Goal: Task Accomplishment & Management: Manage account settings

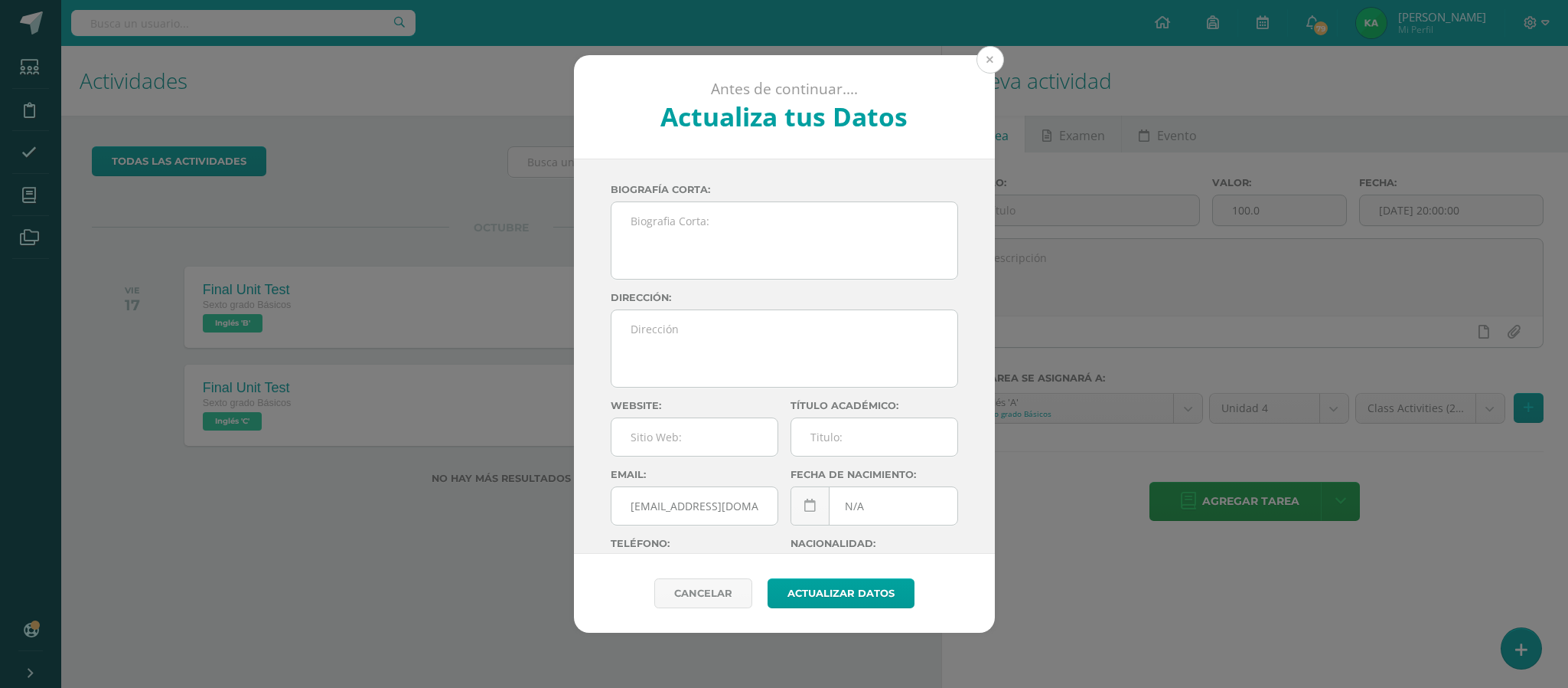
click at [986, 60] on button at bounding box center [991, 60] width 28 height 28
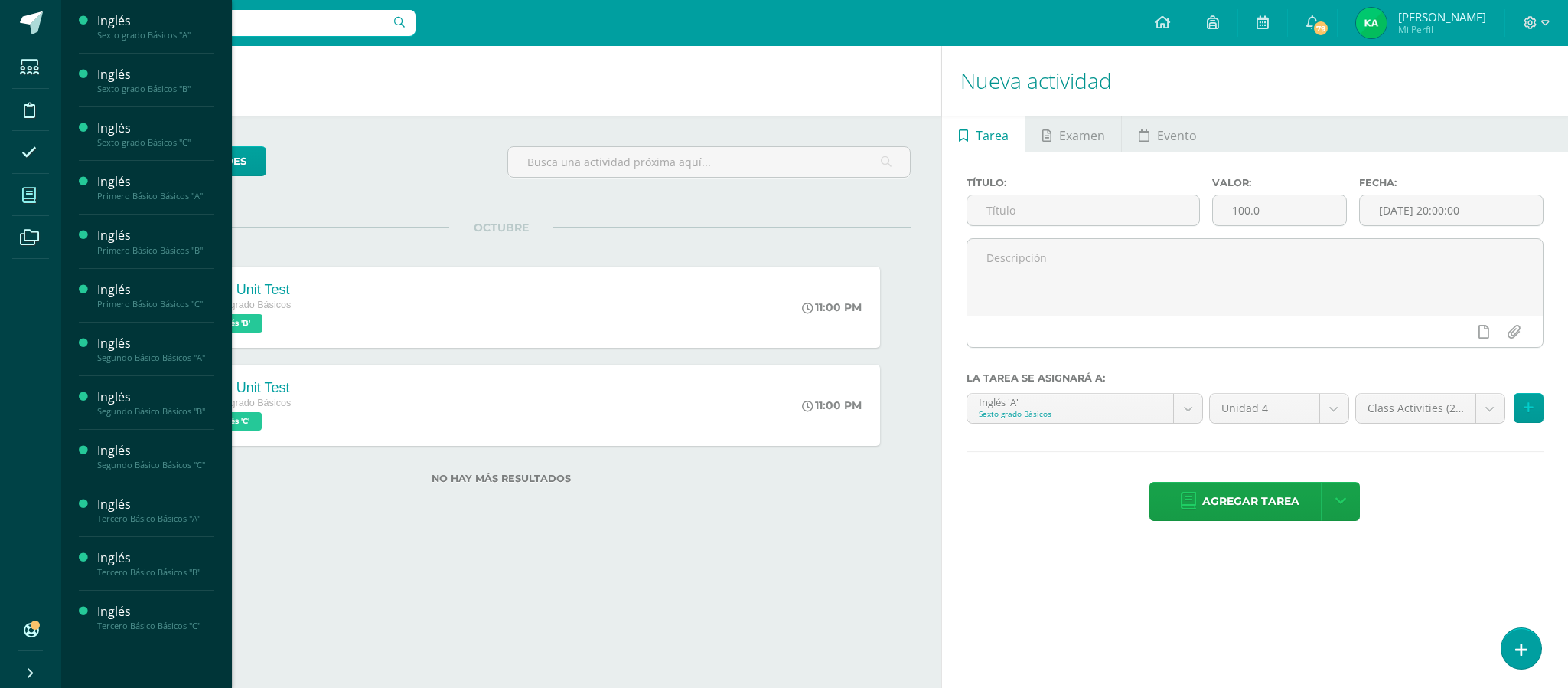
click at [31, 189] on icon at bounding box center [28, 195] width 14 height 15
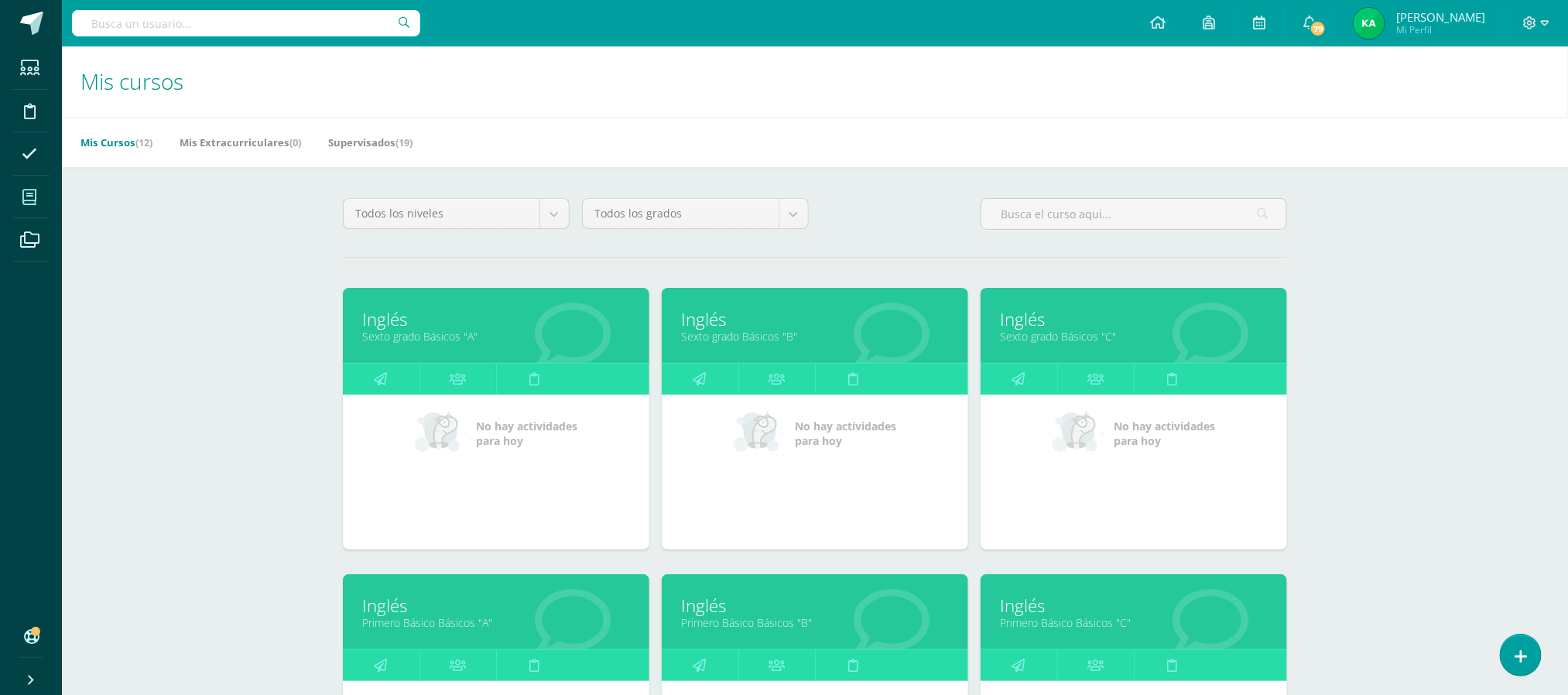
click at [439, 339] on link "Sexto grado Básicos "A"" at bounding box center [496, 336] width 268 height 15
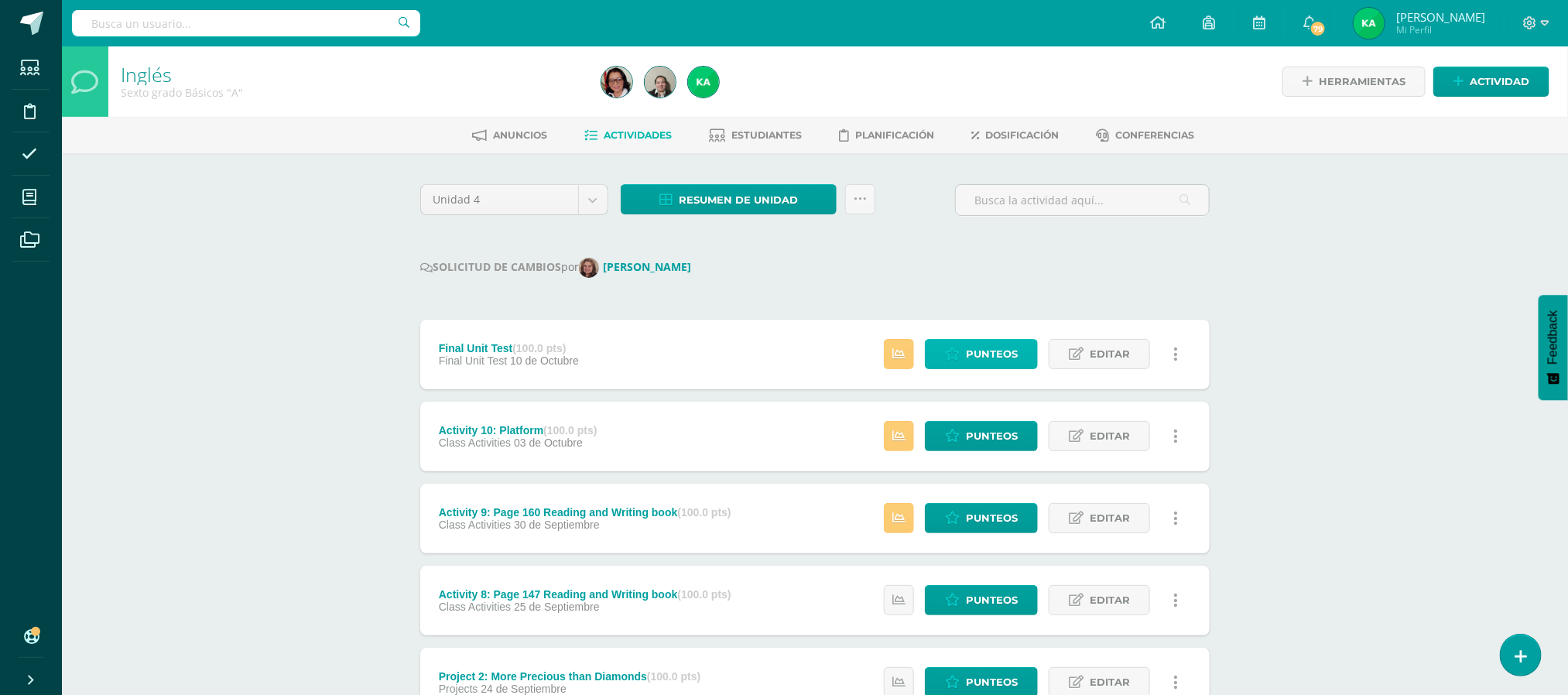
click at [997, 361] on span "Punteos" at bounding box center [991, 353] width 52 height 29
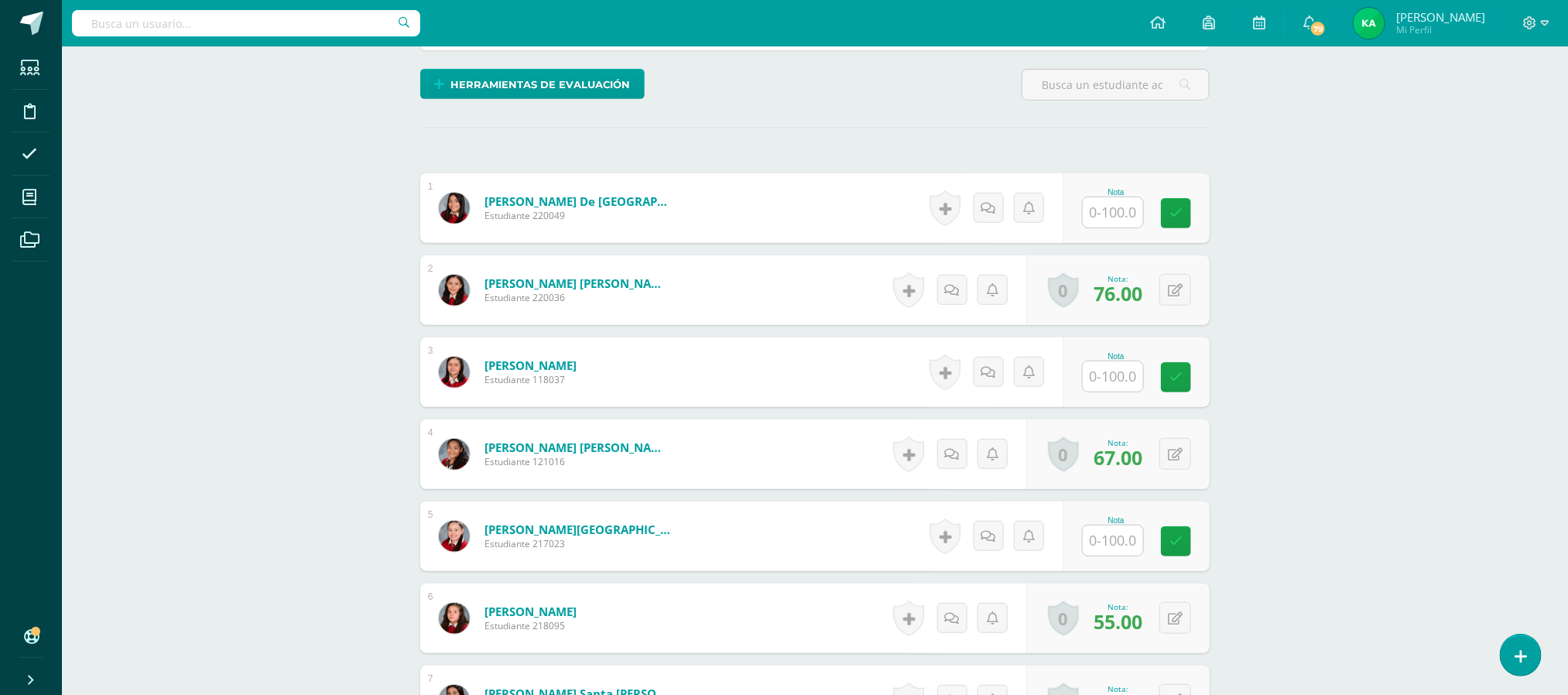
scroll to position [407, 0]
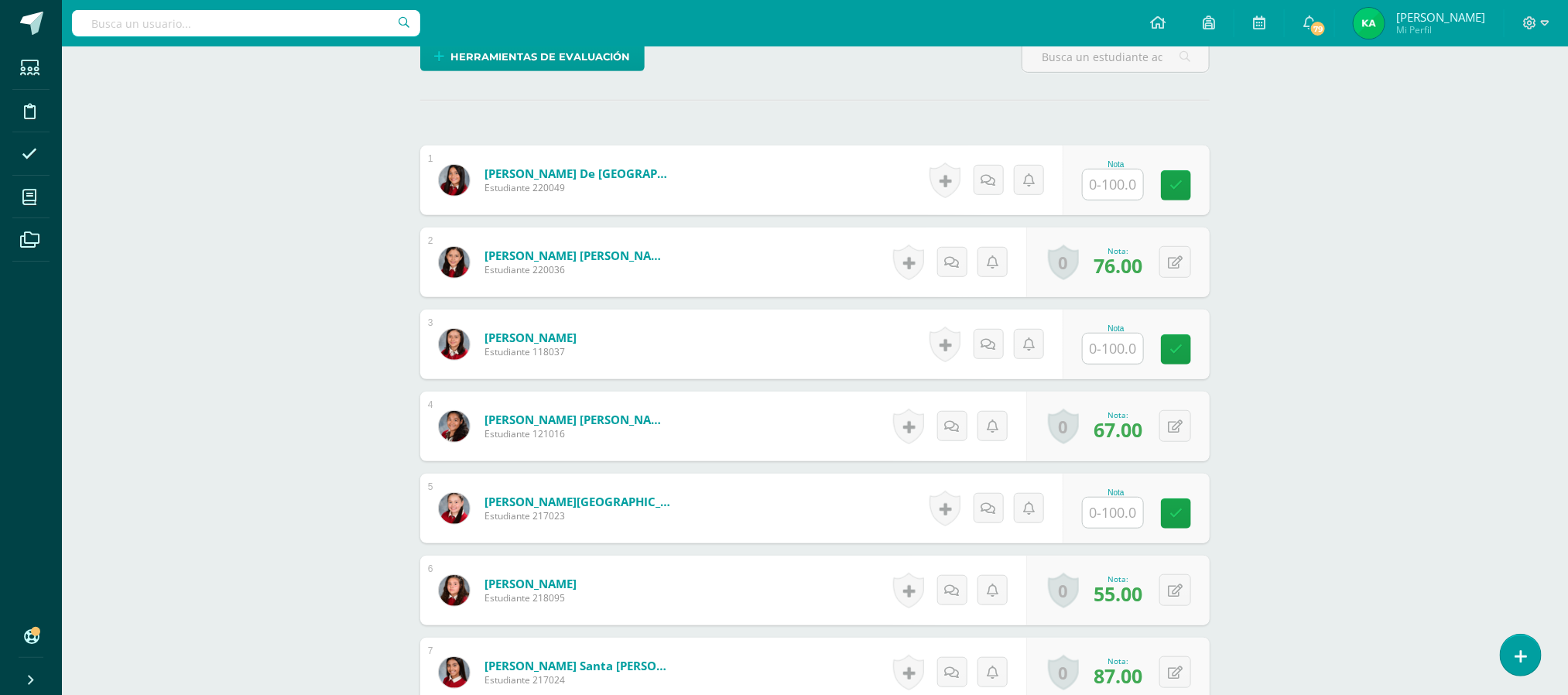
click at [1112, 188] on input "text" at bounding box center [1113, 184] width 61 height 30
type input "49"
click at [1120, 357] on input "text" at bounding box center [1122, 349] width 62 height 31
type input "62"
click at [1122, 518] on input "text" at bounding box center [1122, 513] width 62 height 31
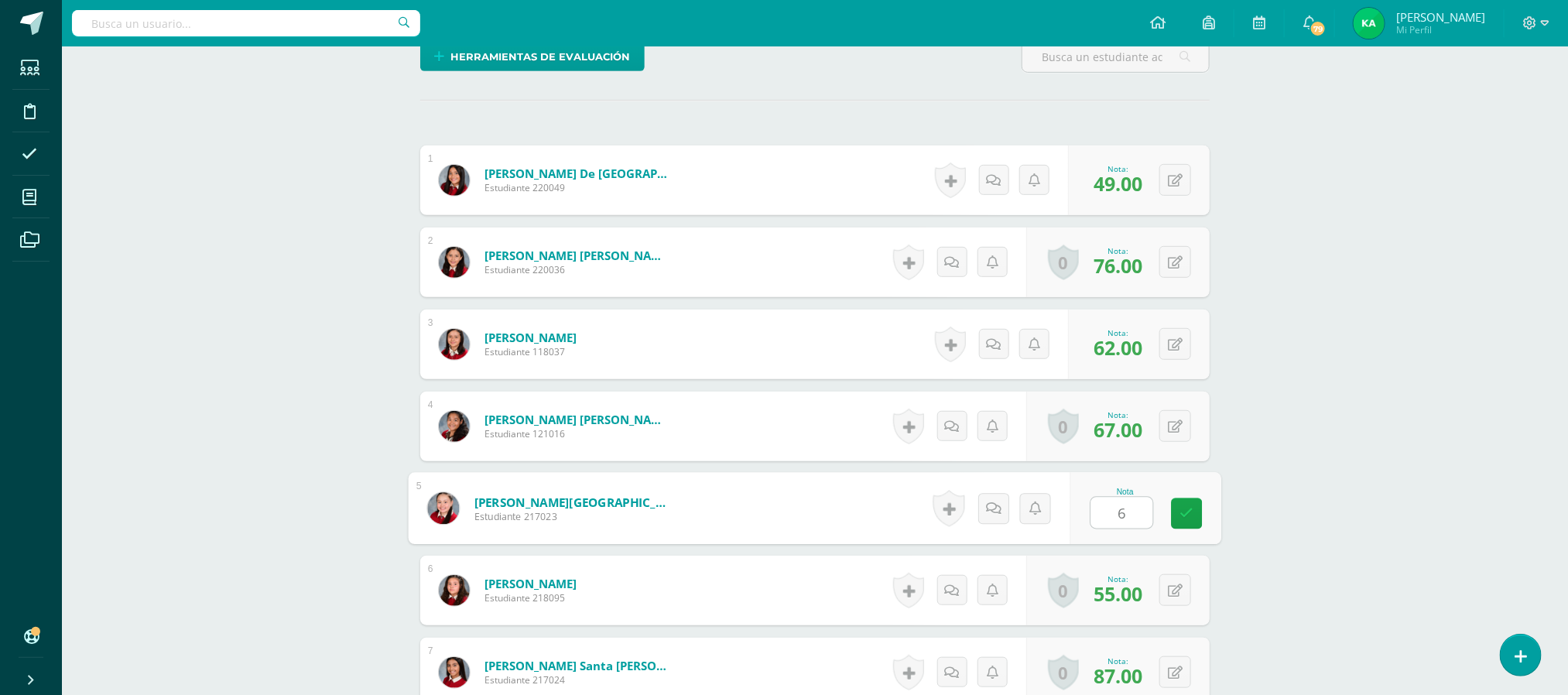
type input "63"
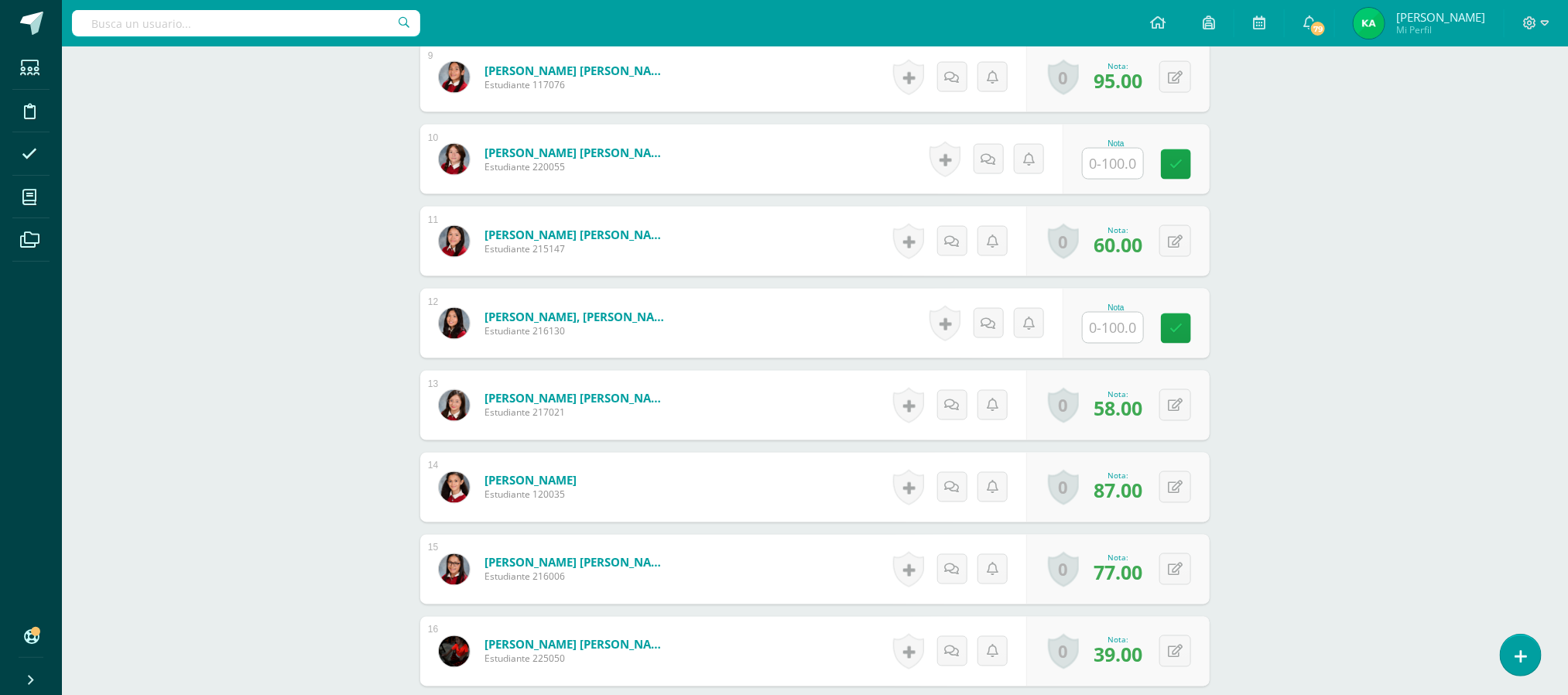
scroll to position [1191, 0]
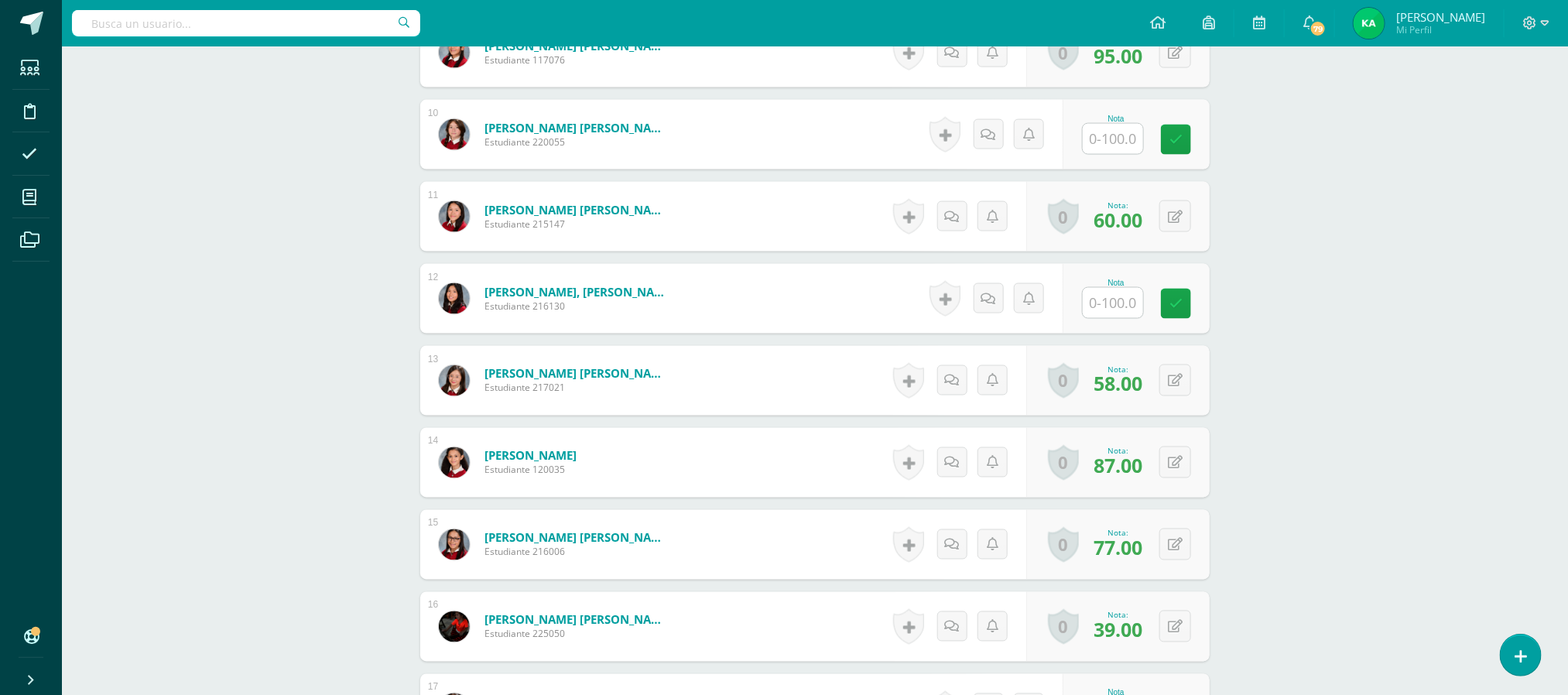
click at [1112, 145] on input "text" at bounding box center [1113, 139] width 61 height 30
type input "61"
click at [1117, 307] on input "text" at bounding box center [1122, 303] width 62 height 31
type input "52"
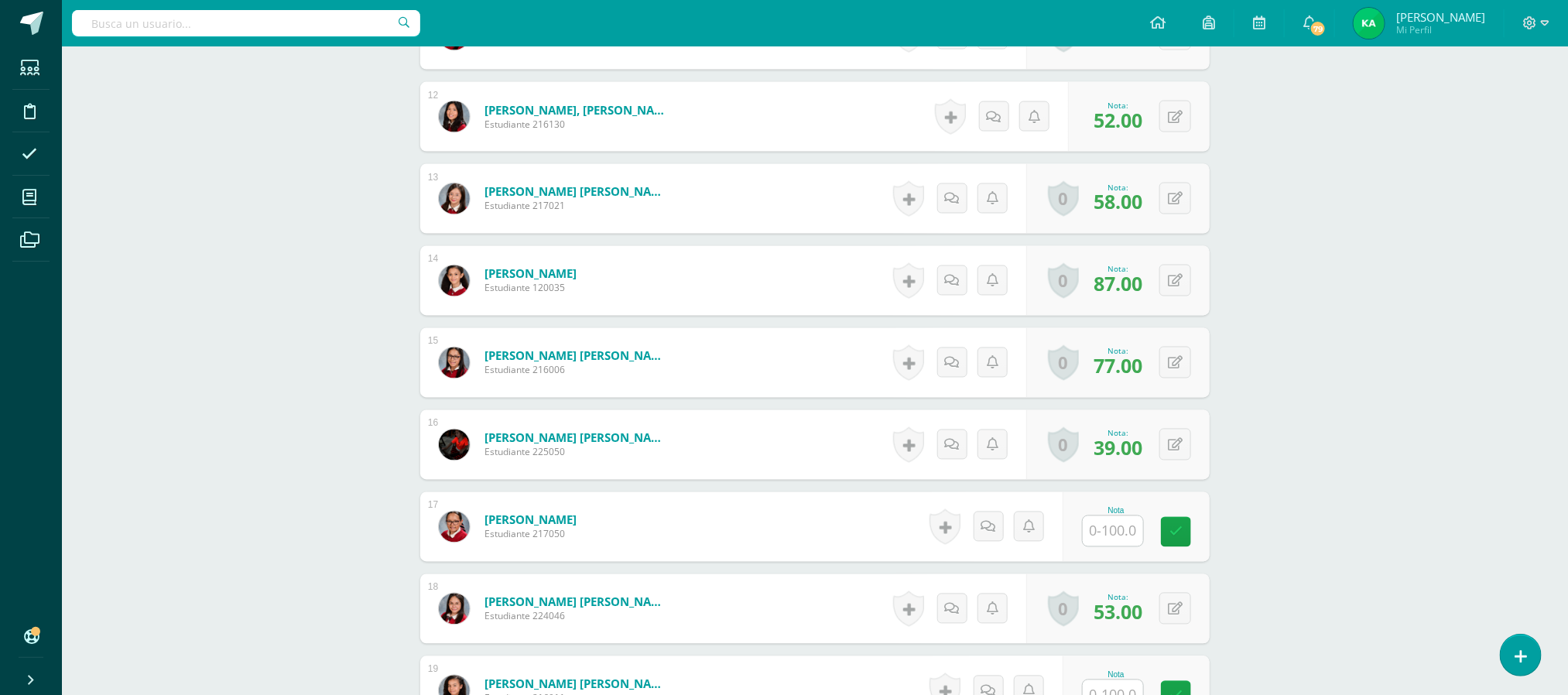
scroll to position [1586, 0]
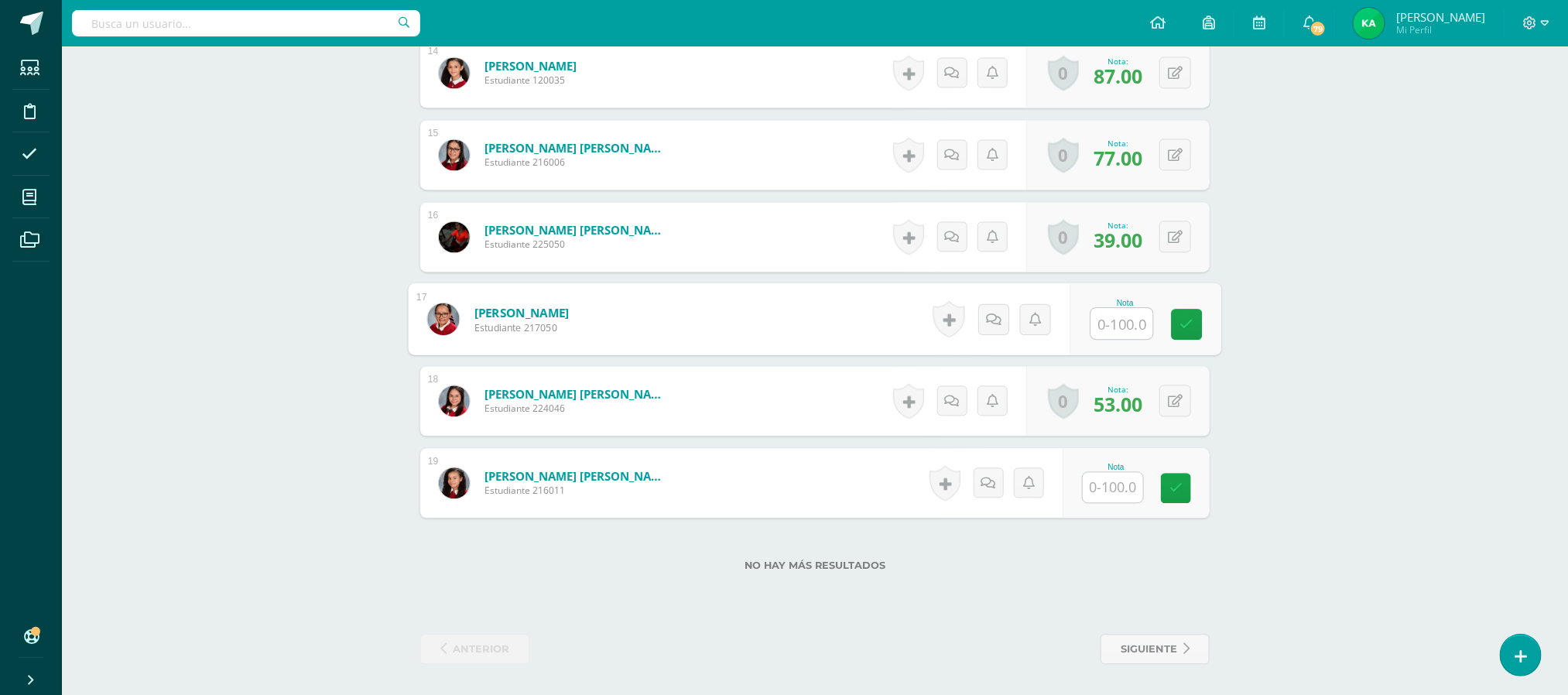
click at [1119, 324] on input "text" at bounding box center [1122, 324] width 62 height 31
type input "47"
click at [1115, 483] on input "text" at bounding box center [1122, 488] width 62 height 31
type input "49"
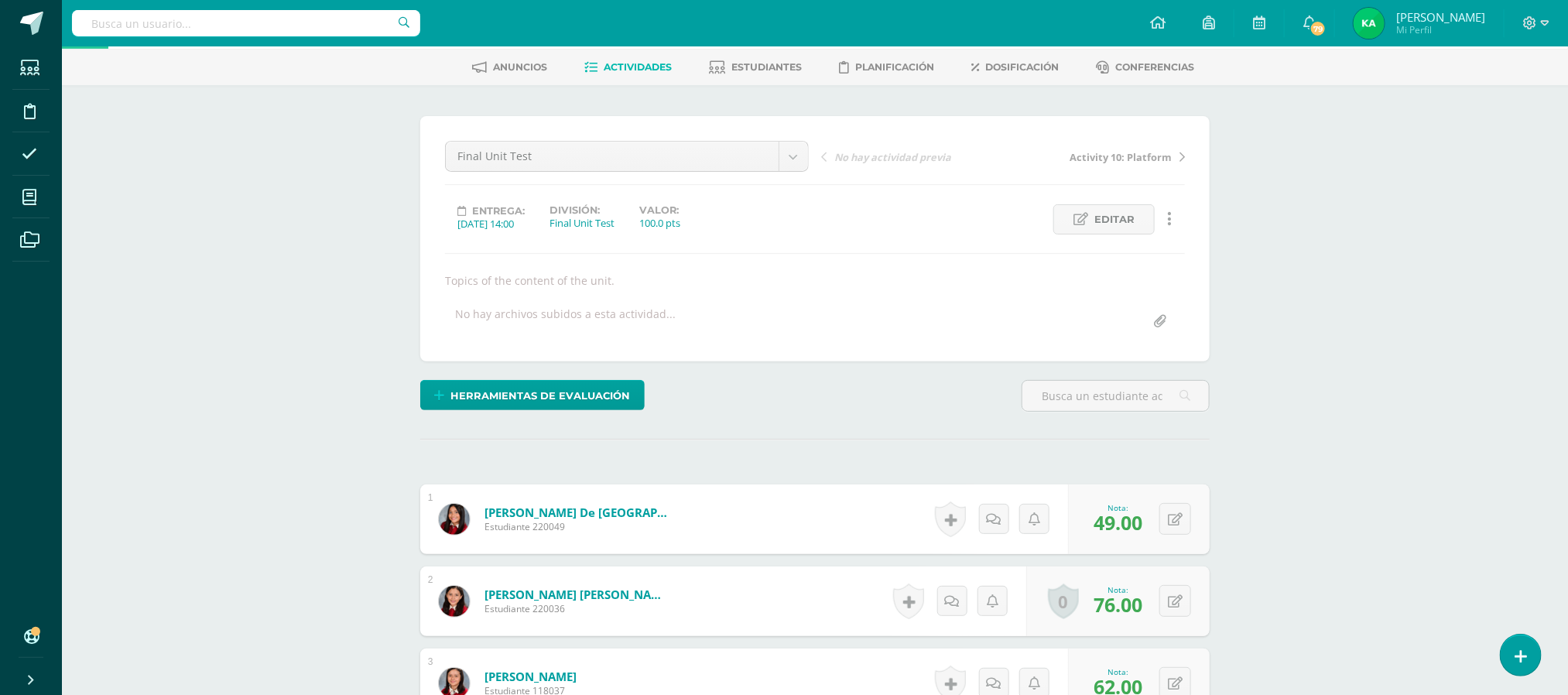
scroll to position [0, 0]
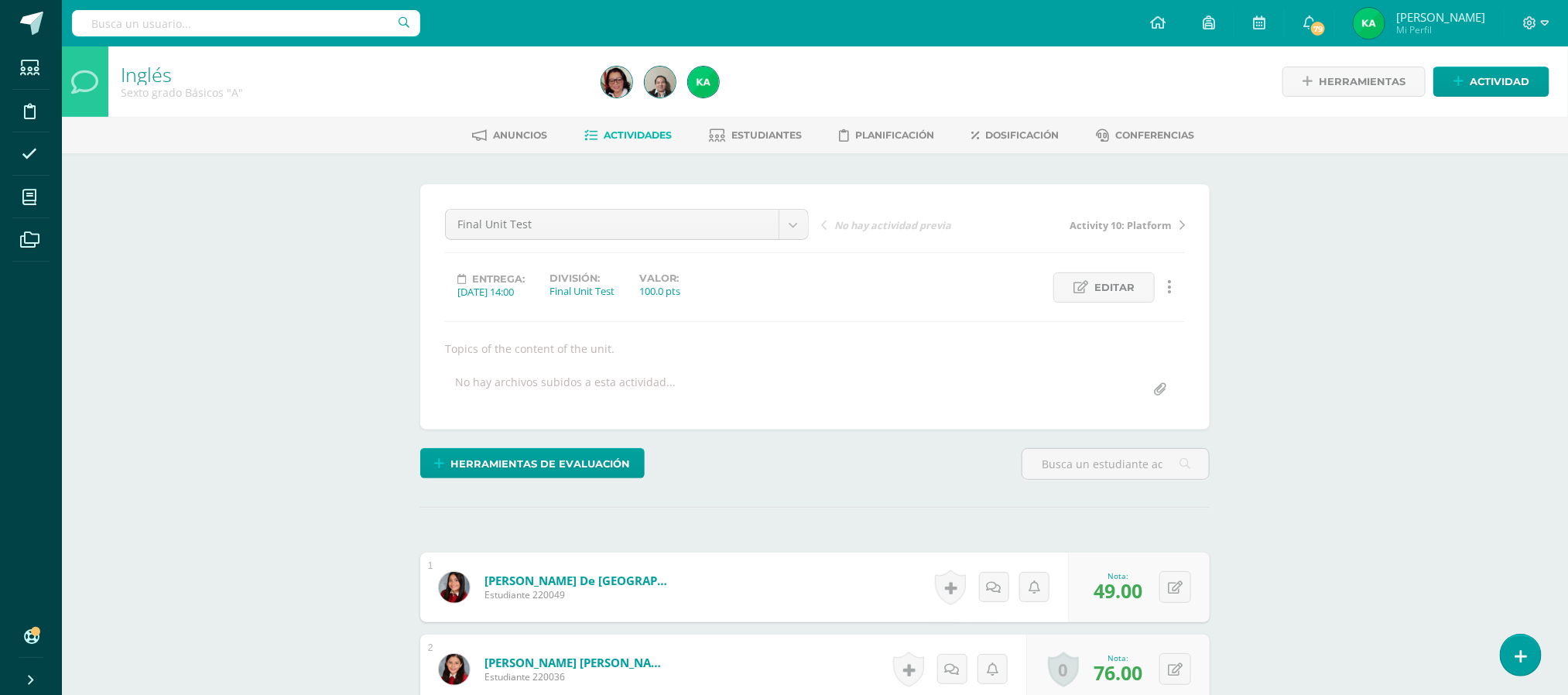
click at [629, 132] on span "Actividades" at bounding box center [638, 135] width 68 height 11
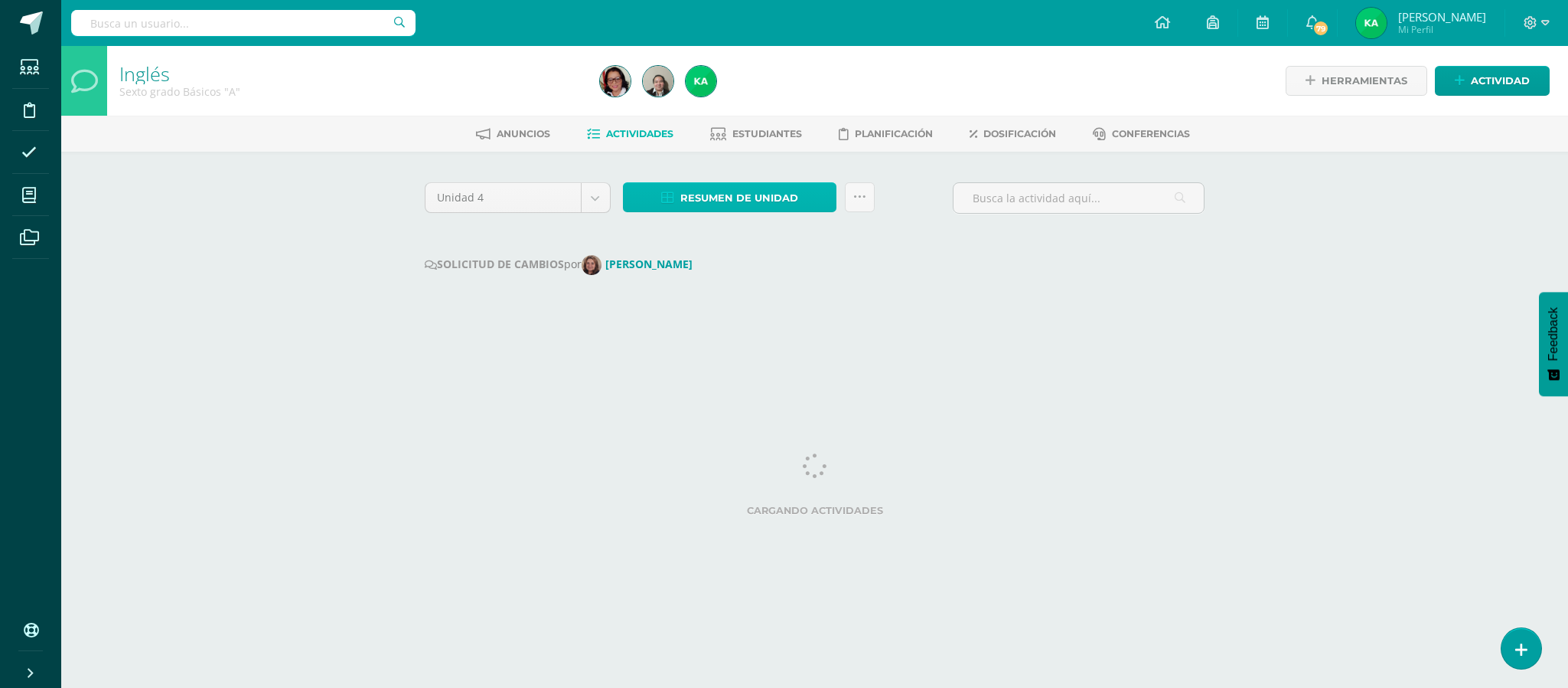
click at [751, 196] on span "Resumen de unidad" at bounding box center [739, 198] width 118 height 28
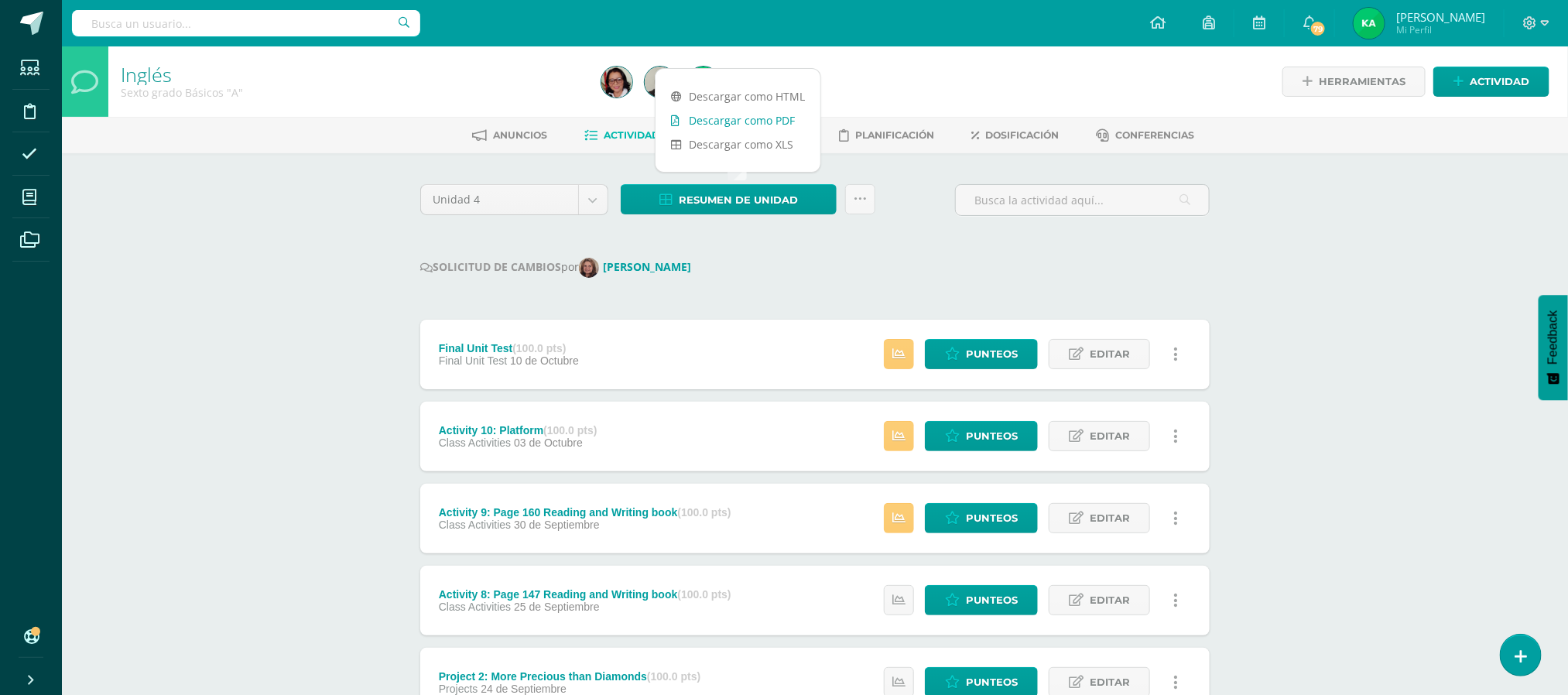
click at [740, 124] on link "Descargar como PDF" at bounding box center [738, 120] width 165 height 24
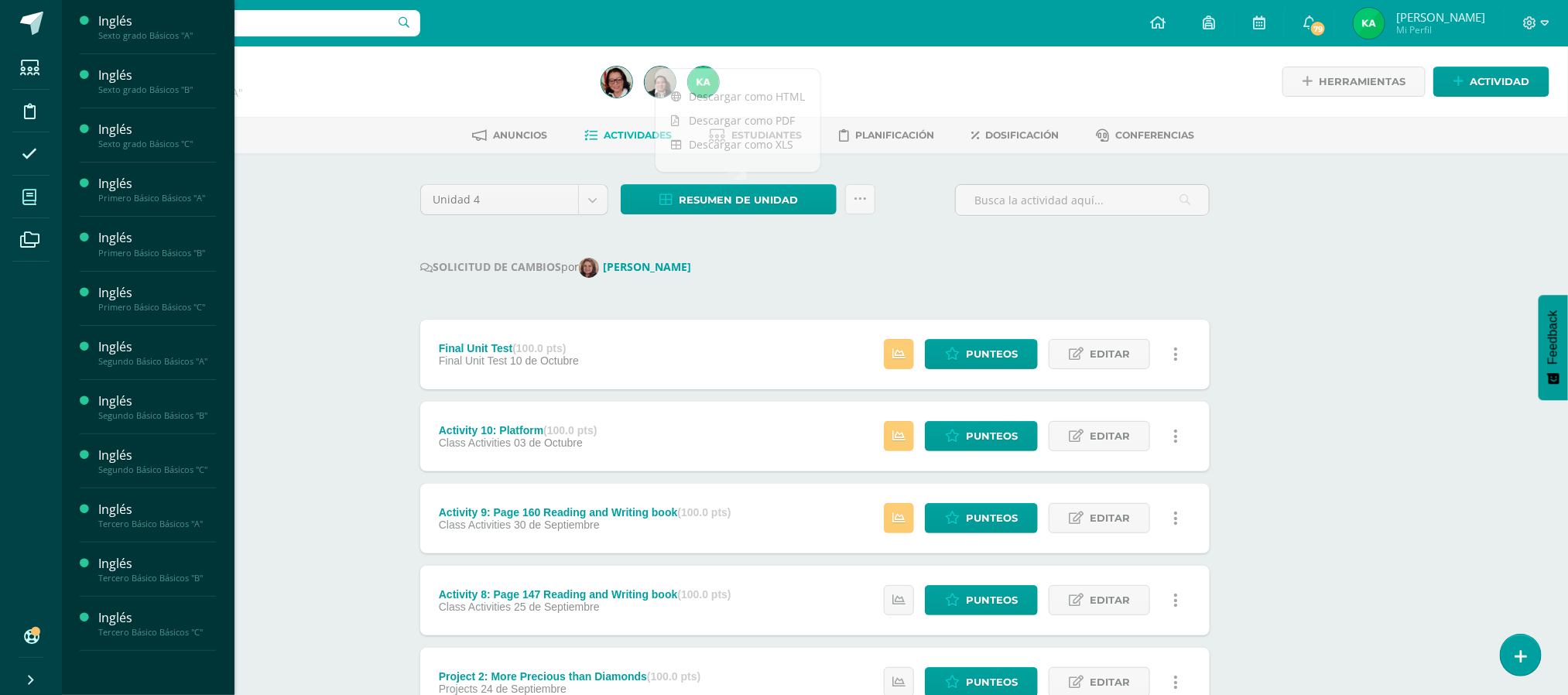
click at [26, 191] on icon at bounding box center [29, 197] width 14 height 16
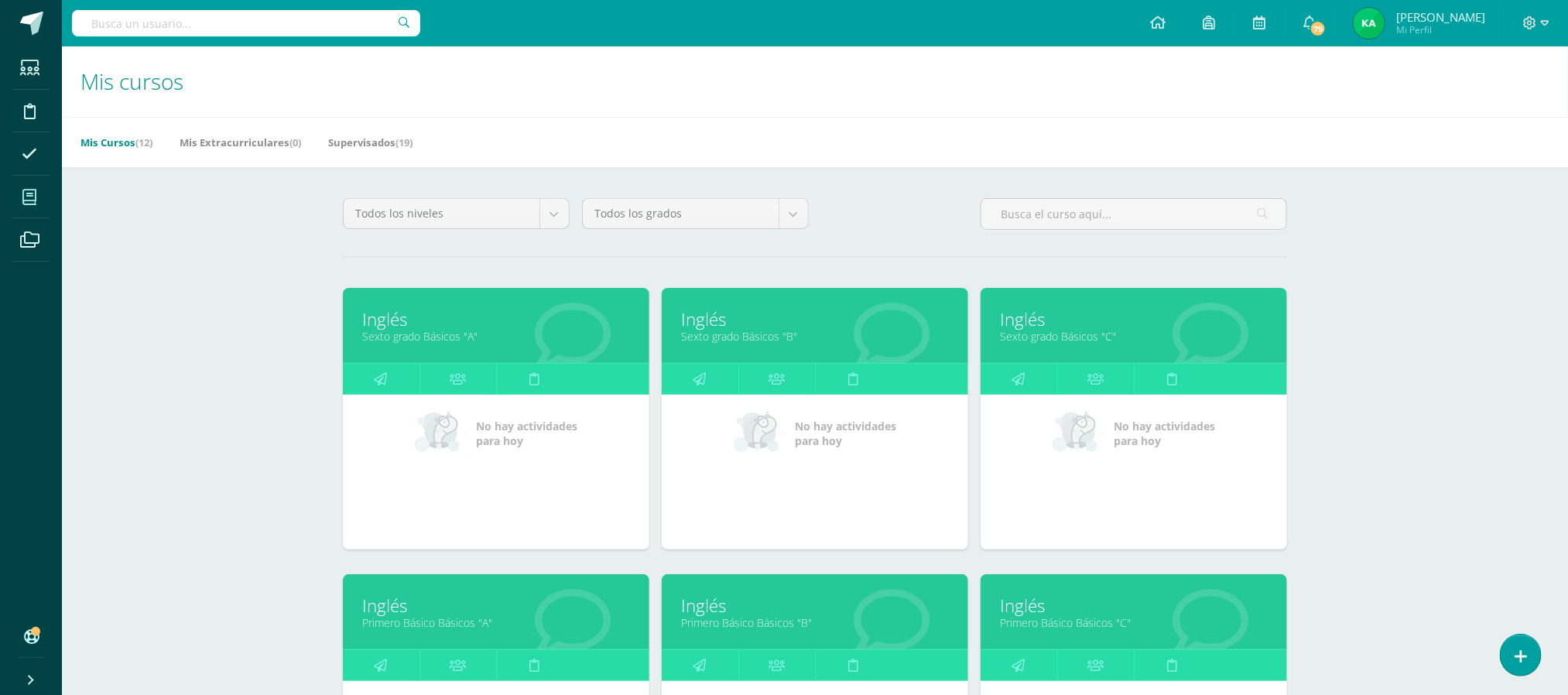
click at [748, 333] on link "Sexto grado Básicos "B"" at bounding box center [815, 336] width 268 height 15
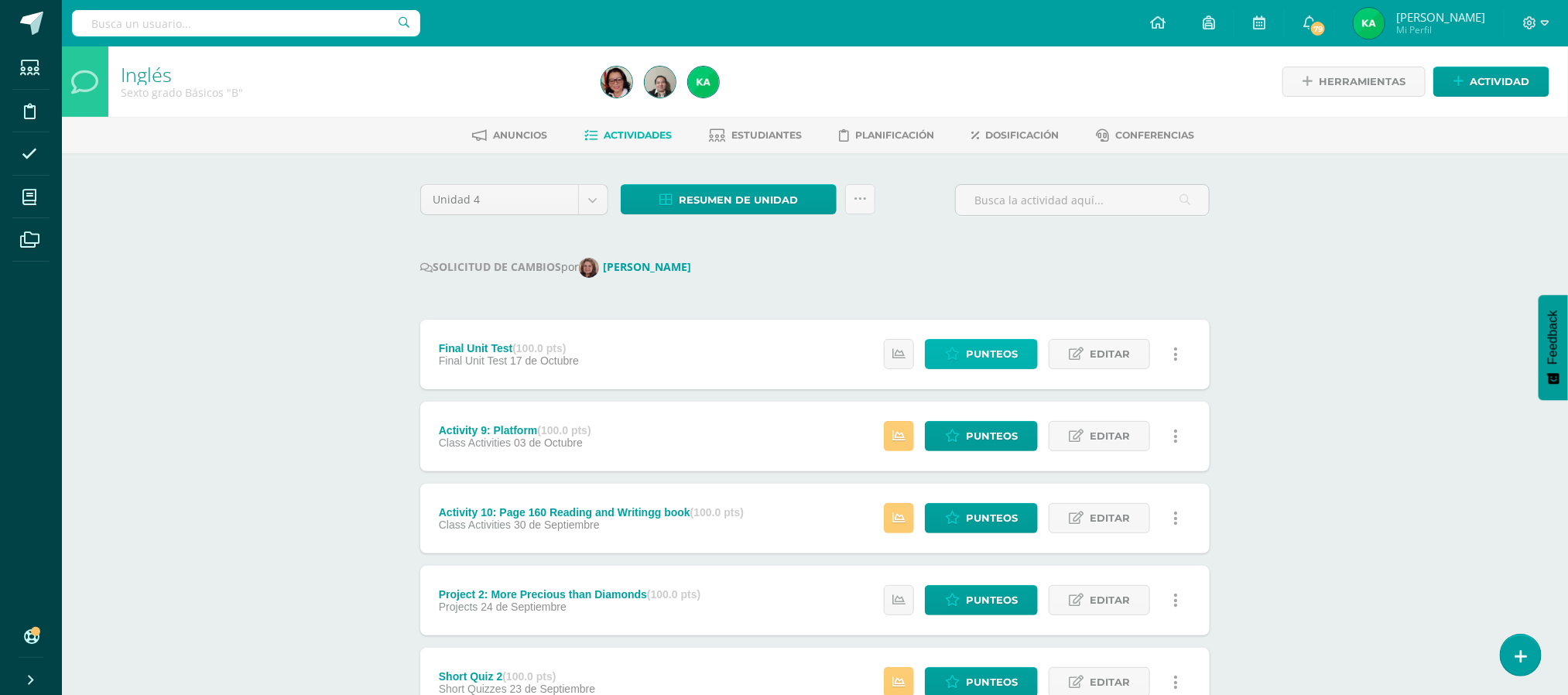
click at [992, 352] on span "Punteos" at bounding box center [991, 353] width 52 height 29
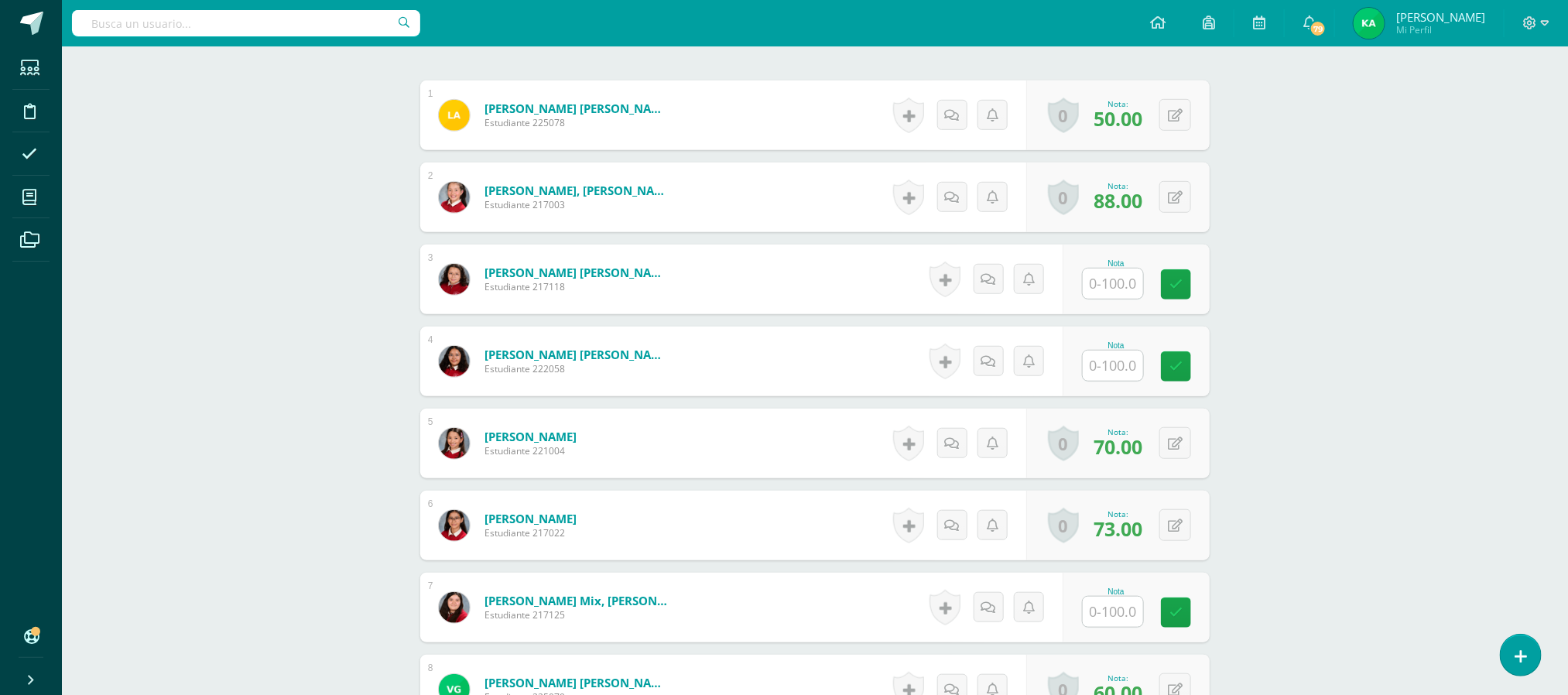
scroll to position [475, 0]
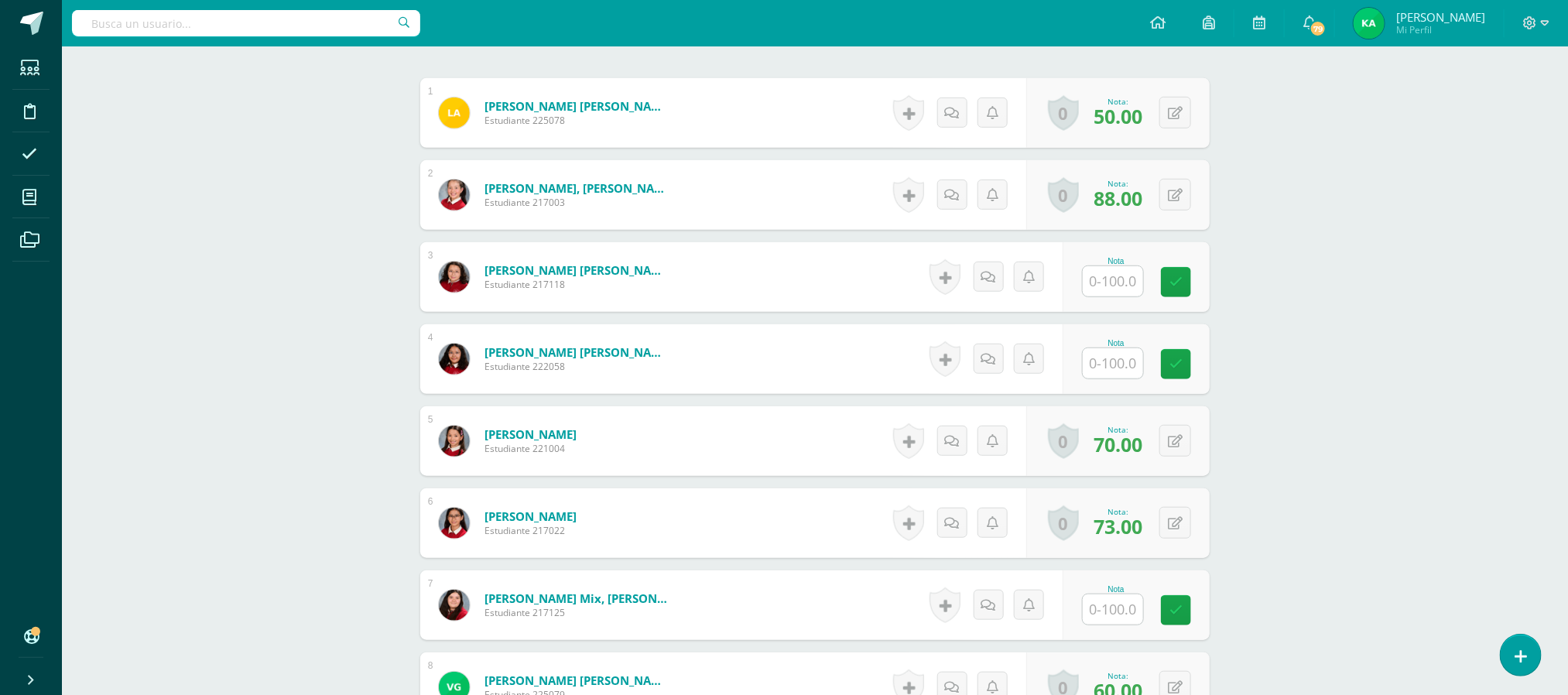
click at [1125, 284] on input "text" at bounding box center [1113, 281] width 61 height 30
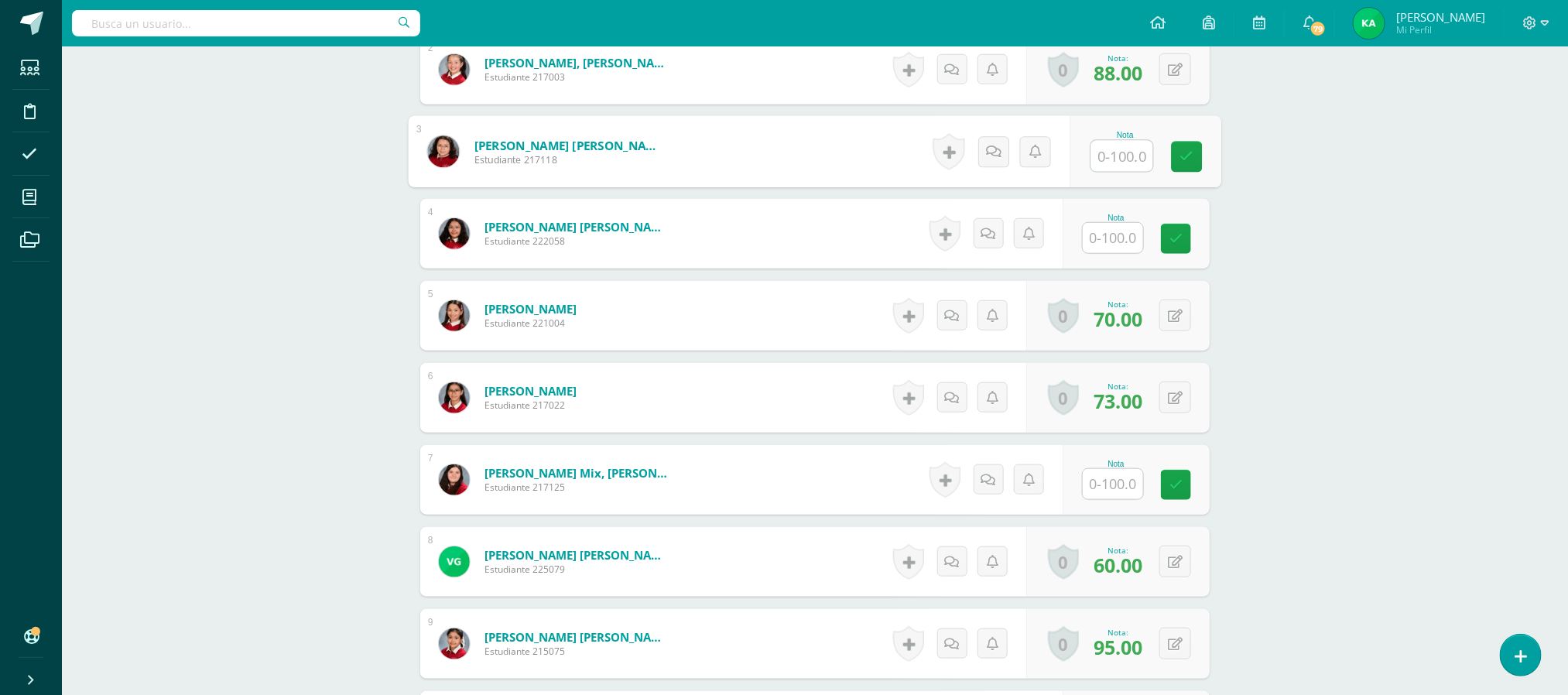
scroll to position [604, 0]
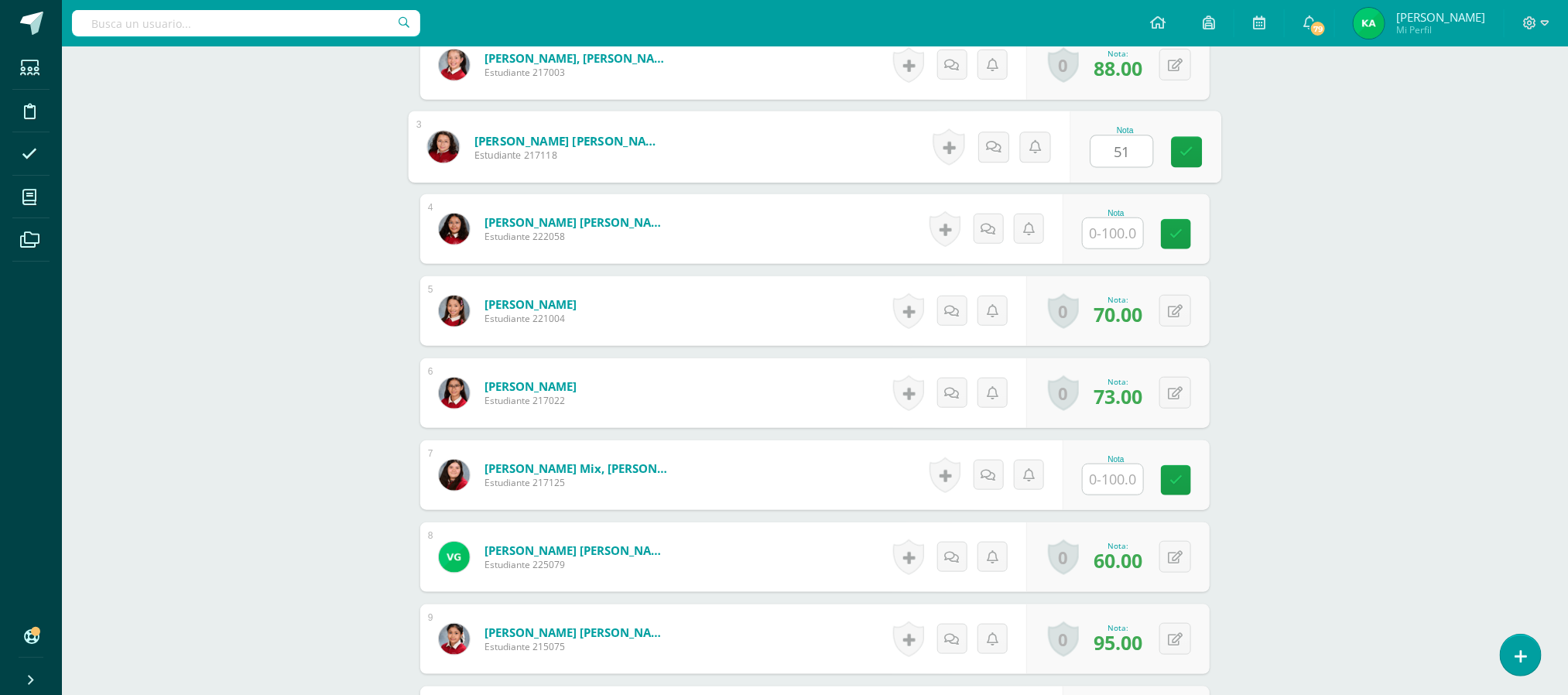
type input "51"
type input "65"
click at [1110, 483] on input "text" at bounding box center [1113, 479] width 61 height 30
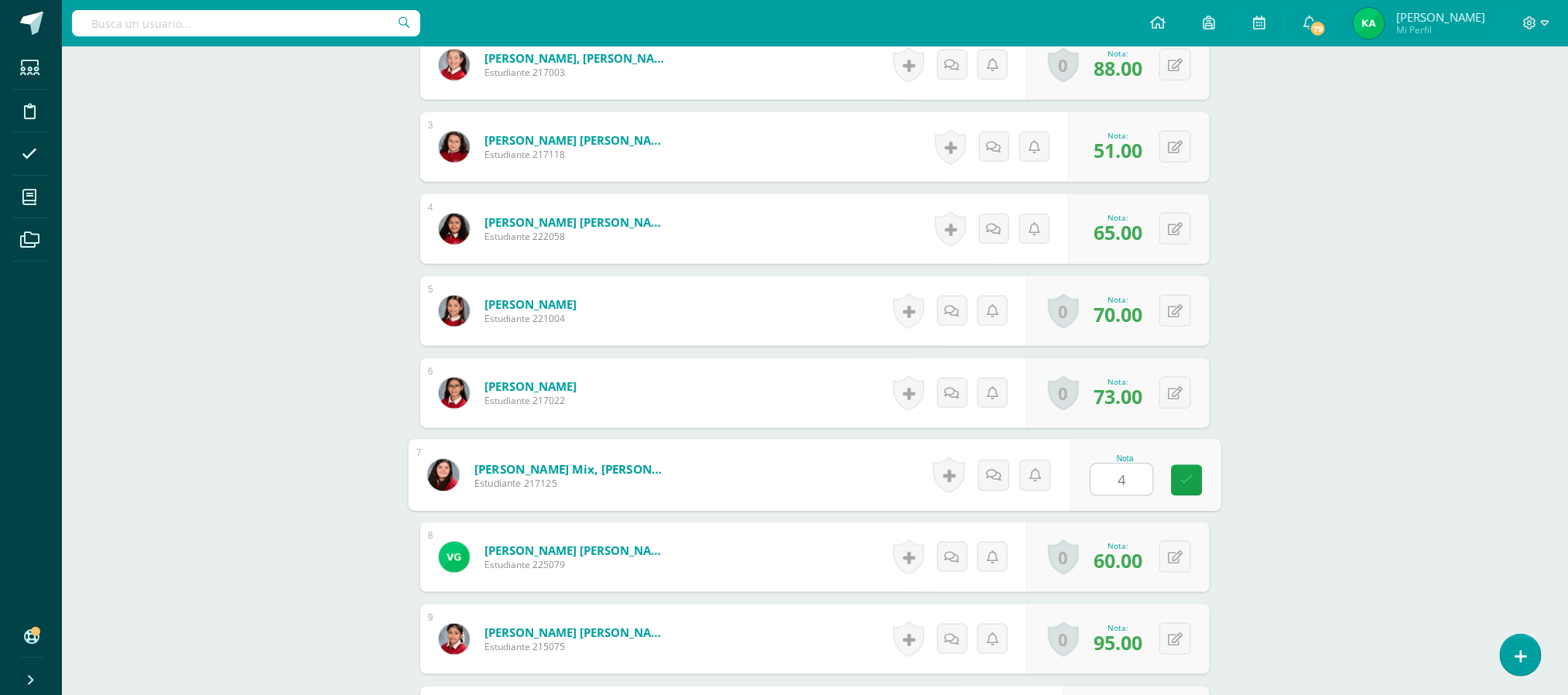
type input "49"
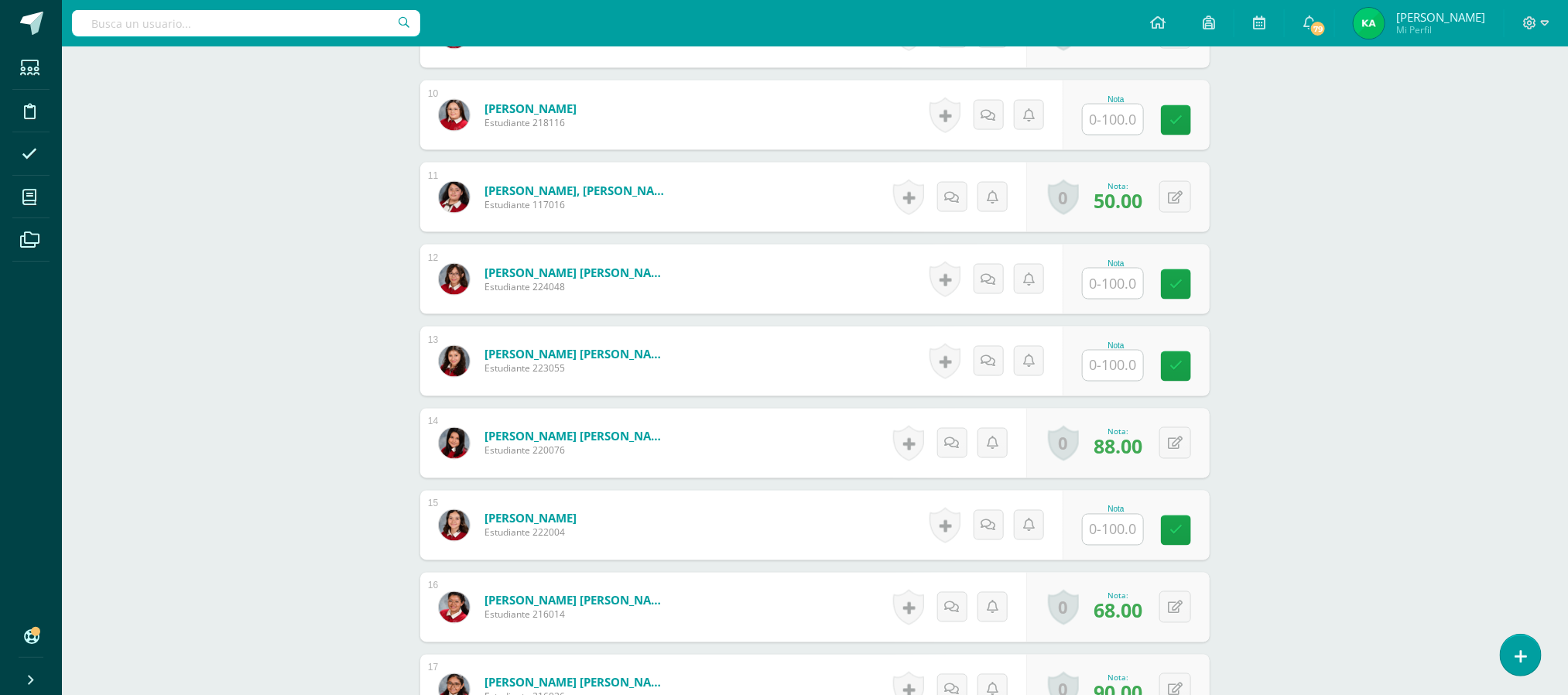
scroll to position [1222, 0]
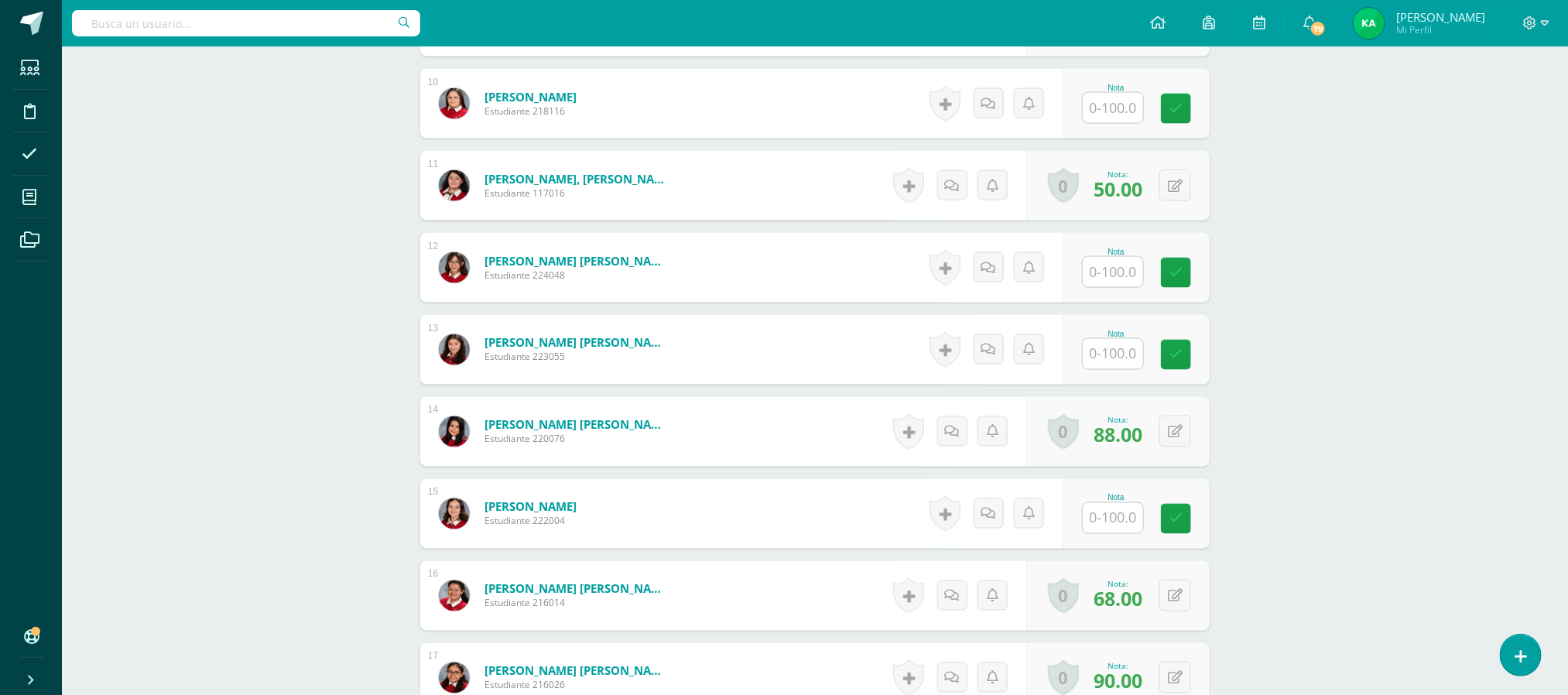
click at [1115, 107] on input "text" at bounding box center [1113, 107] width 61 height 30
type input "37"
click at [1117, 275] on input "text" at bounding box center [1122, 272] width 62 height 31
type input "70"
type input "63"
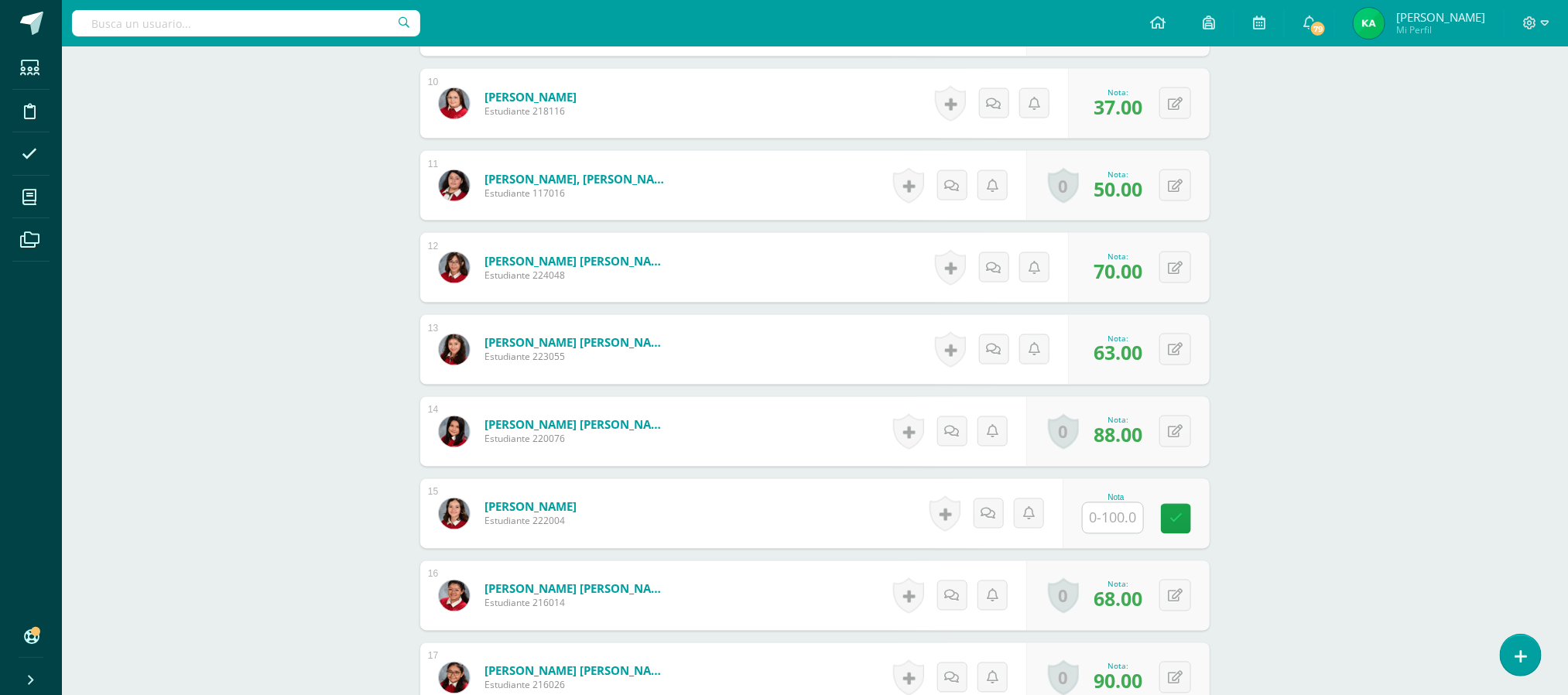
click at [1127, 520] on input "text" at bounding box center [1113, 518] width 61 height 30
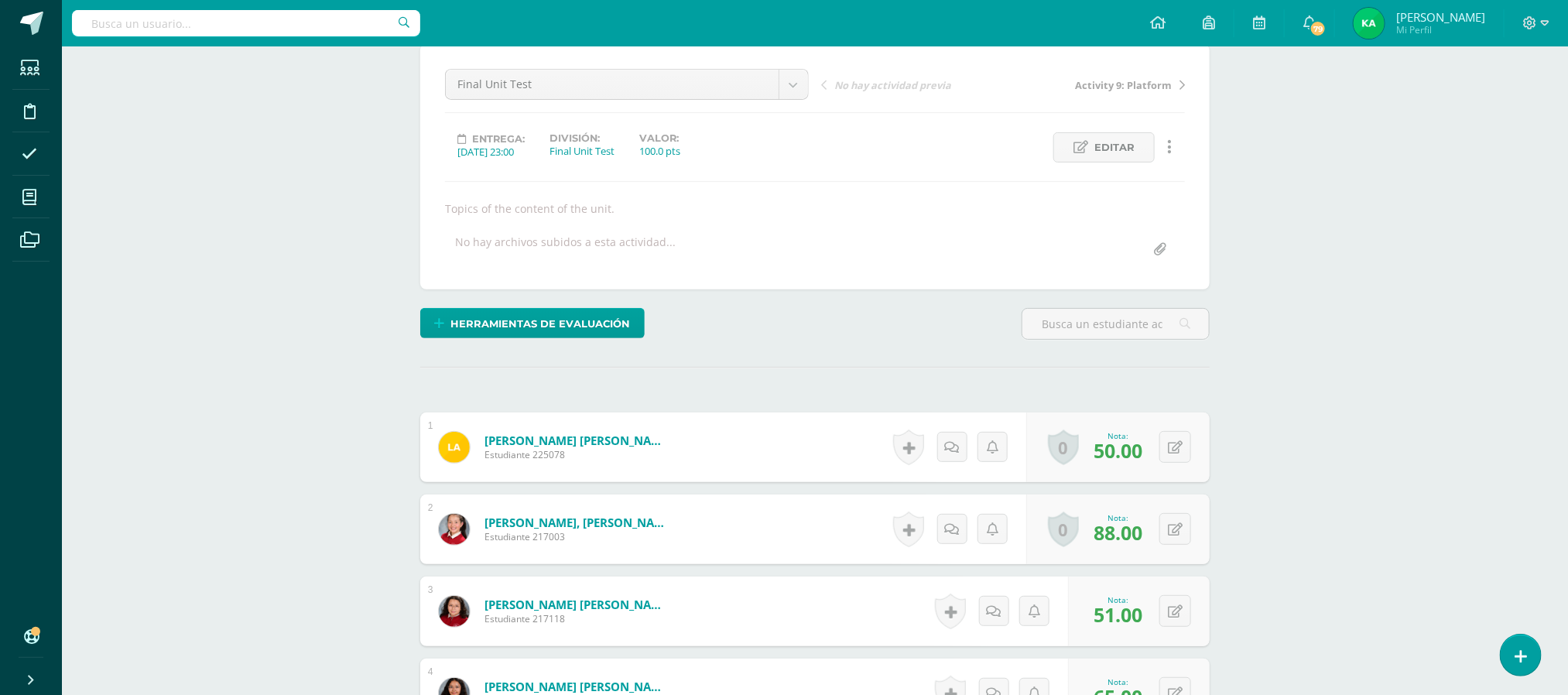
scroll to position [0, 0]
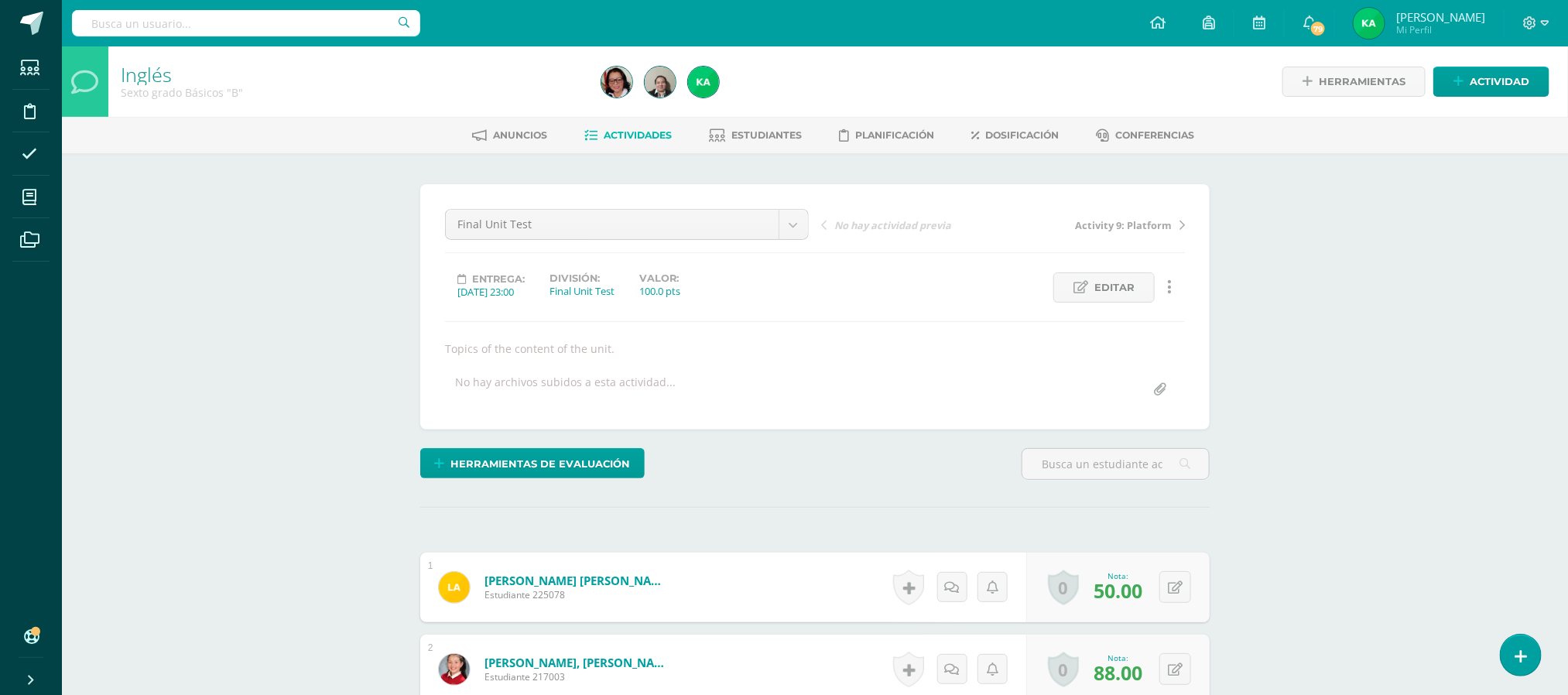
click at [616, 138] on span "Actividades" at bounding box center [638, 135] width 68 height 11
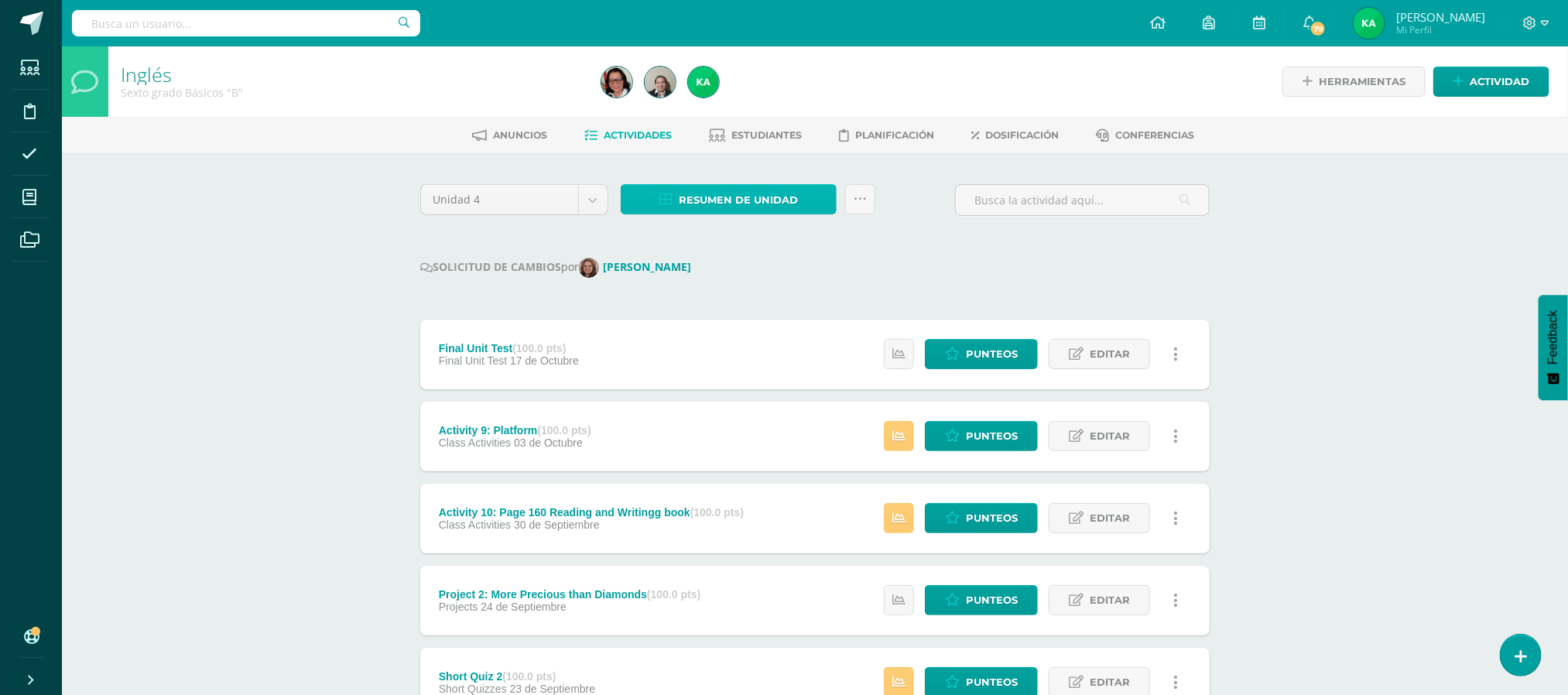
click at [740, 196] on span "Resumen de unidad" at bounding box center [738, 200] width 119 height 29
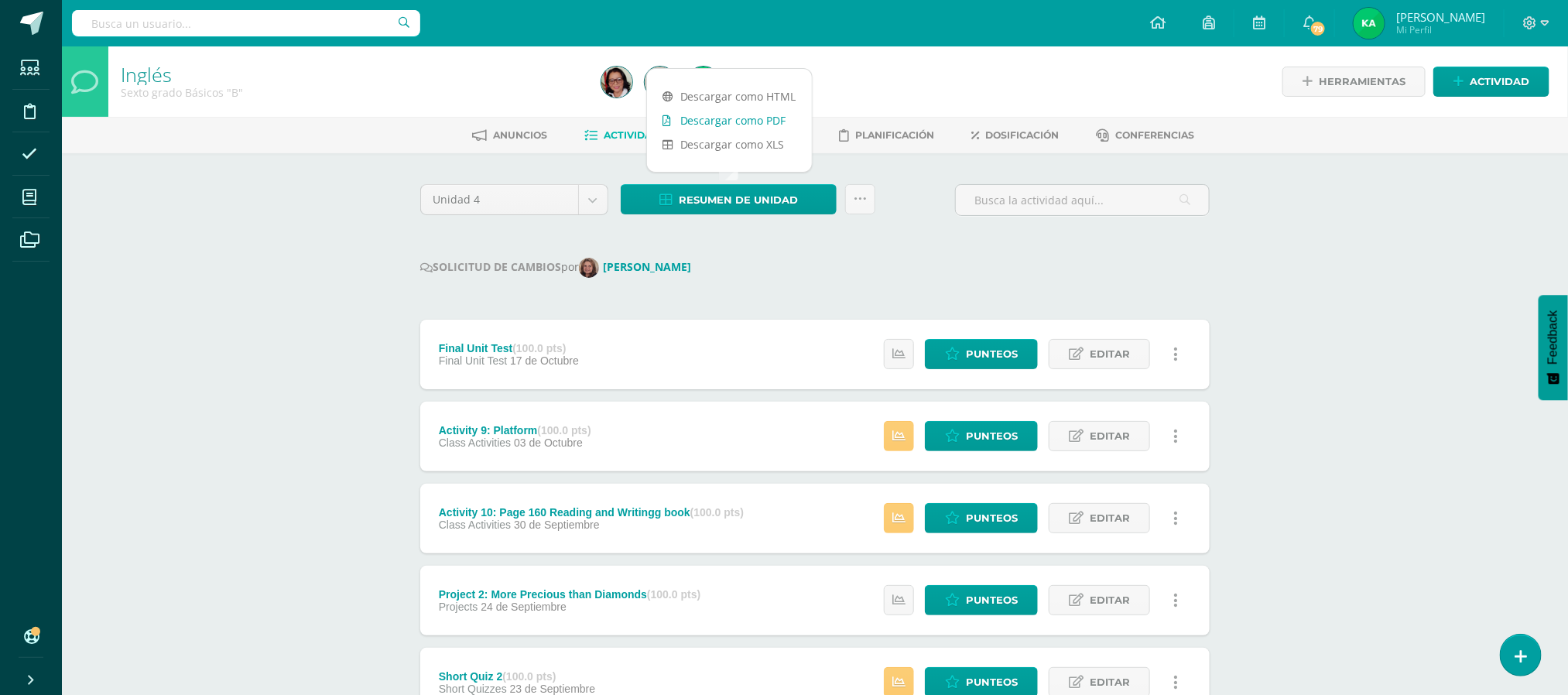
click at [676, 118] on link "Descargar como PDF" at bounding box center [729, 120] width 165 height 24
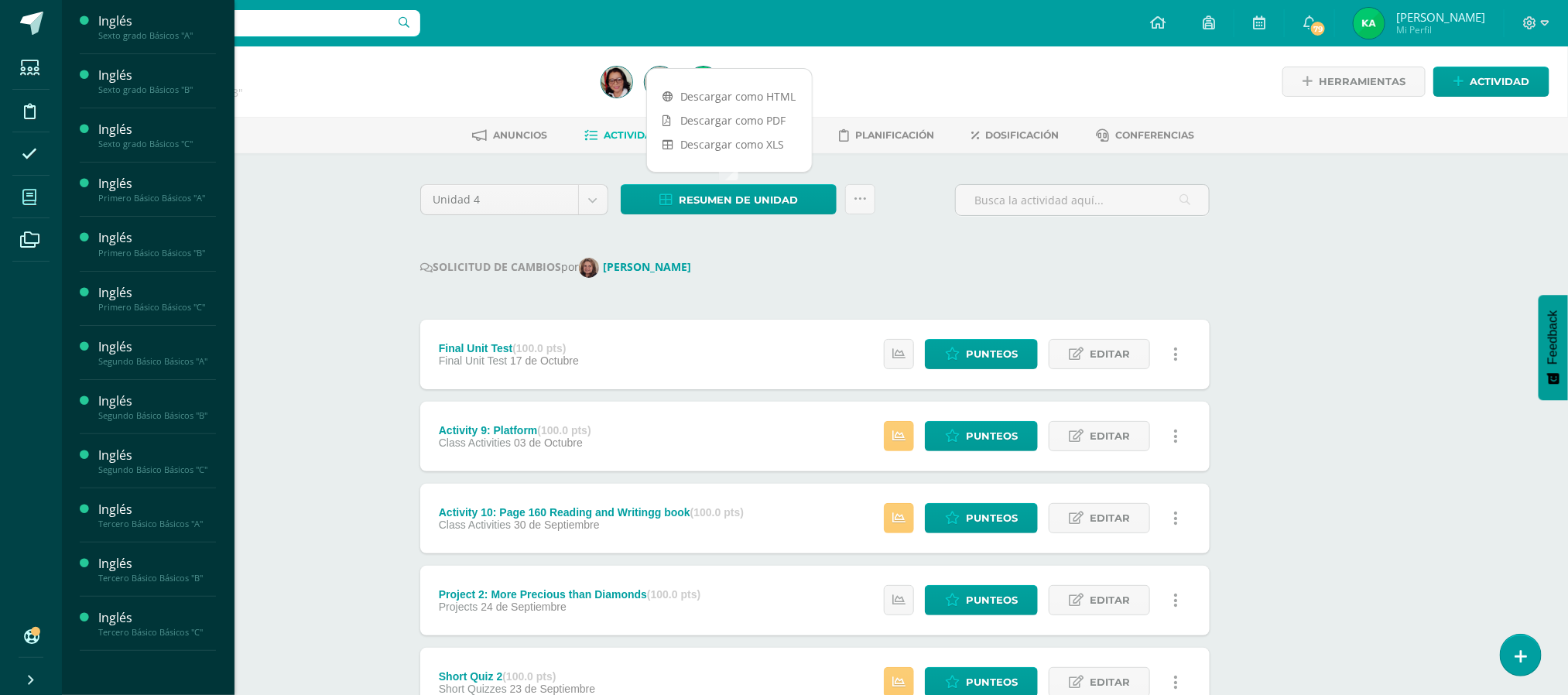
click at [25, 198] on icon at bounding box center [29, 197] width 14 height 16
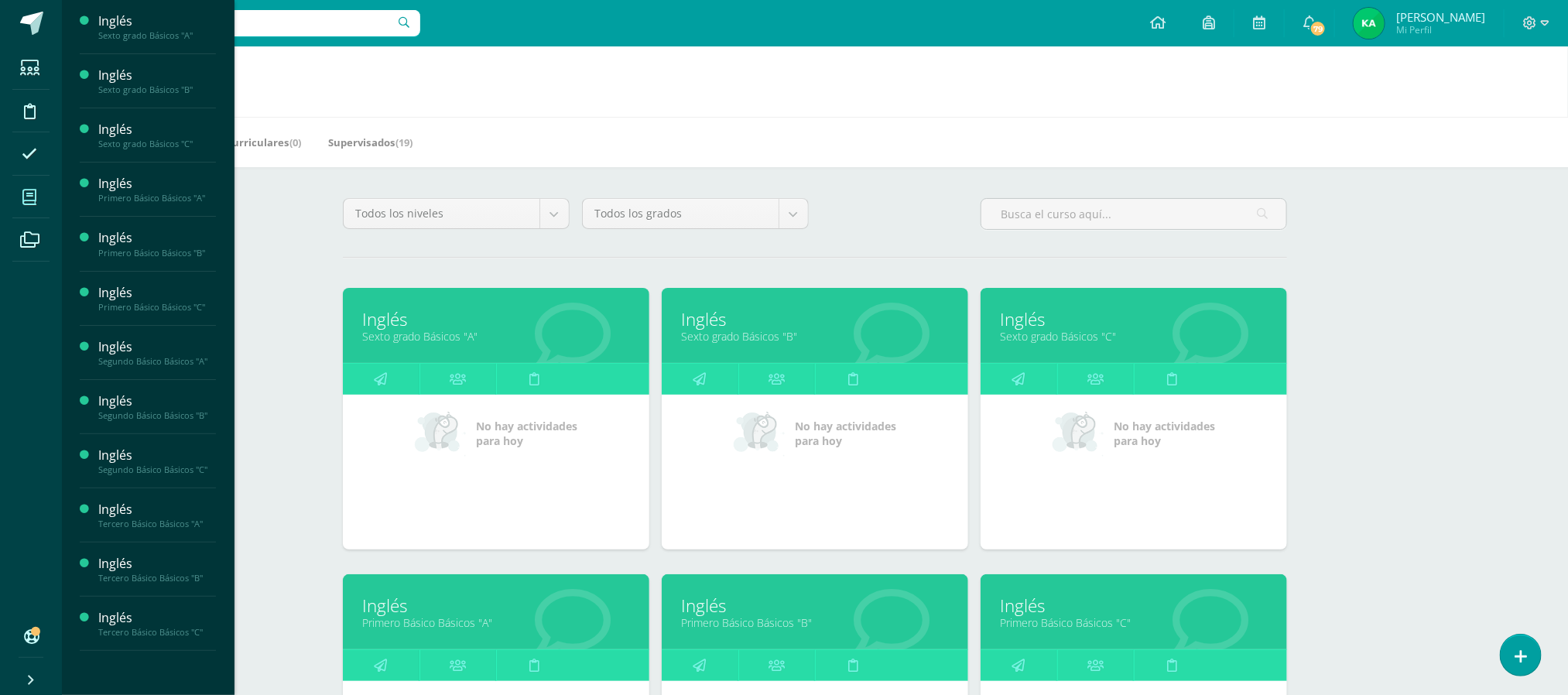
click at [1055, 327] on link "Inglés" at bounding box center [1134, 319] width 268 height 24
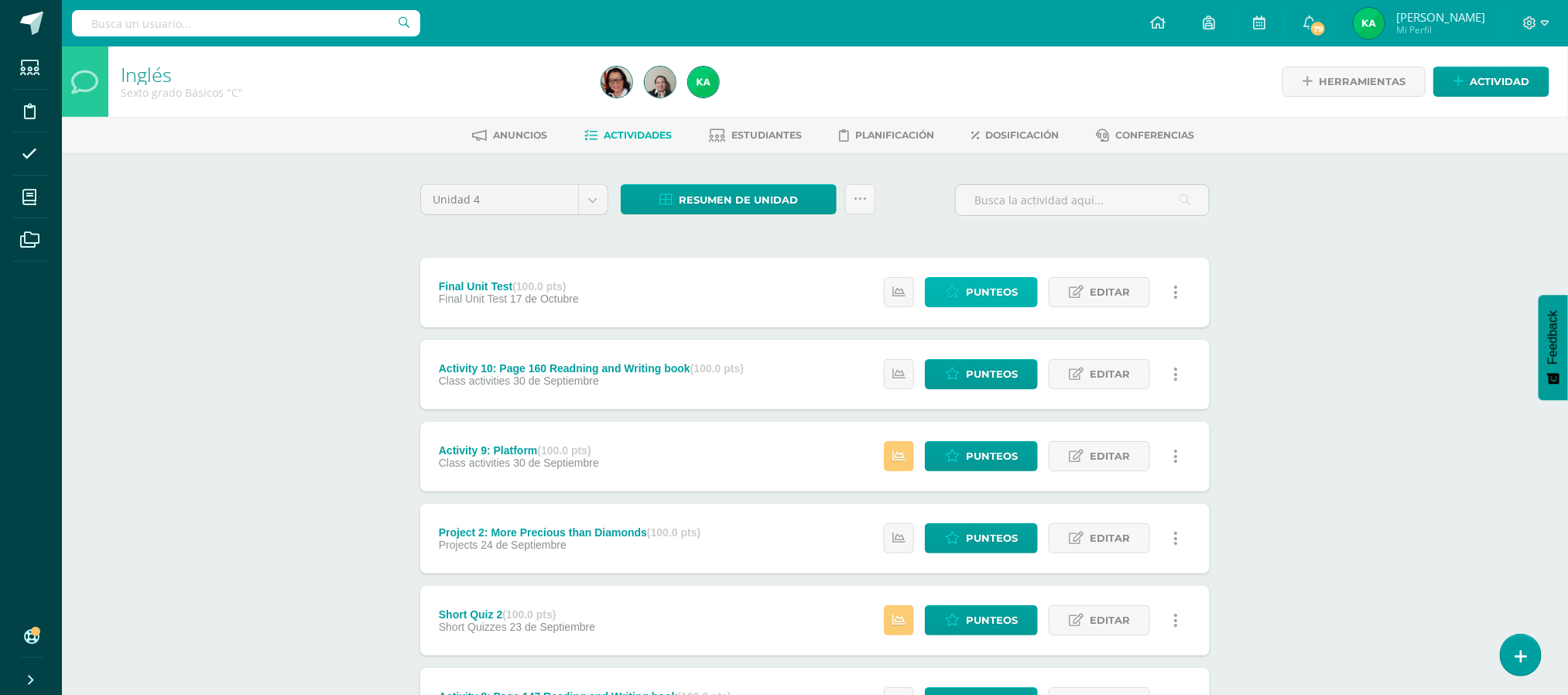
click at [974, 293] on span "Punteos" at bounding box center [991, 292] width 52 height 29
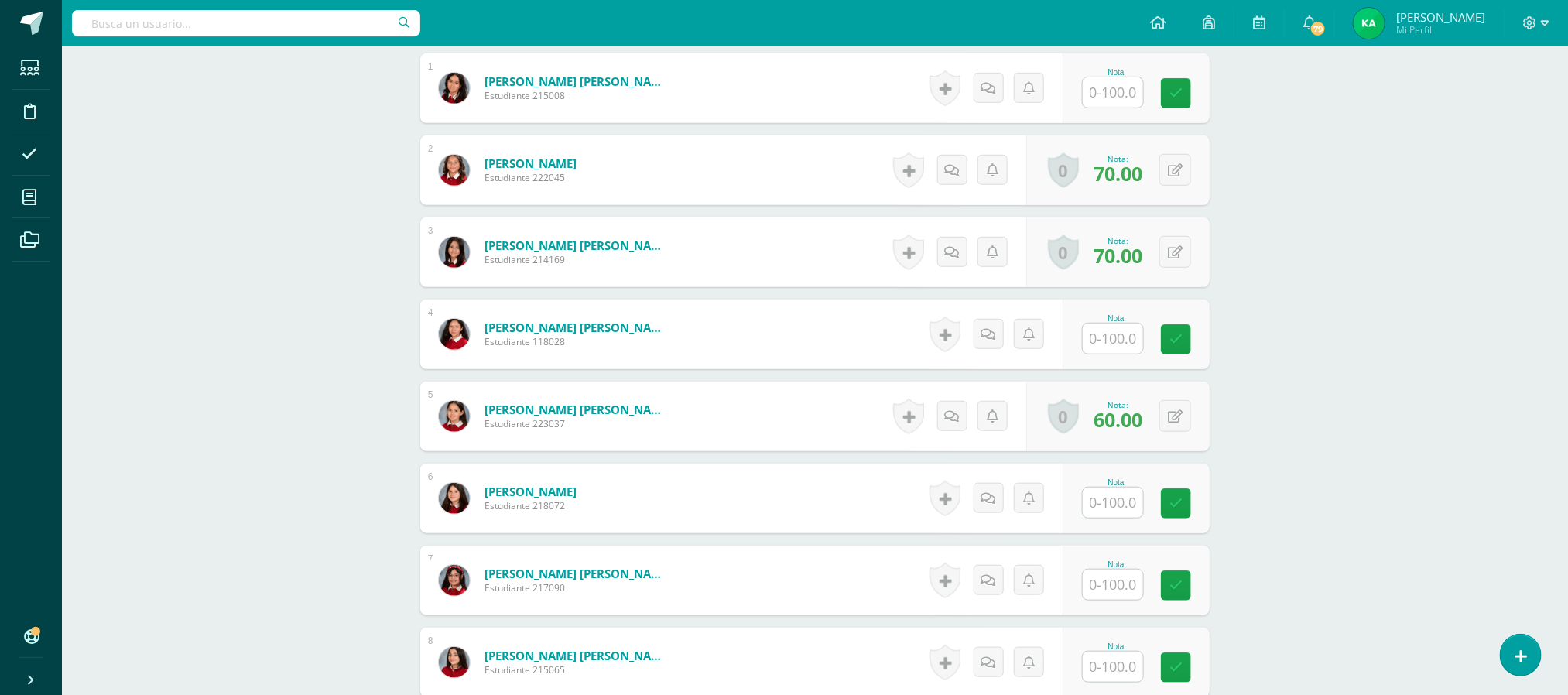
scroll to position [494, 0]
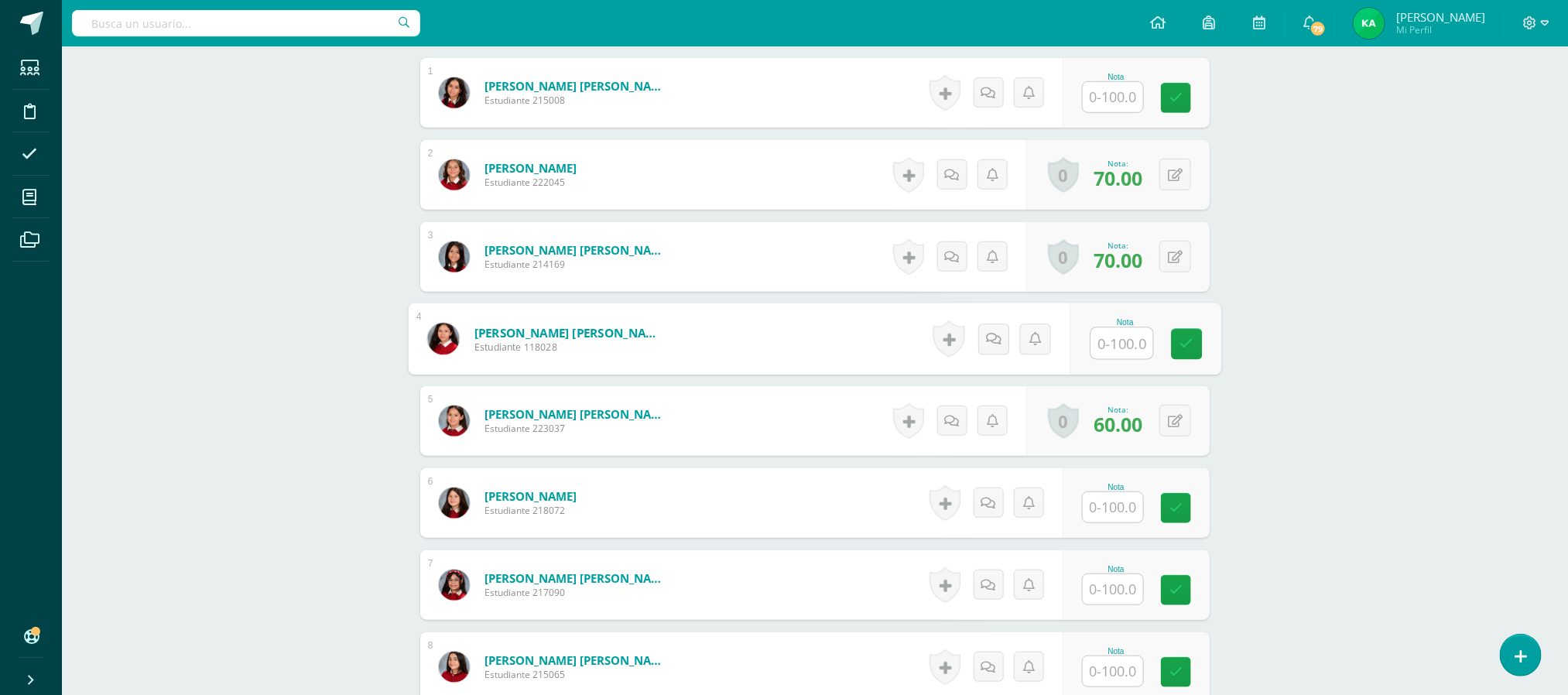
click at [1108, 346] on input "text" at bounding box center [1122, 343] width 62 height 31
type input "63"
click at [1128, 516] on input "text" at bounding box center [1122, 507] width 62 height 31
type input "67"
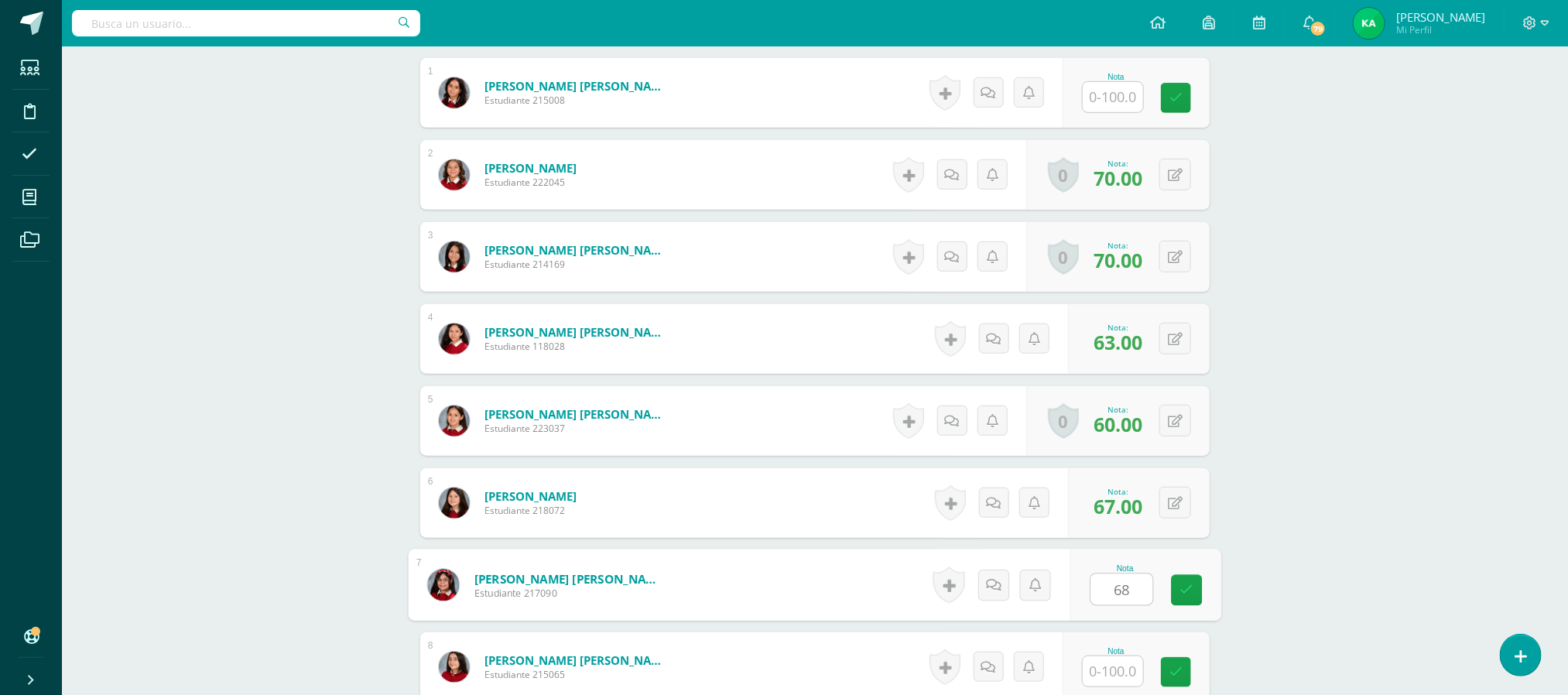
type input "68"
type input "44"
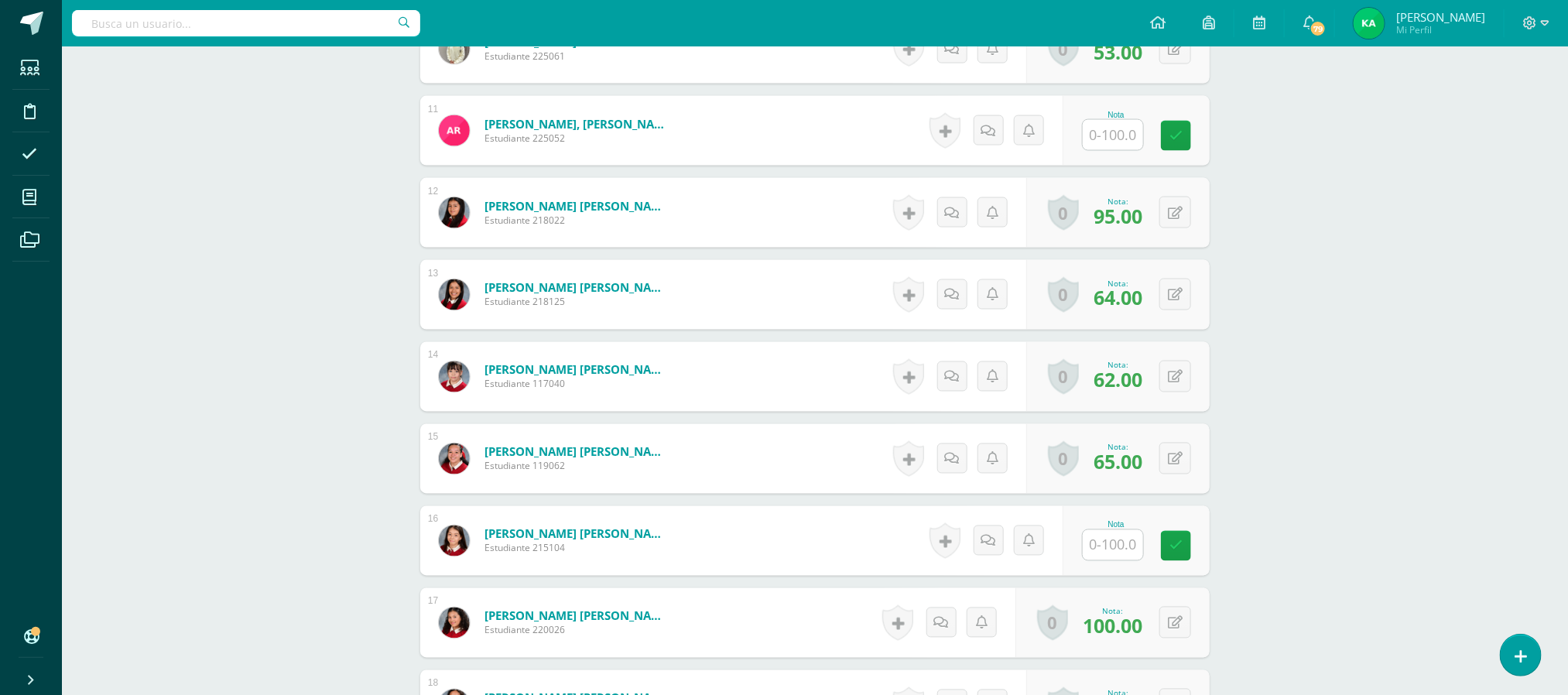
scroll to position [1284, 0]
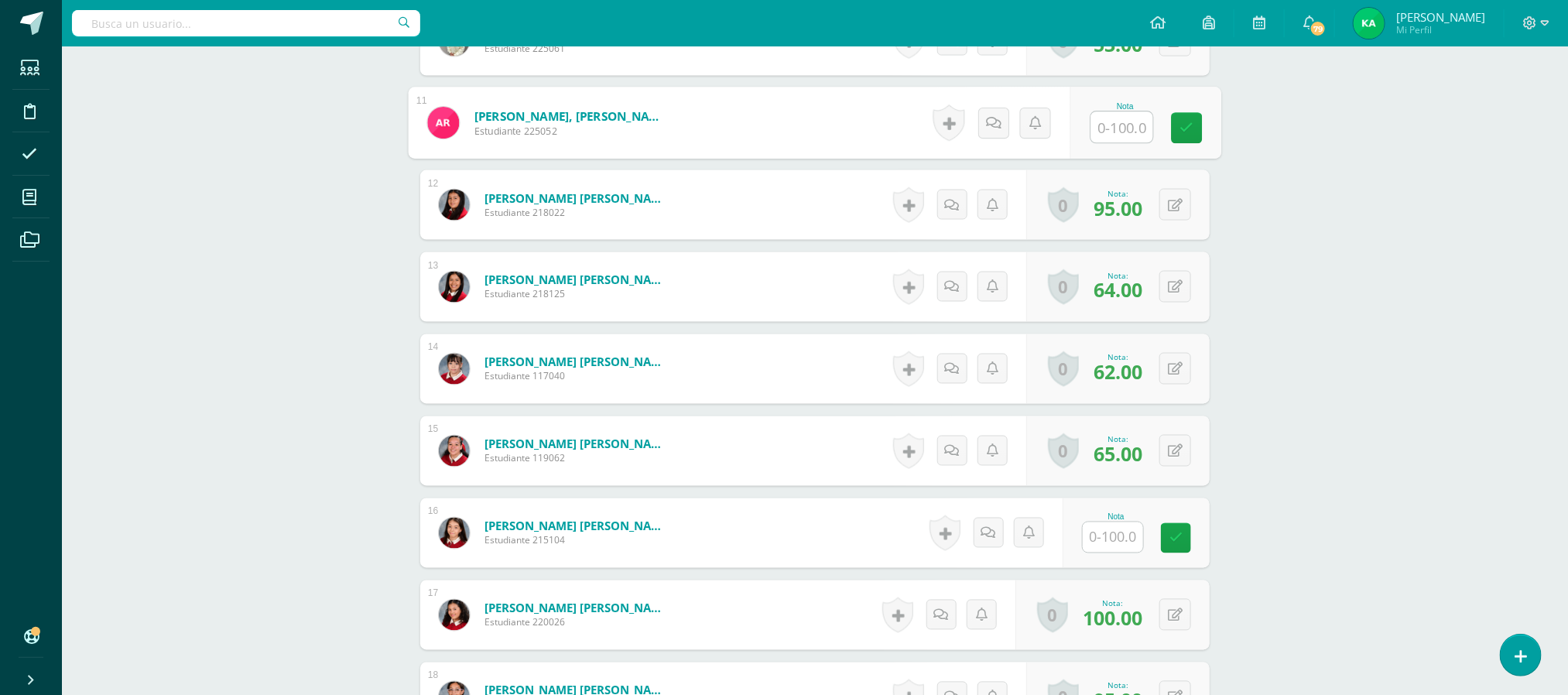
click at [1110, 133] on input "text" at bounding box center [1122, 128] width 62 height 31
type input "91"
click at [1124, 542] on input "text" at bounding box center [1122, 538] width 62 height 31
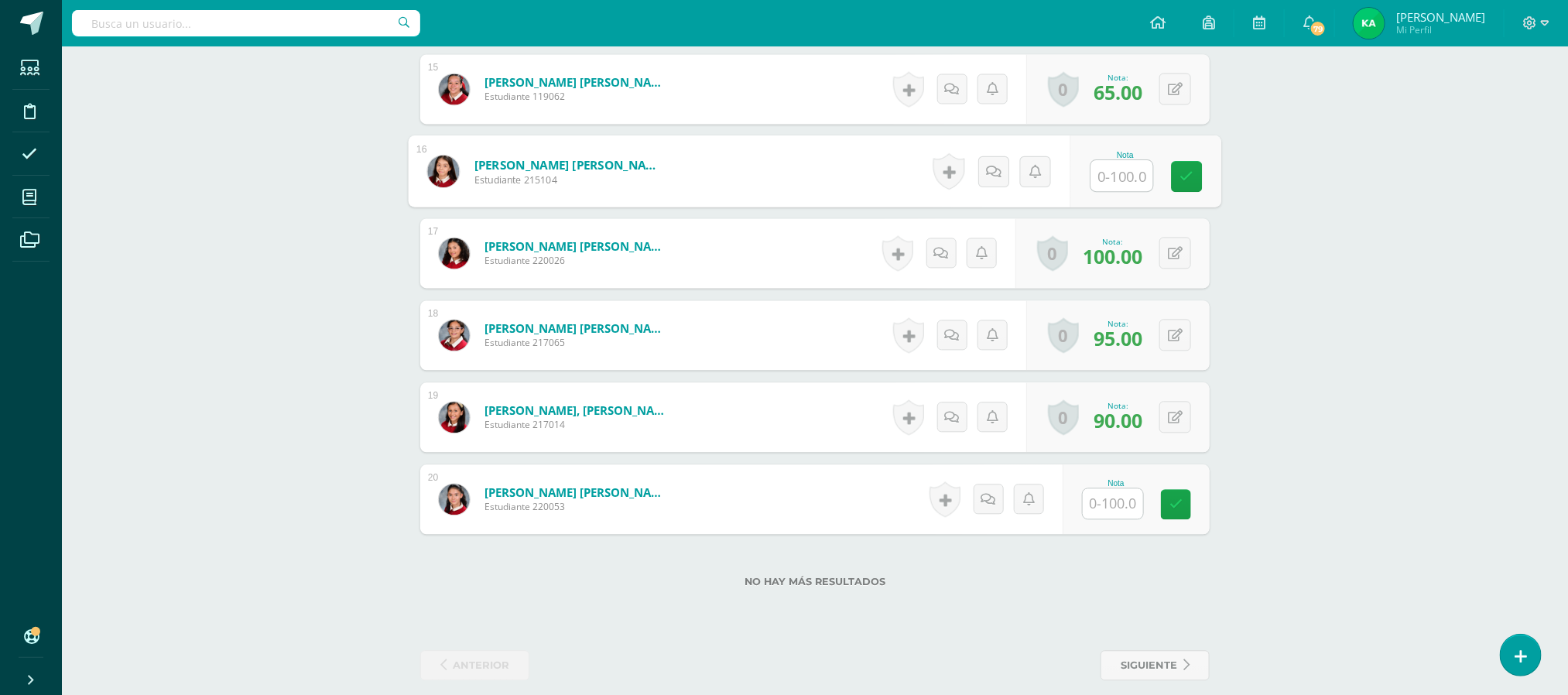
scroll to position [1669, 0]
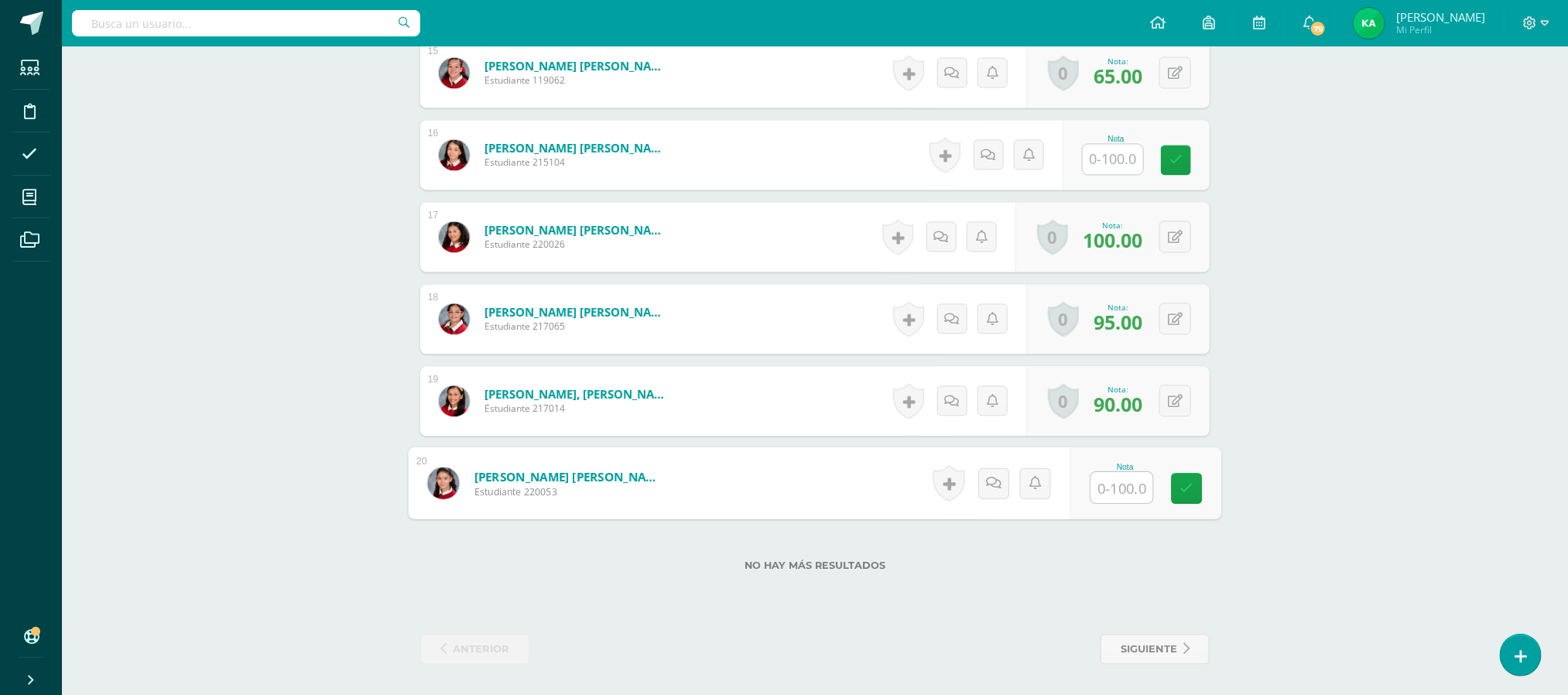
click at [1124, 481] on input "text" at bounding box center [1122, 488] width 62 height 31
type input "56"
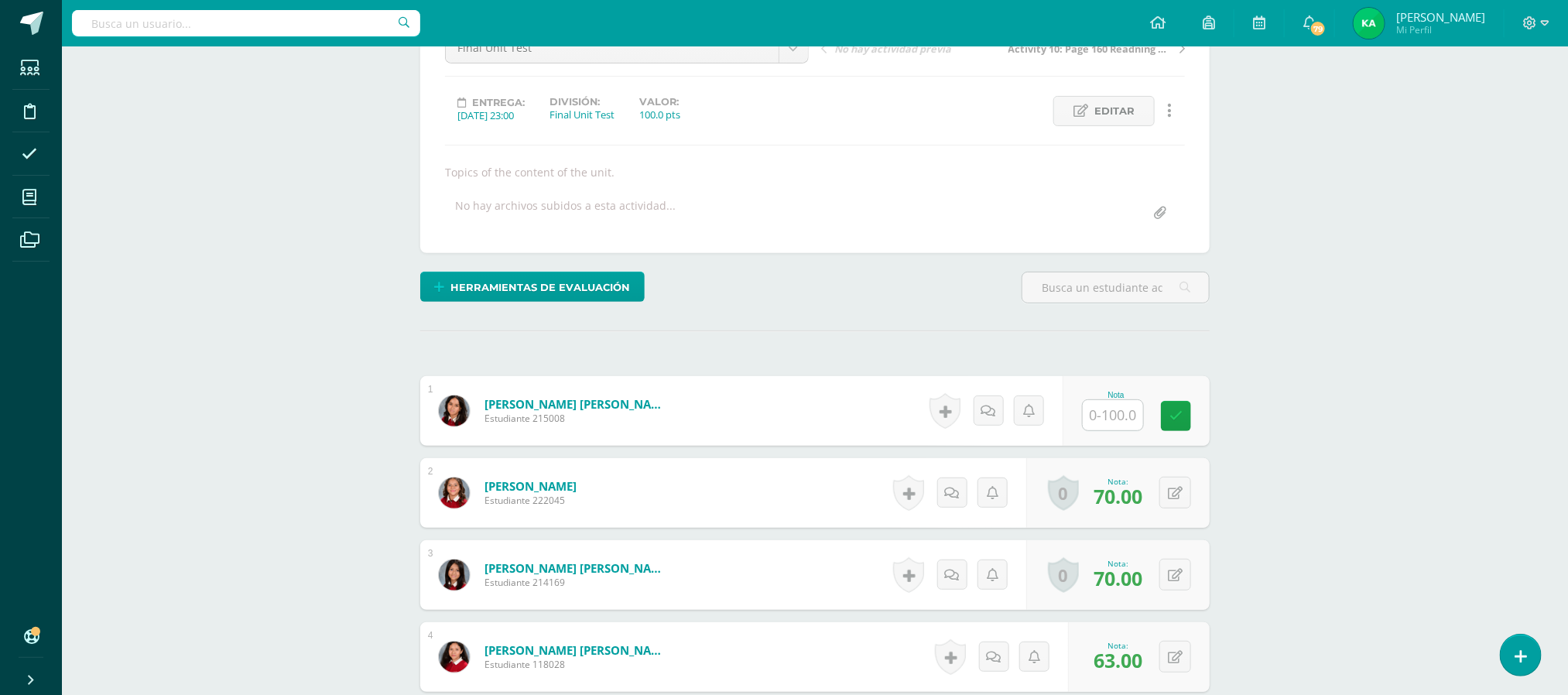
scroll to position [0, 0]
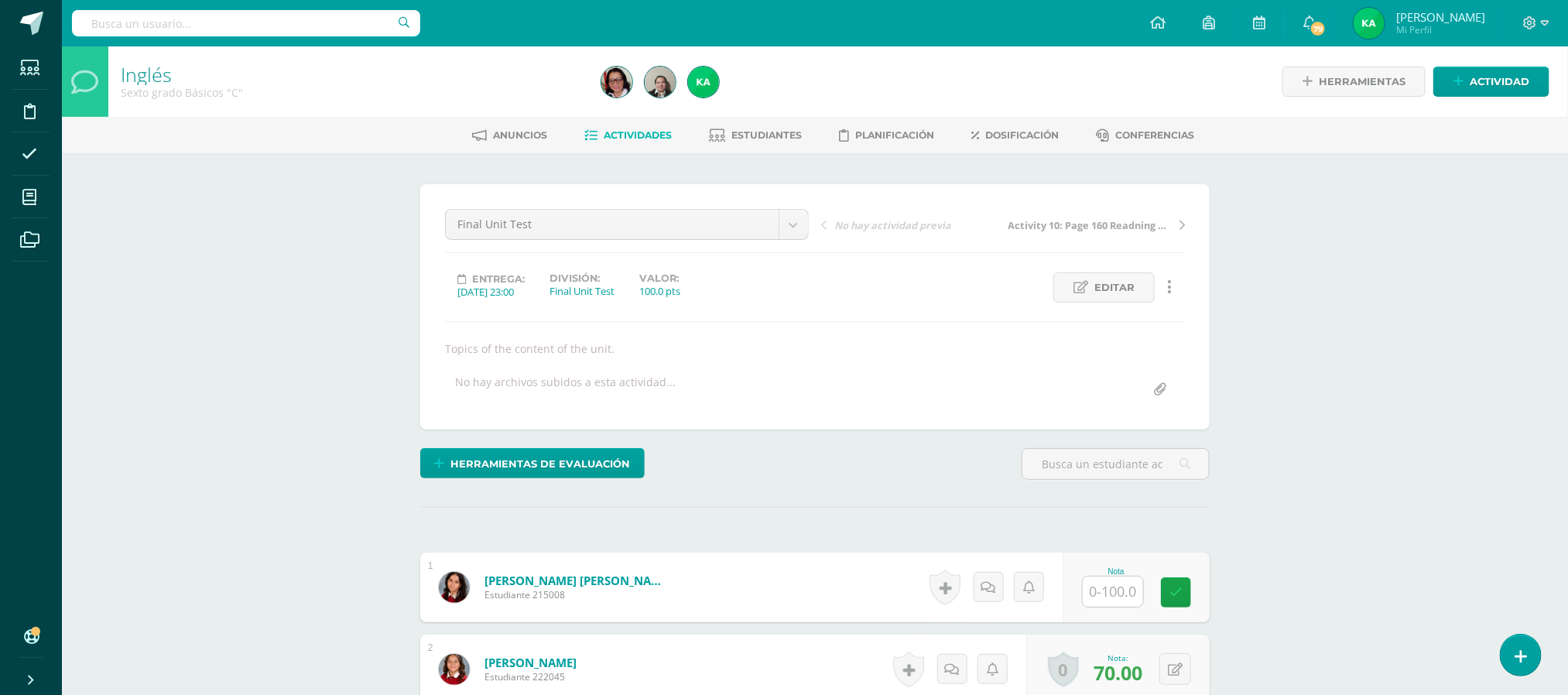
click at [643, 134] on span "Actividades" at bounding box center [638, 135] width 68 height 11
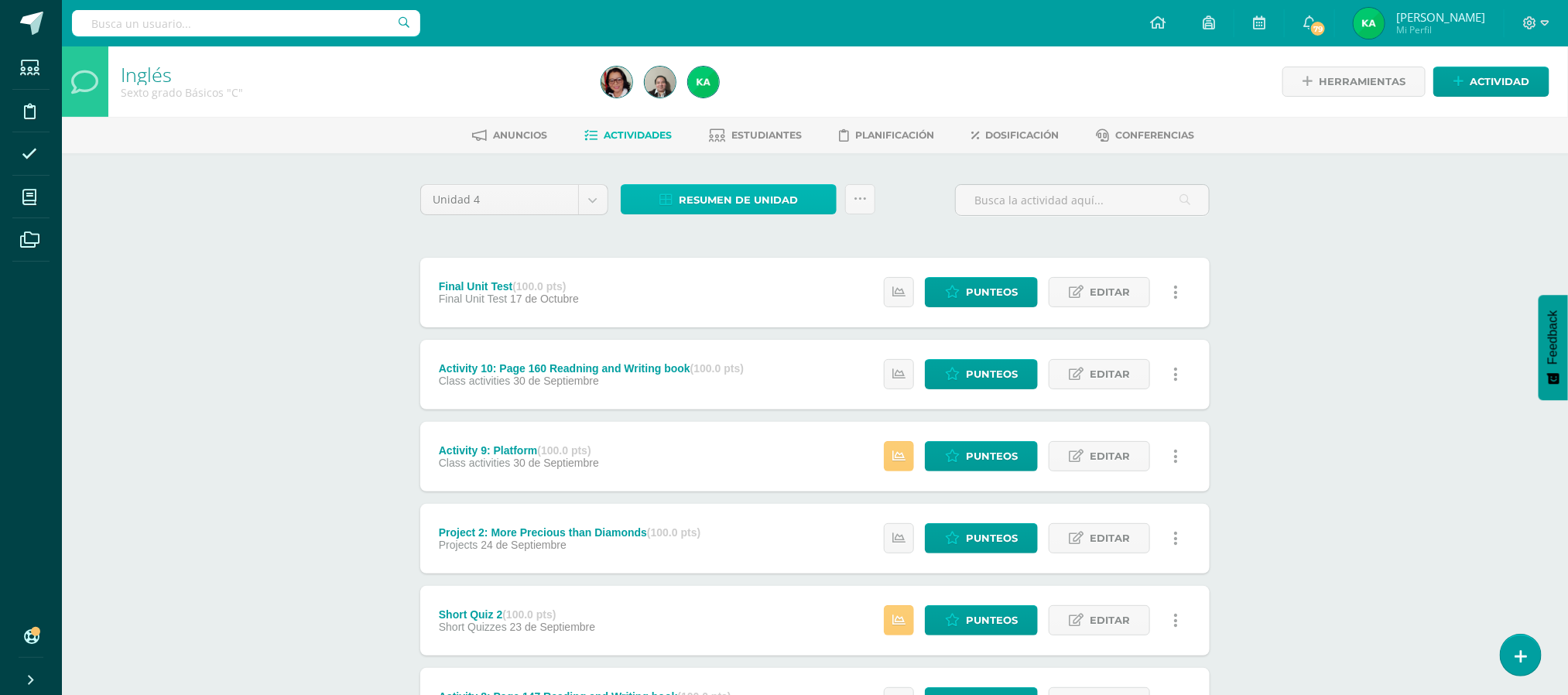
click at [725, 201] on span "Resumen de unidad" at bounding box center [738, 200] width 119 height 29
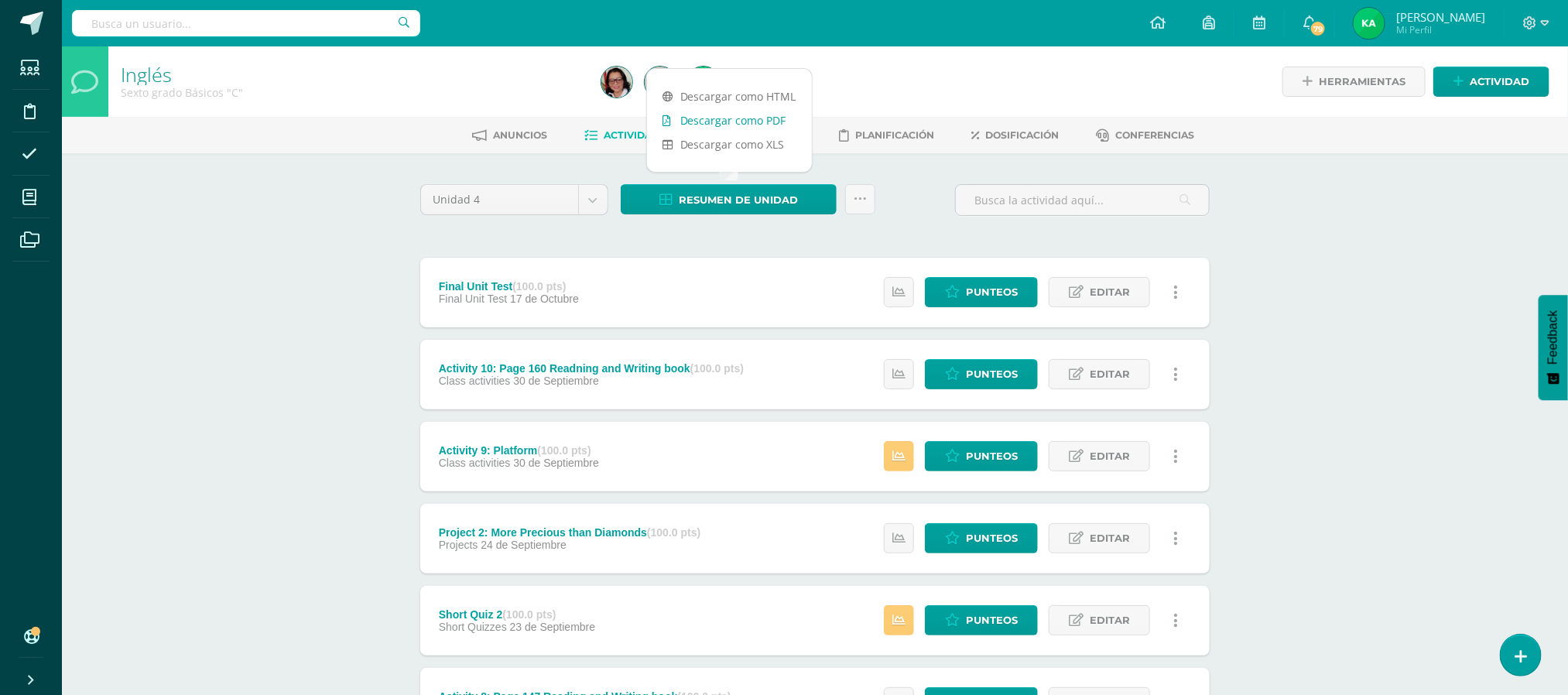
click at [698, 114] on link "Descargar como PDF" at bounding box center [729, 120] width 165 height 24
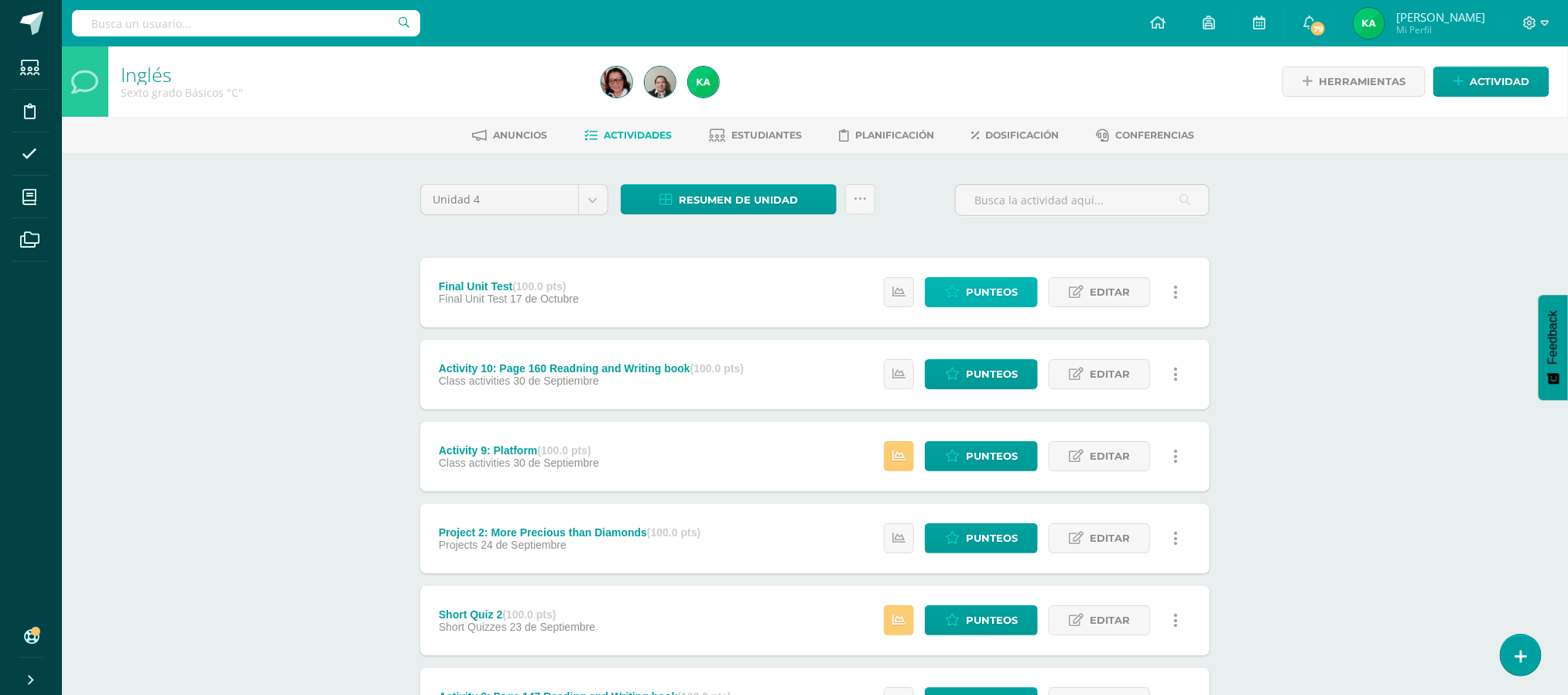
click at [982, 291] on span "Punteos" at bounding box center [991, 292] width 52 height 29
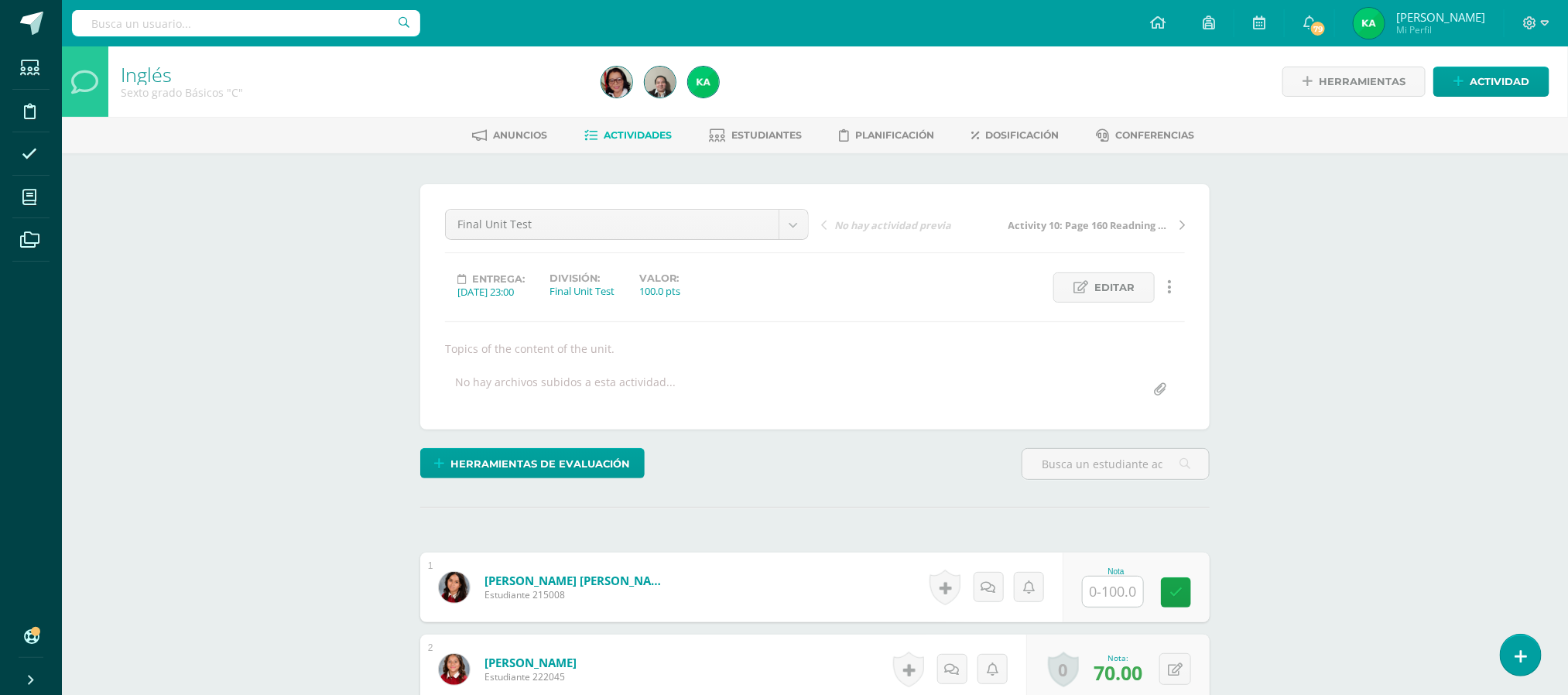
scroll to position [1, 0]
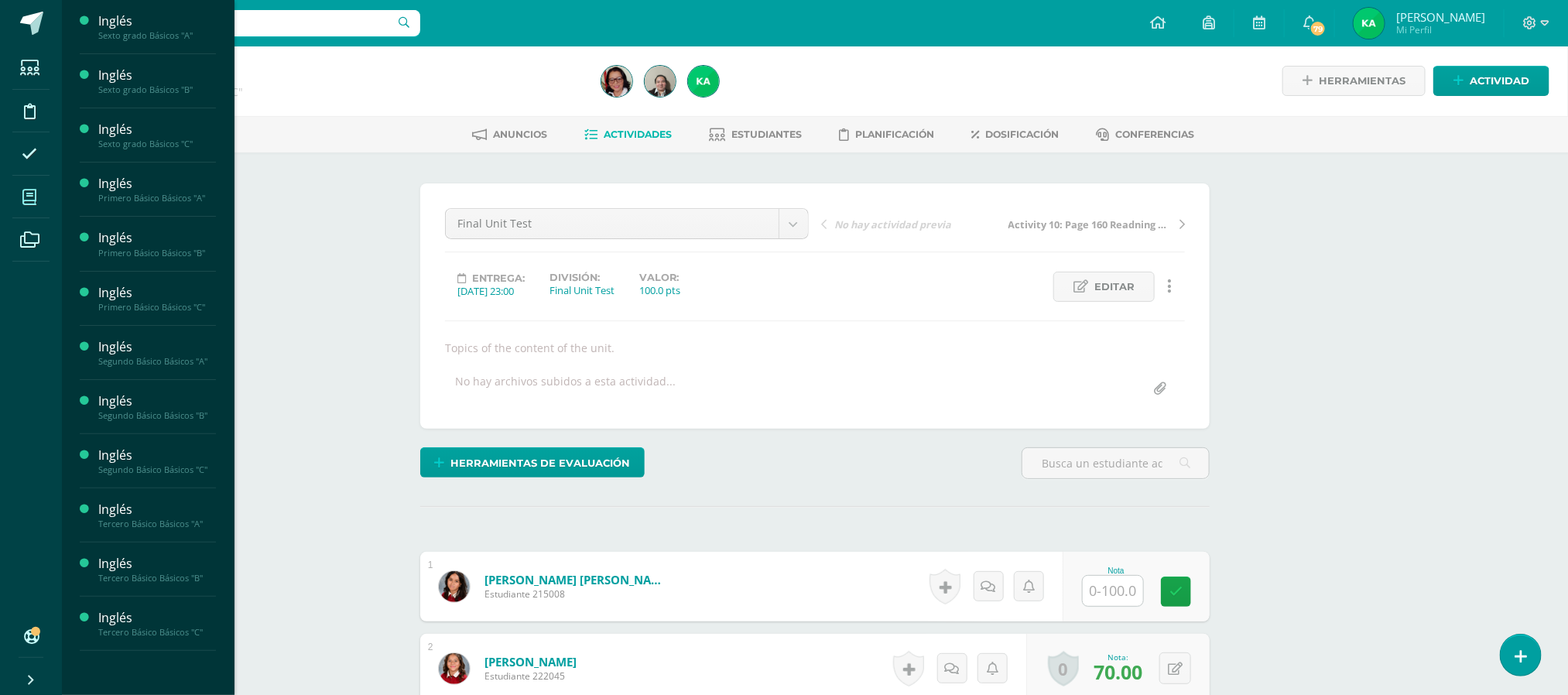
click at [34, 202] on icon at bounding box center [29, 197] width 14 height 16
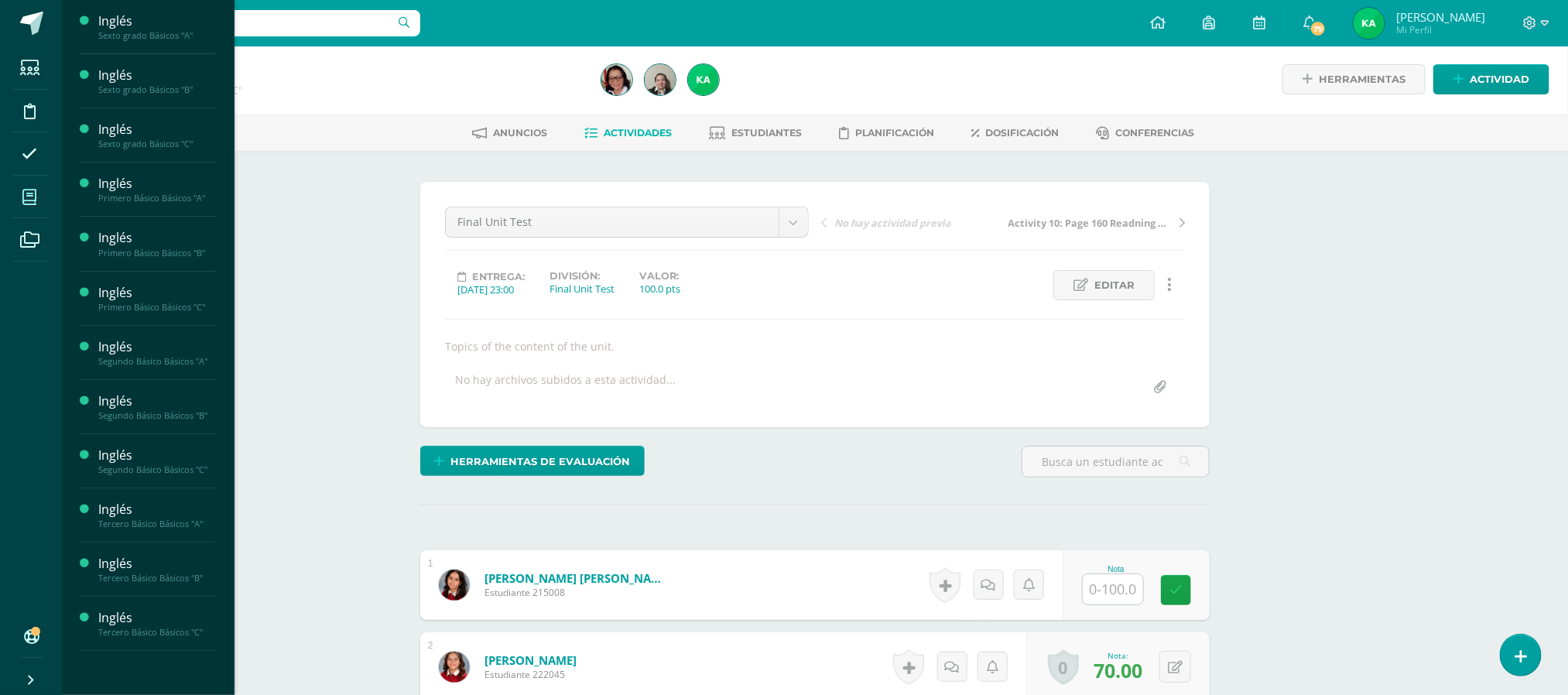
scroll to position [3, 0]
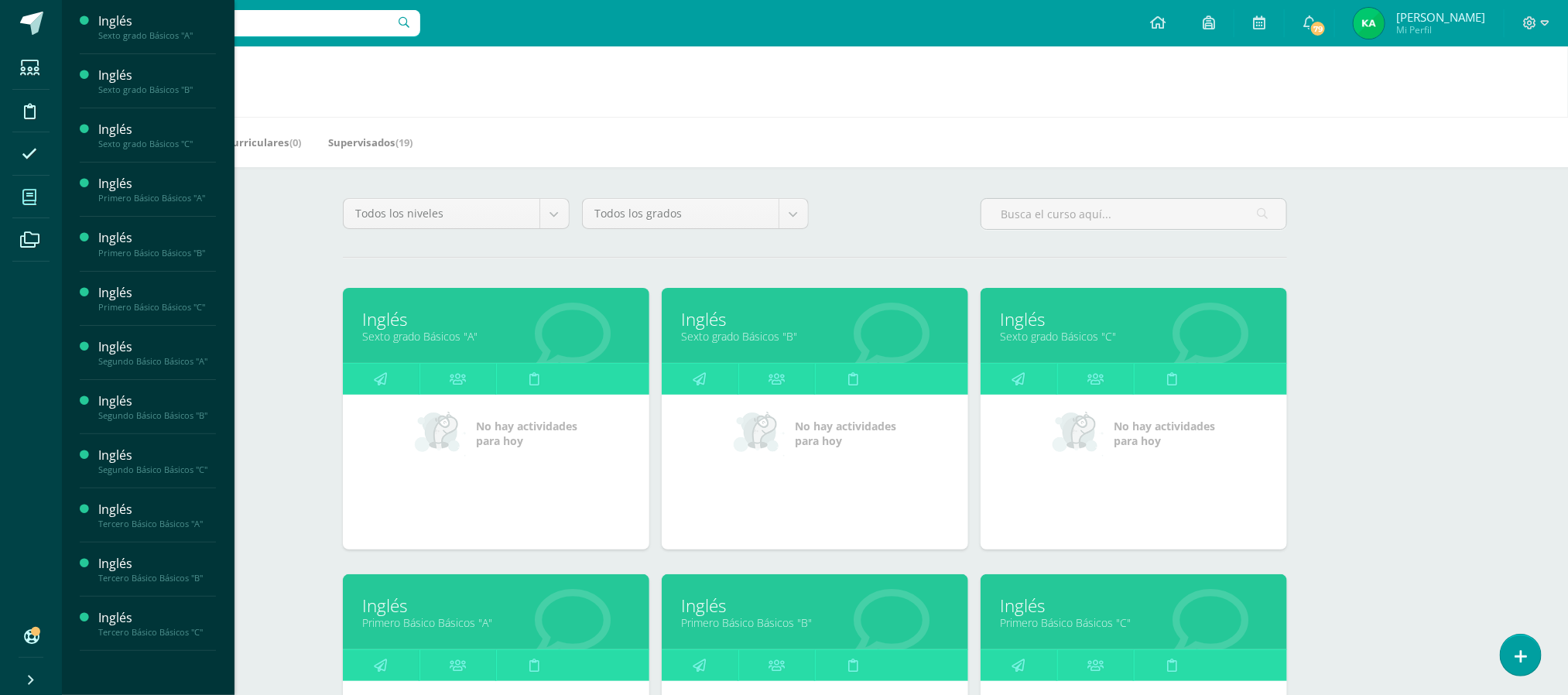
click at [391, 339] on link "Sexto grado Básicos "A"" at bounding box center [496, 336] width 268 height 15
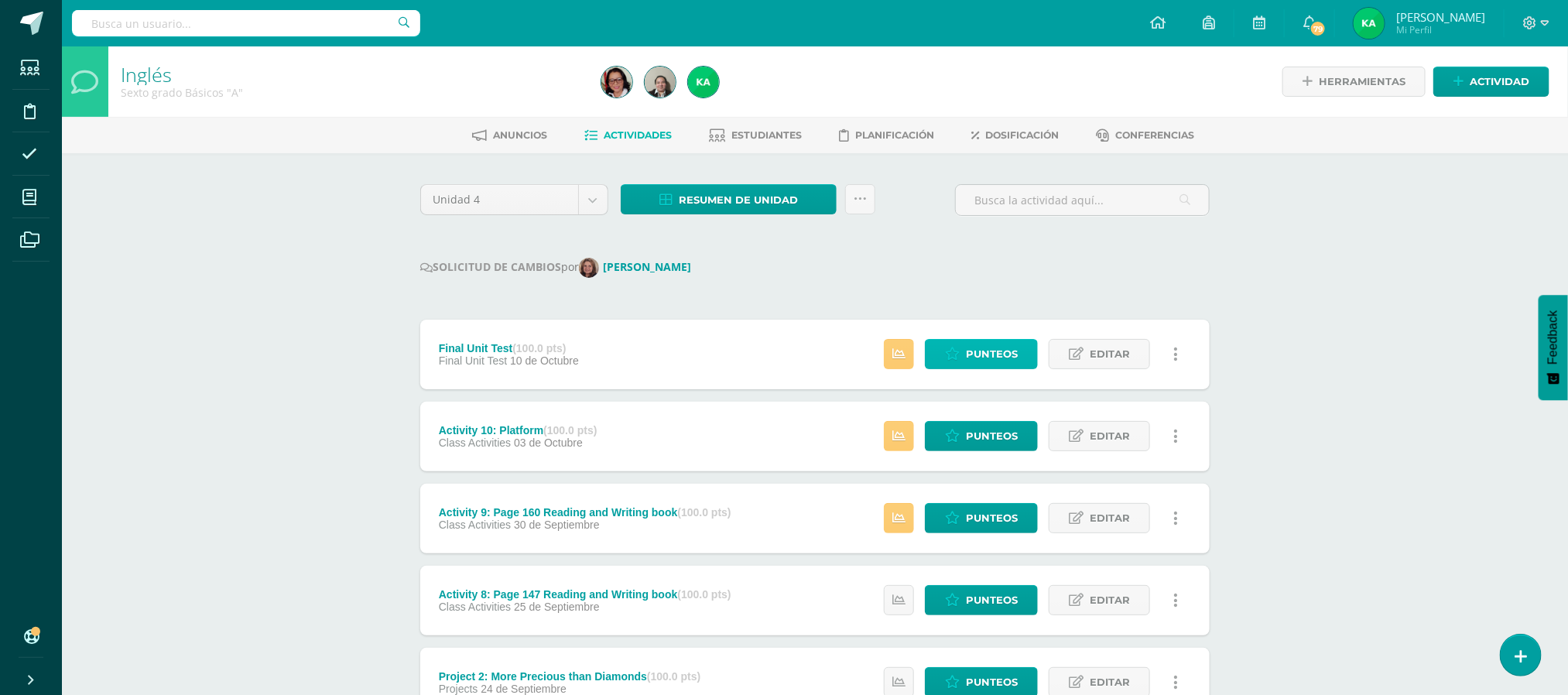
click at [994, 355] on span "Punteos" at bounding box center [991, 353] width 52 height 29
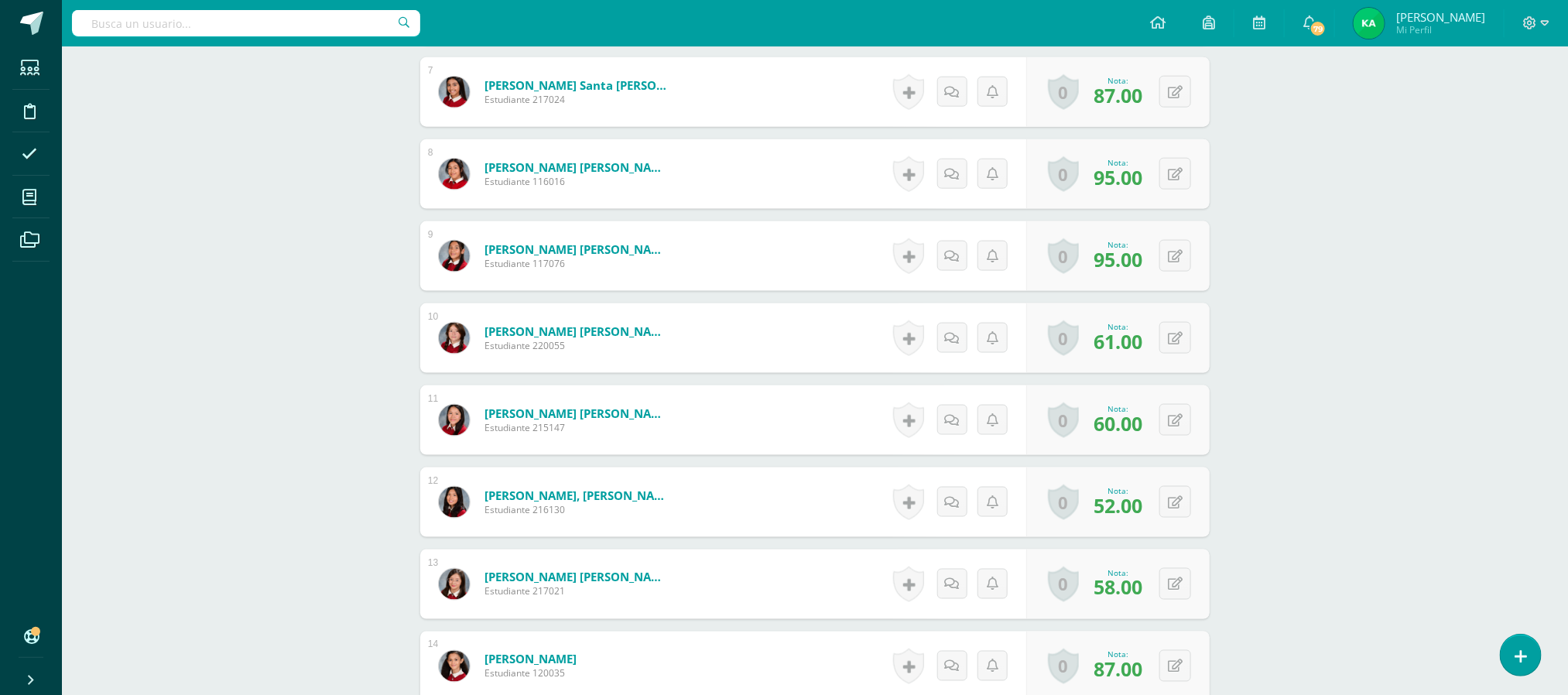
scroll to position [992, 0]
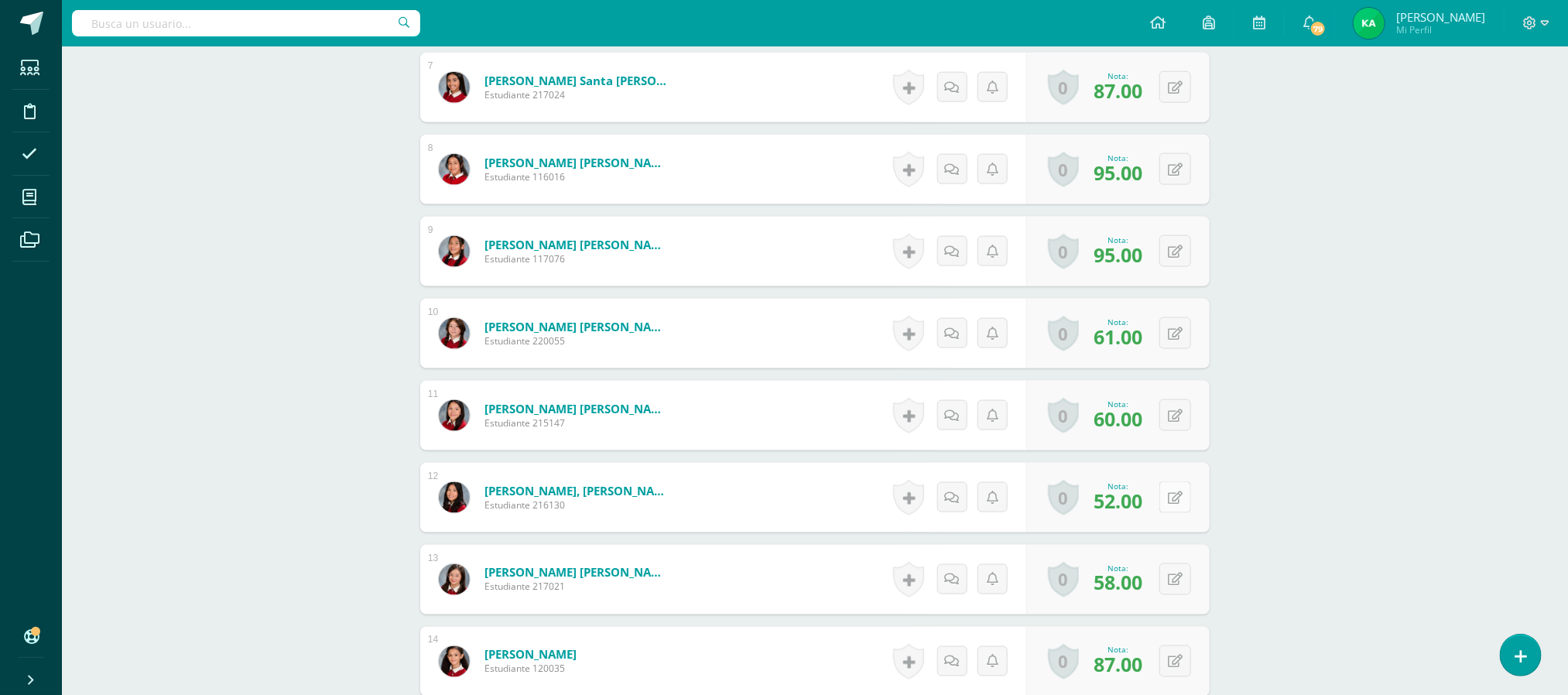
click at [1177, 505] on icon at bounding box center [1175, 497] width 15 height 13
type input "55"
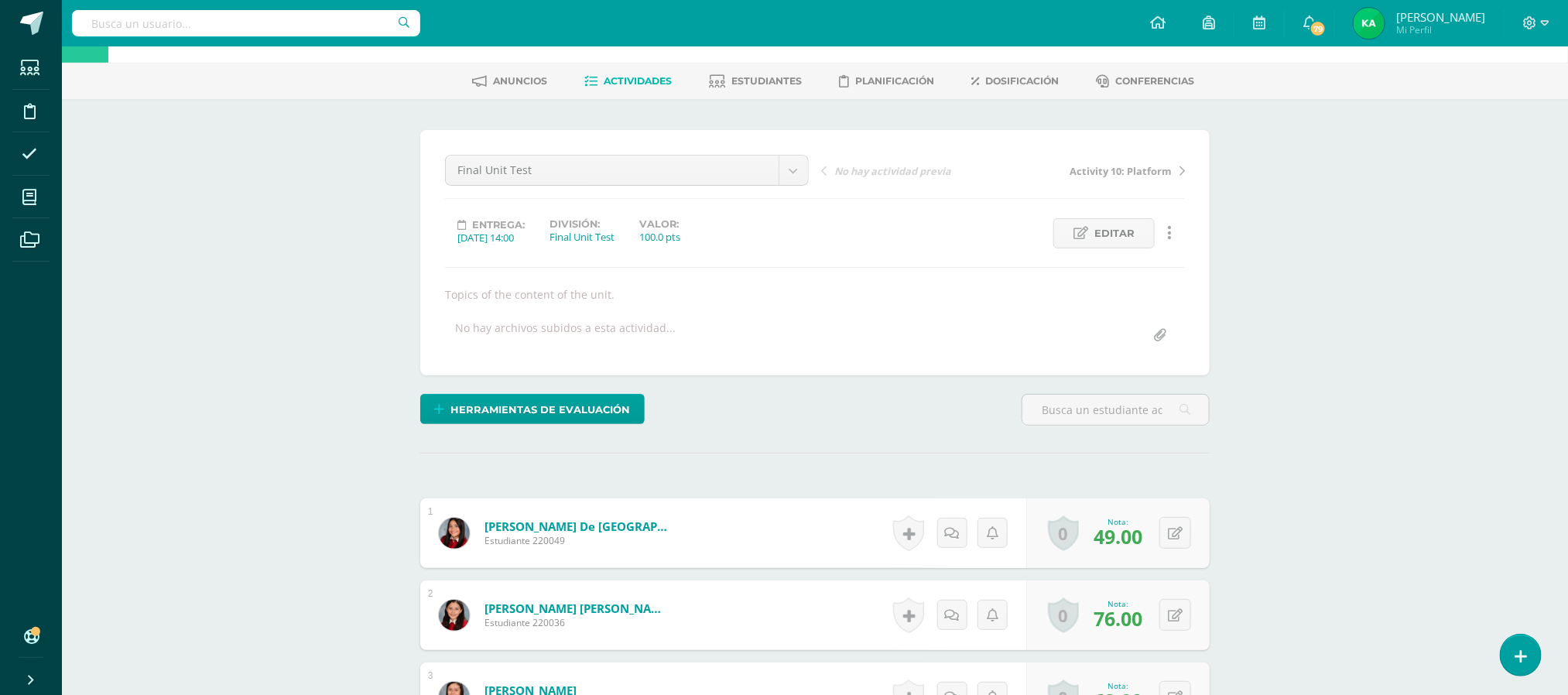
scroll to position [0, 0]
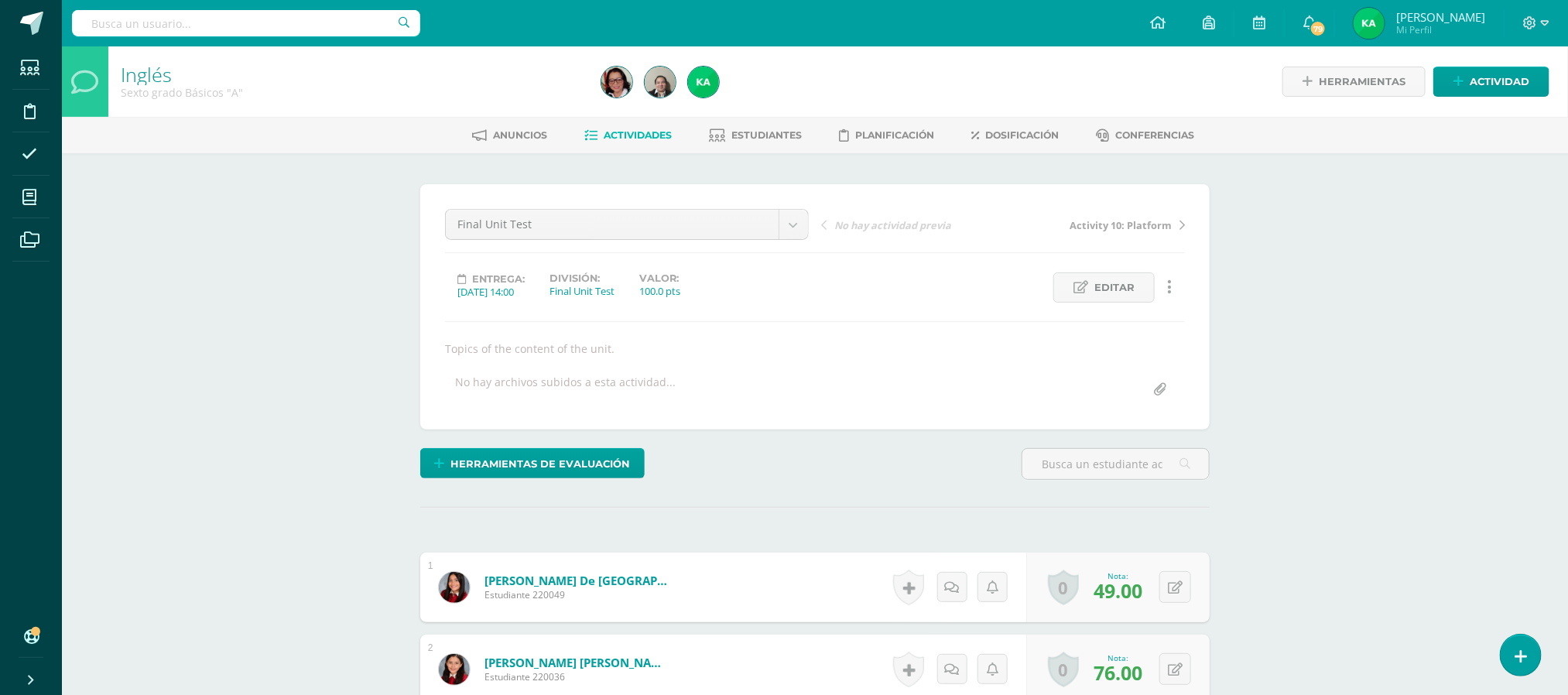
click at [642, 131] on span "Actividades" at bounding box center [638, 135] width 68 height 11
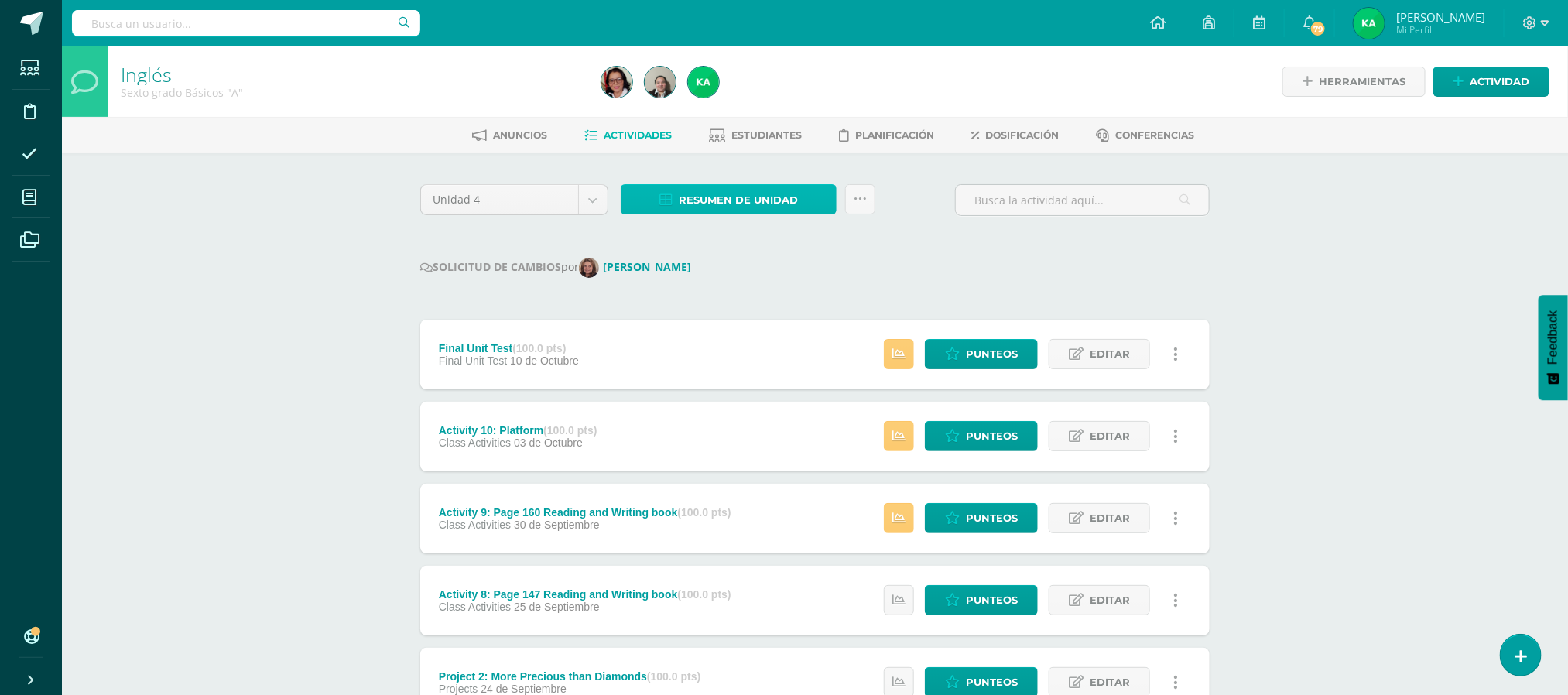
click at [711, 202] on span "Resumen de unidad" at bounding box center [738, 200] width 119 height 29
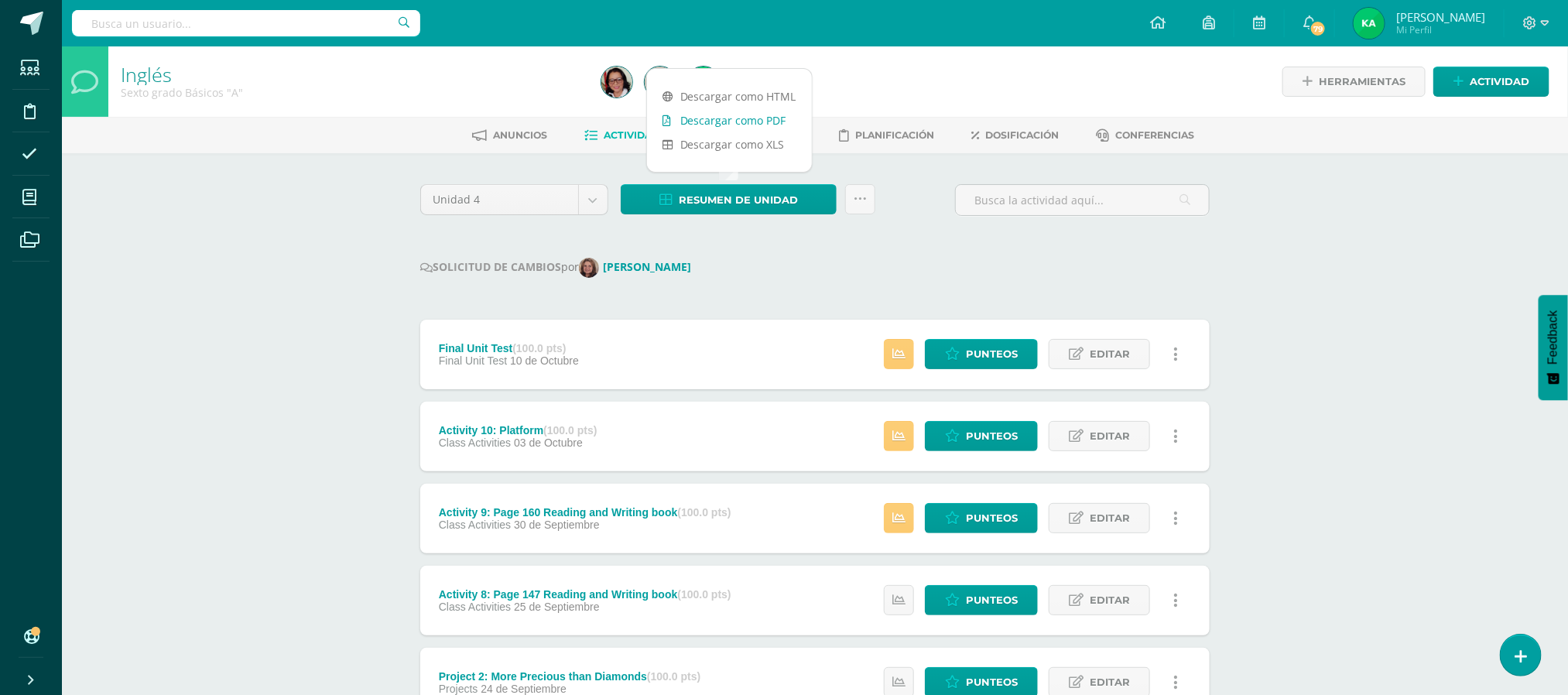
click at [734, 119] on link "Descargar como PDF" at bounding box center [729, 120] width 165 height 24
click at [988, 352] on span "Punteos" at bounding box center [991, 353] width 52 height 29
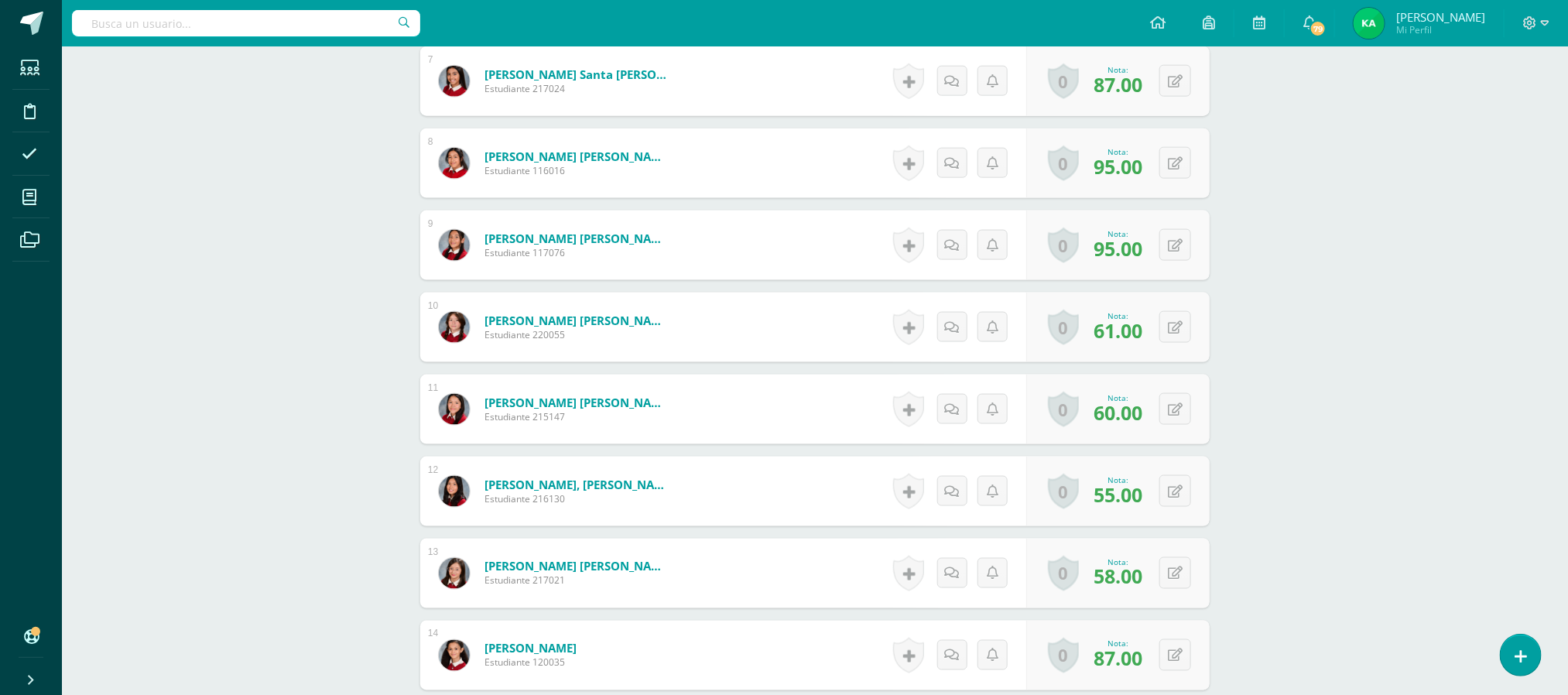
scroll to position [1011, 0]
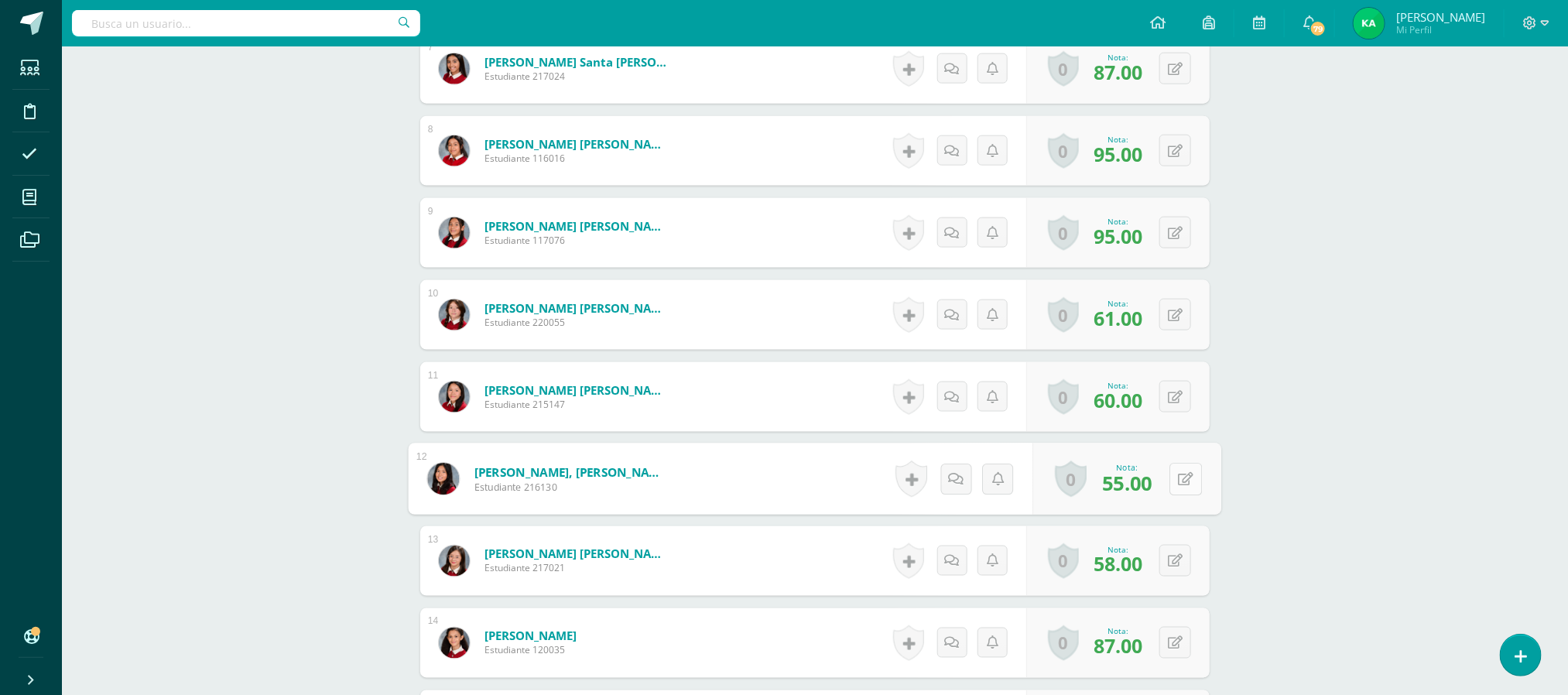
click at [1170, 481] on button at bounding box center [1185, 479] width 33 height 33
type input "60"
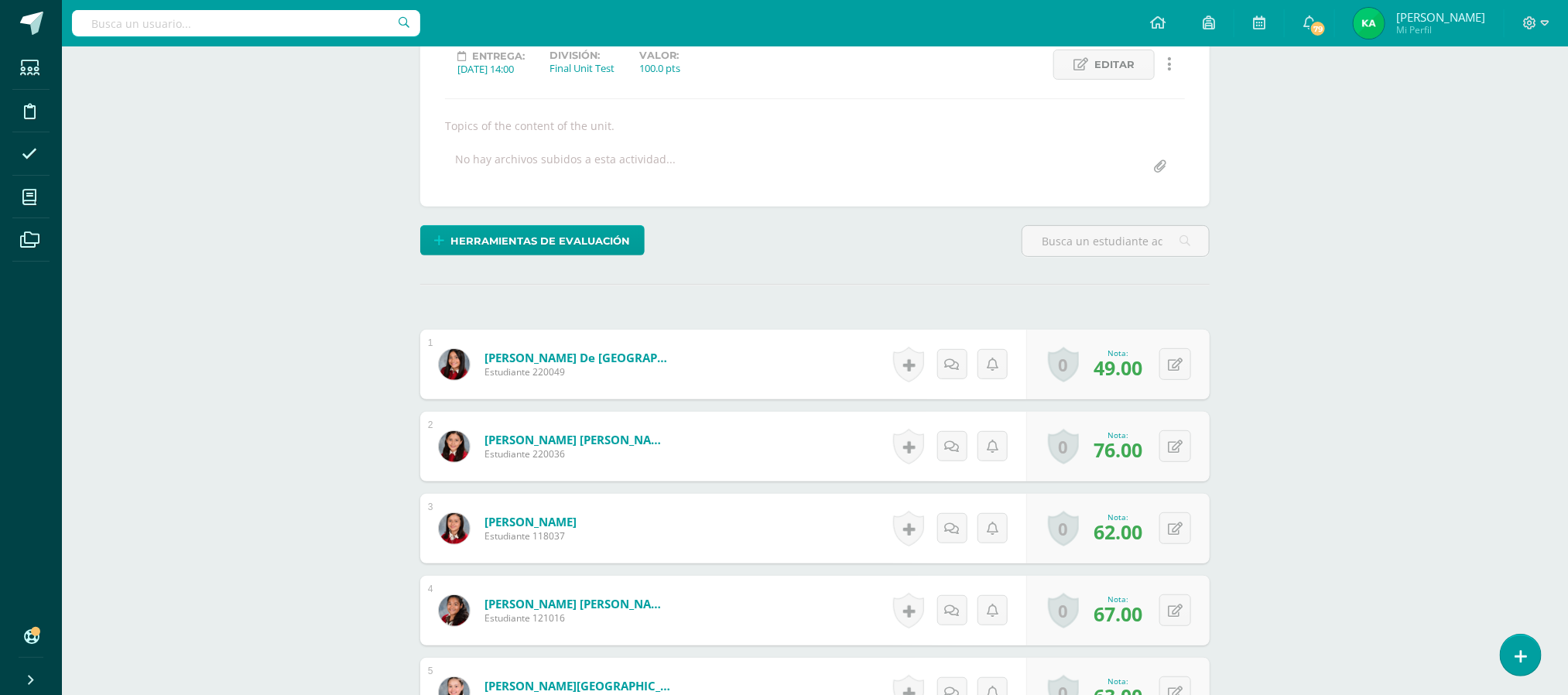
scroll to position [0, 0]
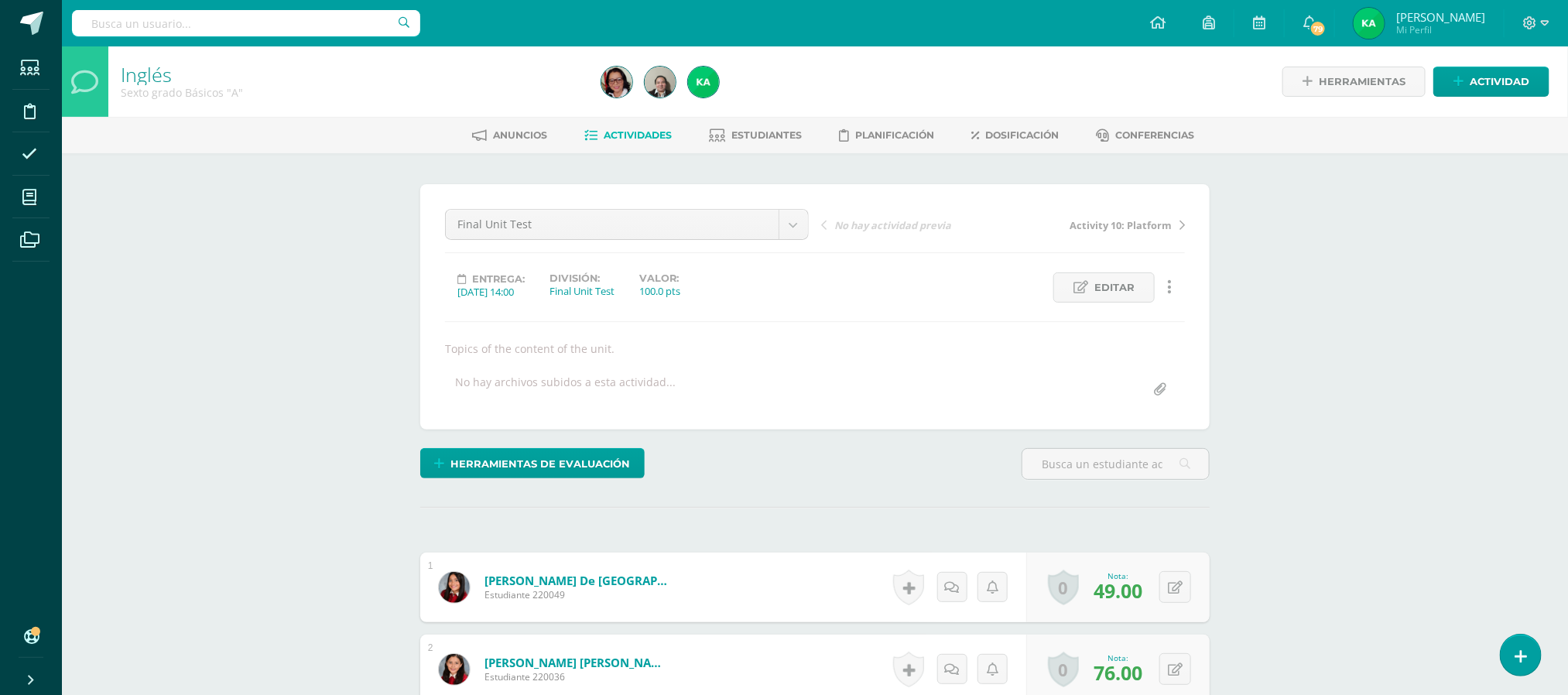
click at [625, 139] on span "Actividades" at bounding box center [638, 135] width 68 height 11
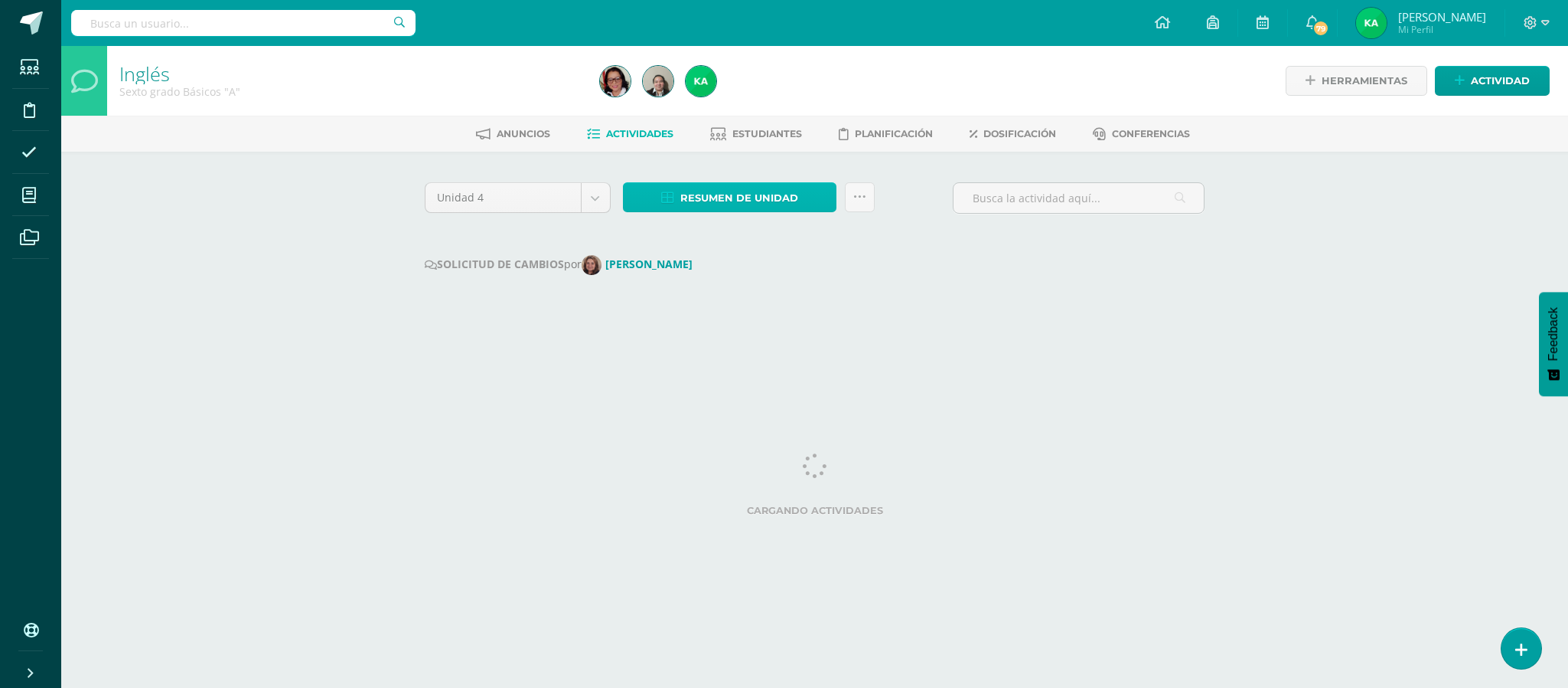
click at [737, 198] on span "Resumen de unidad" at bounding box center [739, 198] width 118 height 28
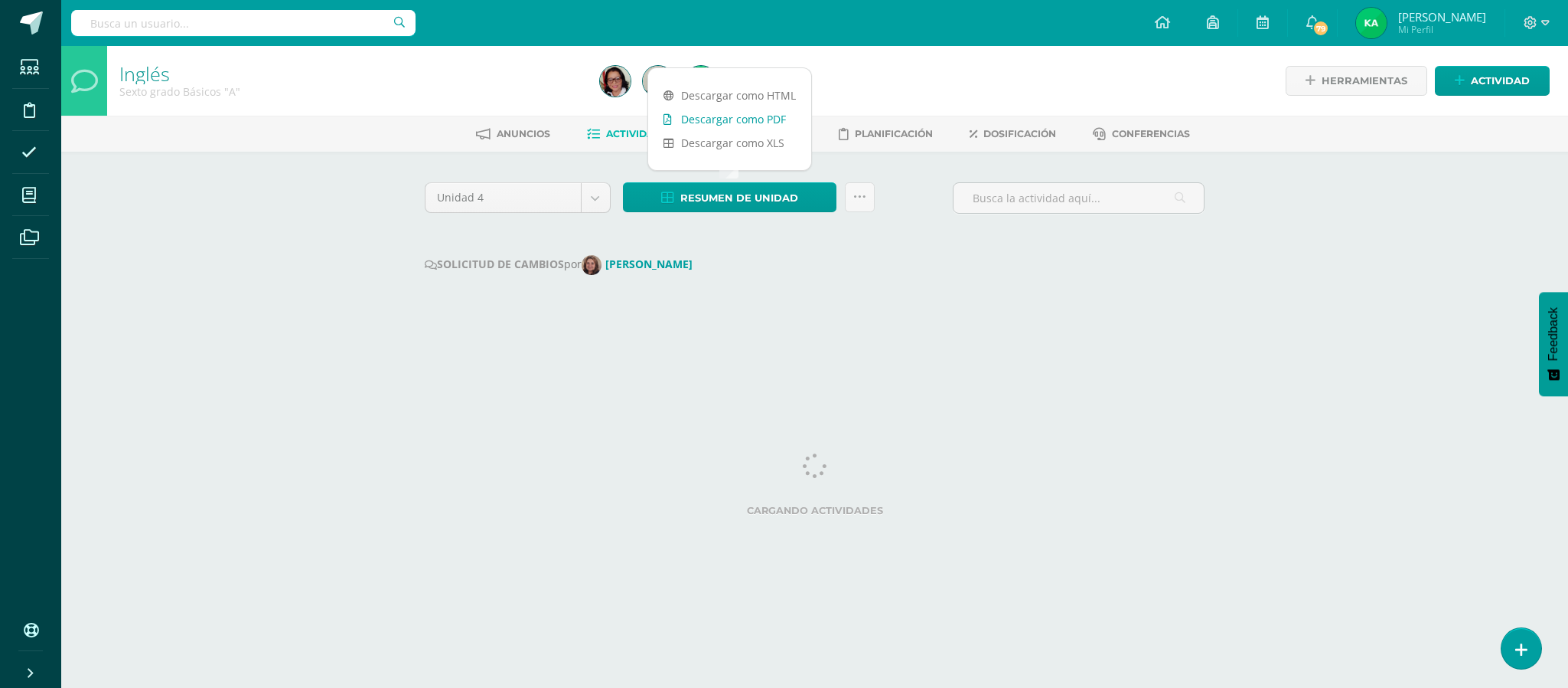
click at [715, 122] on link "Descargar como PDF" at bounding box center [730, 118] width 163 height 24
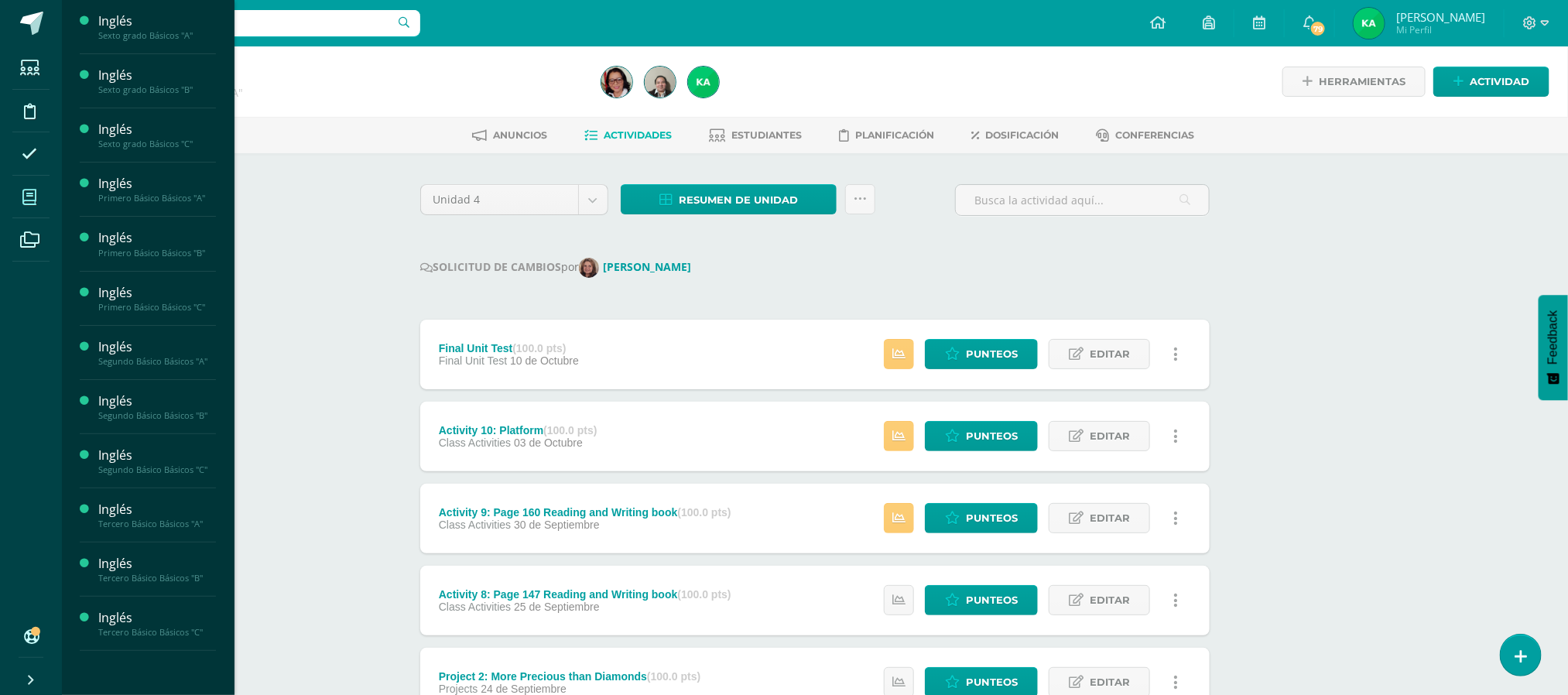
click at [34, 198] on icon at bounding box center [29, 197] width 14 height 16
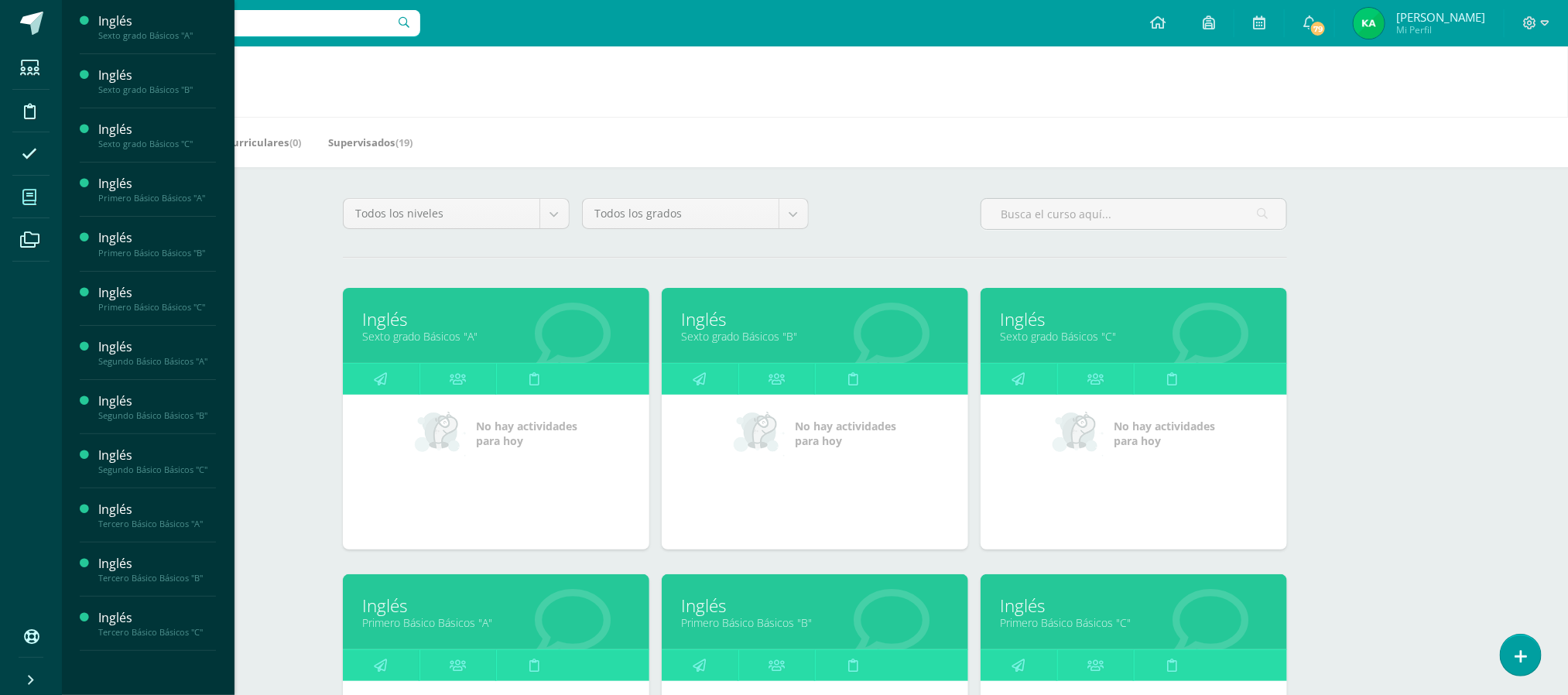
click at [755, 338] on link "Sexto grado Básicos "B"" at bounding box center [815, 336] width 268 height 15
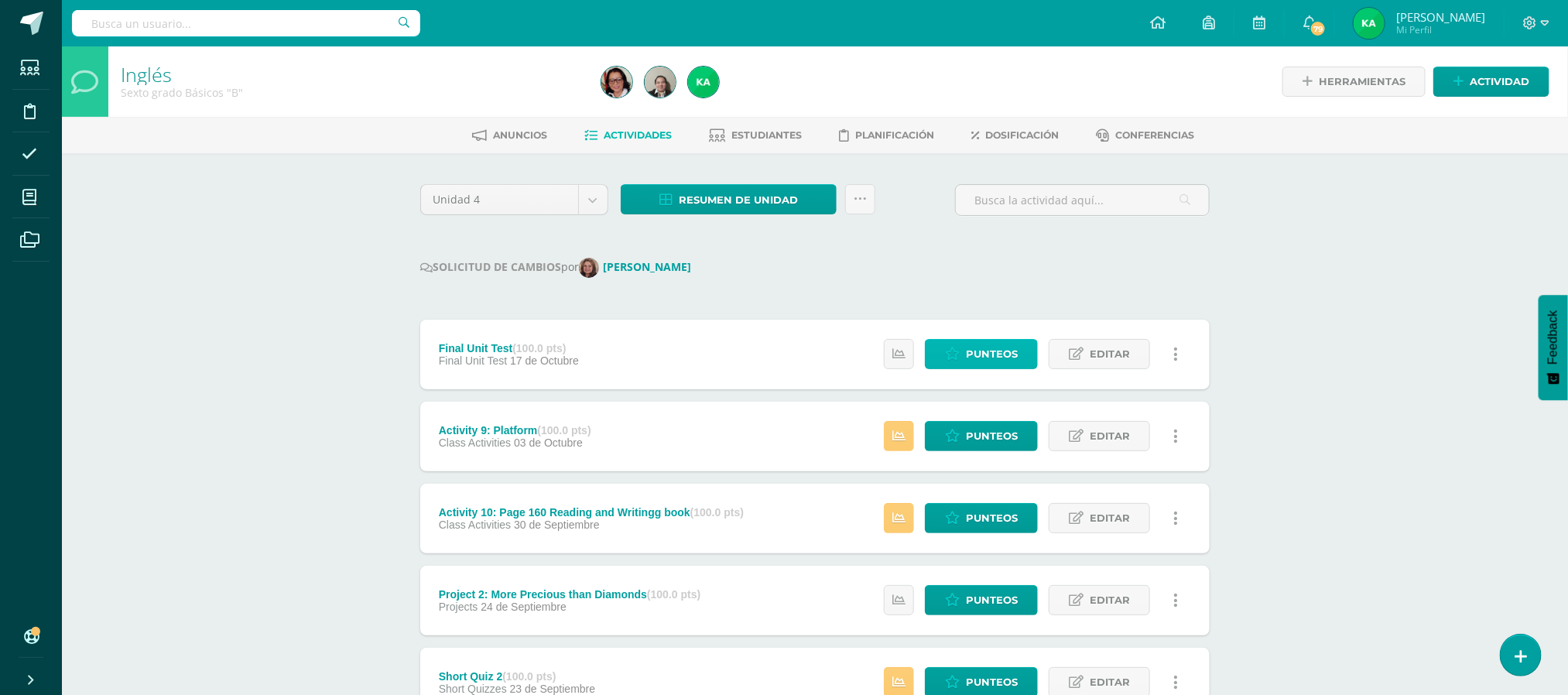
click at [989, 357] on span "Punteos" at bounding box center [991, 353] width 52 height 29
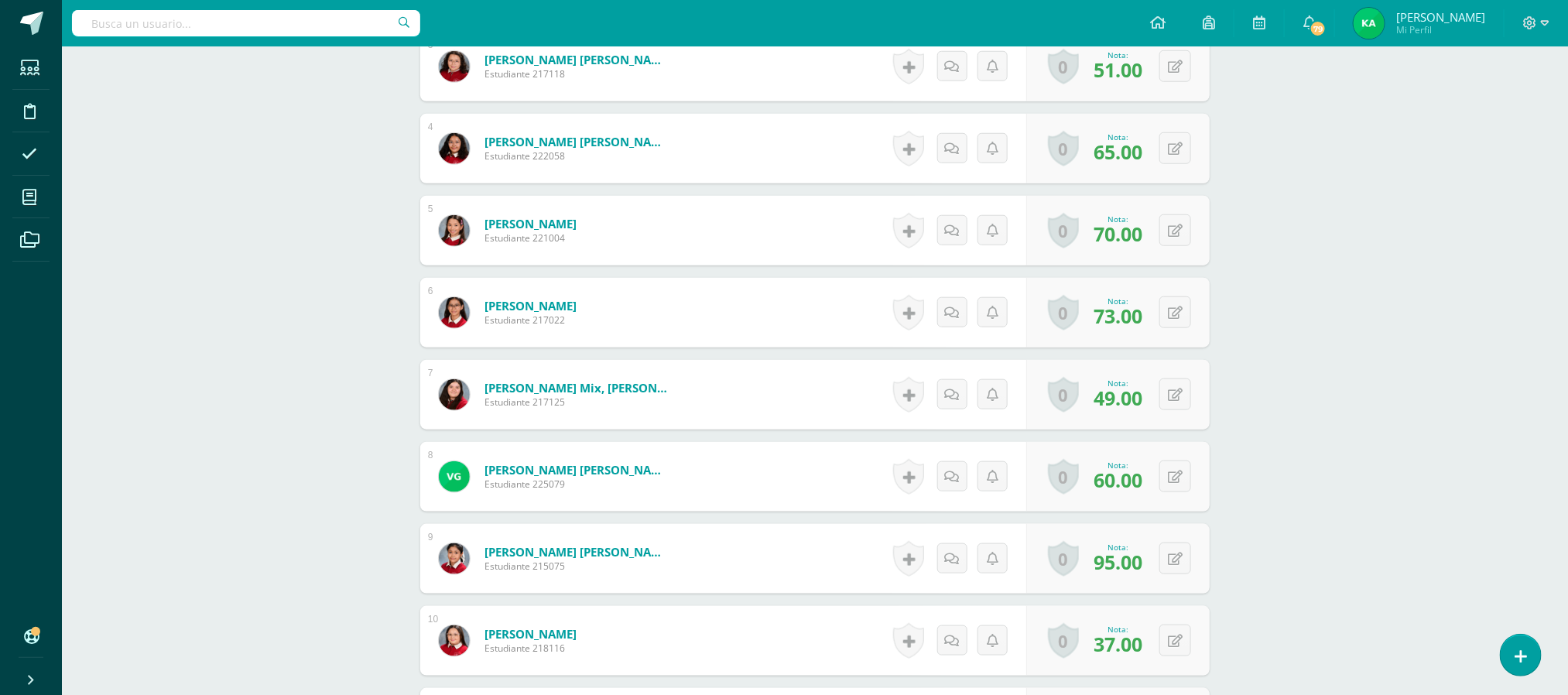
scroll to position [689, 0]
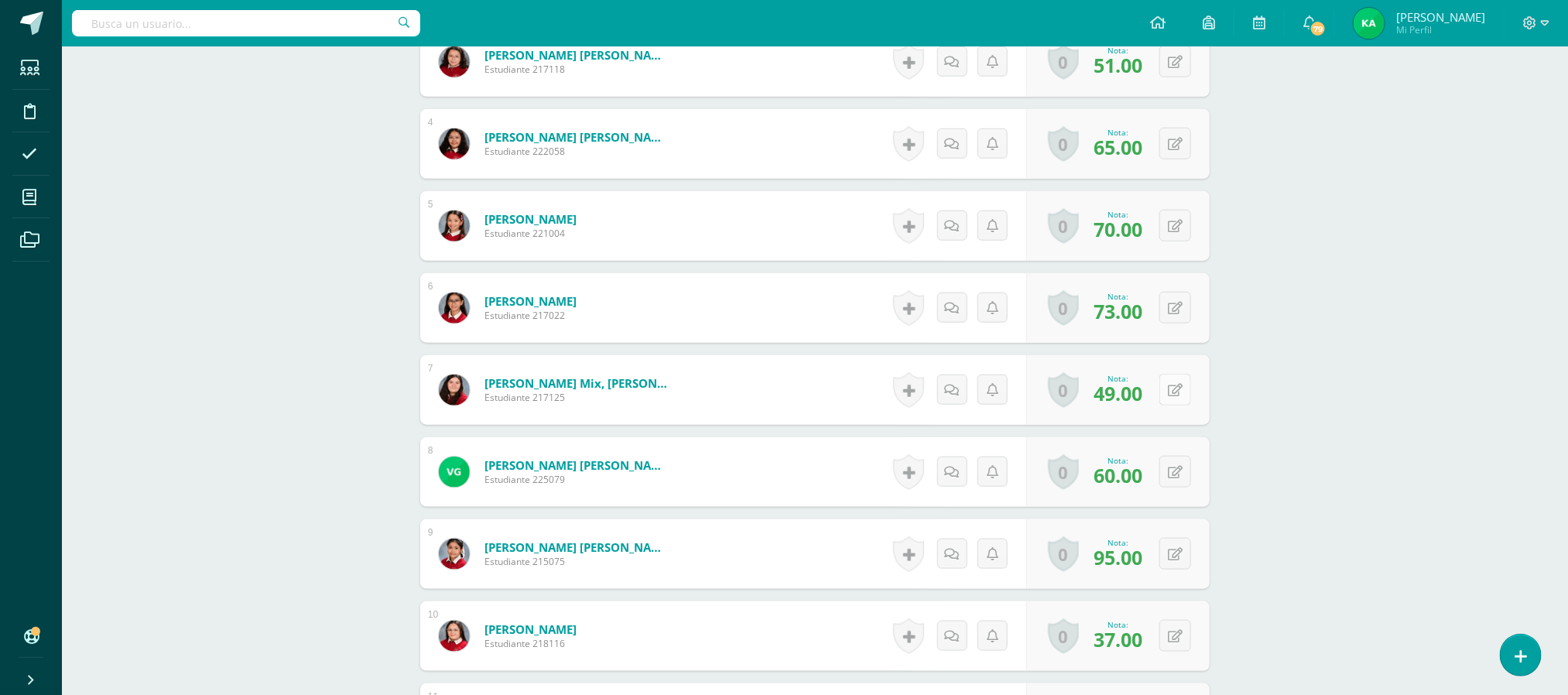
click at [1177, 390] on icon at bounding box center [1175, 390] width 15 height 13
type input "54"
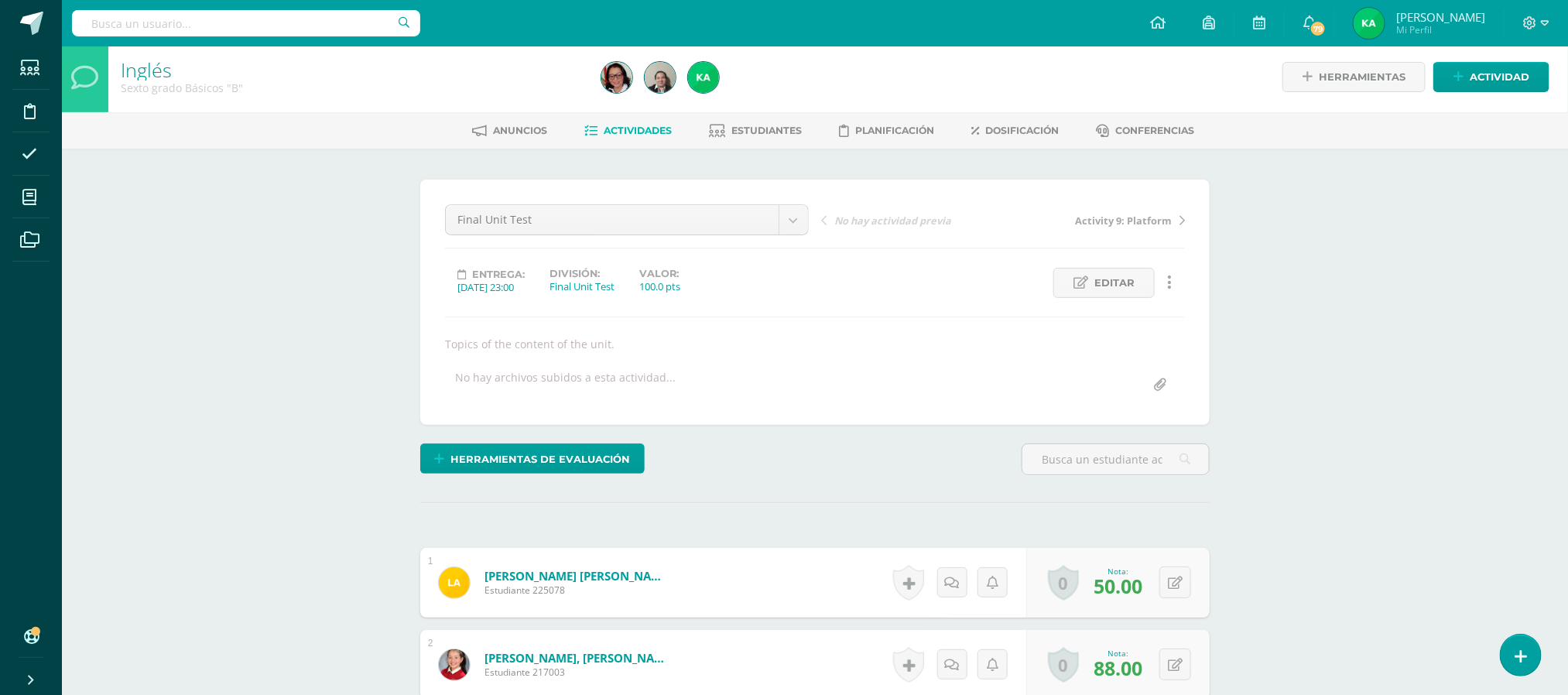
scroll to position [0, 0]
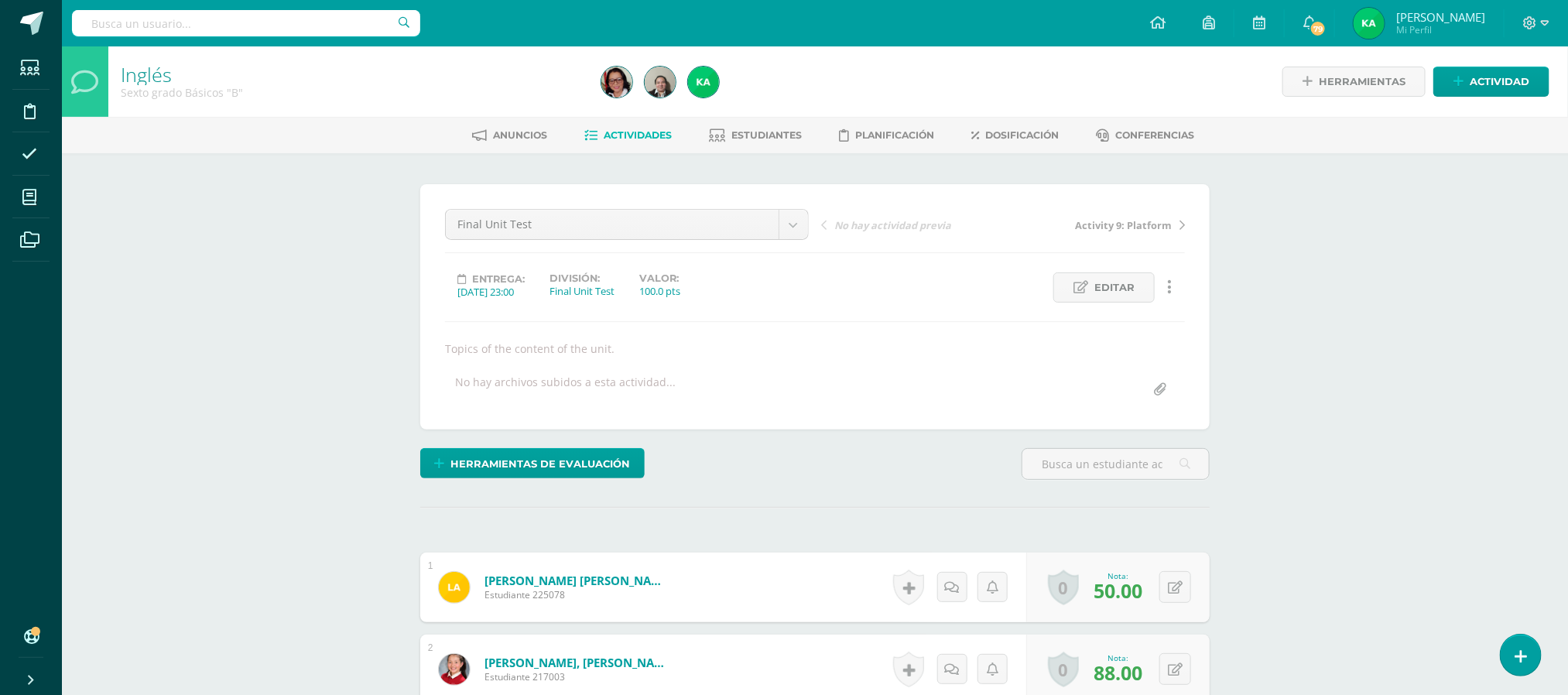
click at [617, 139] on span "Actividades" at bounding box center [638, 135] width 68 height 11
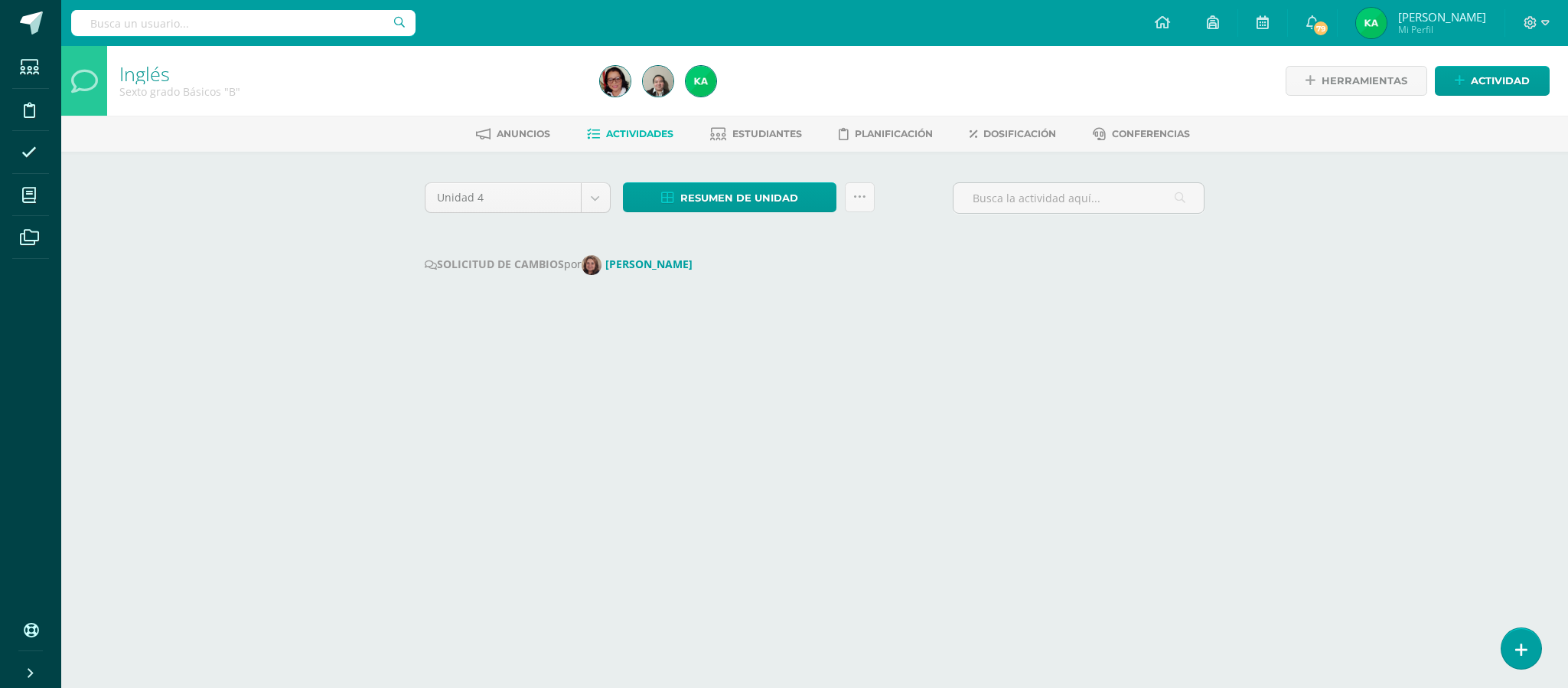
click at [621, 140] on link "Actividades" at bounding box center [630, 134] width 87 height 24
click at [735, 207] on span "Resumen de unidad" at bounding box center [739, 198] width 118 height 28
click at [740, 193] on span "Resumen de unidad" at bounding box center [739, 198] width 118 height 28
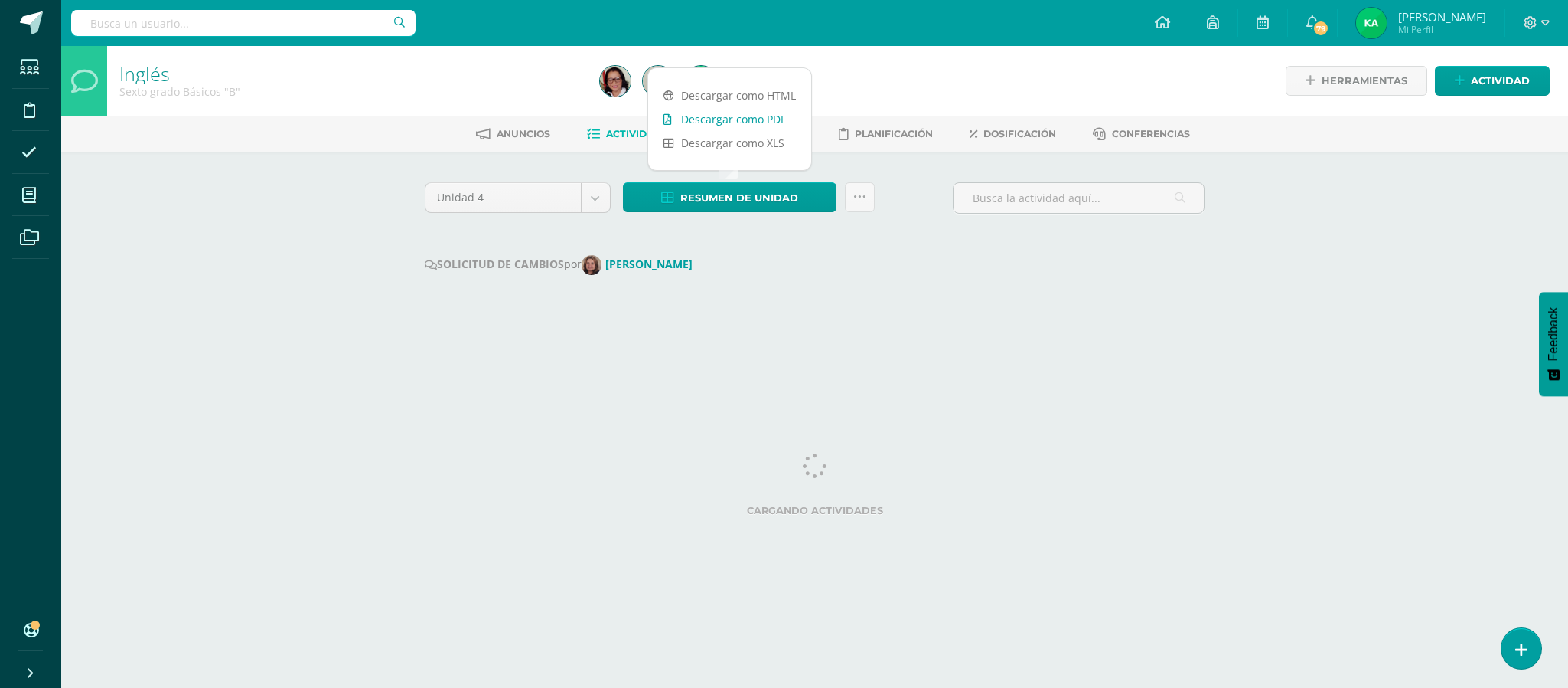
click at [735, 122] on link "Descargar como PDF" at bounding box center [730, 118] width 163 height 24
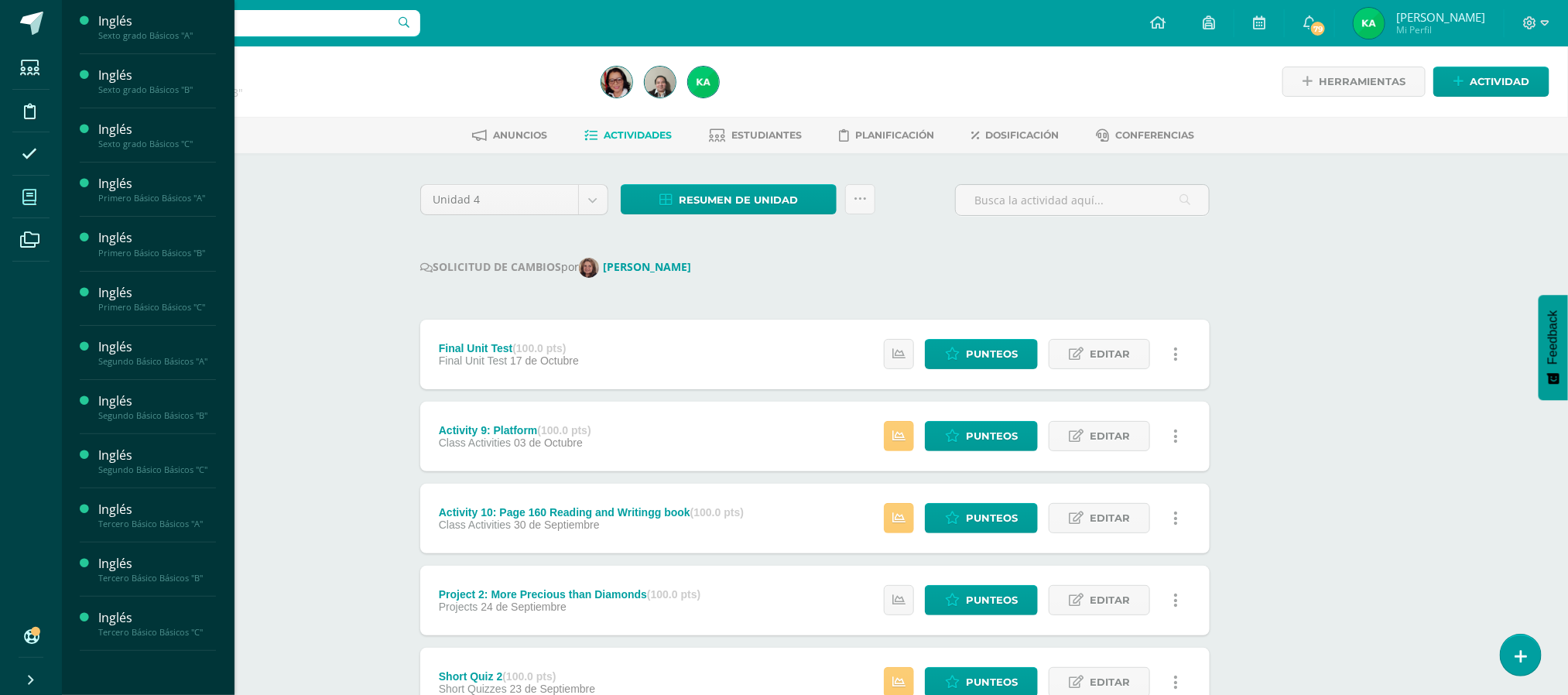
click at [19, 187] on span at bounding box center [30, 197] width 34 height 34
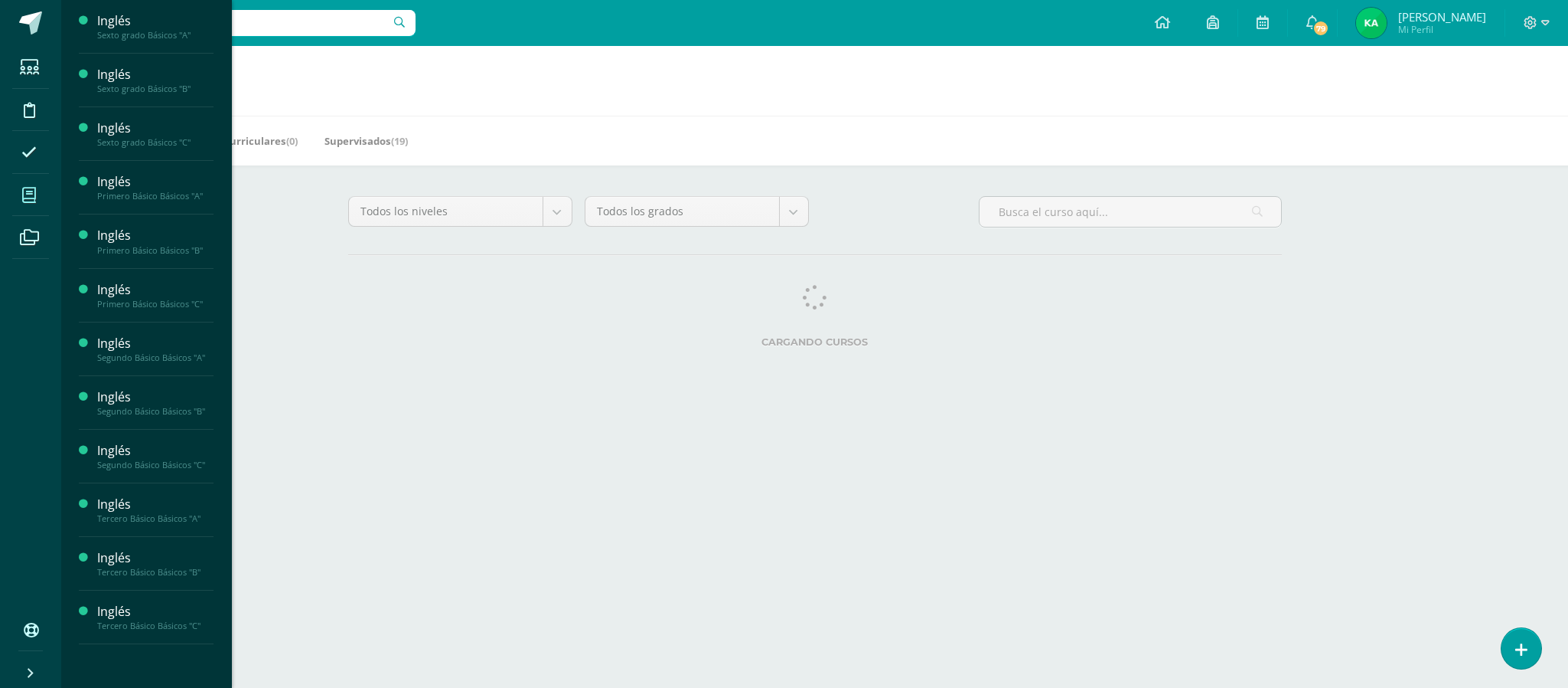
click at [646, 363] on div "Todos los niveles Todos los niveles Prueba Asistencia Preprimaria Bachillerato …" at bounding box center [815, 275] width 995 height 219
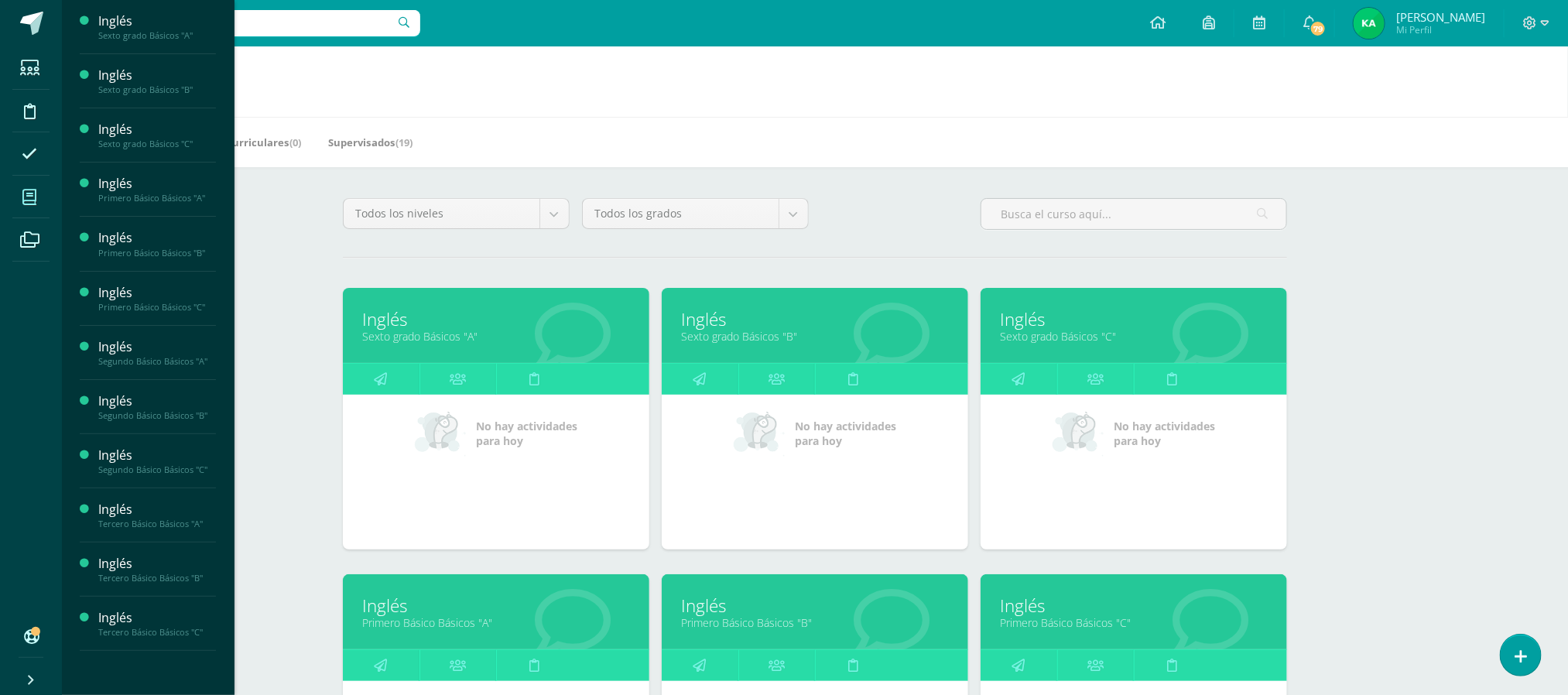
click at [460, 620] on link "Primero Básico Básicos "A"" at bounding box center [496, 623] width 268 height 15
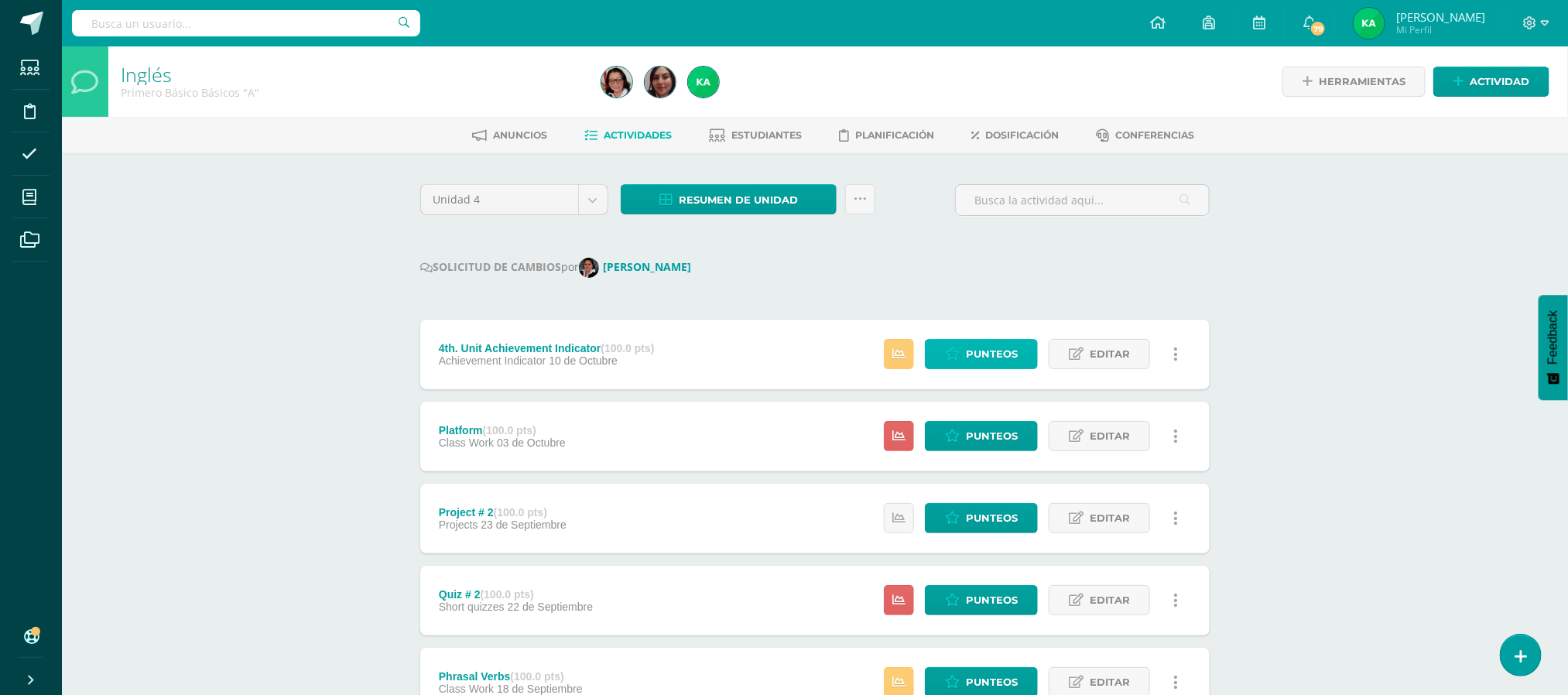
click at [997, 353] on span "Punteos" at bounding box center [991, 353] width 52 height 29
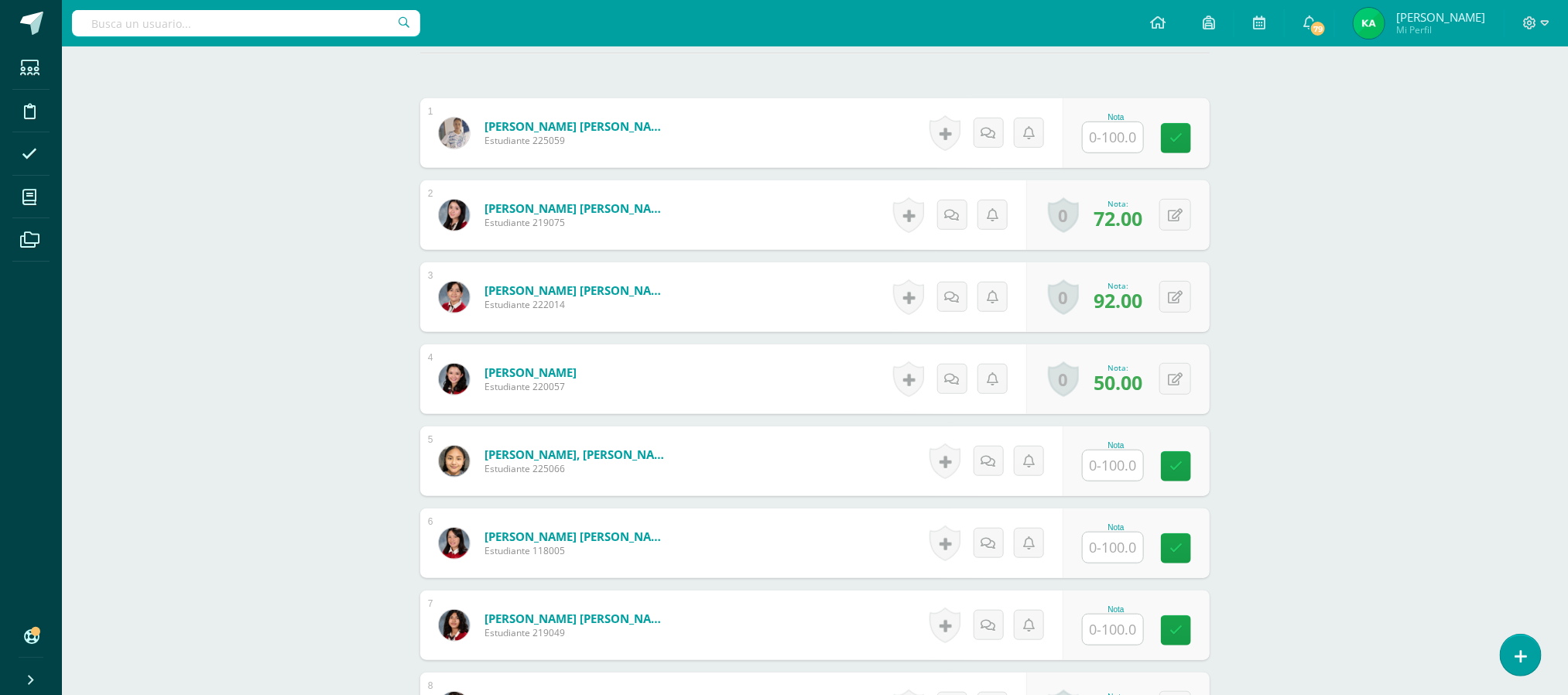
scroll to position [447, 0]
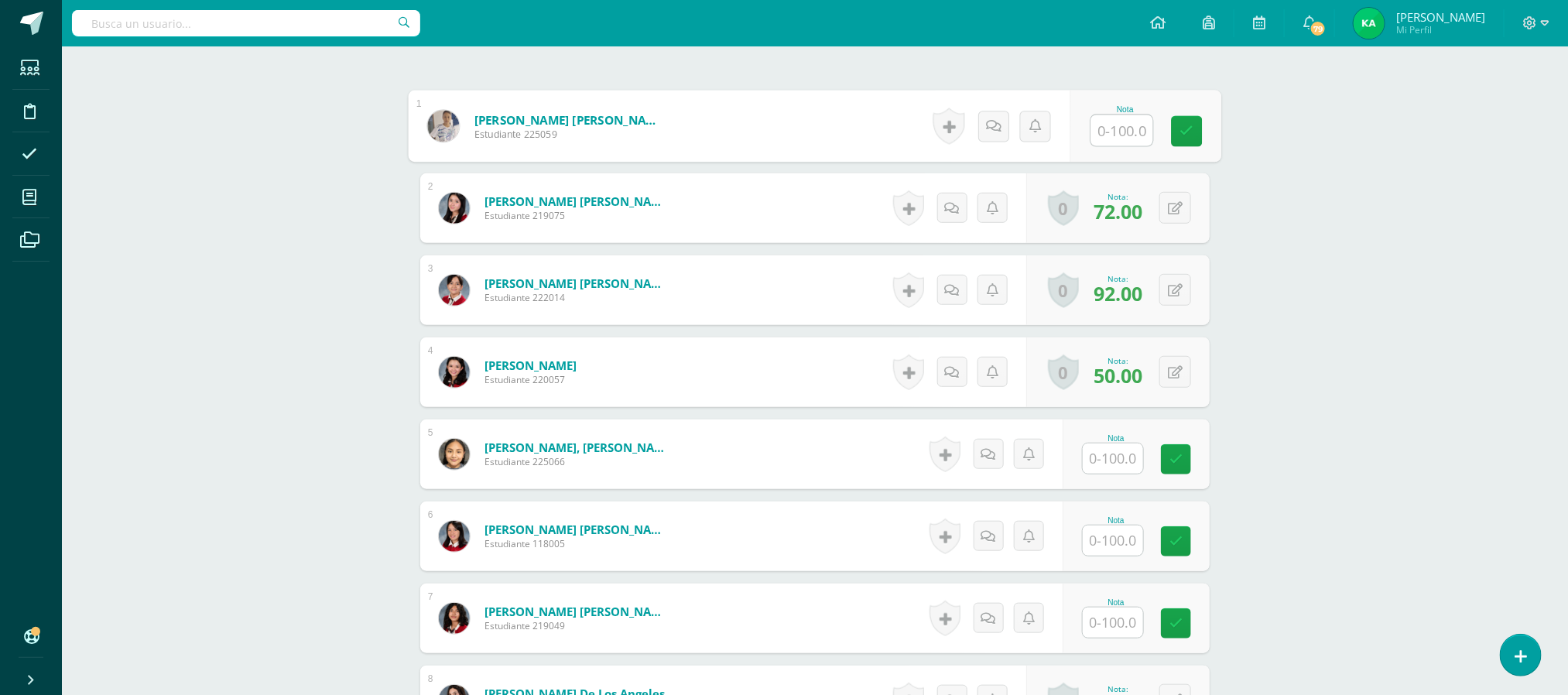
click at [1115, 133] on input "text" at bounding box center [1122, 131] width 62 height 31
type input "25"
click at [1107, 461] on input "text" at bounding box center [1122, 459] width 62 height 31
type input "29"
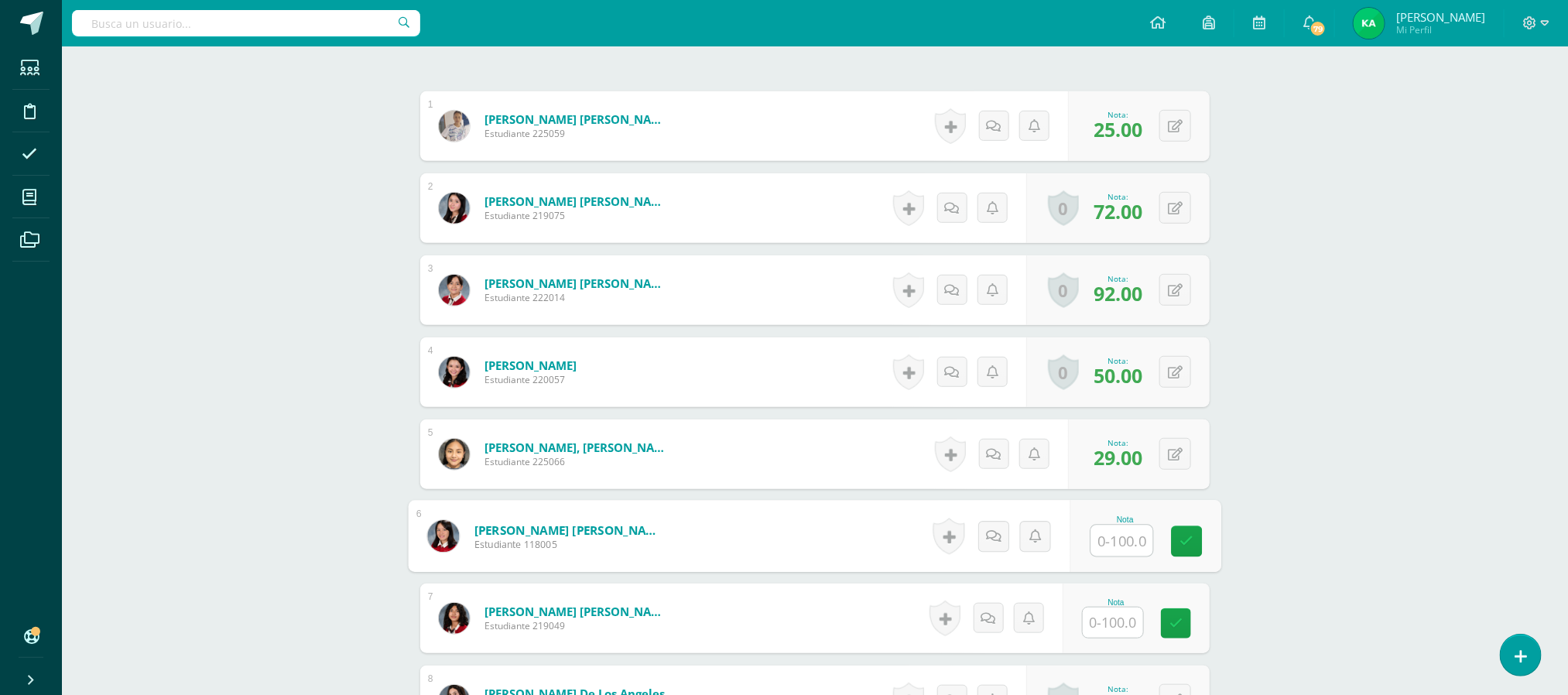
click at [1125, 552] on input "text" at bounding box center [1122, 541] width 62 height 31
type input "28"
type input "51"
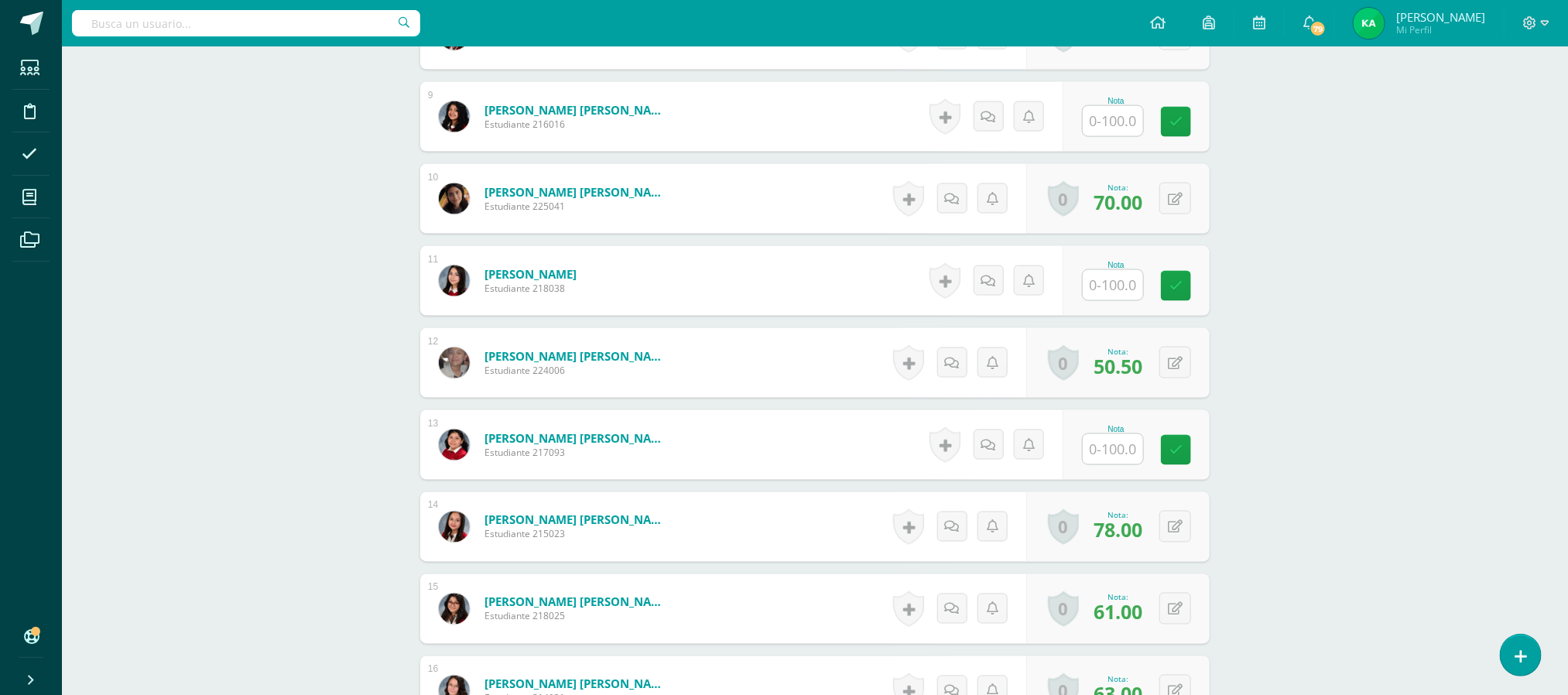
scroll to position [1129, 0]
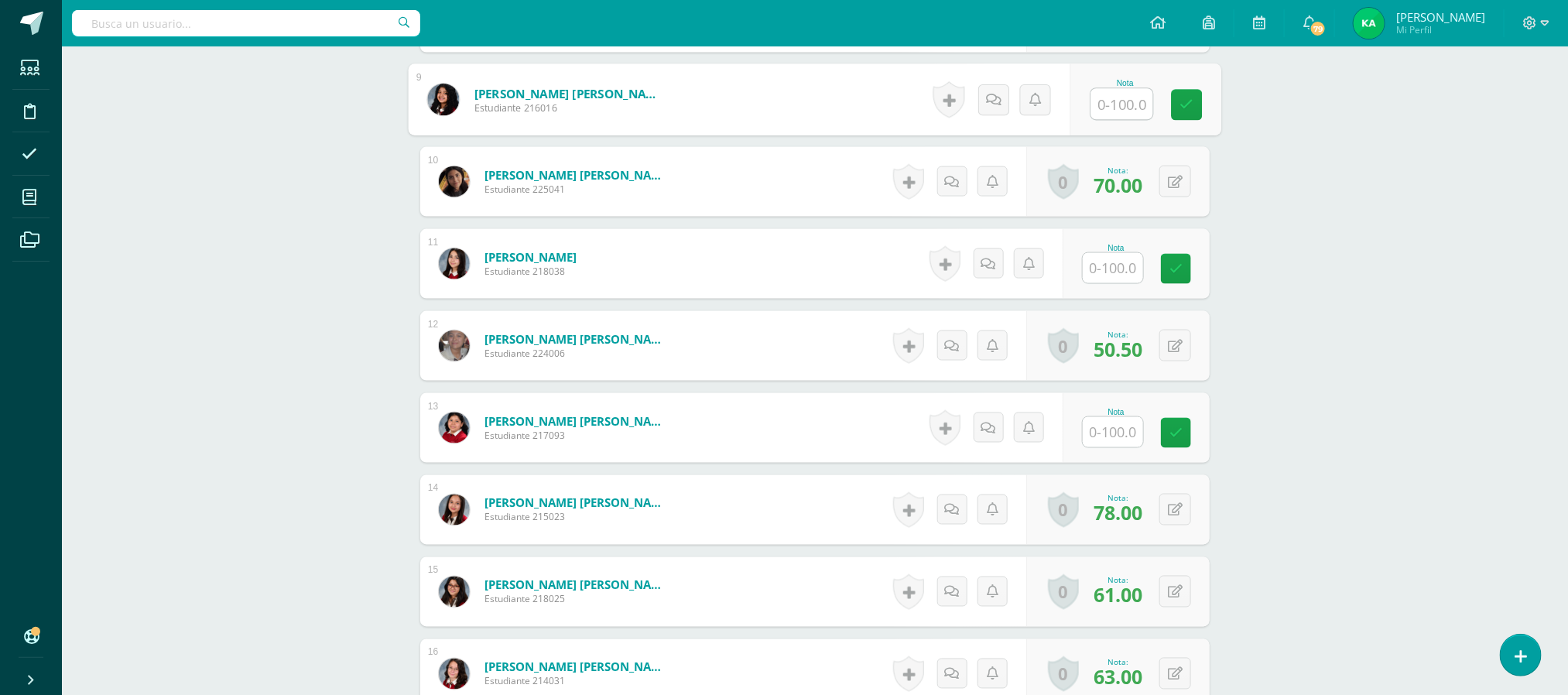
click at [1121, 104] on input "text" at bounding box center [1122, 105] width 62 height 31
type input "57"
click at [1114, 268] on input "text" at bounding box center [1122, 269] width 62 height 31
type input "45"
click at [1126, 439] on input "text" at bounding box center [1113, 432] width 61 height 30
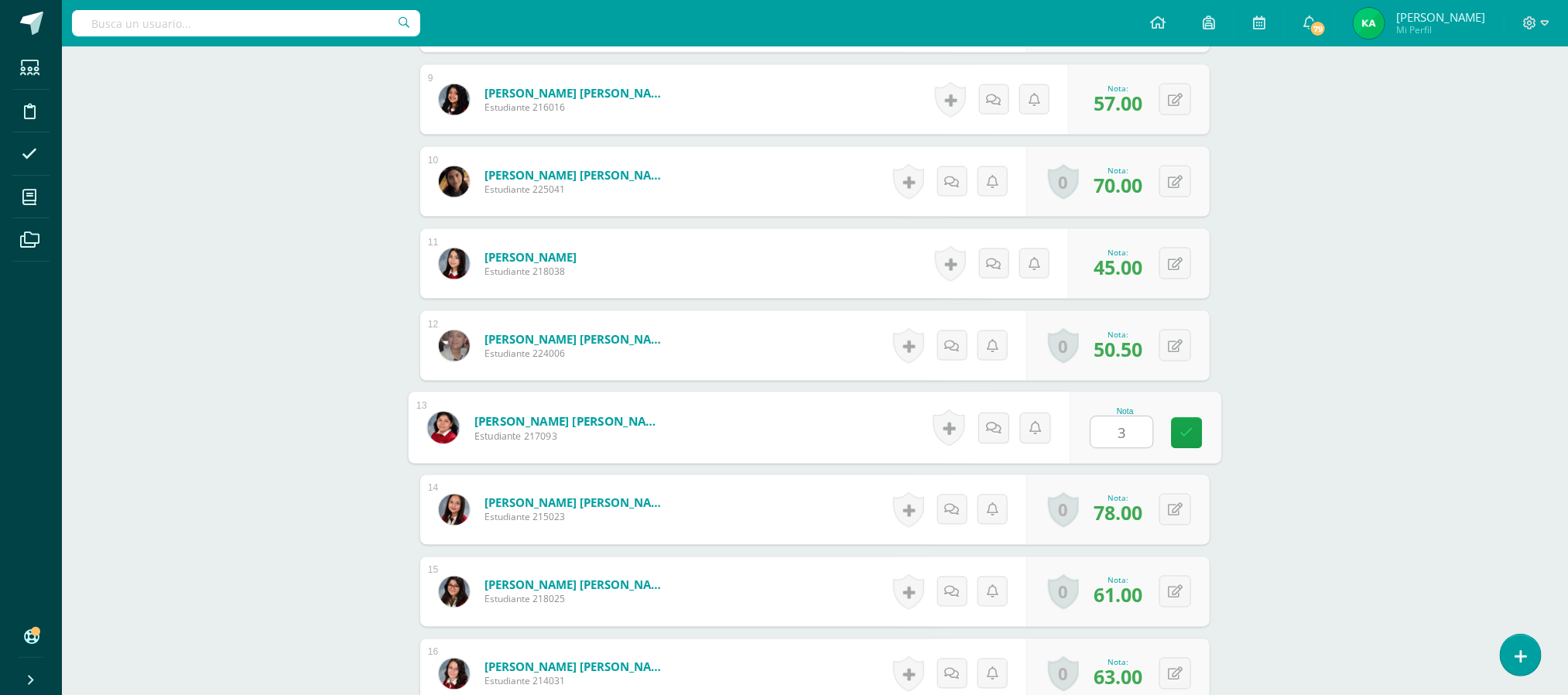
type input "33"
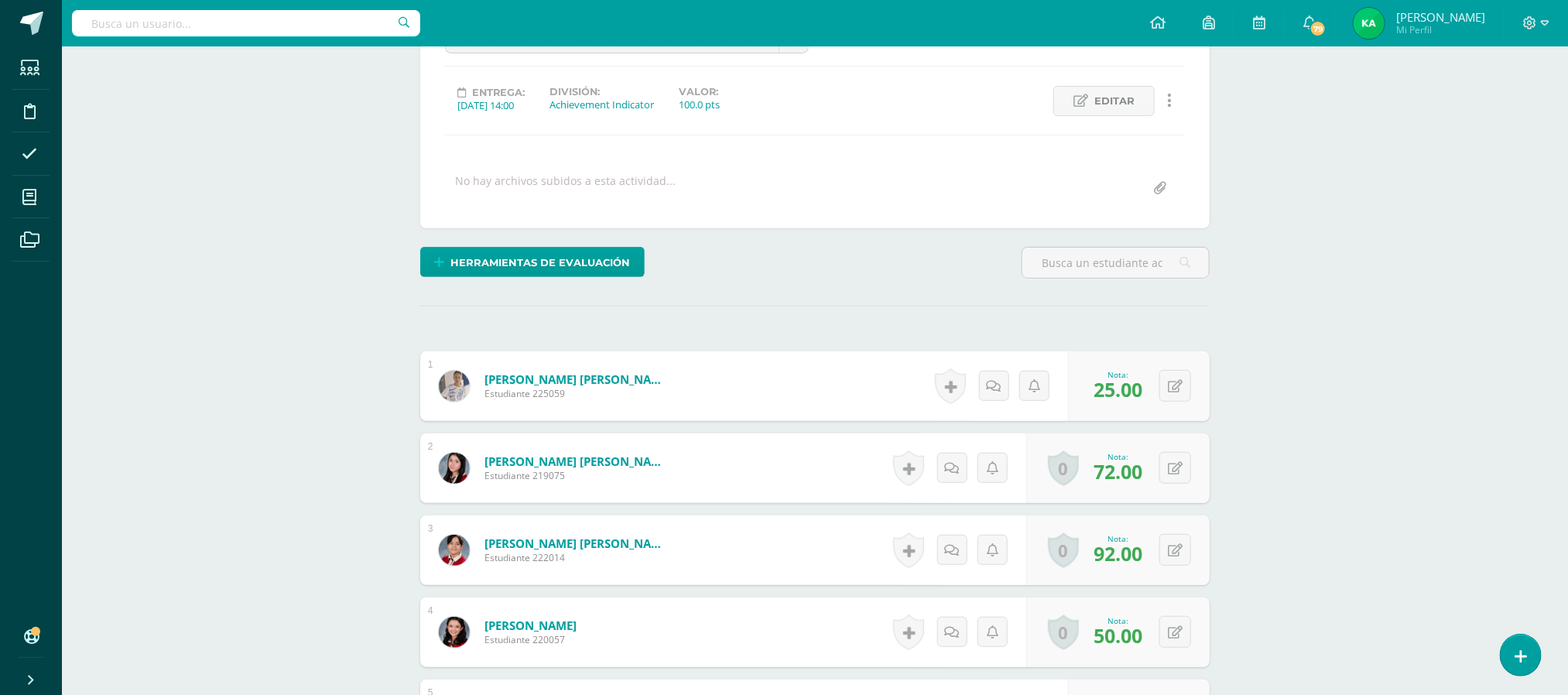
scroll to position [0, 0]
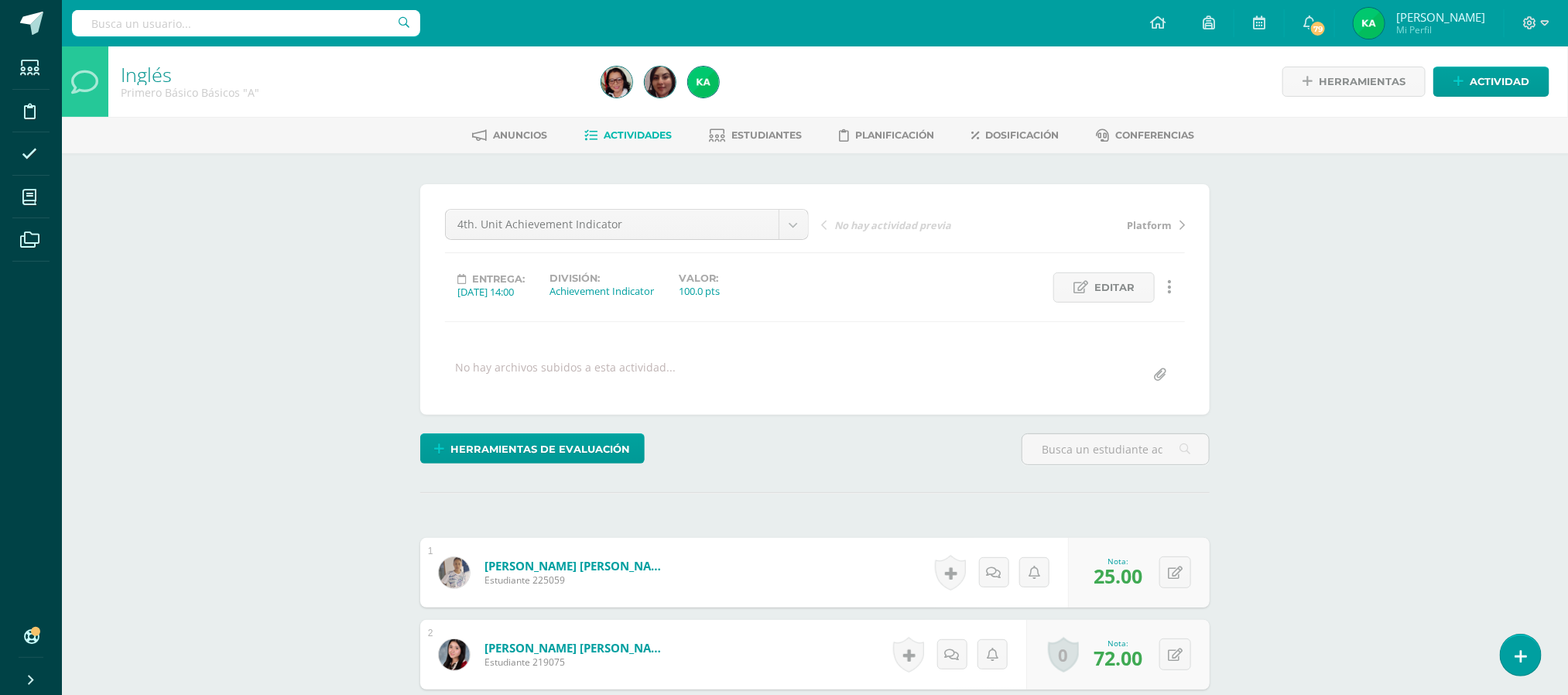
click at [629, 132] on span "Actividades" at bounding box center [638, 135] width 68 height 11
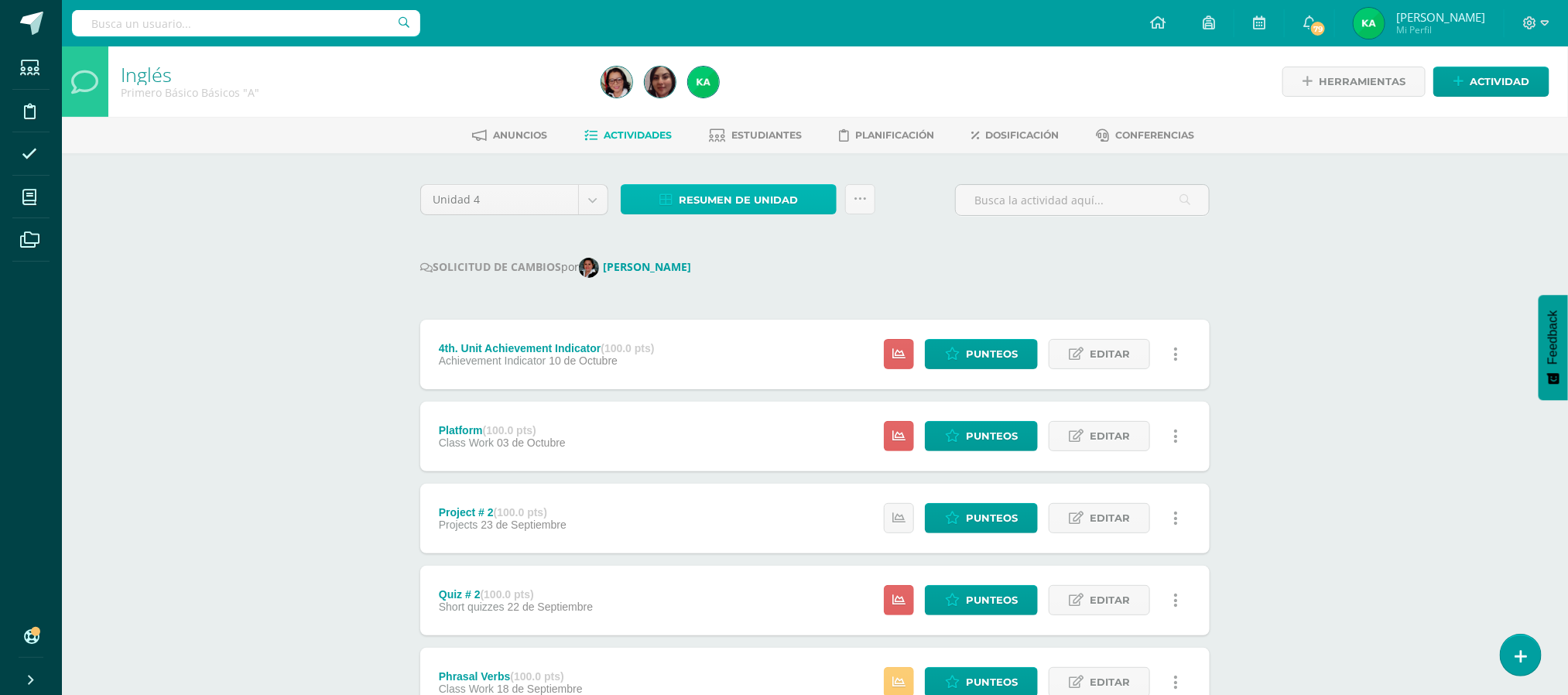
click at [729, 201] on span "Resumen de unidad" at bounding box center [738, 200] width 119 height 29
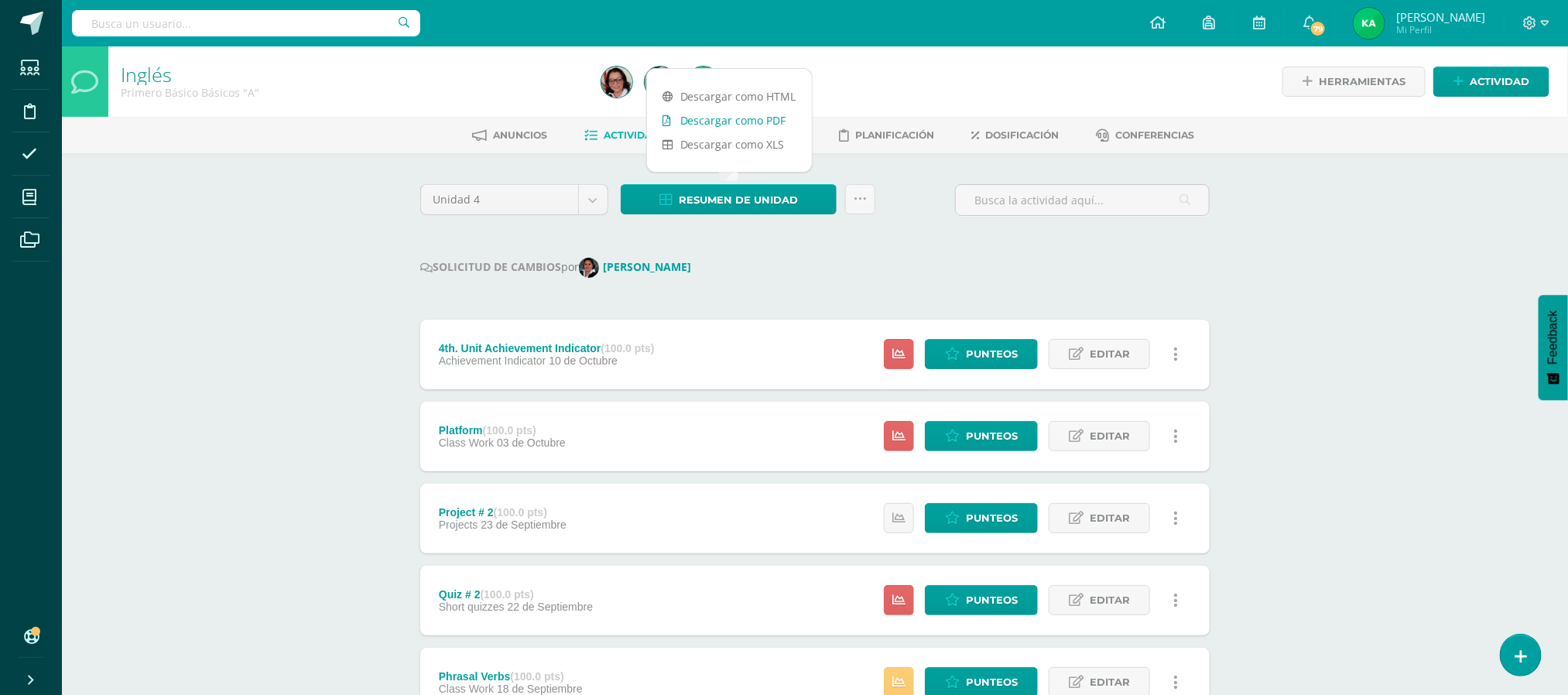
click at [699, 120] on link "Descargar como PDF" at bounding box center [729, 120] width 165 height 24
click at [989, 352] on span "Punteos" at bounding box center [991, 353] width 52 height 29
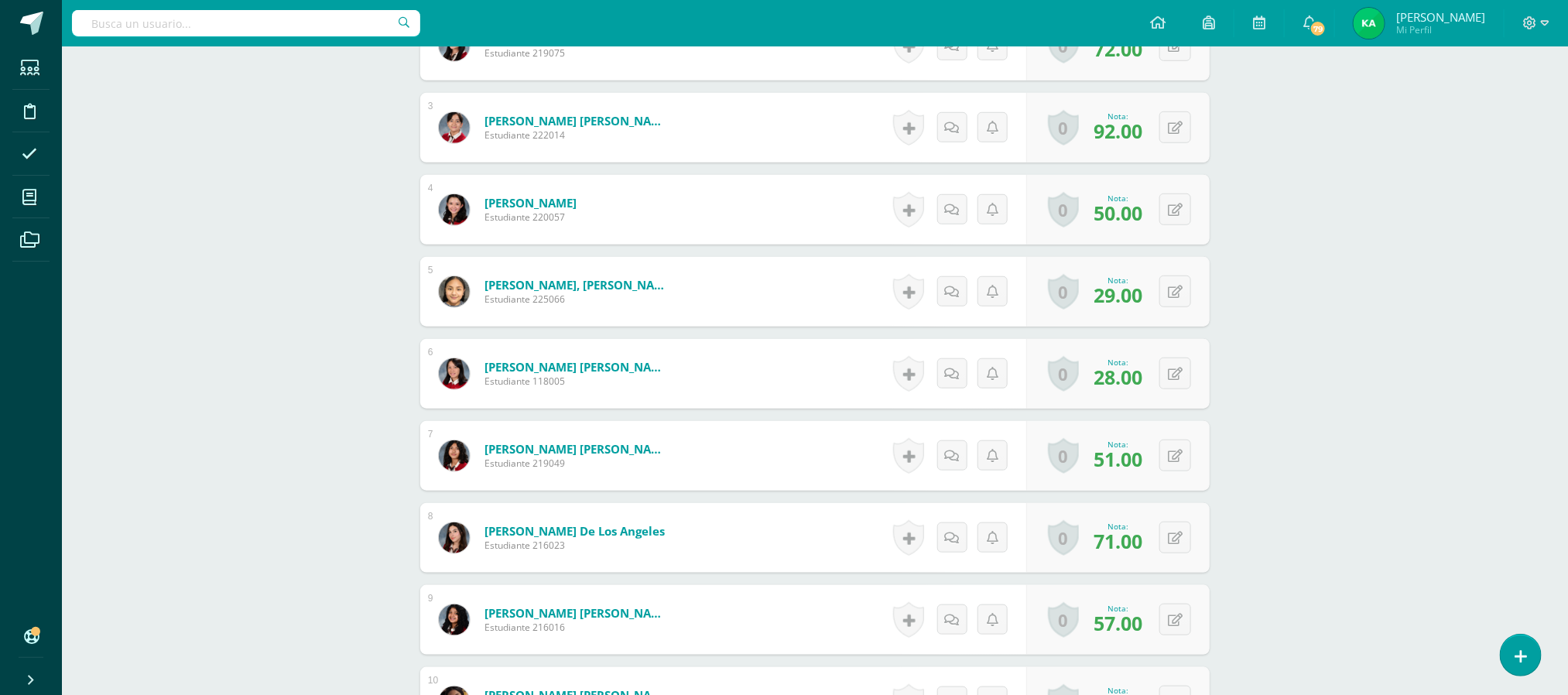
scroll to position [611, 0]
click at [1175, 460] on button at bounding box center [1185, 454] width 33 height 33
type input "53"
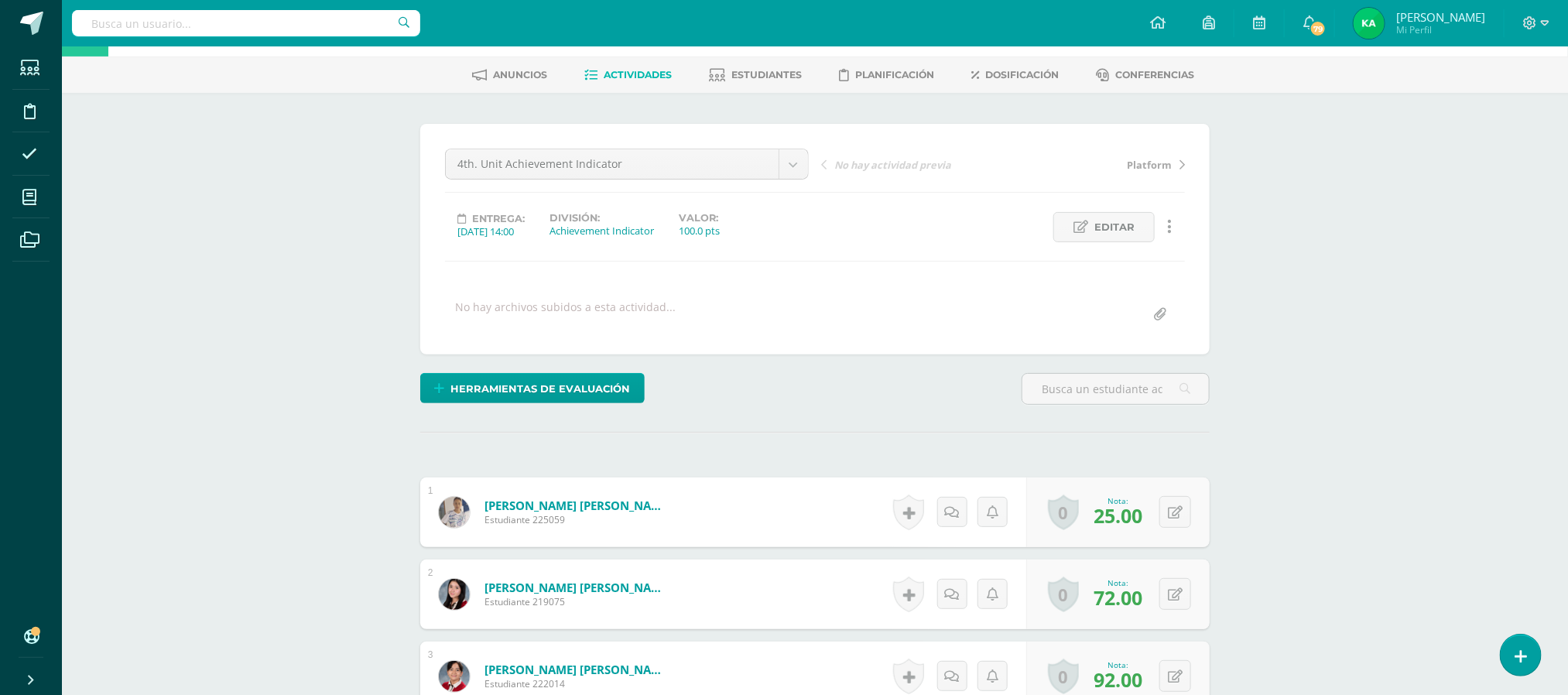
scroll to position [0, 0]
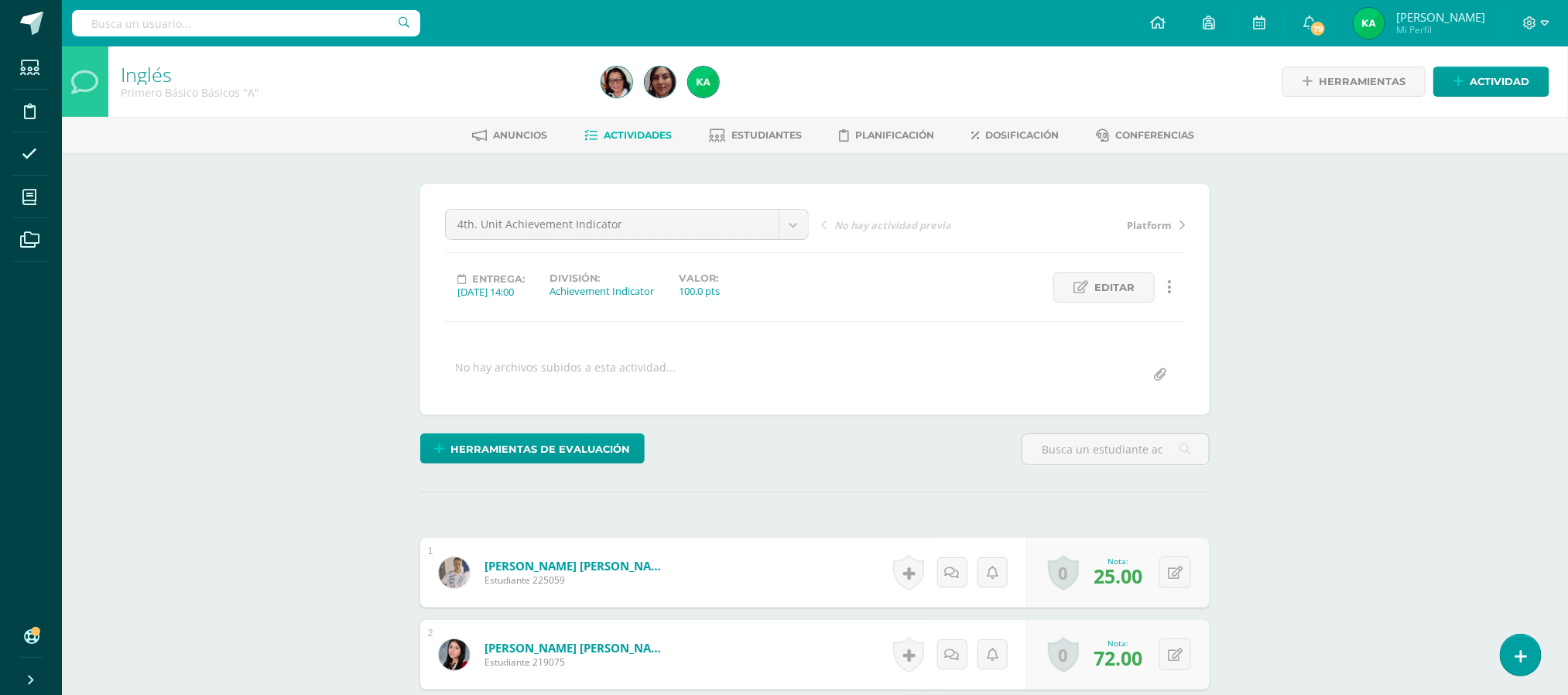
click at [629, 139] on span "Actividades" at bounding box center [638, 135] width 68 height 11
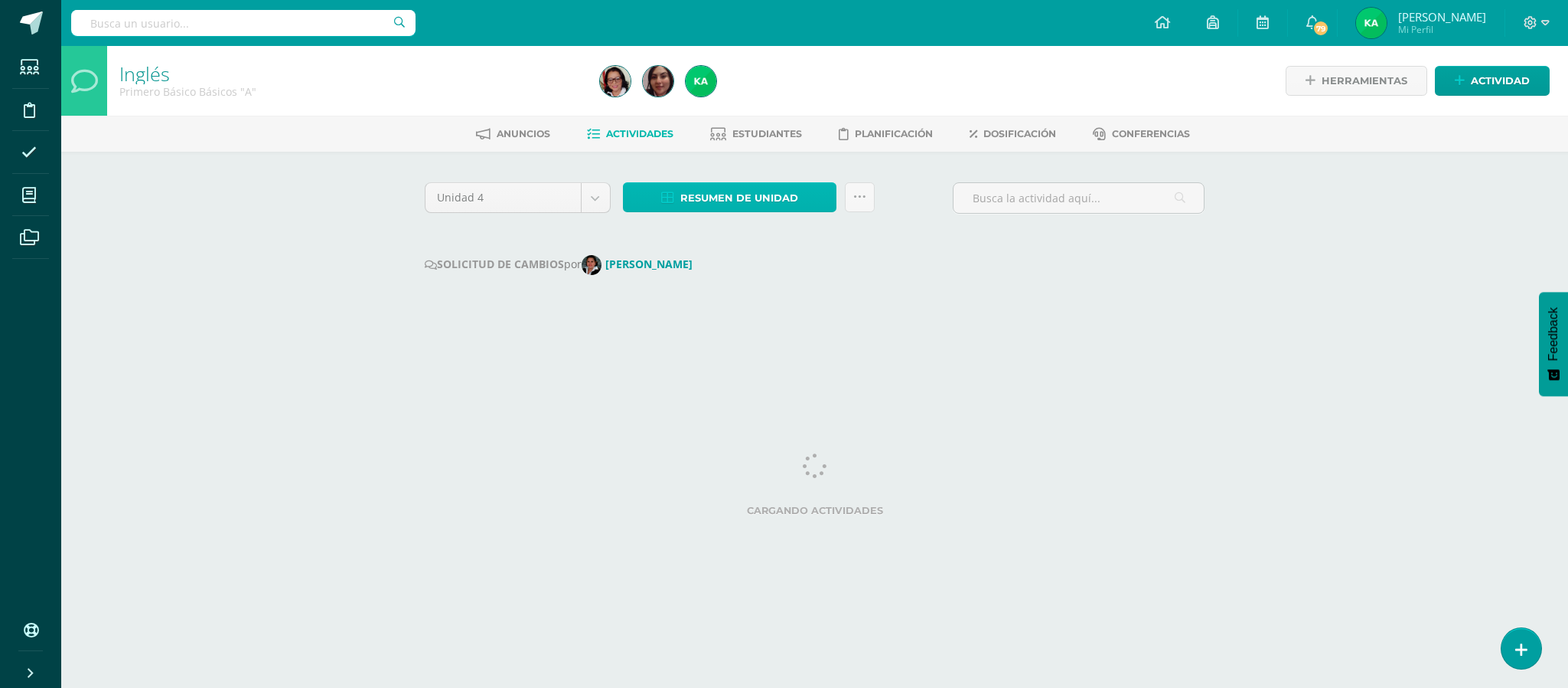
click at [749, 196] on span "Resumen de unidad" at bounding box center [739, 198] width 118 height 28
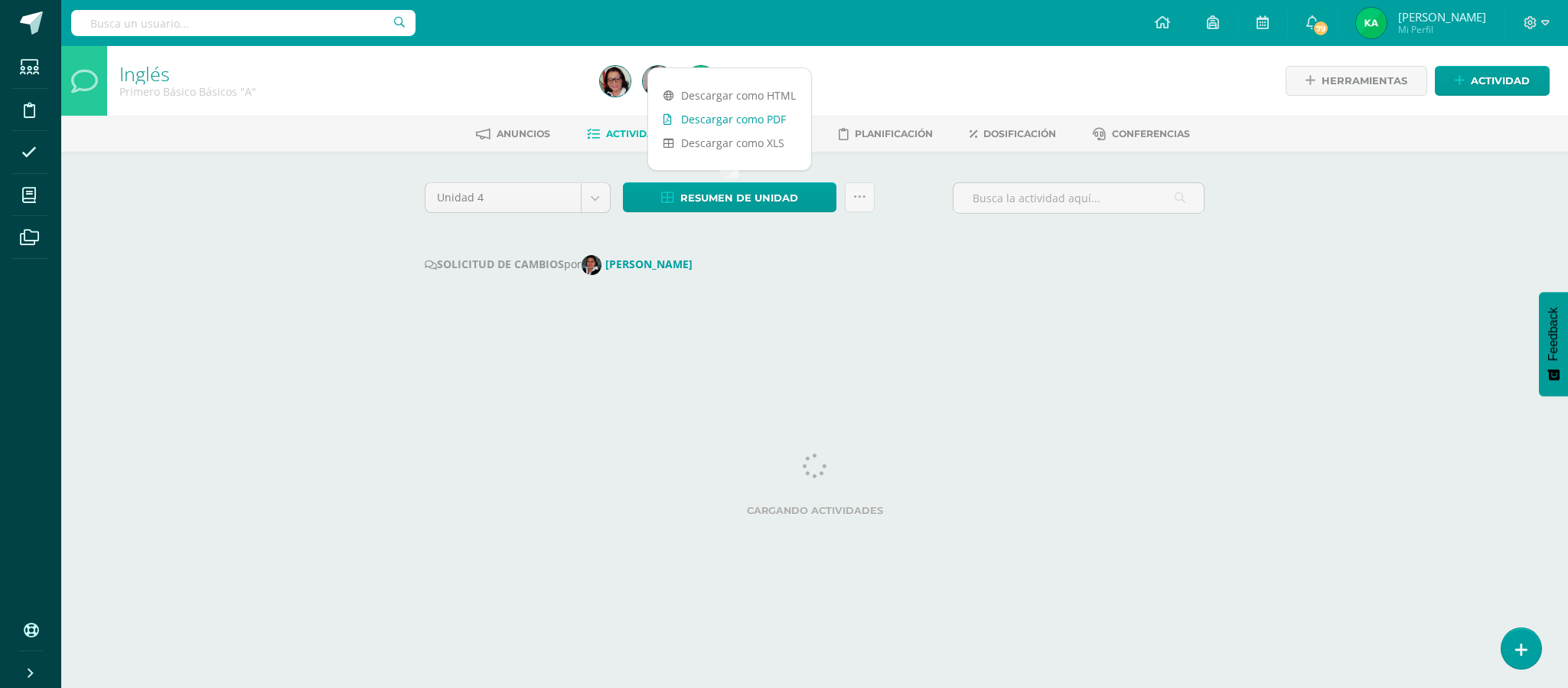
click at [752, 122] on link "Descargar como PDF" at bounding box center [730, 118] width 163 height 24
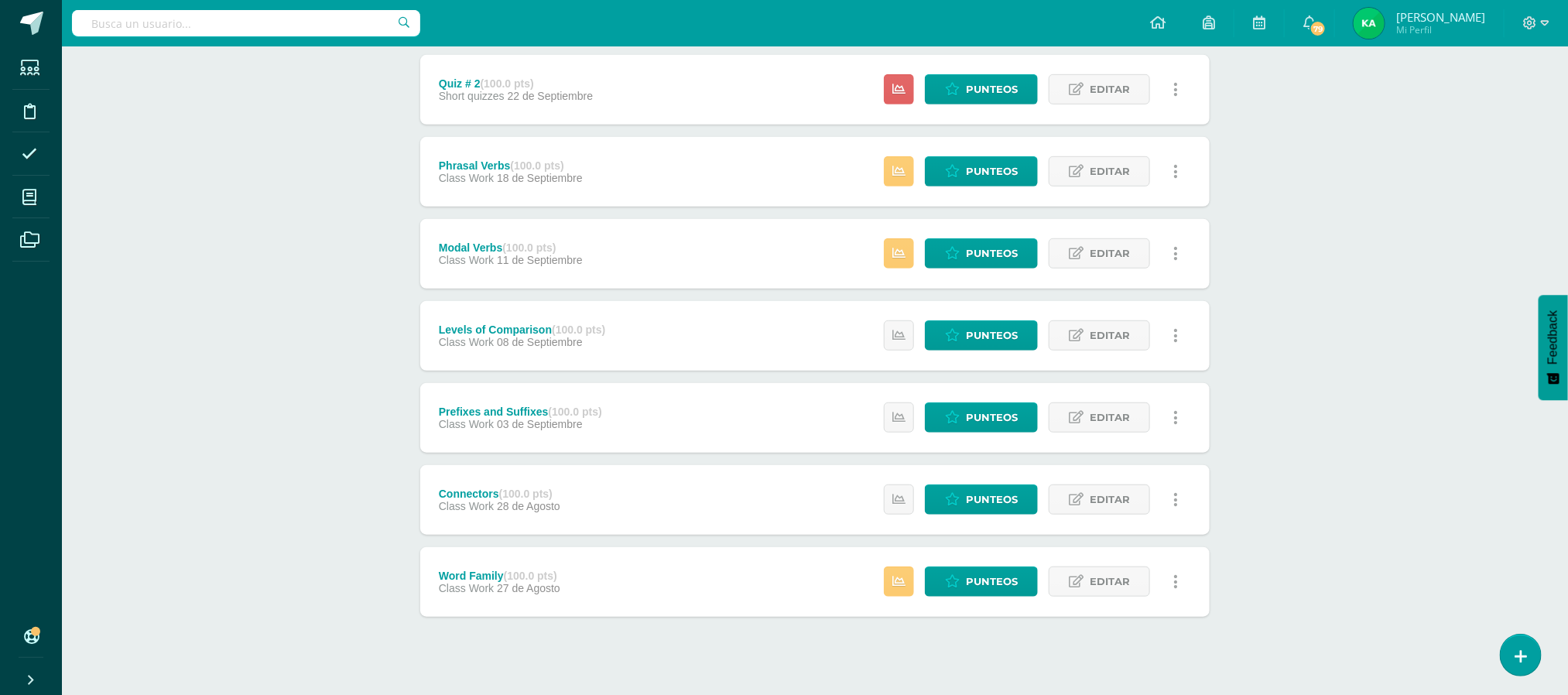
scroll to position [532, 0]
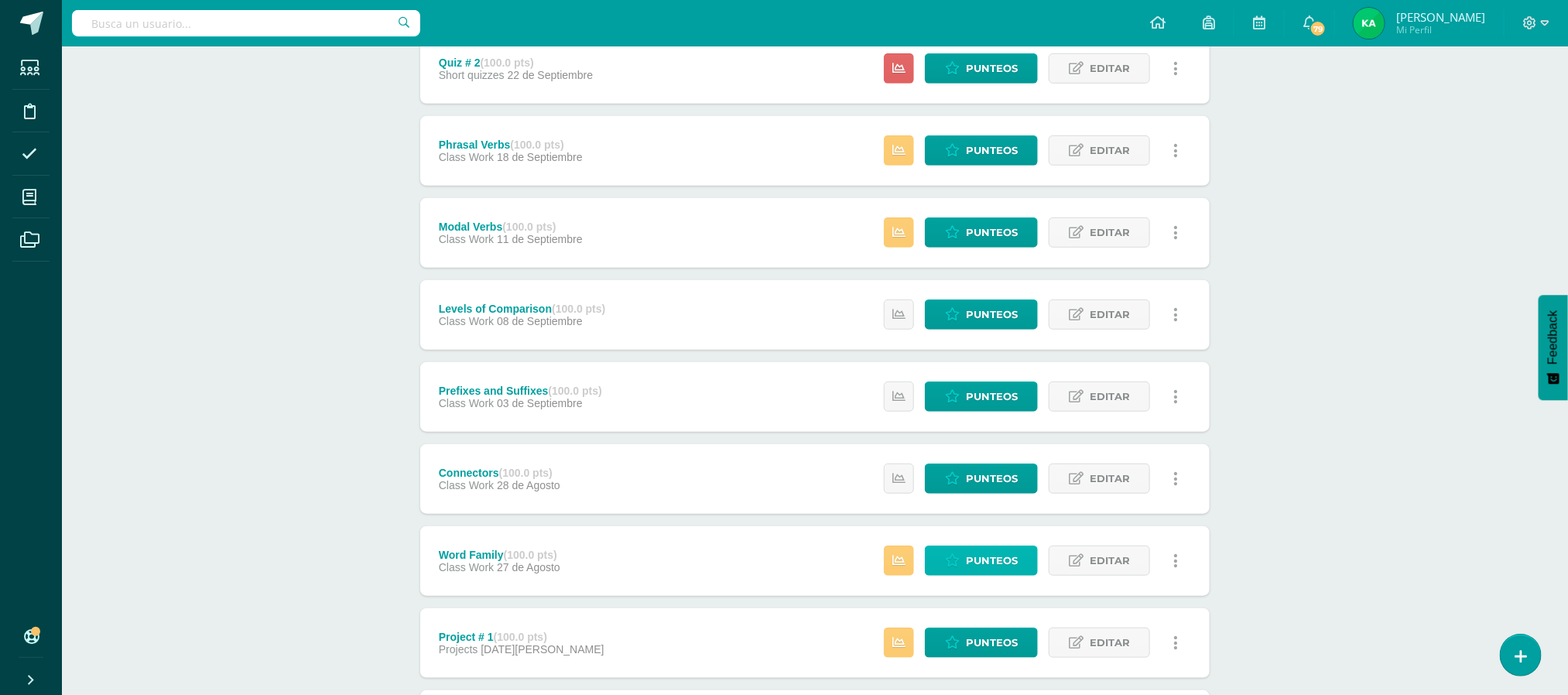
click at [985, 556] on span "Punteos" at bounding box center [991, 560] width 52 height 29
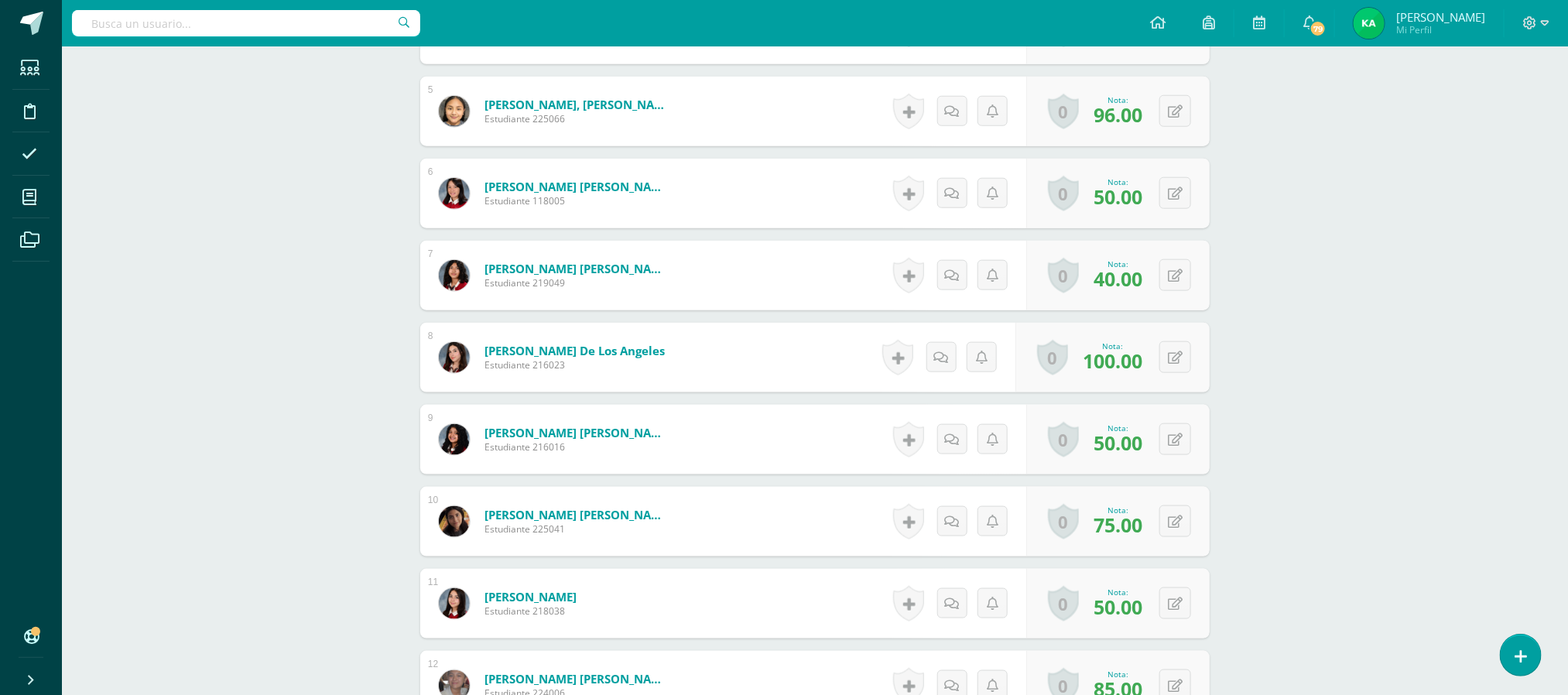
scroll to position [790, 0]
click at [1179, 608] on icon at bounding box center [1186, 602] width 16 height 13
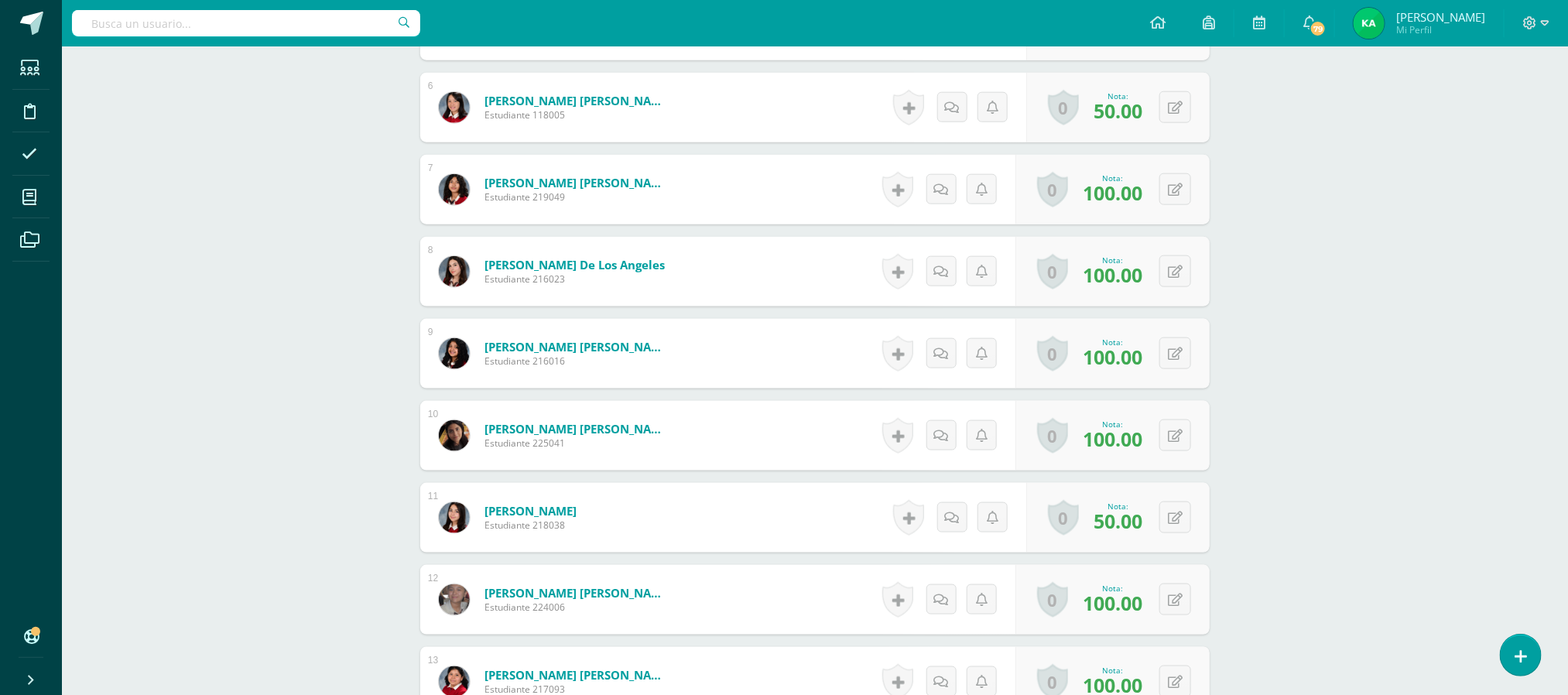
scroll to position [876, 0]
click at [1180, 520] on icon at bounding box center [1186, 516] width 16 height 13
click at [1180, 520] on link at bounding box center [1187, 517] width 31 height 31
click at [1180, 520] on icon at bounding box center [1186, 516] width 16 height 13
type input "100"
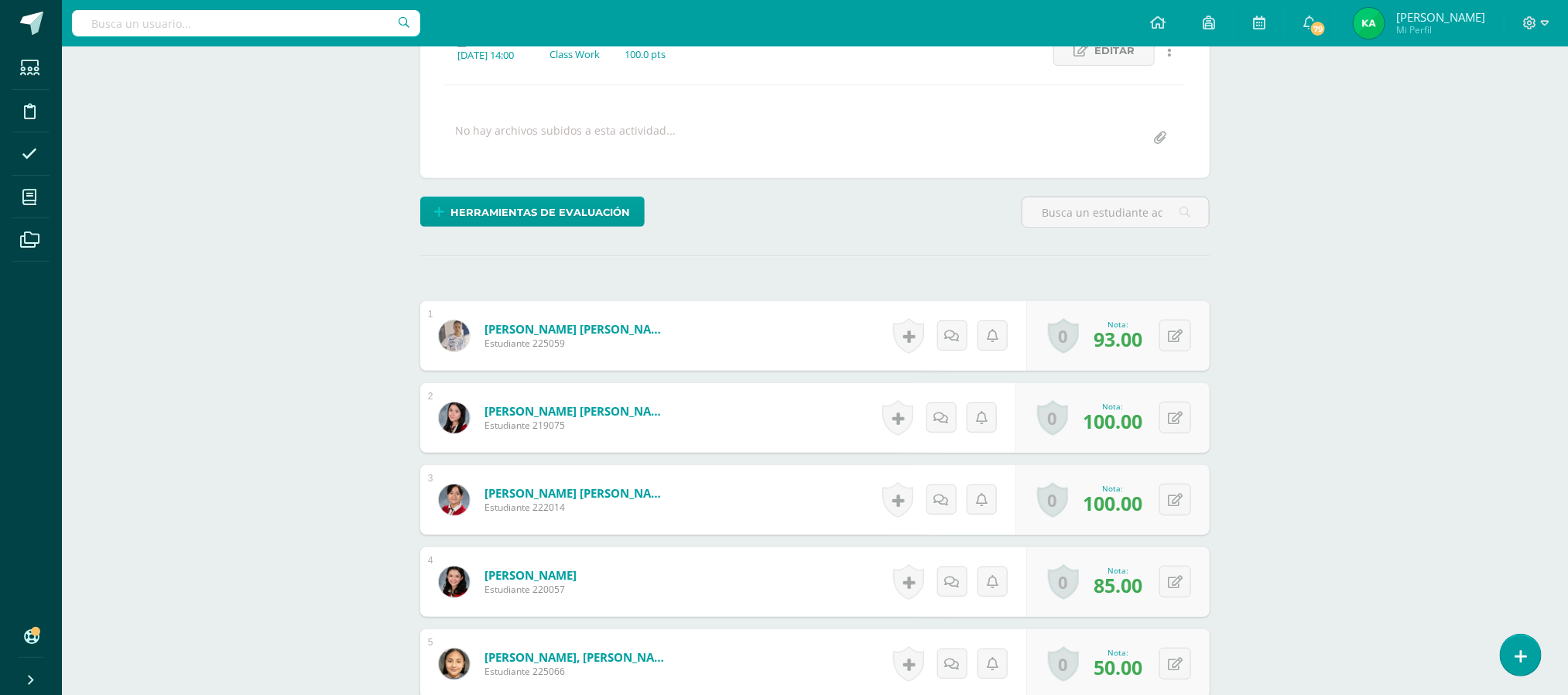
scroll to position [0, 0]
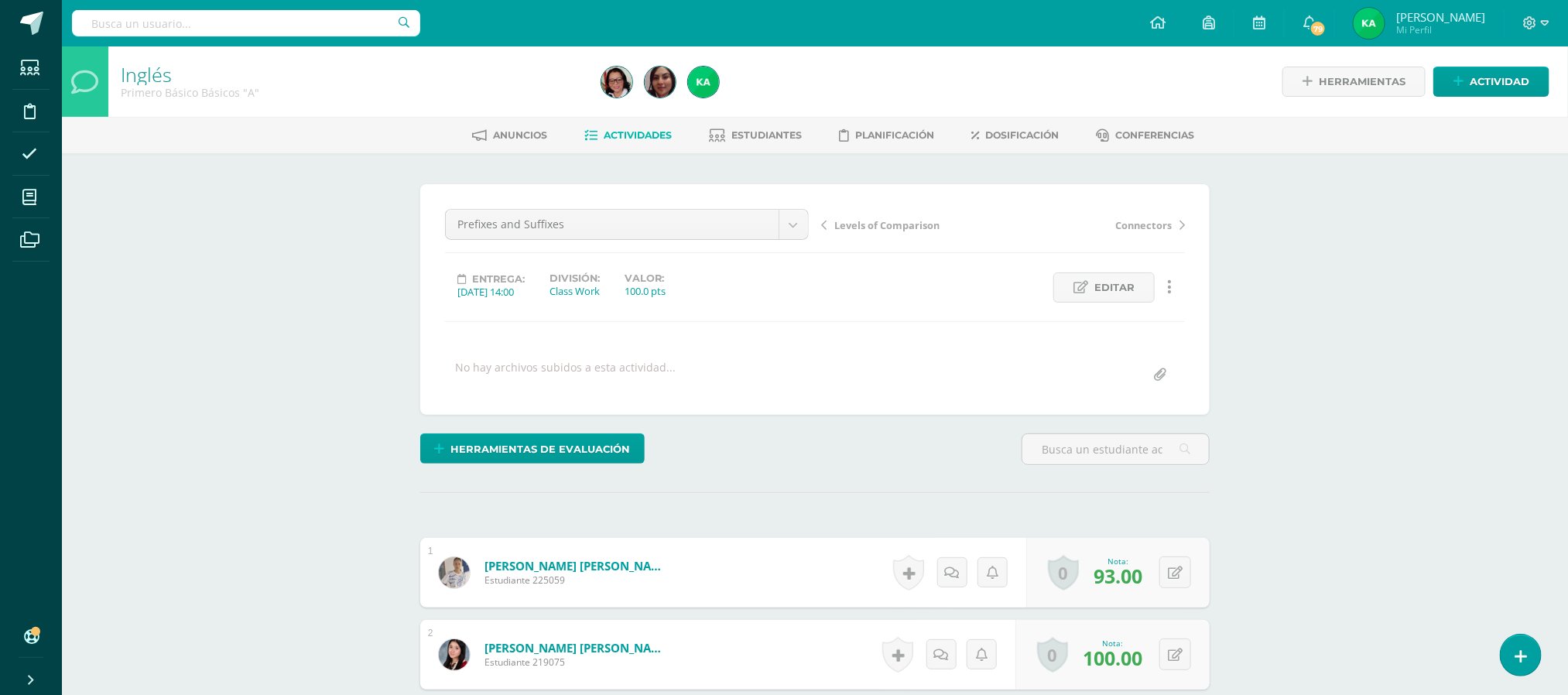
click at [637, 134] on span "Actividades" at bounding box center [638, 135] width 68 height 11
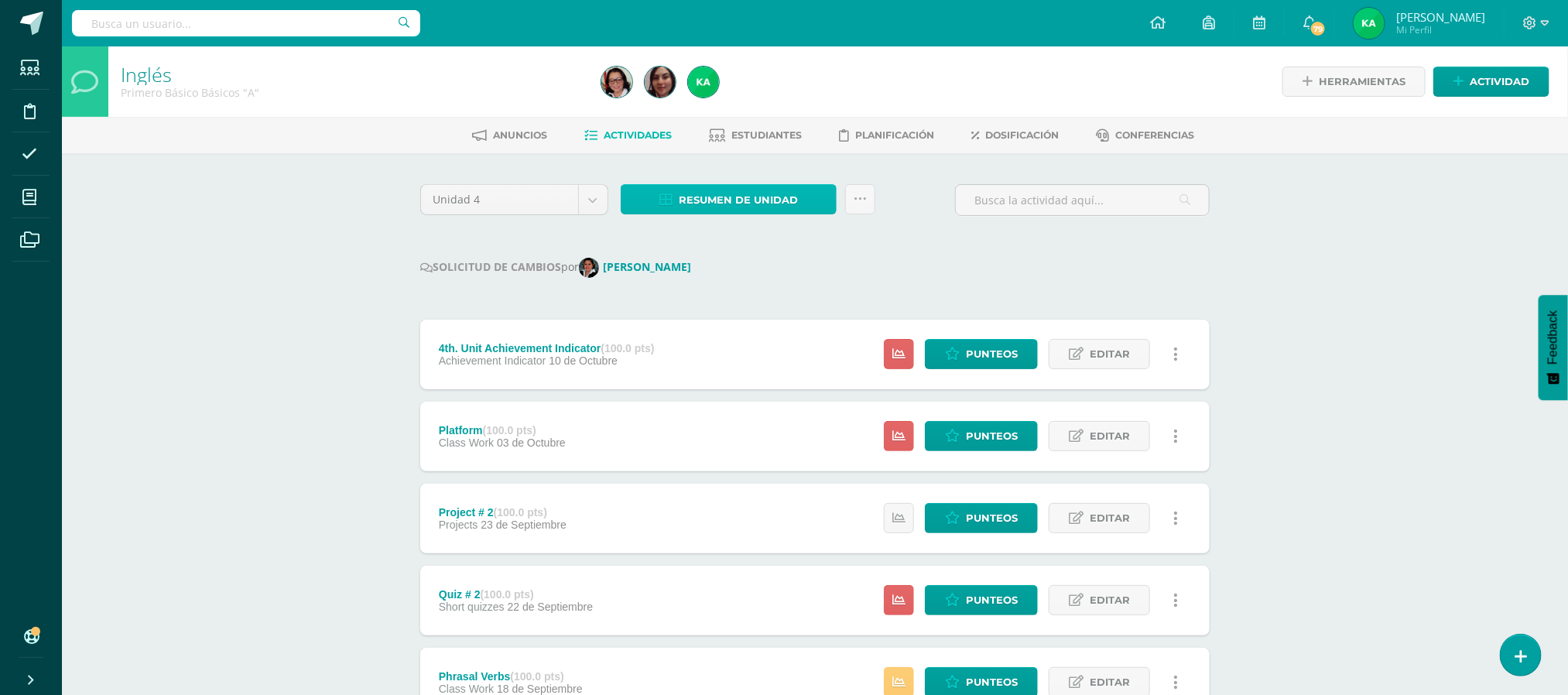
click at [729, 198] on span "Resumen de unidad" at bounding box center [738, 200] width 119 height 29
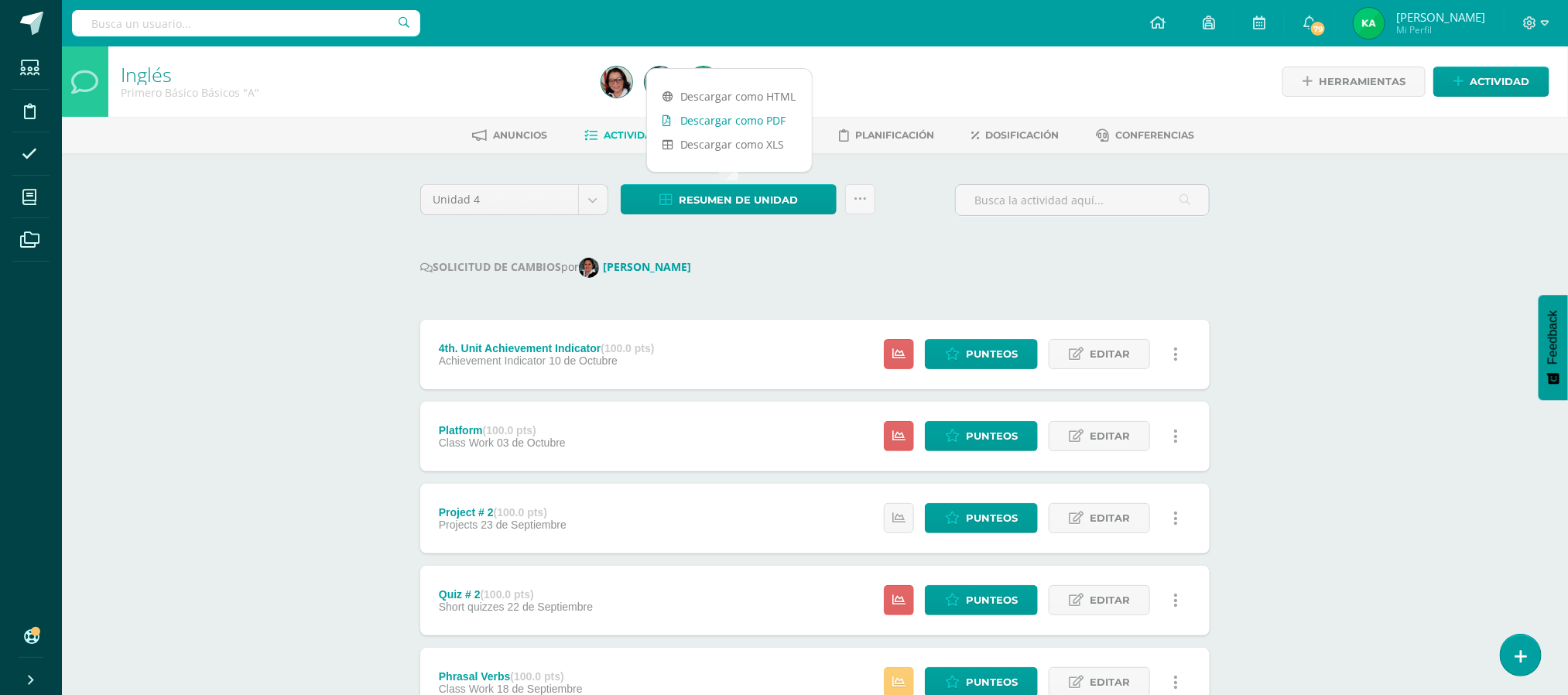
click at [734, 116] on link "Descargar como PDF" at bounding box center [729, 120] width 165 height 24
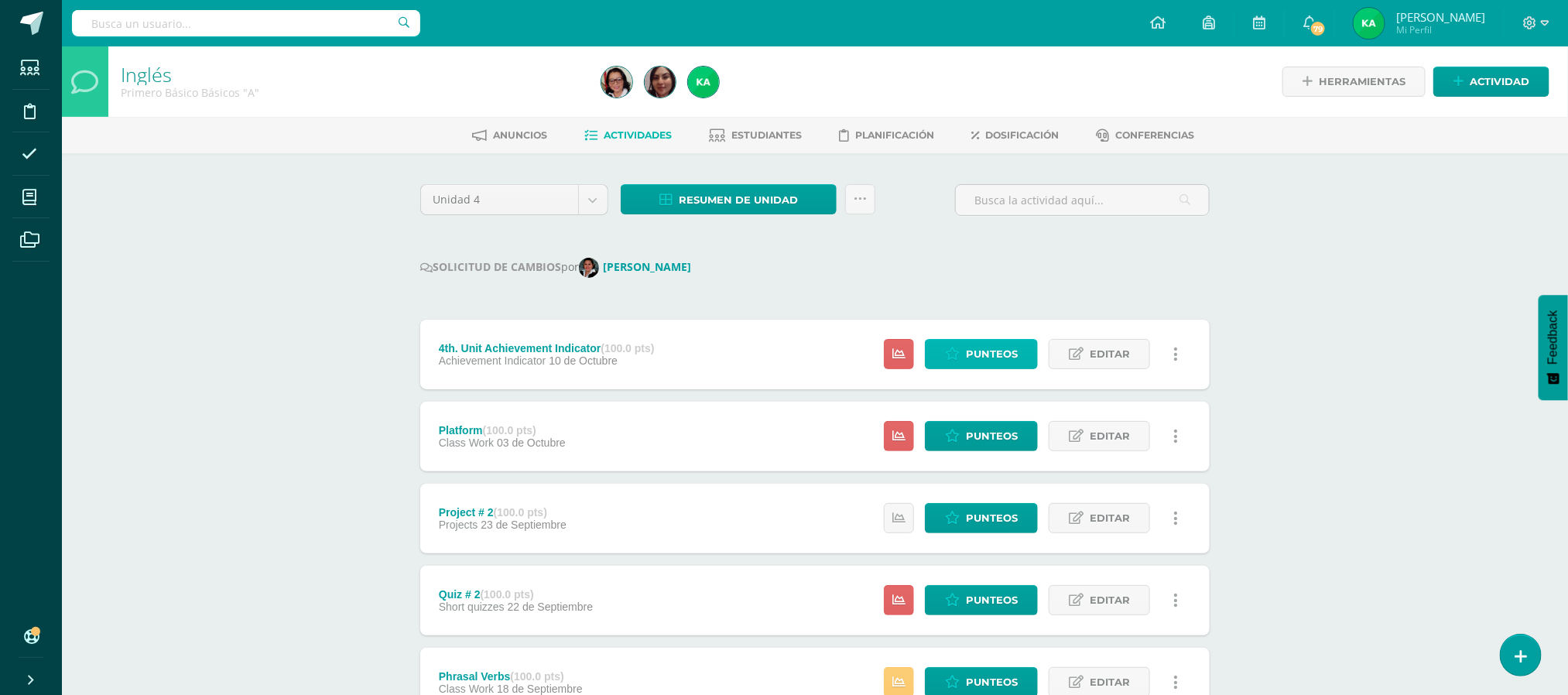
click at [980, 360] on span "Punteos" at bounding box center [991, 353] width 52 height 29
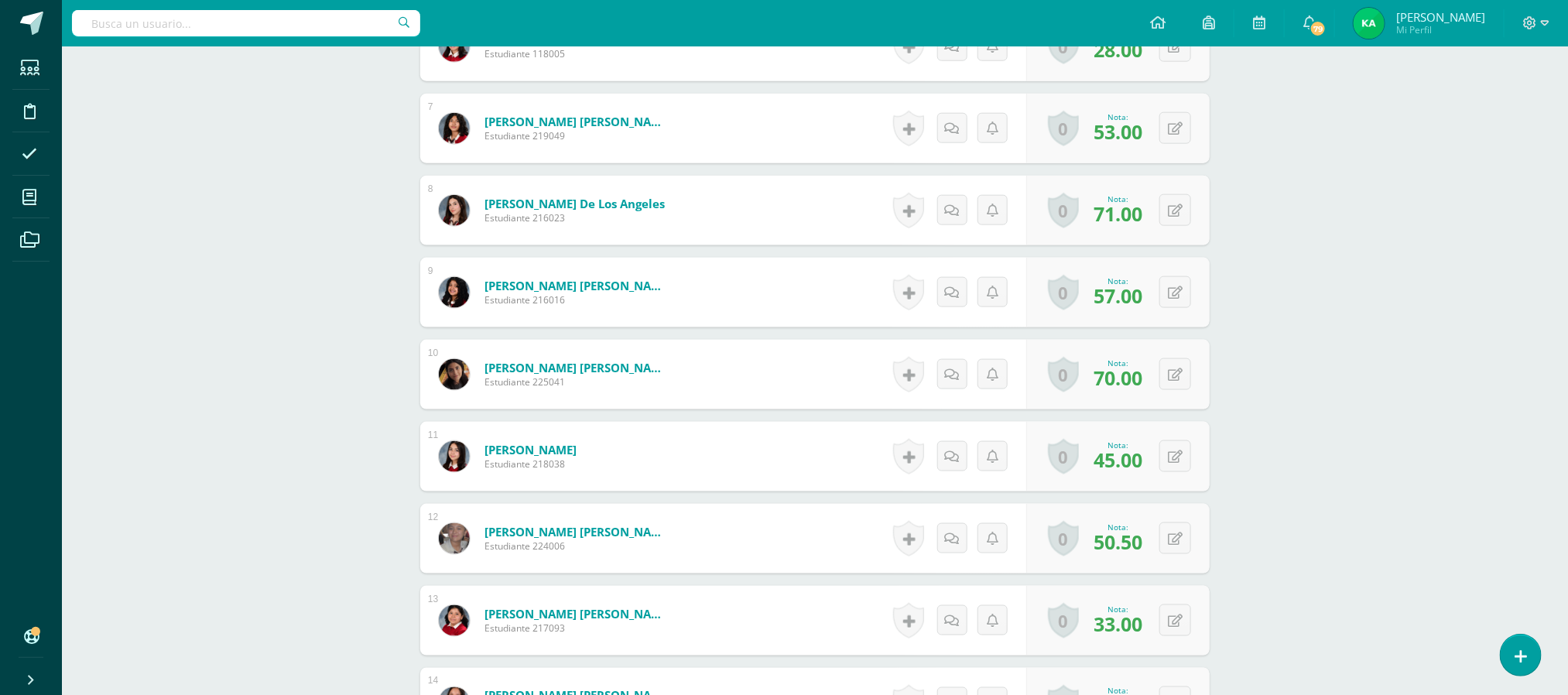
scroll to position [945, 0]
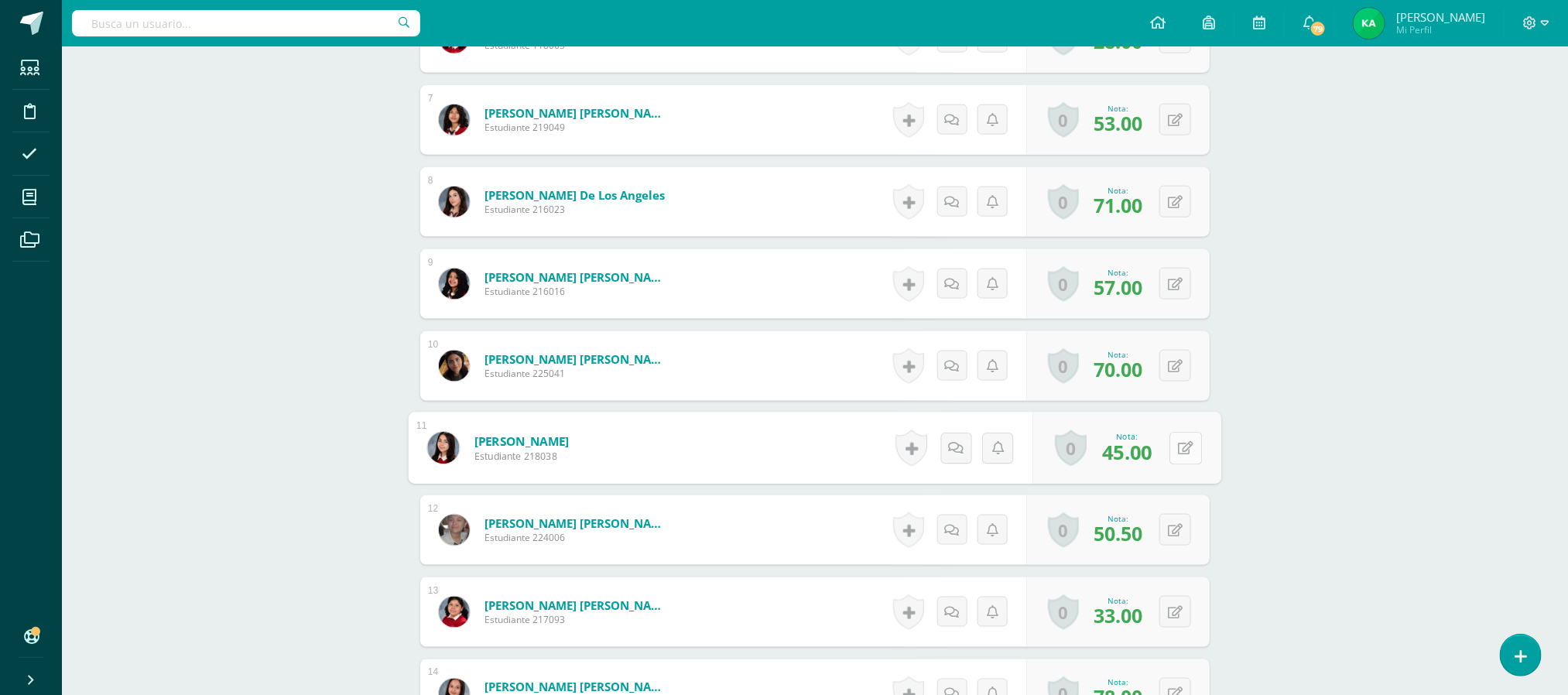
click at [1166, 451] on div "0 [GEOGRAPHIC_DATA] Logros obtenidos Aún no hay logros agregados Nota: 45.00" at bounding box center [1127, 448] width 189 height 72
click at [1184, 454] on icon at bounding box center [1186, 447] width 16 height 13
type input "50"
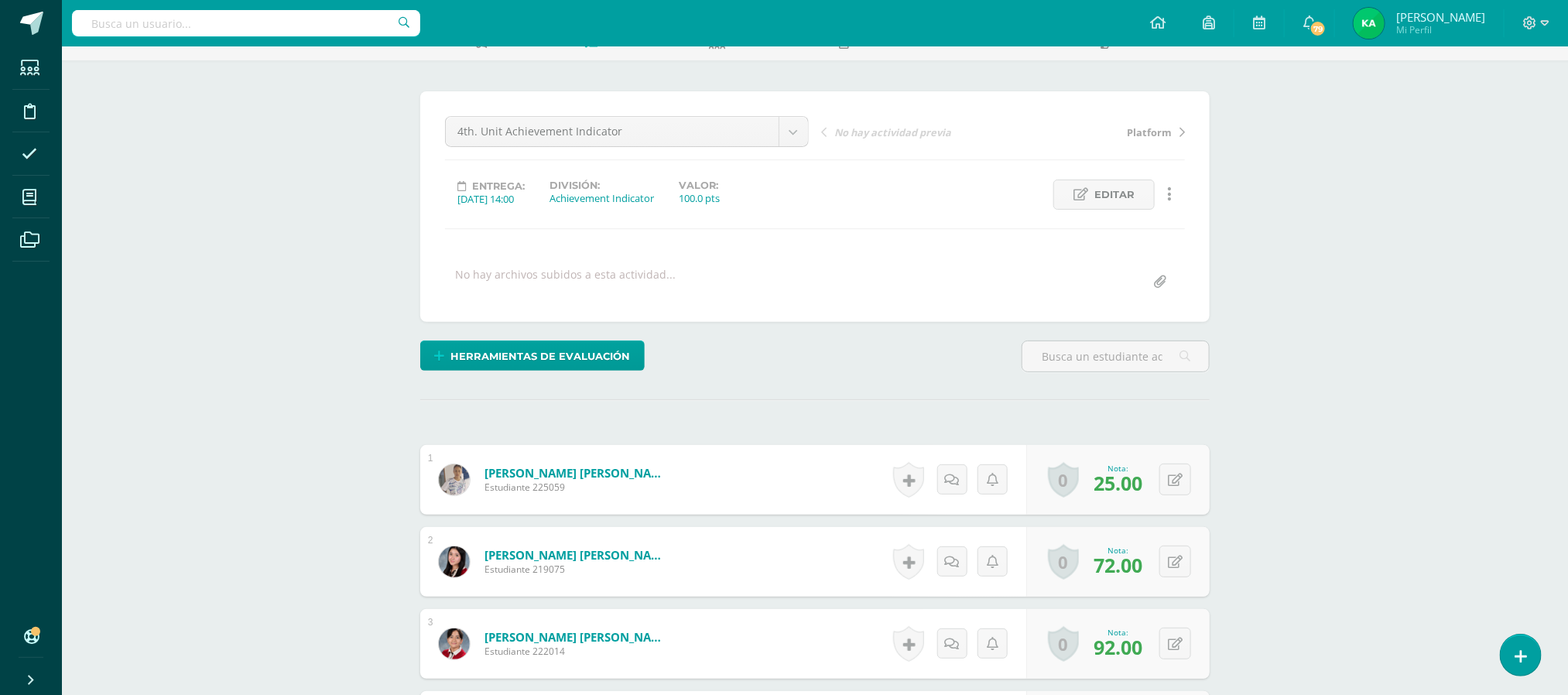
scroll to position [0, 0]
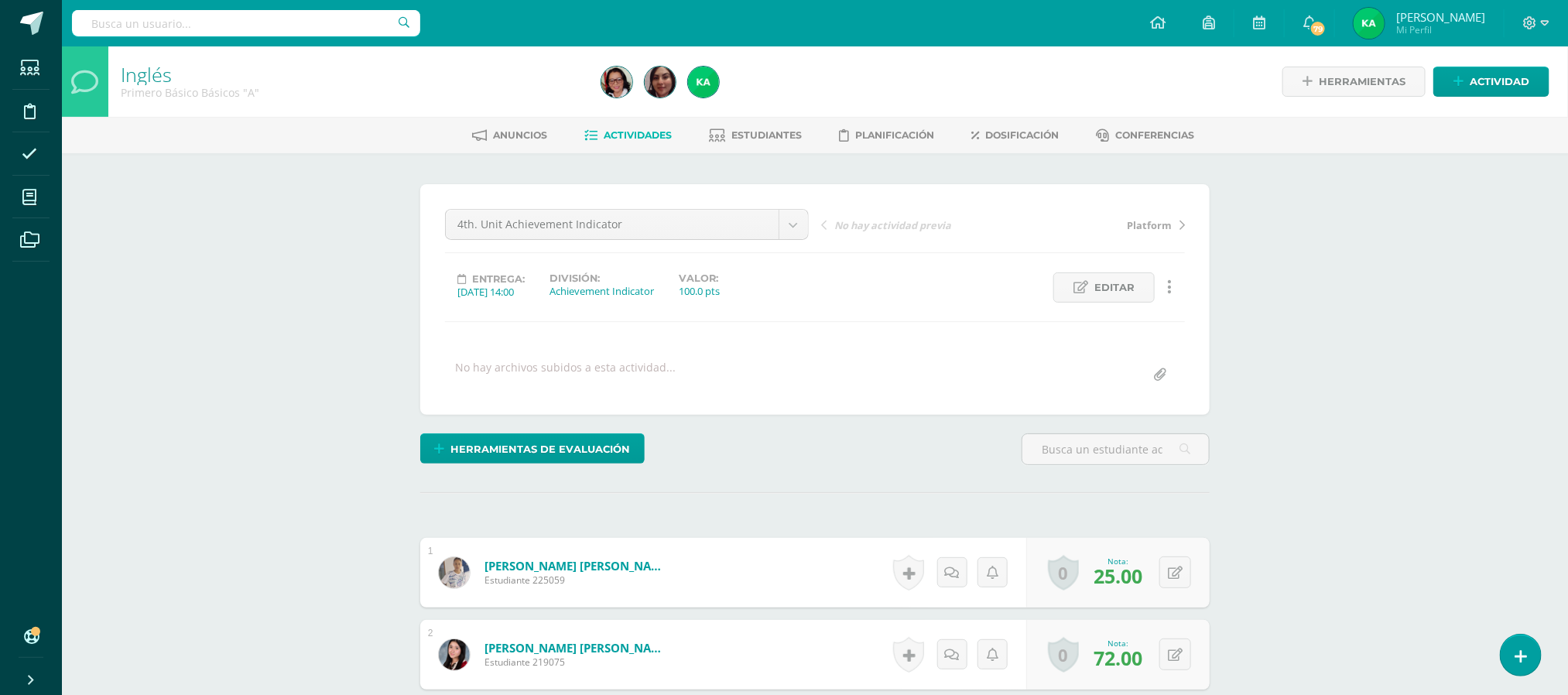
click at [629, 134] on span "Actividades" at bounding box center [638, 135] width 68 height 11
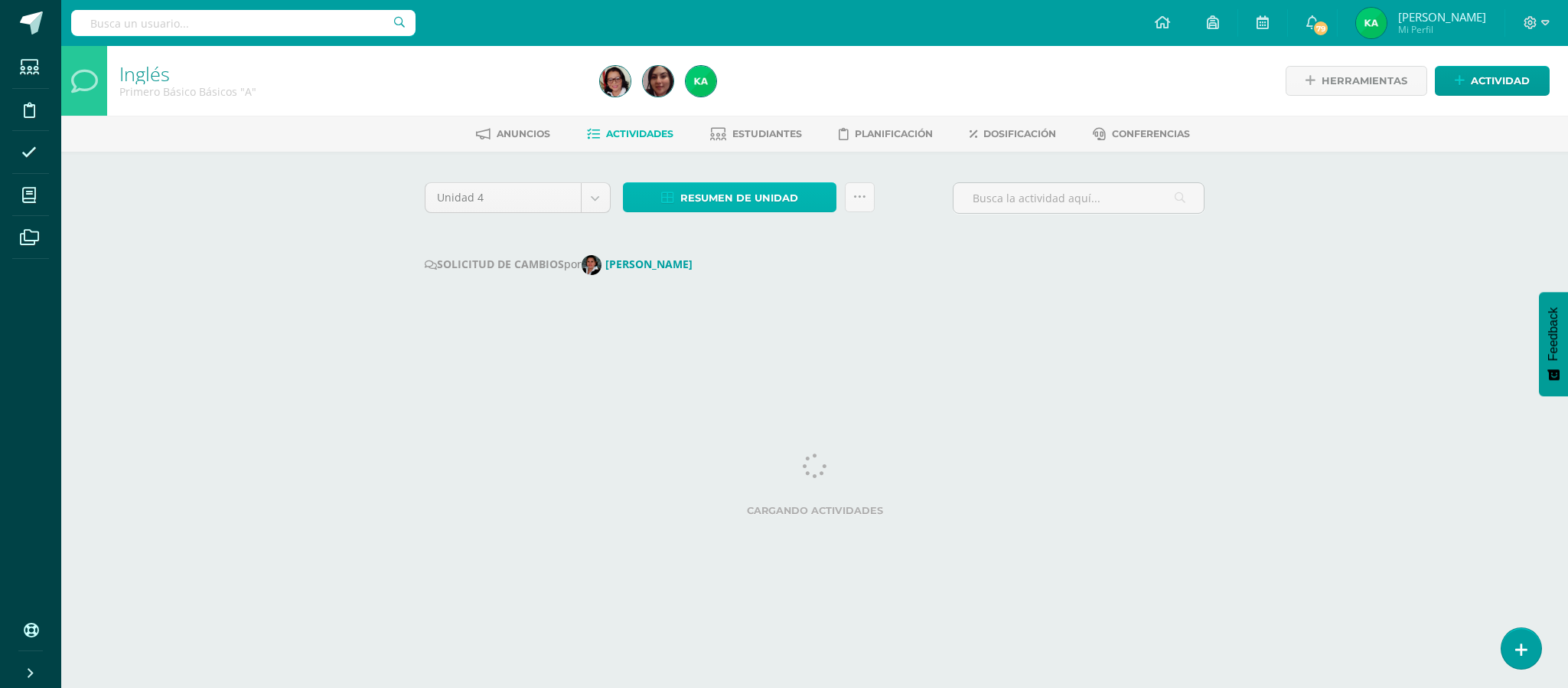
click at [730, 191] on span "Resumen de unidad" at bounding box center [739, 198] width 118 height 28
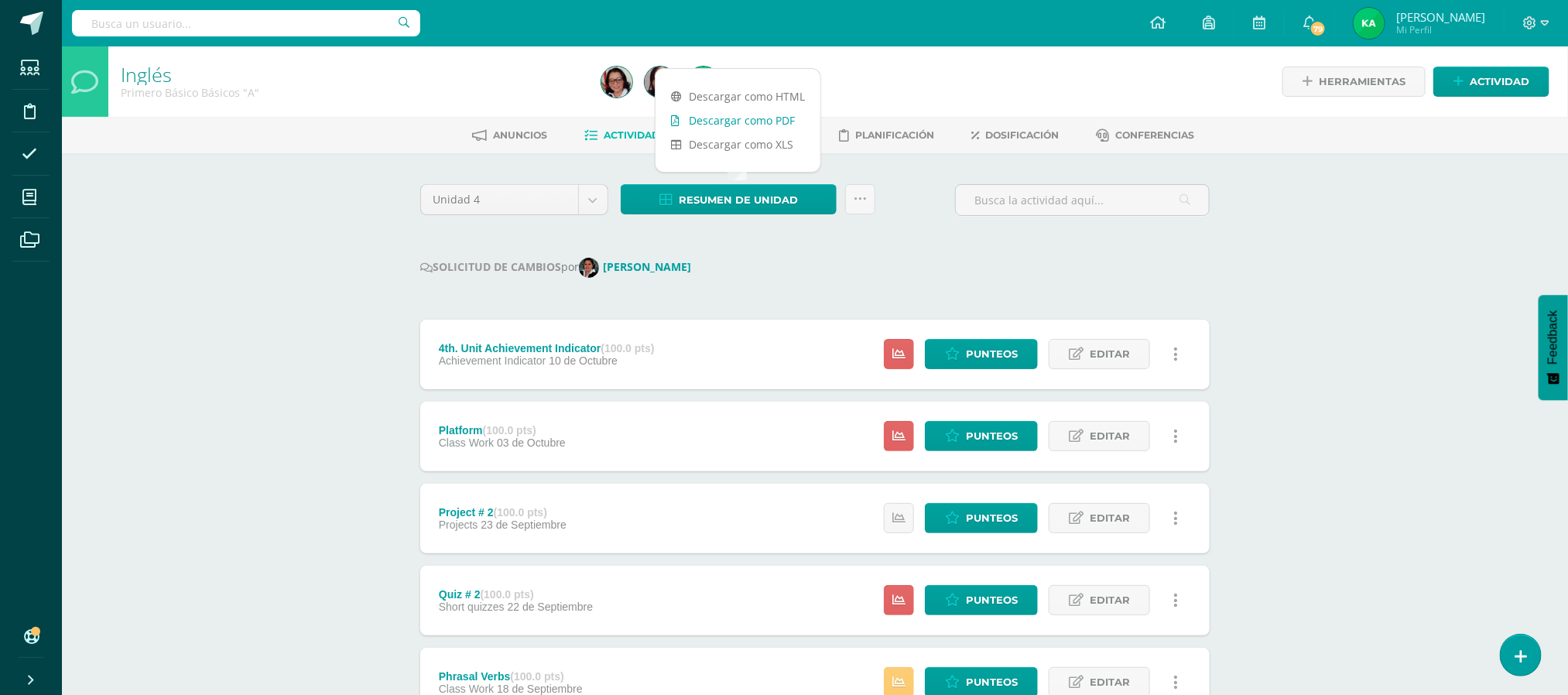
click at [727, 117] on link "Descargar como PDF" at bounding box center [738, 120] width 165 height 24
click at [896, 214] on div "Unidad 4 Unidad 1 Unidad 2 Unidad 3 Unidad 4 Resumen de unidad Subir actividade…" at bounding box center [815, 207] width 802 height 44
click at [769, 140] on link "Estudiantes" at bounding box center [756, 135] width 93 height 25
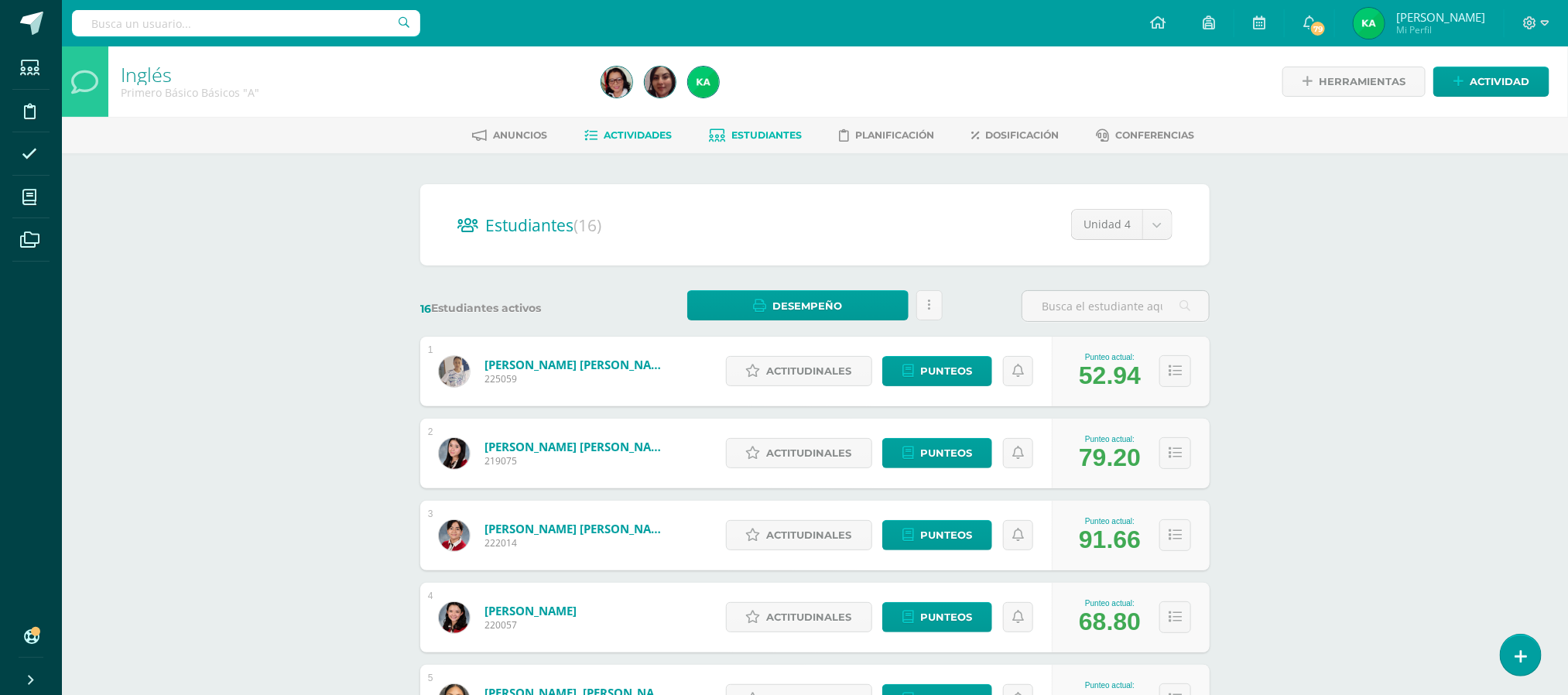
click at [623, 138] on span "Actividades" at bounding box center [638, 135] width 68 height 11
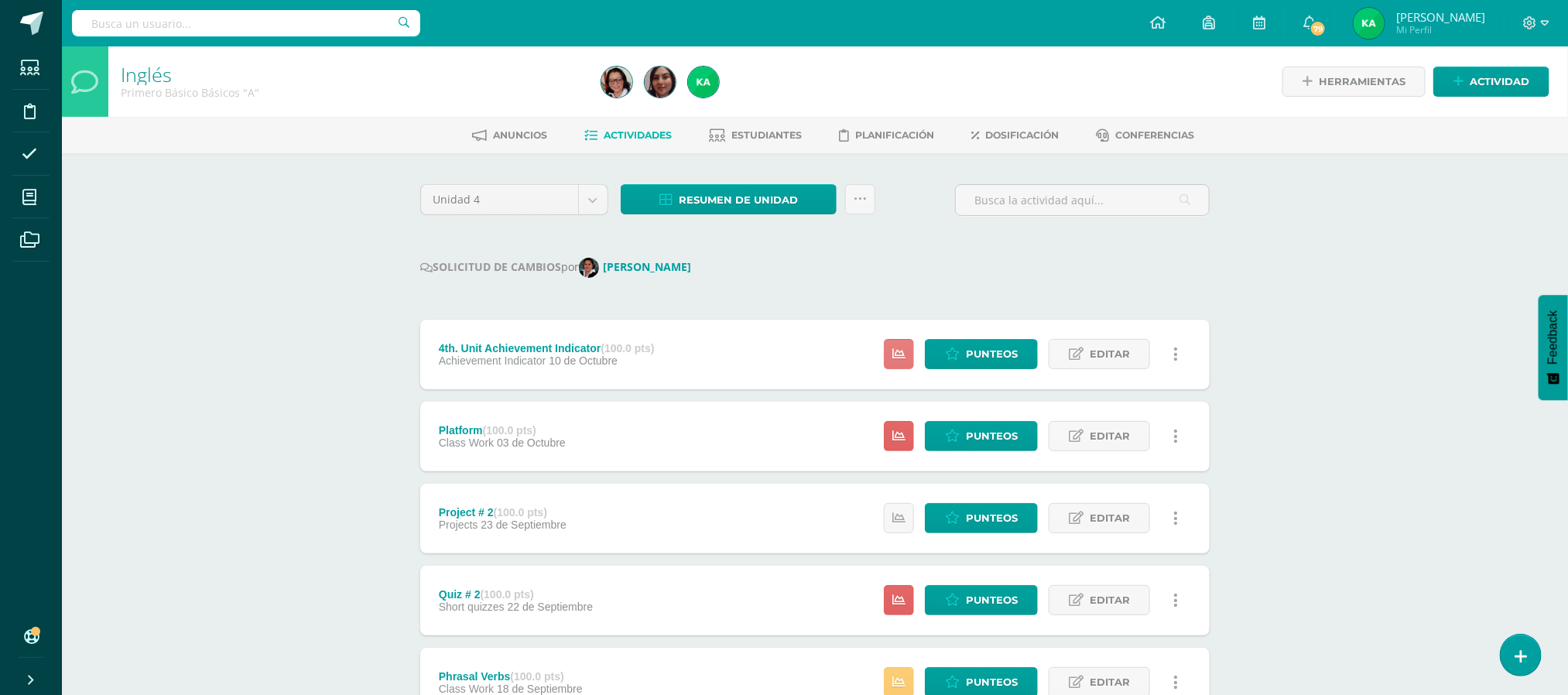
click at [894, 361] on icon at bounding box center [898, 354] width 13 height 13
click at [906, 438] on link at bounding box center [898, 436] width 30 height 30
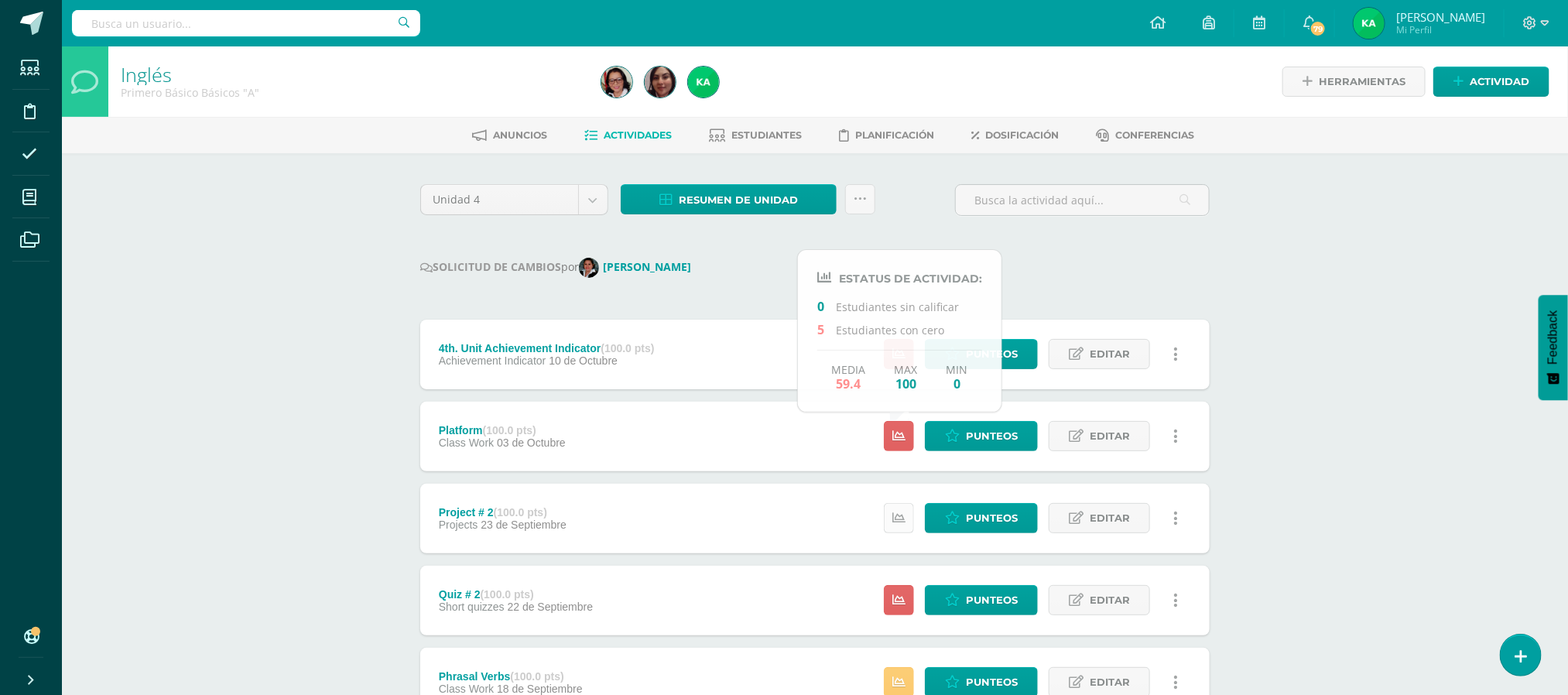
click at [896, 528] on link at bounding box center [898, 518] width 30 height 30
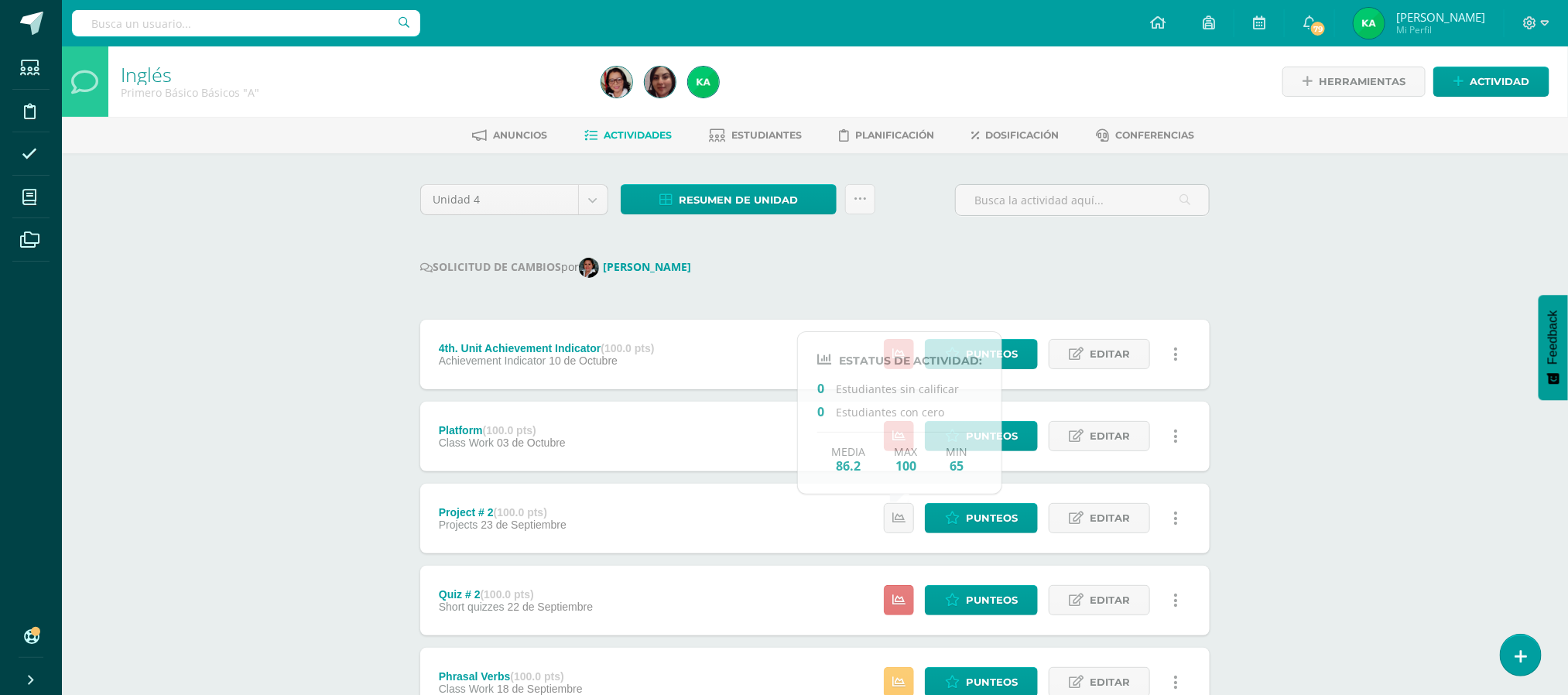
click at [896, 597] on icon at bounding box center [898, 600] width 13 height 13
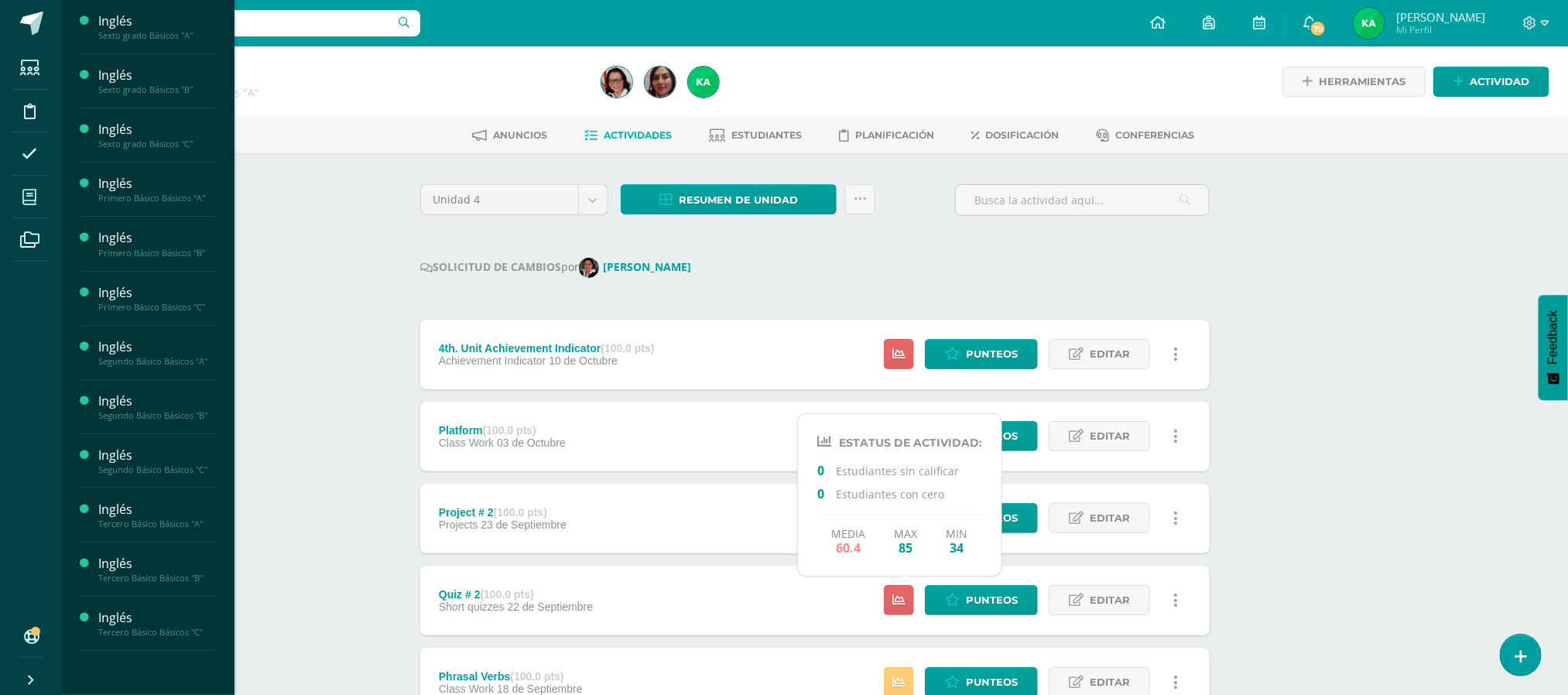
click at [28, 193] on icon at bounding box center [29, 197] width 14 height 16
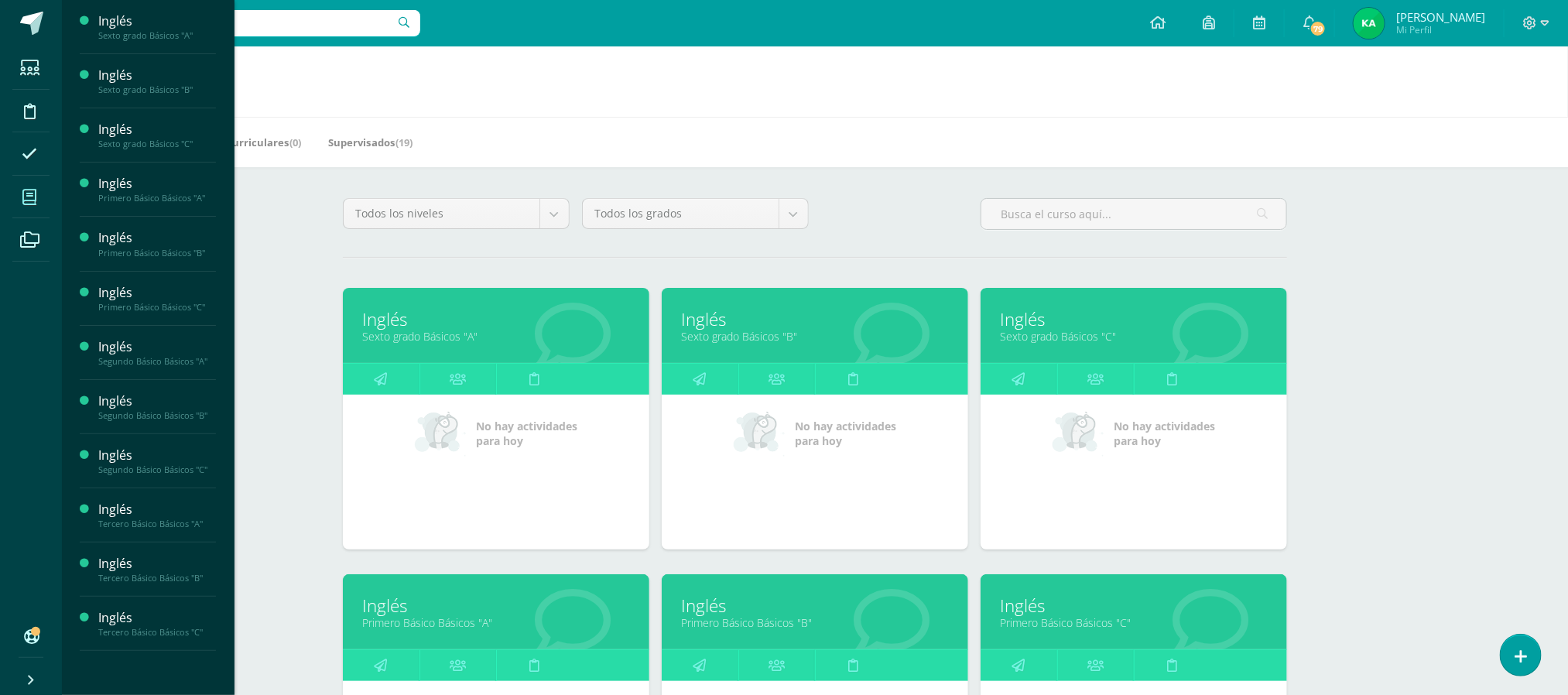
click at [479, 623] on link "Primero Básico Básicos "A"" at bounding box center [496, 623] width 268 height 15
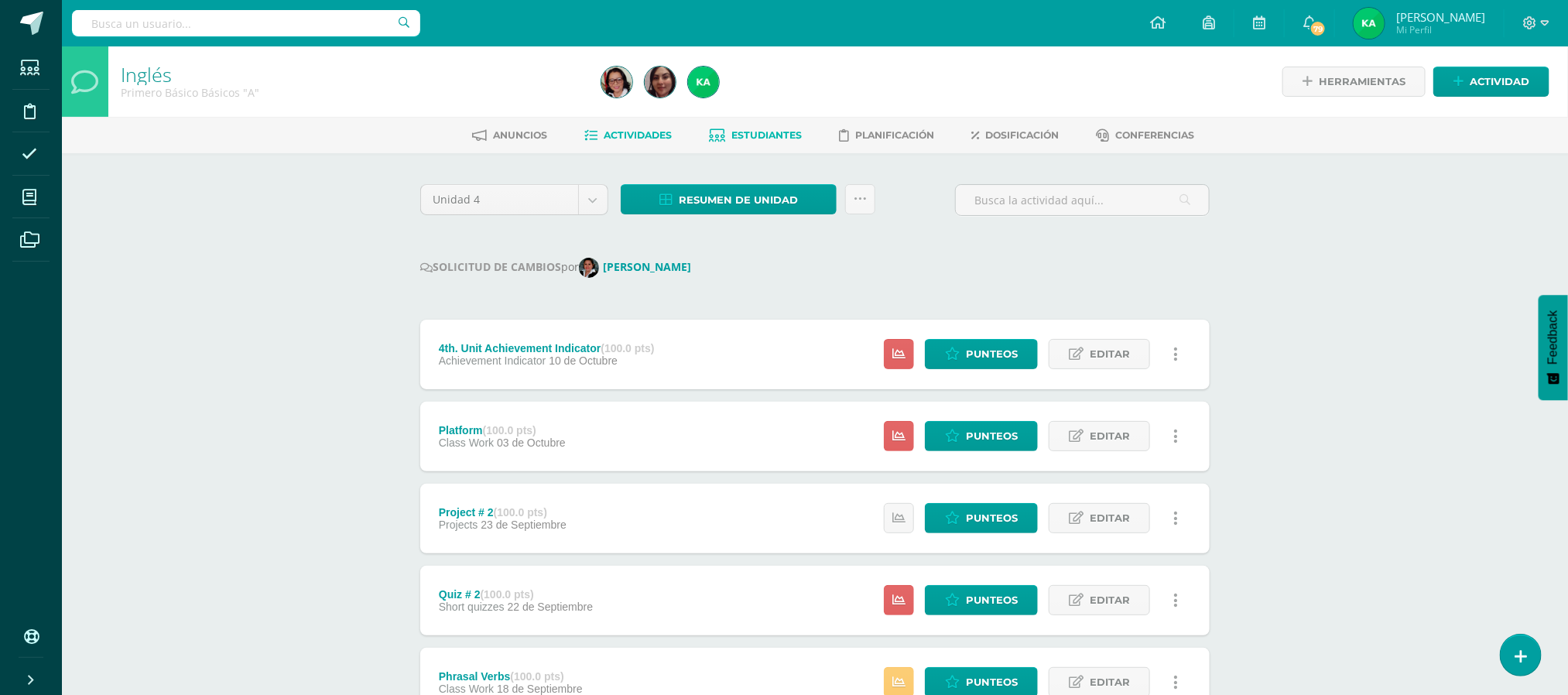
click at [767, 138] on span "Estudiantes" at bounding box center [767, 135] width 70 height 11
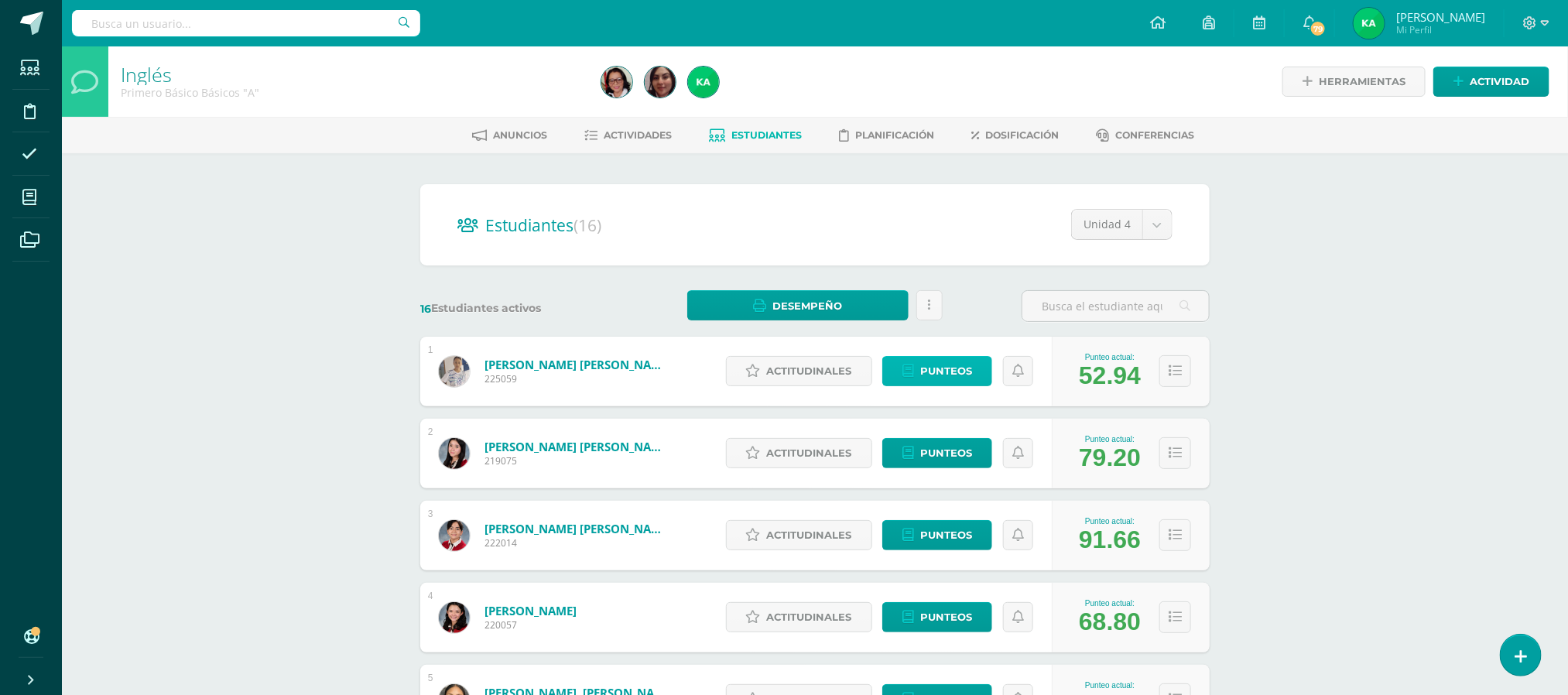
click at [932, 371] on span "Punteos" at bounding box center [945, 370] width 52 height 29
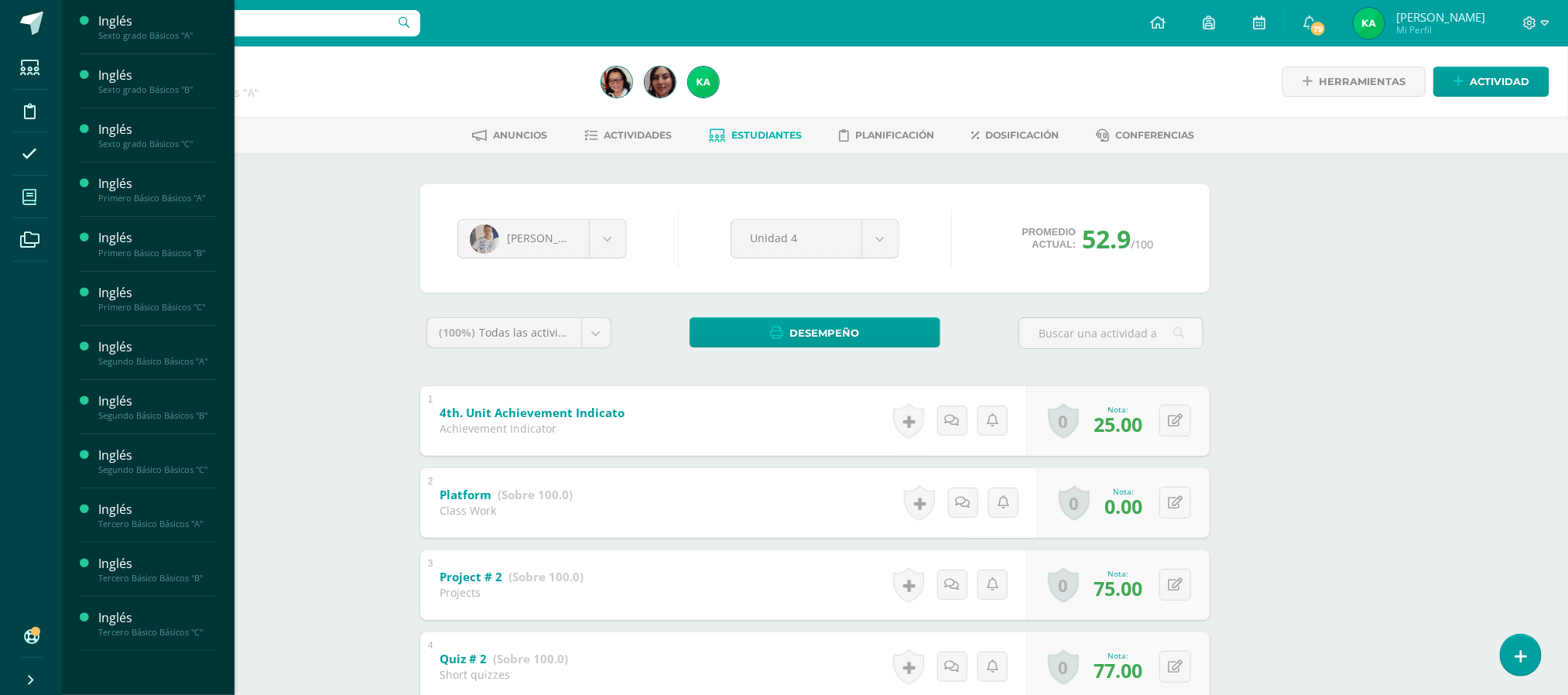
click at [23, 202] on icon at bounding box center [29, 197] width 14 height 16
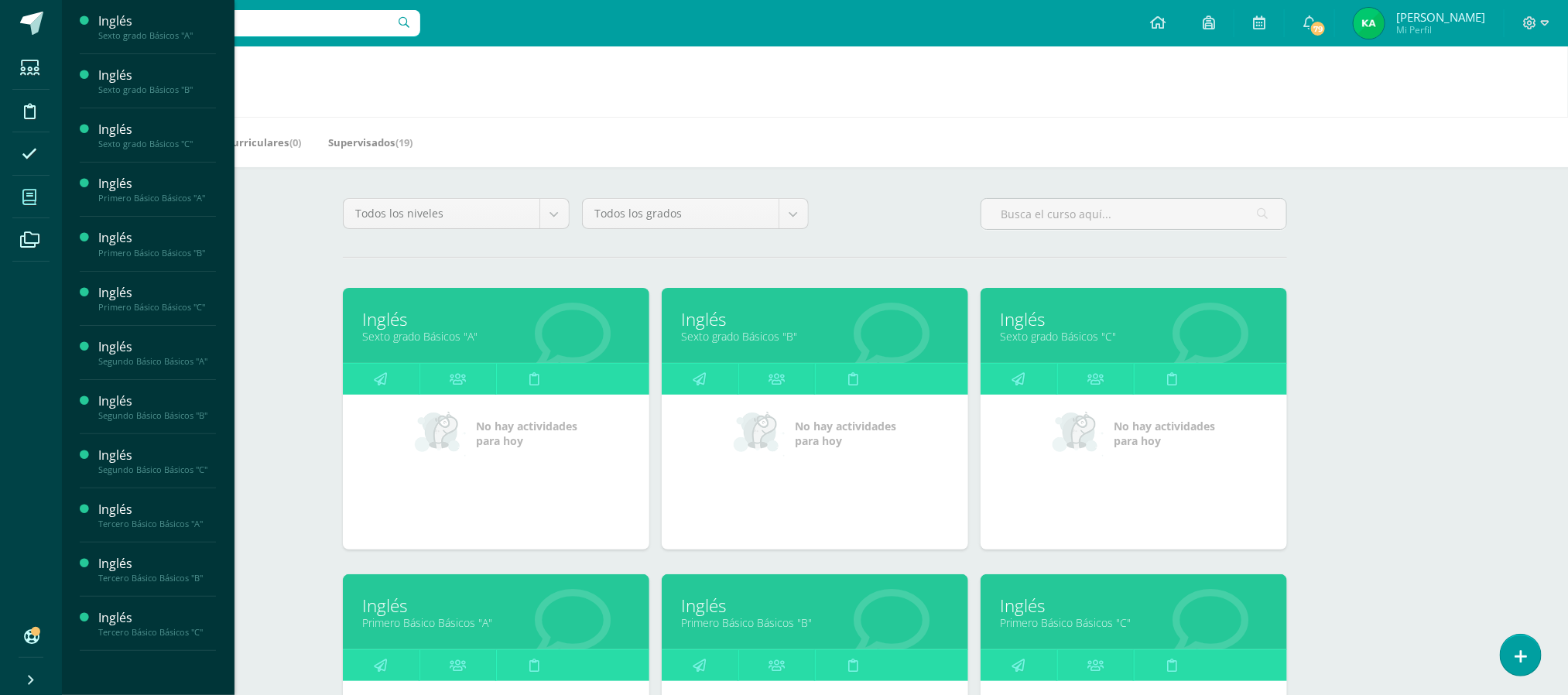
click at [740, 625] on link "Primero Básico Básicos "B"" at bounding box center [815, 623] width 268 height 15
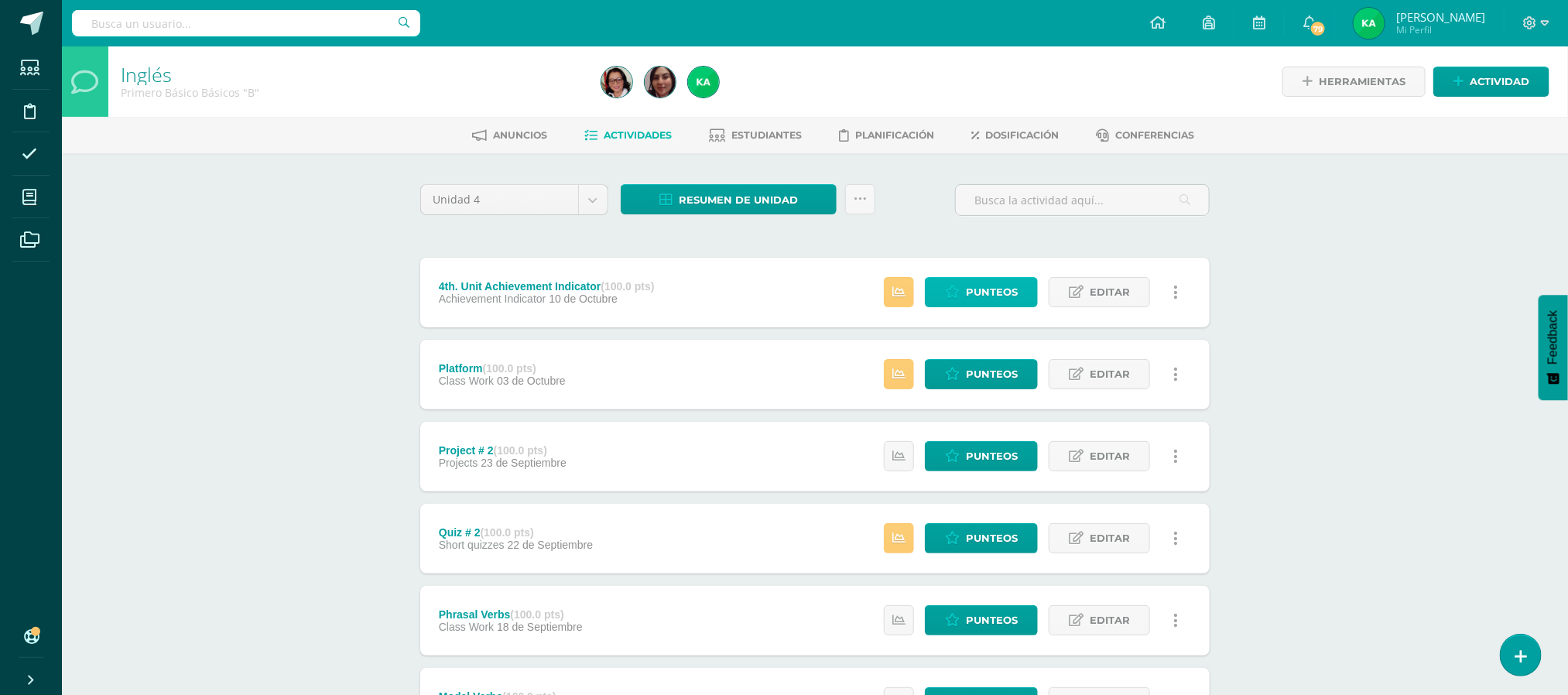
click at [982, 298] on span "Punteos" at bounding box center [991, 292] width 52 height 29
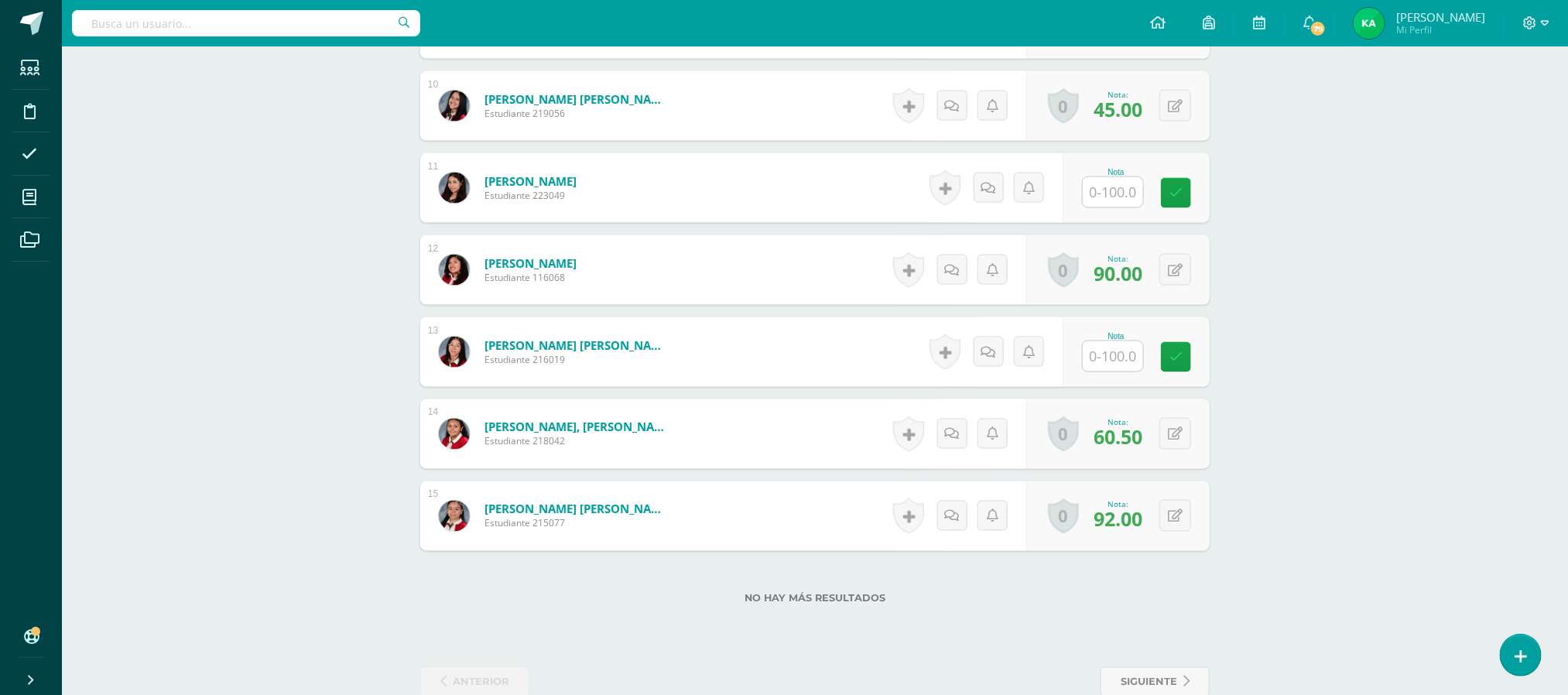
scroll to position [1208, 0]
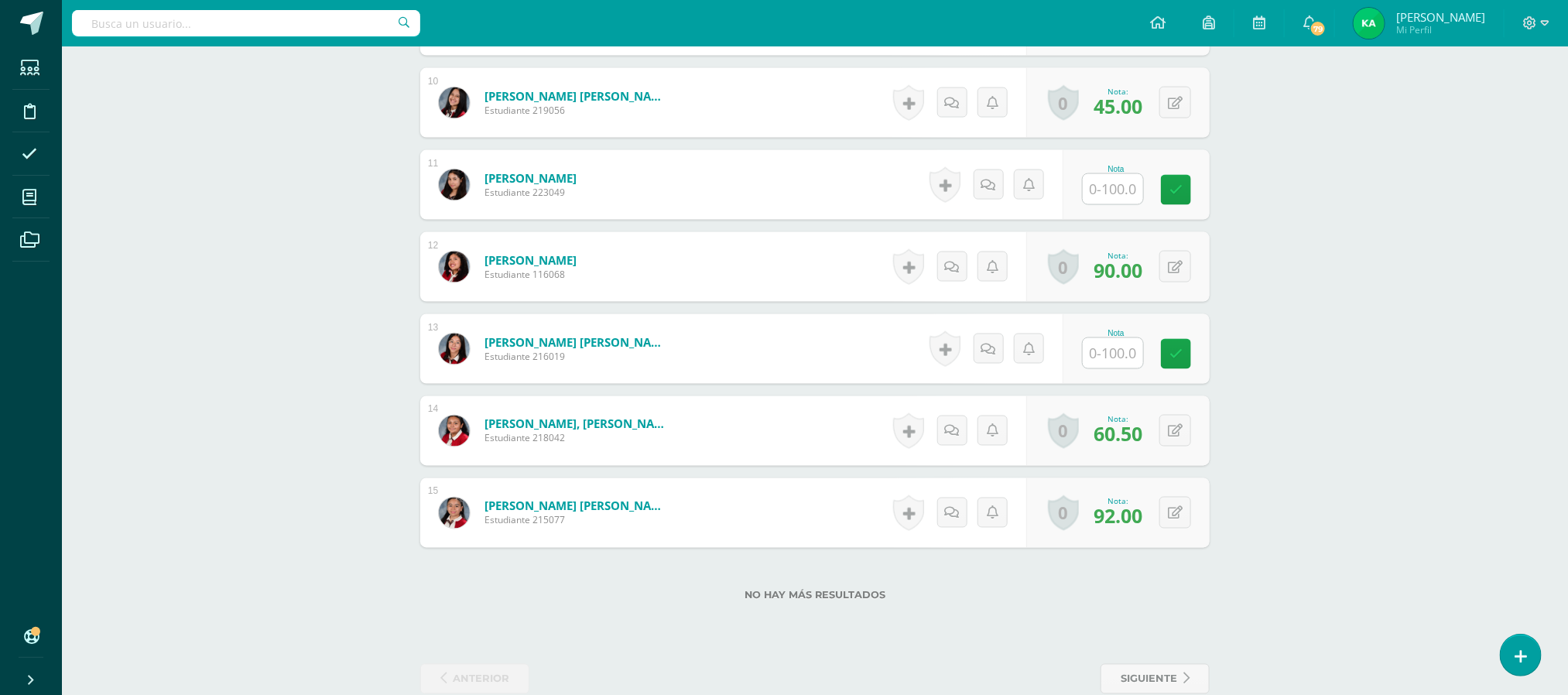
click at [1117, 189] on input "text" at bounding box center [1113, 189] width 61 height 30
type input "40"
click at [1117, 363] on input "text" at bounding box center [1122, 354] width 62 height 31
type input "41"
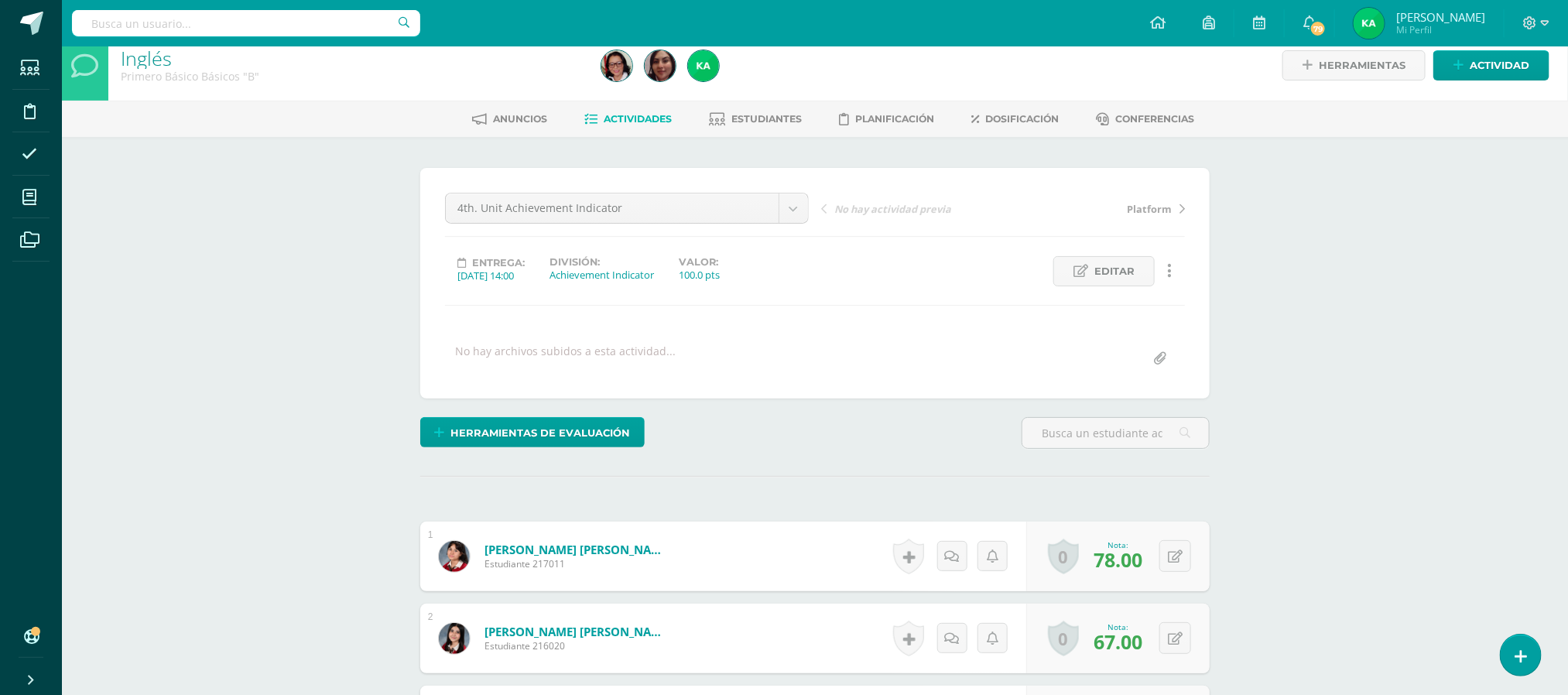
scroll to position [0, 0]
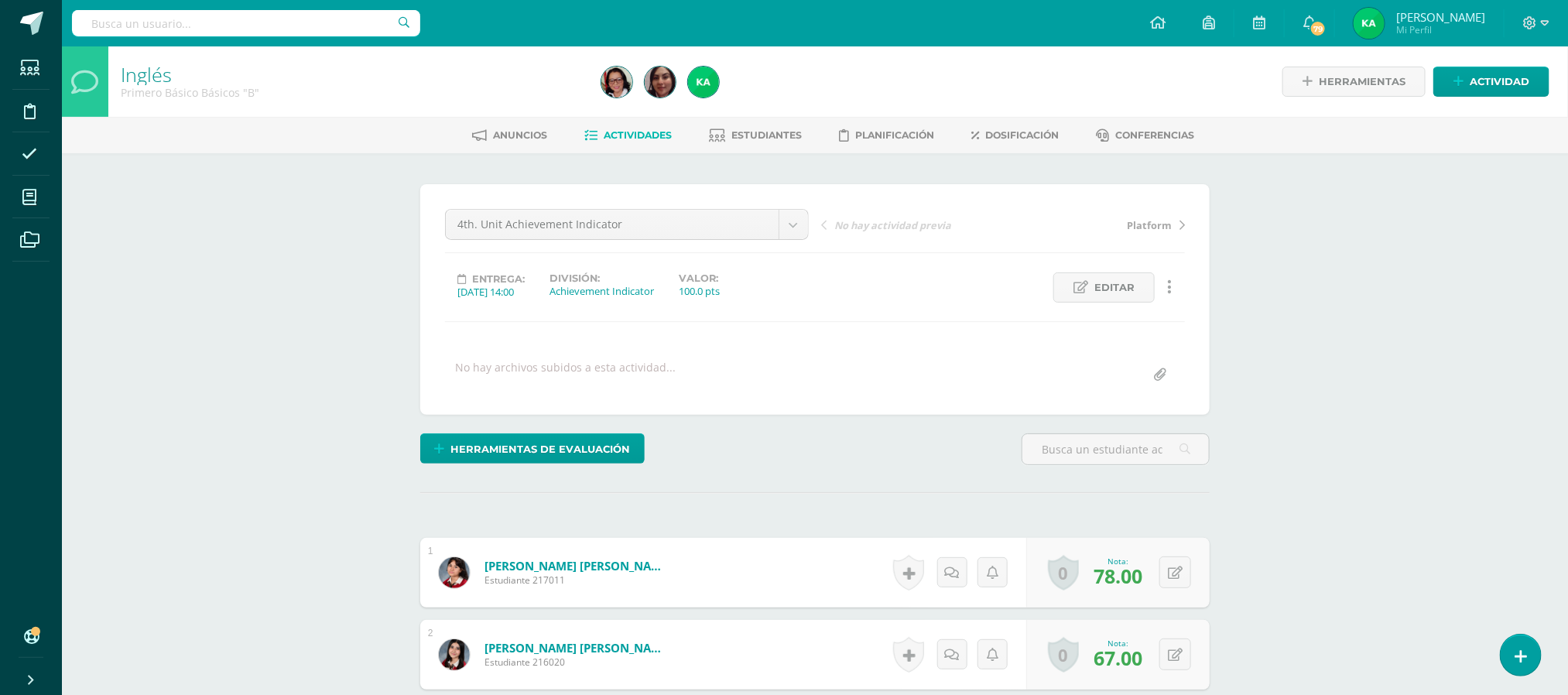
click at [634, 138] on span "Actividades" at bounding box center [638, 135] width 68 height 11
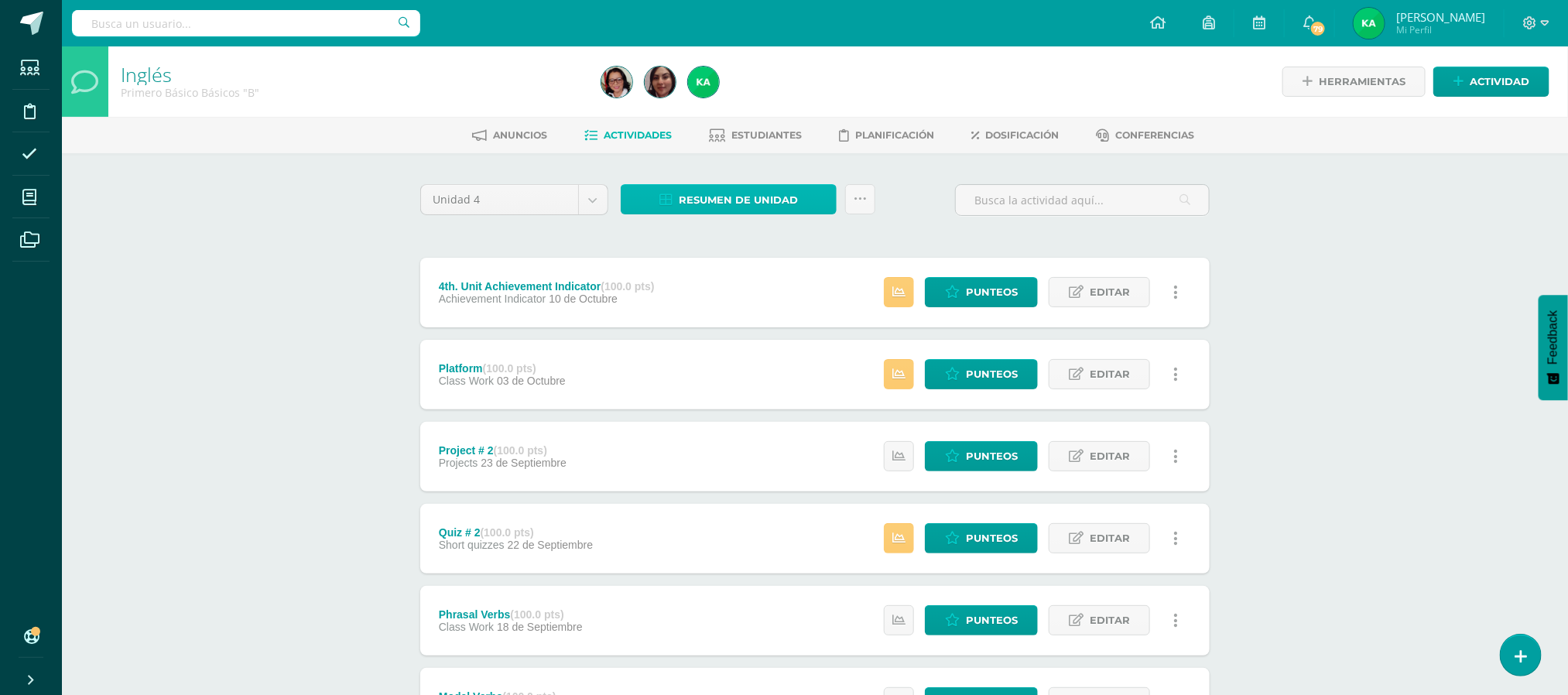
click at [707, 196] on span "Resumen de unidad" at bounding box center [738, 200] width 119 height 29
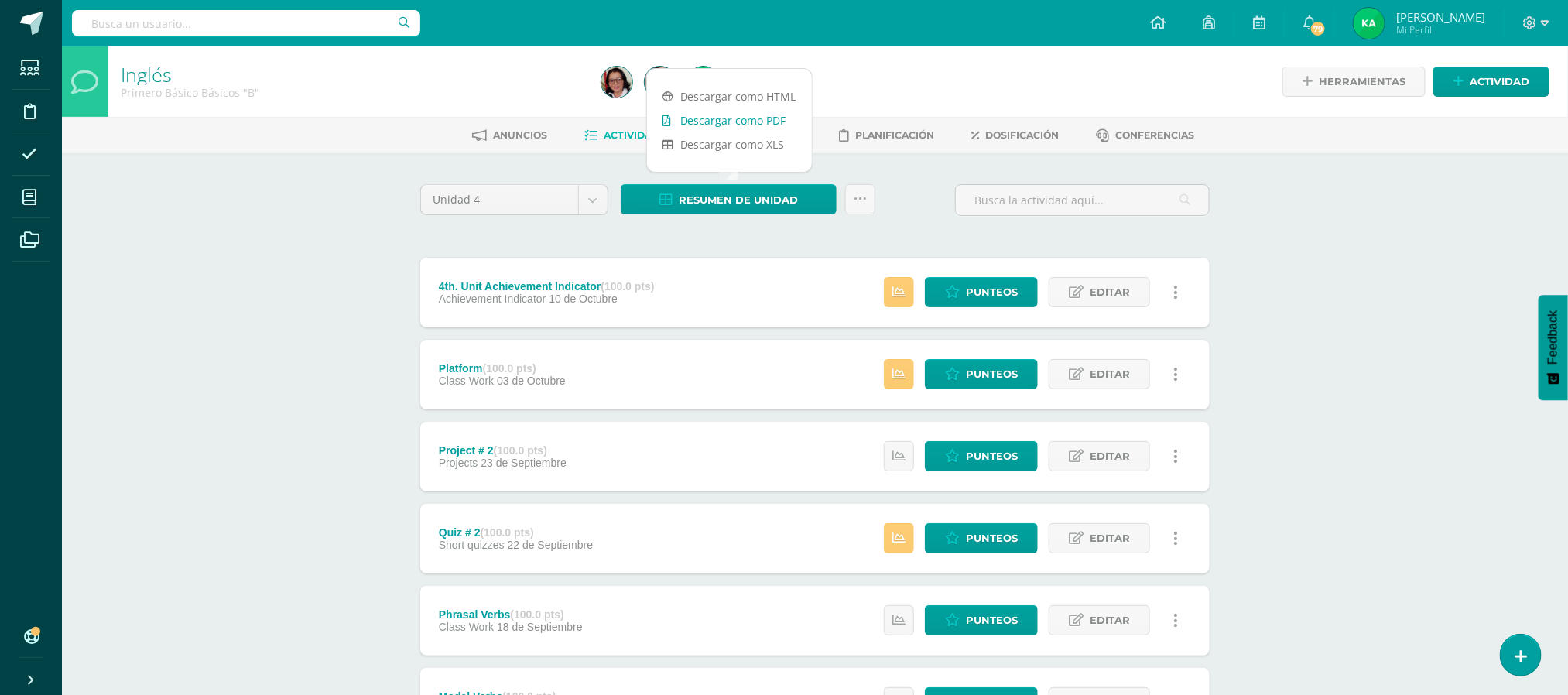
click at [697, 121] on link "Descargar como PDF" at bounding box center [729, 120] width 165 height 24
click at [988, 293] on span "Punteos" at bounding box center [991, 292] width 52 height 29
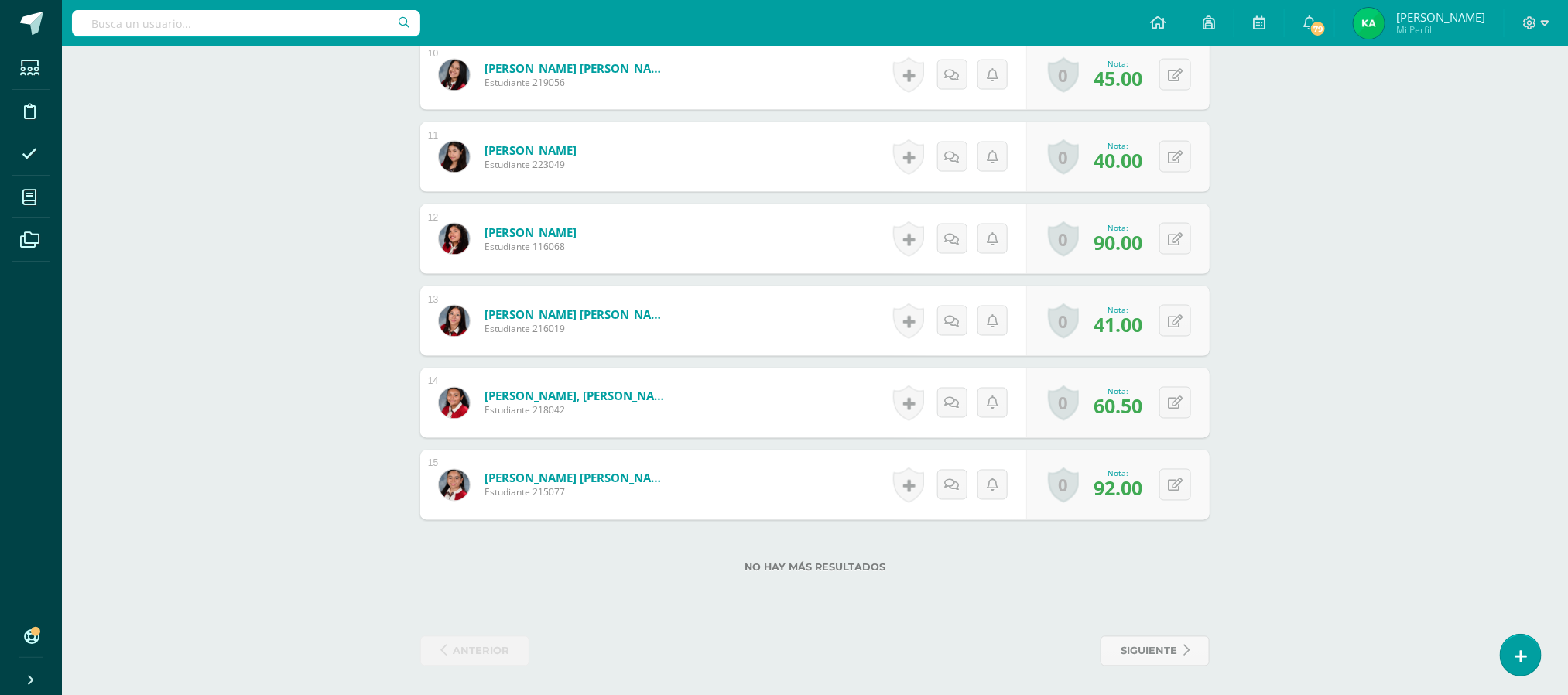
scroll to position [1244, 0]
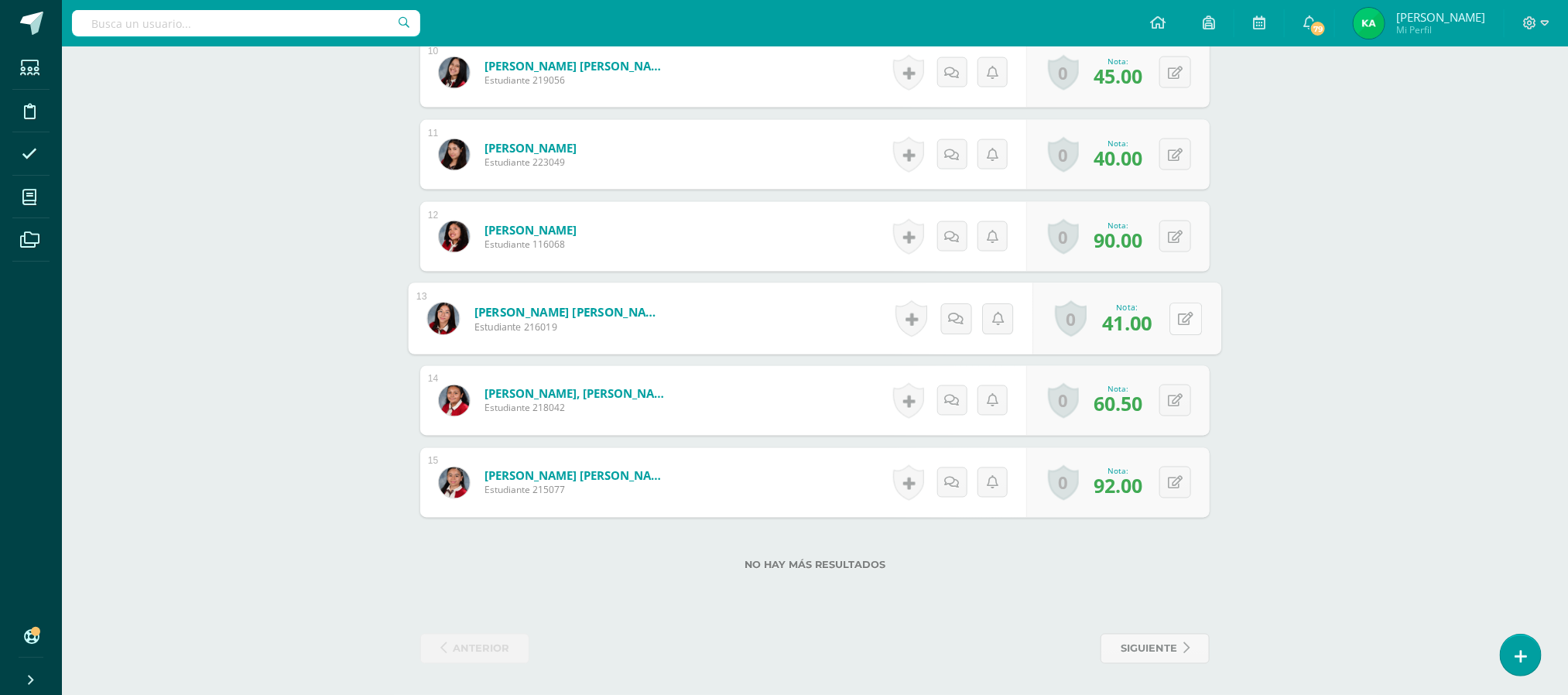
click at [1163, 319] on div "0 [GEOGRAPHIC_DATA] Logros obtenidos Aún no hay logros agregados Nota: 41.00" at bounding box center [1127, 320] width 189 height 72
click at [1179, 319] on icon at bounding box center [1186, 318] width 16 height 13
type input "45"
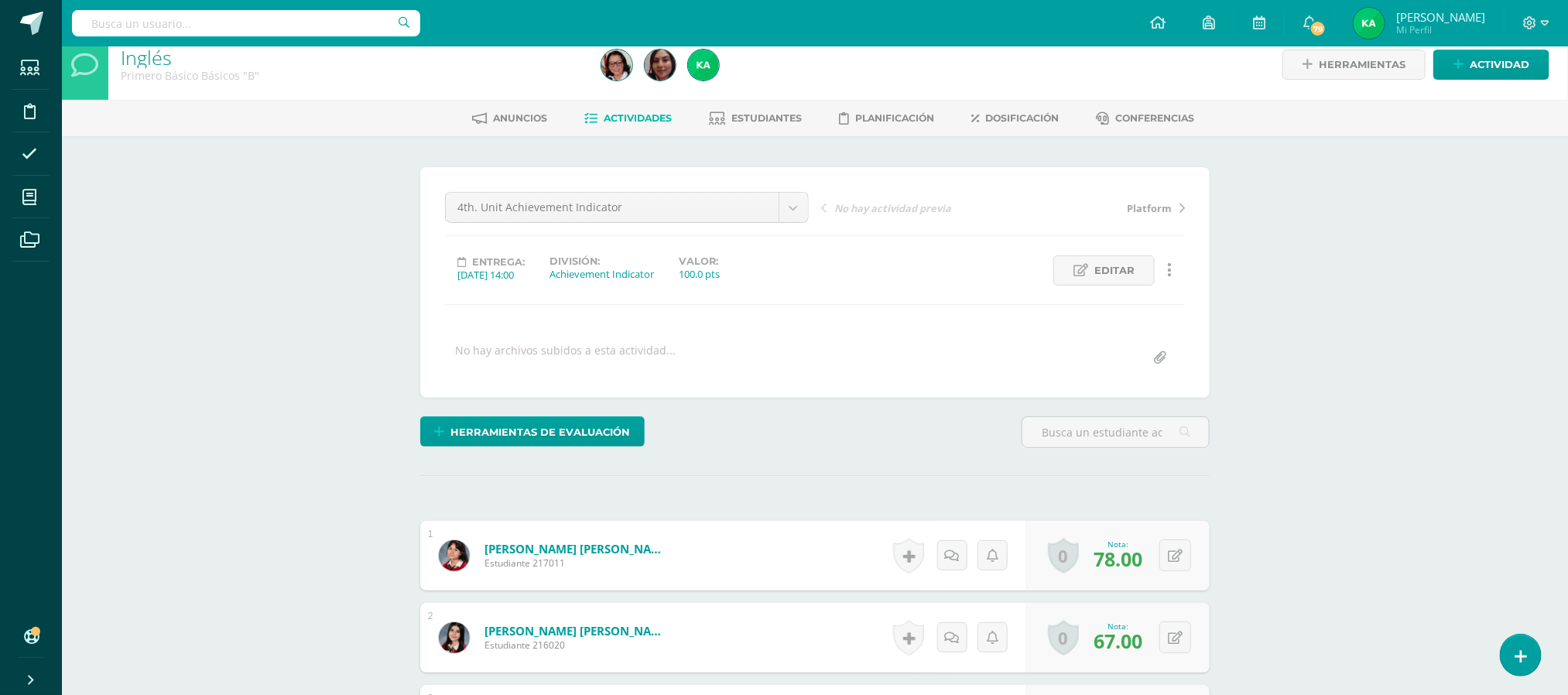
scroll to position [0, 0]
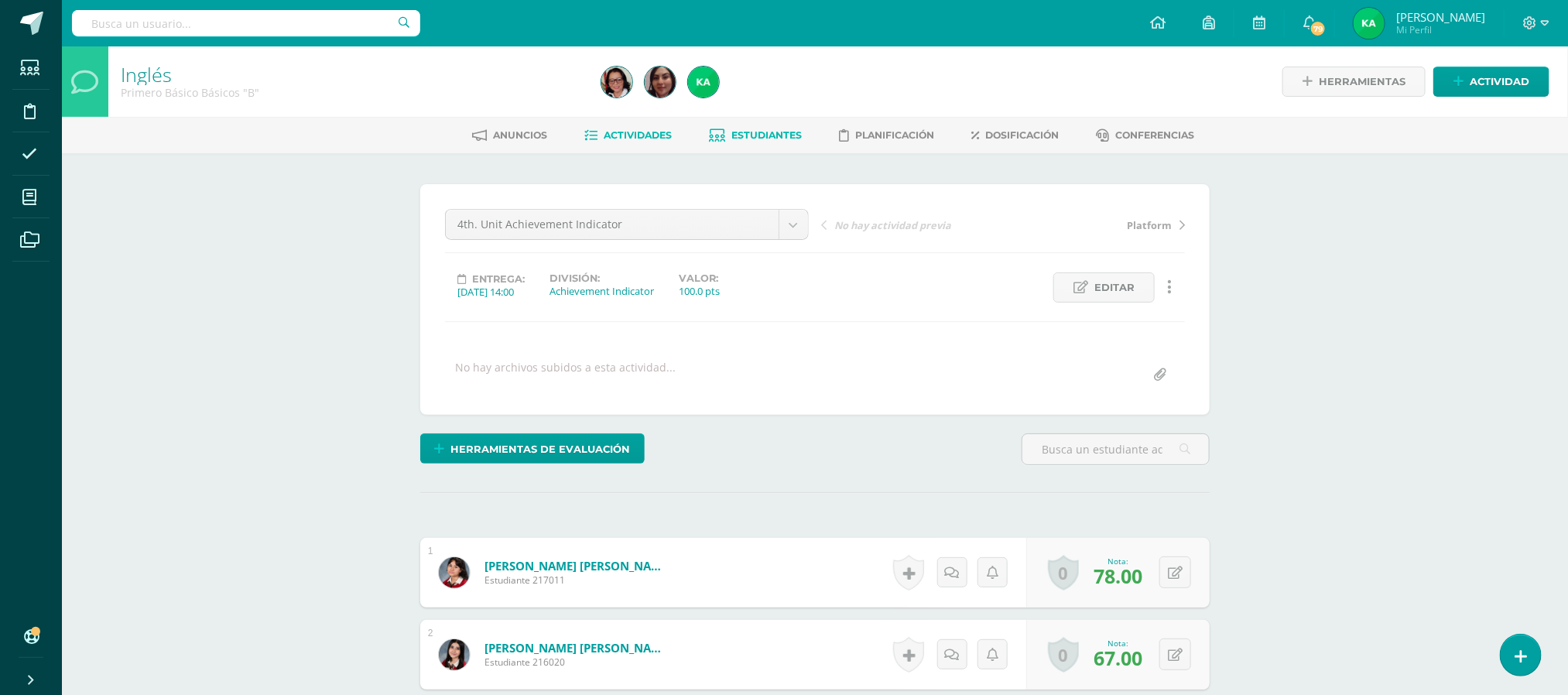
click at [753, 133] on span "Estudiantes" at bounding box center [767, 135] width 70 height 11
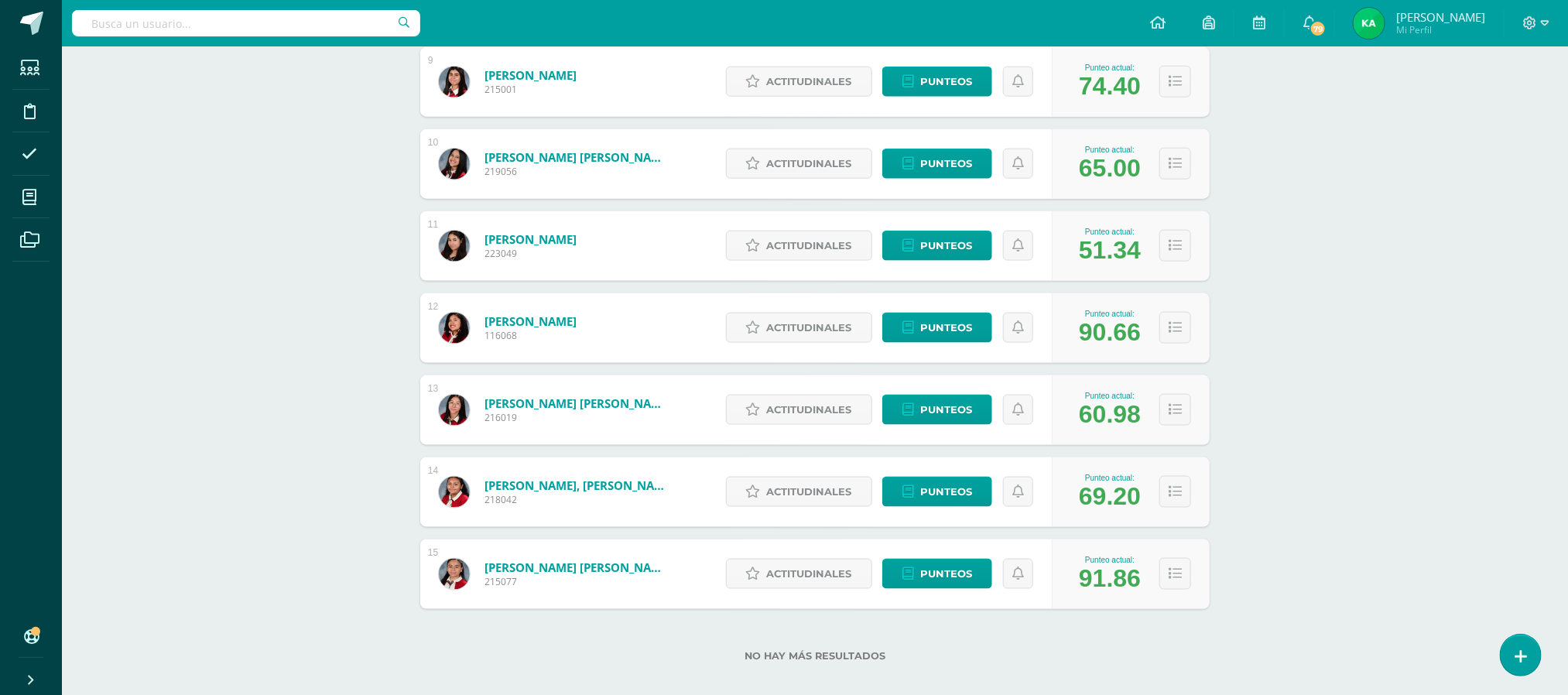
scroll to position [963, 0]
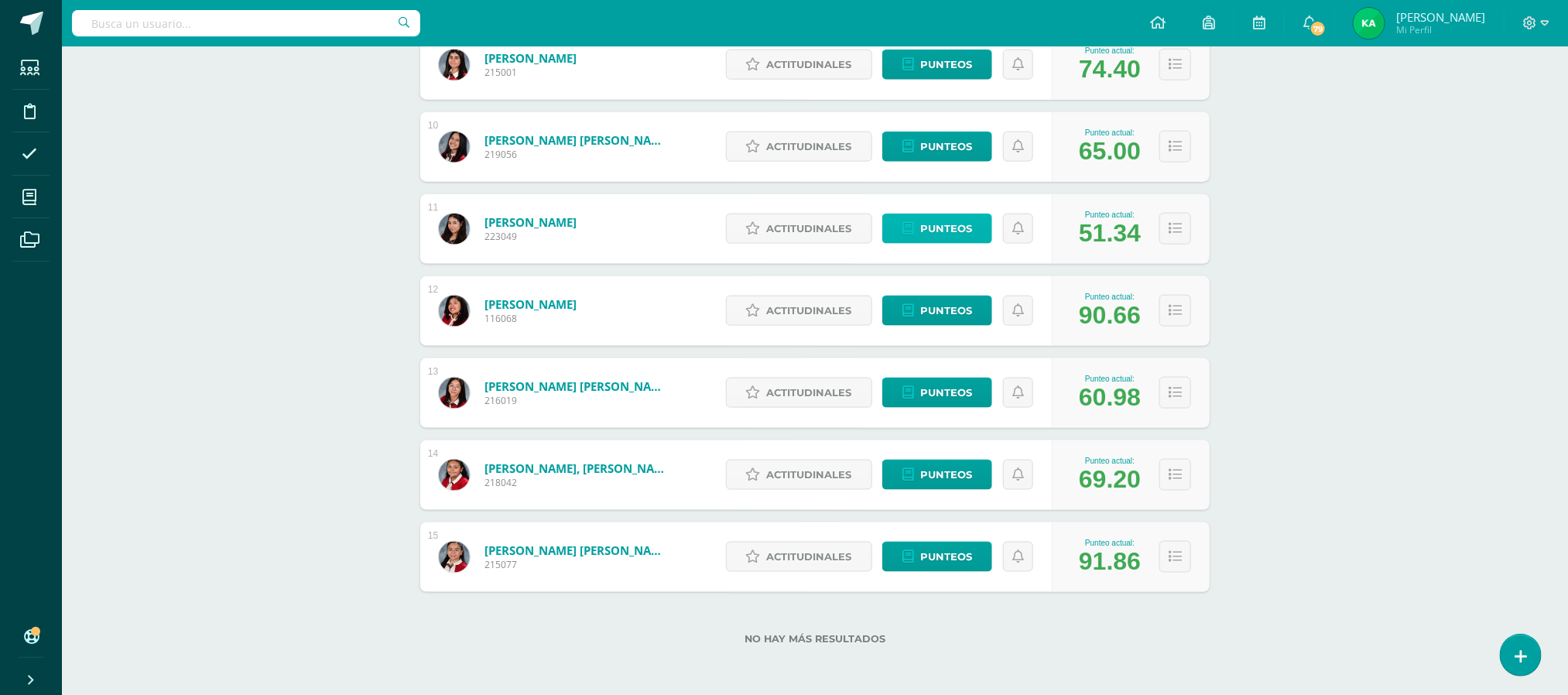
click at [943, 230] on span "Punteos" at bounding box center [945, 228] width 52 height 29
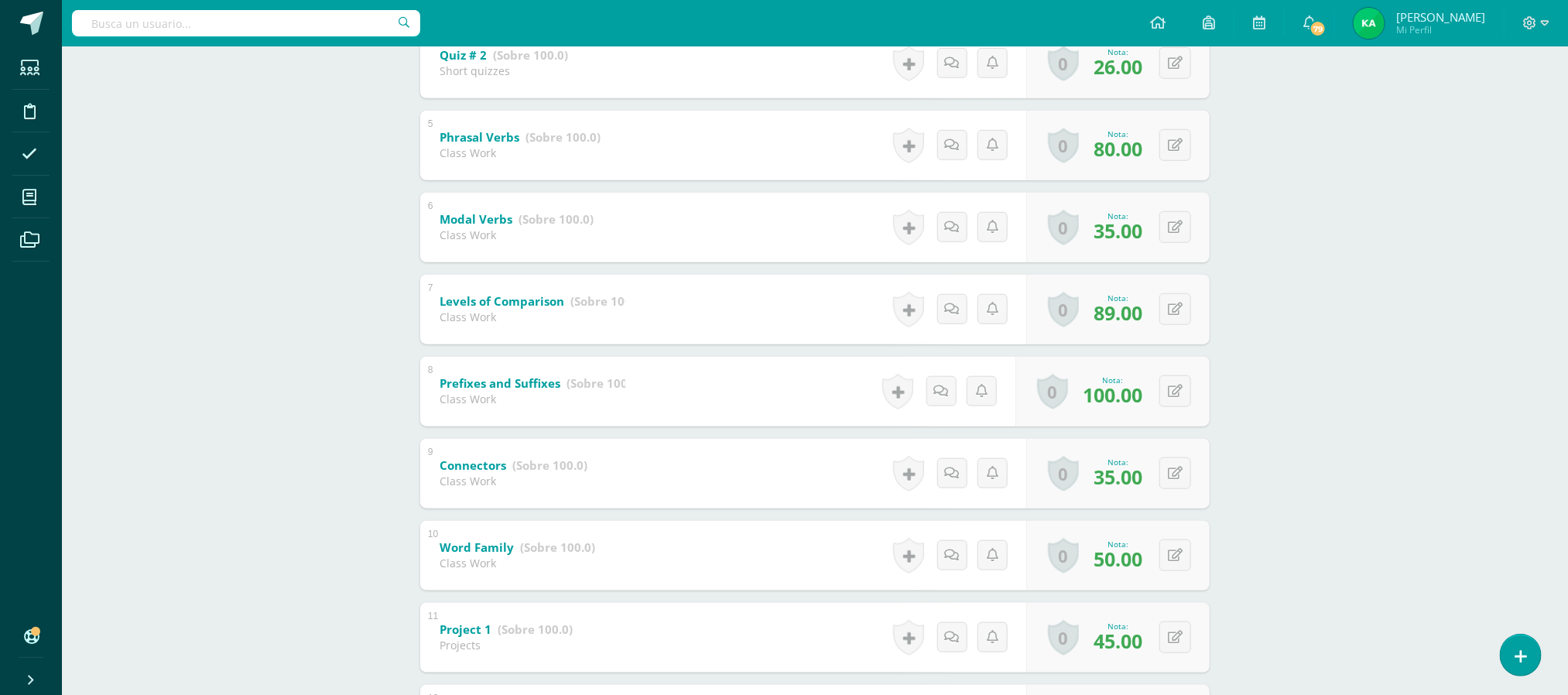
scroll to position [606, 0]
click at [1170, 224] on button at bounding box center [1185, 225] width 33 height 33
type input "70"
click at [1175, 469] on button at bounding box center [1185, 470] width 33 height 33
type input "70"
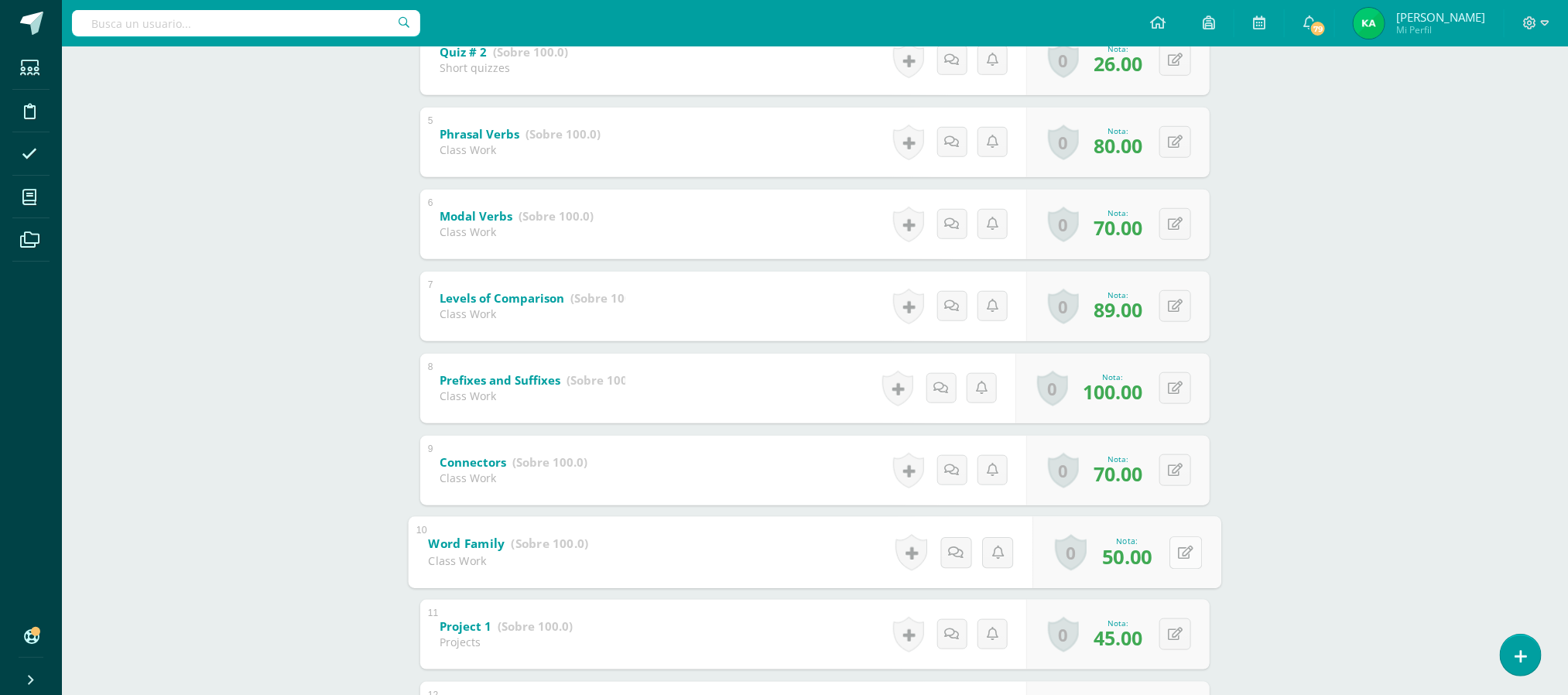
click at [1175, 547] on button at bounding box center [1185, 552] width 33 height 33
type input "100"
click at [1175, 636] on button at bounding box center [1175, 634] width 32 height 32
type input "90"
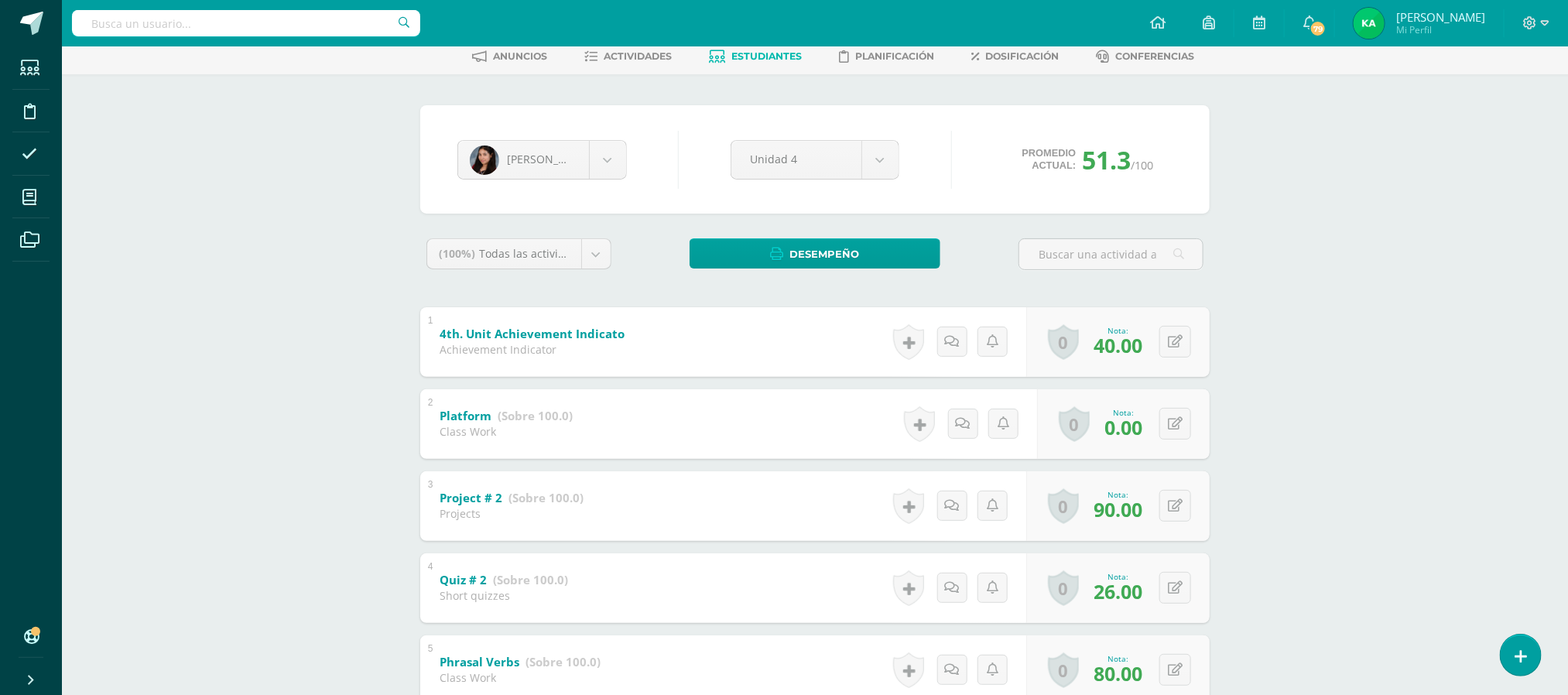
scroll to position [0, 0]
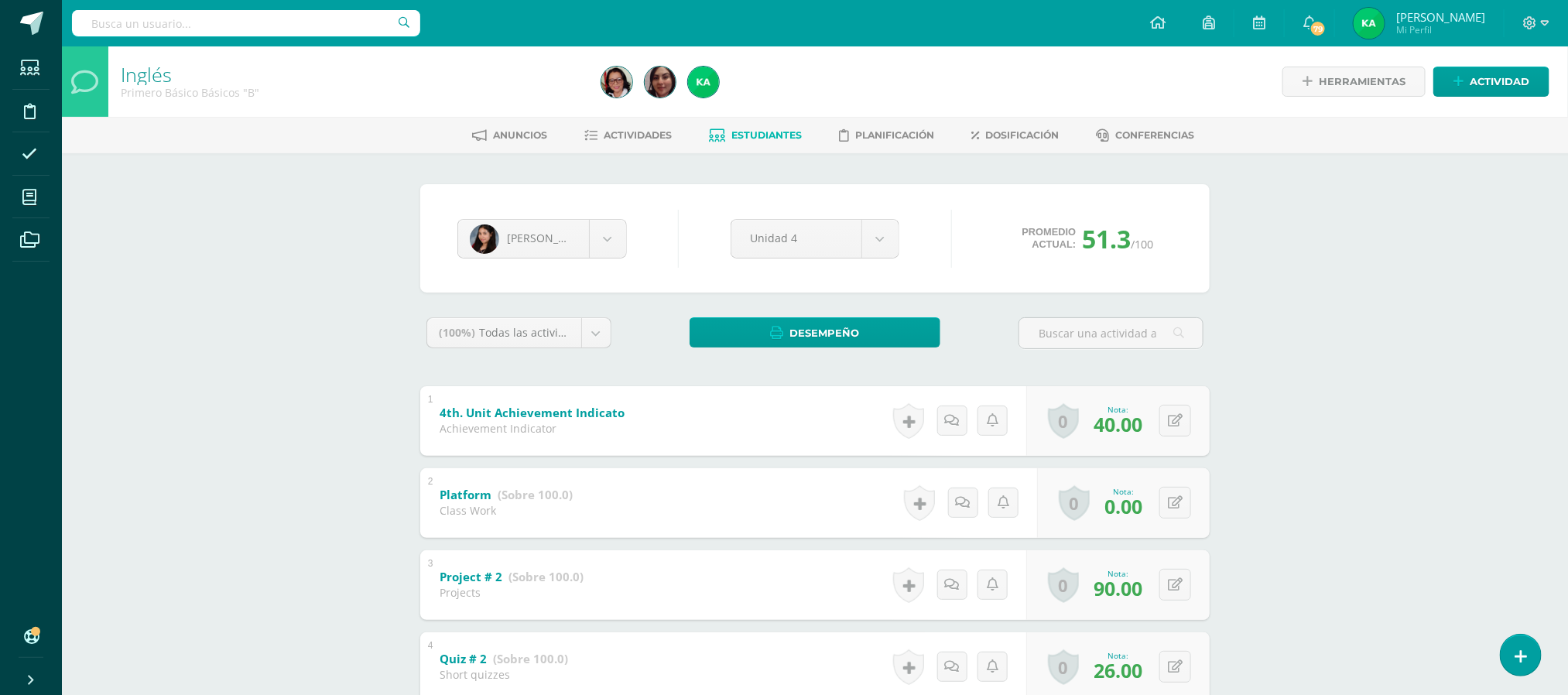
click at [1170, 413] on button at bounding box center [1185, 421] width 33 height 33
type input "45"
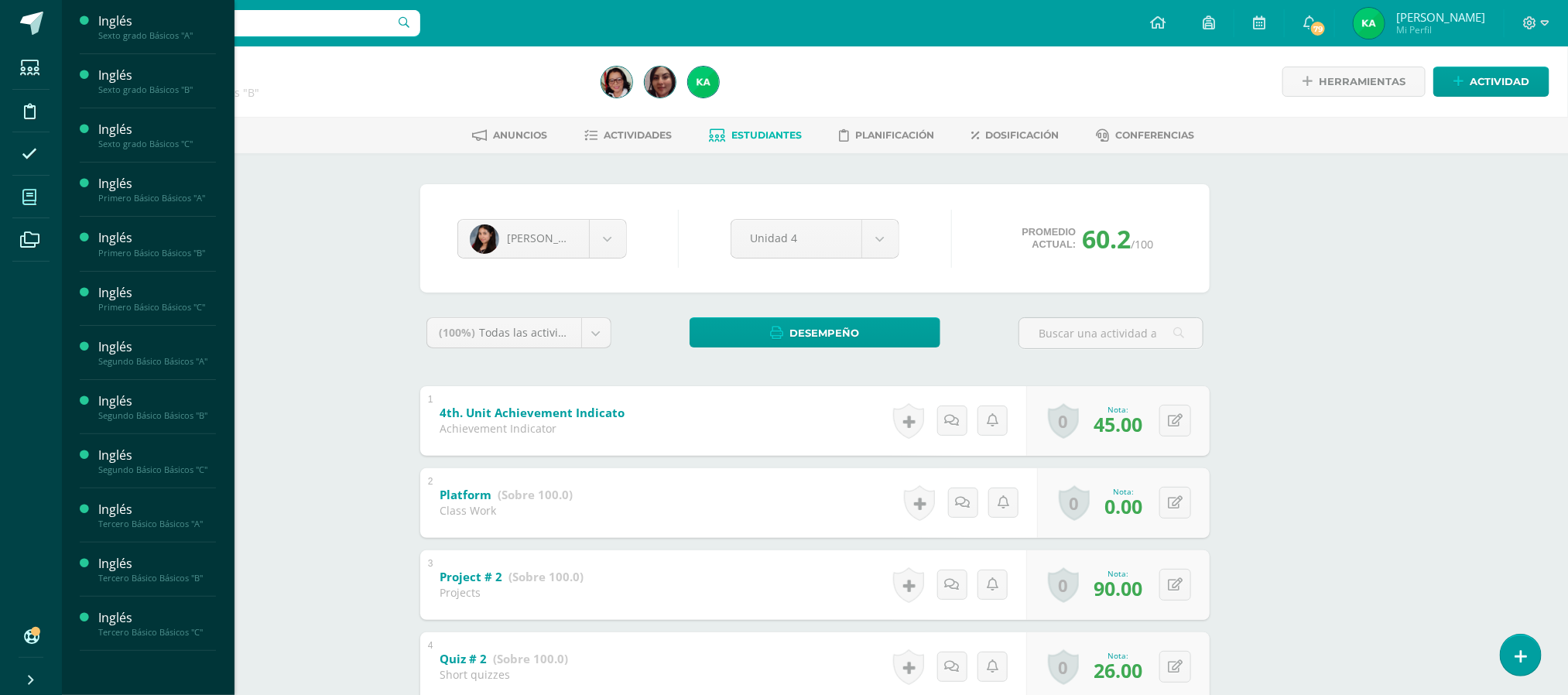
click at [33, 198] on icon at bounding box center [29, 197] width 14 height 16
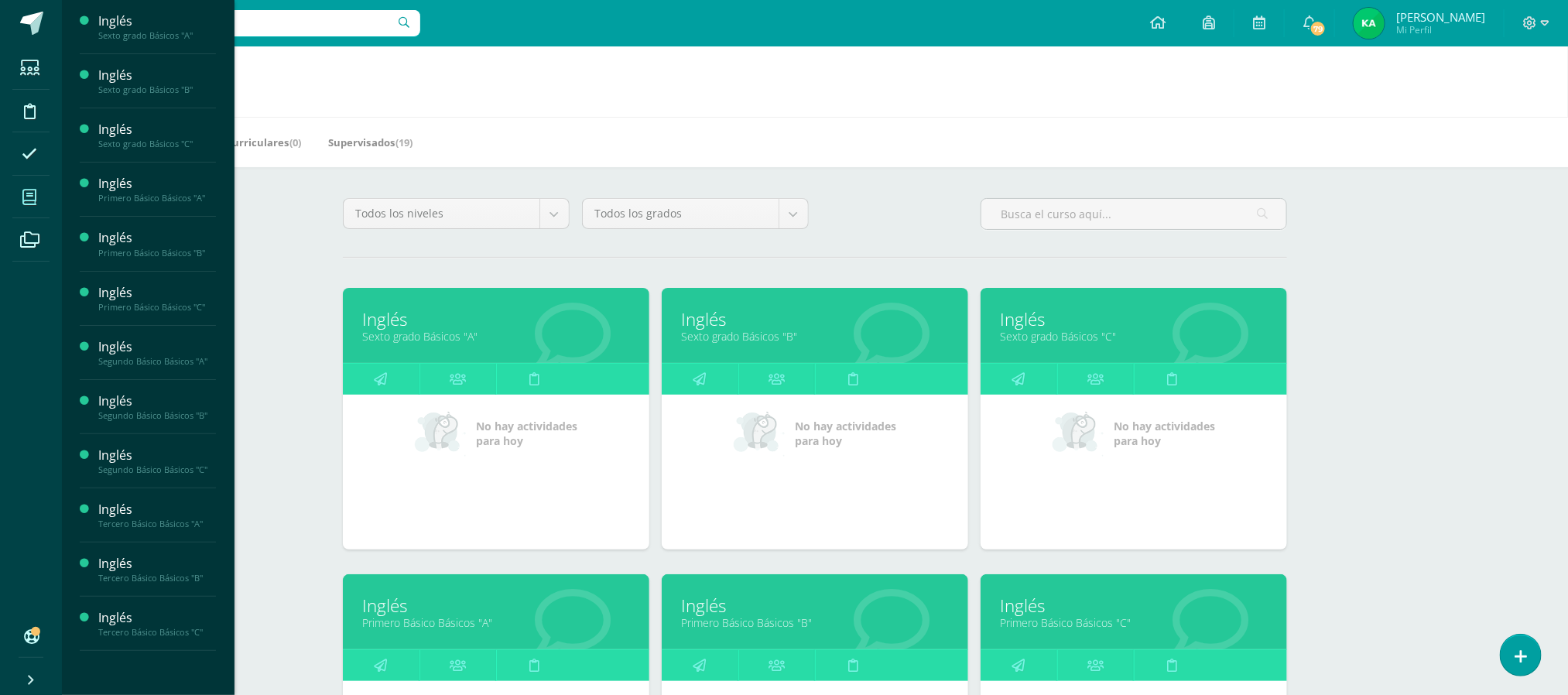
click at [1079, 620] on link "Primero Básico Básicos "C"" at bounding box center [1134, 623] width 268 height 15
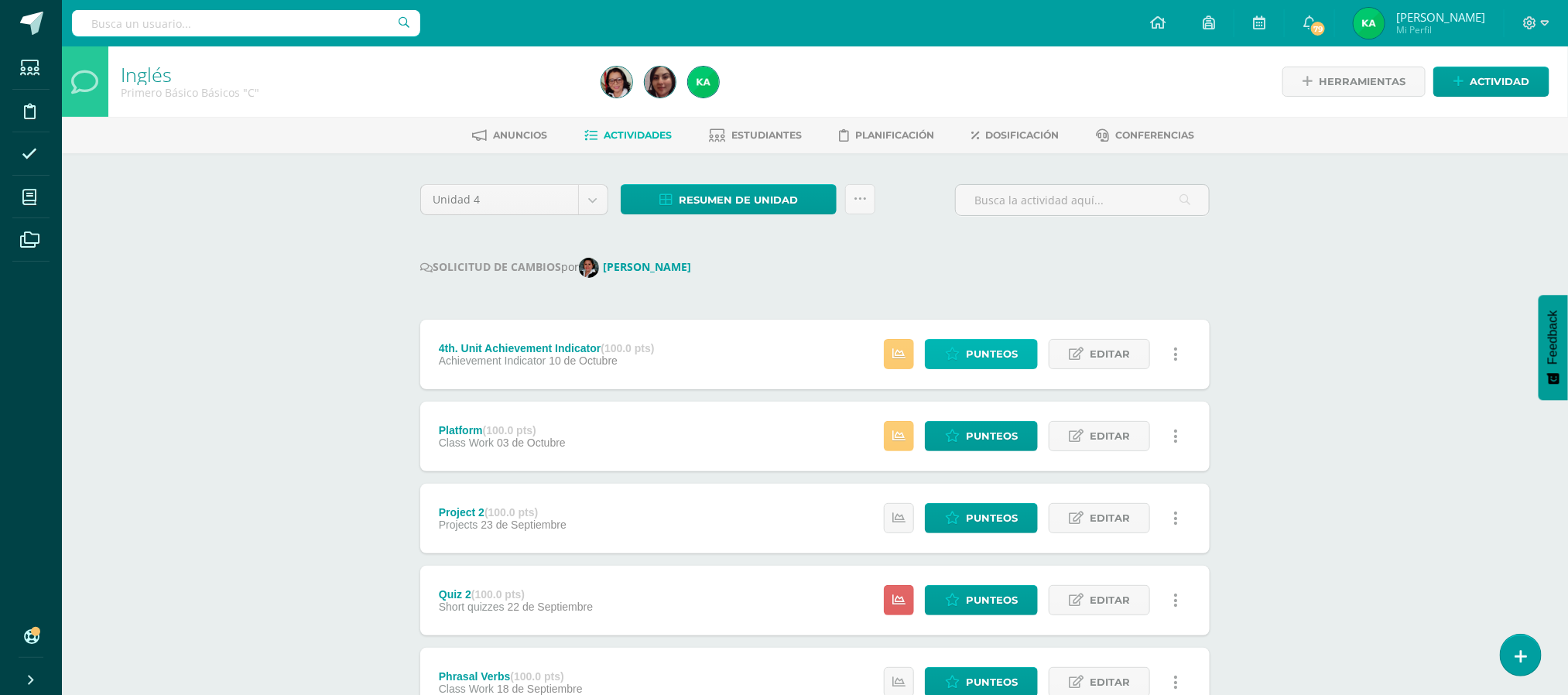
click at [1001, 357] on span "Punteos" at bounding box center [991, 353] width 52 height 29
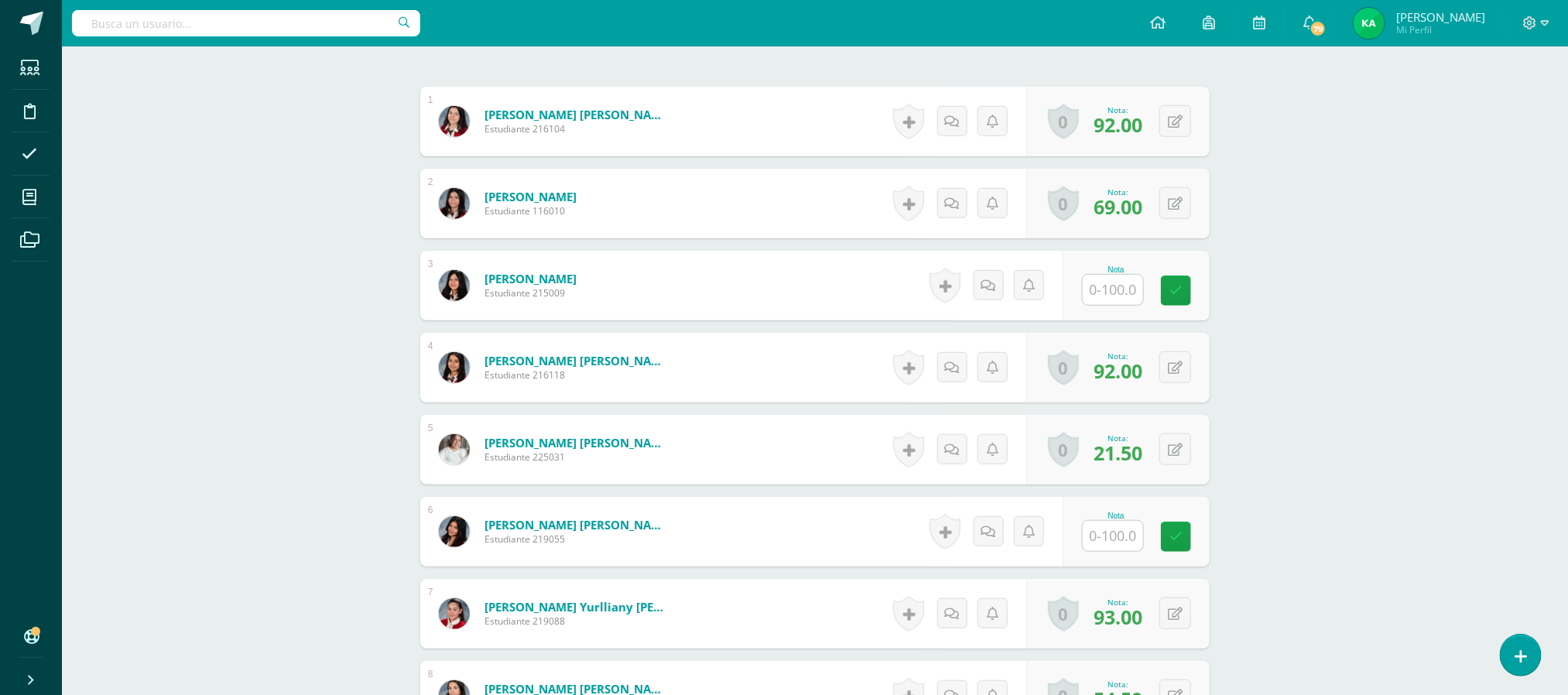
scroll to position [452, 0]
click at [1111, 291] on input "text" at bounding box center [1113, 288] width 61 height 30
type input "53"
click at [1124, 536] on input "text" at bounding box center [1122, 534] width 62 height 31
type input "52"
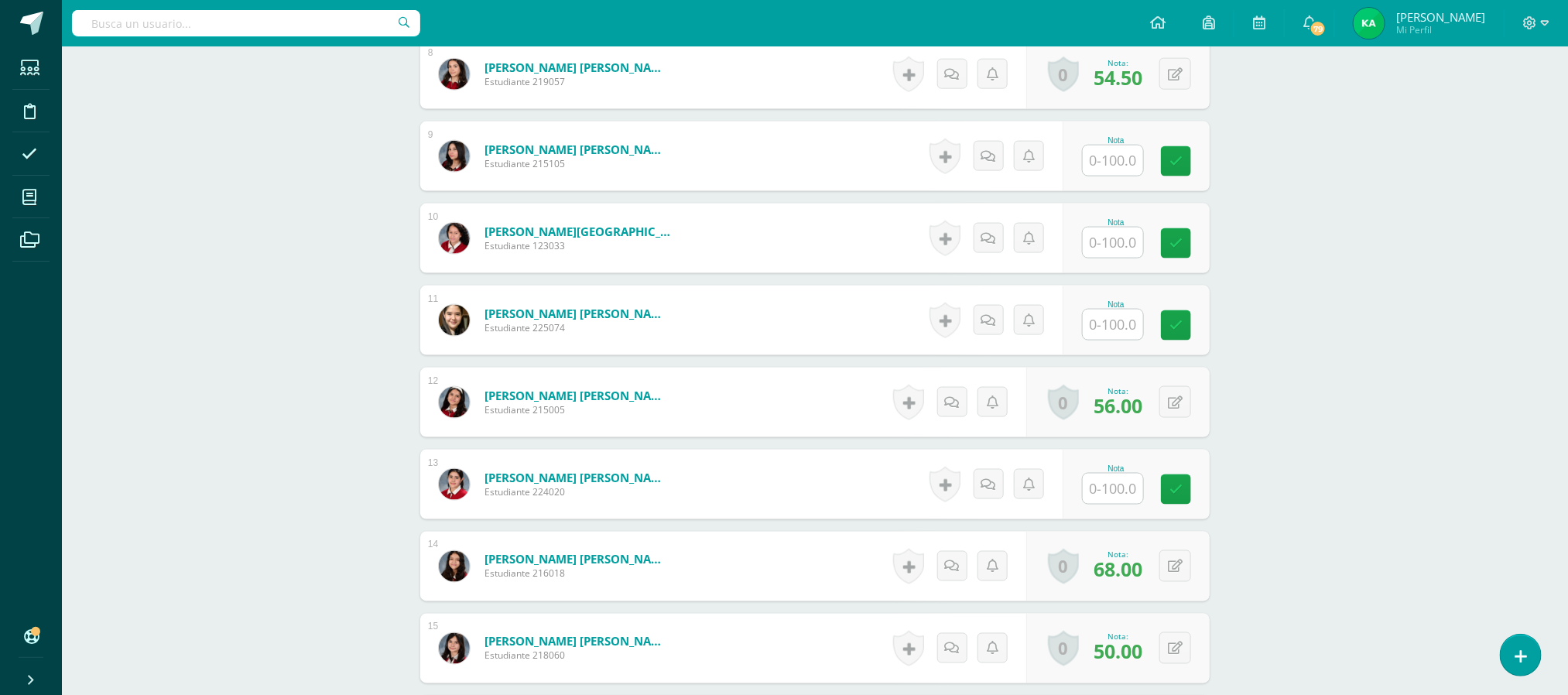
scroll to position [1079, 0]
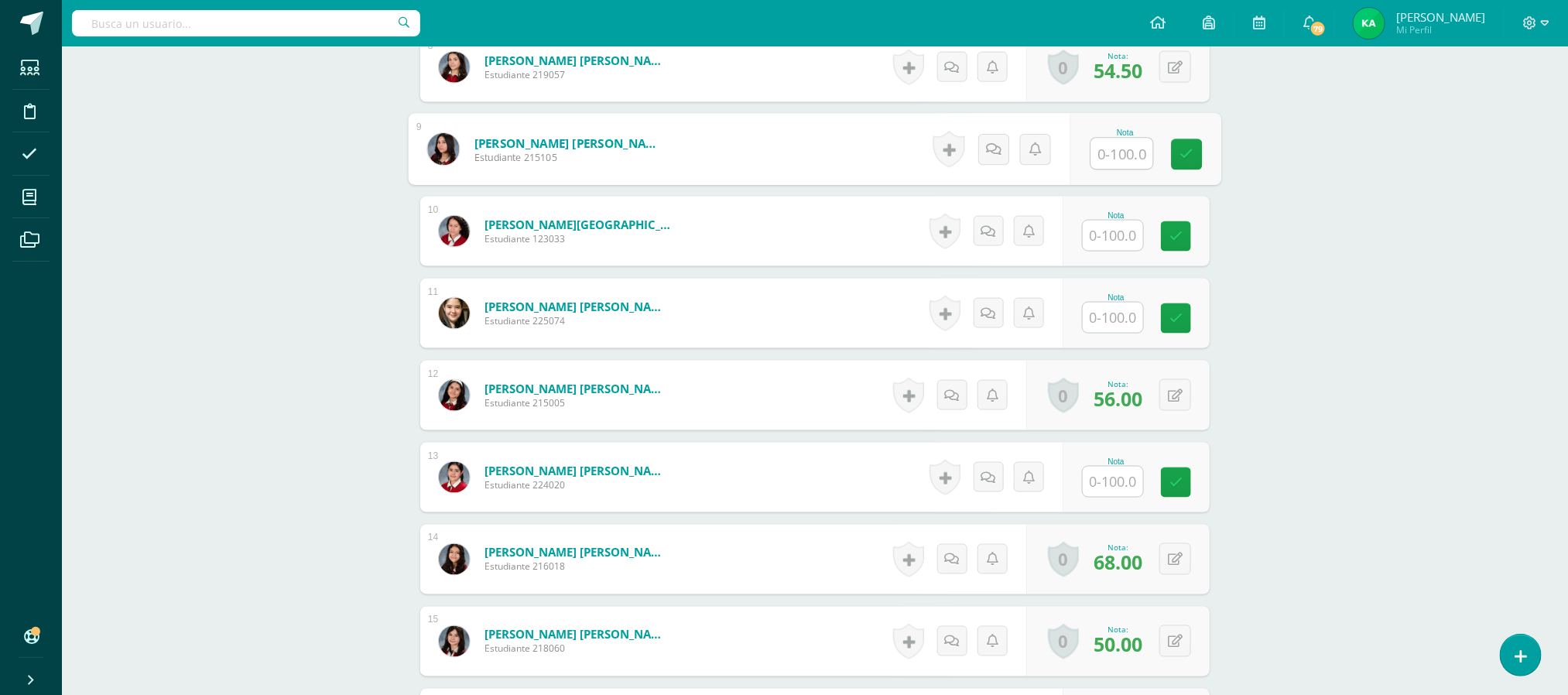
click at [1110, 162] on input "text" at bounding box center [1122, 154] width 62 height 31
type input "40"
type input "37"
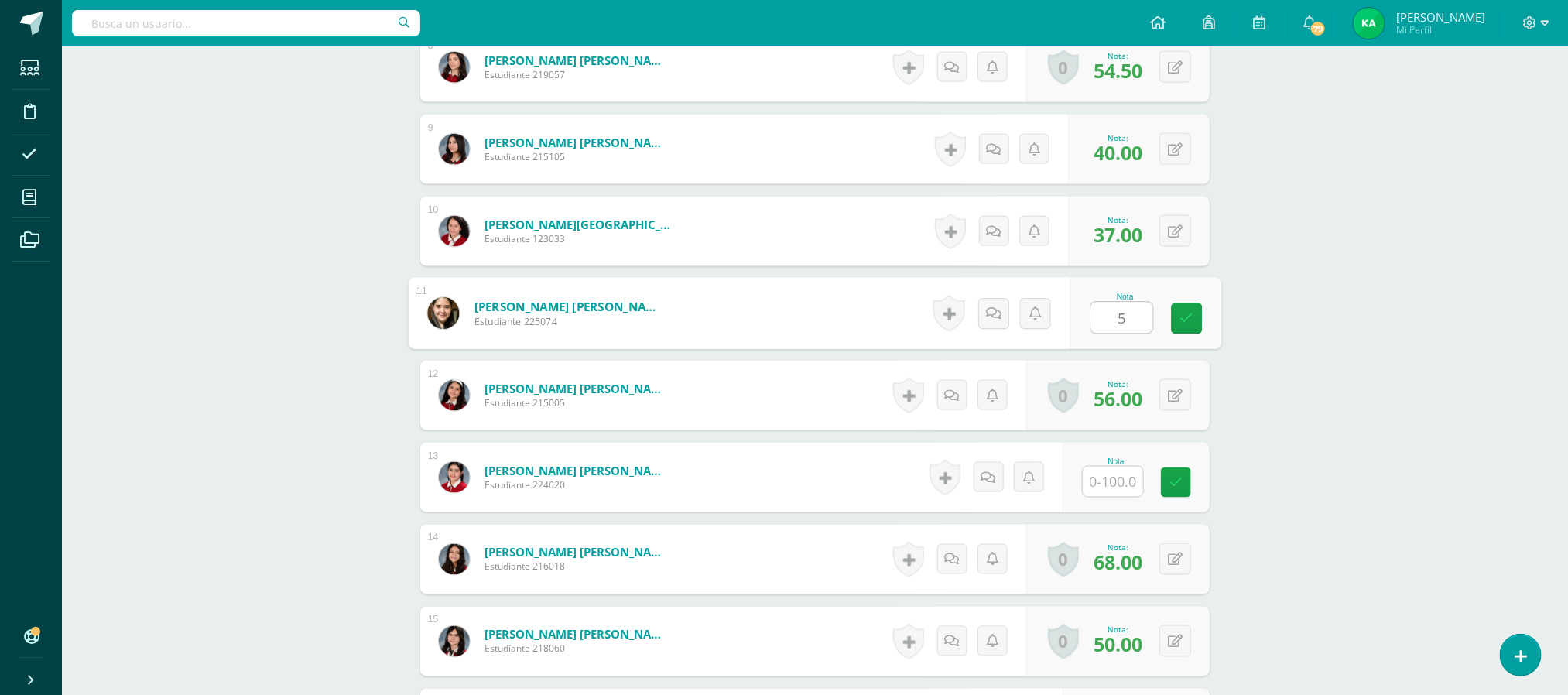
type input "51"
click at [1124, 484] on input "text" at bounding box center [1122, 482] width 62 height 31
type input "38"
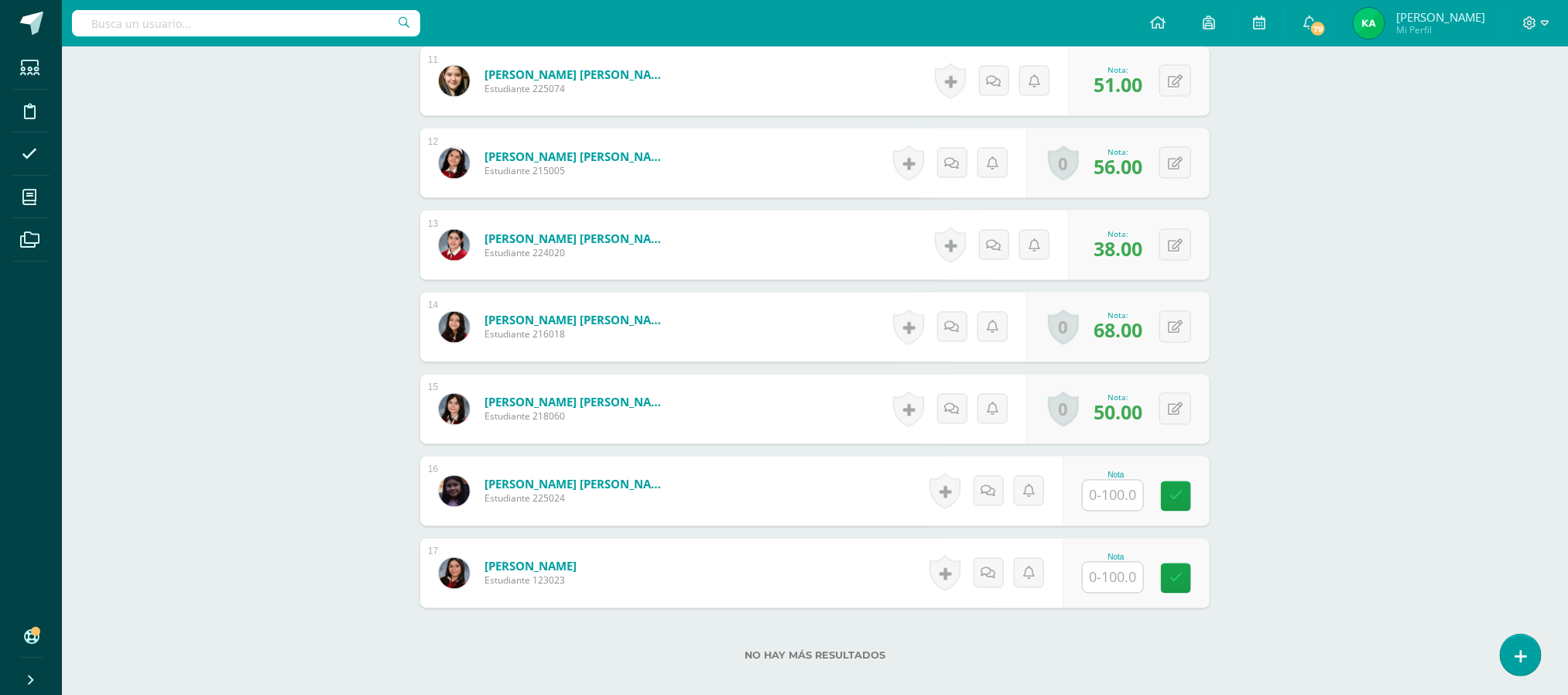
scroll to position [1407, 0]
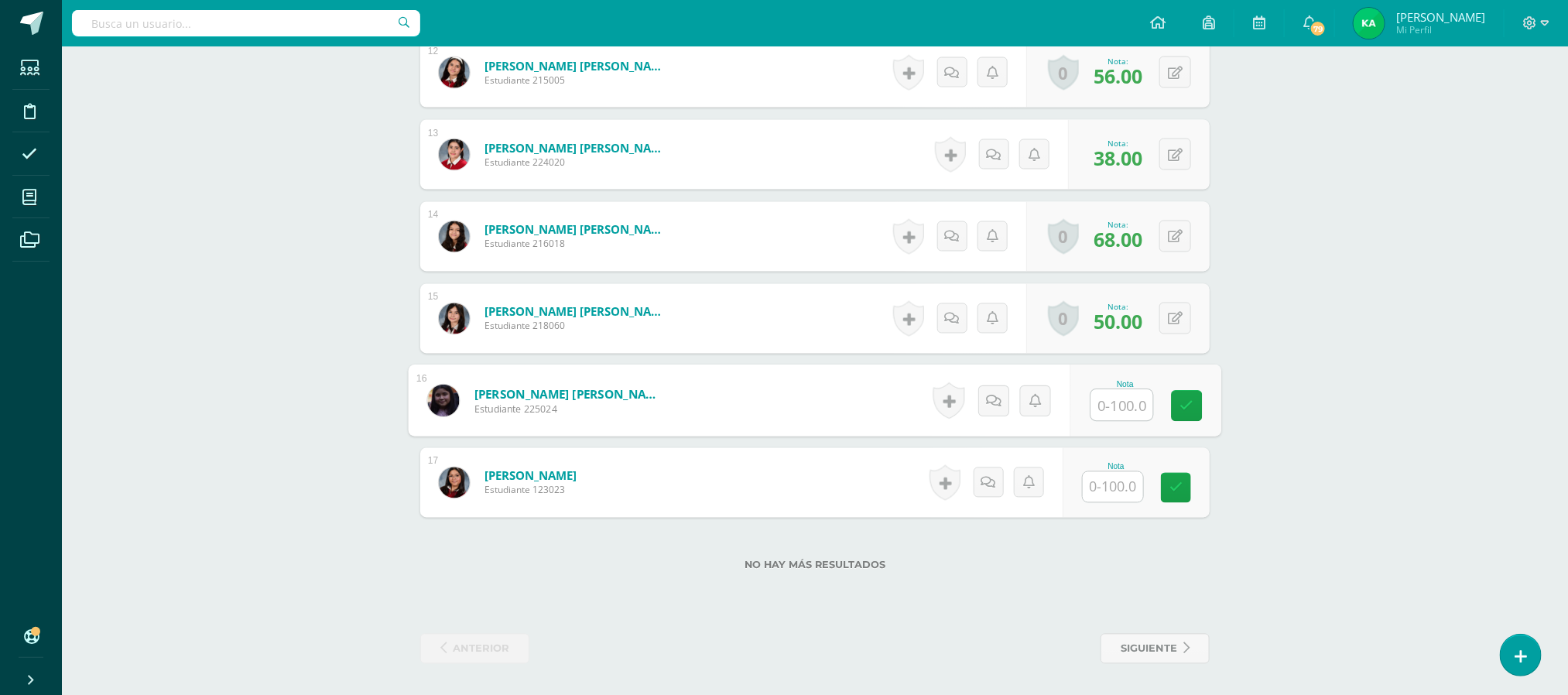
click at [1112, 402] on input "text" at bounding box center [1122, 406] width 62 height 31
type input "55"
type input "53"
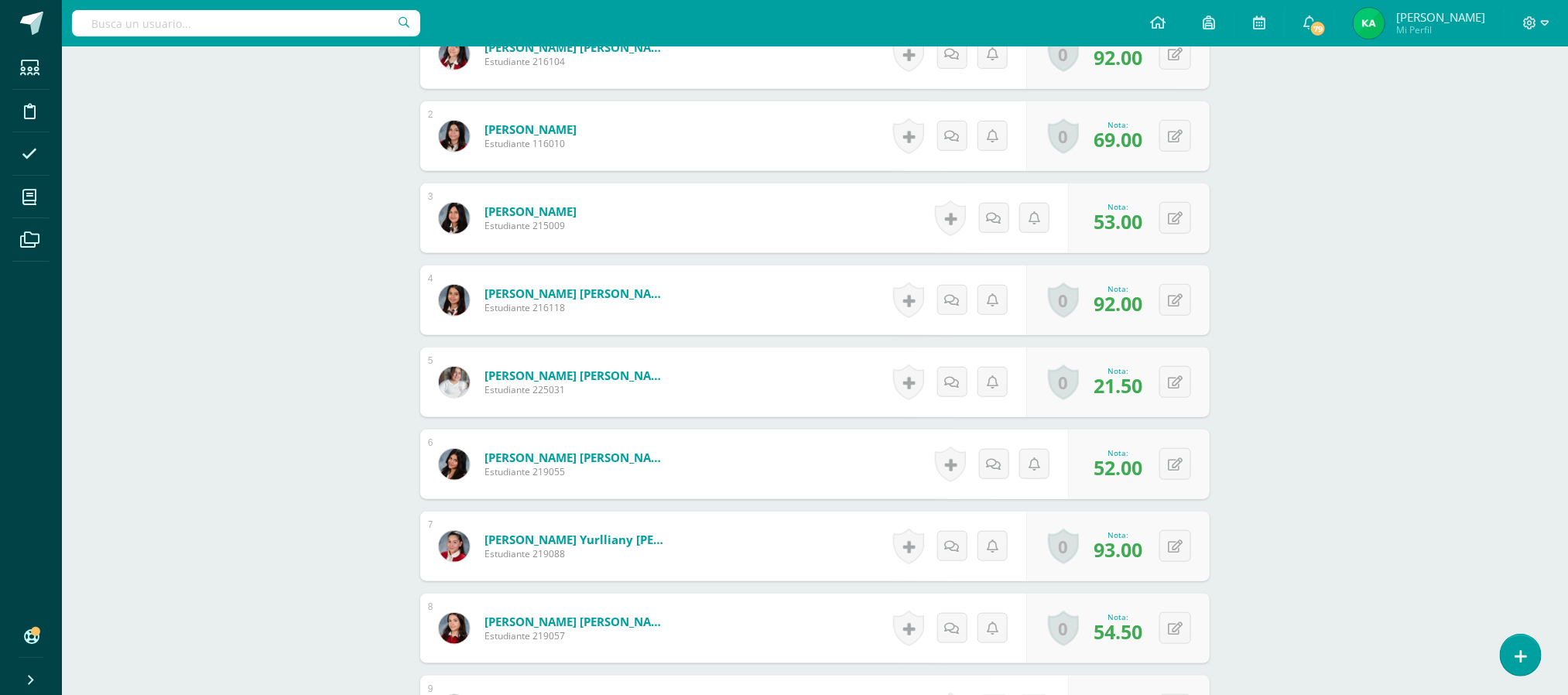
scroll to position [0, 0]
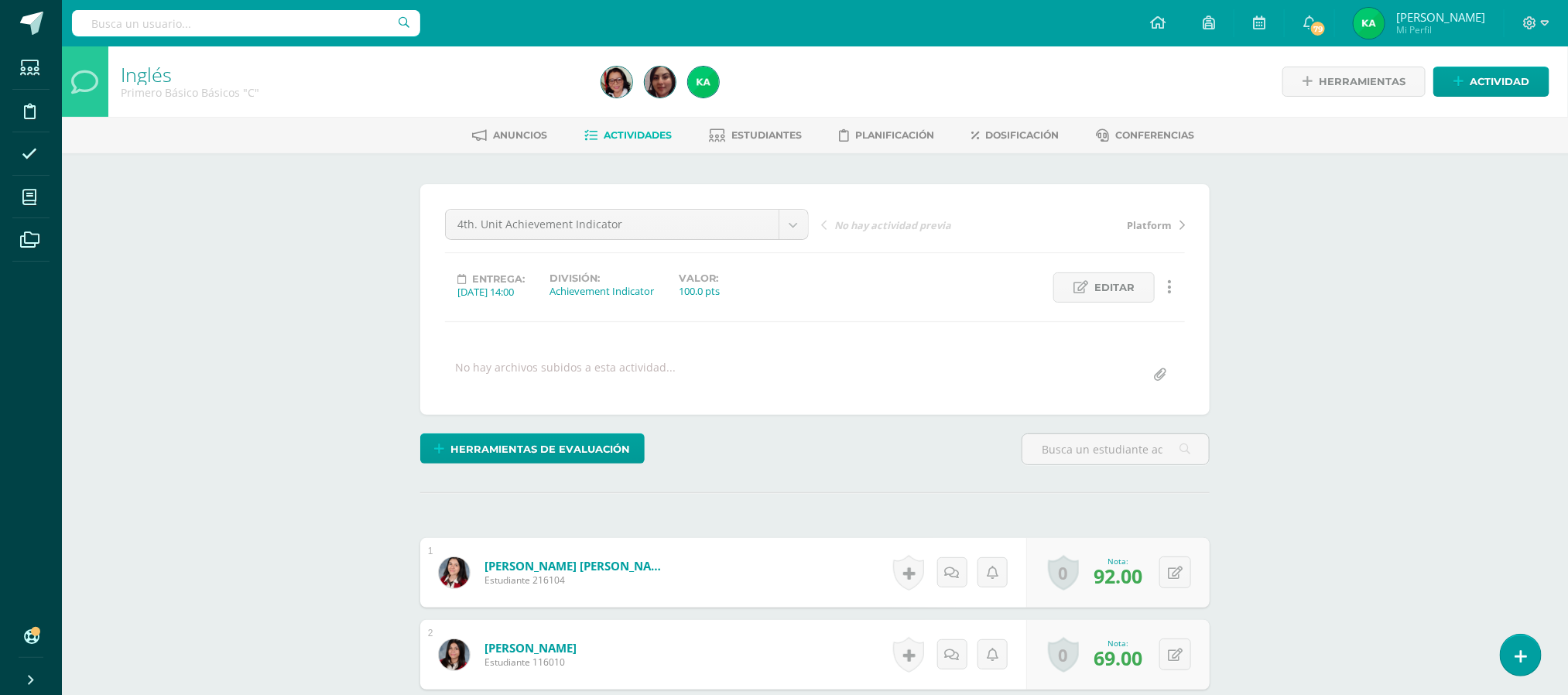
click at [627, 134] on span "Actividades" at bounding box center [638, 135] width 68 height 11
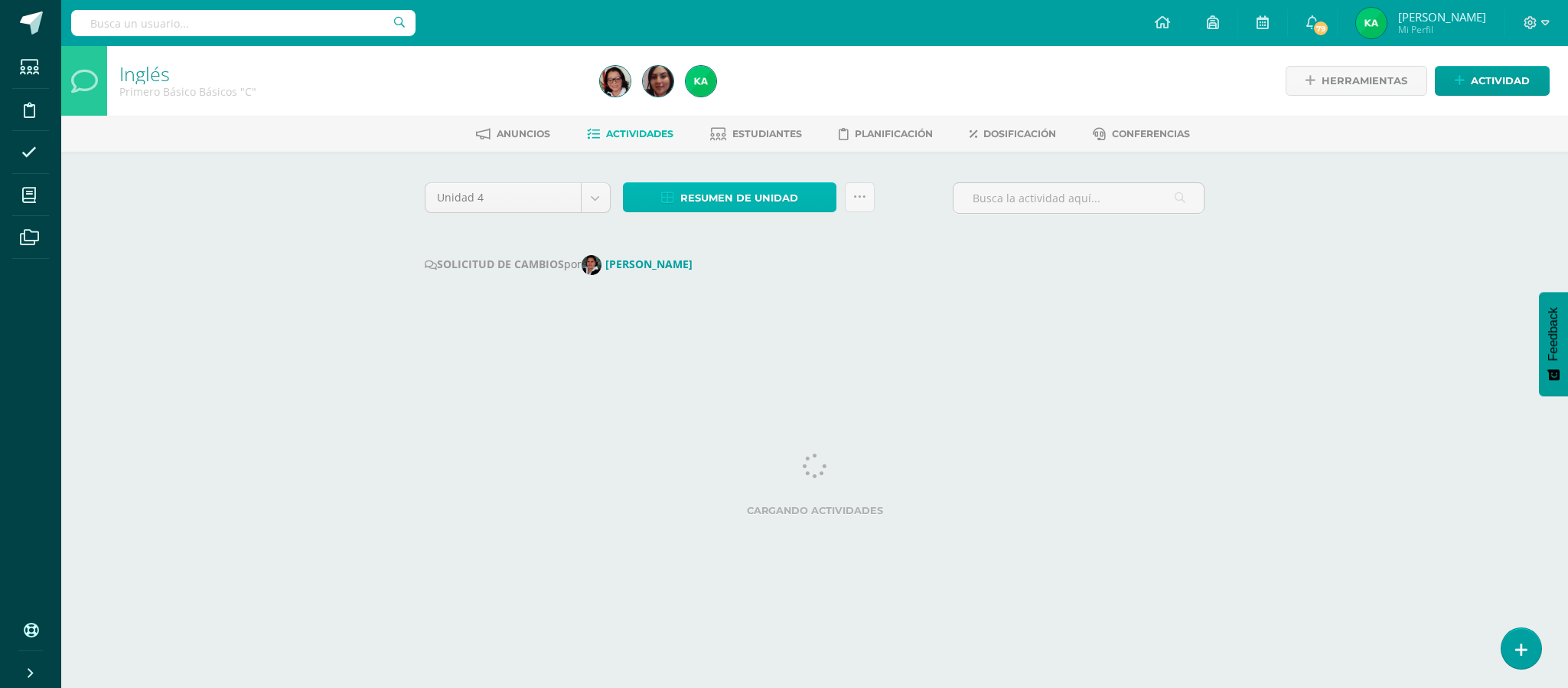
click at [737, 204] on span "Resumen de unidad" at bounding box center [739, 198] width 118 height 28
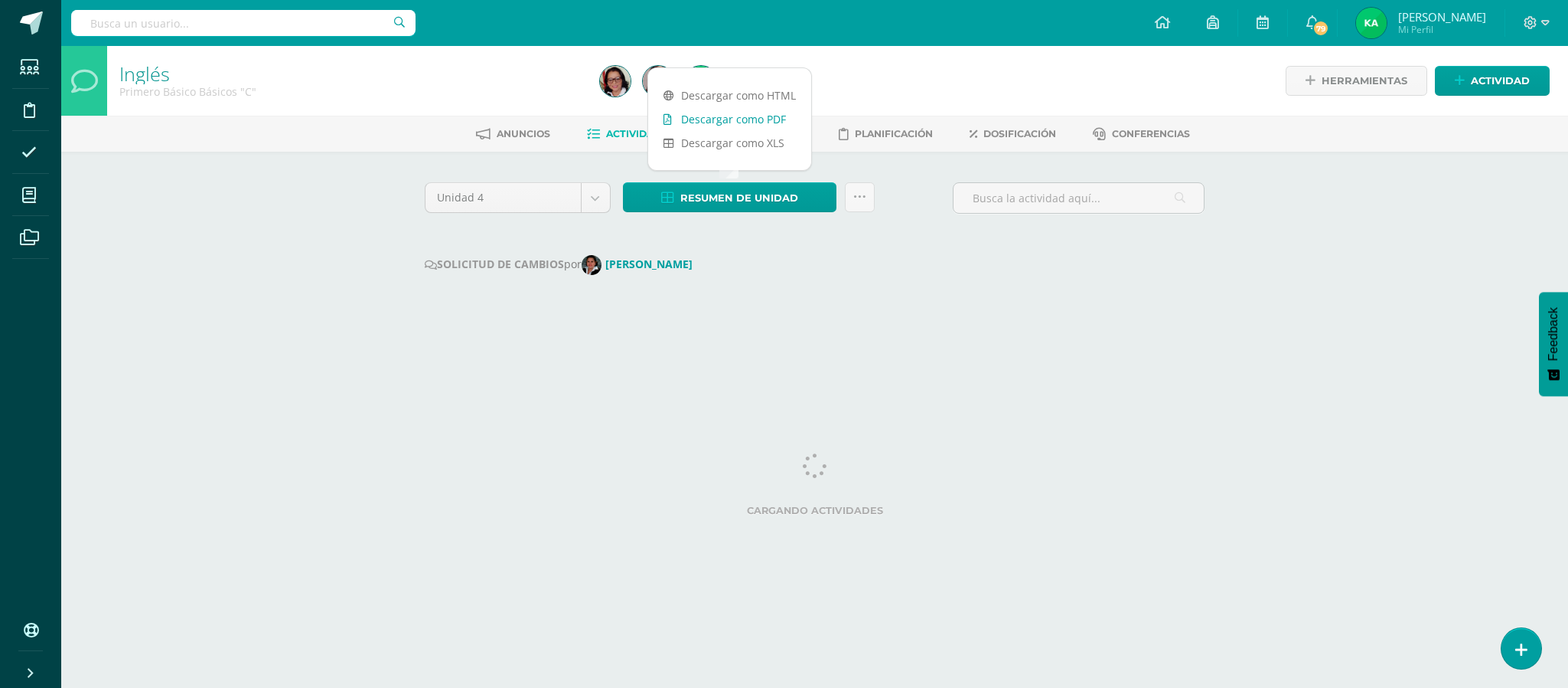
click at [723, 120] on link "Descargar como PDF" at bounding box center [730, 118] width 163 height 24
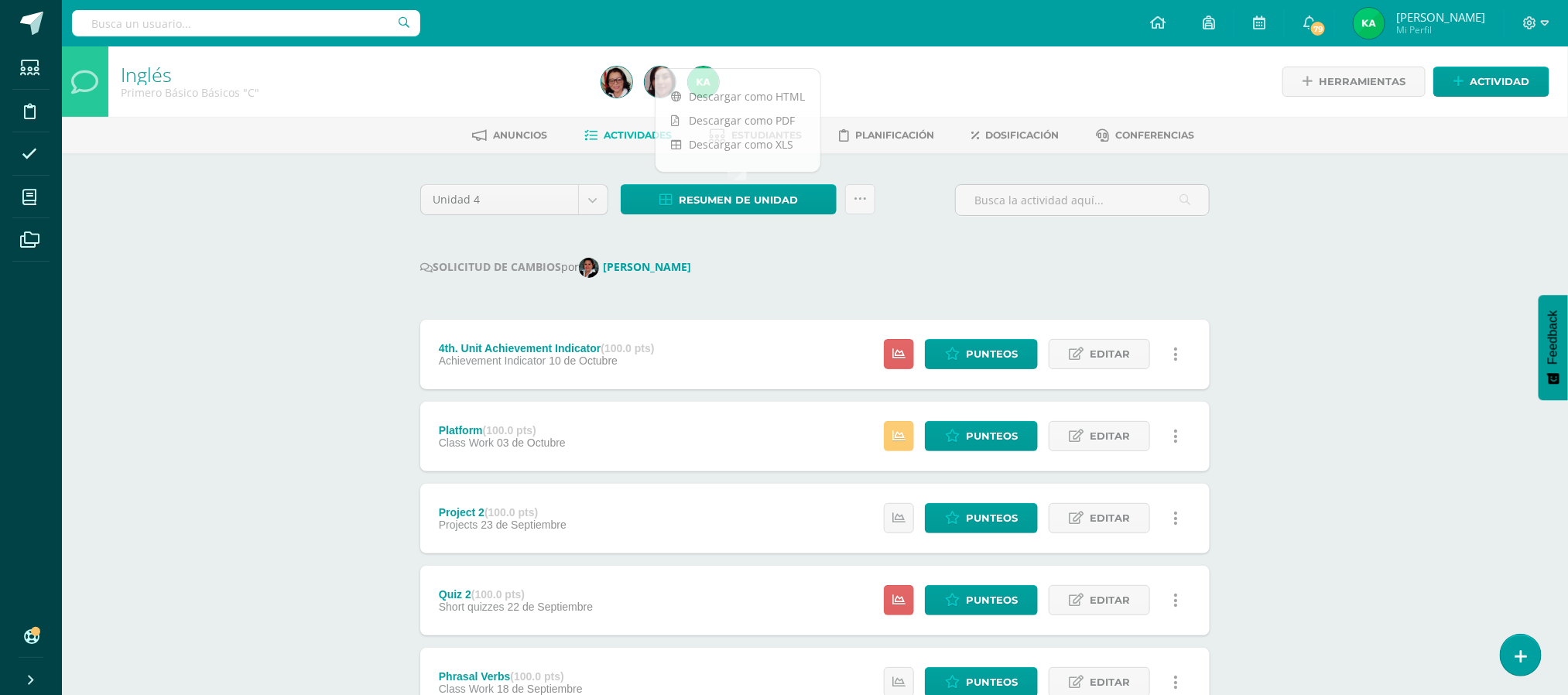
click at [792, 256] on div "Unidad 4 Unidad 1 Unidad 2 Unidad 3 Unidad 4 Resumen de unidad Subir actividade…" at bounding box center [815, 689] width 802 height 1010
click at [762, 129] on span "Estudiantes" at bounding box center [767, 135] width 70 height 11
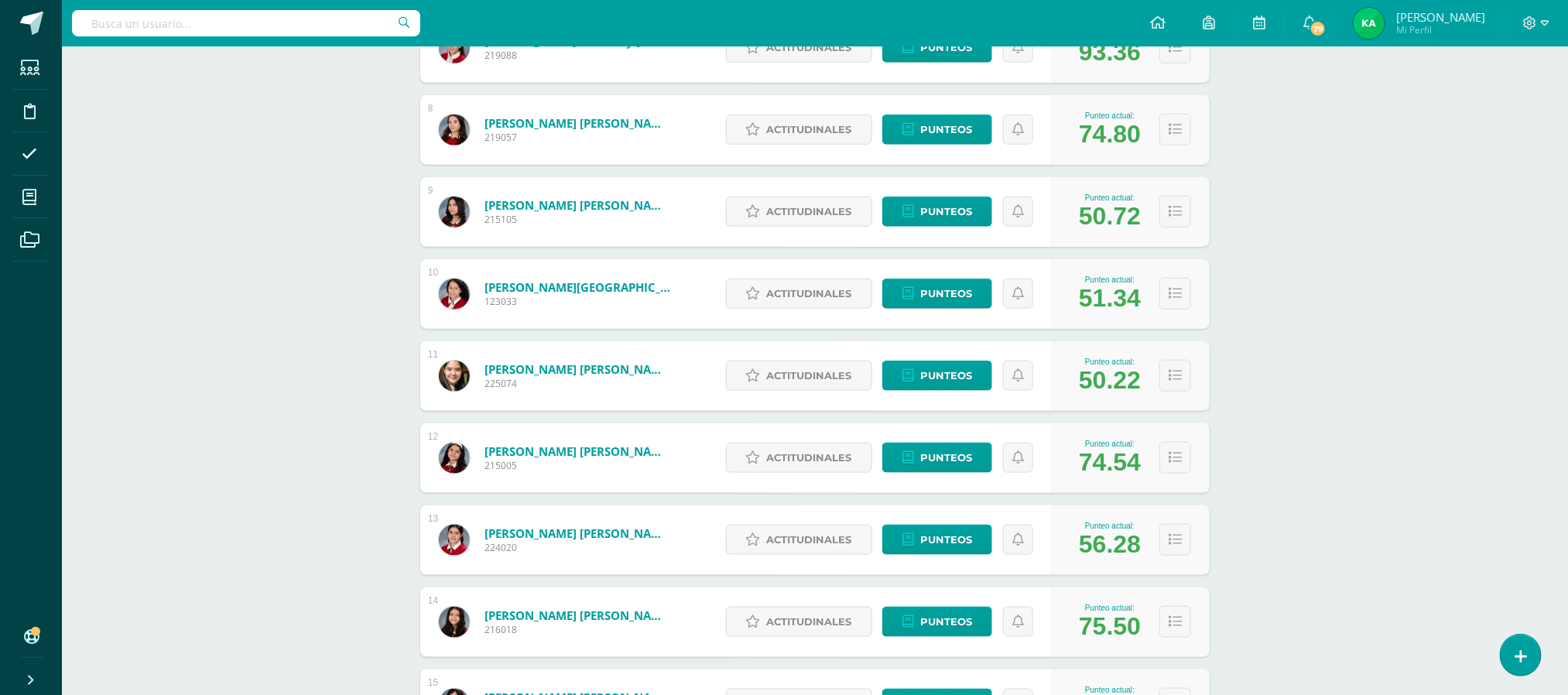
scroll to position [818, 0]
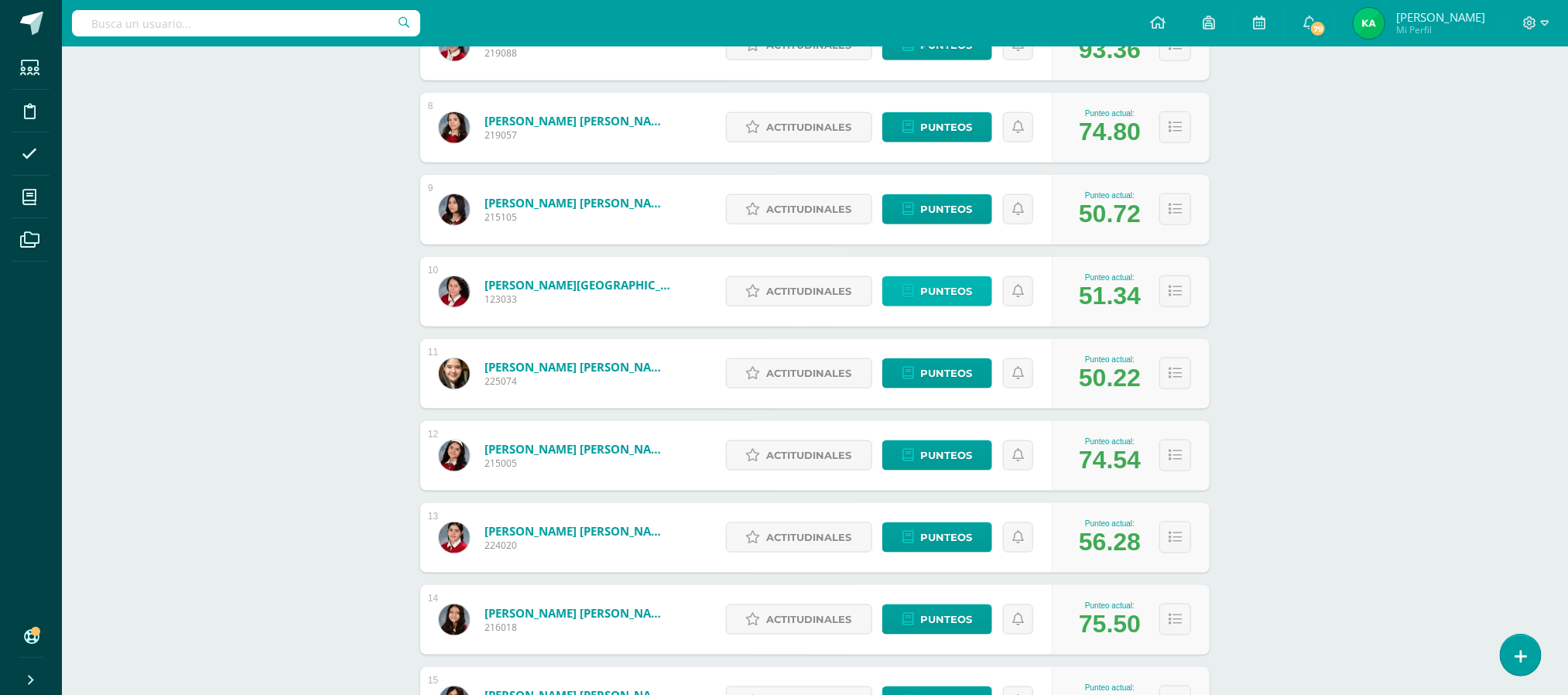
click at [945, 284] on span "Punteos" at bounding box center [945, 291] width 52 height 29
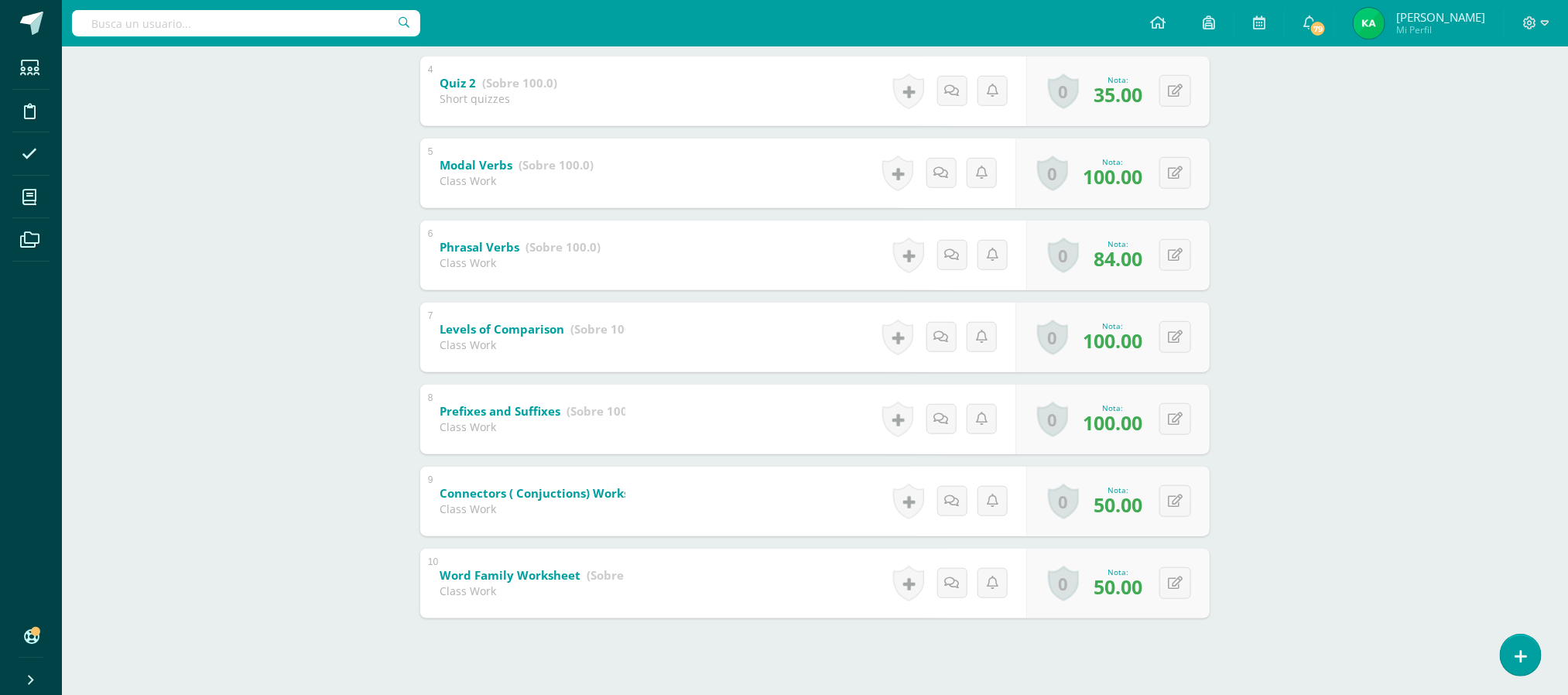
scroll to position [597, 0]
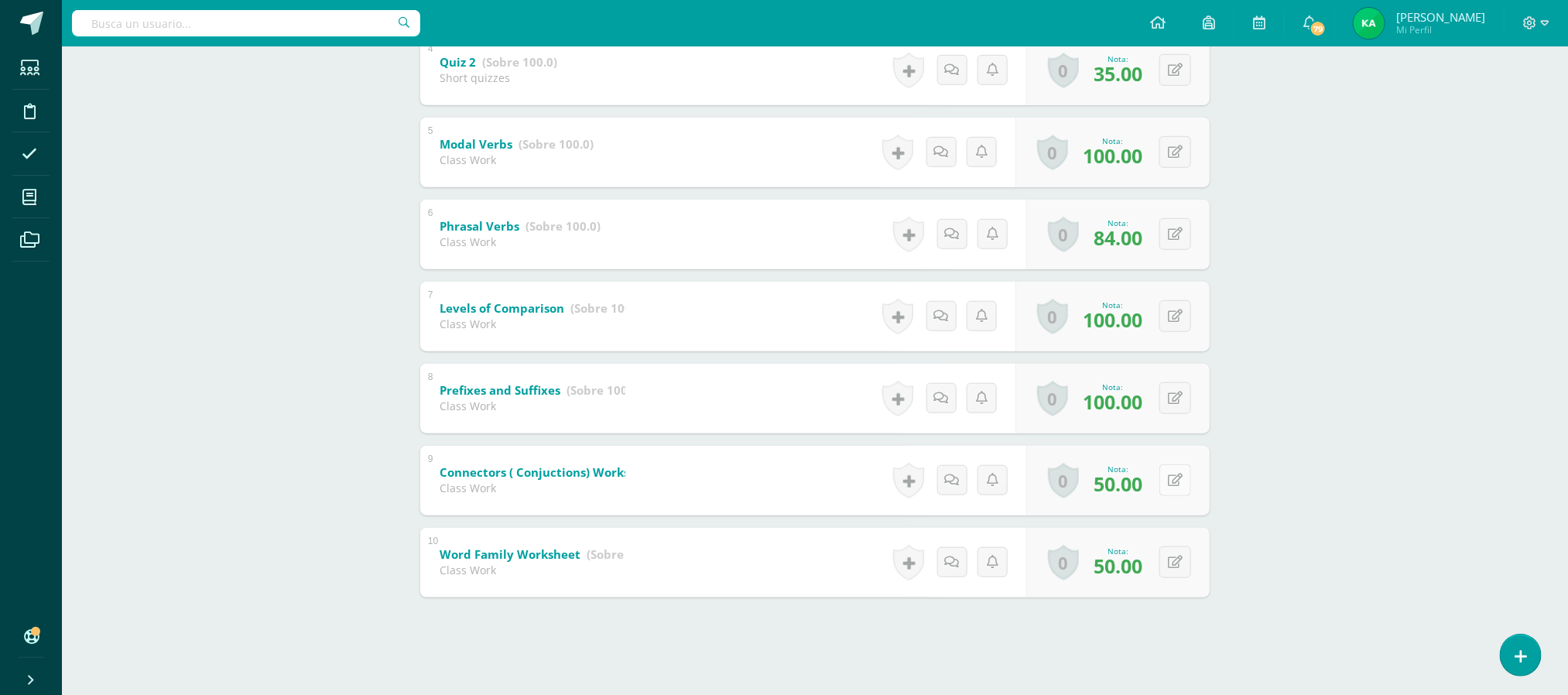
click at [1178, 478] on icon at bounding box center [1175, 480] width 15 height 13
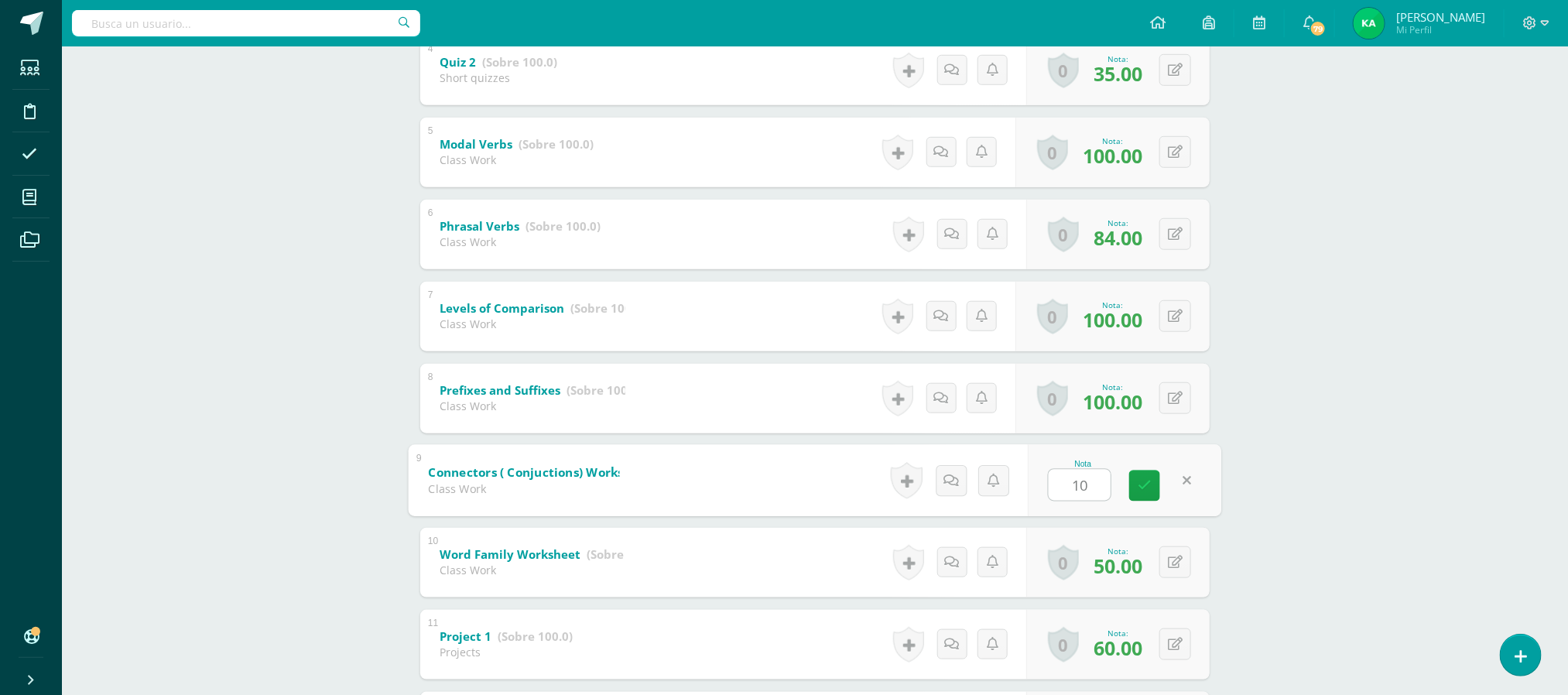
type input "100"
click at [1173, 569] on button at bounding box center [1175, 561] width 32 height 32
type input "100"
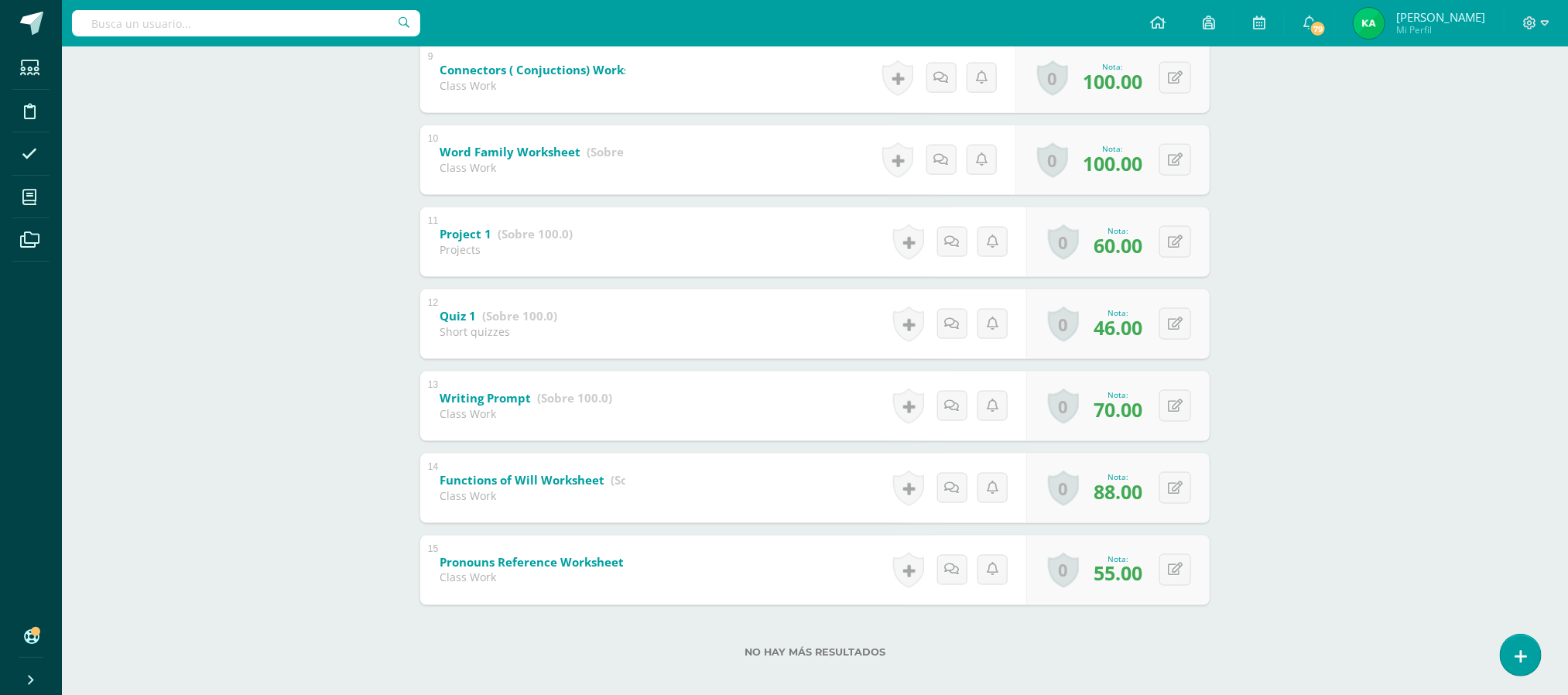
scroll to position [1002, 0]
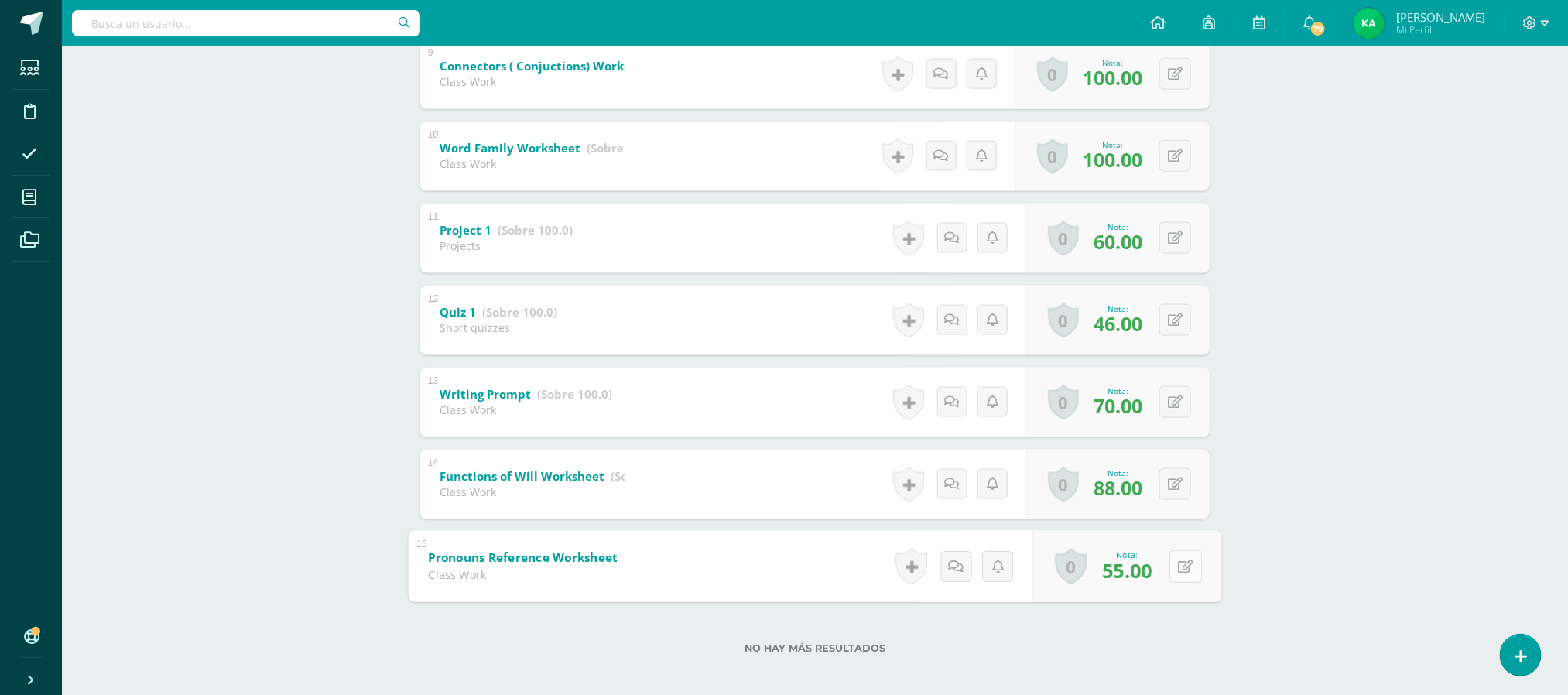
click at [1170, 564] on button at bounding box center [1185, 566] width 33 height 33
type input "100"
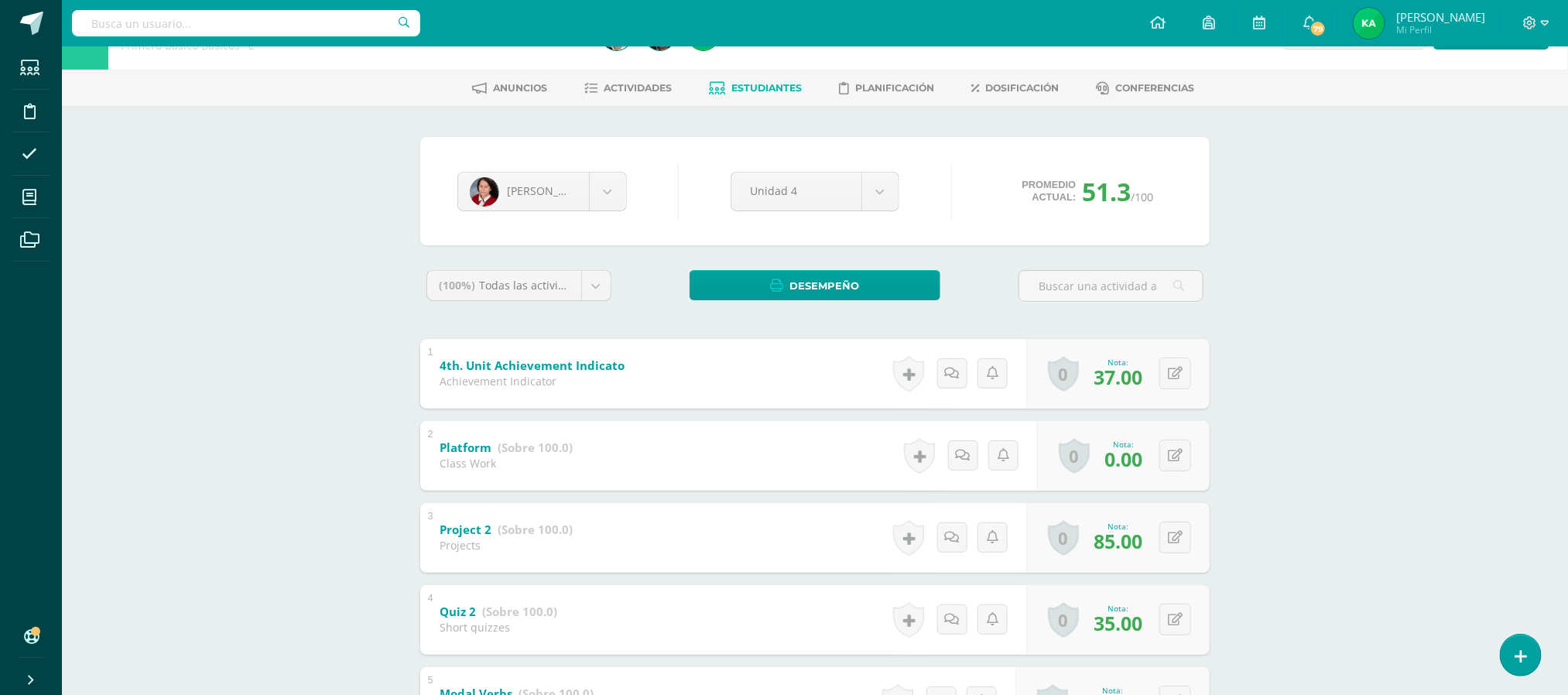
scroll to position [0, 0]
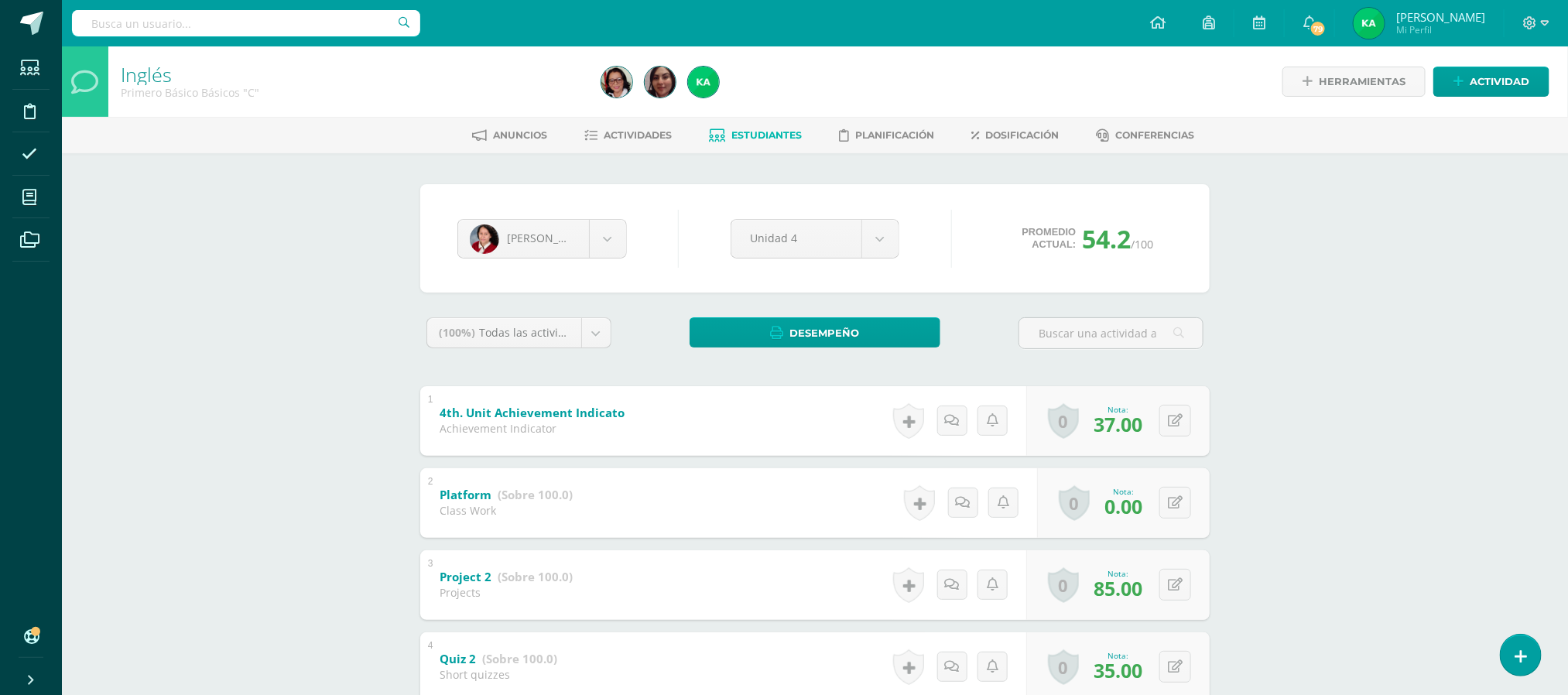
click at [764, 137] on span "Estudiantes" at bounding box center [767, 135] width 70 height 11
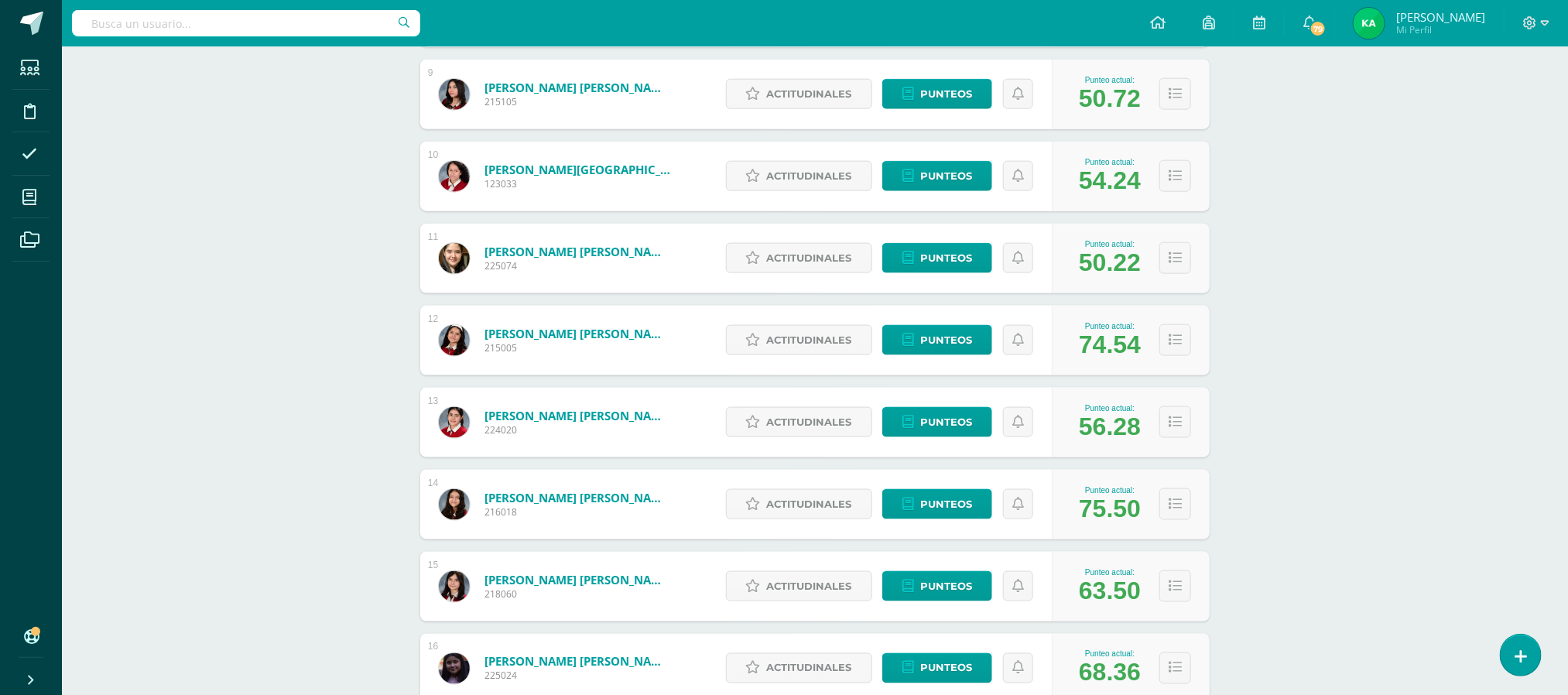
scroll to position [936, 0]
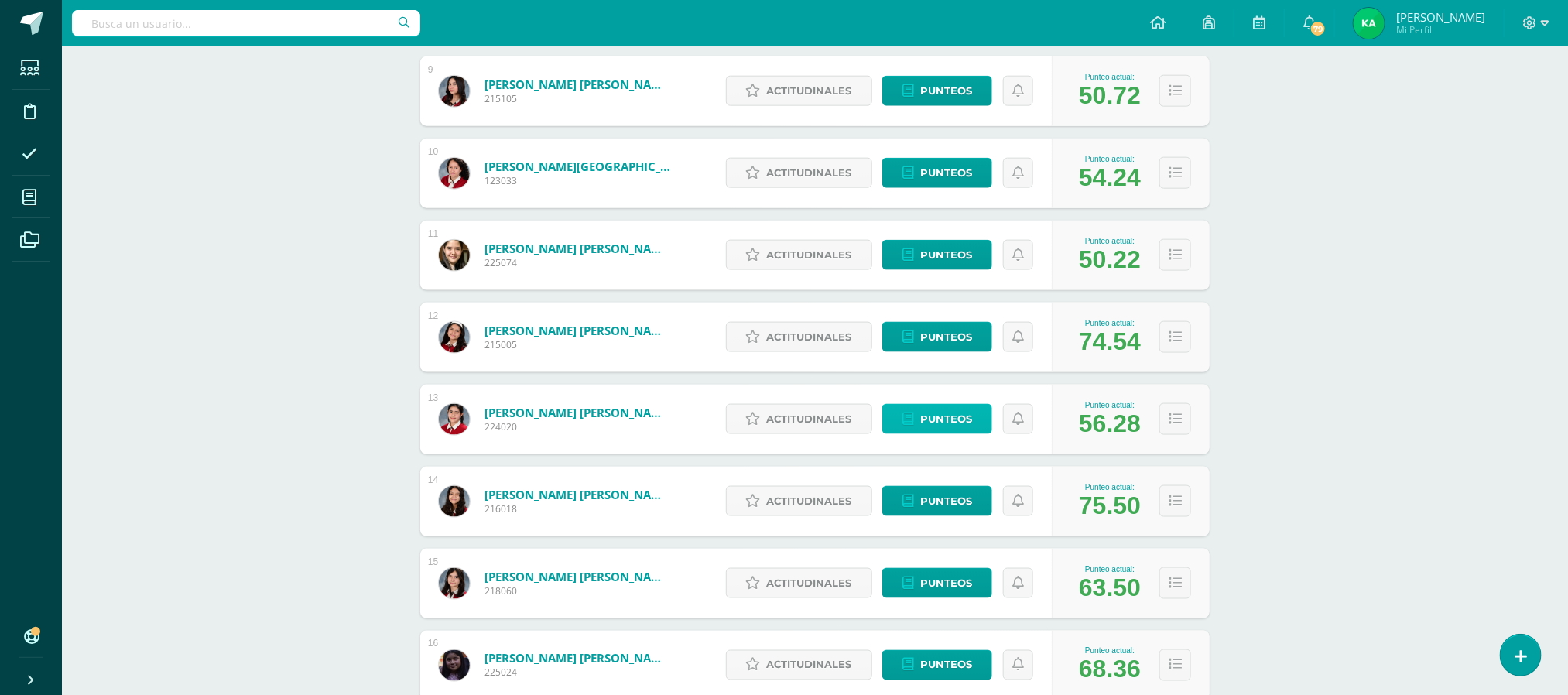
click at [936, 423] on span "Punteos" at bounding box center [945, 419] width 52 height 29
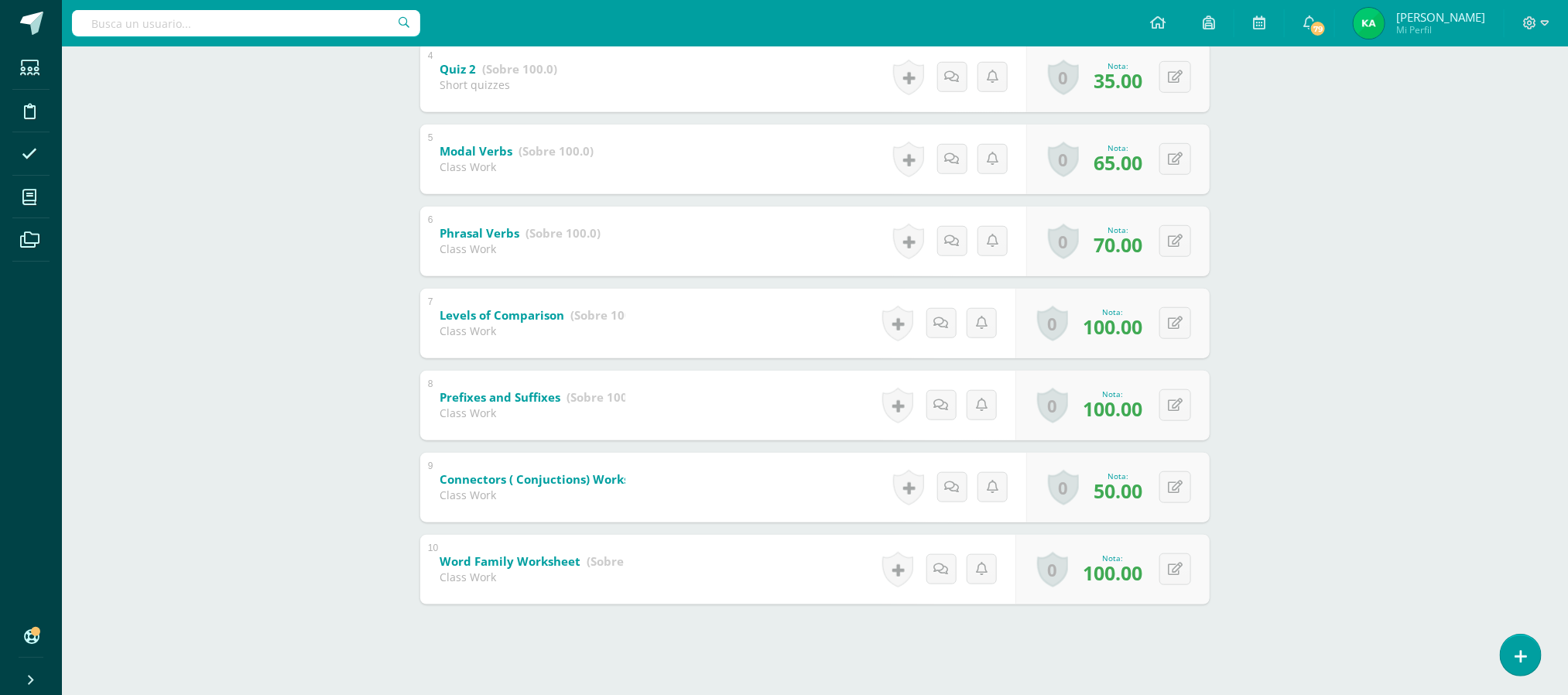
scroll to position [597, 0]
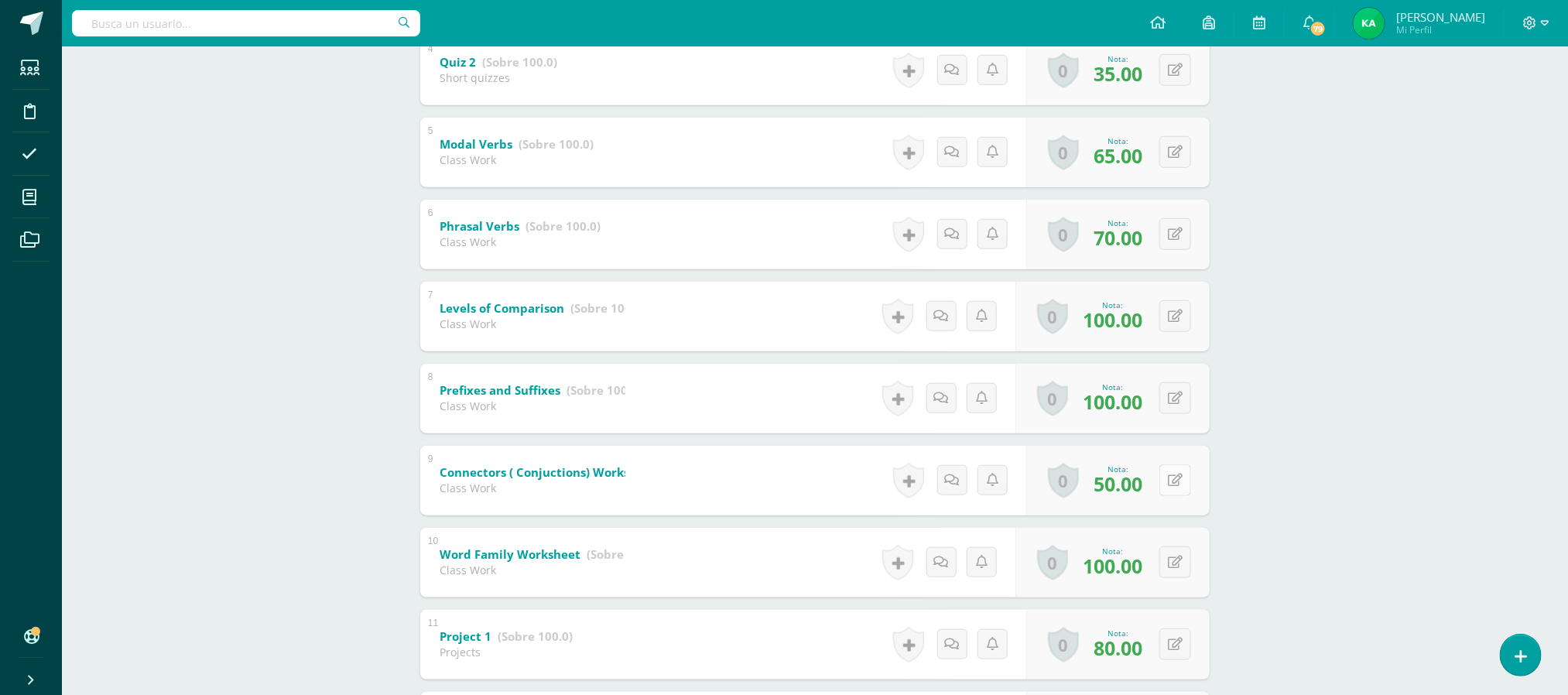
click at [1170, 480] on button at bounding box center [1175, 479] width 32 height 32
type input "100"
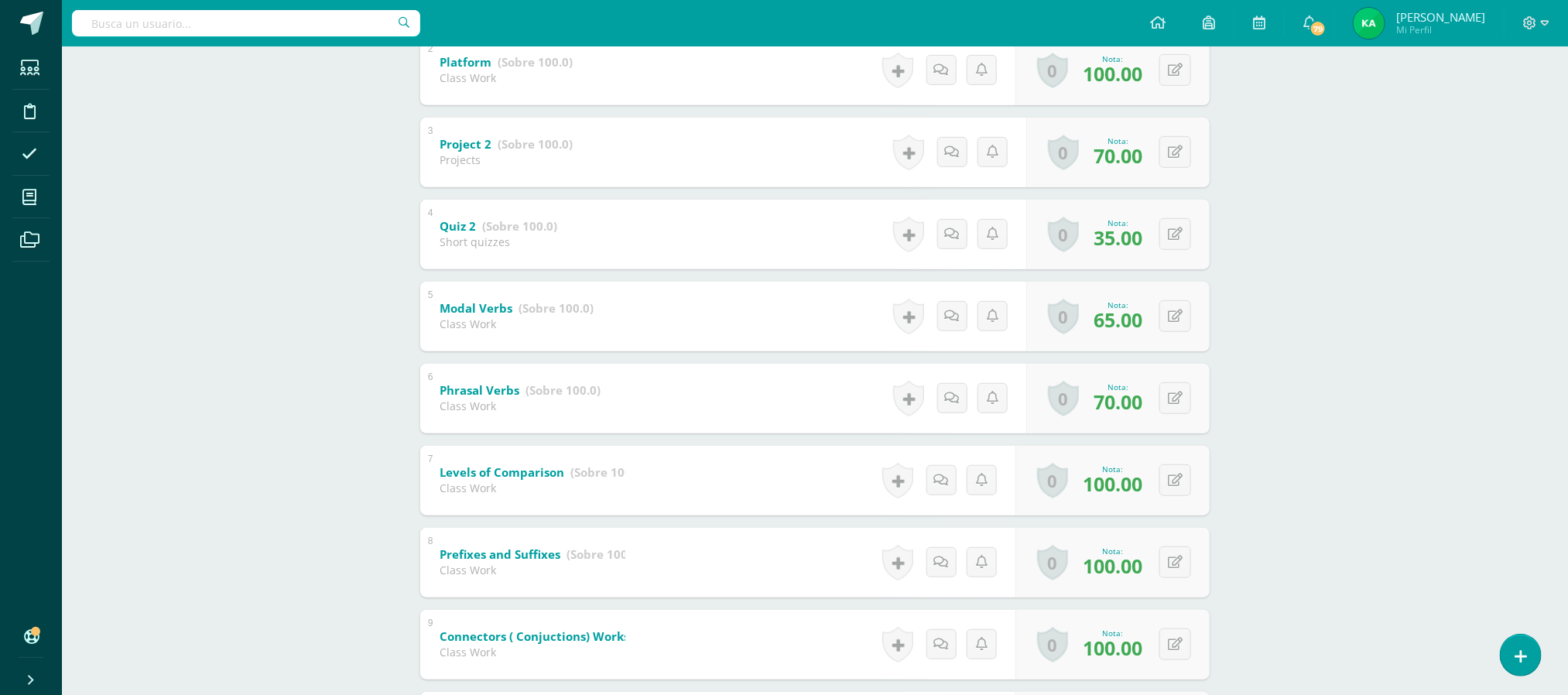
scroll to position [0, 0]
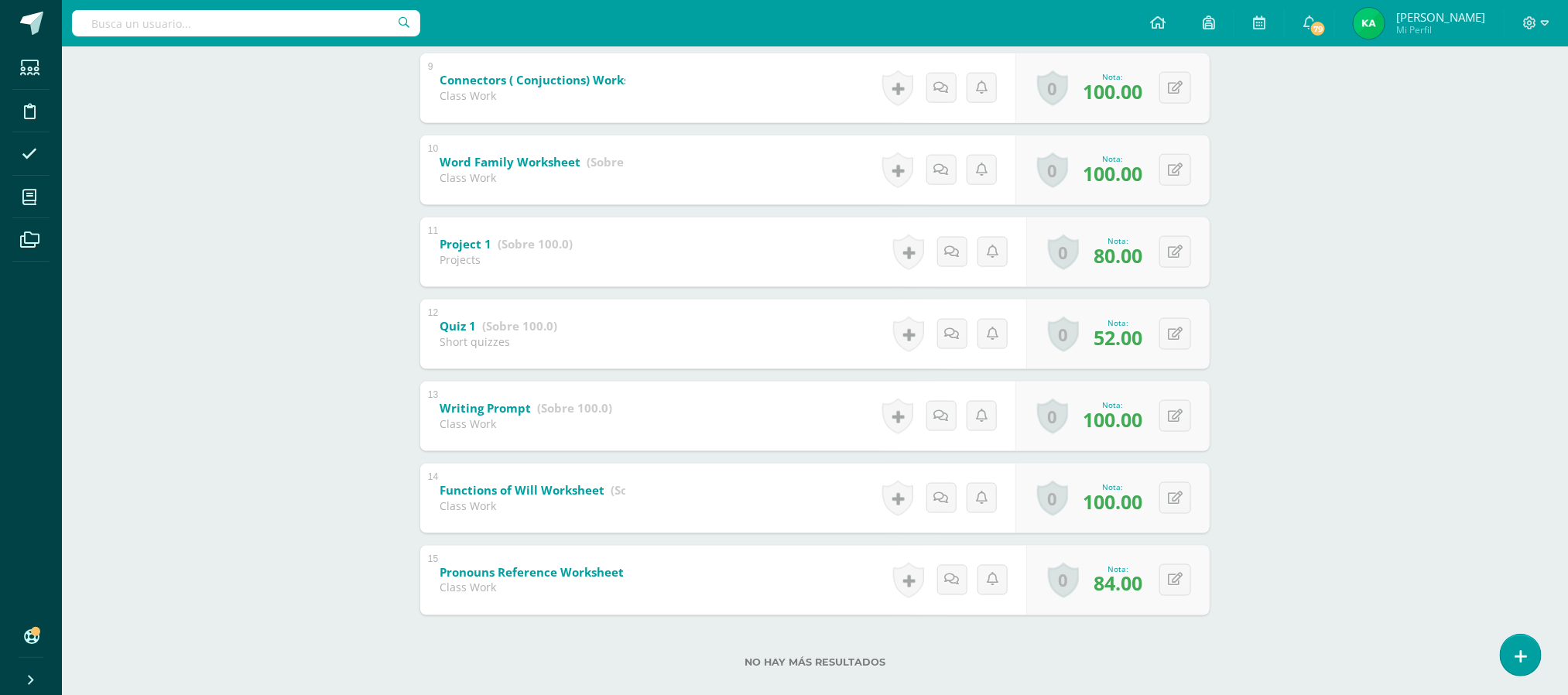
scroll to position [965, 0]
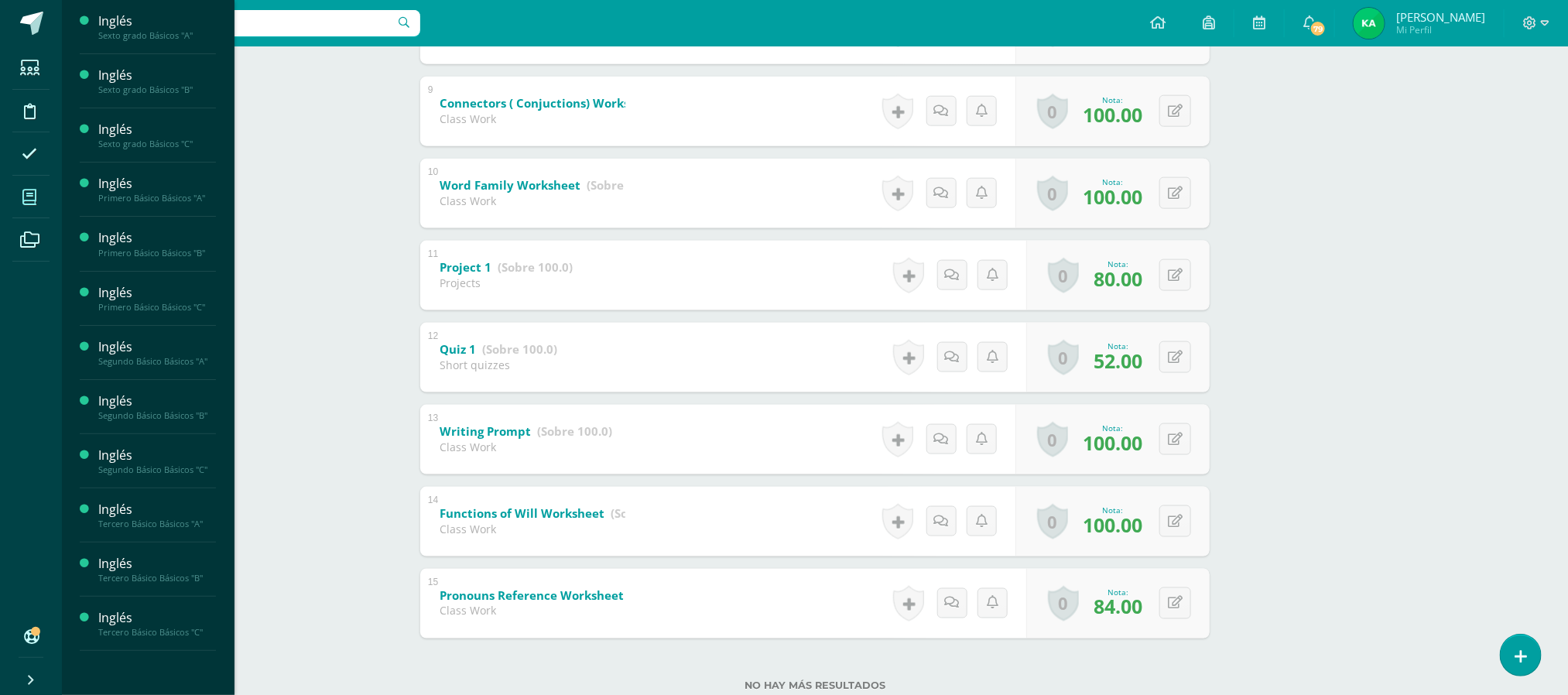
click at [47, 198] on span at bounding box center [30, 197] width 34 height 34
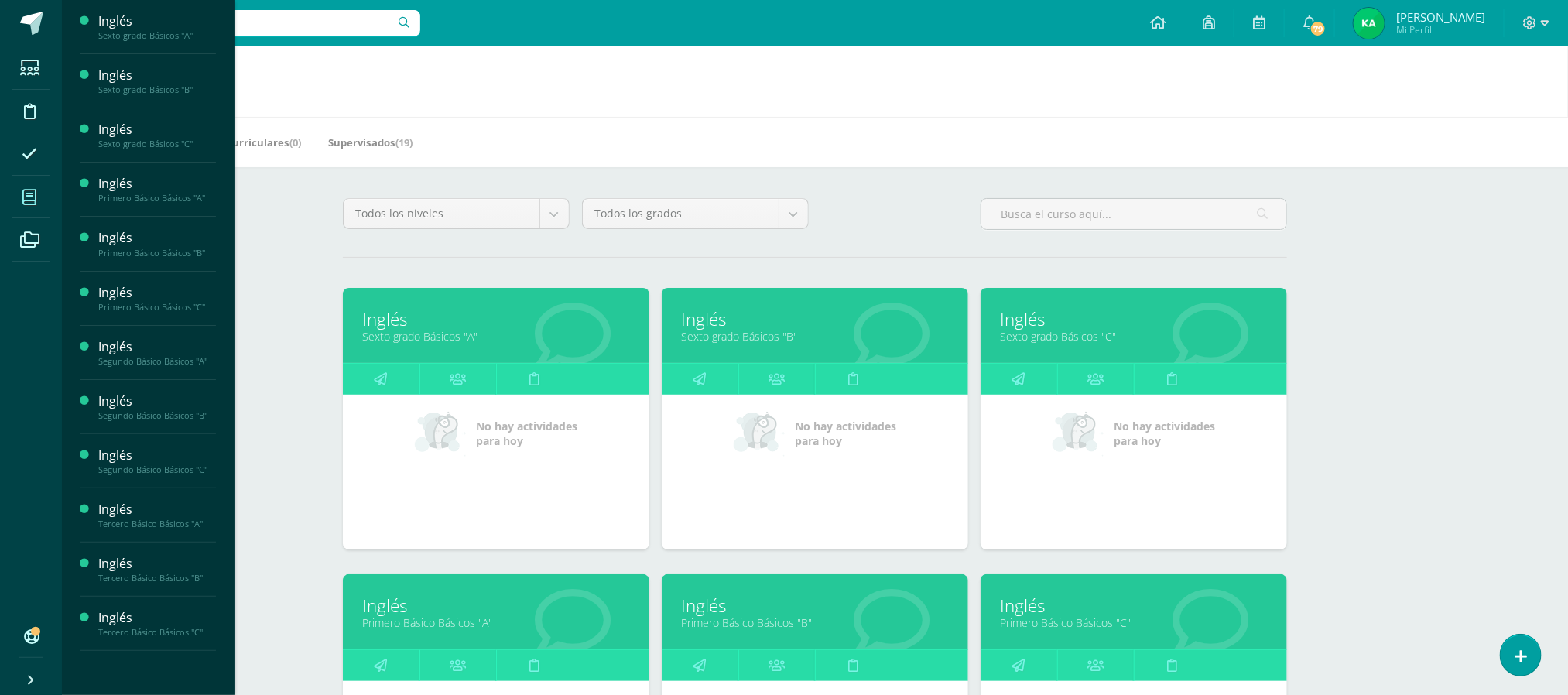
click at [1057, 620] on link "Primero Básico Básicos "C"" at bounding box center [1134, 623] width 268 height 15
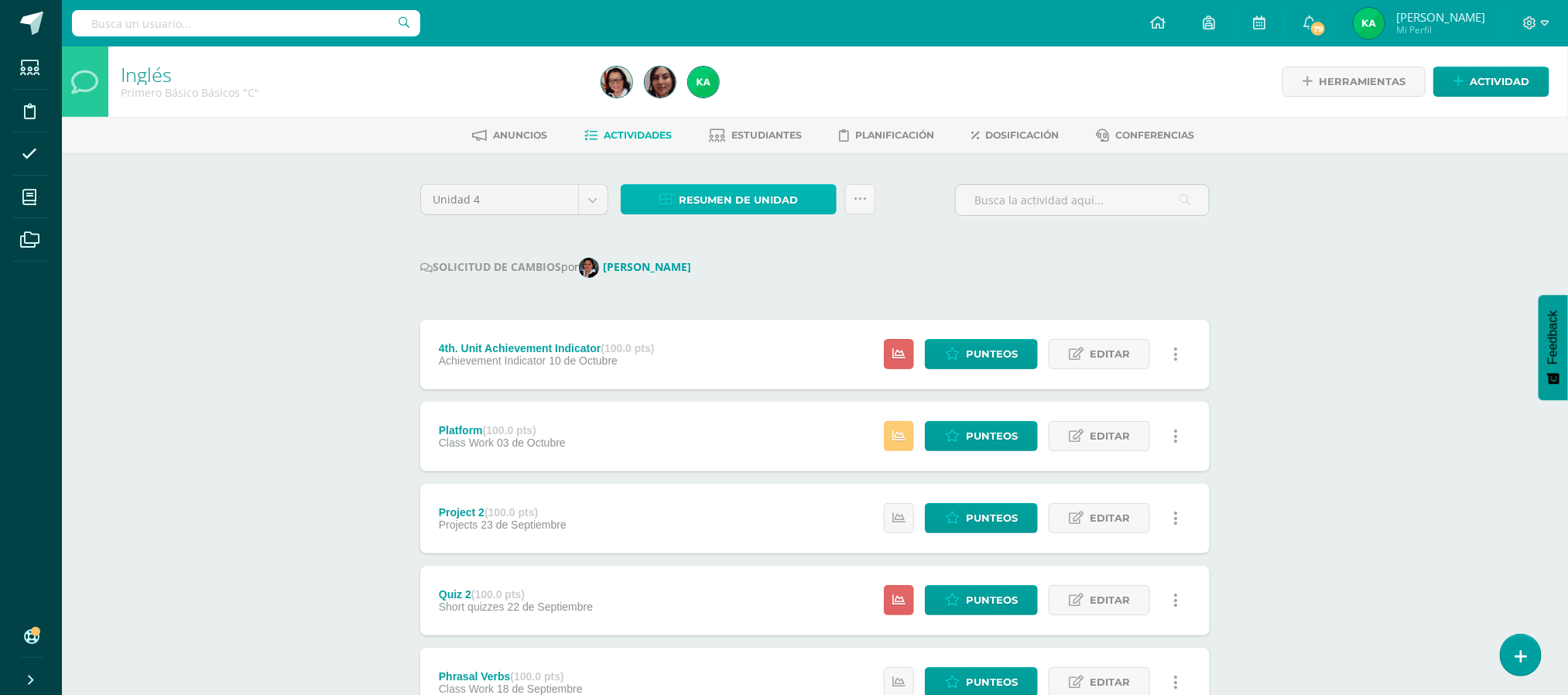
click at [732, 189] on span "Resumen de unidad" at bounding box center [738, 200] width 119 height 29
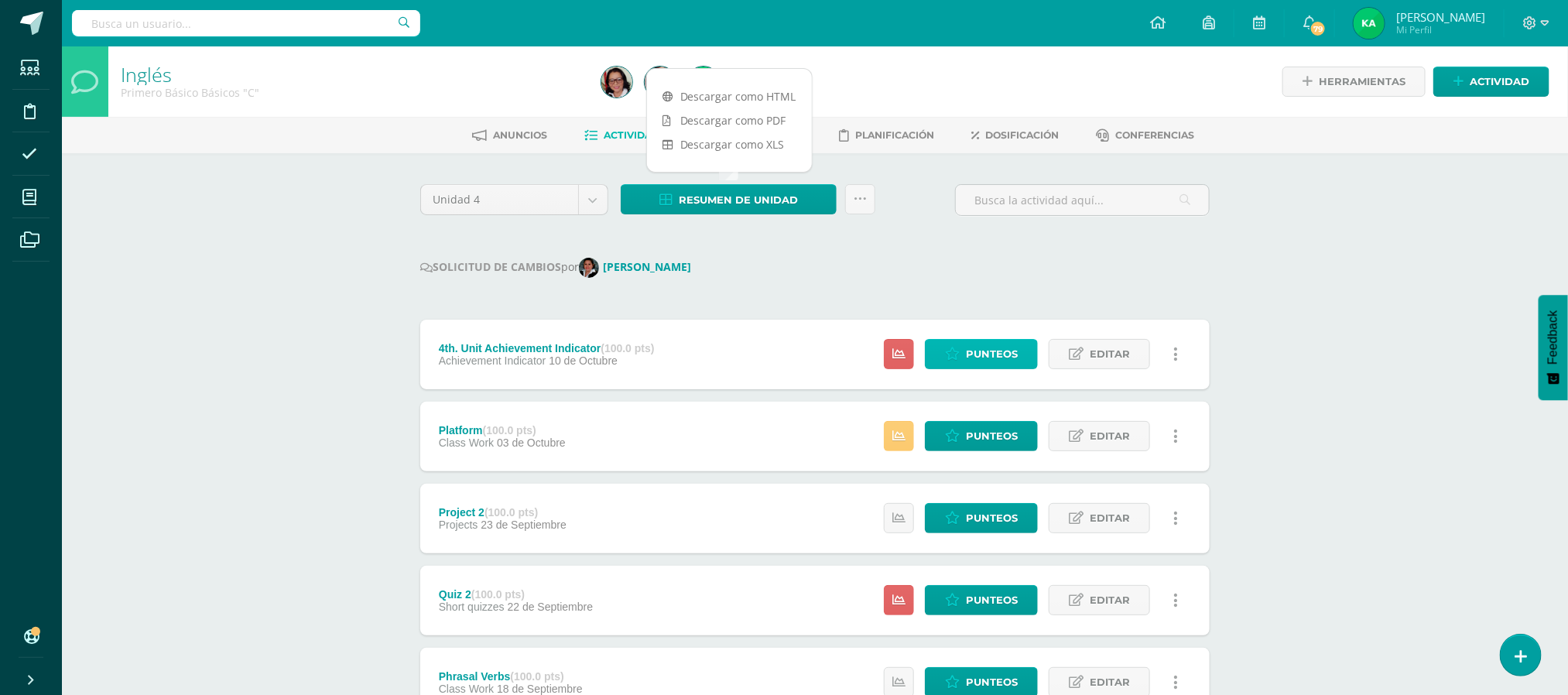
click at [983, 358] on span "Punteos" at bounding box center [991, 353] width 52 height 29
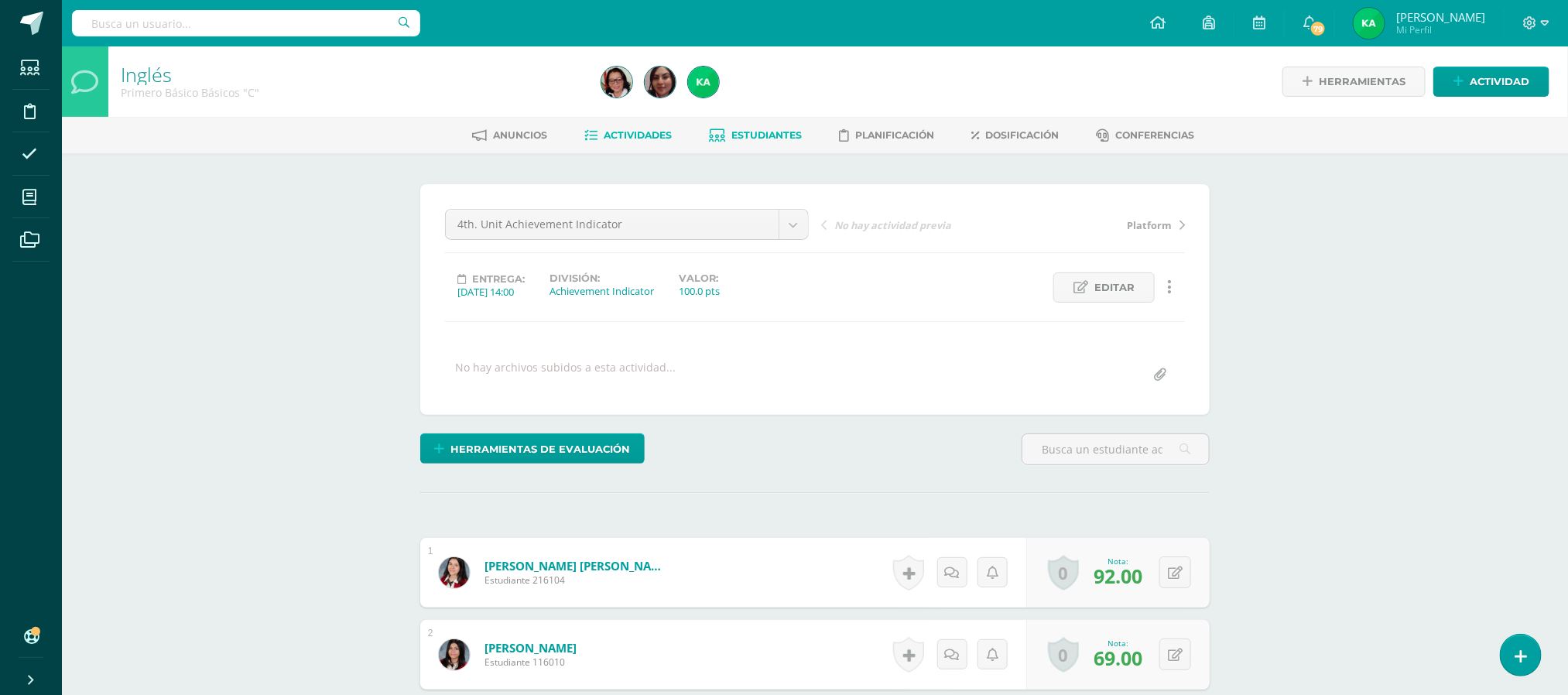
scroll to position [1, 0]
click at [780, 137] on span "Estudiantes" at bounding box center [767, 134] width 70 height 11
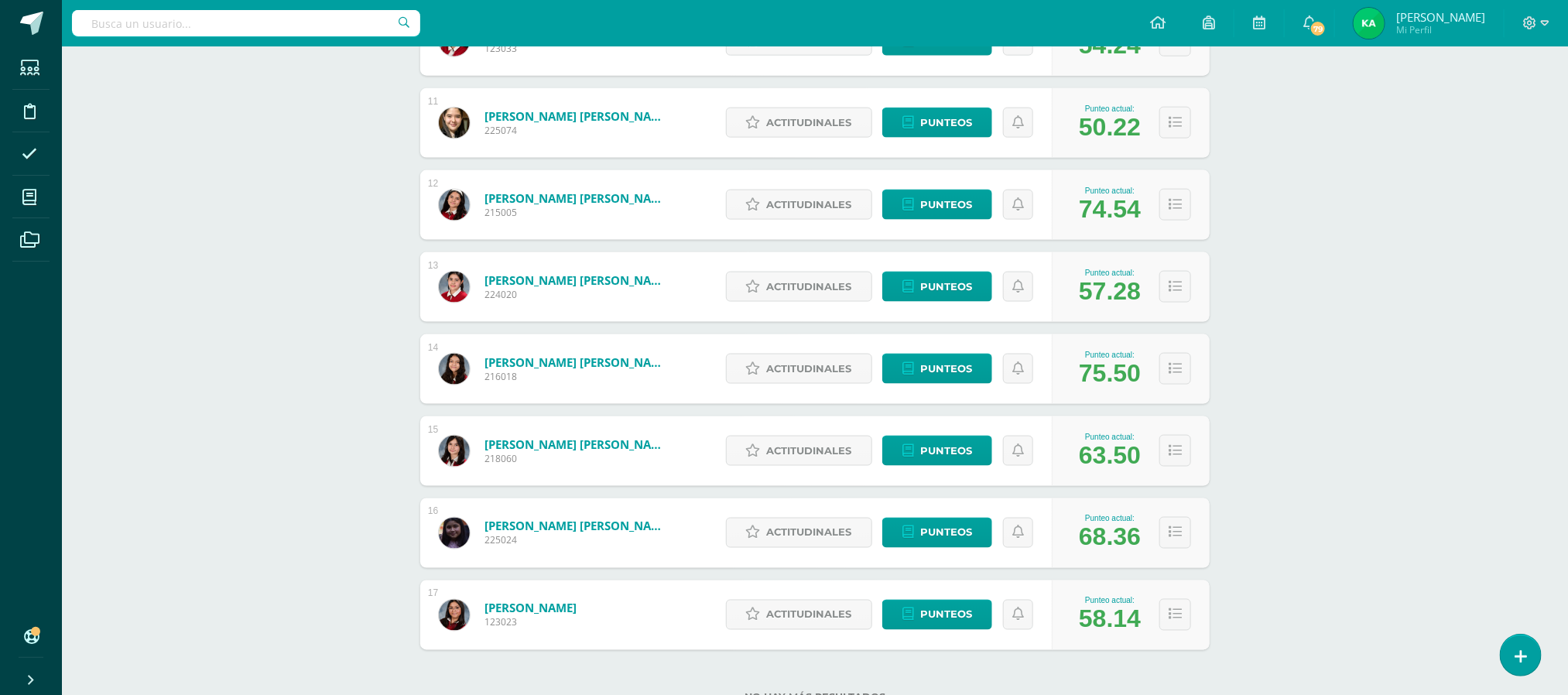
scroll to position [1127, 0]
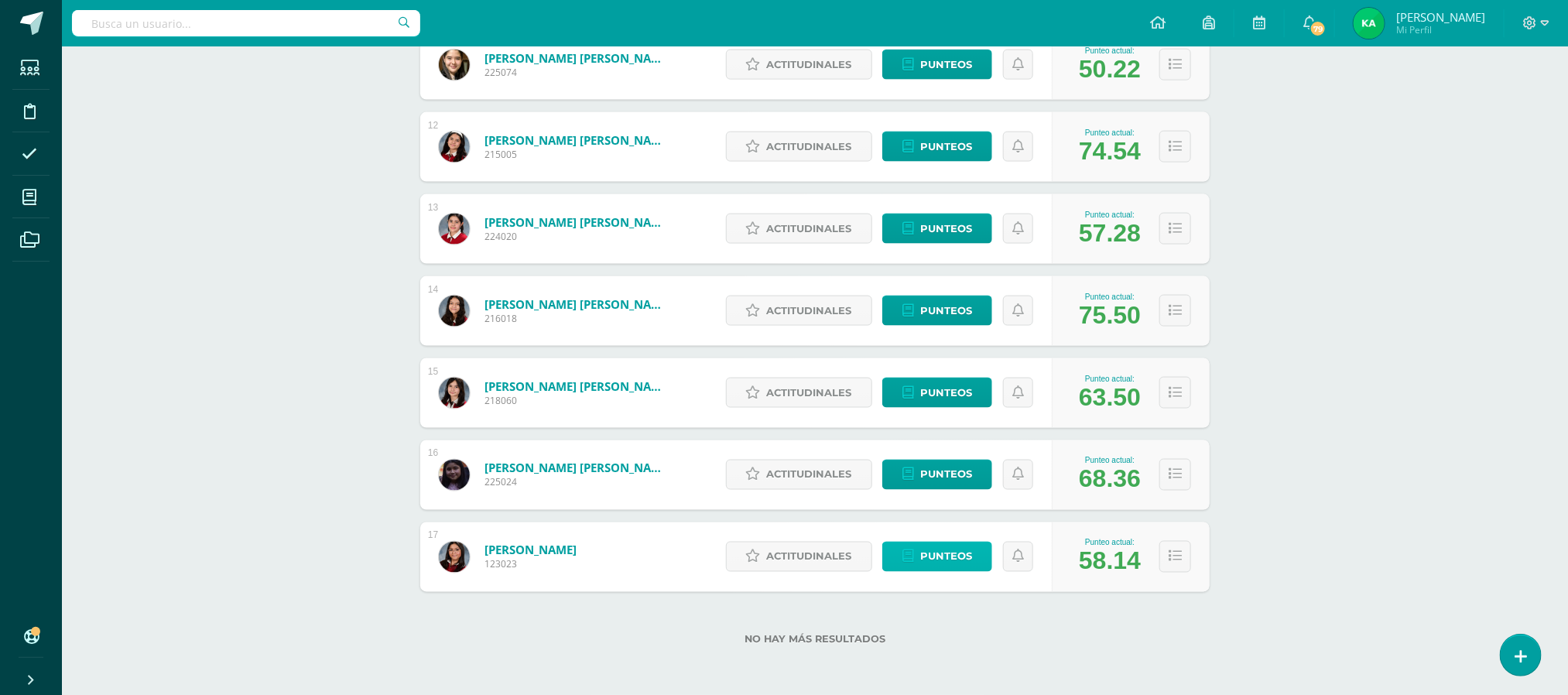
click at [938, 550] on span "Punteos" at bounding box center [945, 556] width 52 height 29
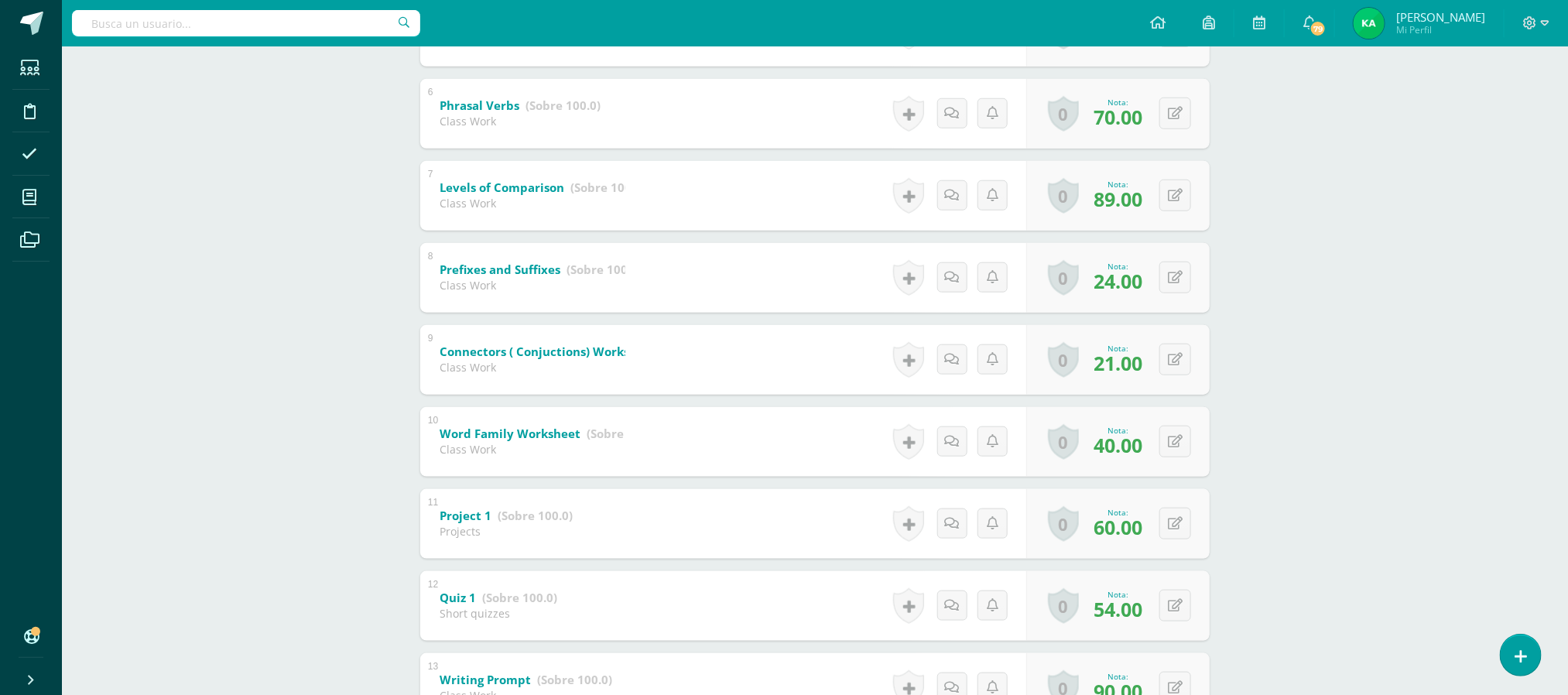
scroll to position [726, 0]
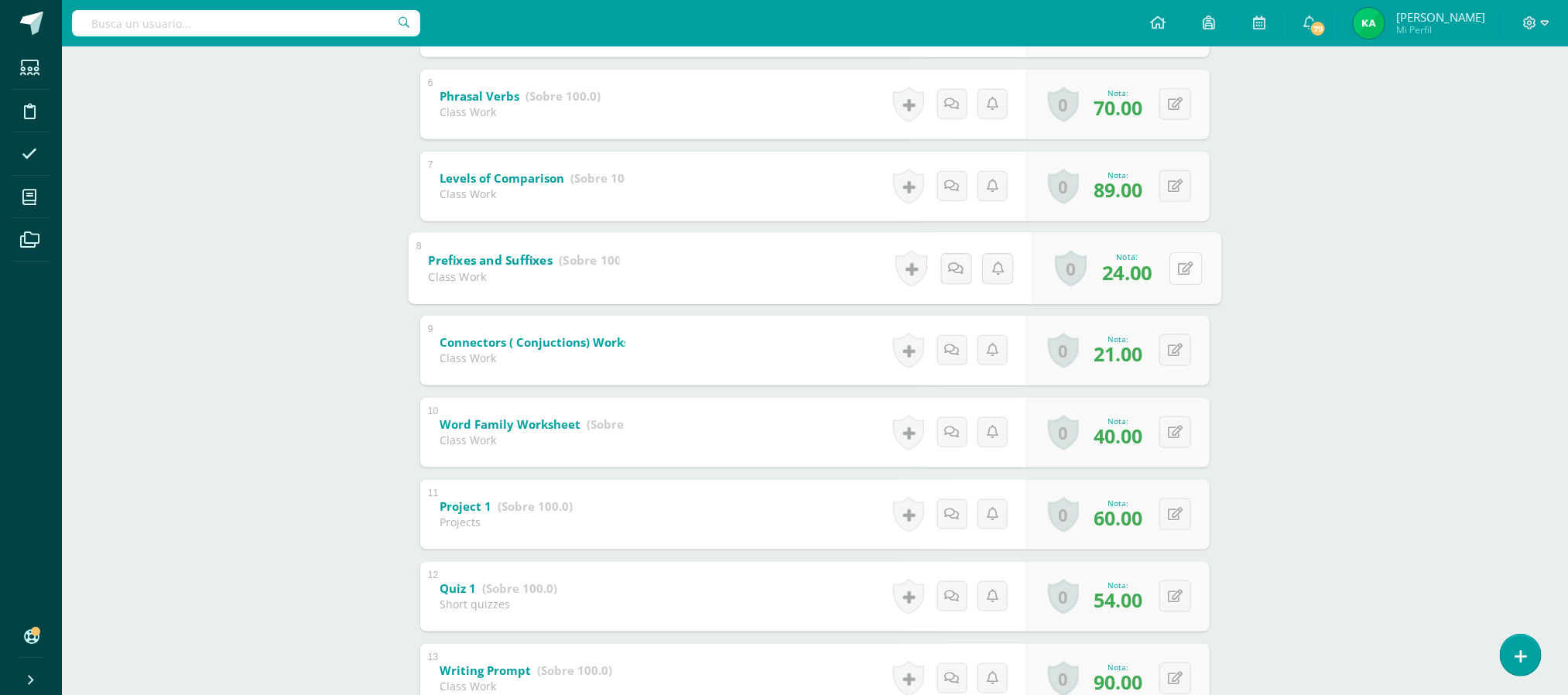
click at [1166, 268] on div "0 Logros Logros obtenidos Aún no hay logros agregados Nota: 24.00" at bounding box center [1127, 268] width 189 height 72
click at [1182, 263] on icon at bounding box center [1186, 268] width 16 height 13
type input "100"
click at [1175, 343] on button at bounding box center [1185, 351] width 33 height 33
type input "100"
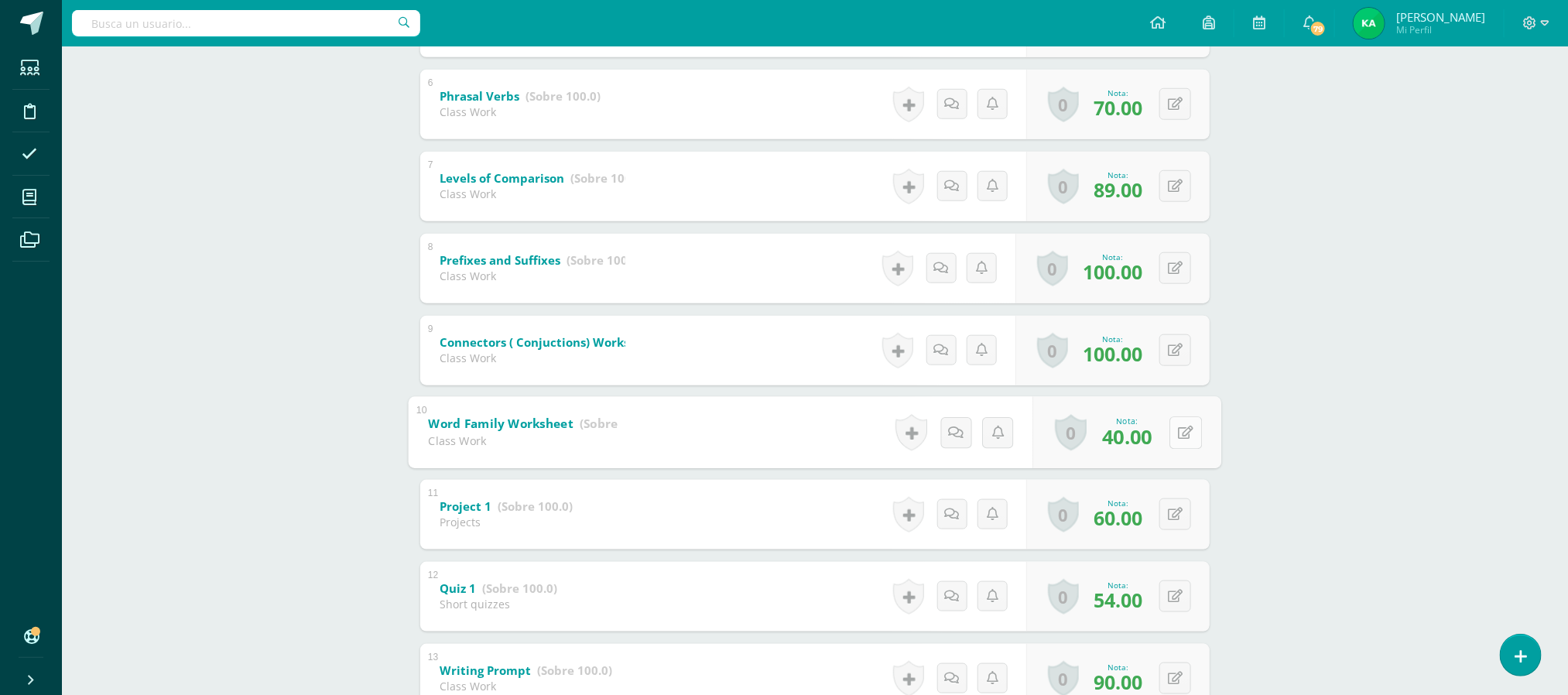
click at [1166, 438] on div "0 Logros Logros obtenidos Aún no hay logros agregados Nota: 40.00" at bounding box center [1127, 432] width 189 height 72
click at [1180, 432] on icon at bounding box center [1186, 432] width 16 height 13
type input "100"
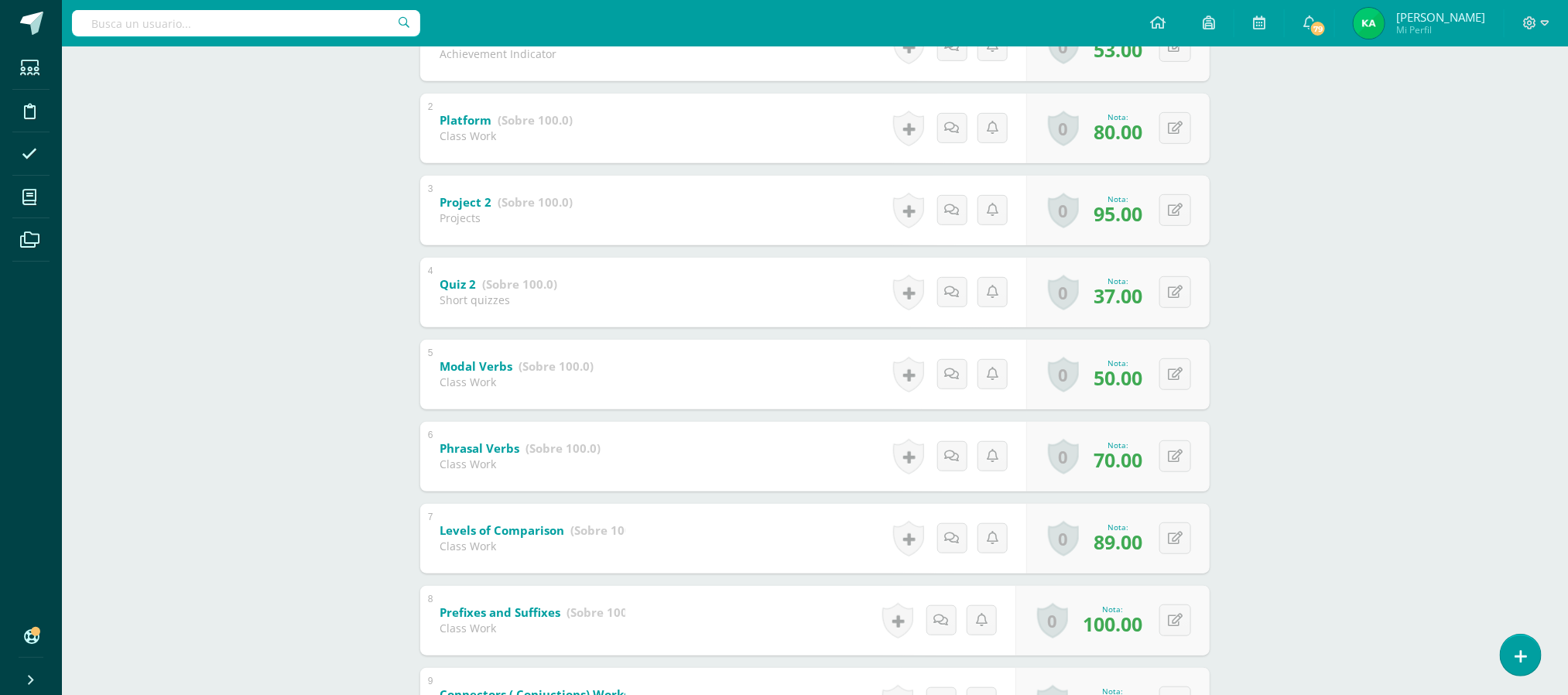
scroll to position [372, 0]
click at [1175, 386] on button at bounding box center [1185, 377] width 33 height 33
type input "100"
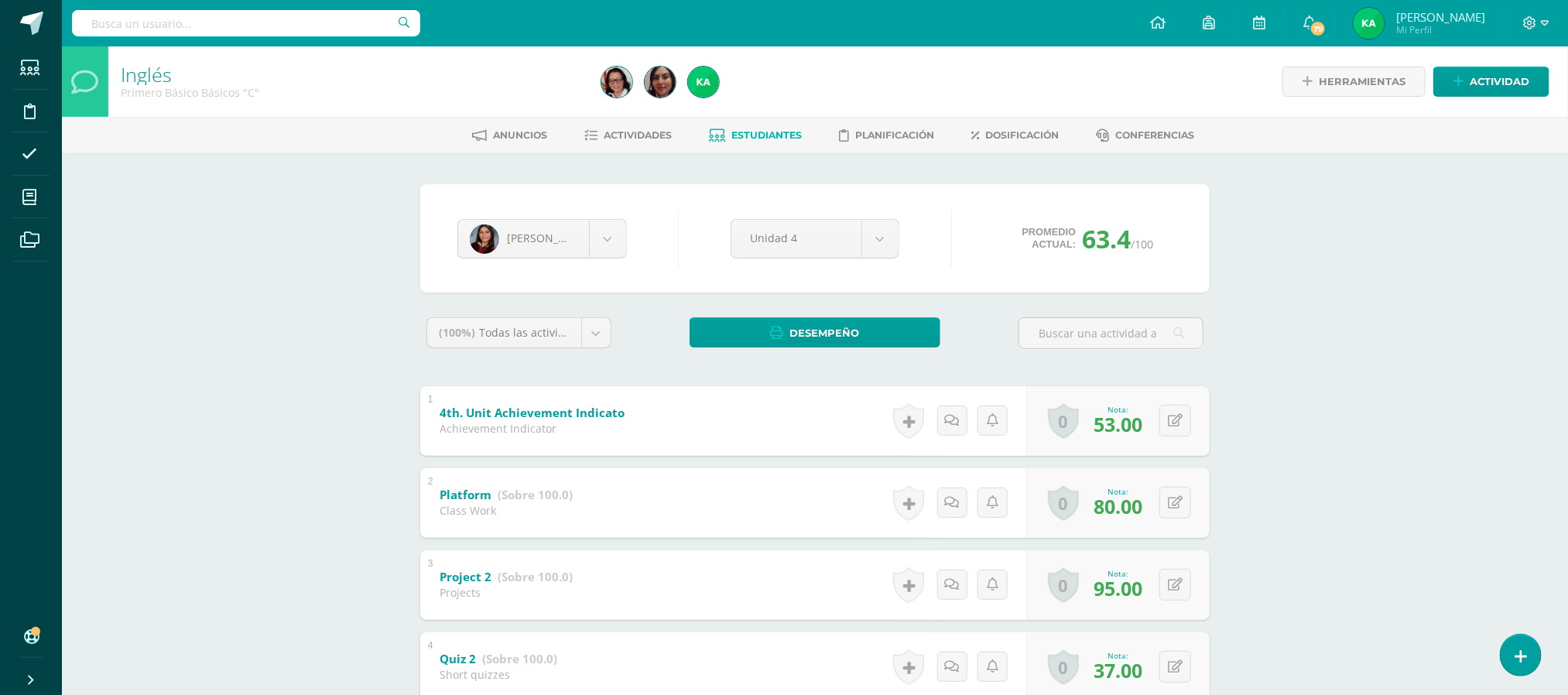
click at [759, 125] on link "Estudiantes" at bounding box center [756, 135] width 93 height 25
click at [760, 133] on span "Estudiantes" at bounding box center [767, 135] width 70 height 11
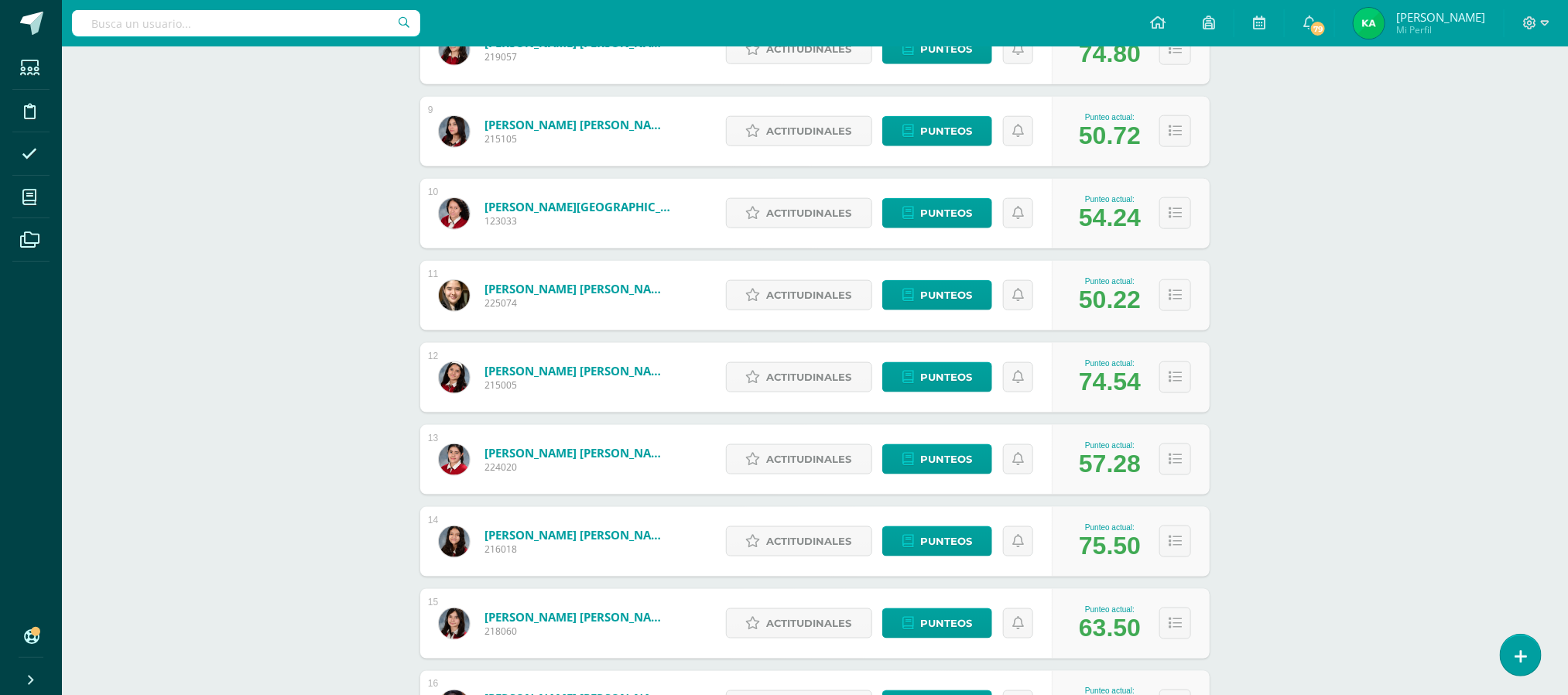
scroll to position [899, 0]
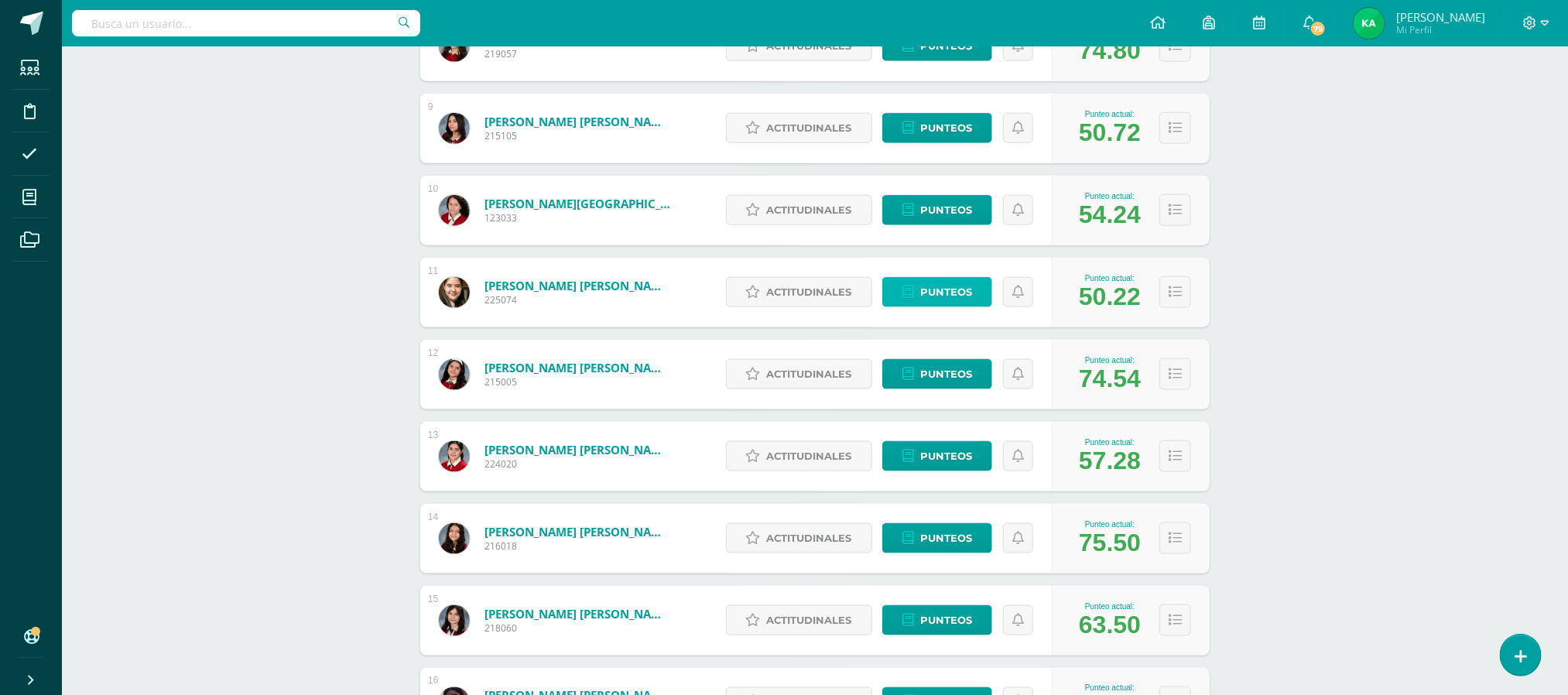
click at [931, 293] on span "Punteos" at bounding box center [945, 292] width 52 height 29
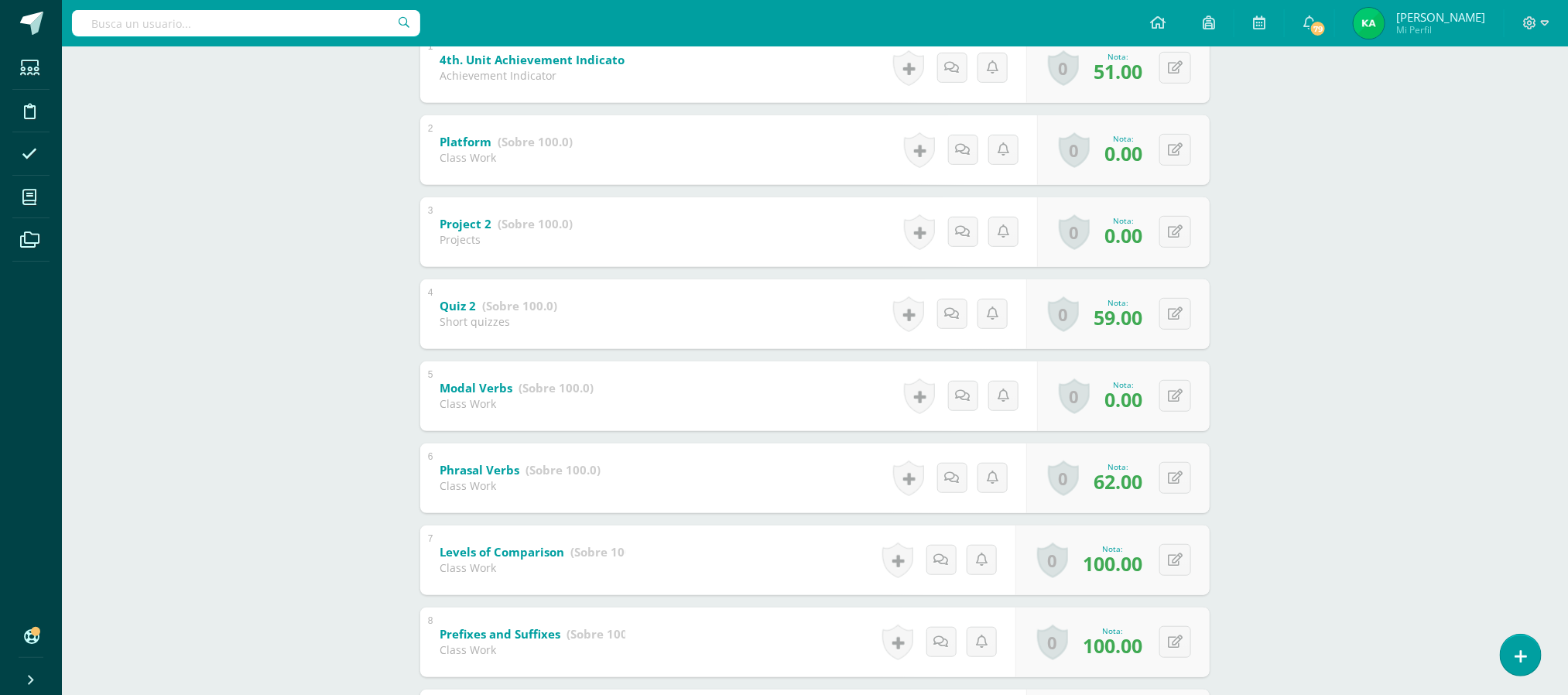
scroll to position [360, 0]
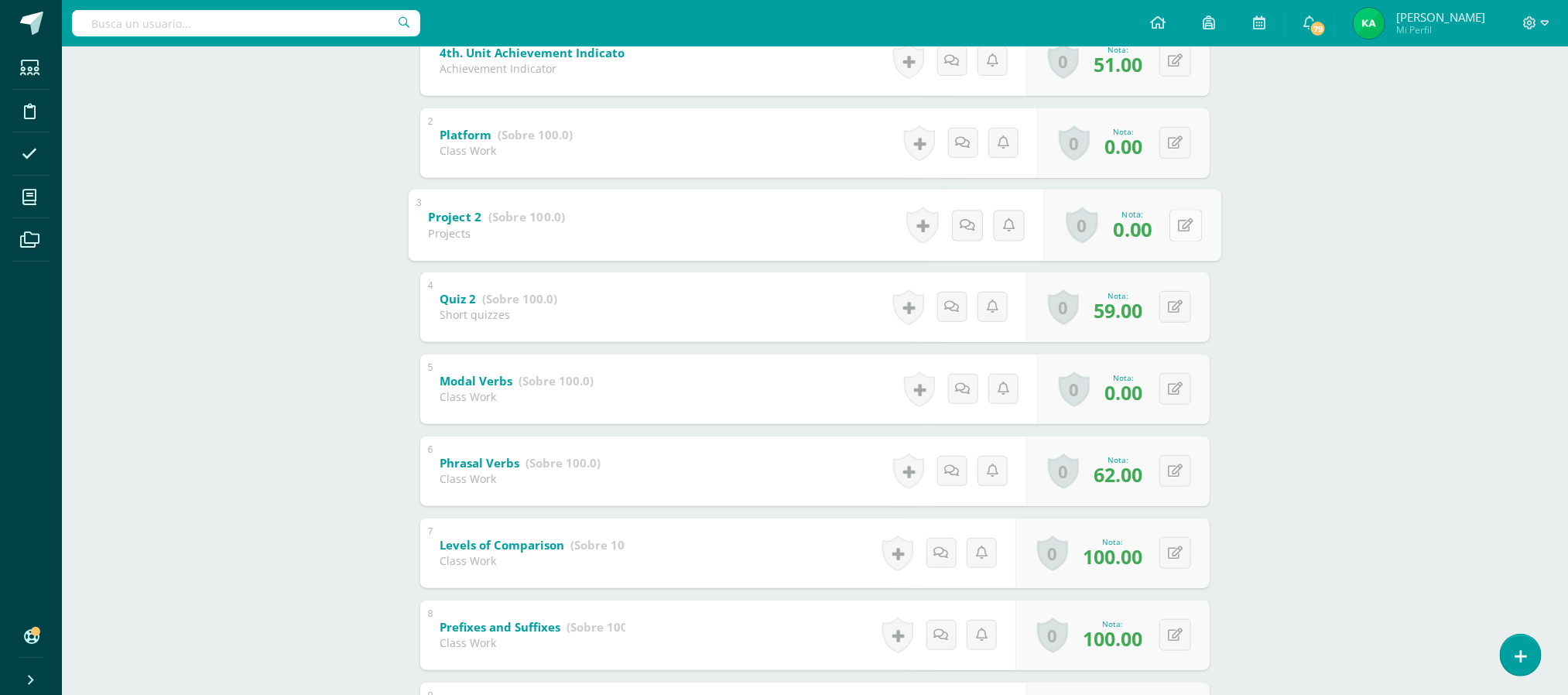
click at [1175, 225] on button at bounding box center [1185, 225] width 33 height 33
type input "90"
click at [1179, 391] on icon at bounding box center [1186, 388] width 16 height 13
type input "85"
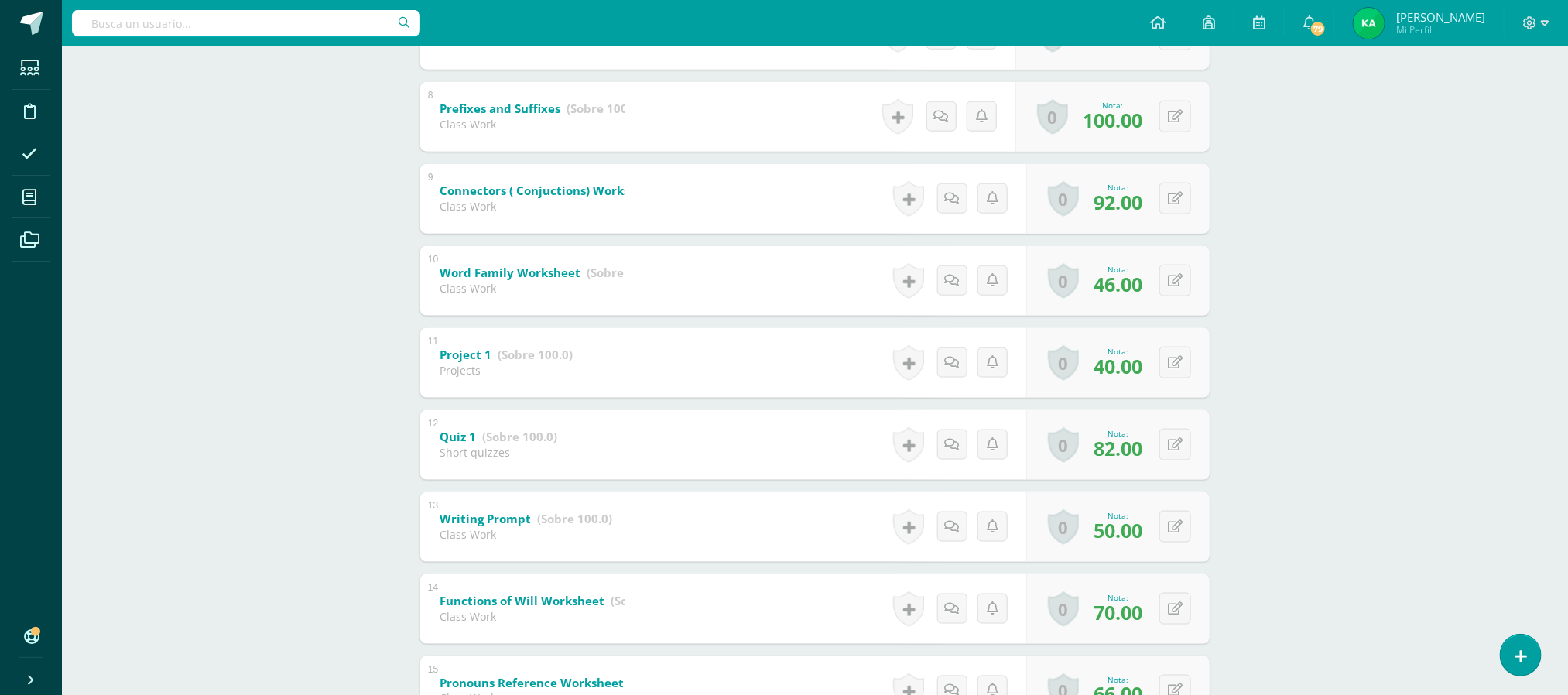
scroll to position [880, 0]
click at [1170, 277] on button at bounding box center [1185, 279] width 33 height 33
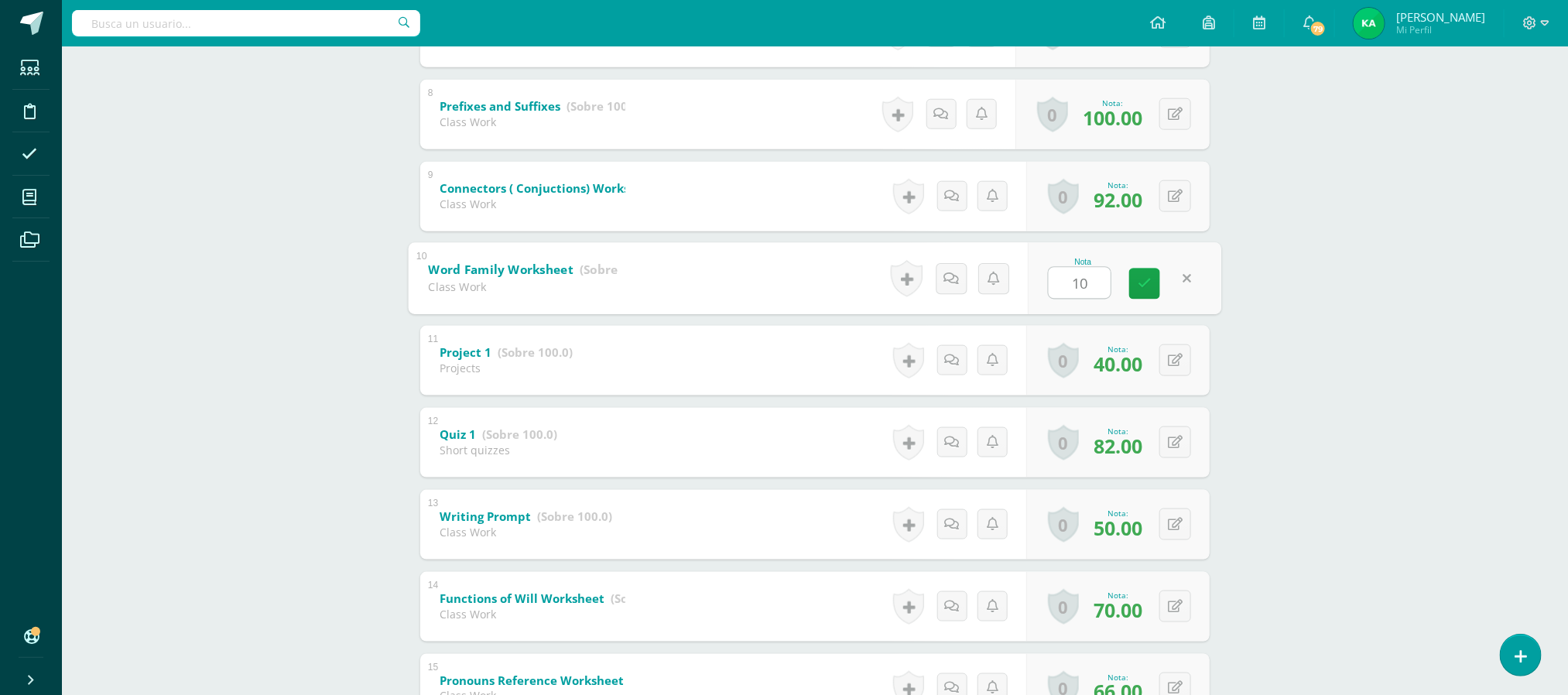
type input "1"
type input "92"
click at [1175, 523] on button at bounding box center [1185, 525] width 33 height 33
type input "100"
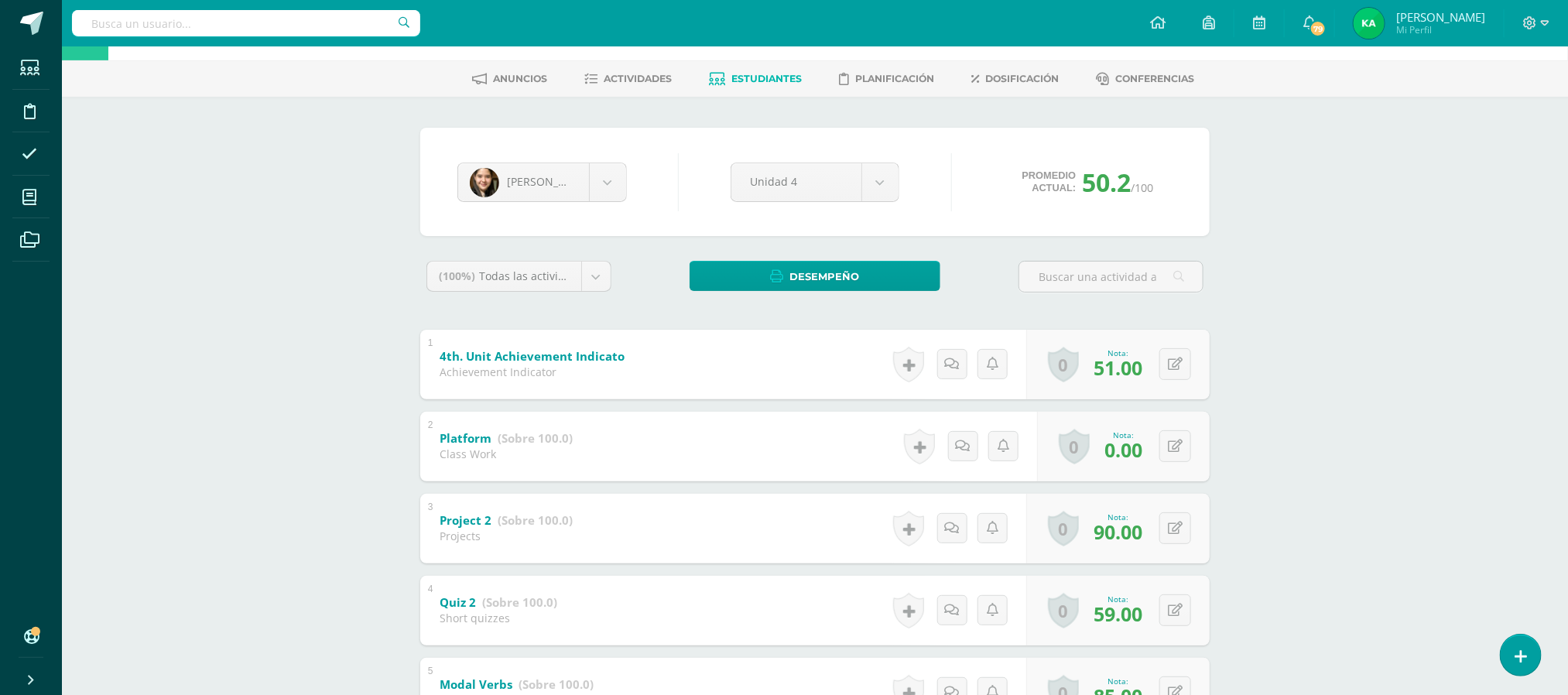
scroll to position [0, 0]
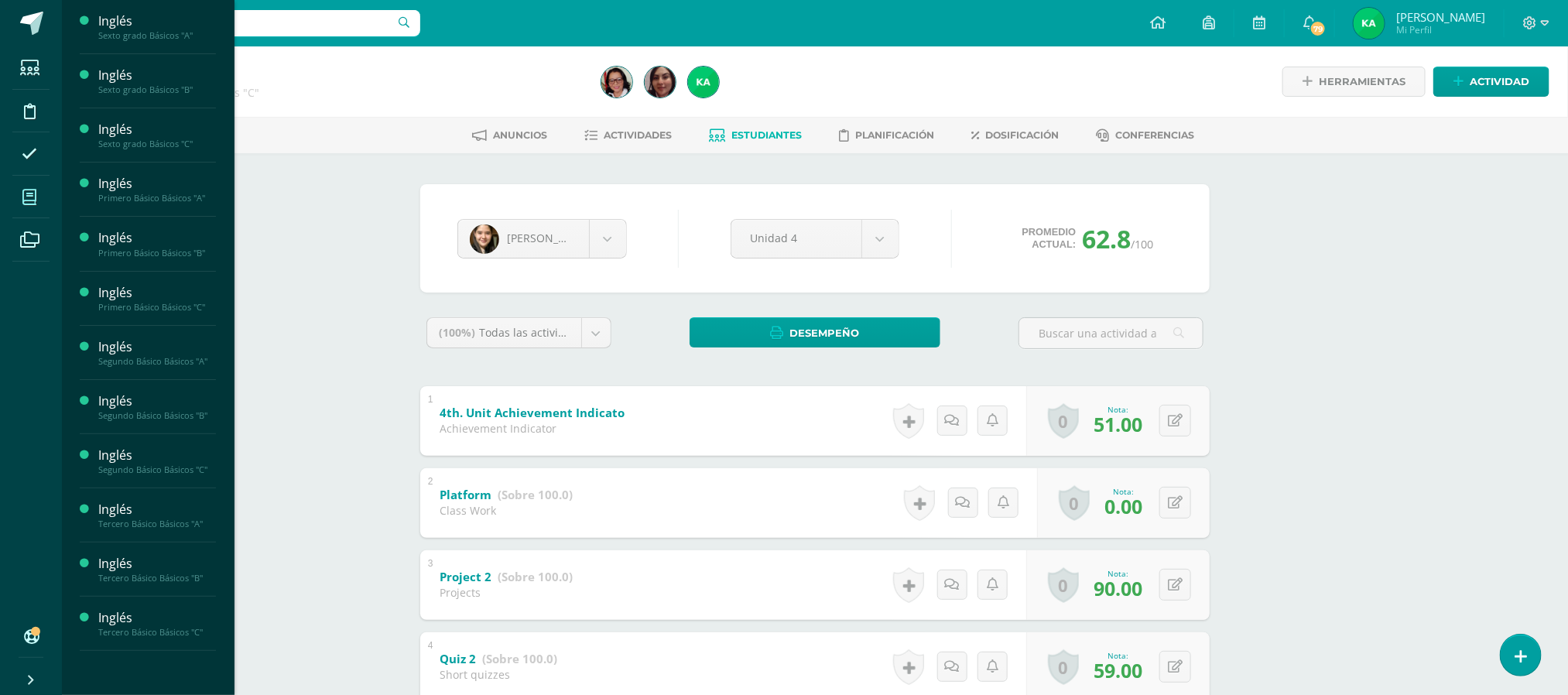
click at [31, 195] on icon at bounding box center [29, 197] width 14 height 16
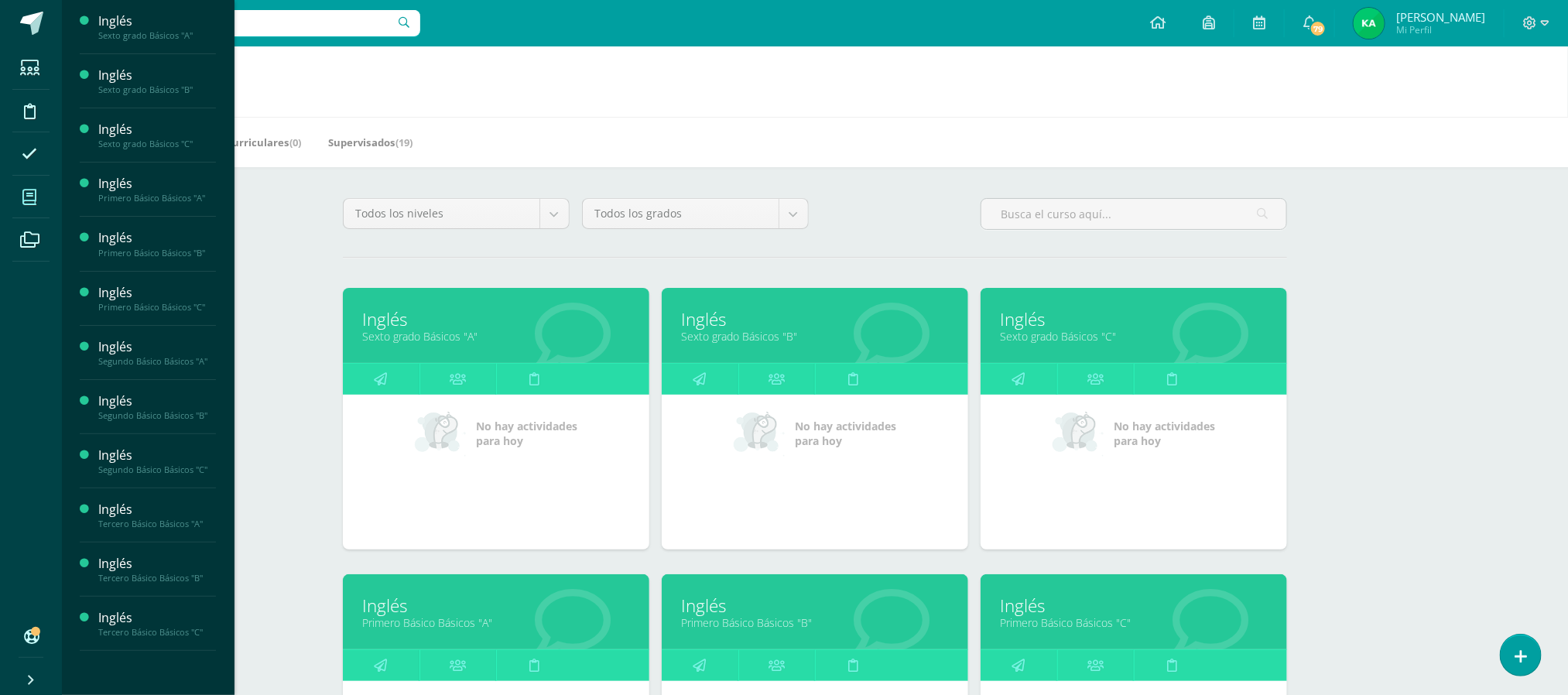
click at [470, 623] on link "Primero Básico Básicos "A"" at bounding box center [496, 623] width 268 height 15
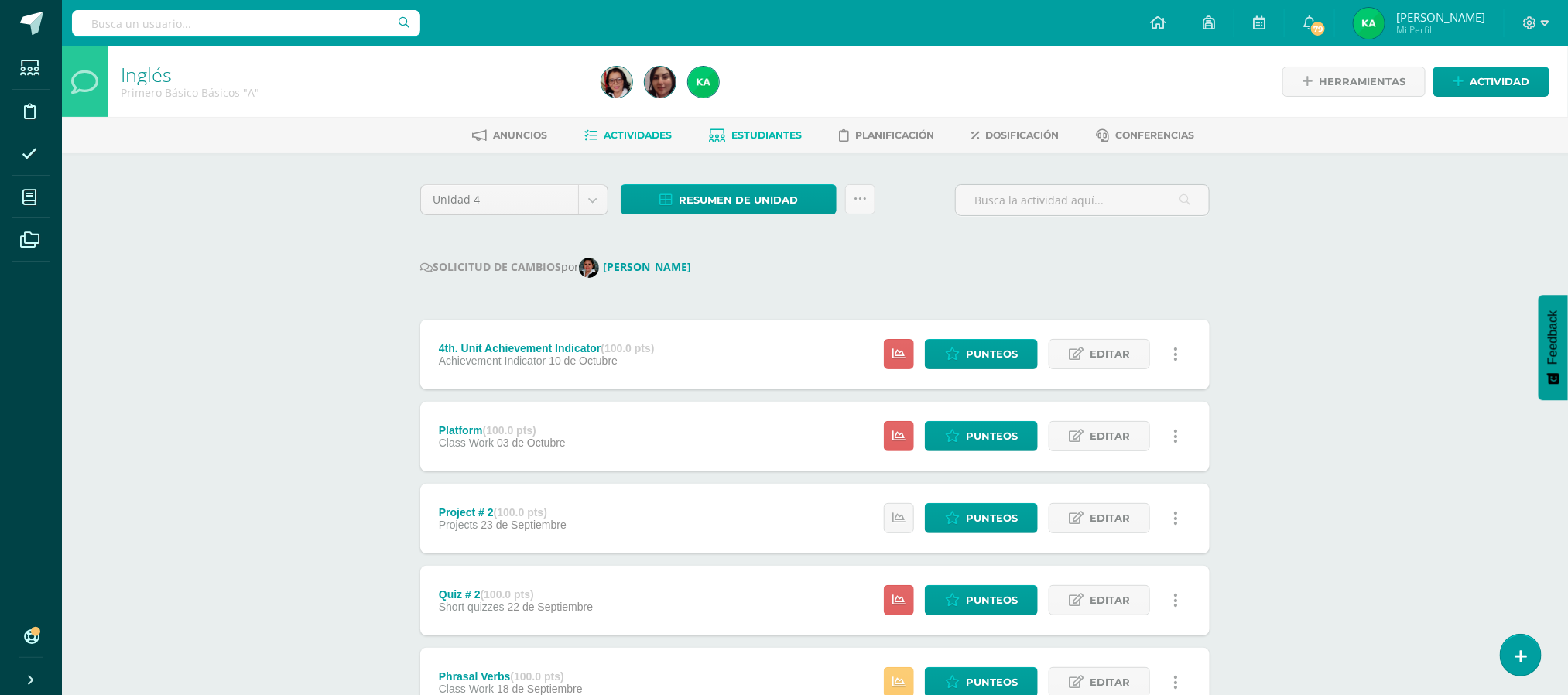
click at [750, 135] on span "Estudiantes" at bounding box center [767, 135] width 70 height 11
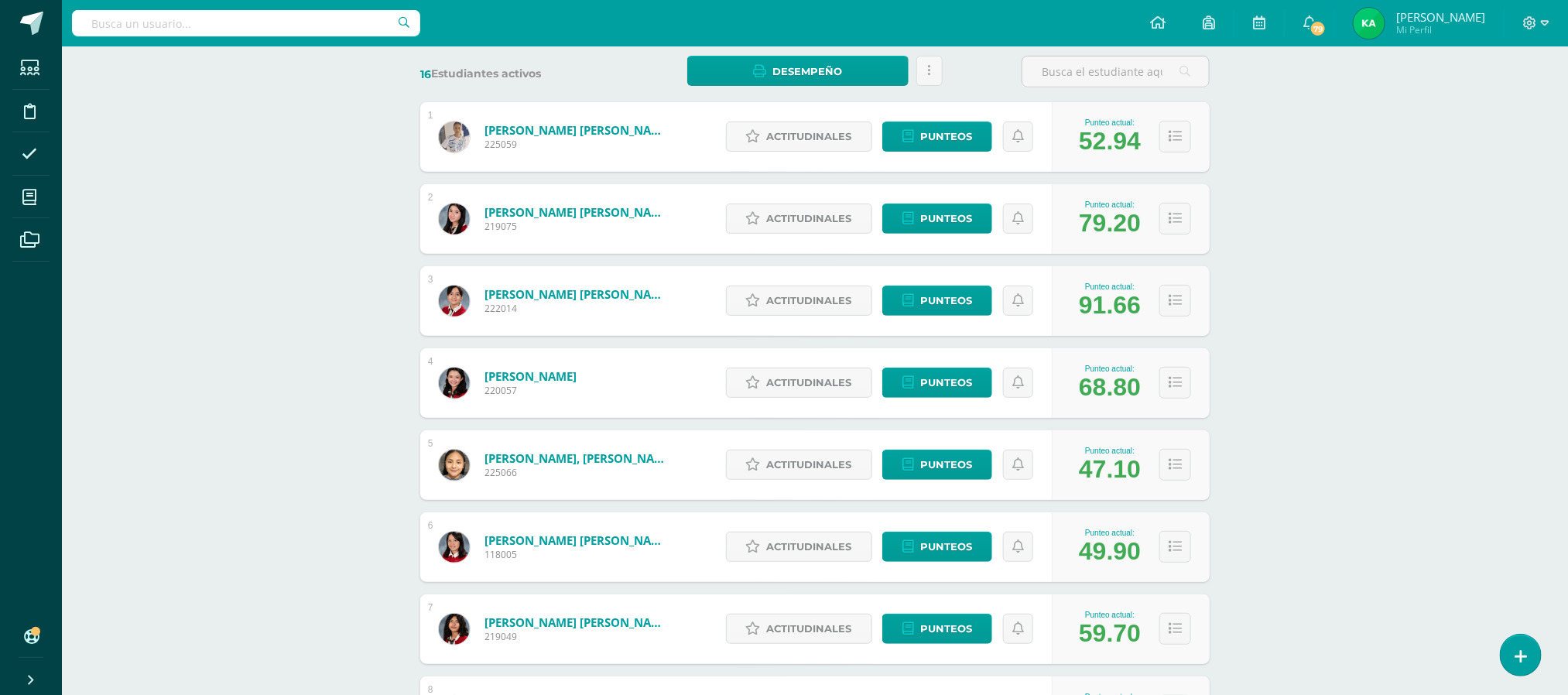
scroll to position [285, 0]
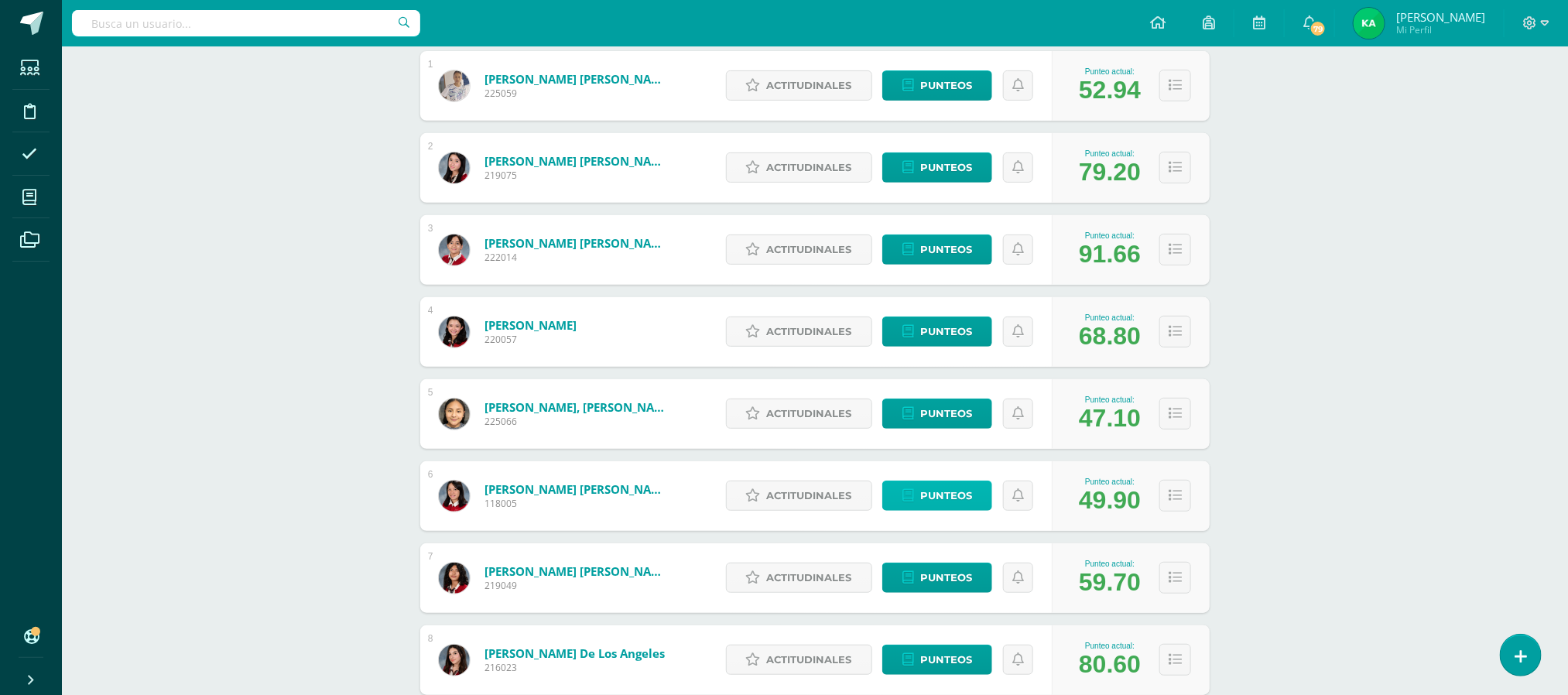
click at [943, 502] on span "Punteos" at bounding box center [945, 495] width 52 height 29
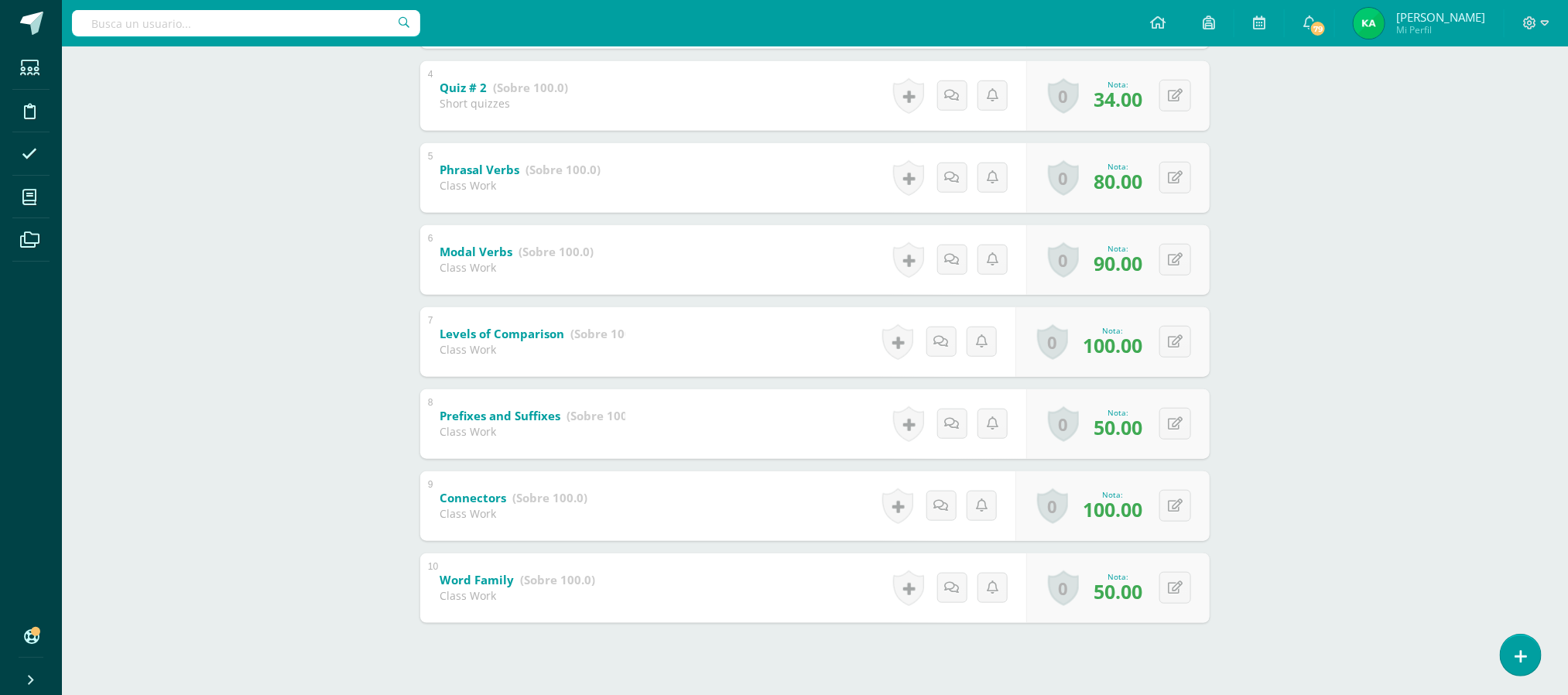
scroll to position [597, 0]
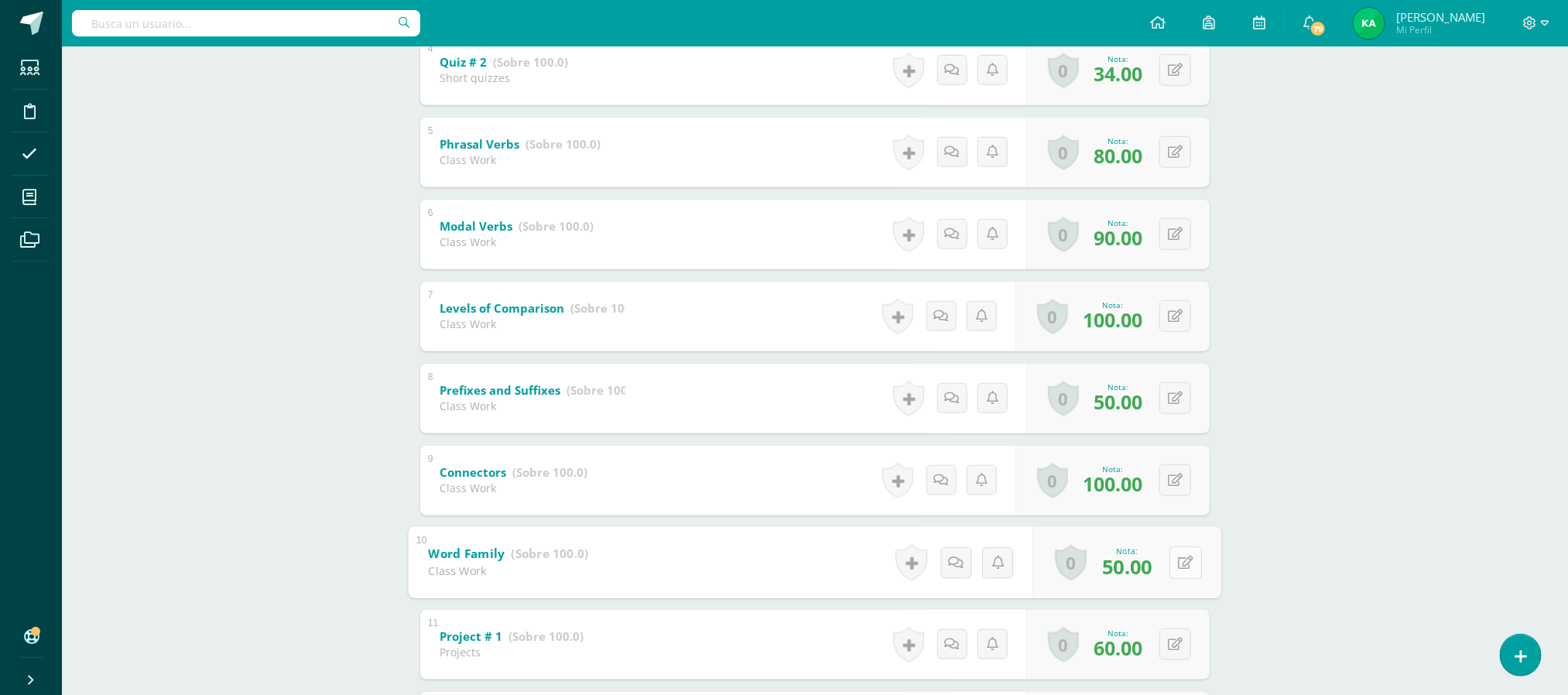
click at [1173, 564] on button at bounding box center [1185, 562] width 33 height 33
type input "100"
click at [1182, 402] on button at bounding box center [1185, 398] width 33 height 33
type input "100"
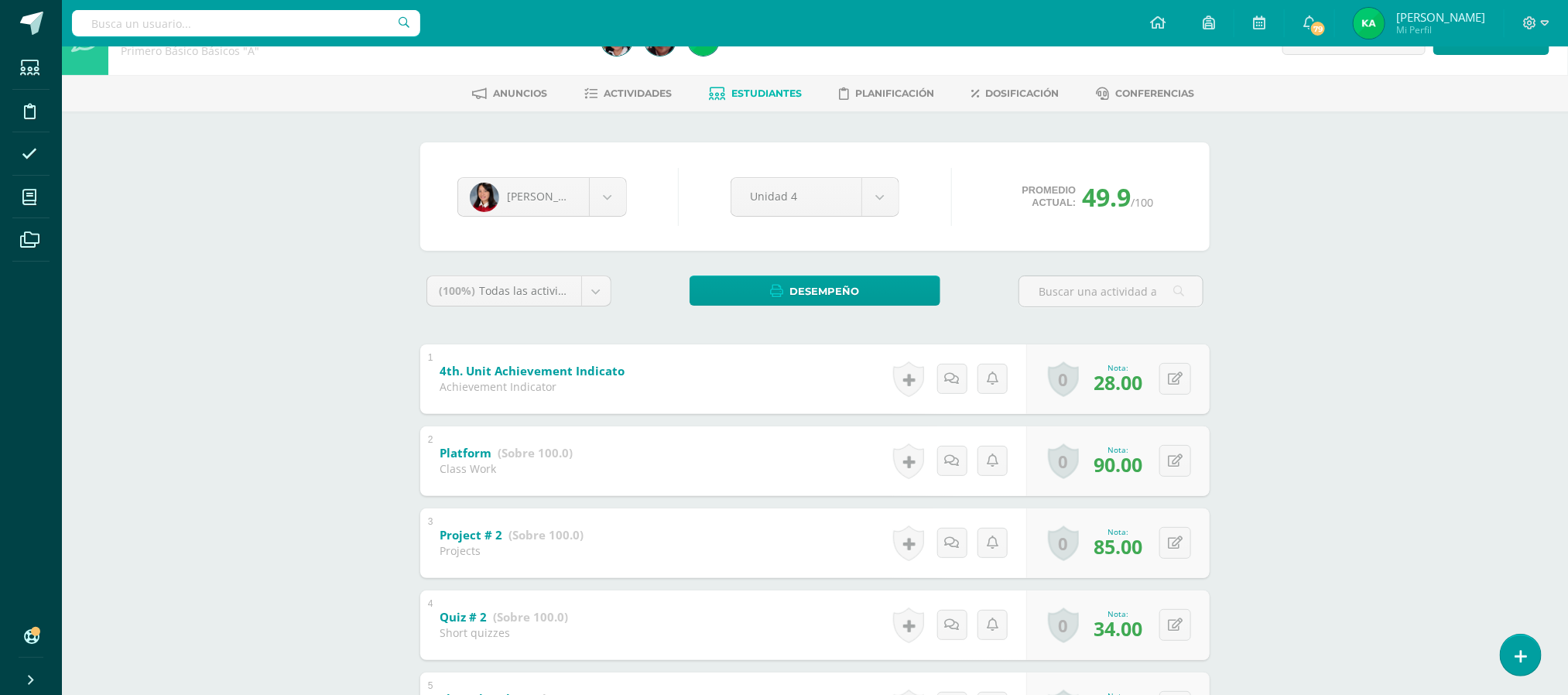
scroll to position [0, 0]
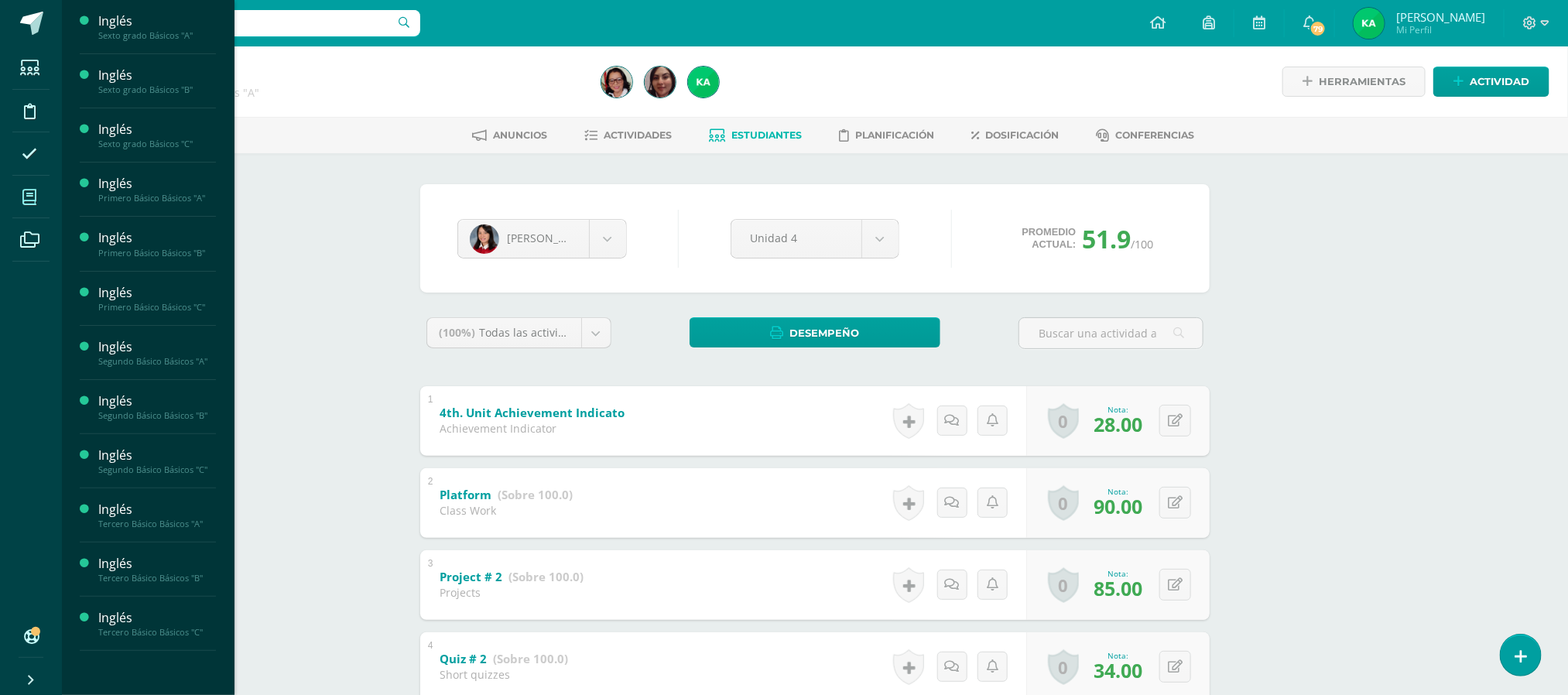
click at [31, 191] on icon at bounding box center [29, 197] width 14 height 16
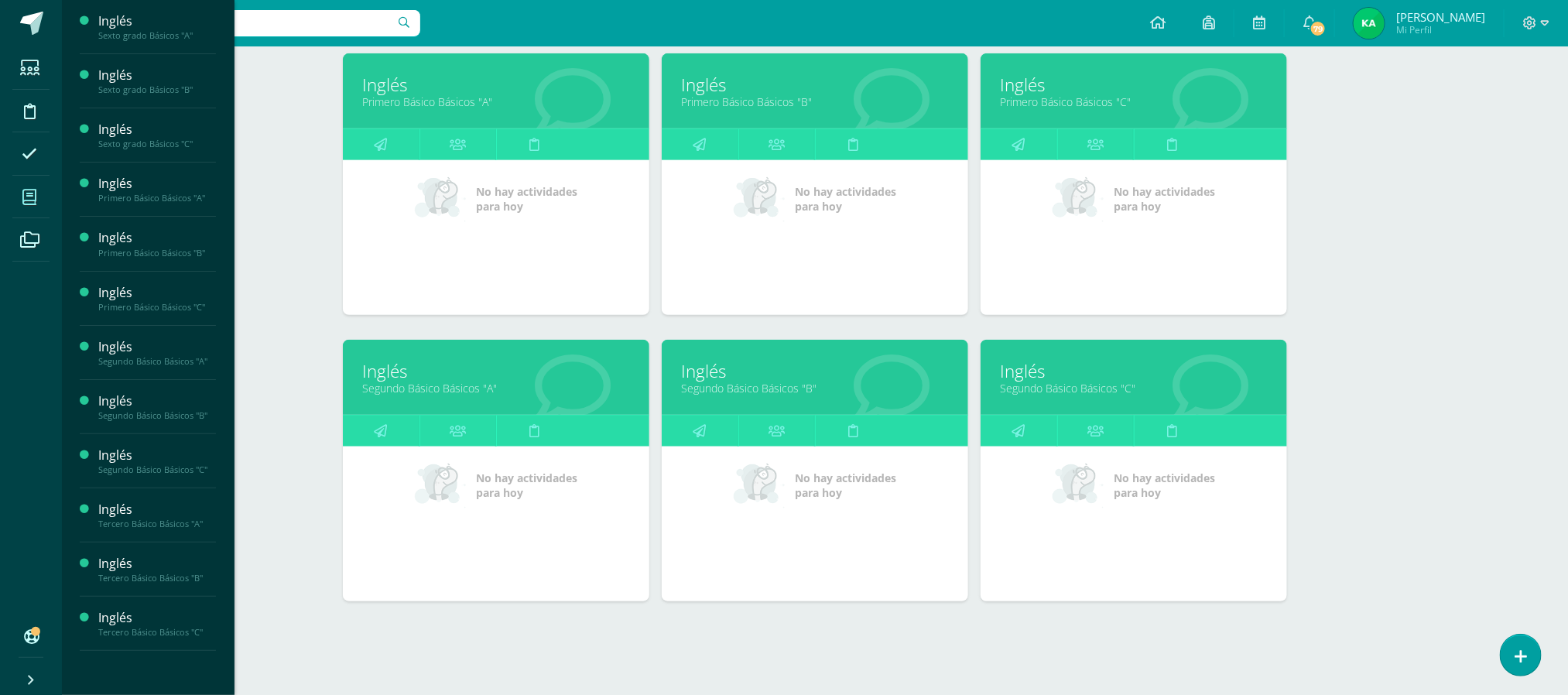
scroll to position [552, 0]
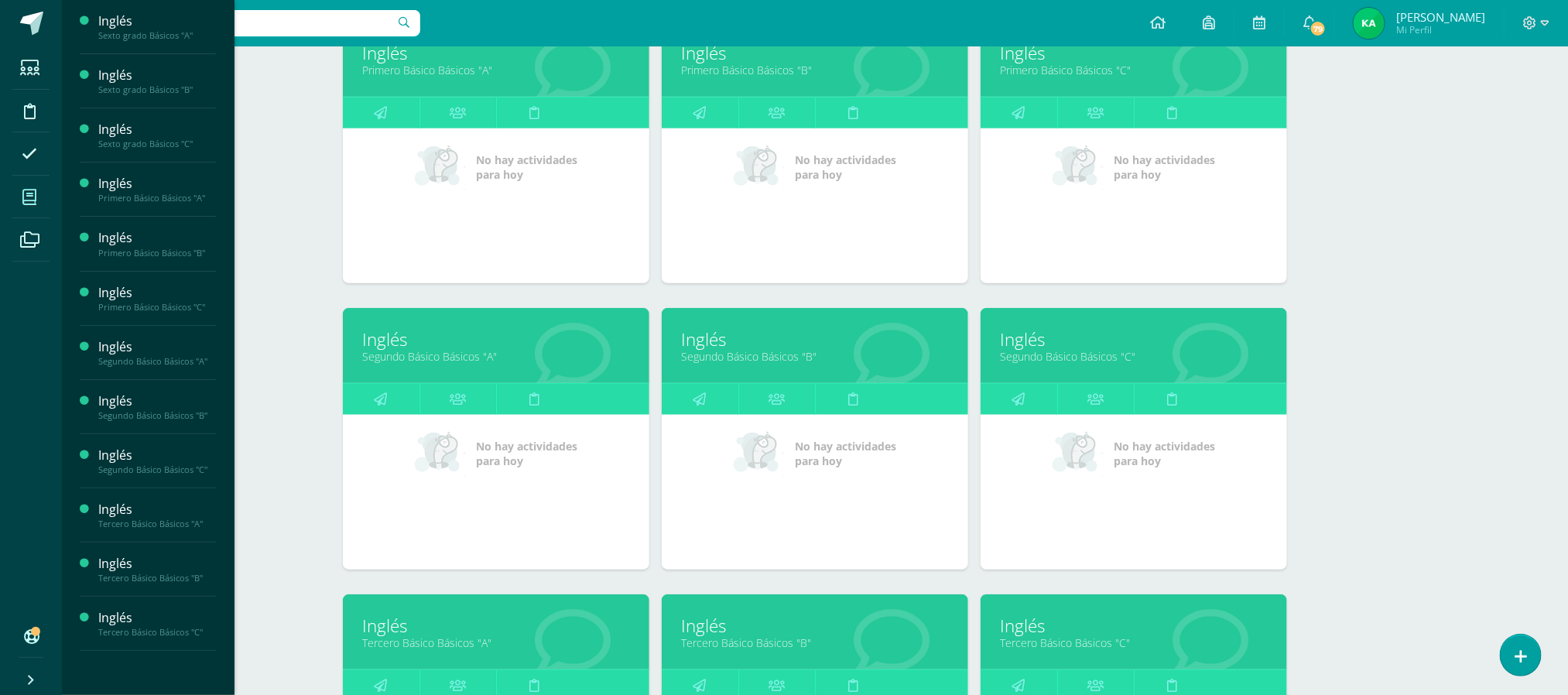
click at [435, 353] on link "Segundo Básico Básicos "A"" at bounding box center [496, 357] width 268 height 15
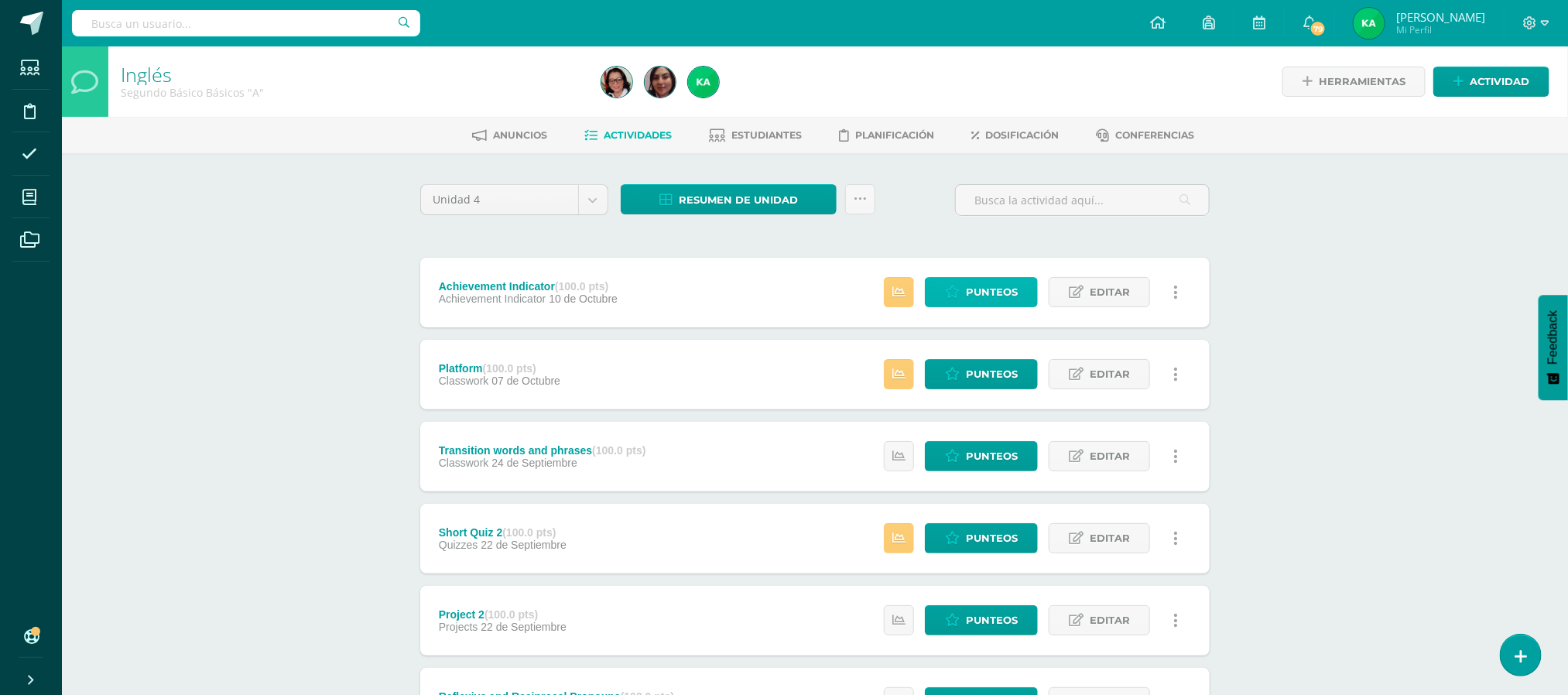
click at [992, 293] on span "Punteos" at bounding box center [991, 292] width 52 height 29
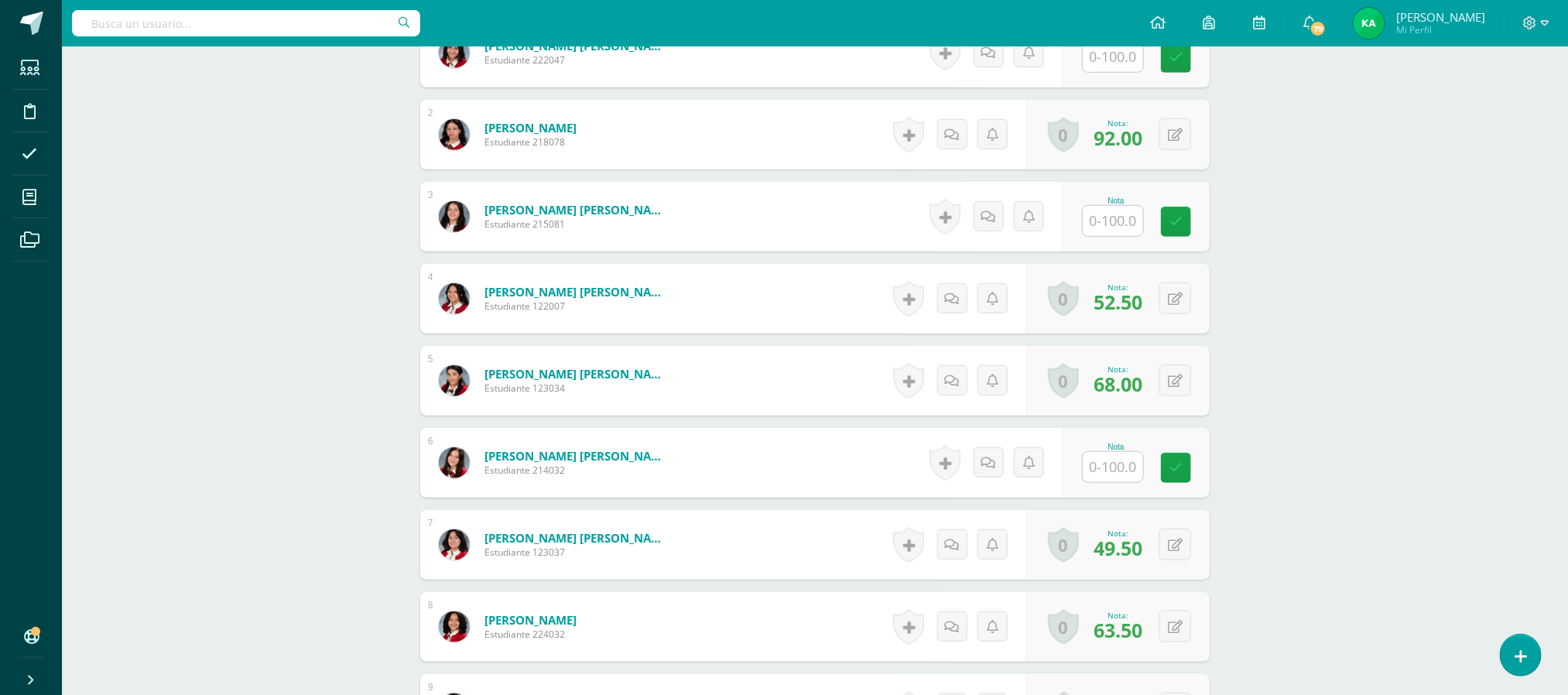
scroll to position [520, 0]
click at [1110, 59] on input "text" at bounding box center [1122, 57] width 62 height 31
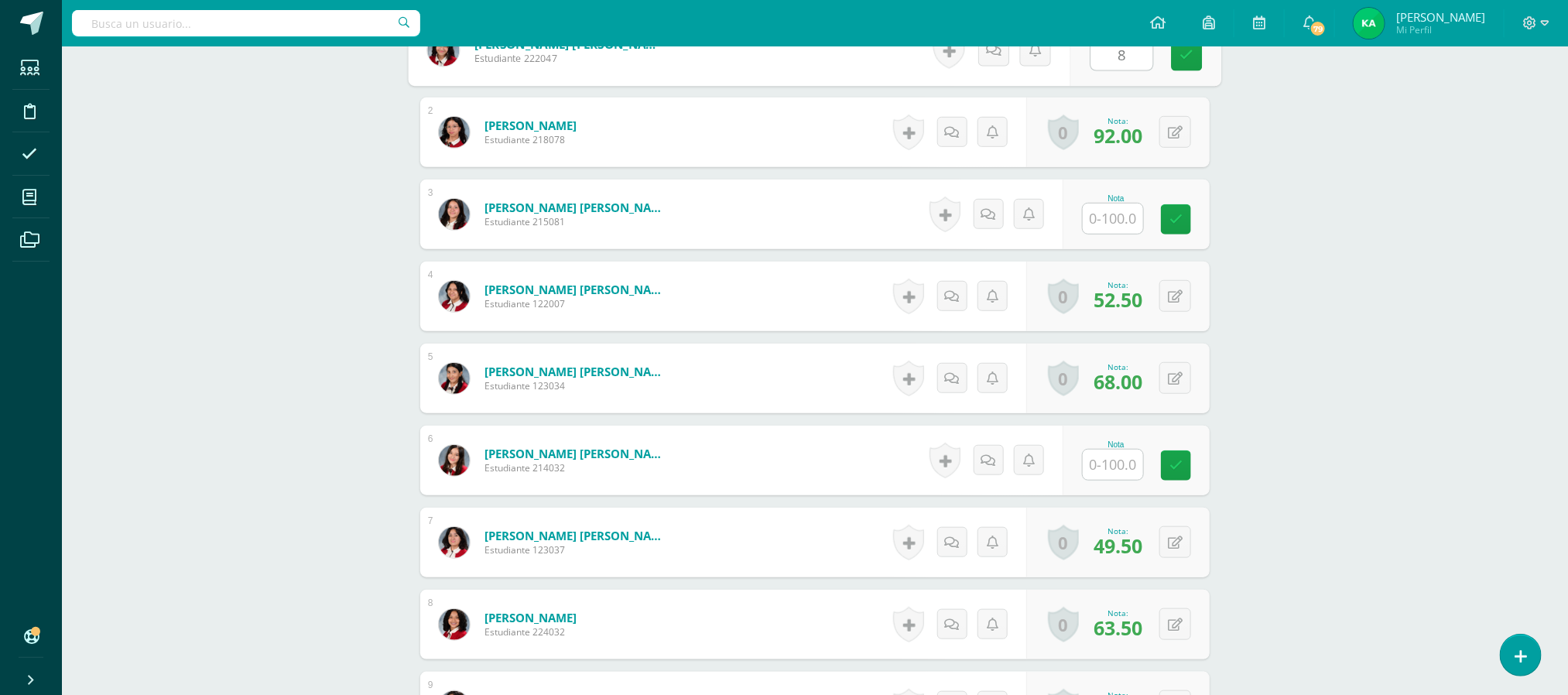
type input "87"
click at [1121, 225] on input "text" at bounding box center [1122, 219] width 62 height 31
type input "74"
click at [1115, 464] on input "text" at bounding box center [1122, 465] width 62 height 31
type input "74"
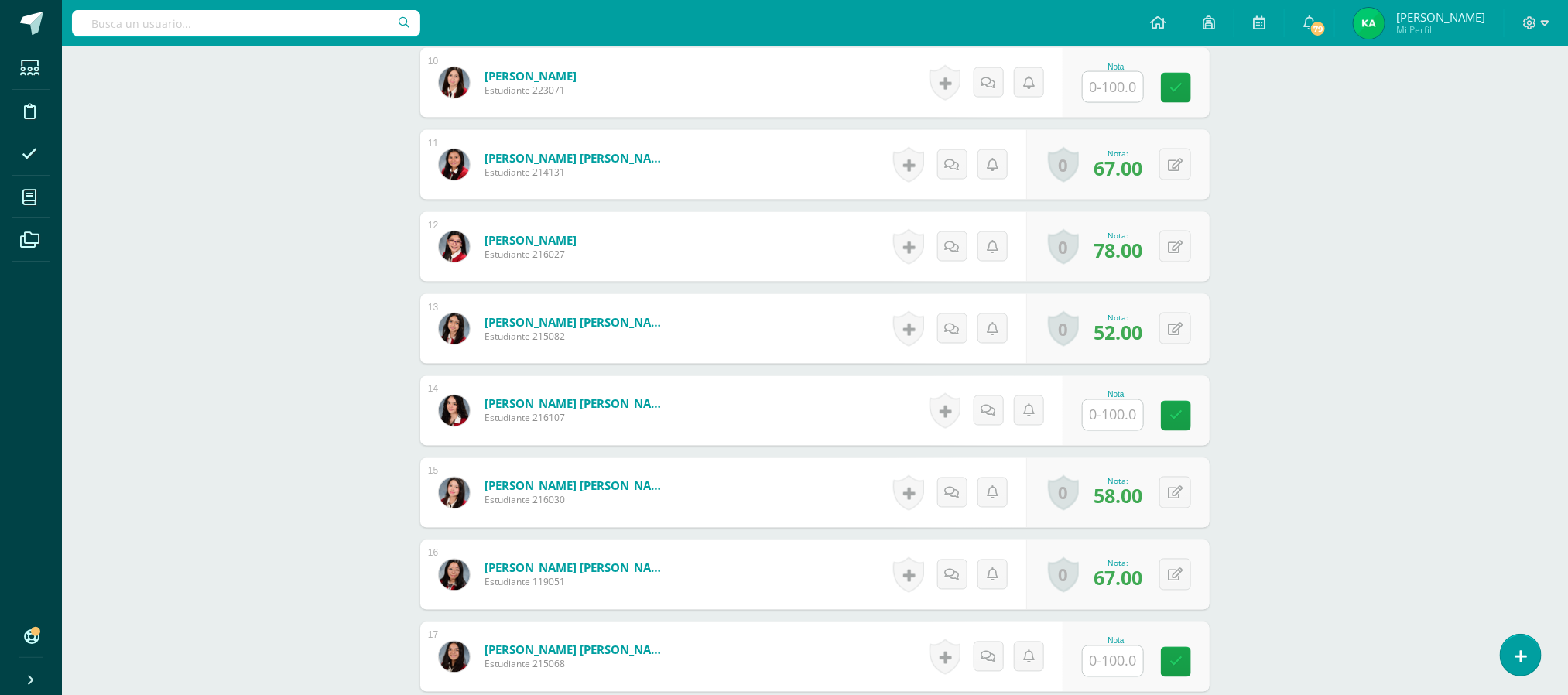
scroll to position [1231, 0]
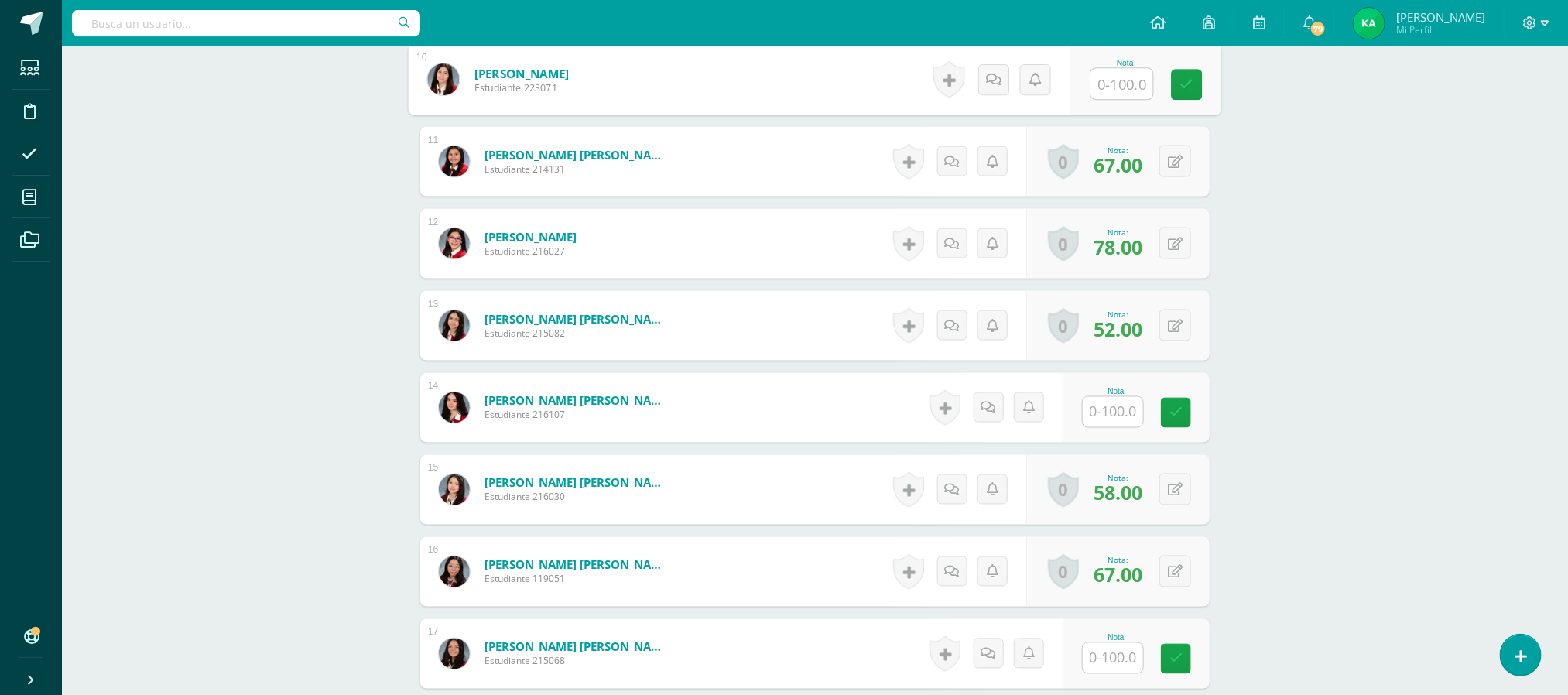
click at [1120, 86] on input "text" at bounding box center [1122, 84] width 62 height 31
type input "78"
click at [1113, 411] on input "text" at bounding box center [1122, 412] width 62 height 31
type input "76"
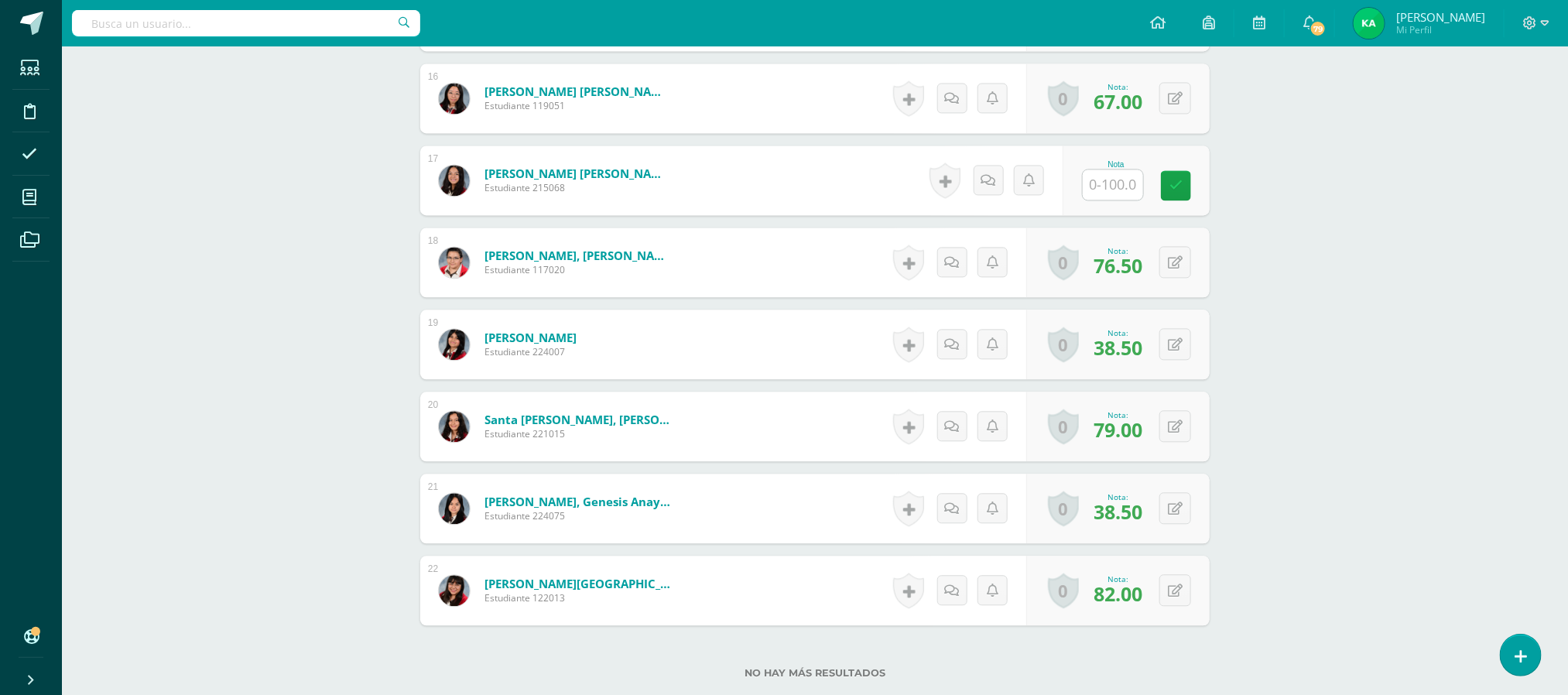
scroll to position [1758, 0]
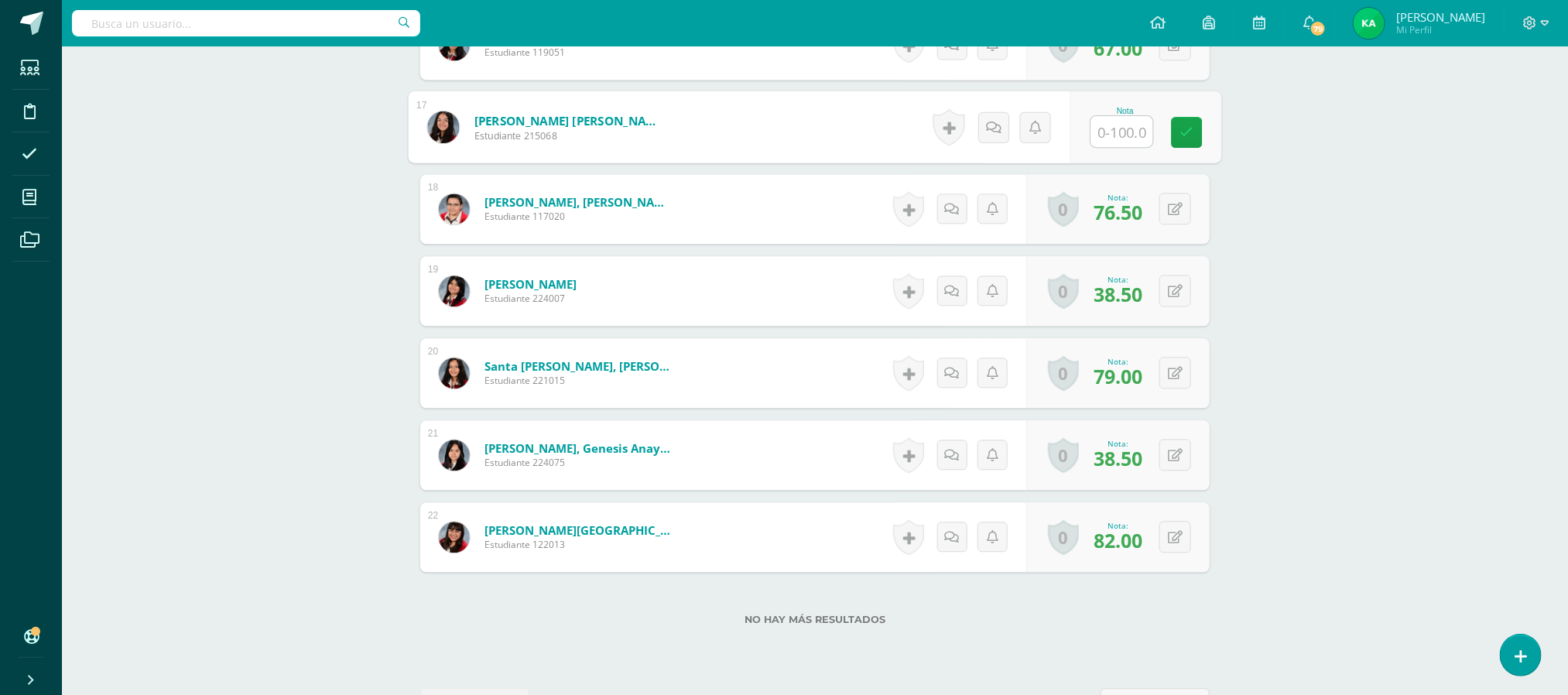
click at [1126, 138] on input "text" at bounding box center [1122, 132] width 62 height 31
type input "79"
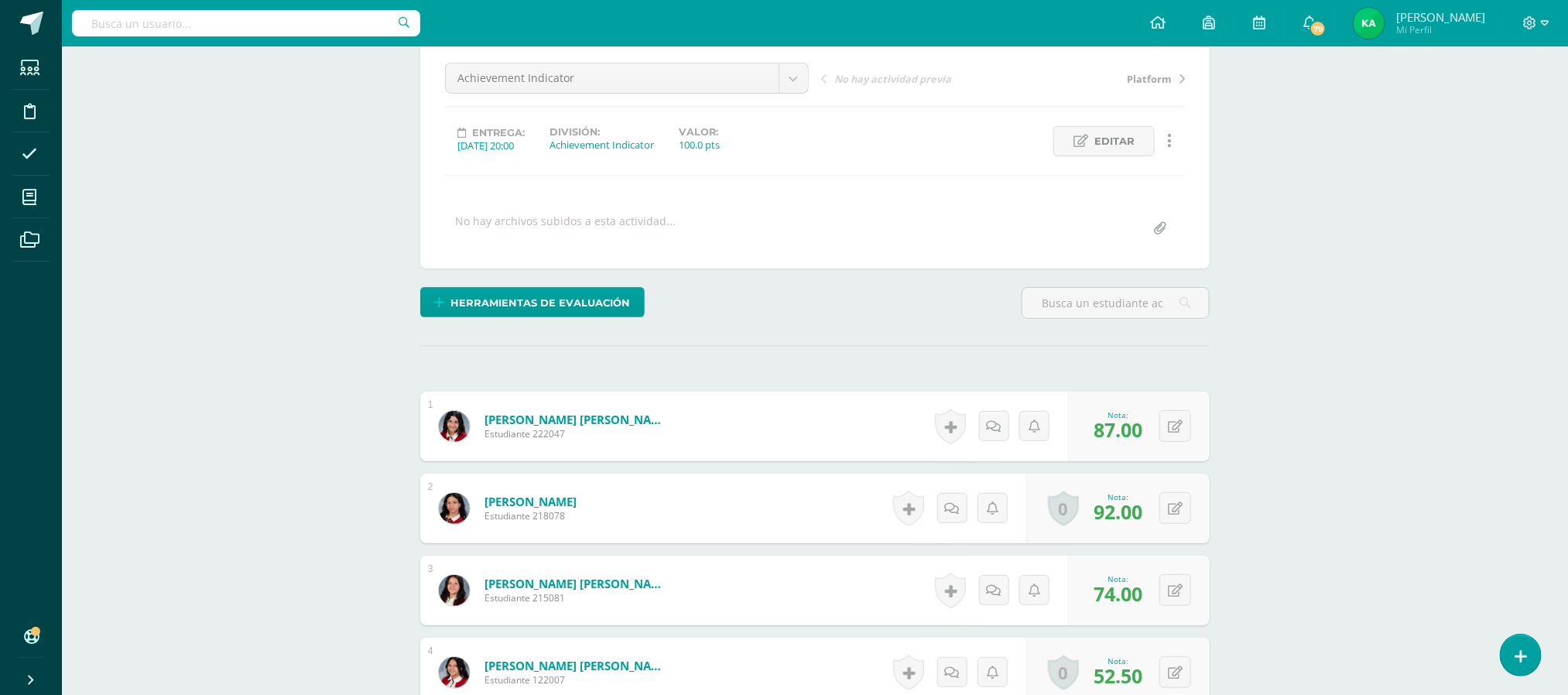
scroll to position [0, 0]
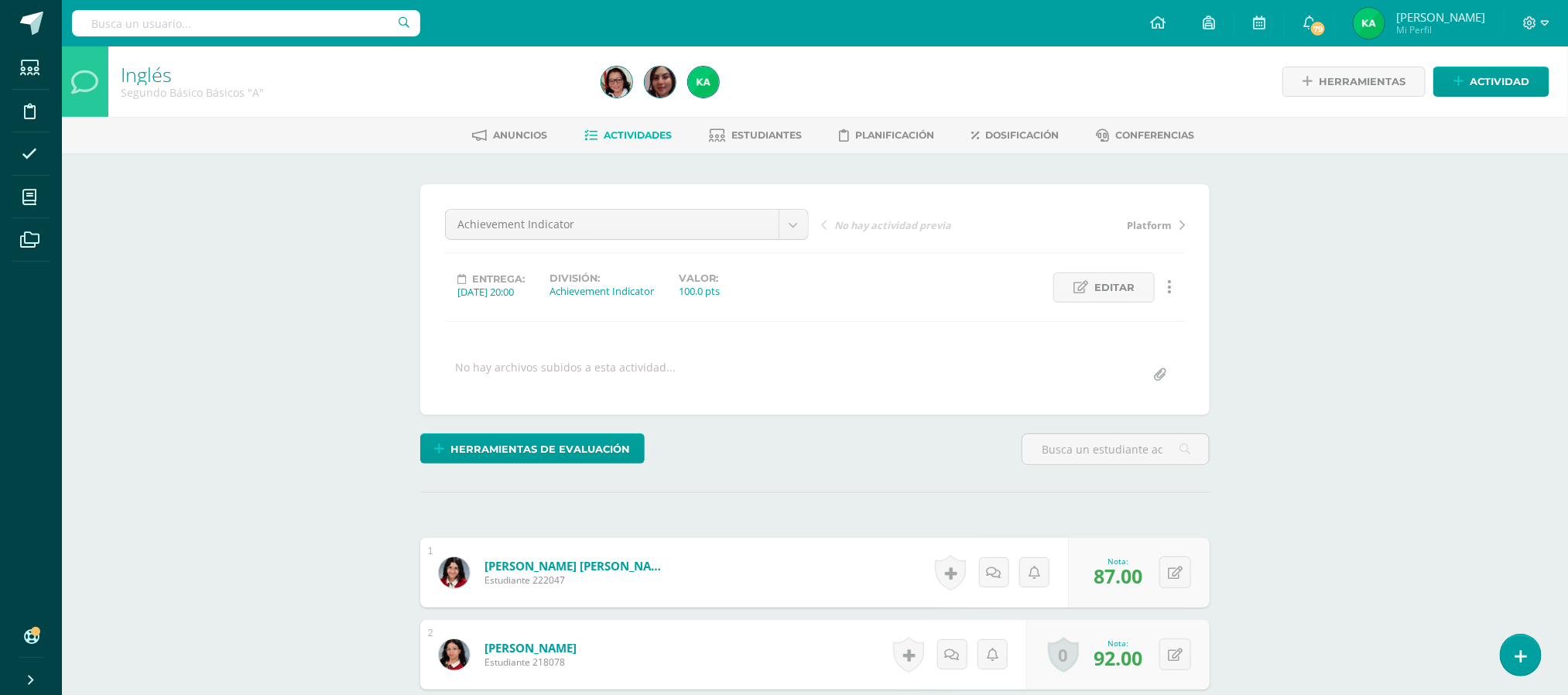
click at [617, 133] on span "Actividades" at bounding box center [638, 135] width 68 height 11
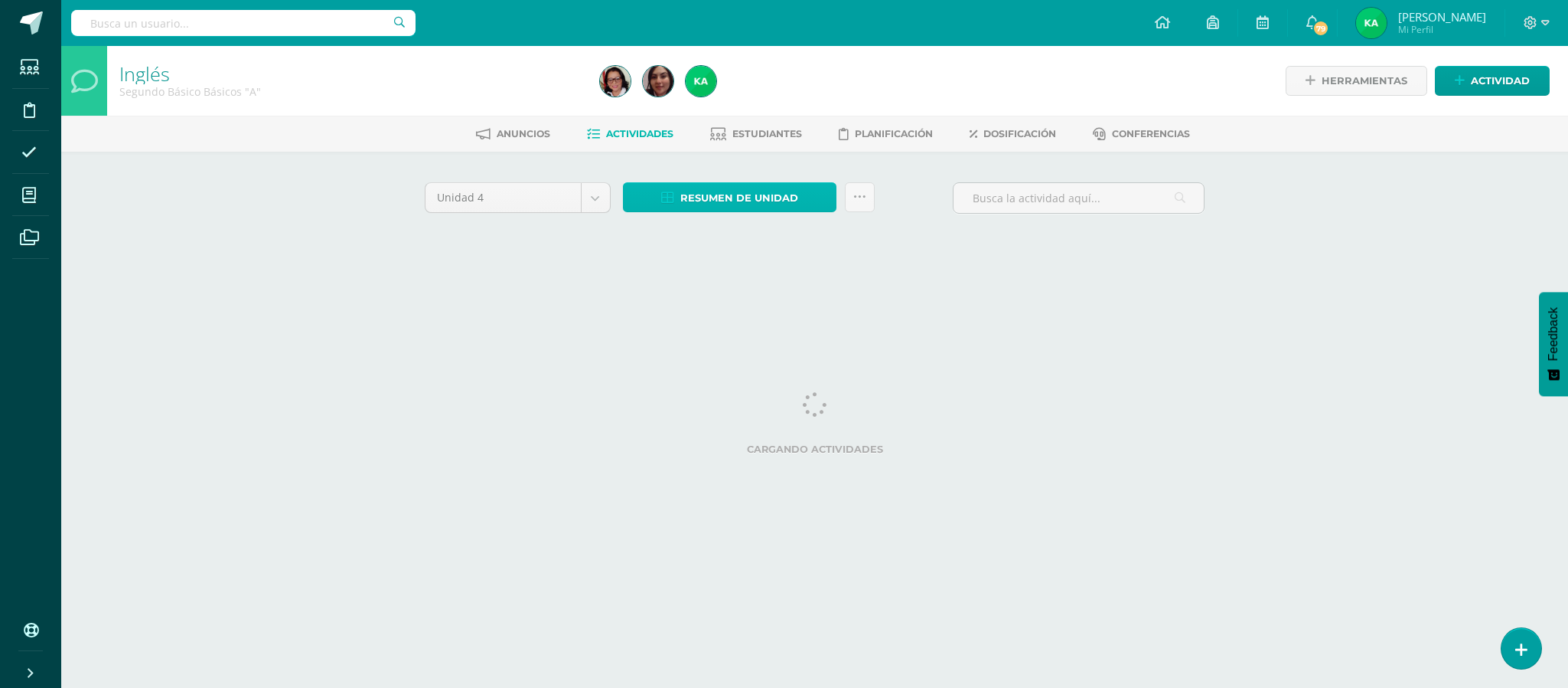
click at [721, 202] on span "Resumen de unidad" at bounding box center [739, 198] width 118 height 28
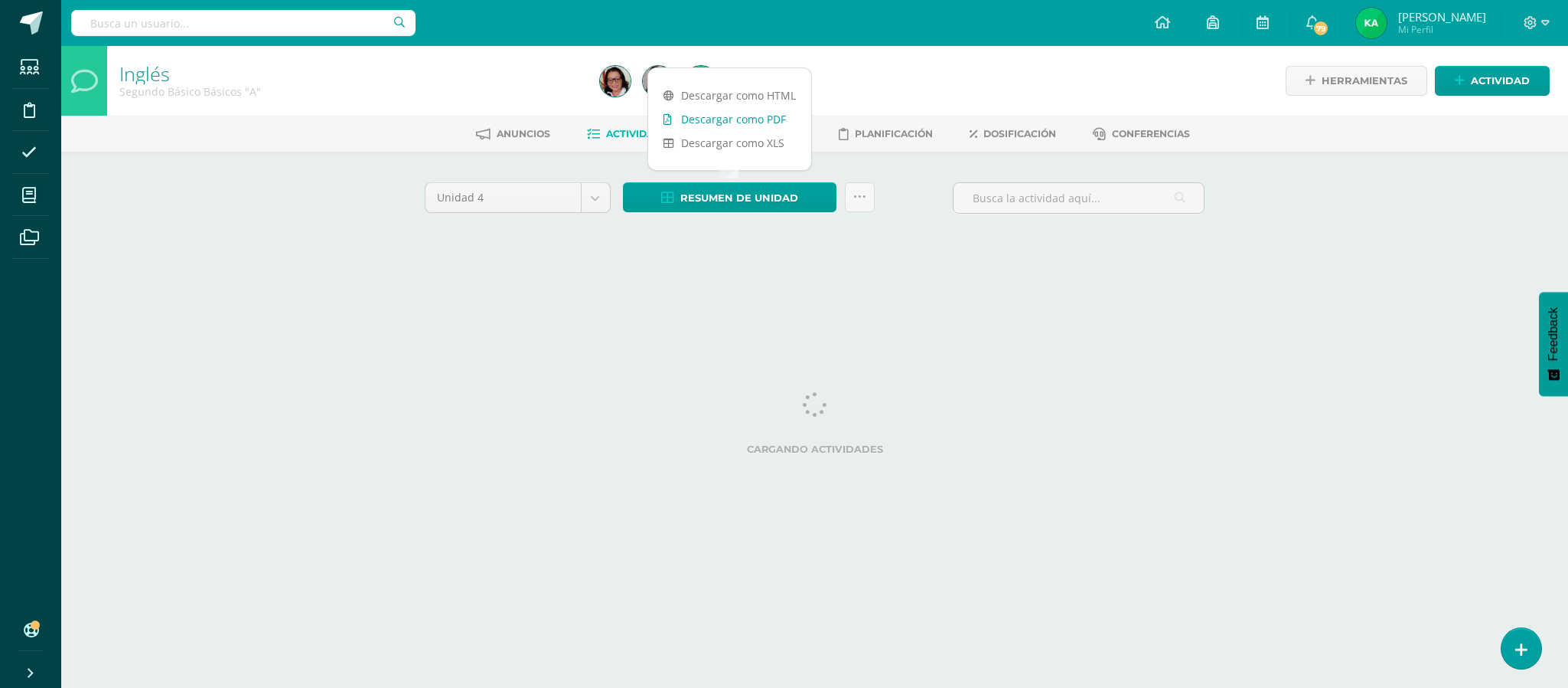
click at [718, 119] on link "Descargar como PDF" at bounding box center [730, 118] width 163 height 24
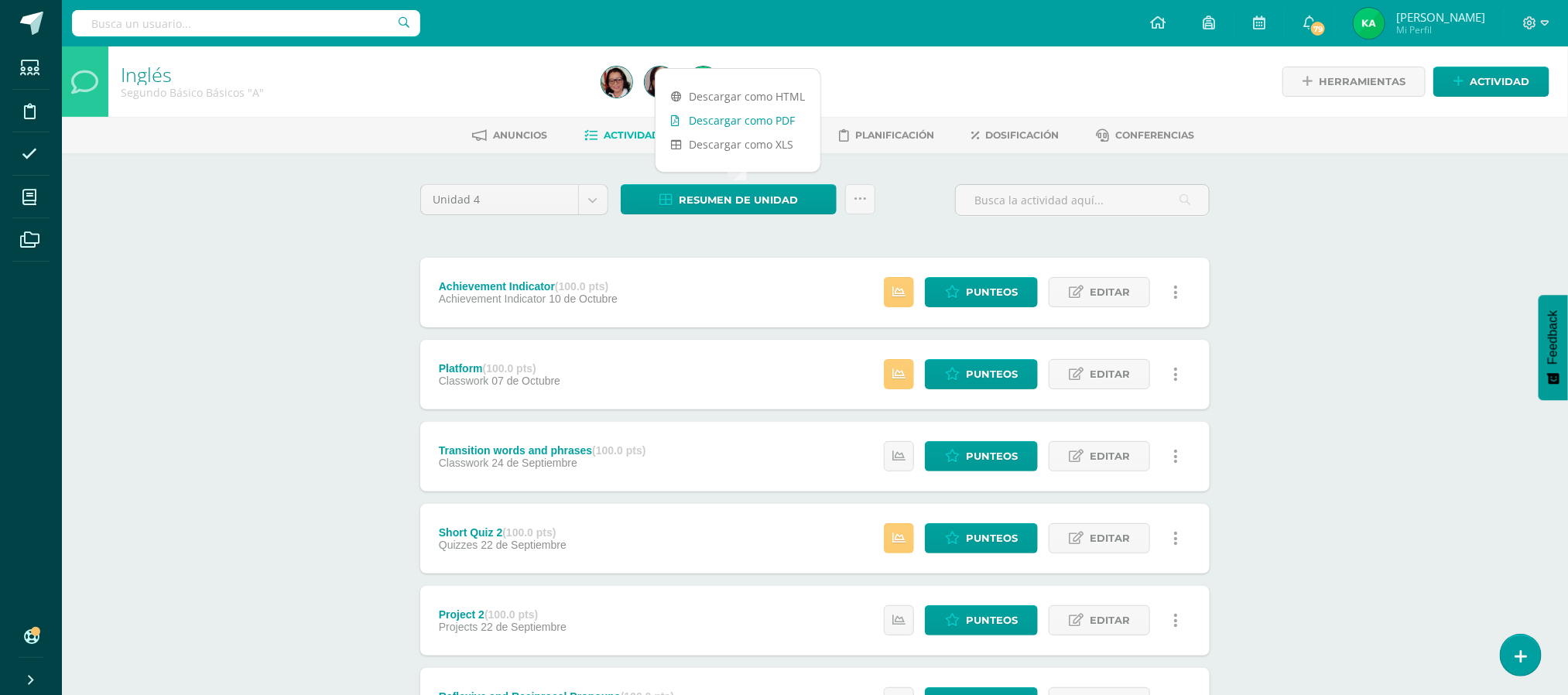
click at [734, 124] on link "Descargar como PDF" at bounding box center [738, 120] width 165 height 24
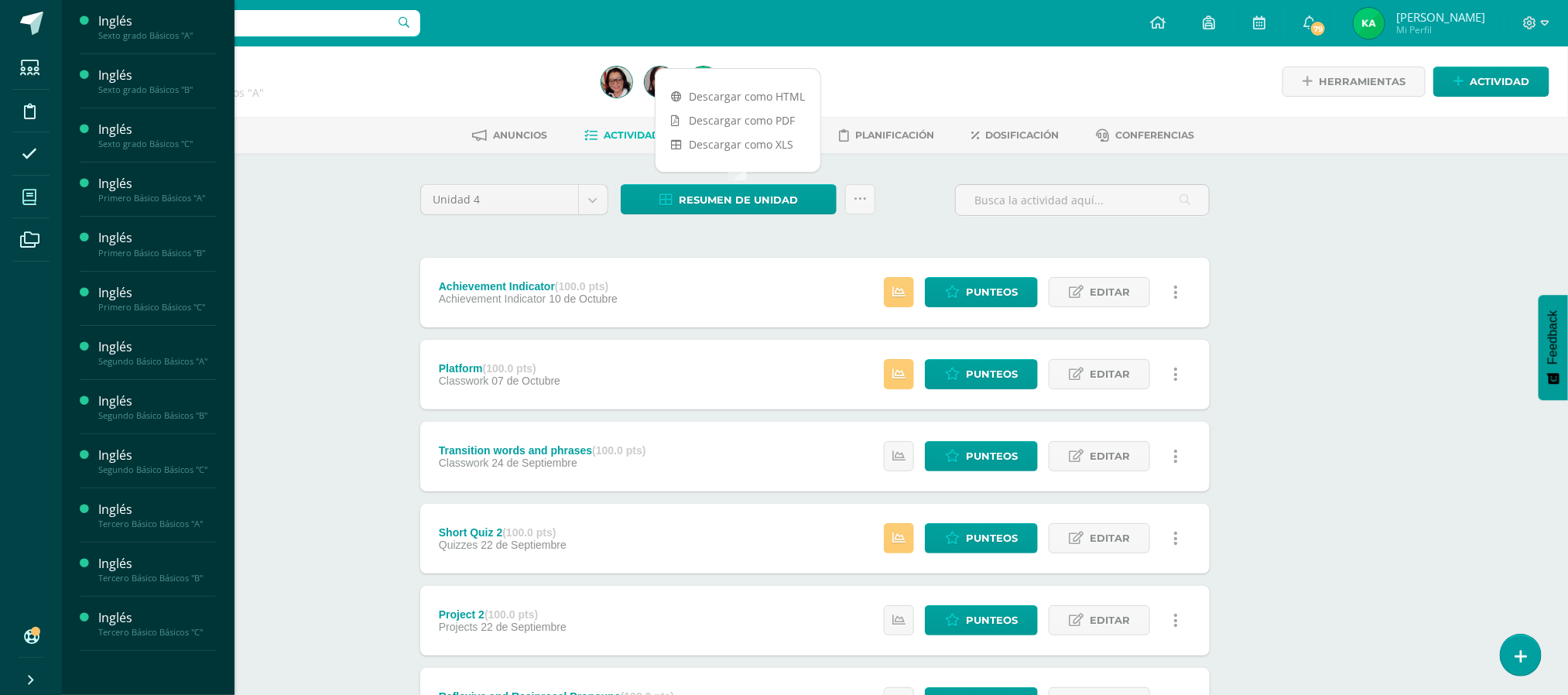
click at [31, 195] on icon at bounding box center [29, 197] width 14 height 16
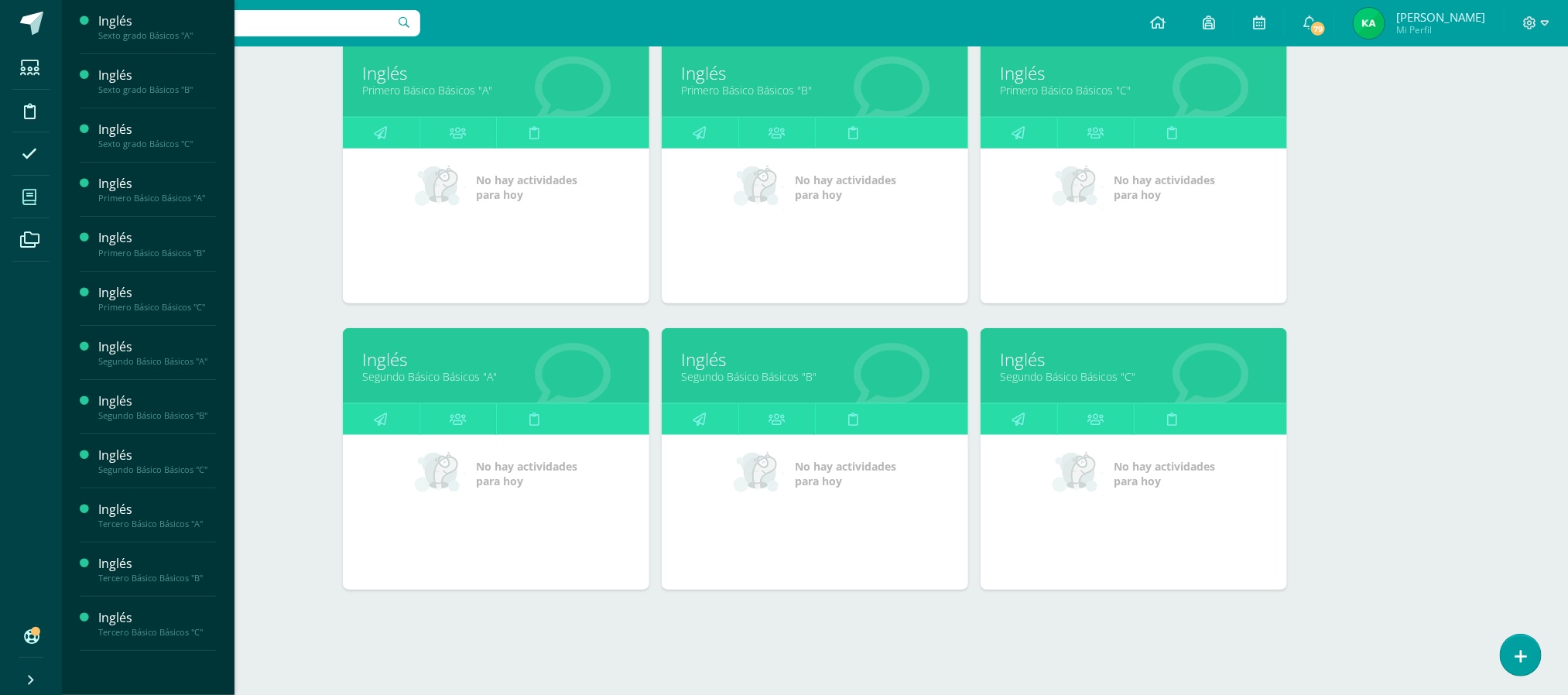
scroll to position [552, 0]
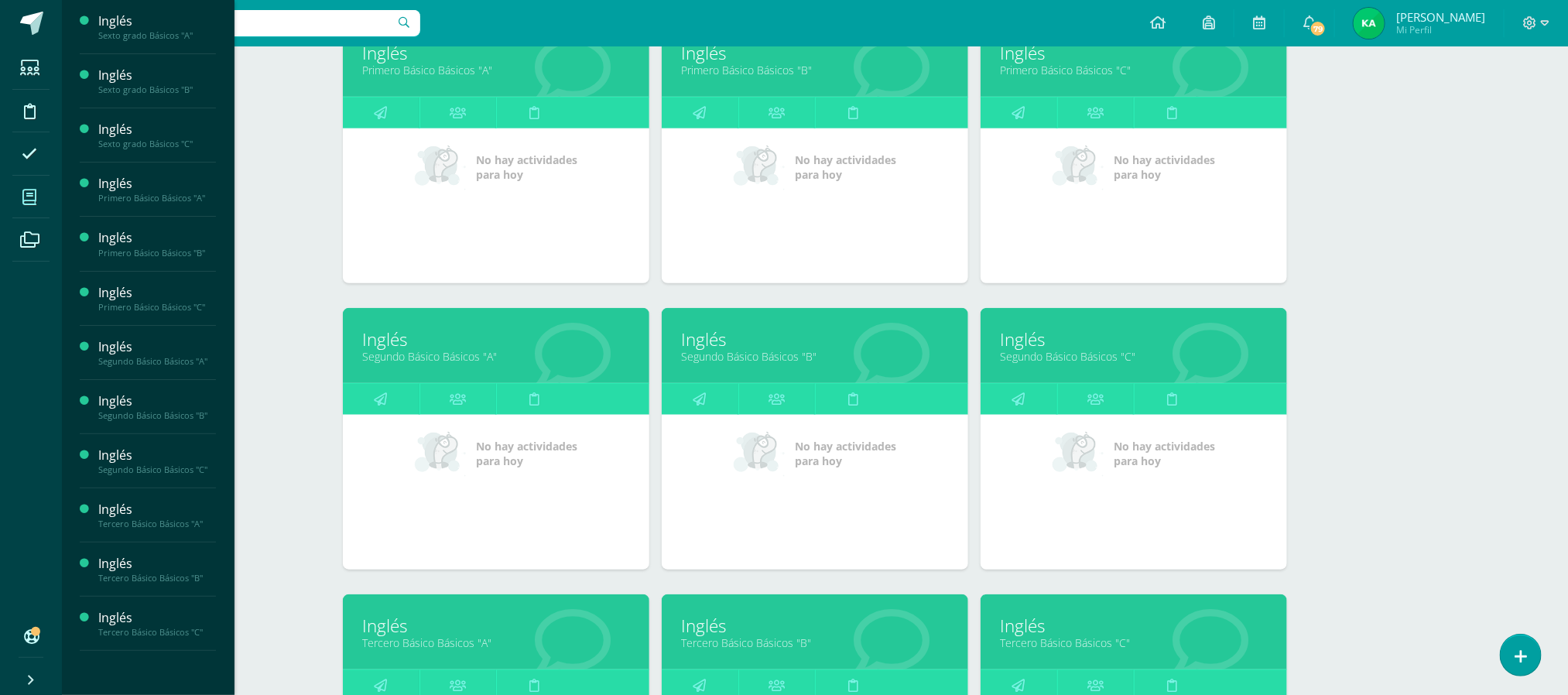
click at [737, 360] on link "Segundo Básico Básicos "B"" at bounding box center [815, 357] width 268 height 15
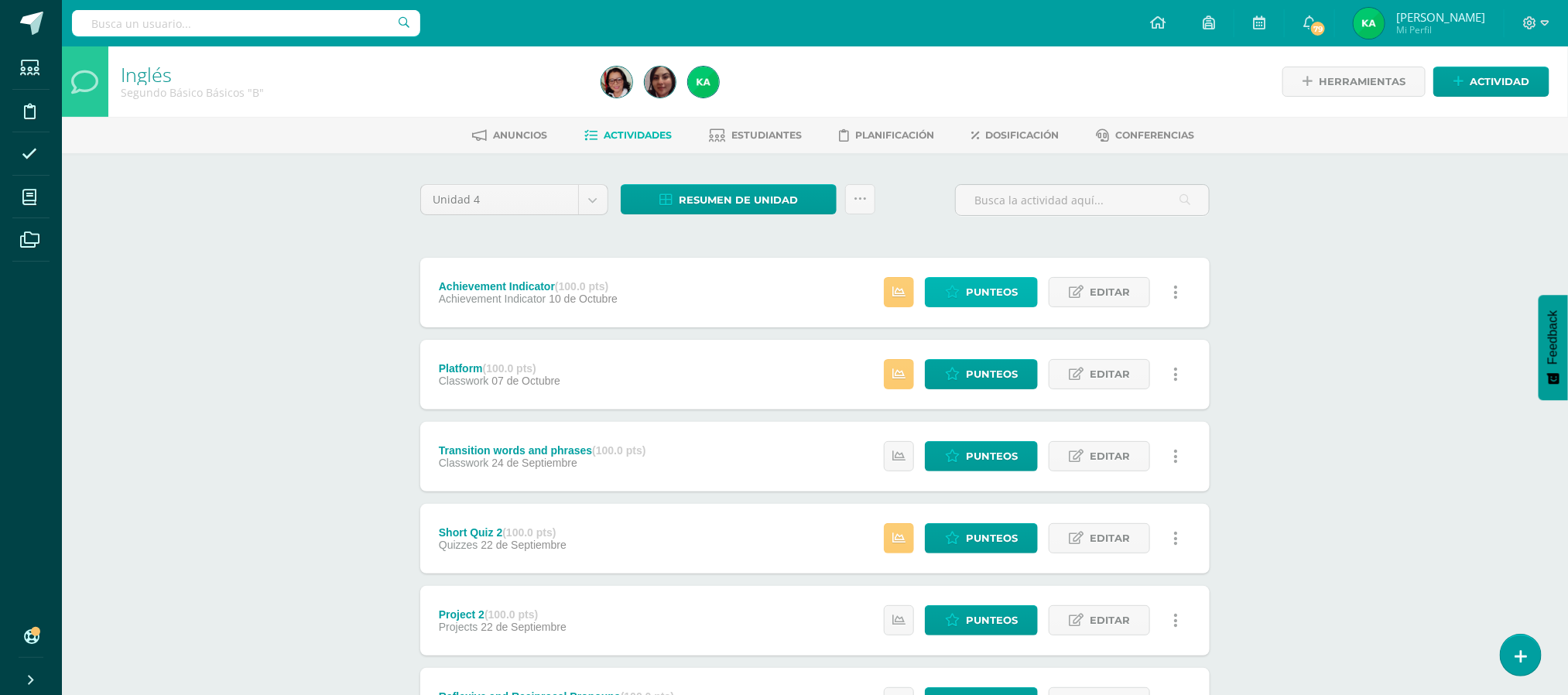
click at [985, 291] on span "Punteos" at bounding box center [991, 292] width 52 height 29
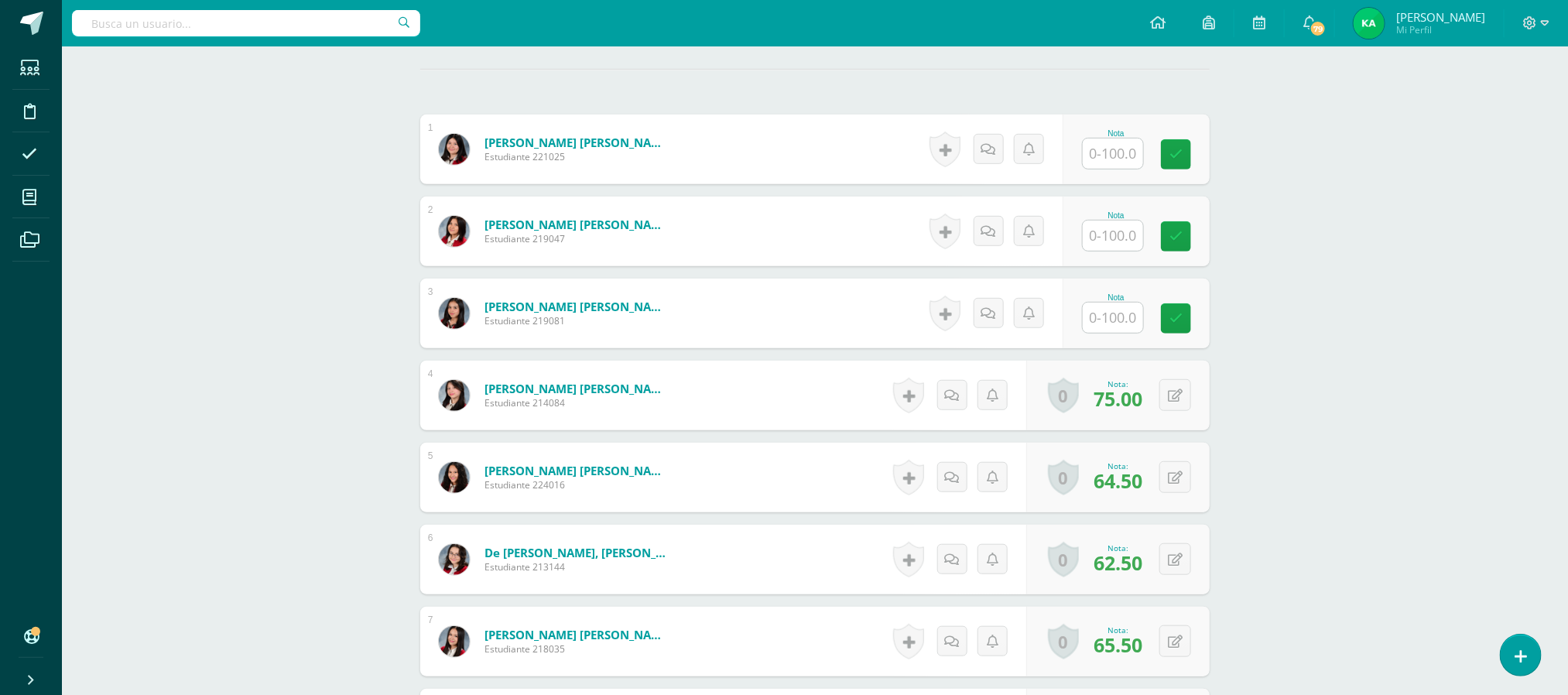
scroll to position [456, 0]
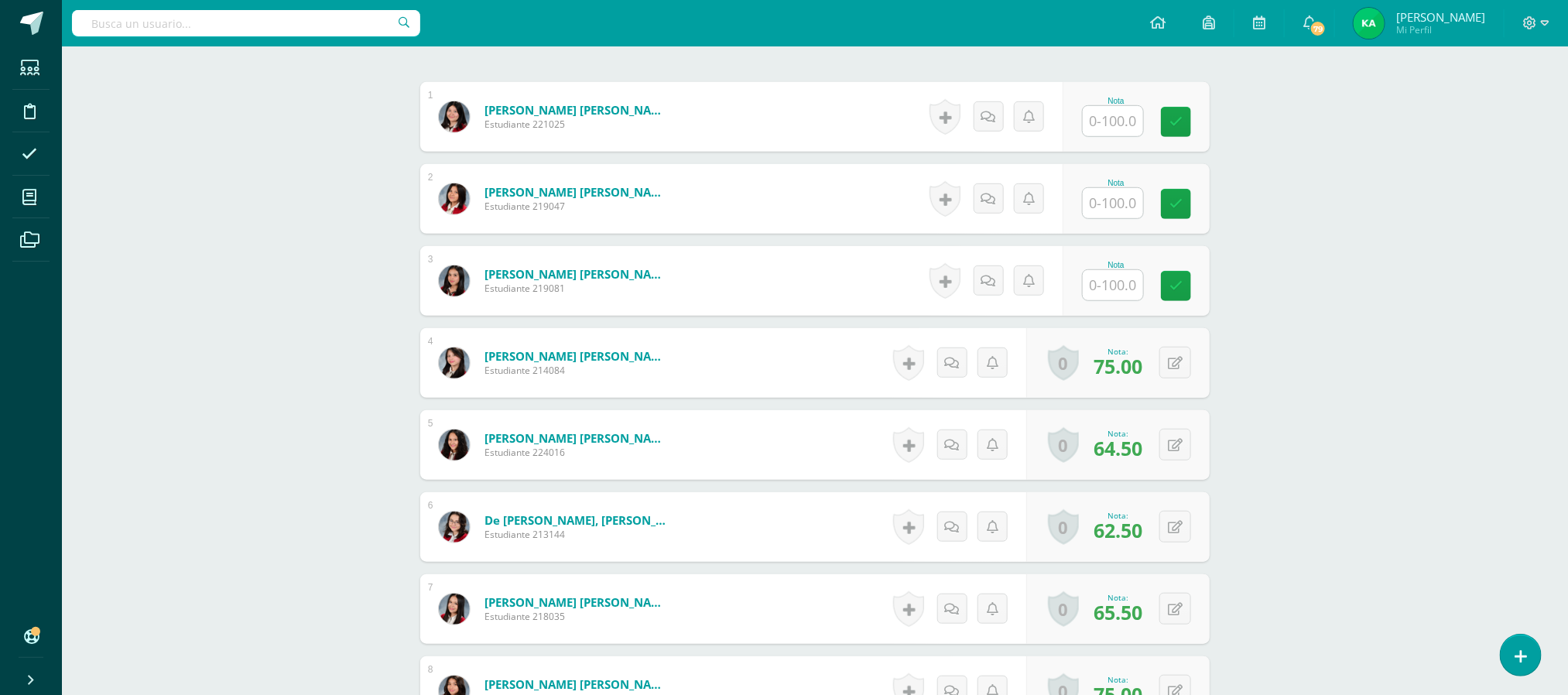
click at [1101, 126] on input "text" at bounding box center [1113, 120] width 61 height 30
type input "90"
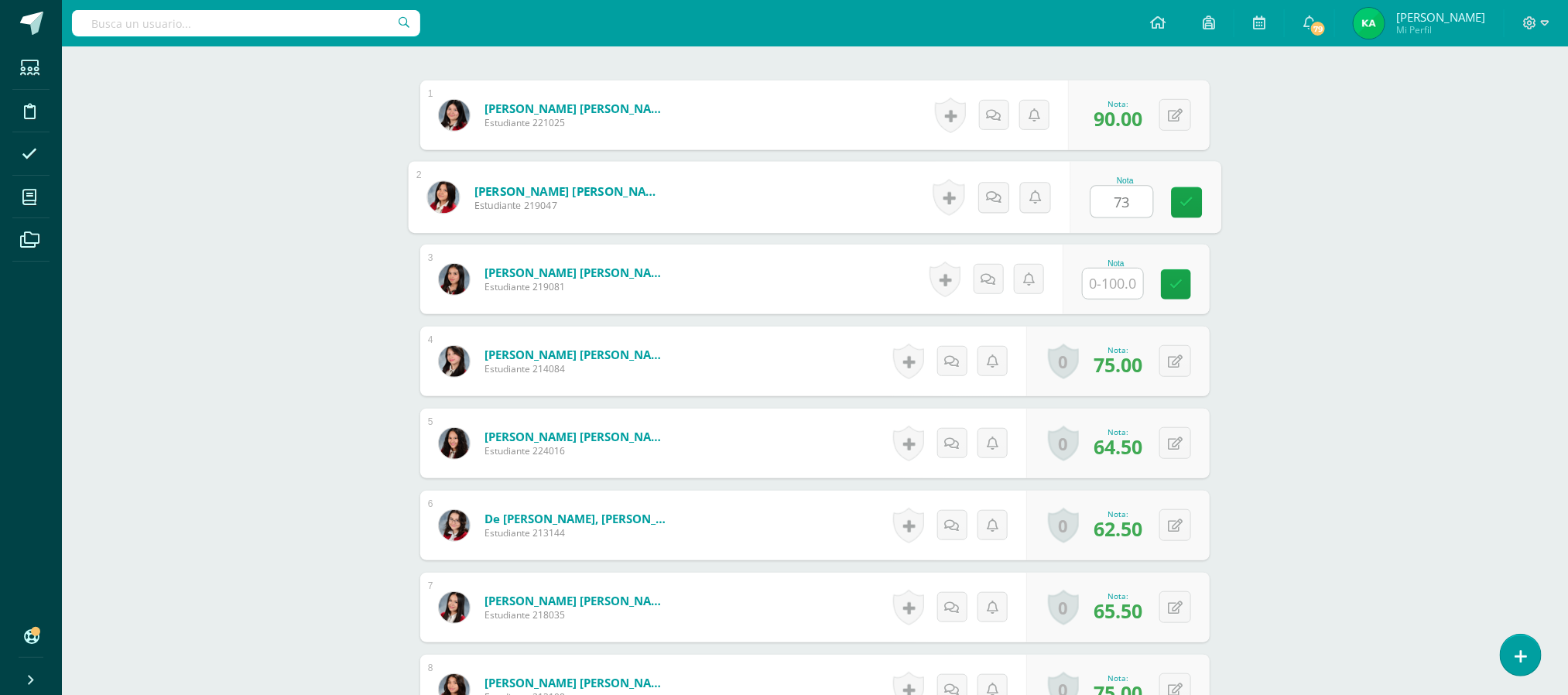
type input "73"
type input "83"
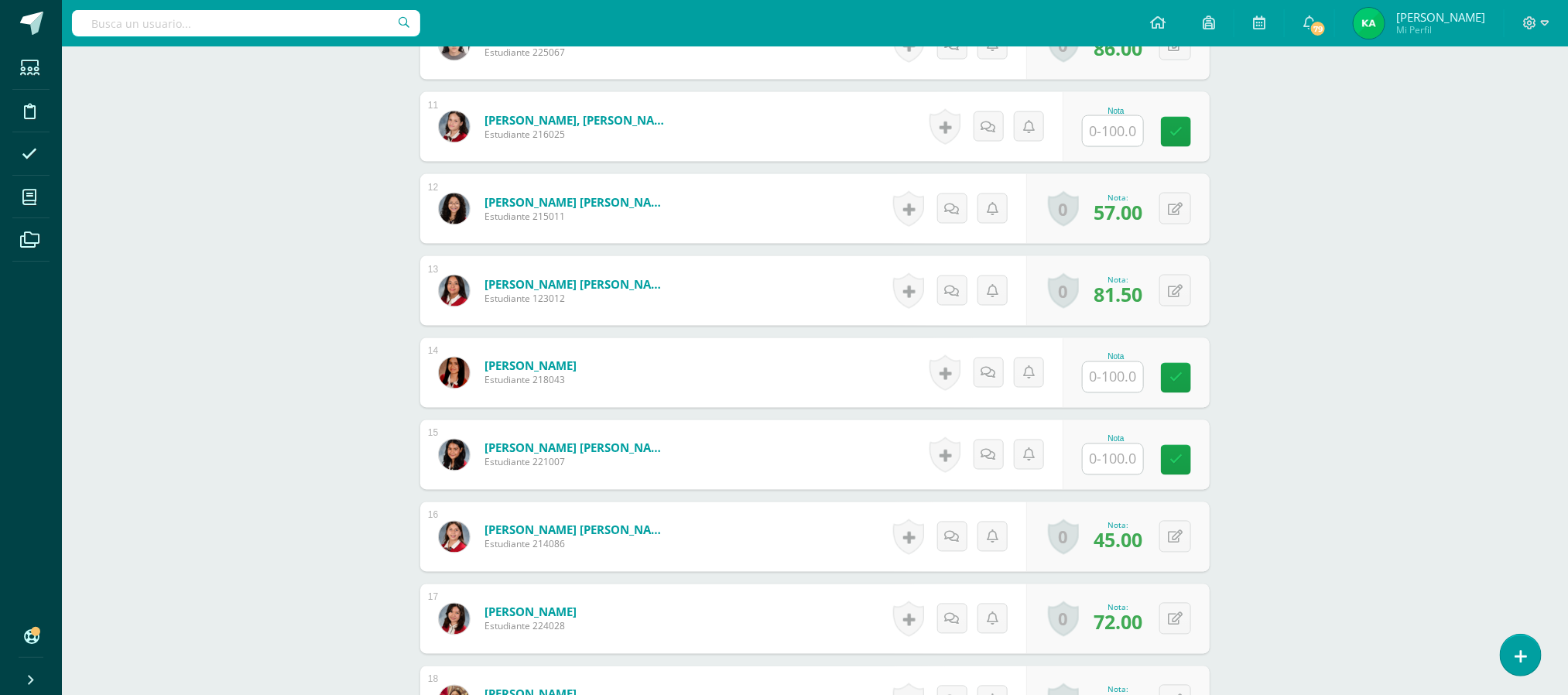
scroll to position [1270, 0]
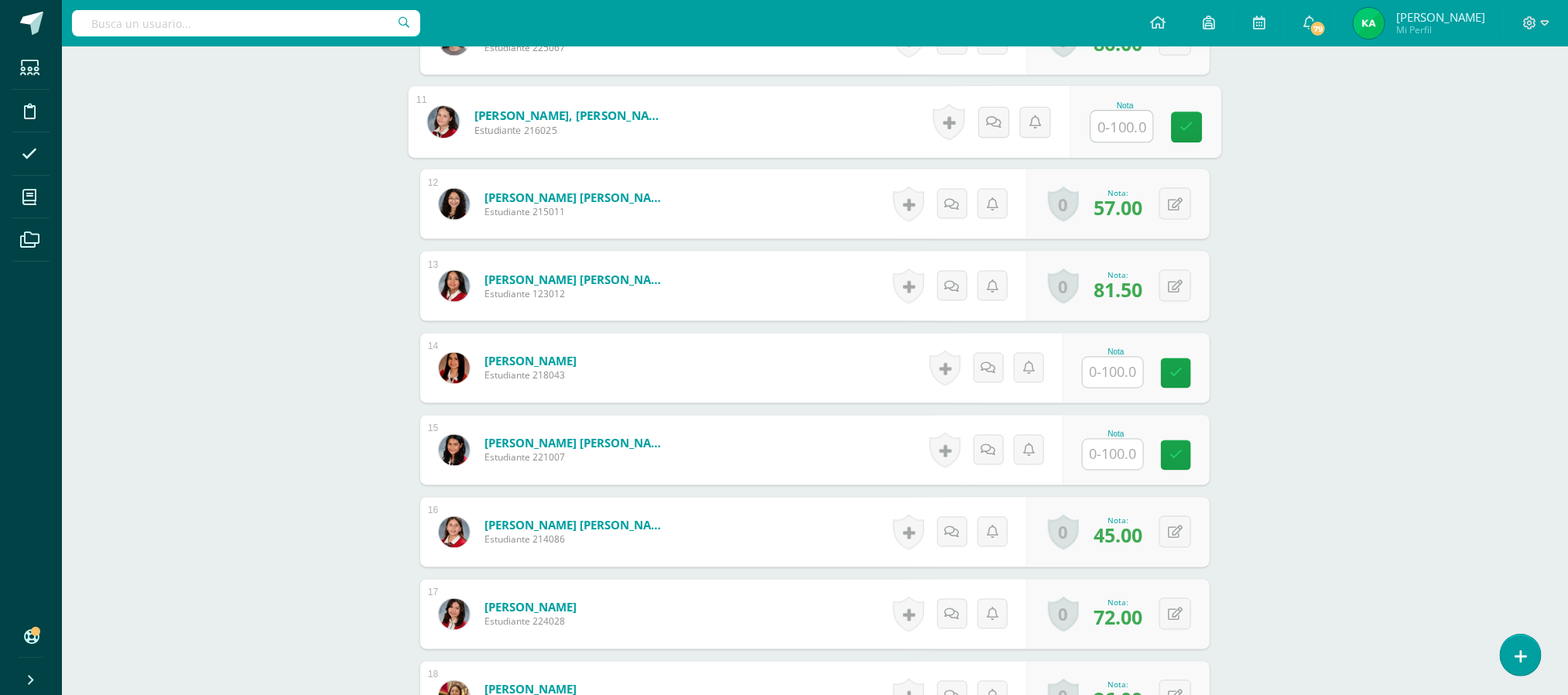
click at [1113, 126] on input "text" at bounding box center [1122, 127] width 62 height 31
type input "72"
click at [1113, 383] on input "text" at bounding box center [1122, 373] width 62 height 31
type input "95"
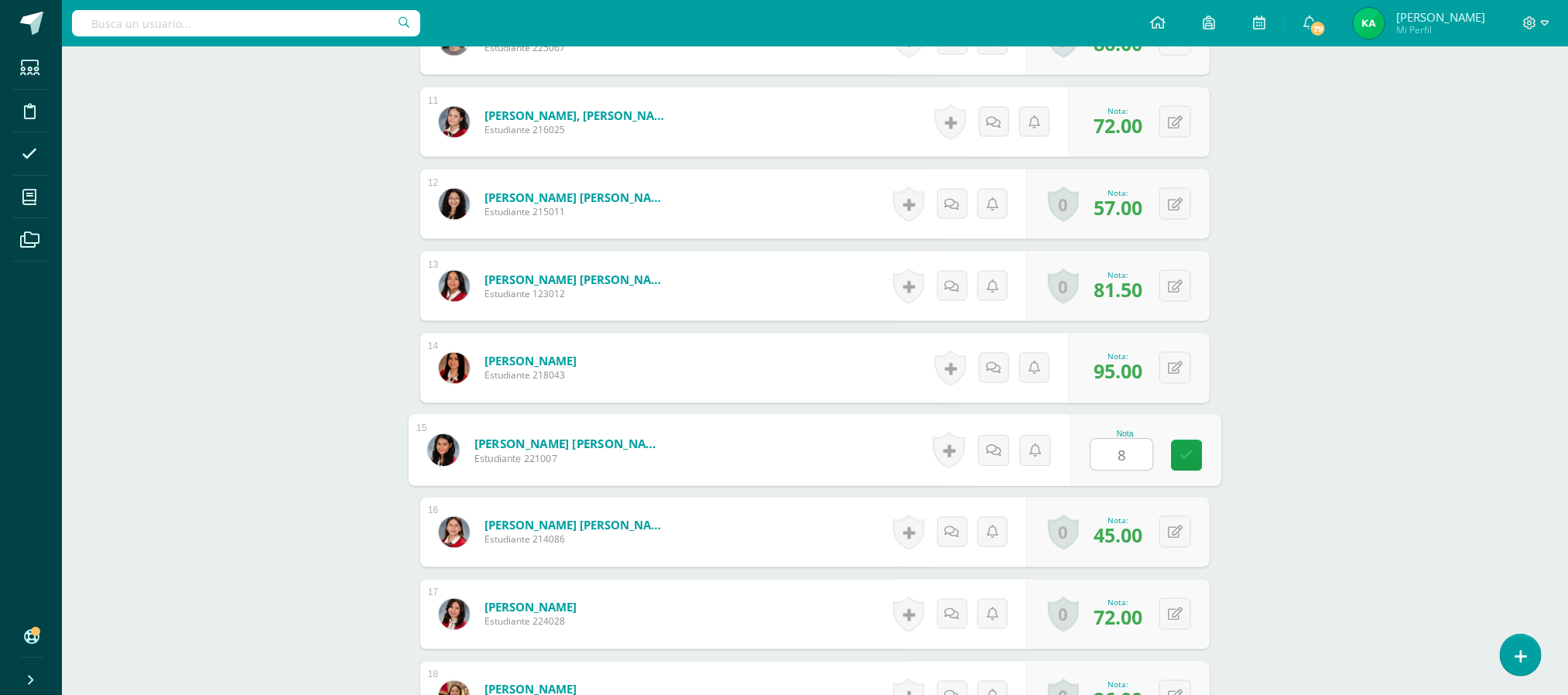
type input "80"
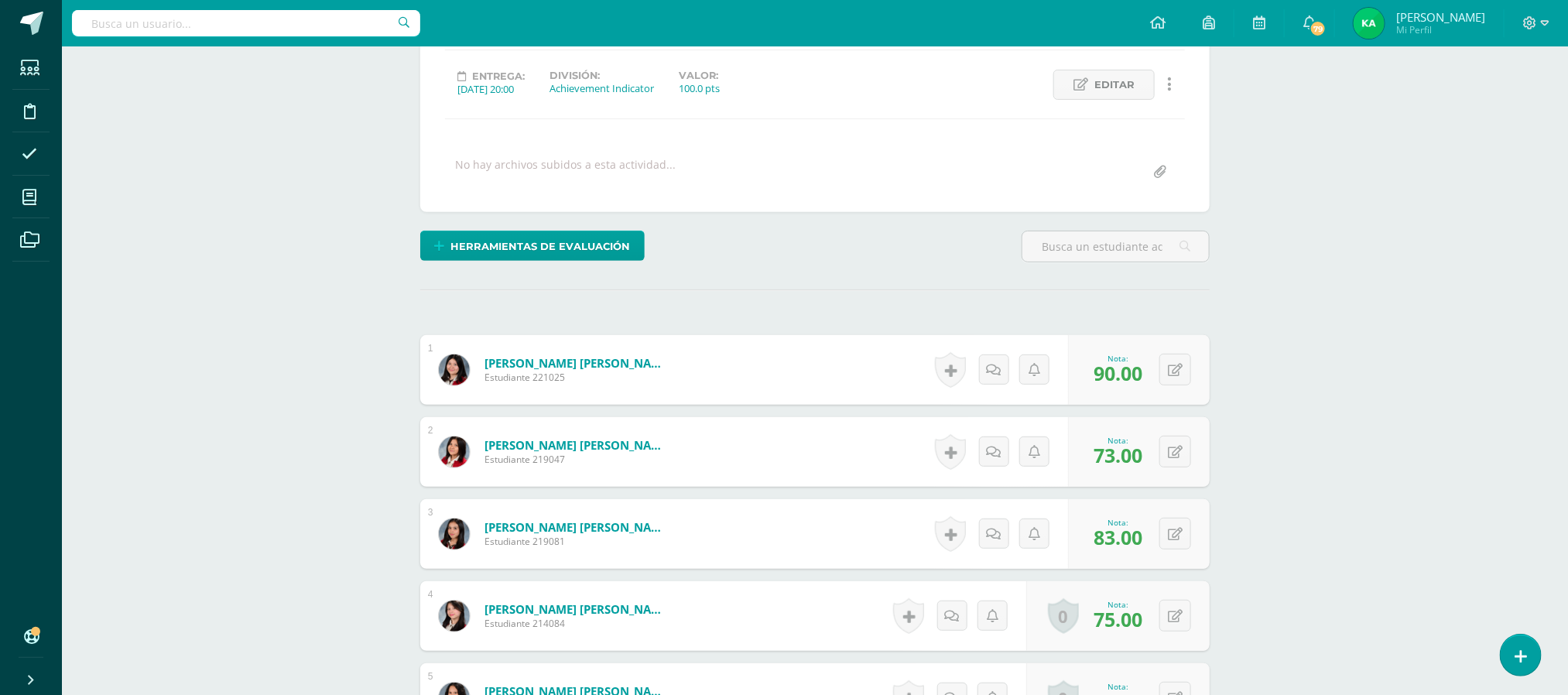
scroll to position [0, 0]
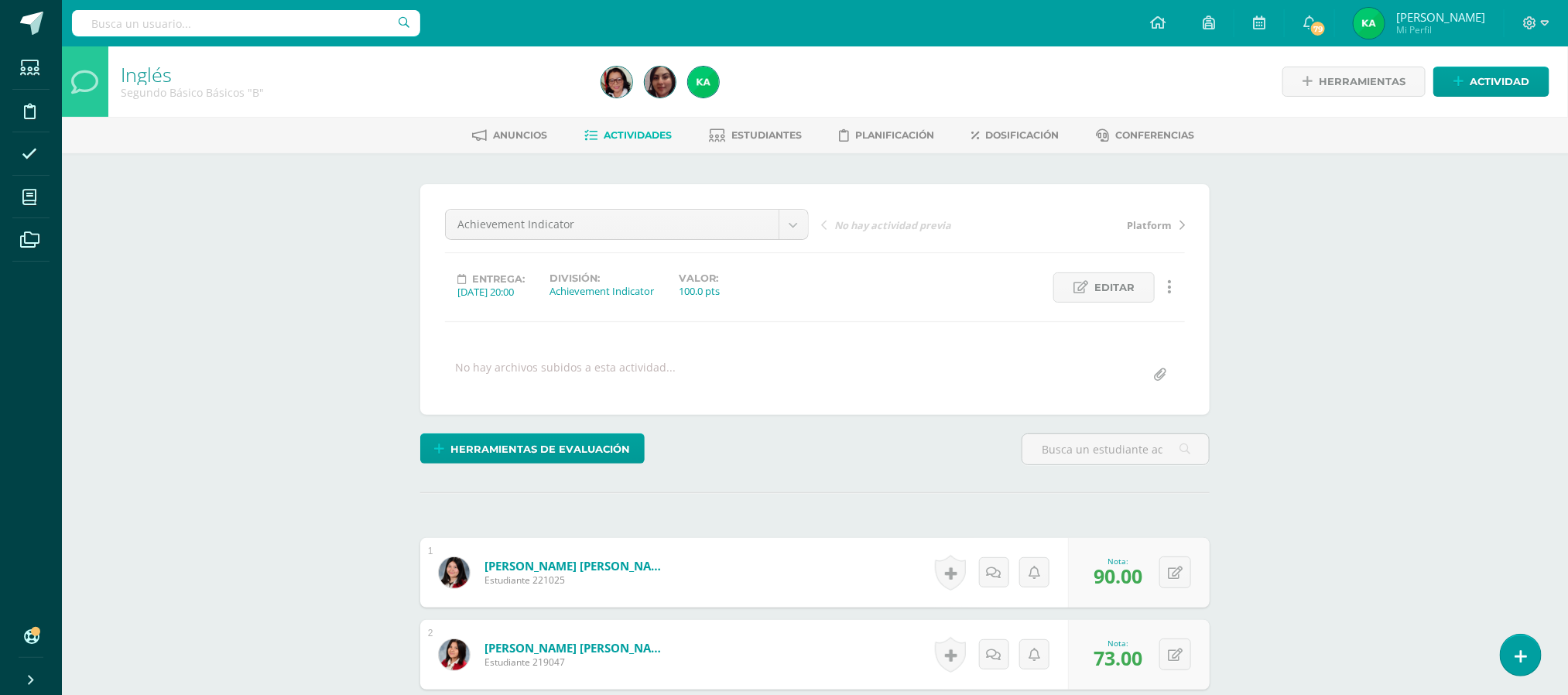
click at [639, 135] on span "Actividades" at bounding box center [638, 135] width 68 height 11
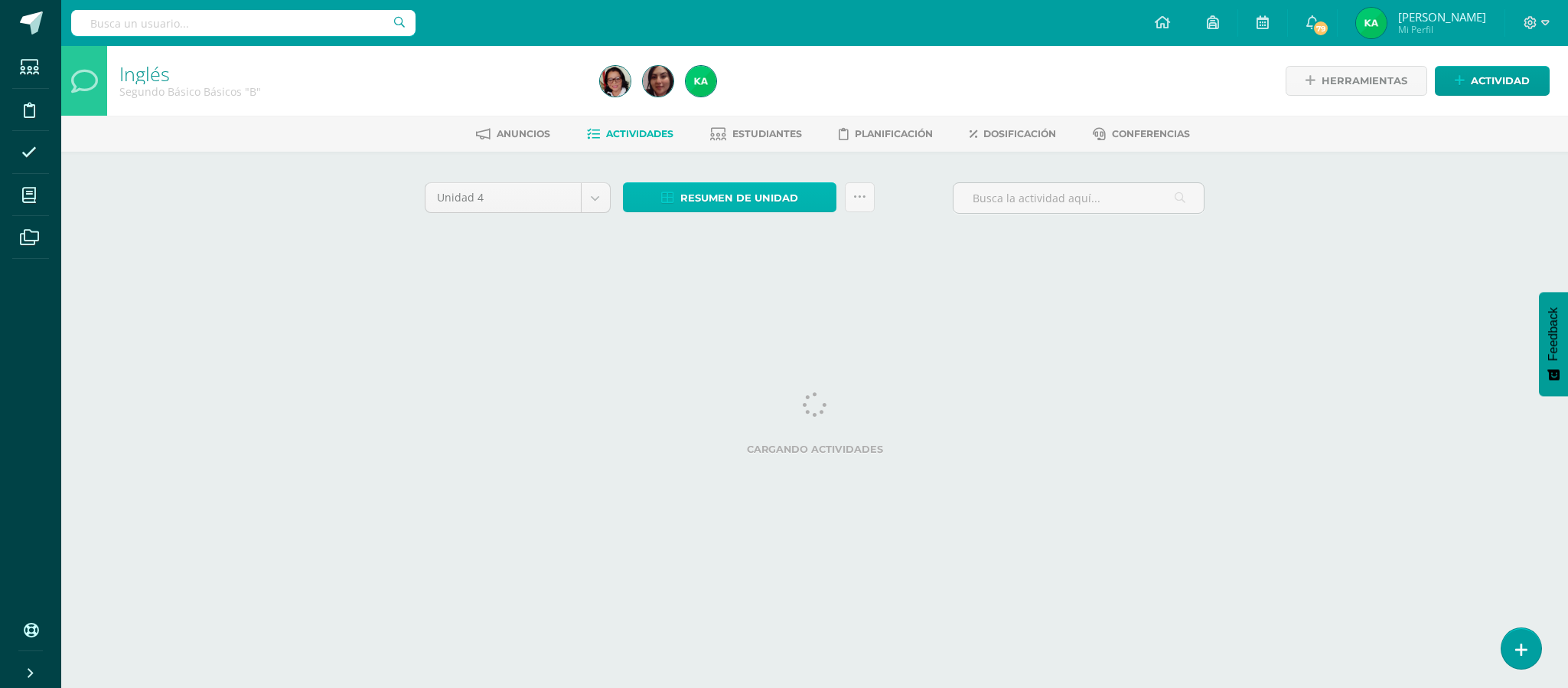
click at [701, 196] on span "Resumen de unidad" at bounding box center [739, 198] width 118 height 28
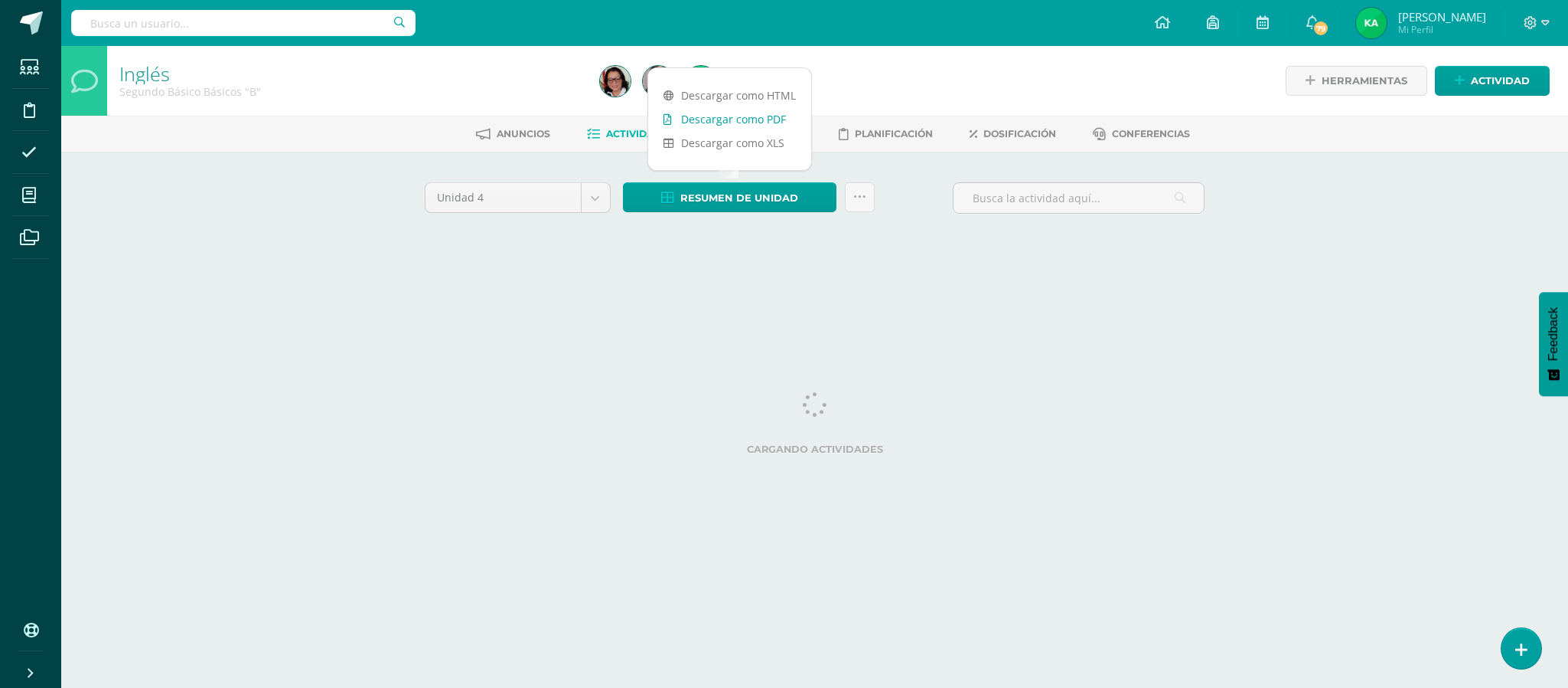
click at [692, 120] on link "Descargar como PDF" at bounding box center [730, 118] width 163 height 24
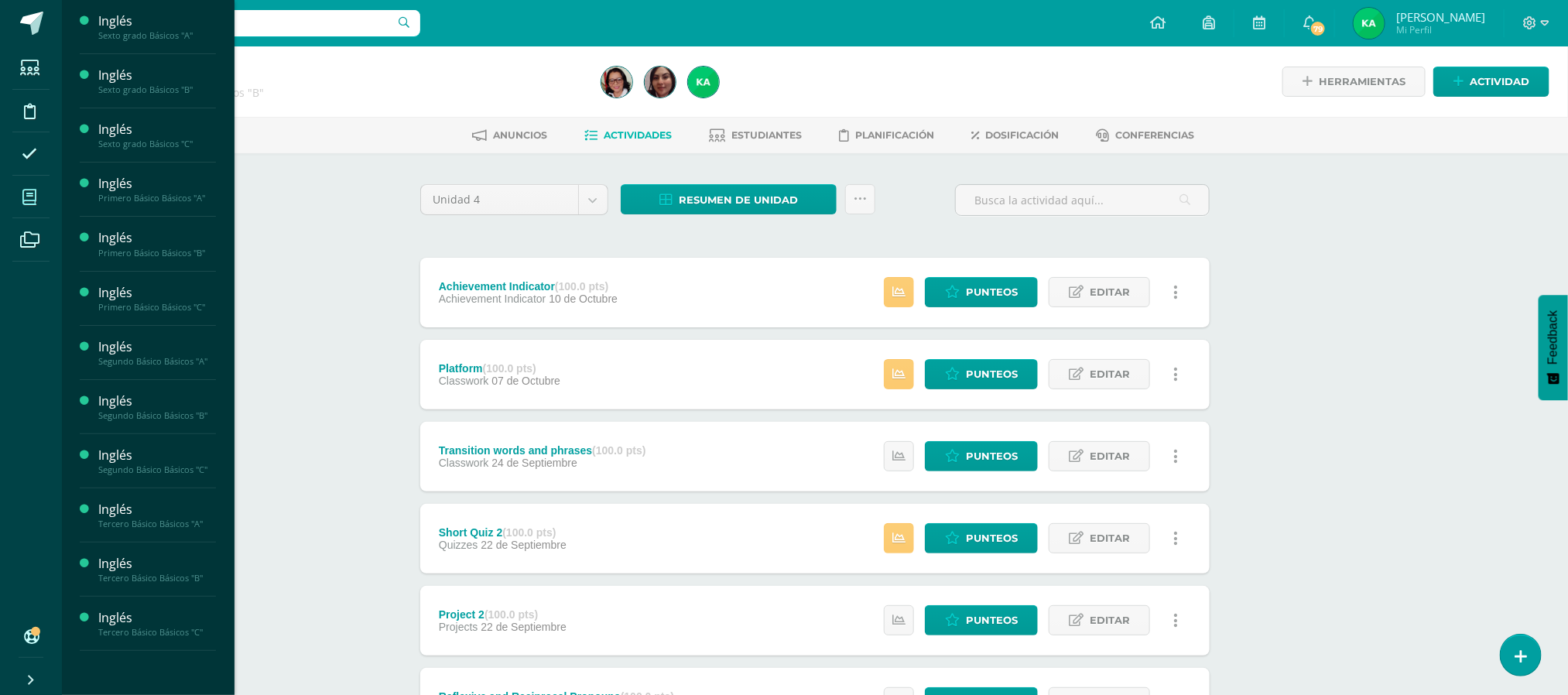
click at [31, 196] on icon at bounding box center [29, 197] width 14 height 16
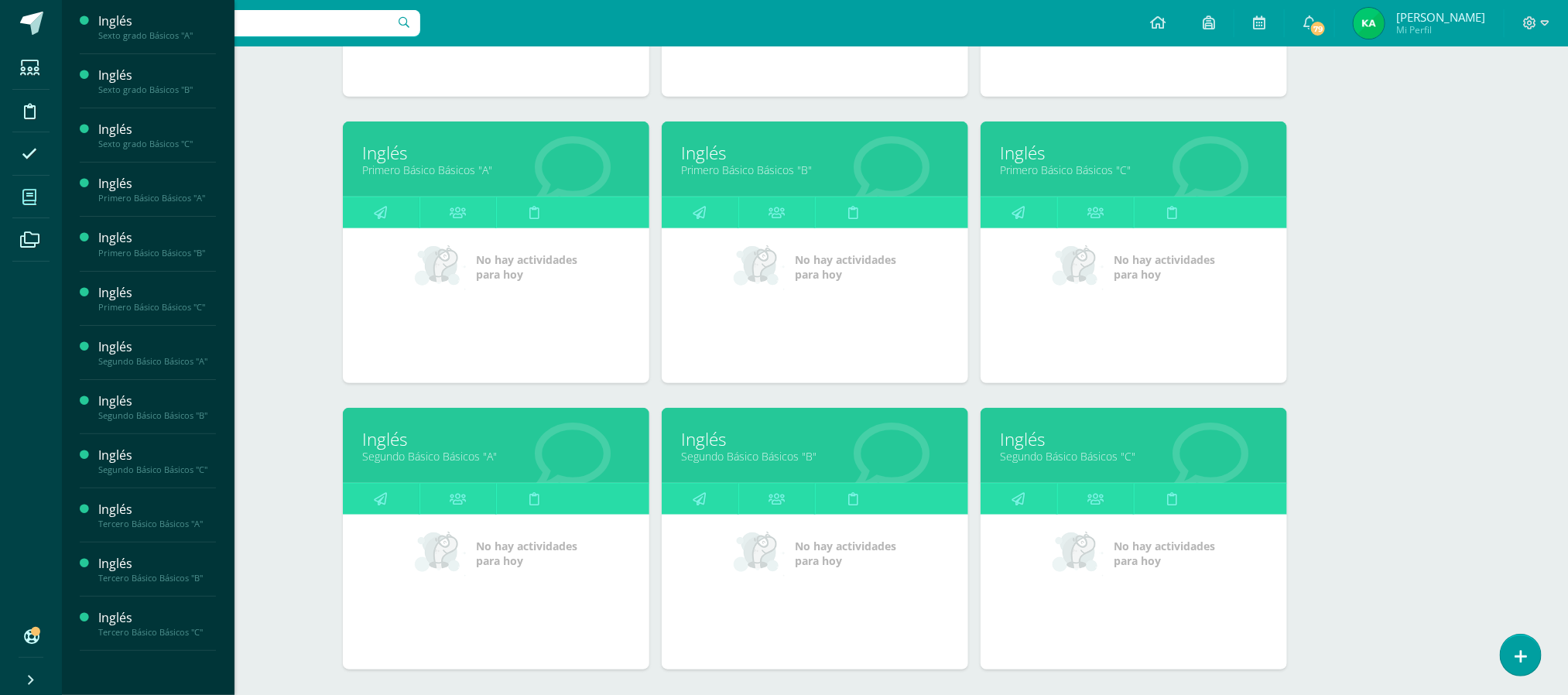
scroll to position [455, 0]
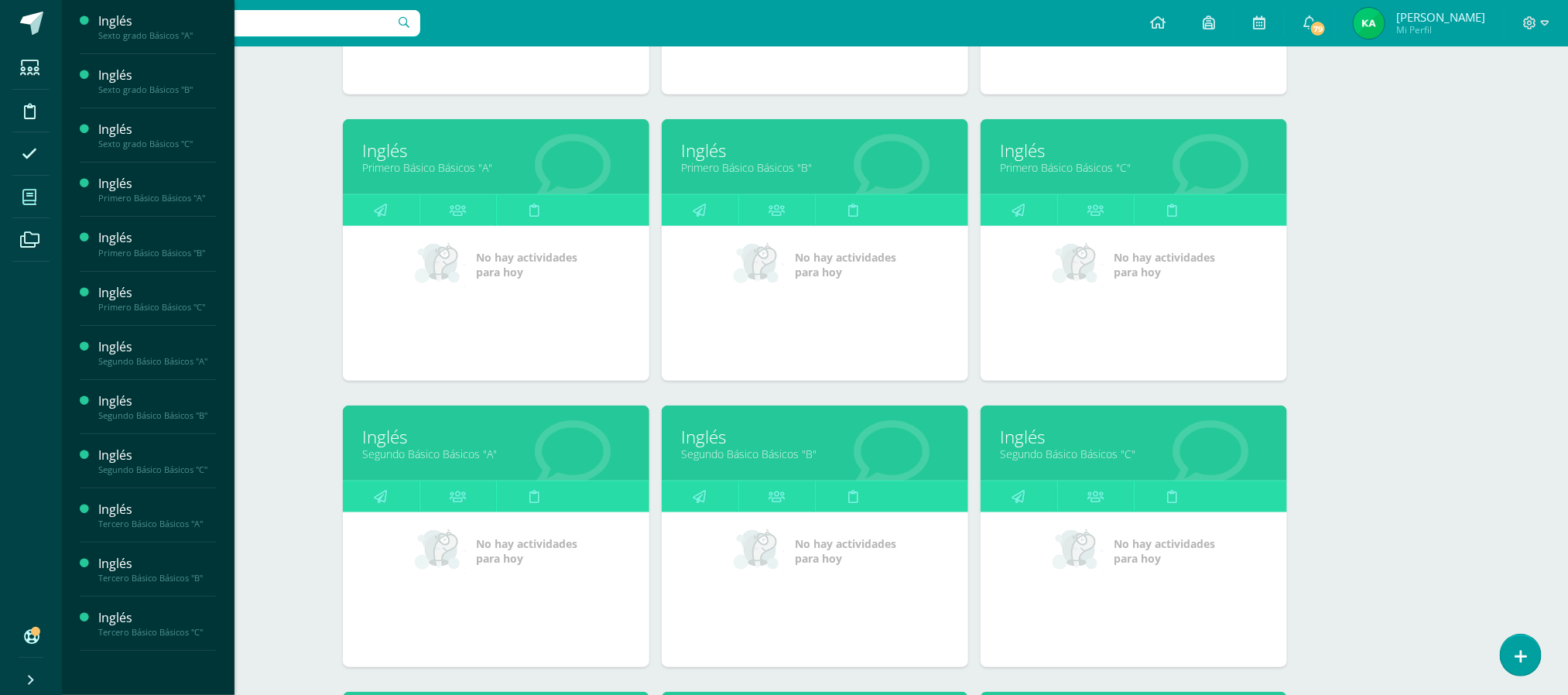
click at [1022, 452] on link "Segundo Básico Básicos "C"" at bounding box center [1134, 454] width 268 height 15
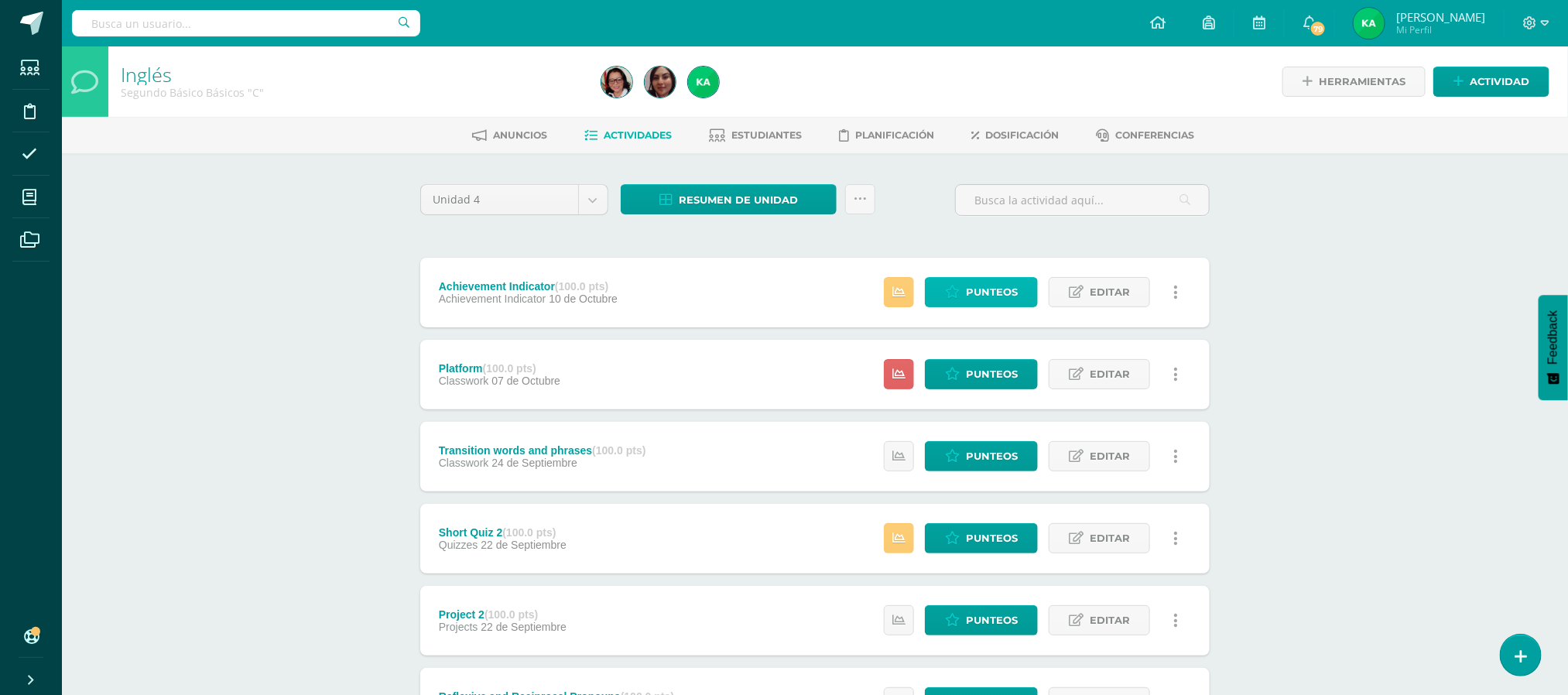
click at [983, 288] on span "Punteos" at bounding box center [991, 292] width 52 height 29
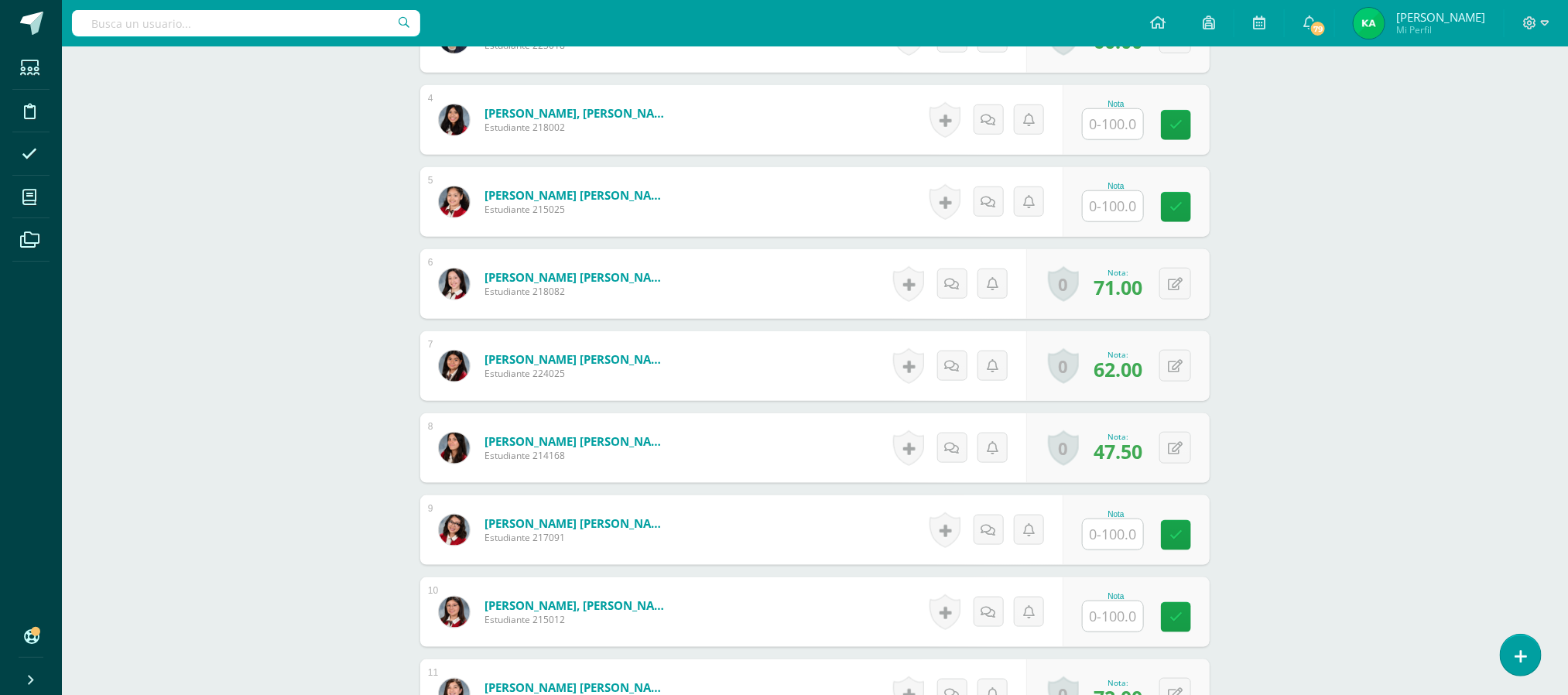
scroll to position [699, 0]
click at [1120, 131] on input "text" at bounding box center [1113, 123] width 61 height 30
type input "95"
type input "98"
click at [1122, 534] on input "text" at bounding box center [1122, 534] width 62 height 31
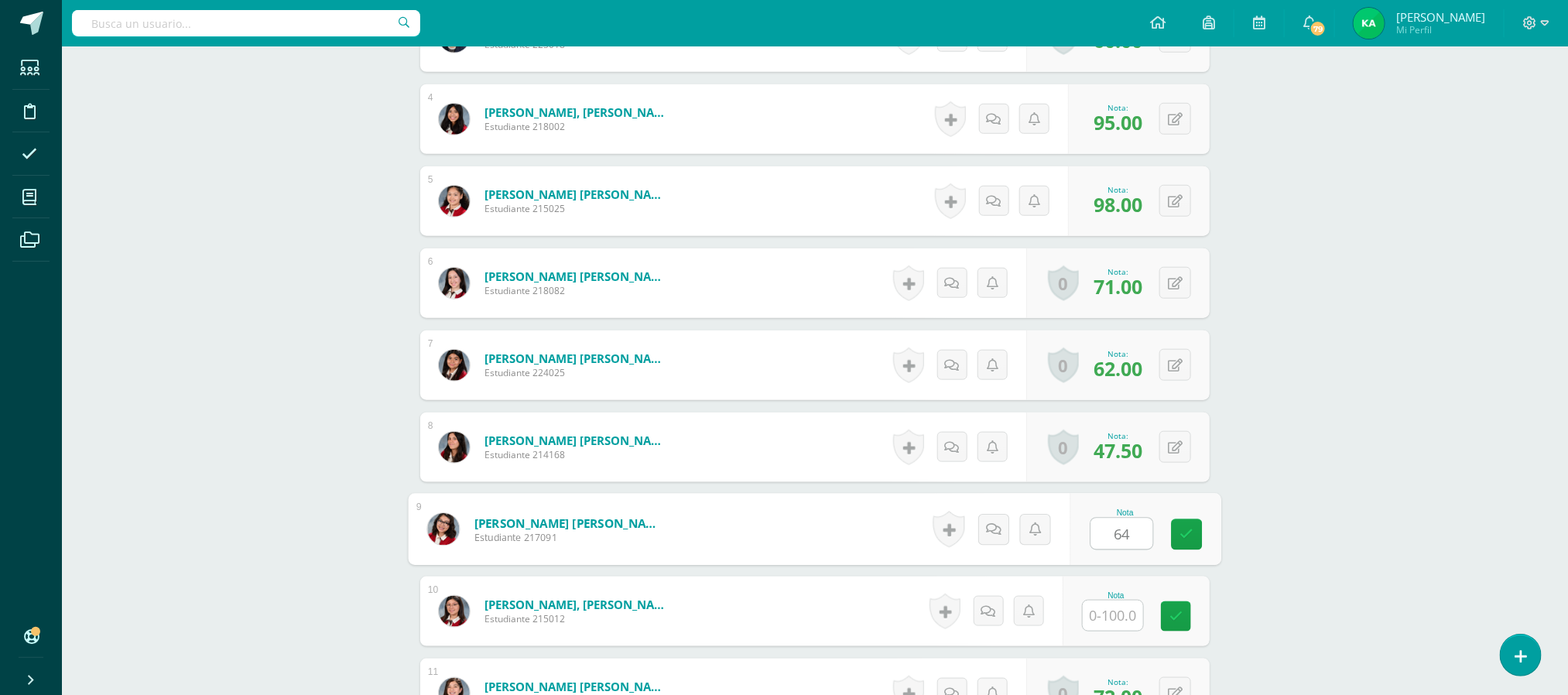
type input "64"
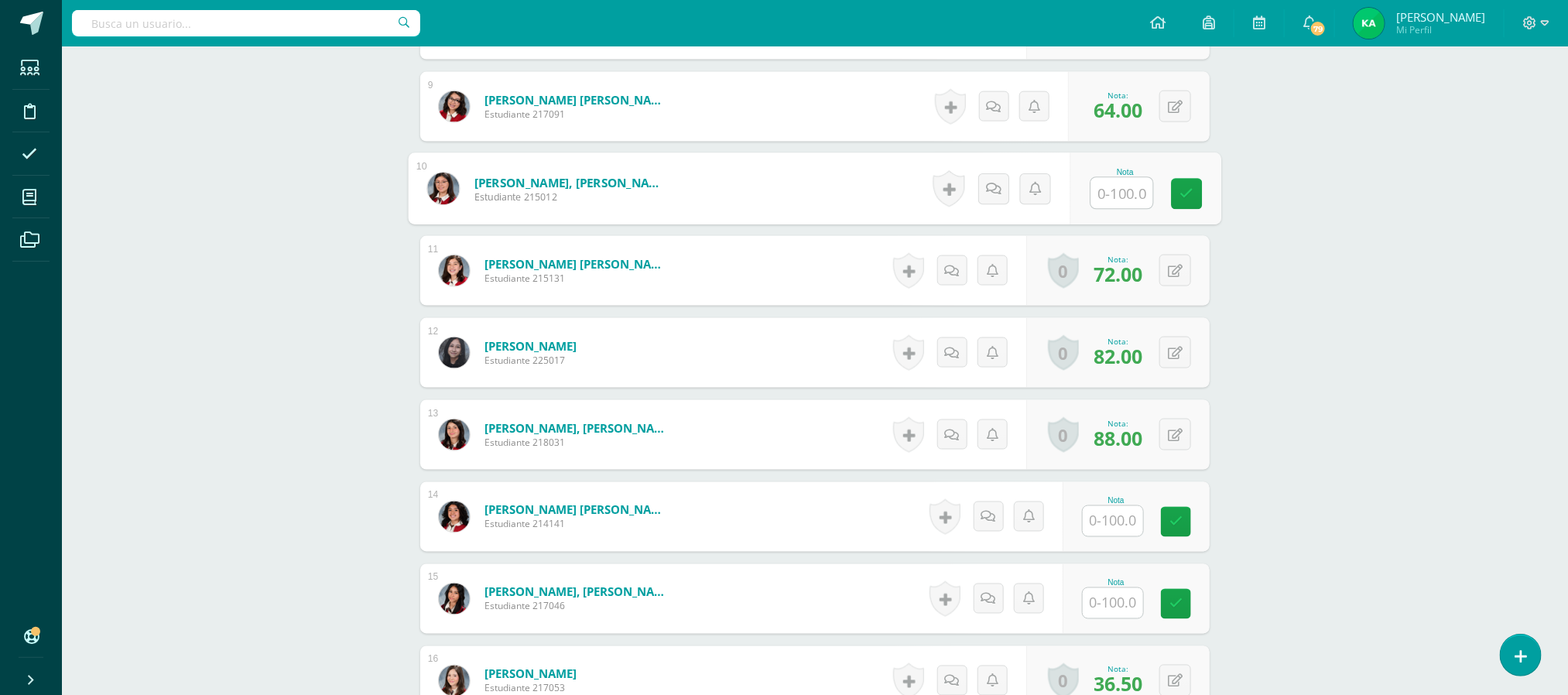
scroll to position [1144, 0]
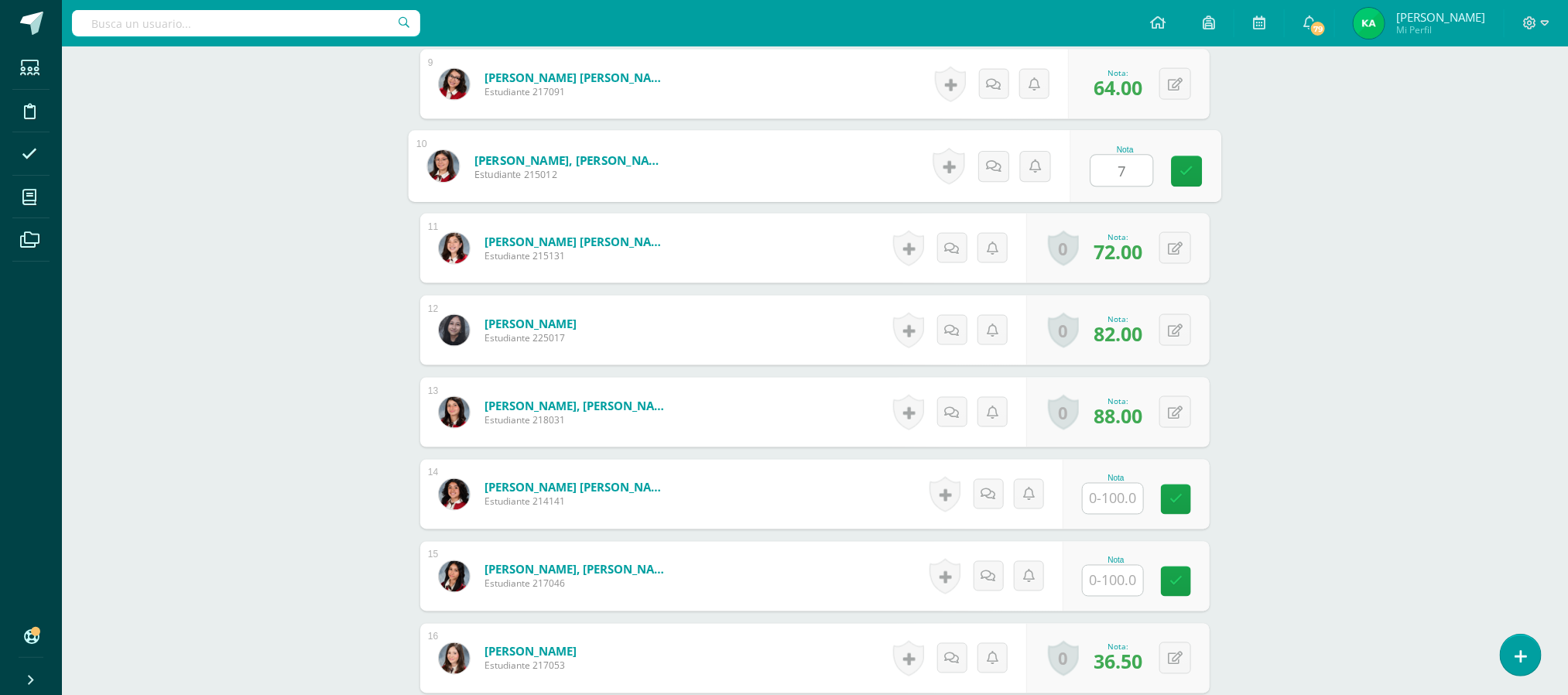
type input "73"
click at [1121, 505] on input "text" at bounding box center [1122, 499] width 62 height 31
type input "95"
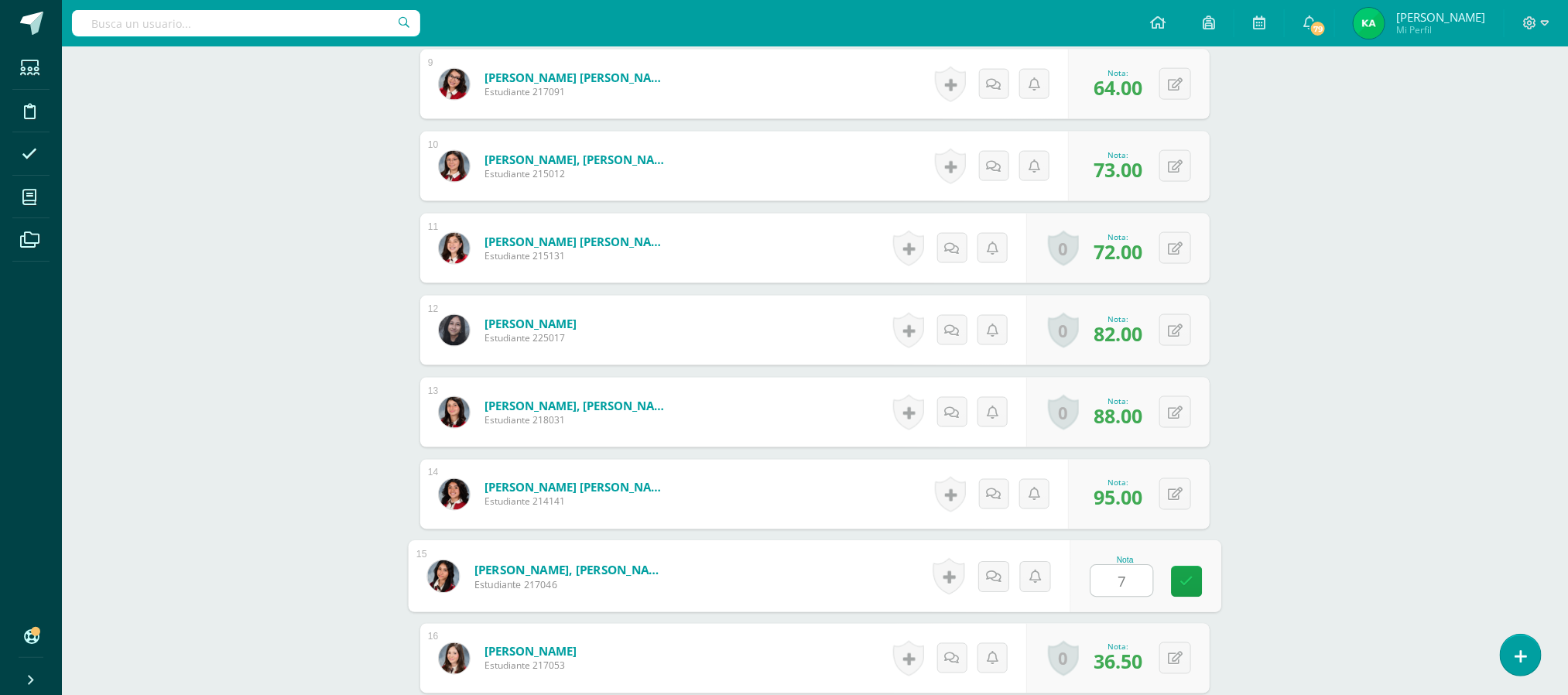
type input "70"
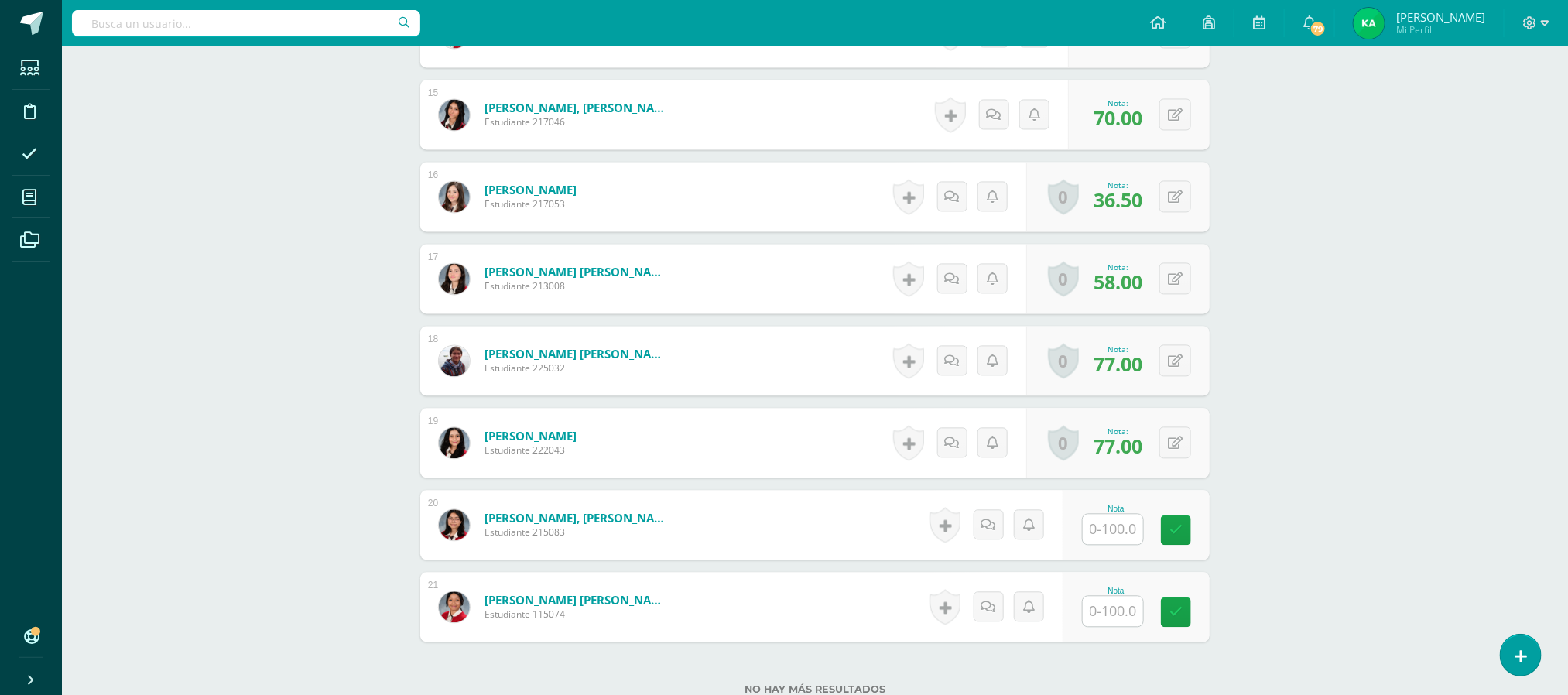
scroll to position [1736, 0]
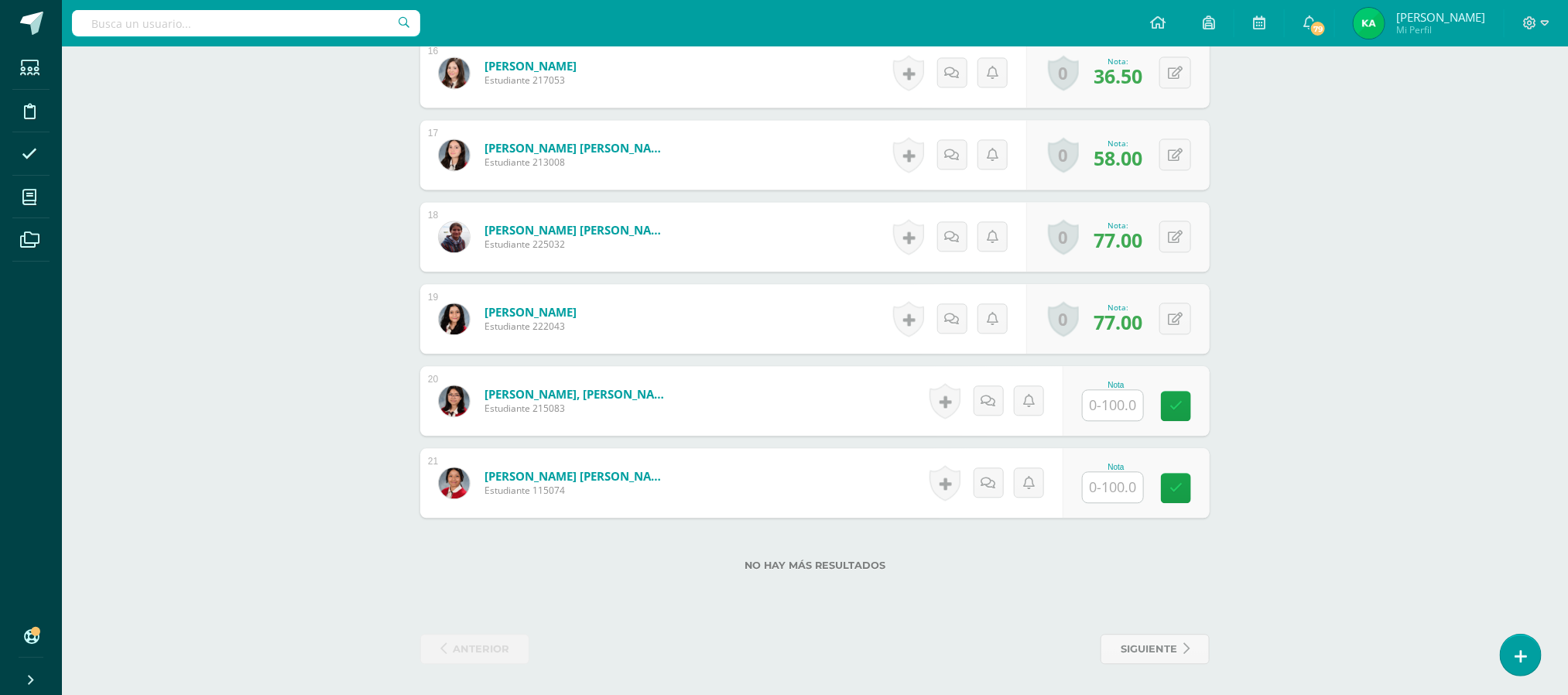
click at [1110, 404] on input "text" at bounding box center [1113, 405] width 61 height 30
type input "69"
type input "76"
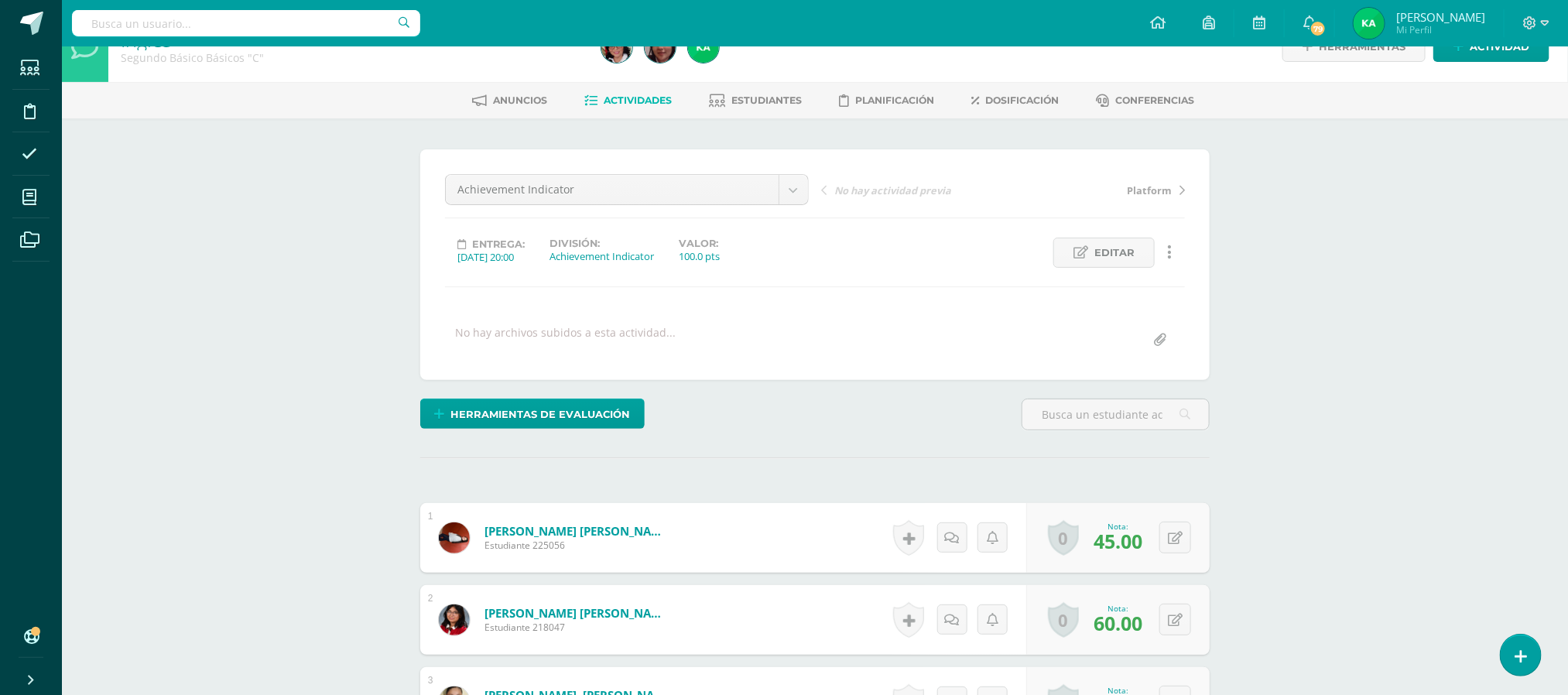
scroll to position [0, 0]
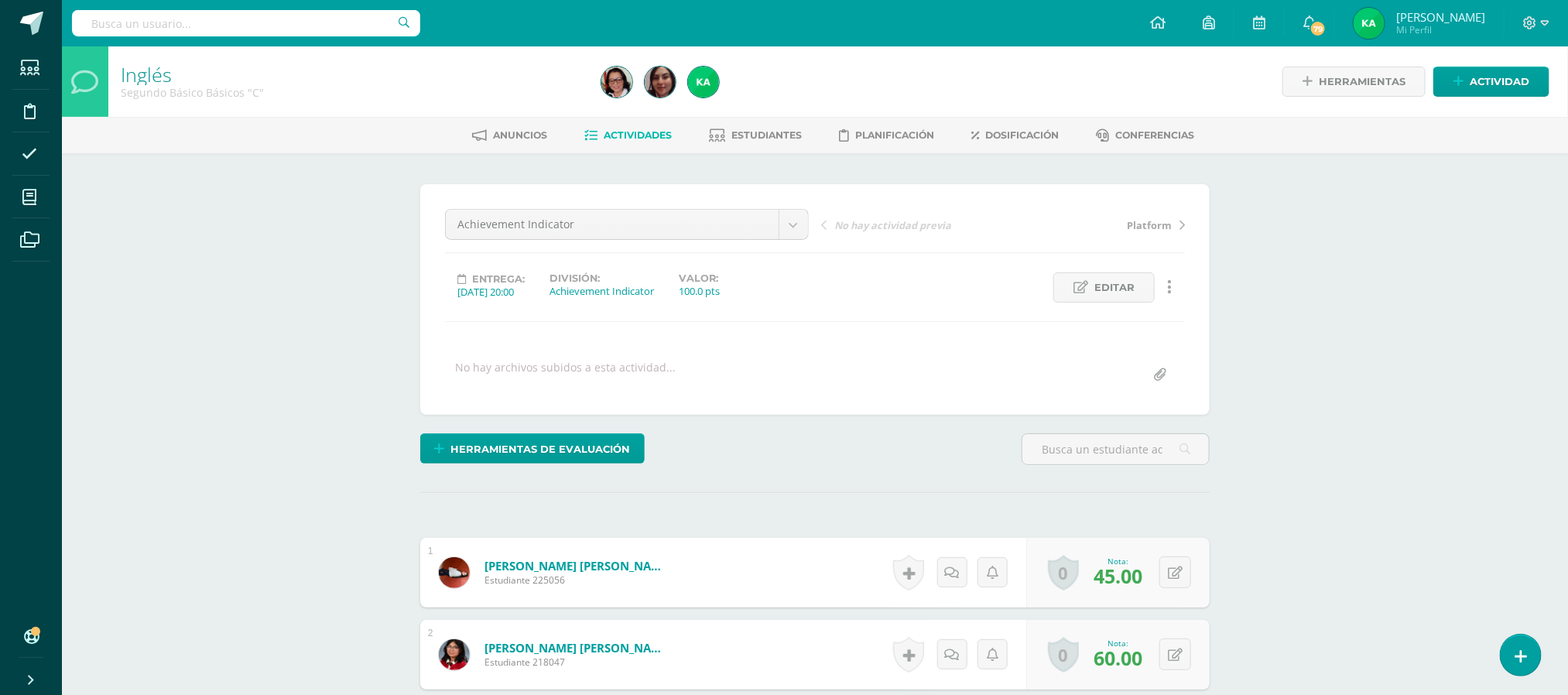
click at [643, 131] on span "Actividades" at bounding box center [638, 135] width 68 height 11
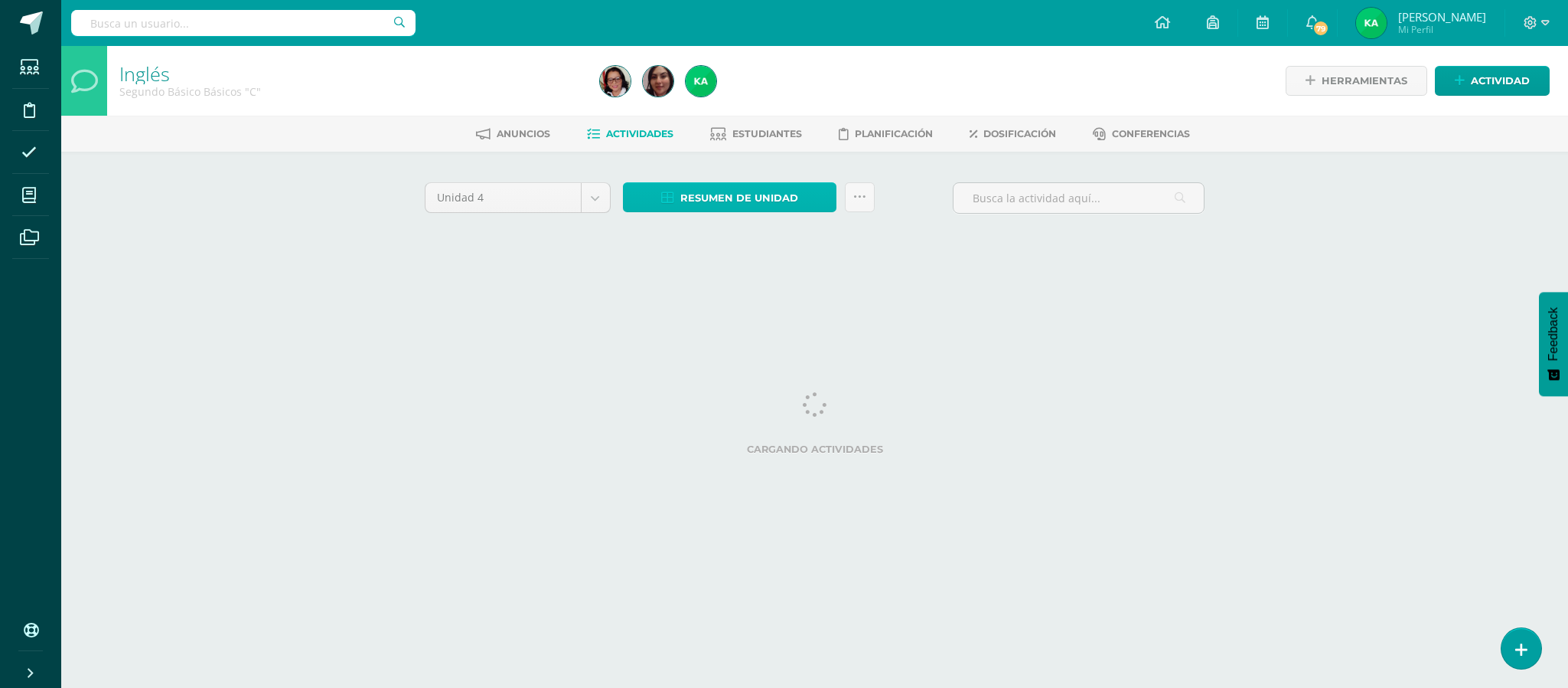
click at [700, 193] on span "Resumen de unidad" at bounding box center [739, 198] width 118 height 28
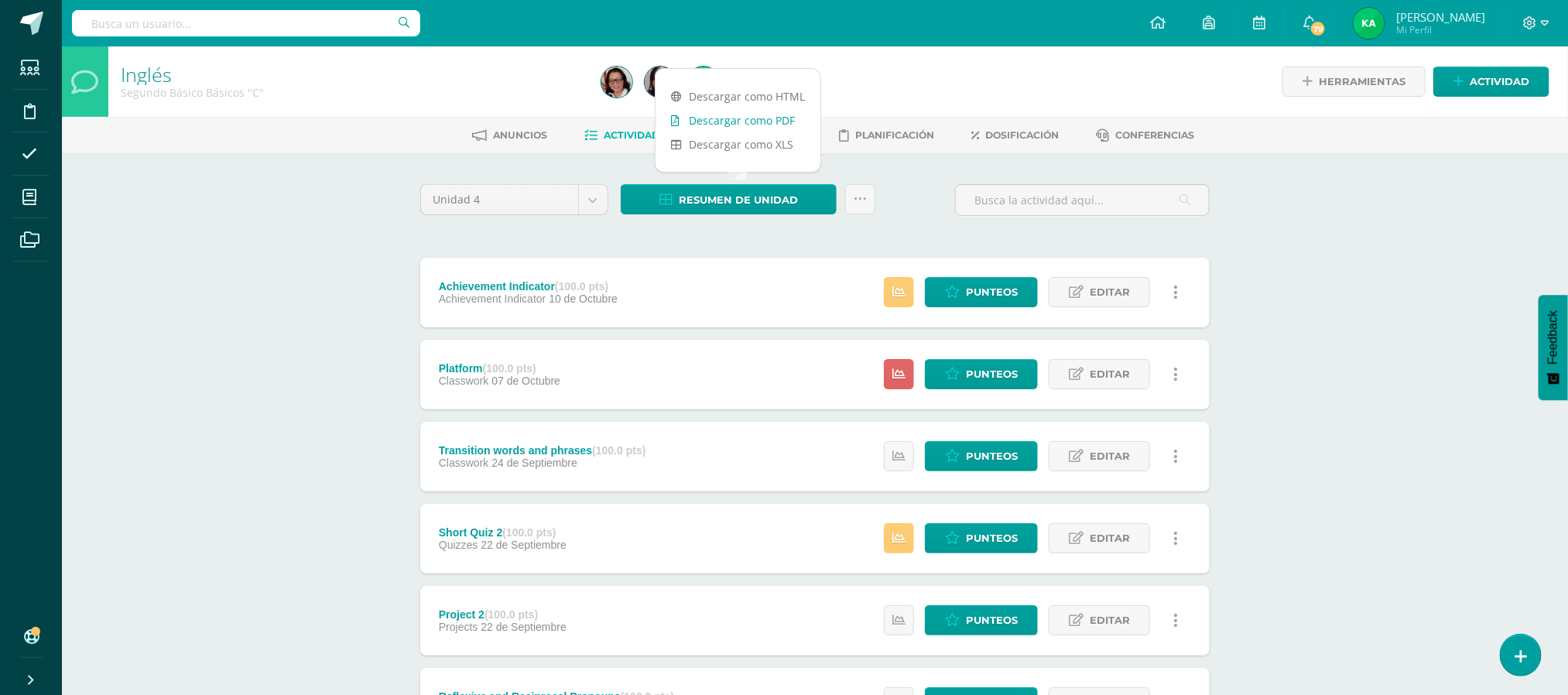
click at [715, 114] on link "Descargar como PDF" at bounding box center [738, 120] width 165 height 24
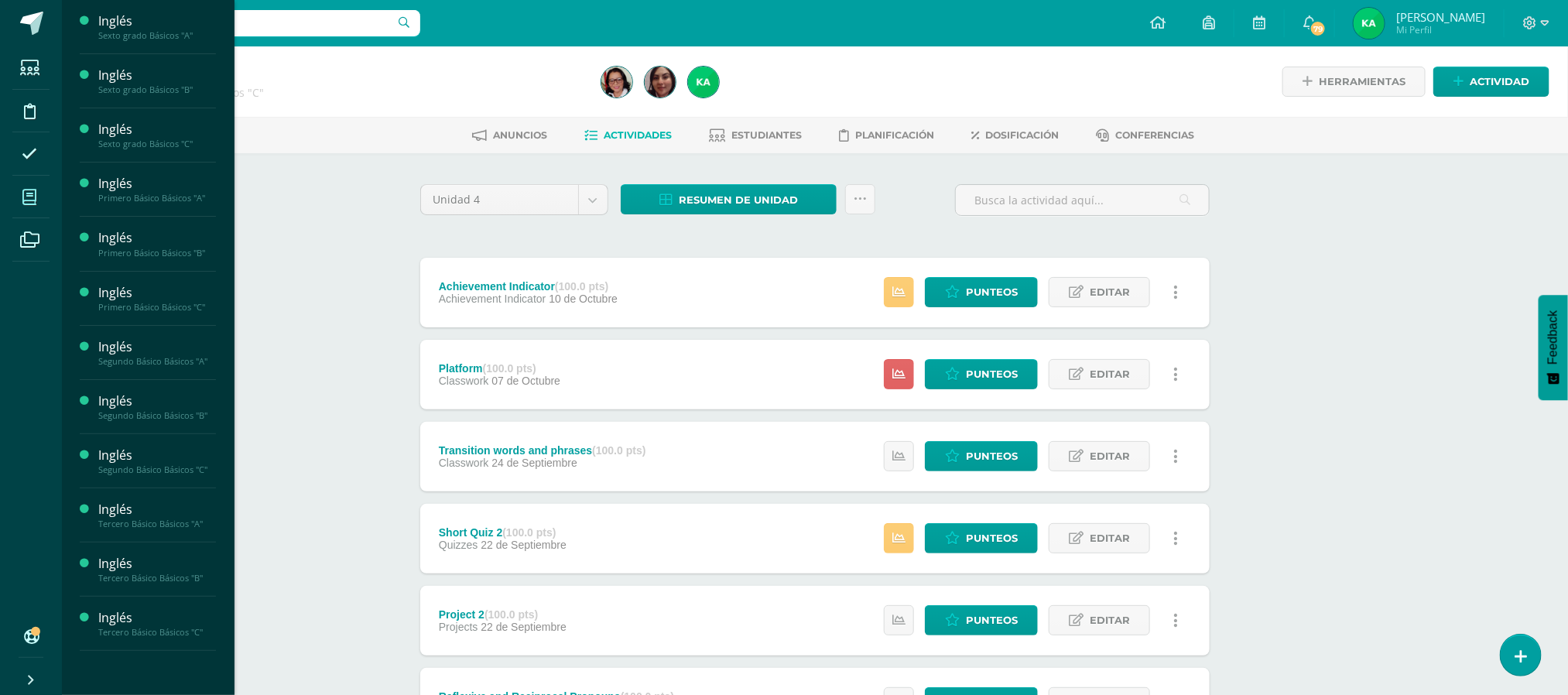
click at [30, 198] on icon at bounding box center [29, 197] width 14 height 16
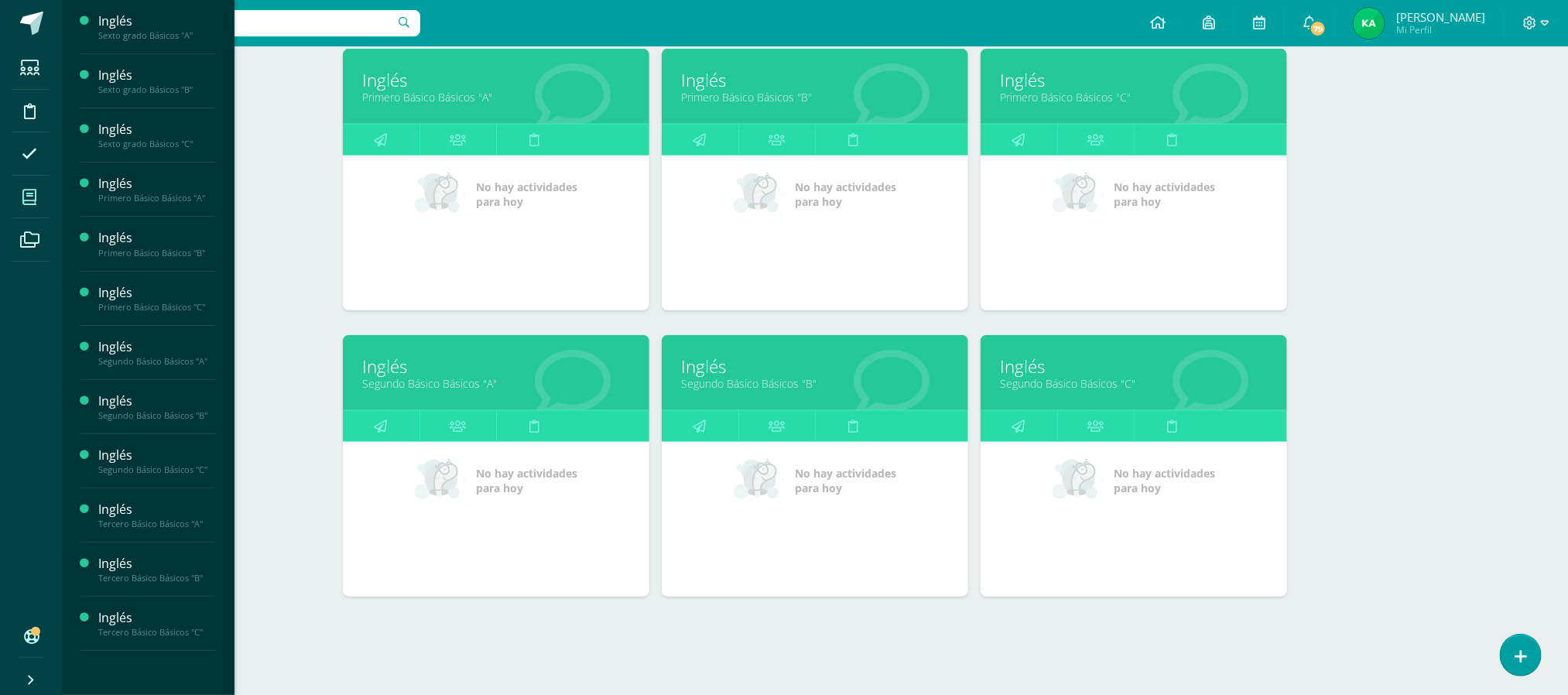
scroll to position [528, 0]
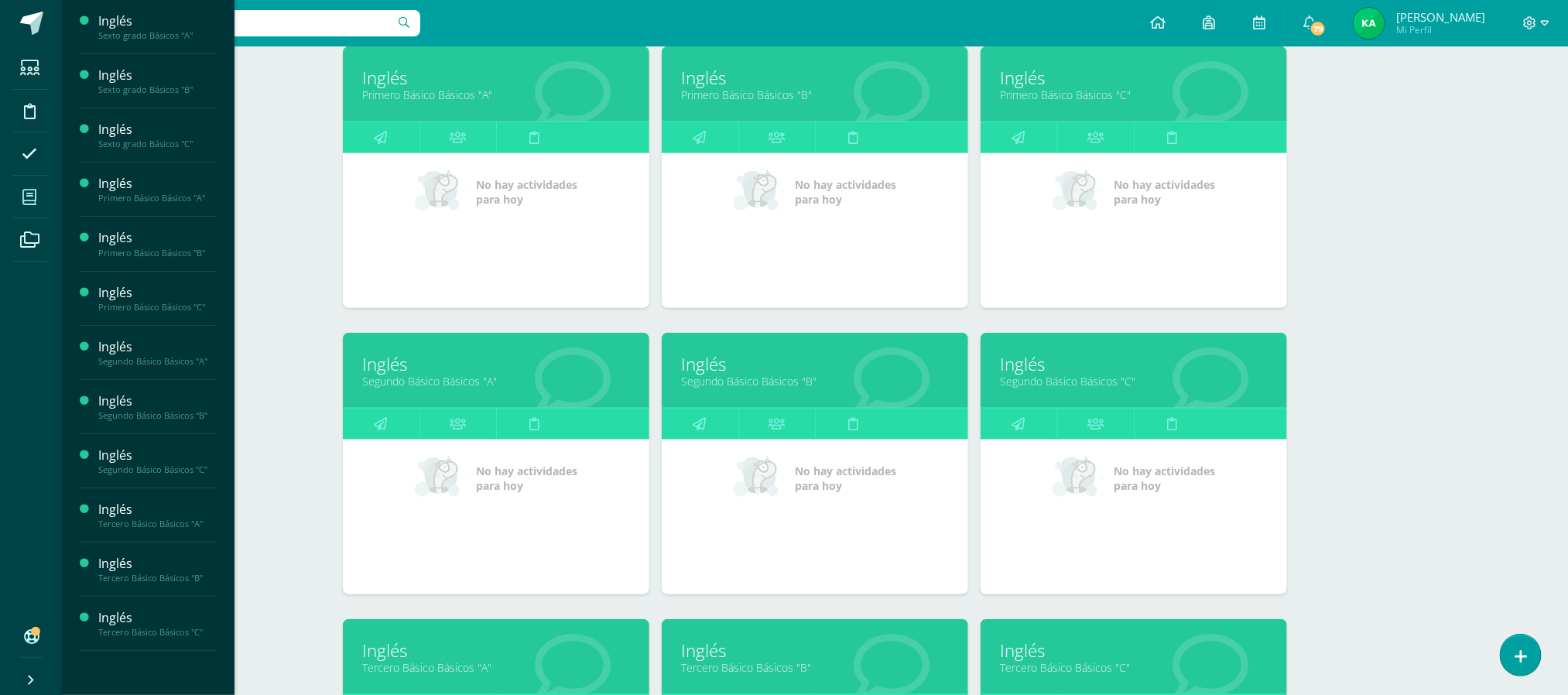
click at [743, 385] on link "Segundo Básico Básicos "B"" at bounding box center [815, 381] width 268 height 15
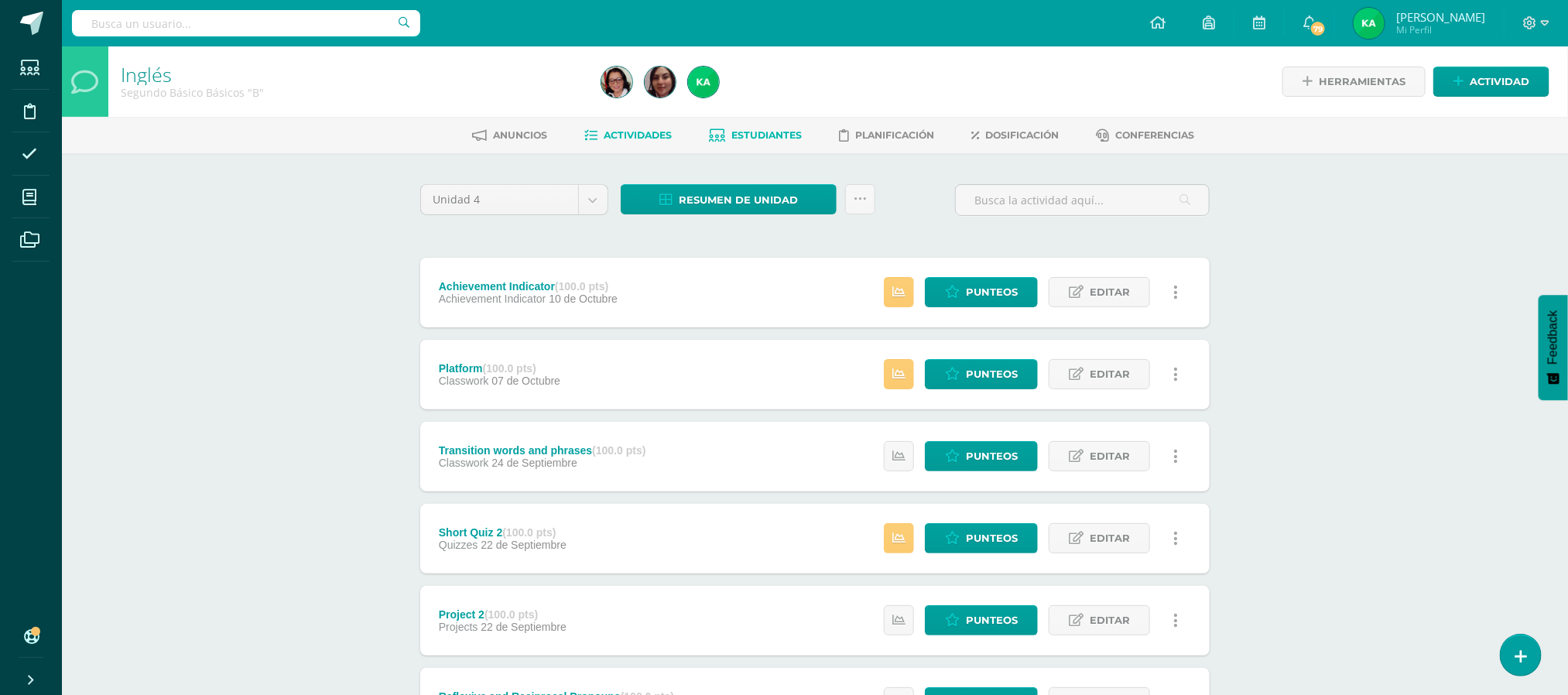
click at [757, 135] on span "Estudiantes" at bounding box center [767, 135] width 70 height 11
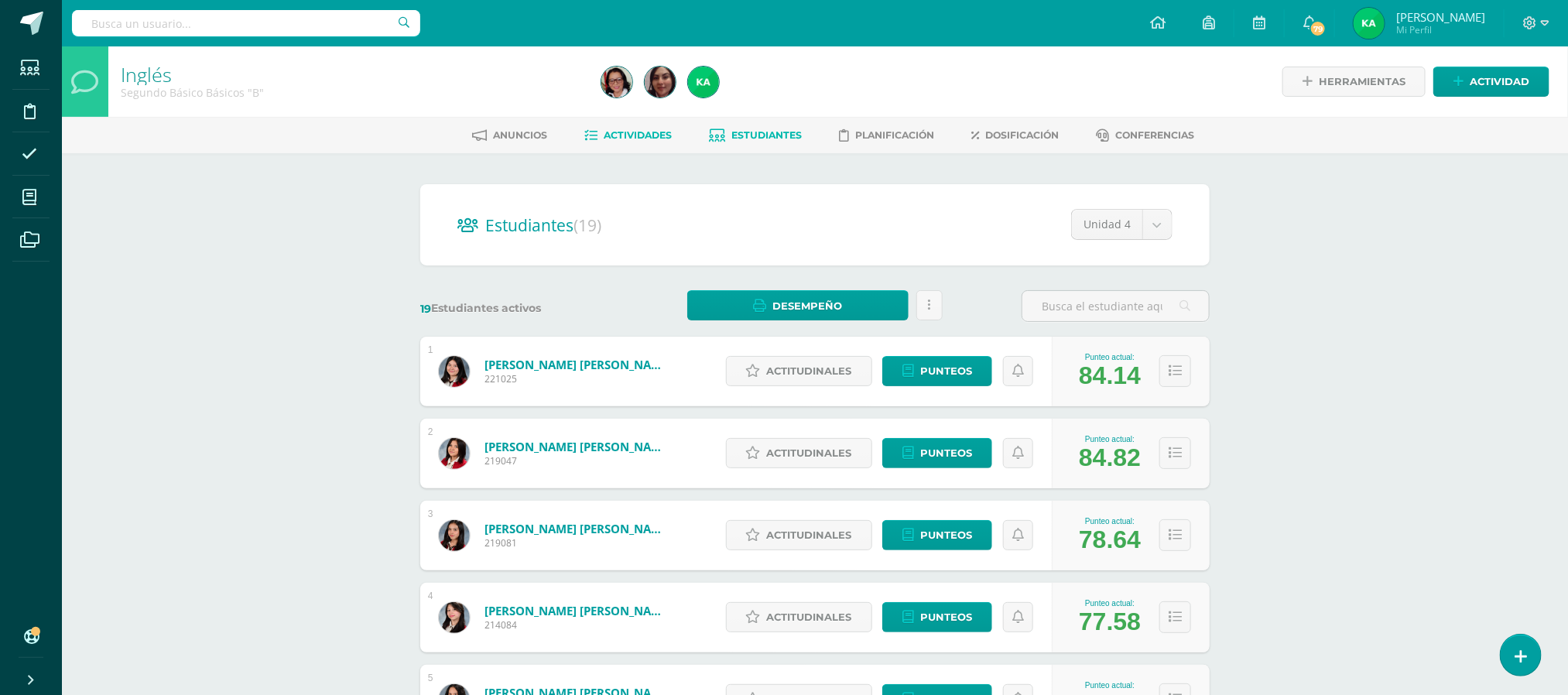
click at [636, 134] on span "Actividades" at bounding box center [638, 135] width 68 height 11
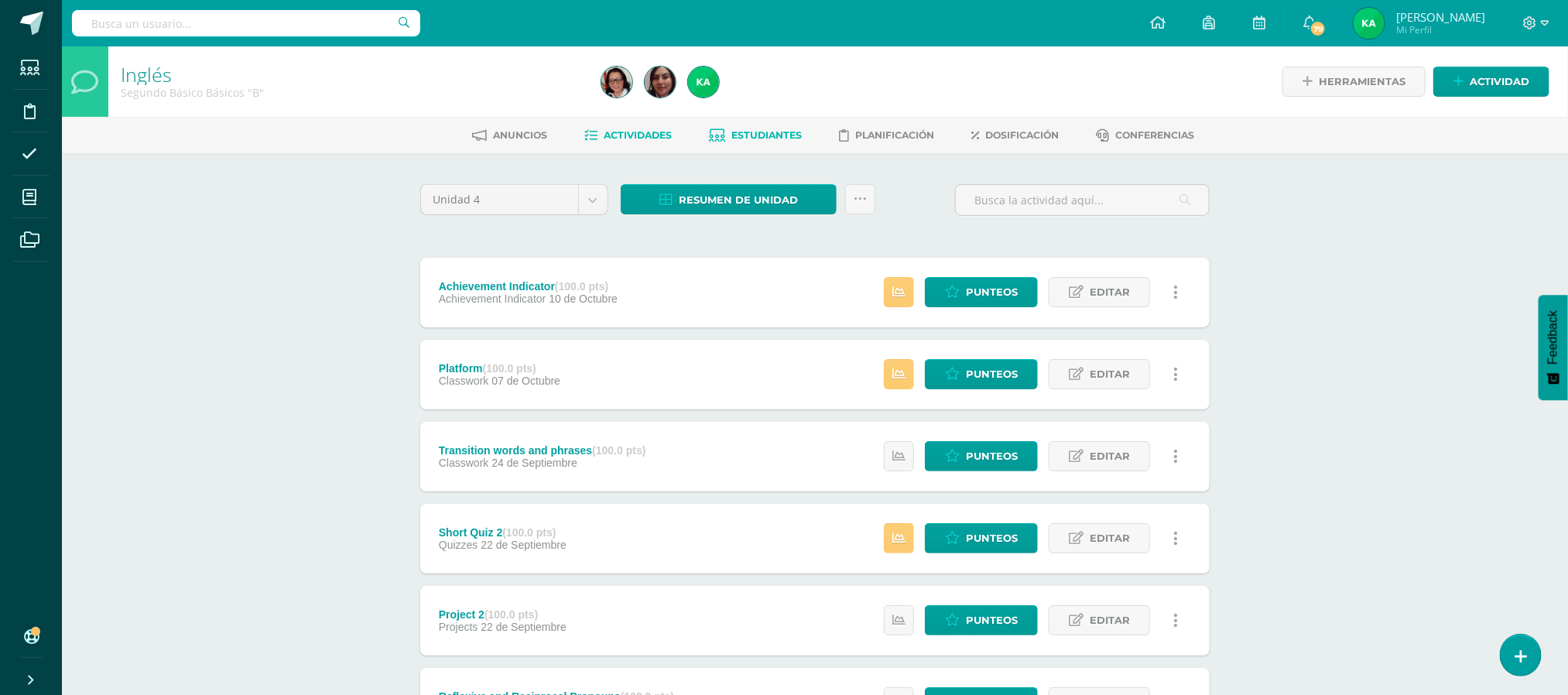
click at [757, 132] on span "Estudiantes" at bounding box center [767, 135] width 70 height 11
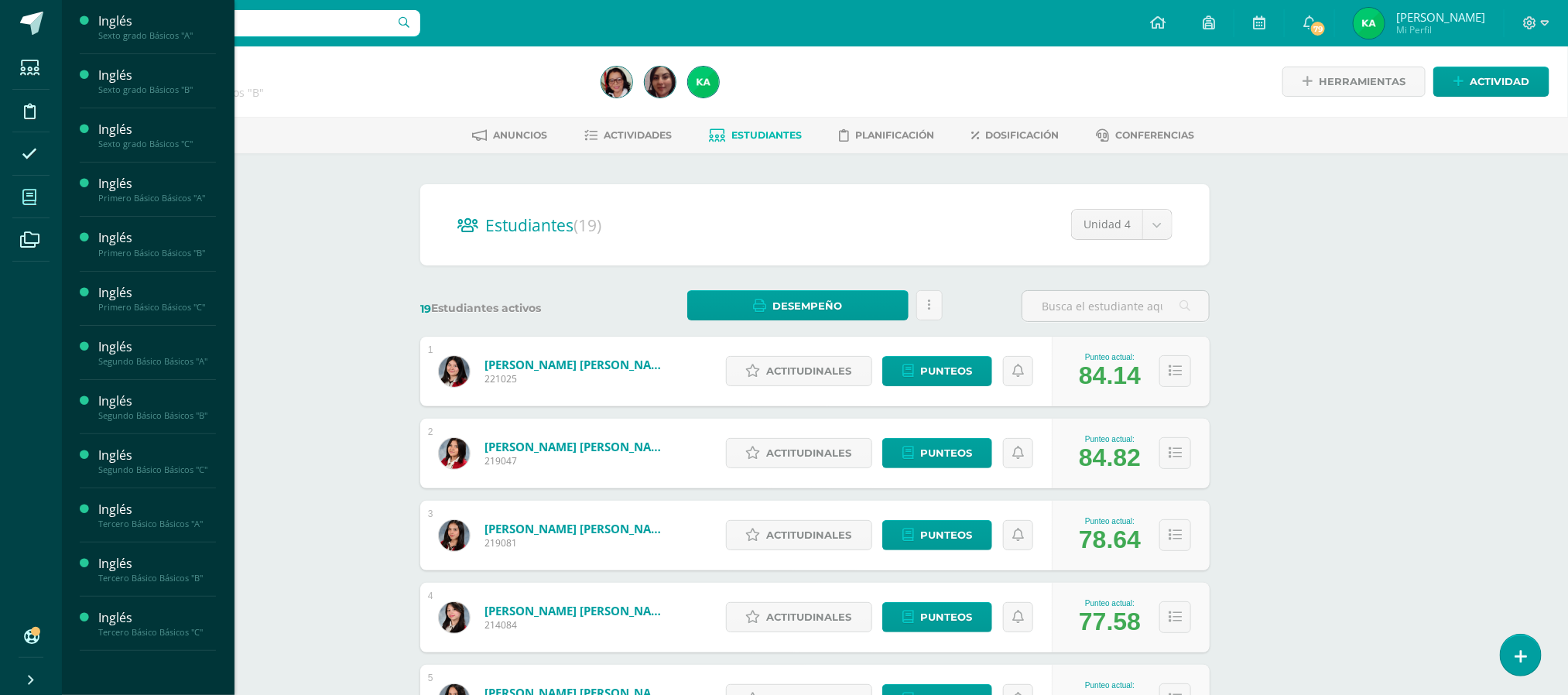
click at [25, 195] on icon at bounding box center [29, 197] width 14 height 16
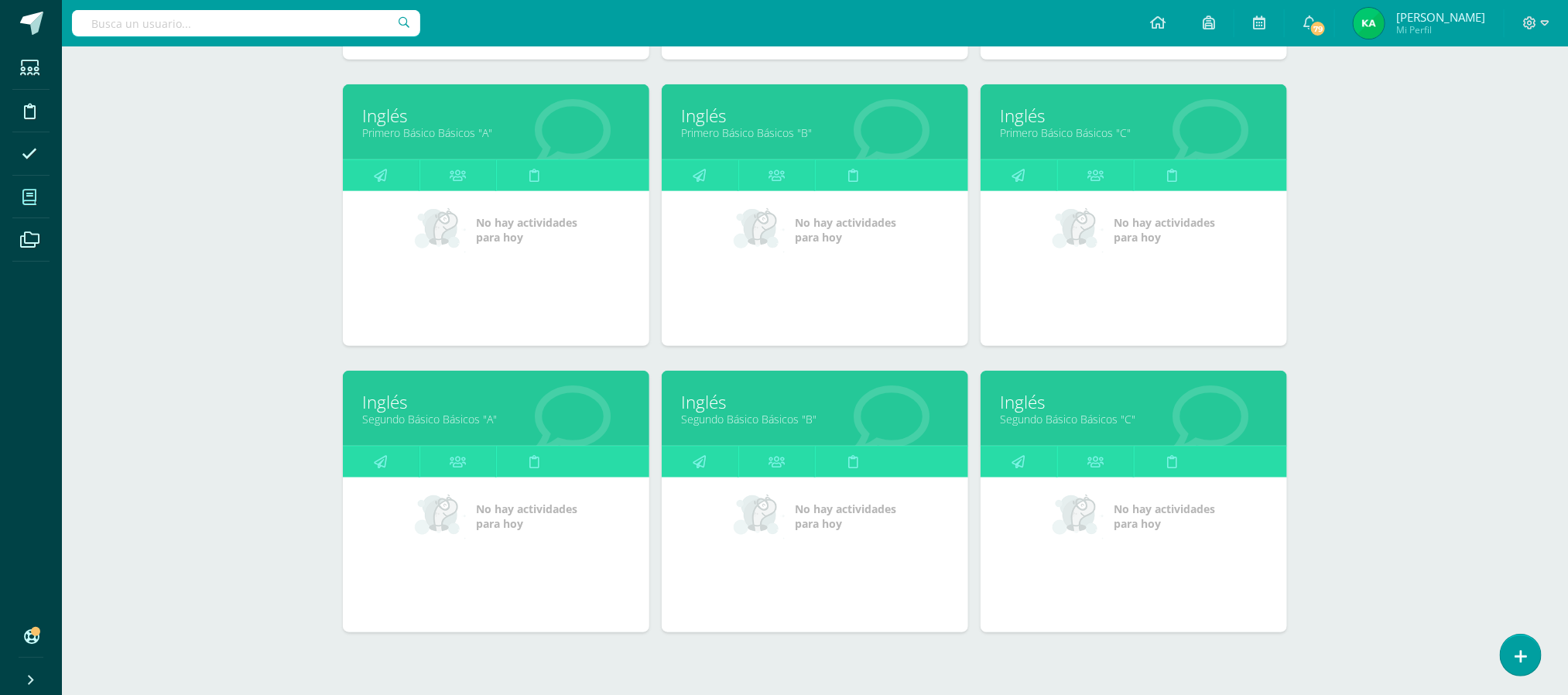
scroll to position [516, 0]
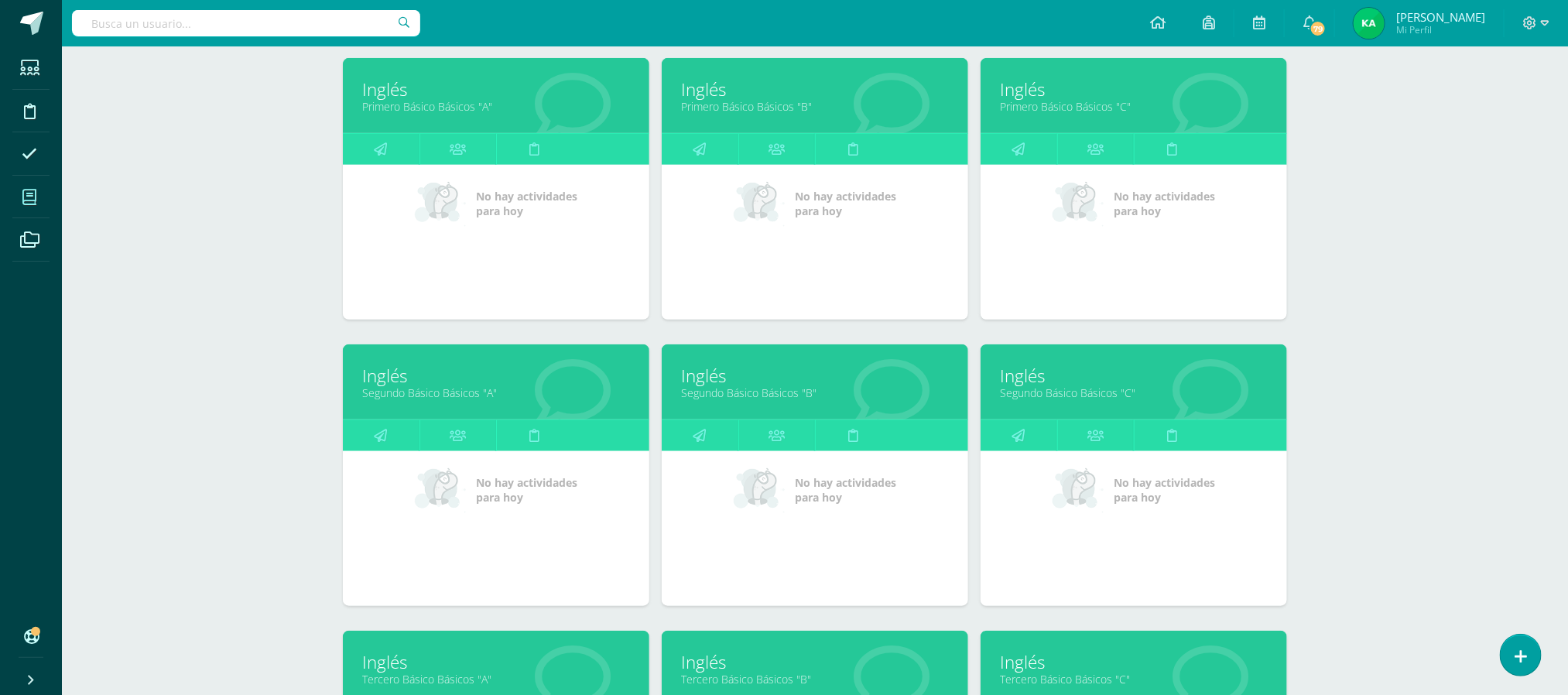
click at [715, 395] on link "Segundo Básico Básicos "B"" at bounding box center [815, 393] width 268 height 15
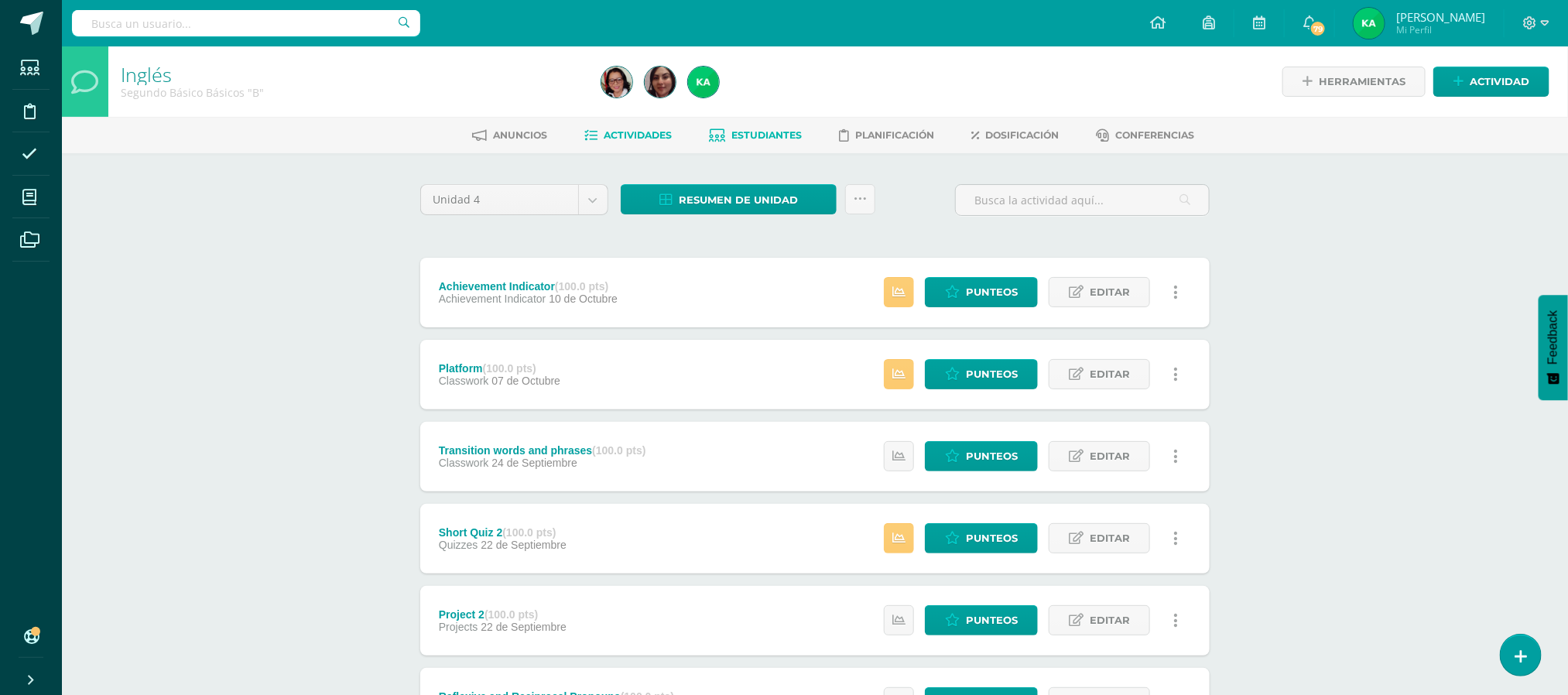
click at [757, 133] on span "Estudiantes" at bounding box center [767, 135] width 70 height 11
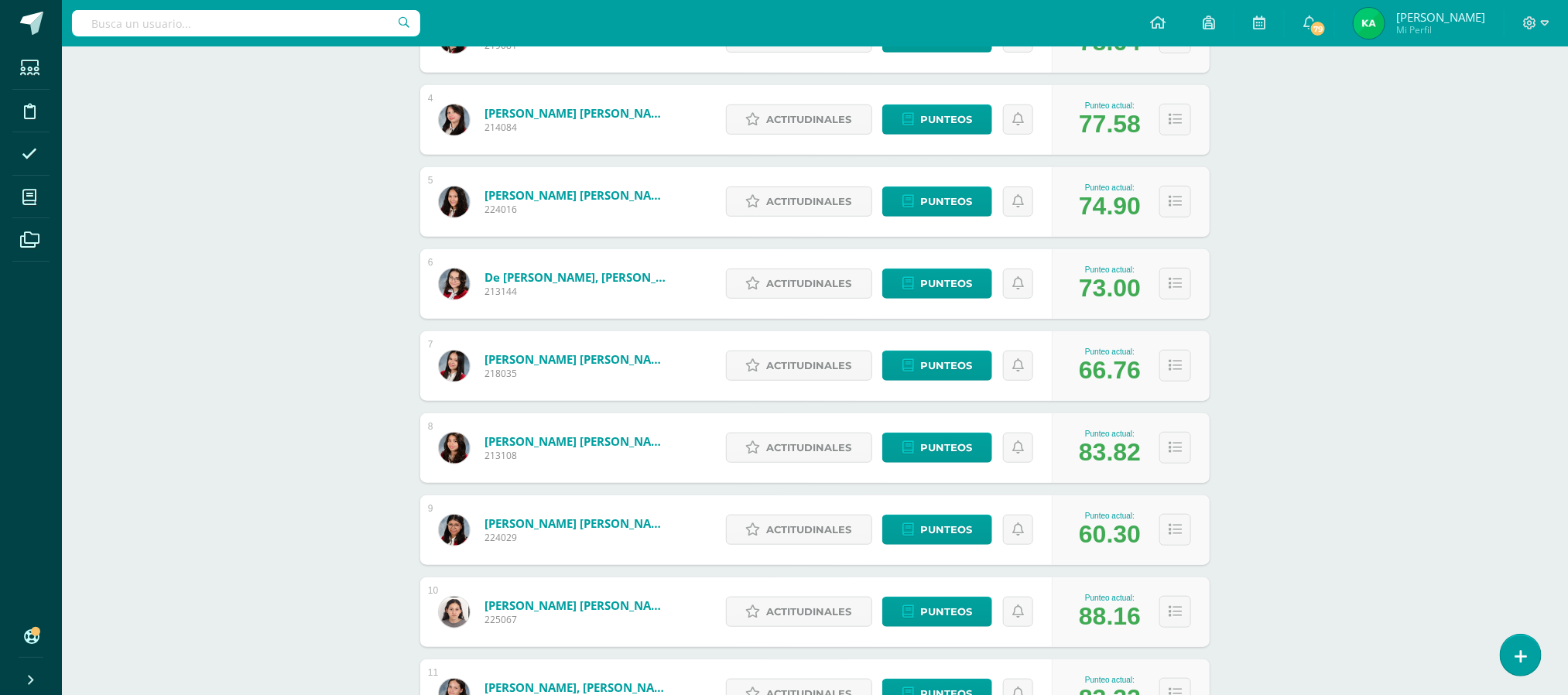
scroll to position [506, 0]
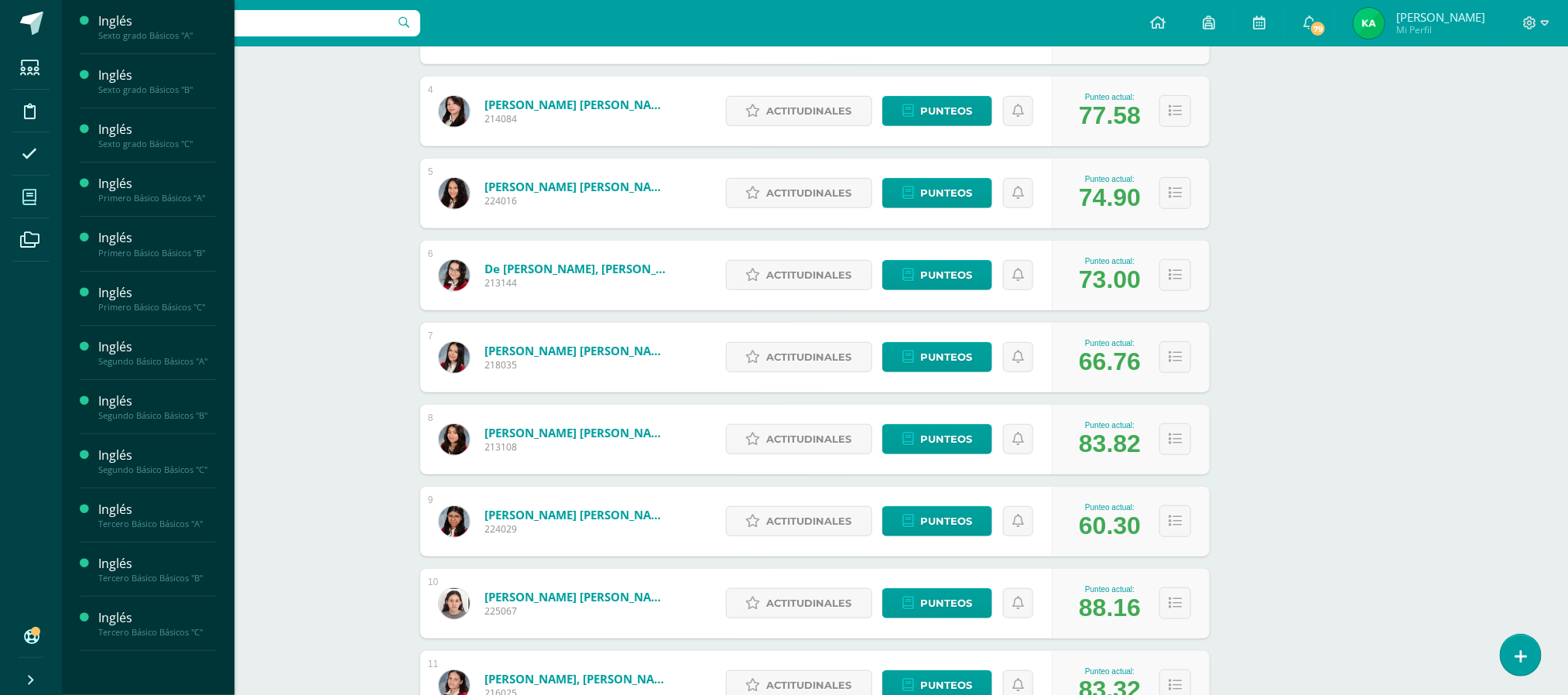
click at [29, 193] on icon at bounding box center [29, 197] width 14 height 16
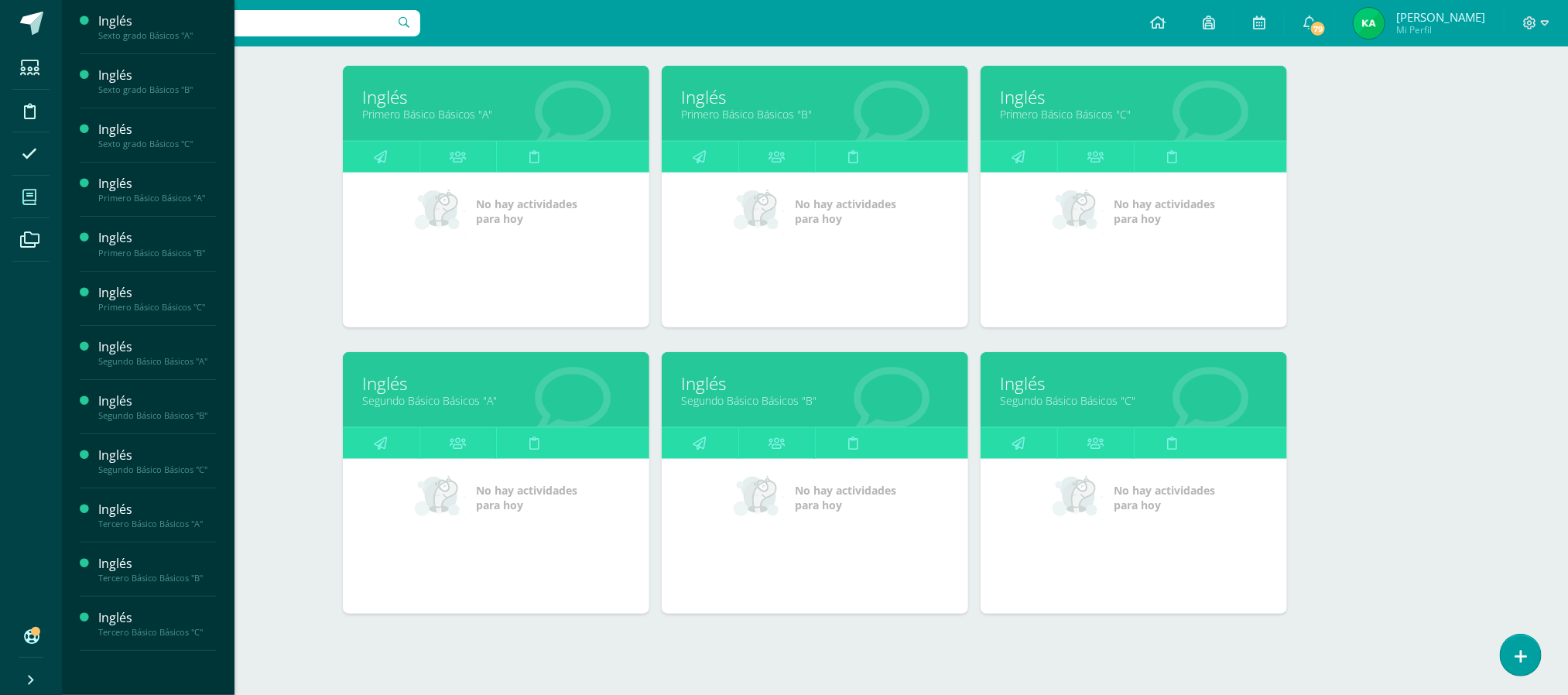
scroll to position [516, 0]
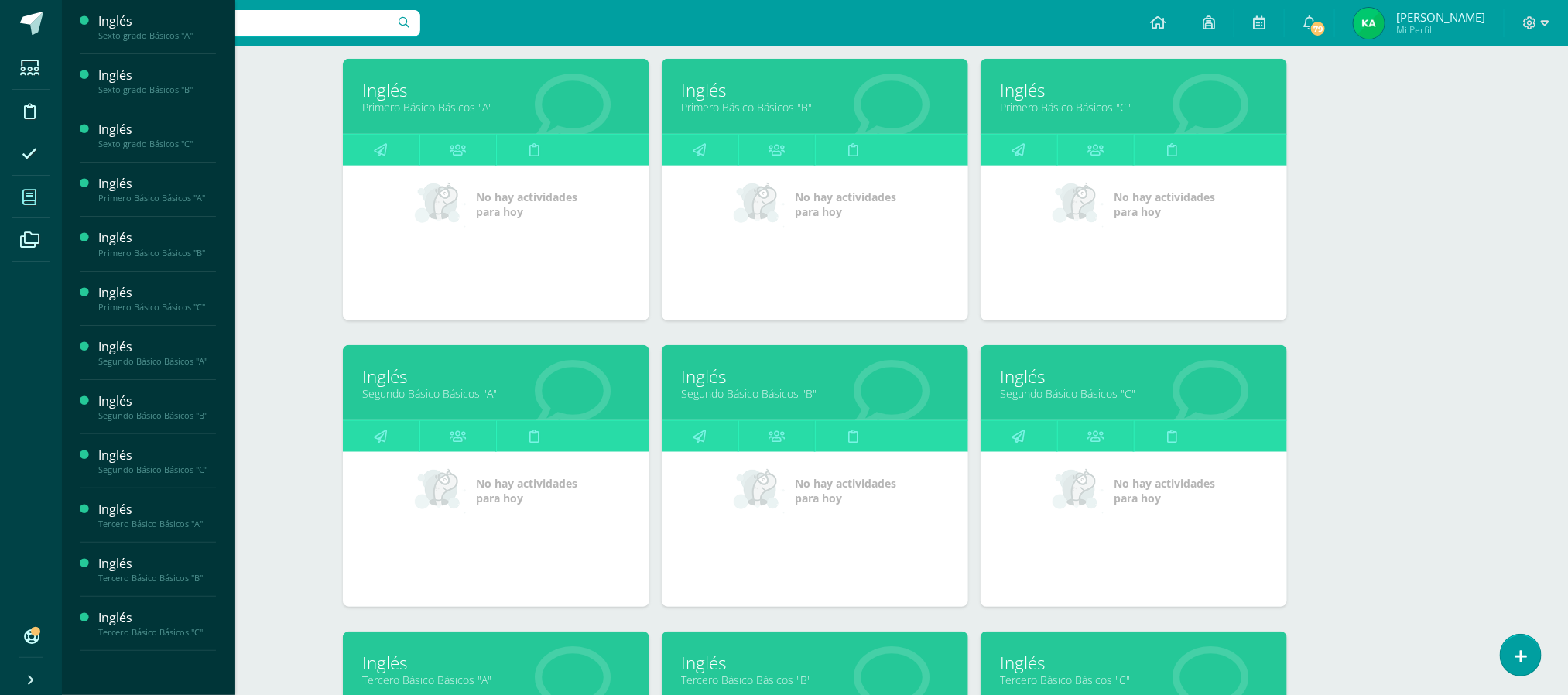
click at [1070, 397] on link "Segundo Básico Básicos "C"" at bounding box center [1134, 393] width 268 height 15
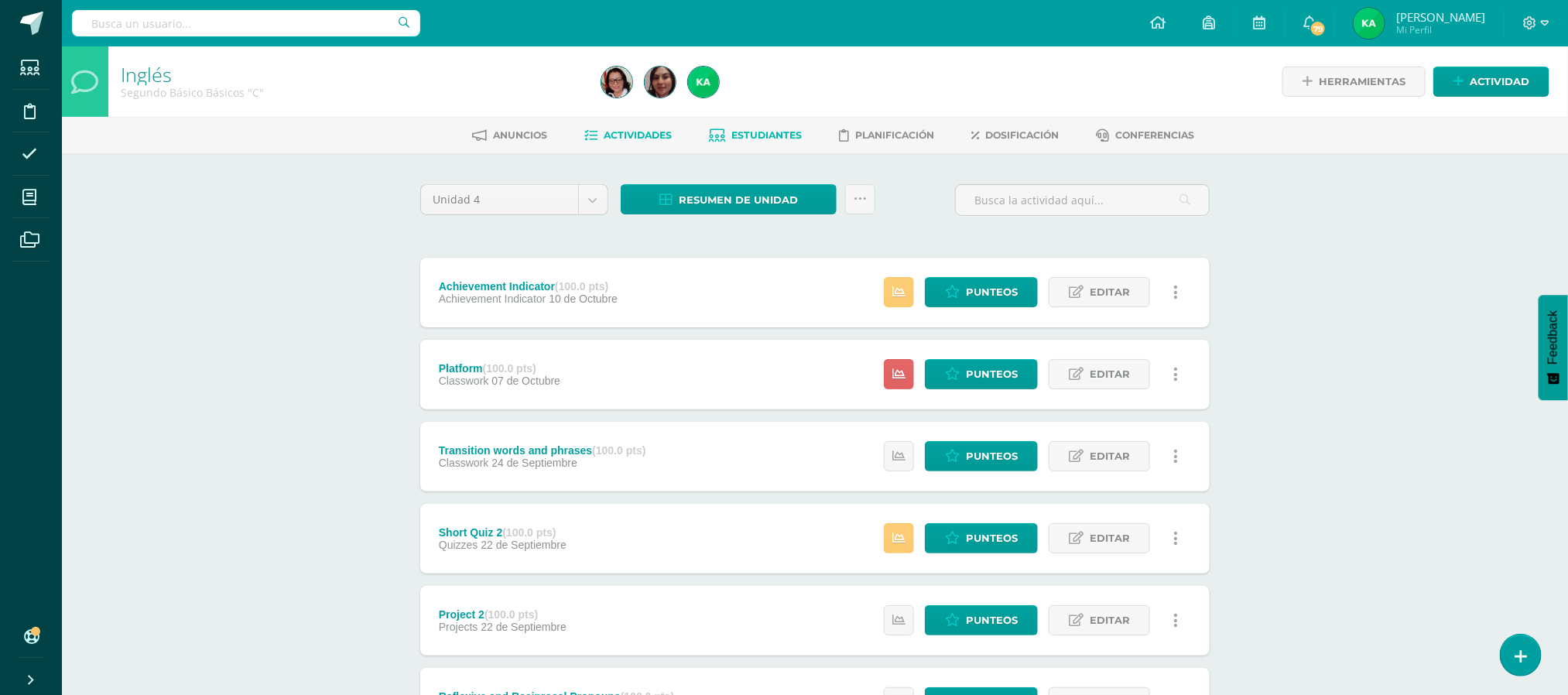
click at [779, 133] on span "Estudiantes" at bounding box center [767, 135] width 70 height 11
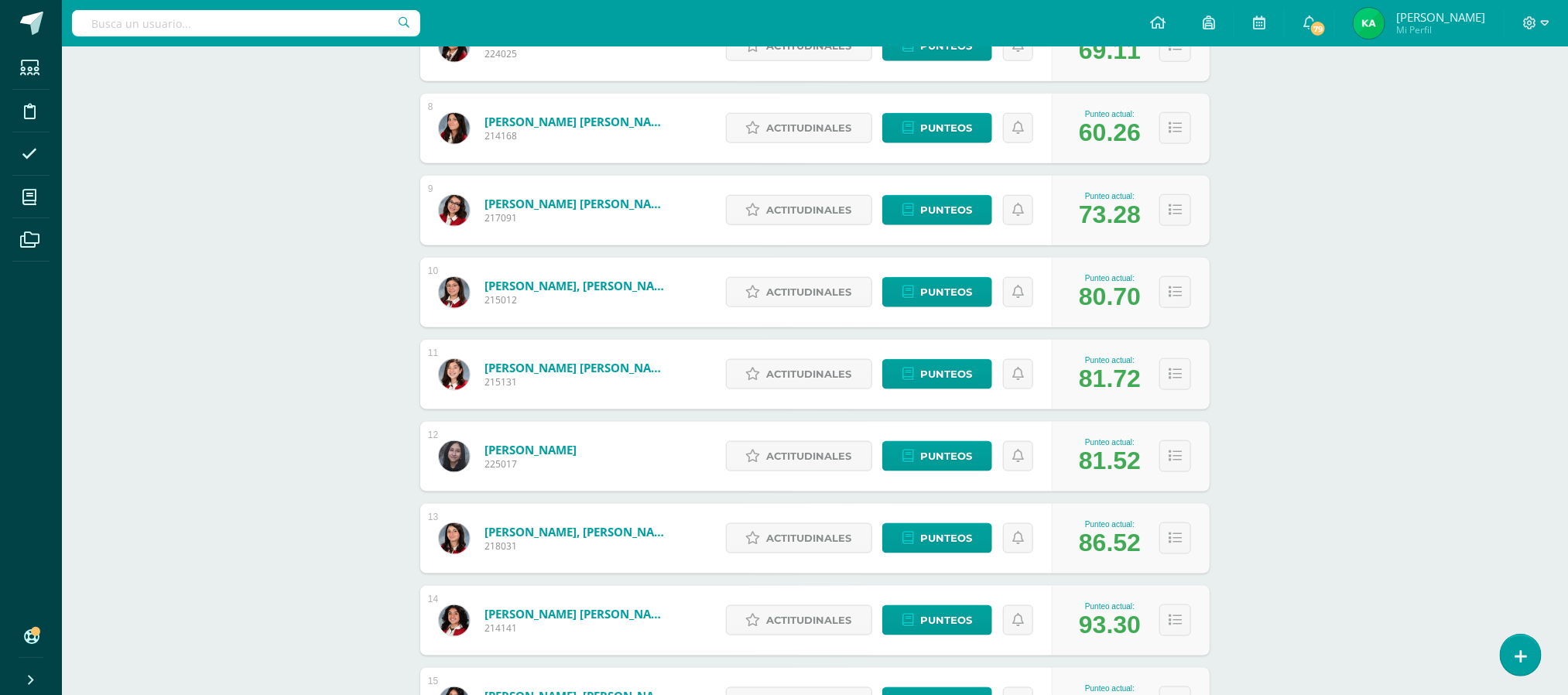
scroll to position [822, 0]
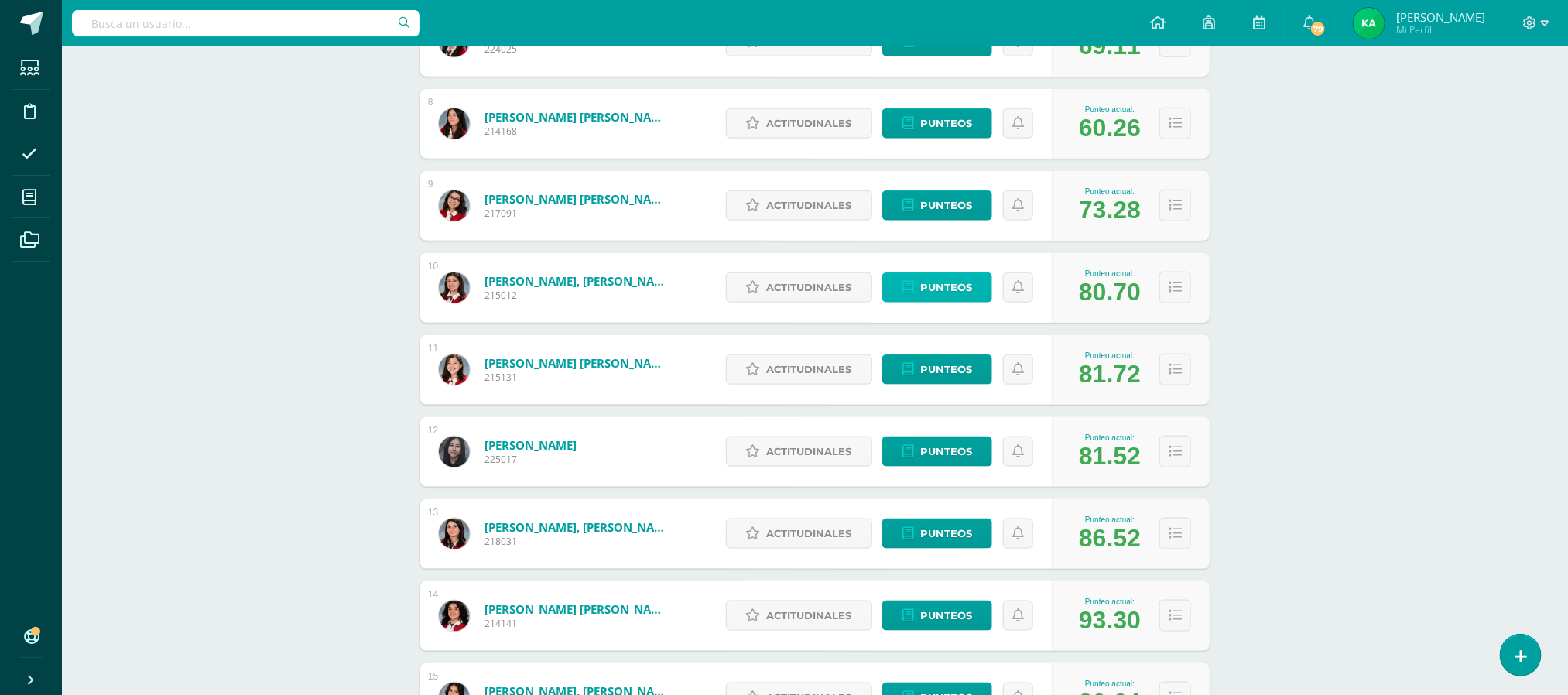
click at [943, 285] on span "Punteos" at bounding box center [945, 287] width 52 height 29
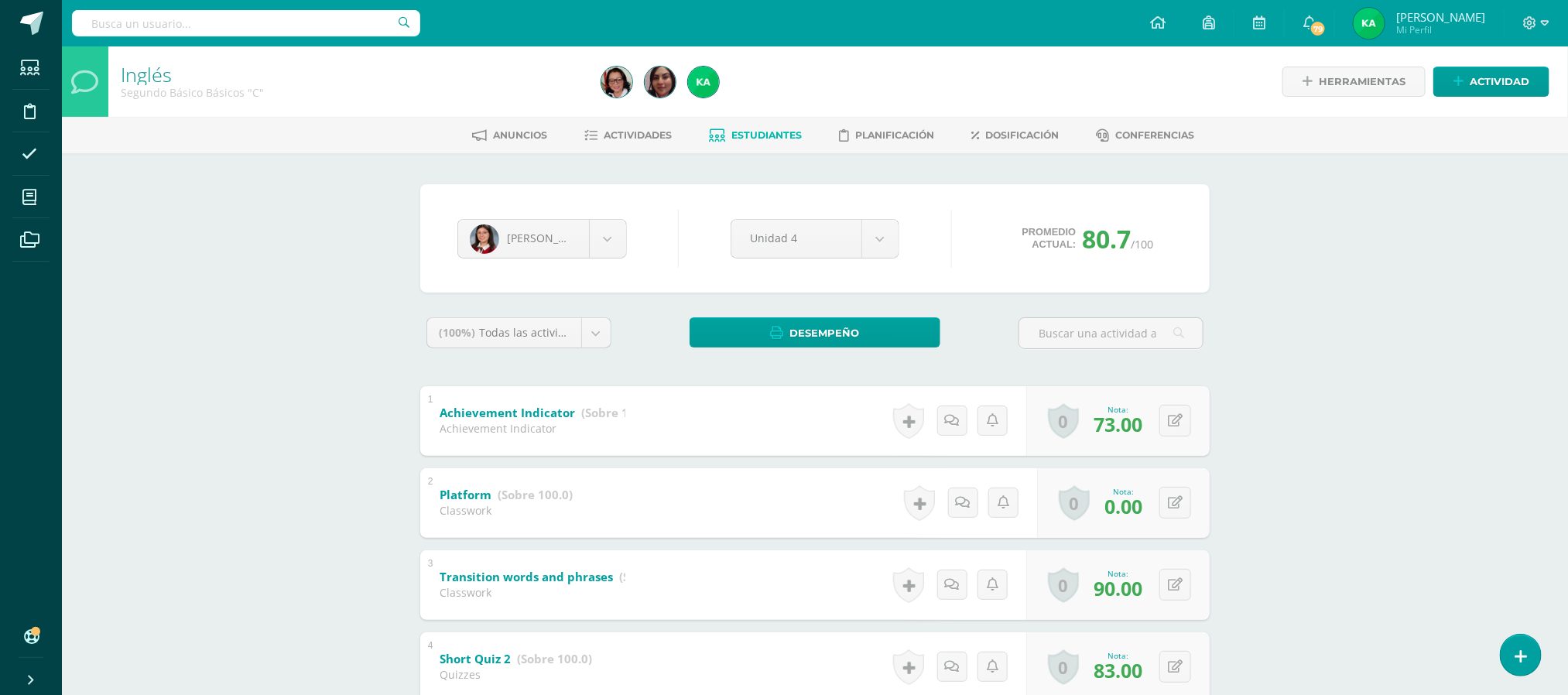
click at [769, 129] on span "Estudiantes" at bounding box center [767, 135] width 70 height 11
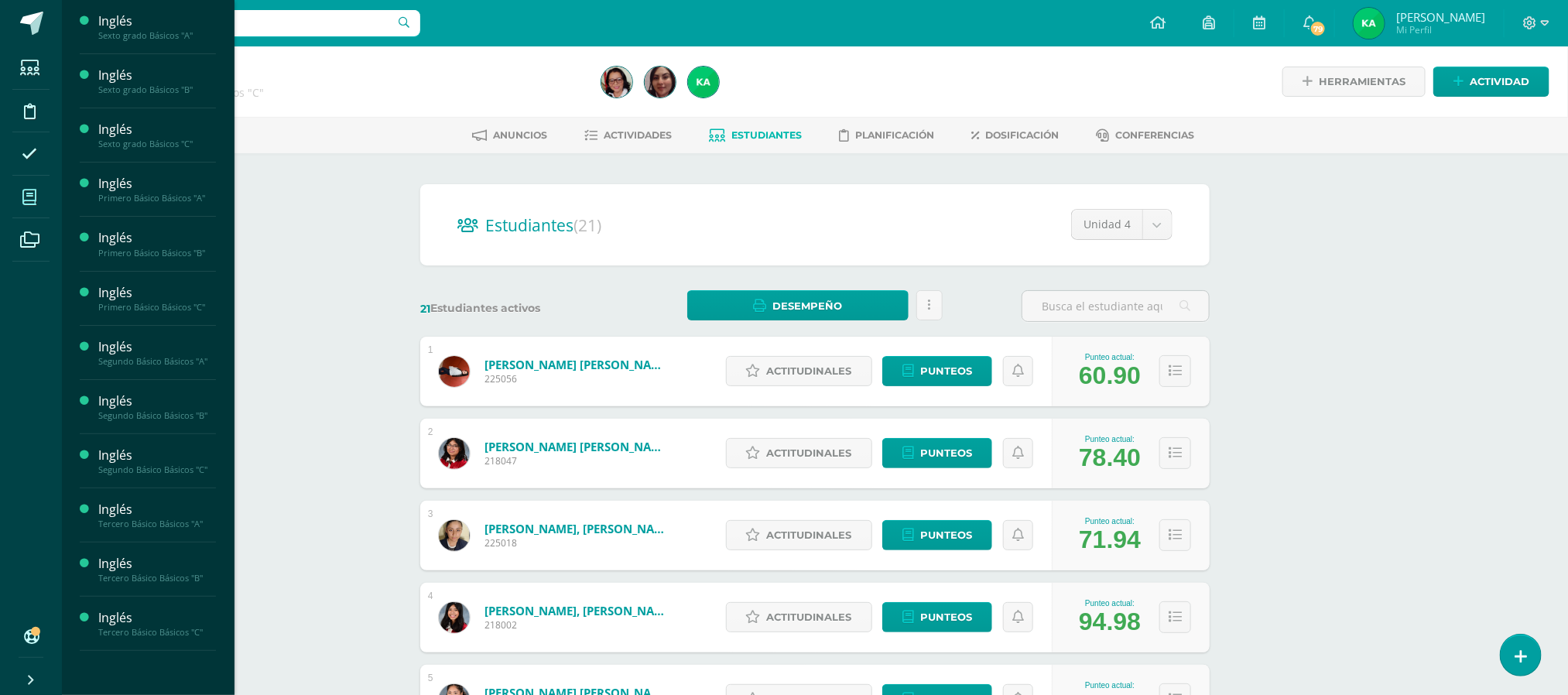
click at [26, 188] on span at bounding box center [30, 197] width 34 height 34
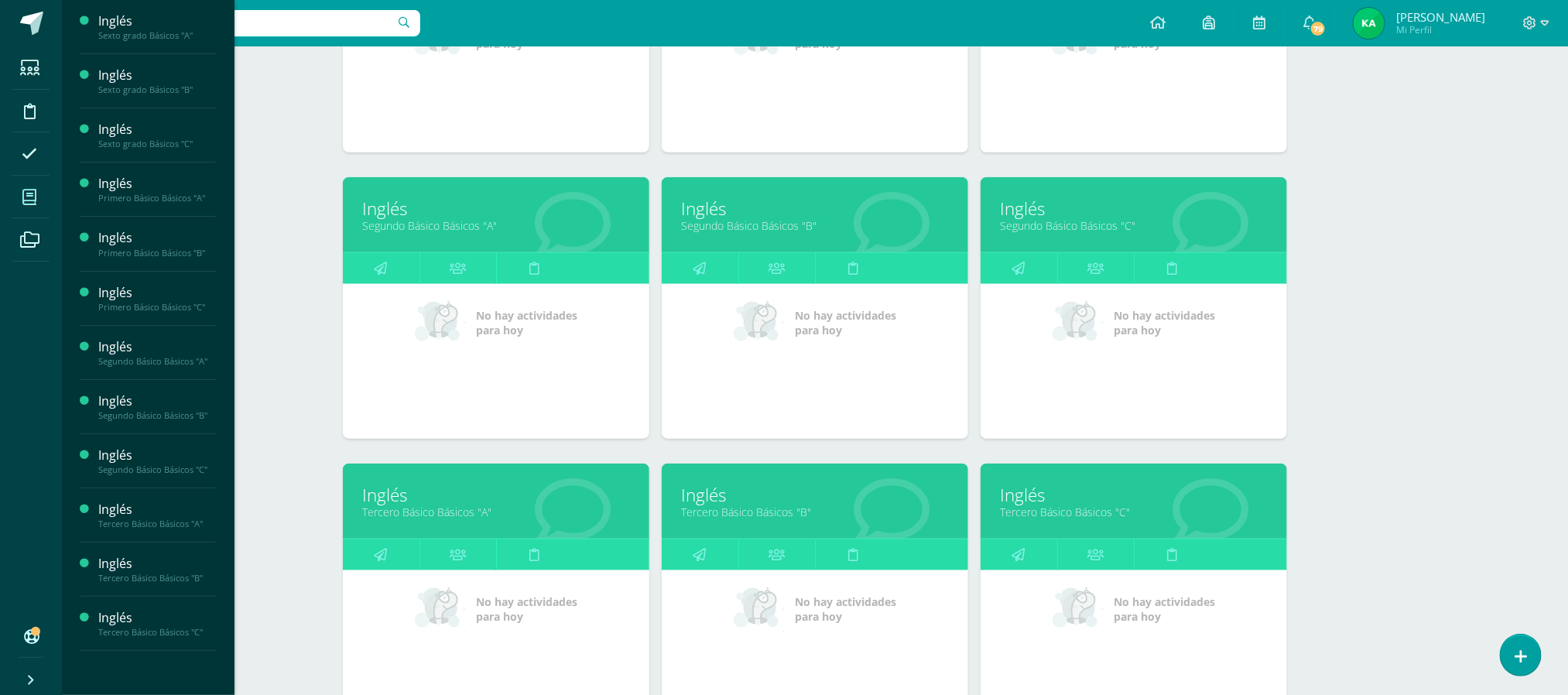
scroll to position [843, 0]
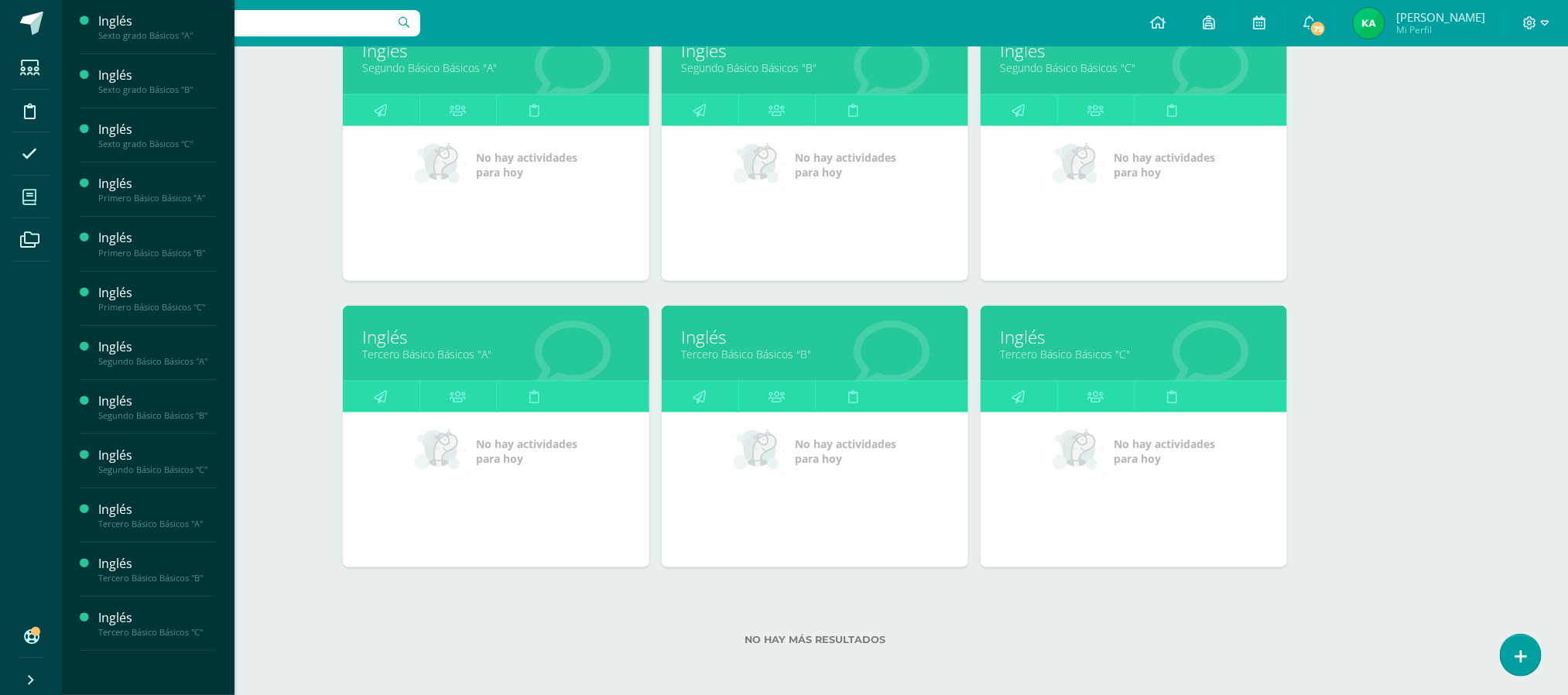
click at [434, 355] on link "Tercero Básico Básicos "A"" at bounding box center [496, 354] width 268 height 15
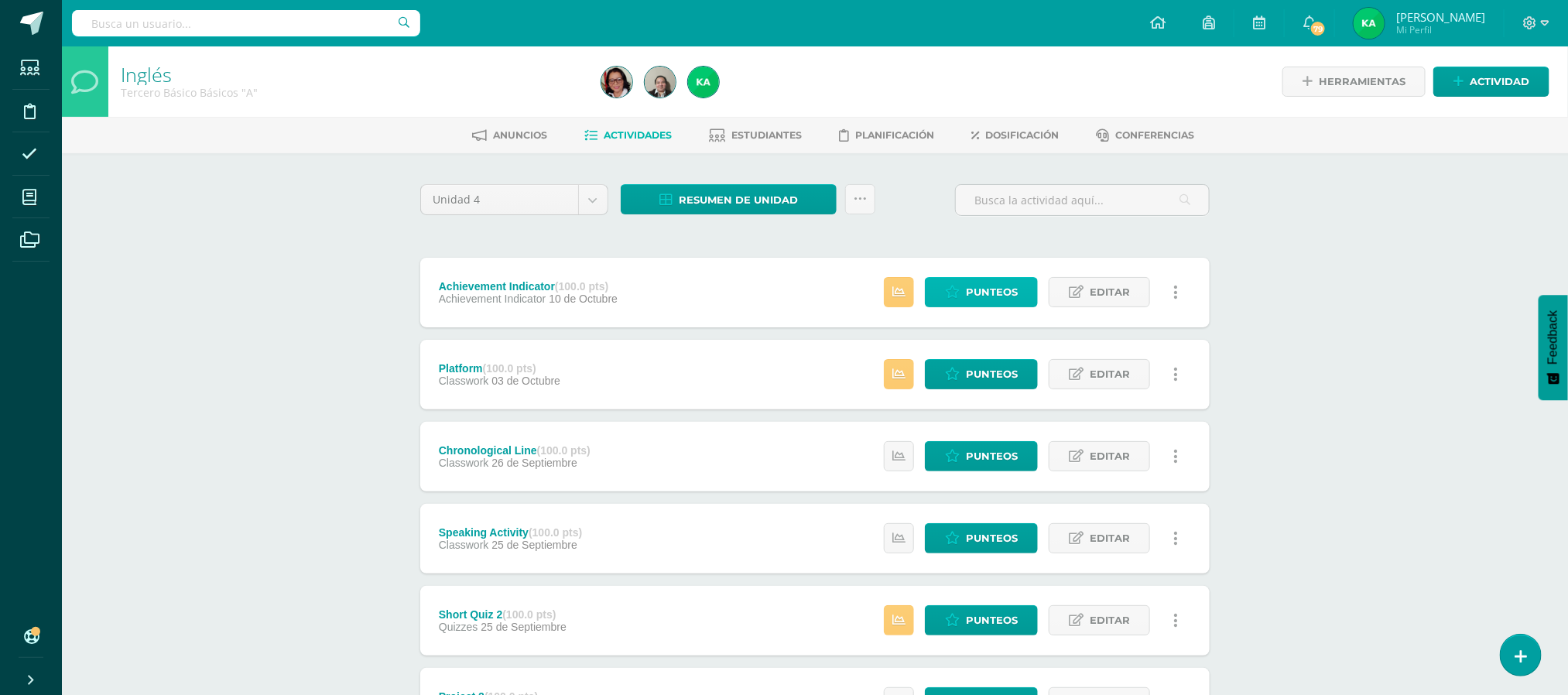
click at [998, 290] on span "Punteos" at bounding box center [991, 292] width 52 height 29
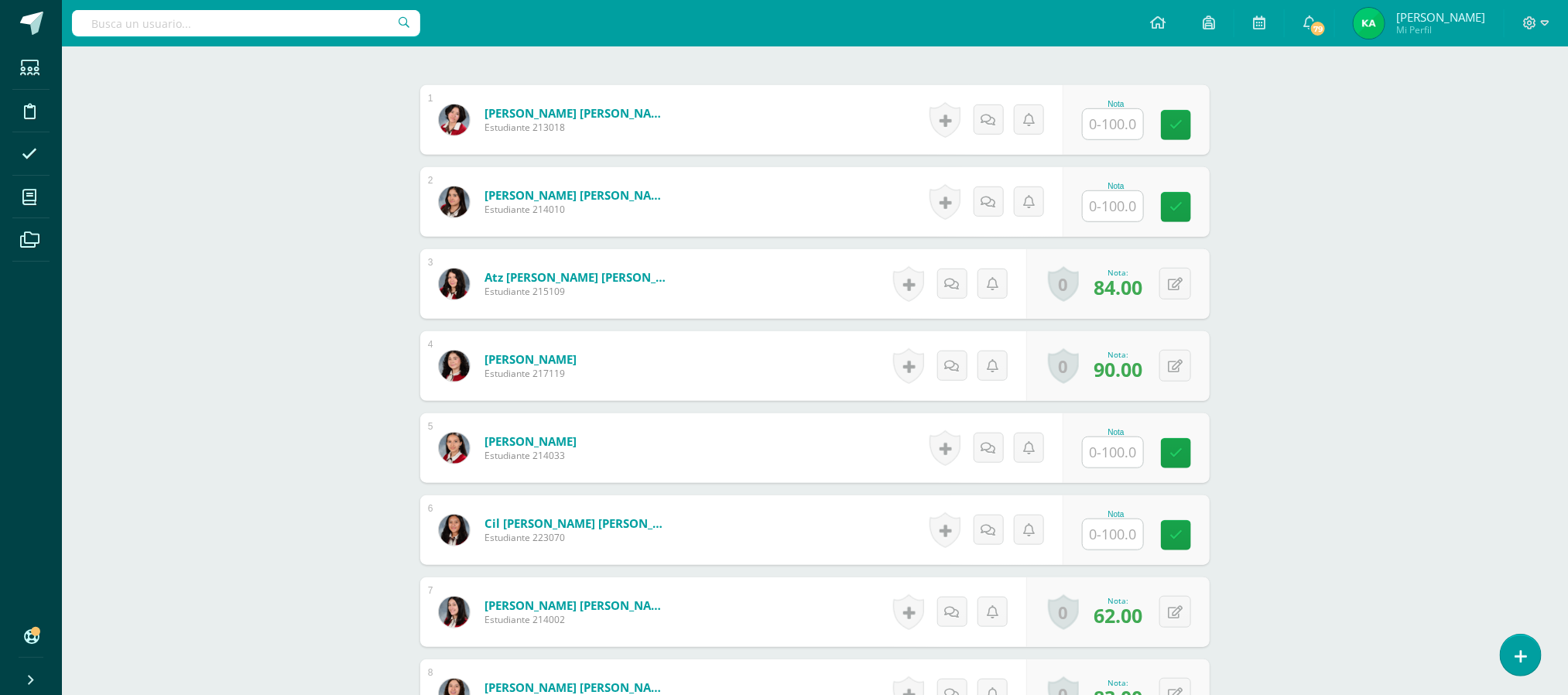
scroll to position [464, 0]
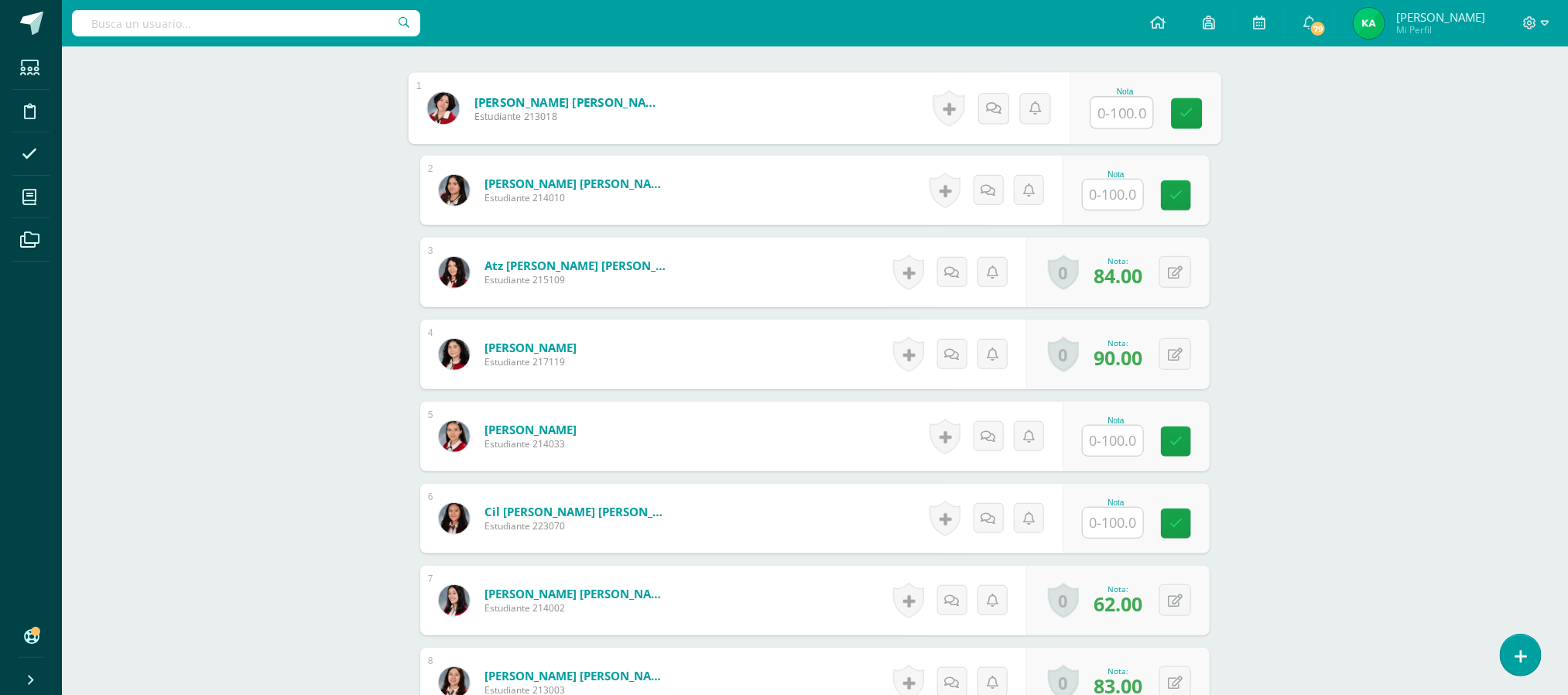
click at [1101, 116] on input "text" at bounding box center [1122, 113] width 62 height 31
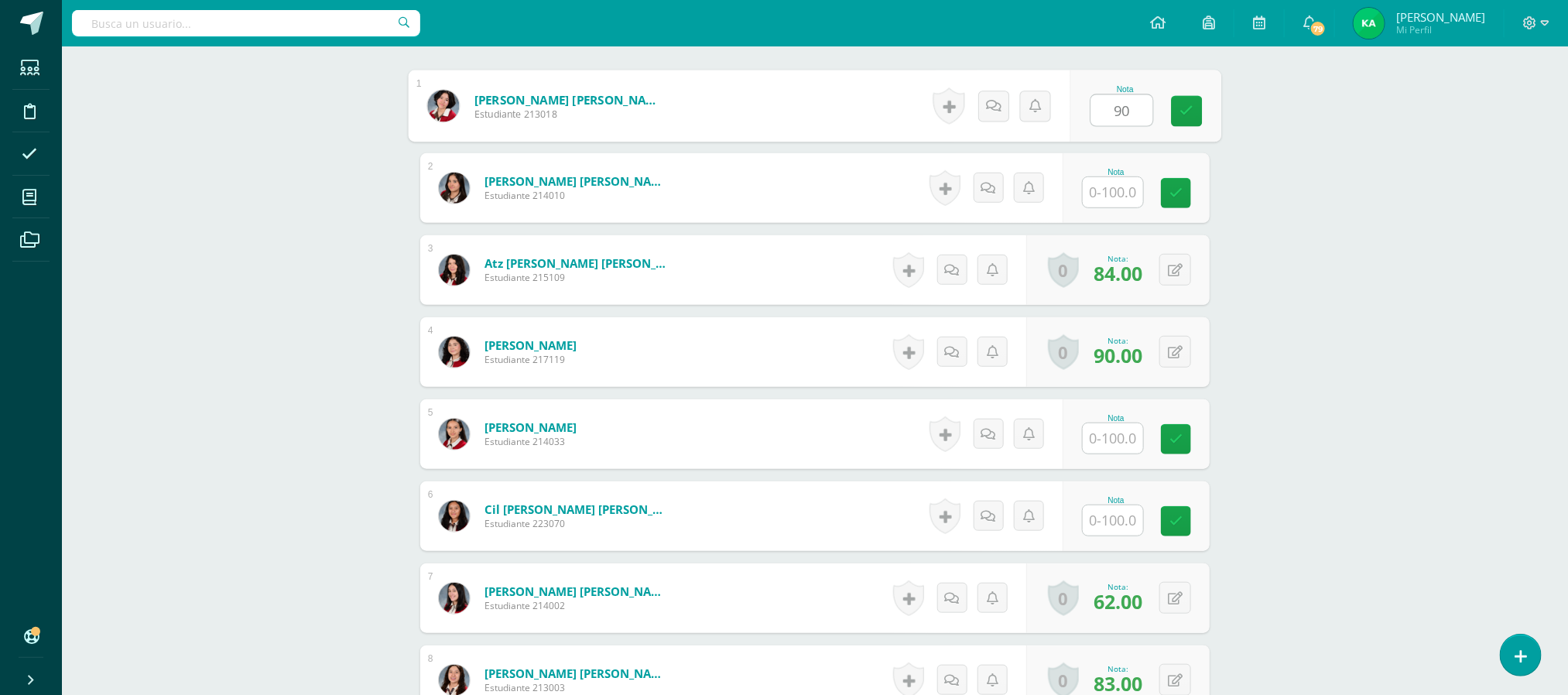
type input "90"
click at [1120, 442] on input "text" at bounding box center [1122, 438] width 62 height 31
type input "95"
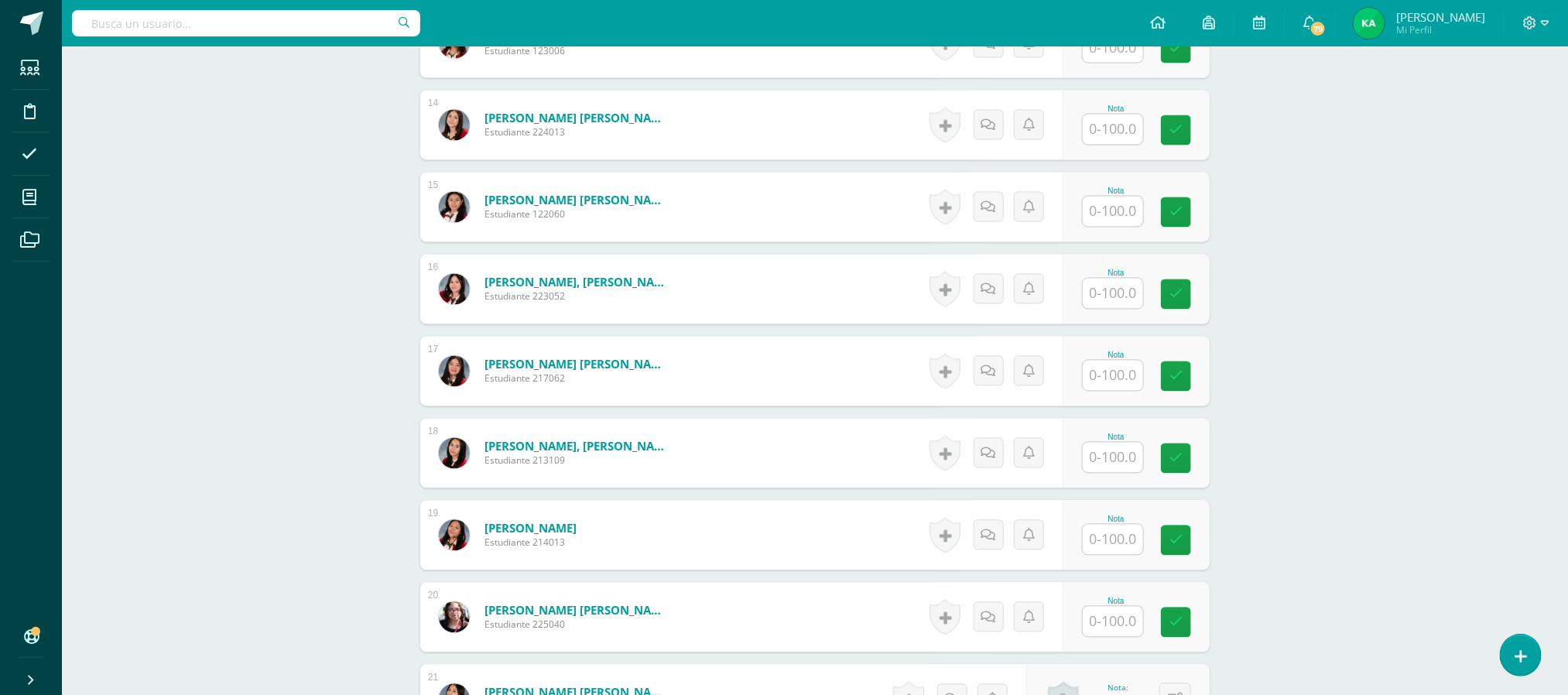
scroll to position [1523, 0]
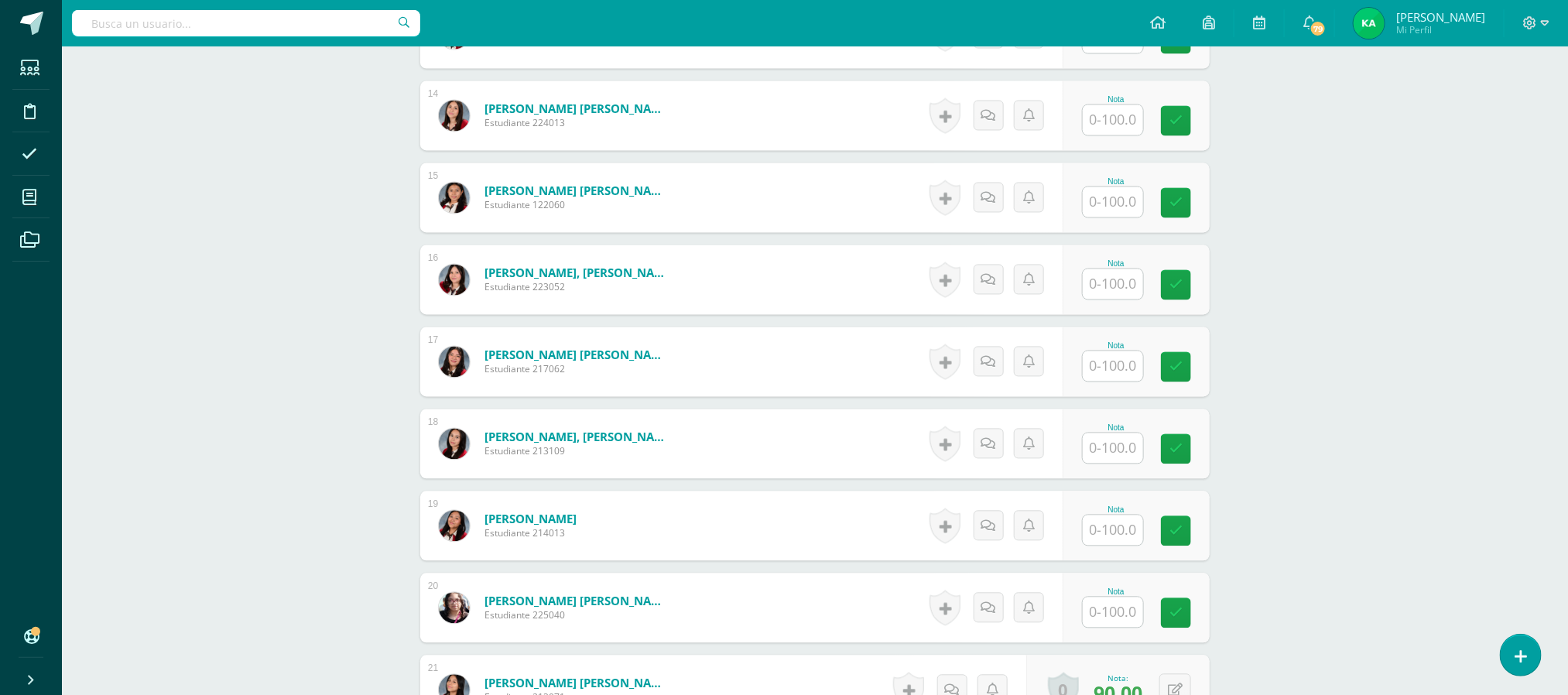
click at [1115, 369] on input "text" at bounding box center [1113, 366] width 61 height 30
type input "74"
type input "87"
click at [1112, 614] on input "text" at bounding box center [1122, 613] width 62 height 31
type input "76"
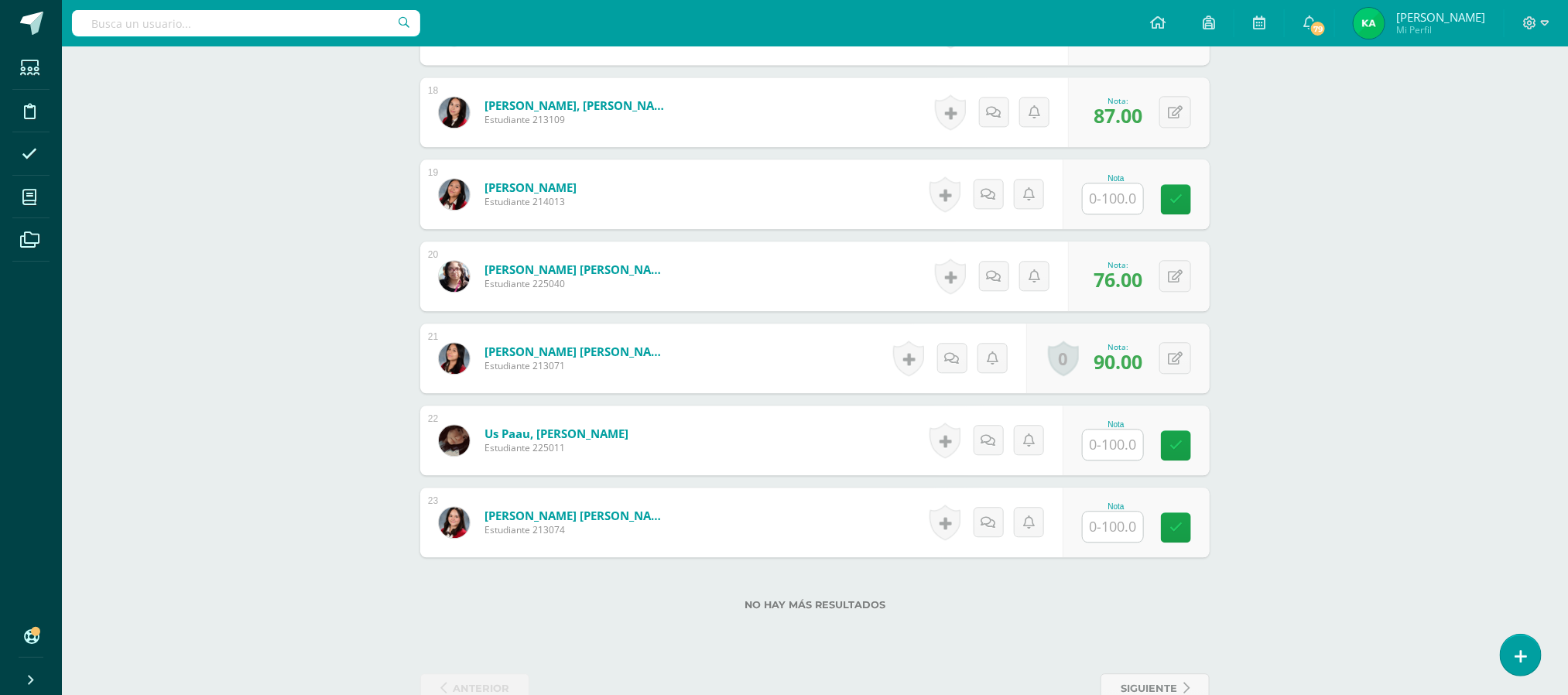
scroll to position [1900, 0]
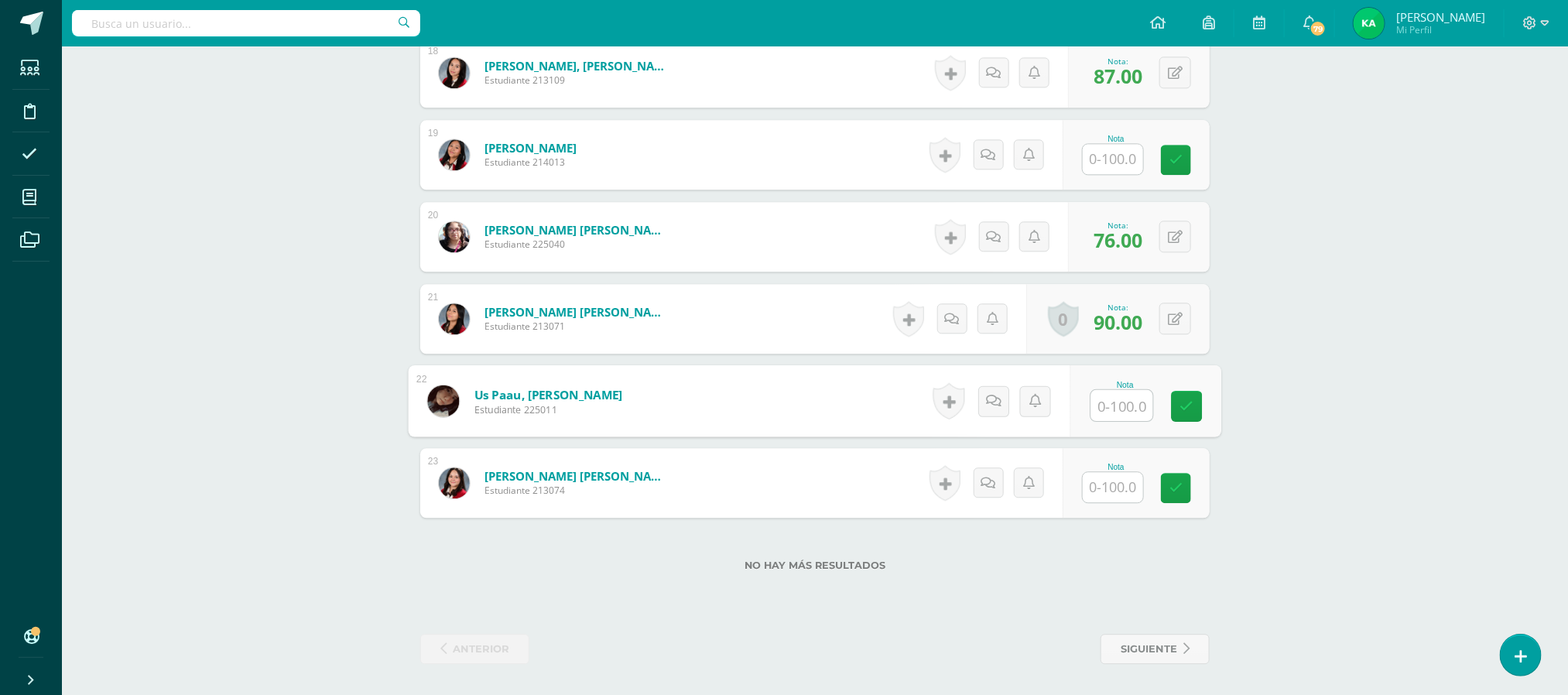
click at [1113, 400] on input "text" at bounding box center [1122, 406] width 62 height 31
type input "90"
type input "92"
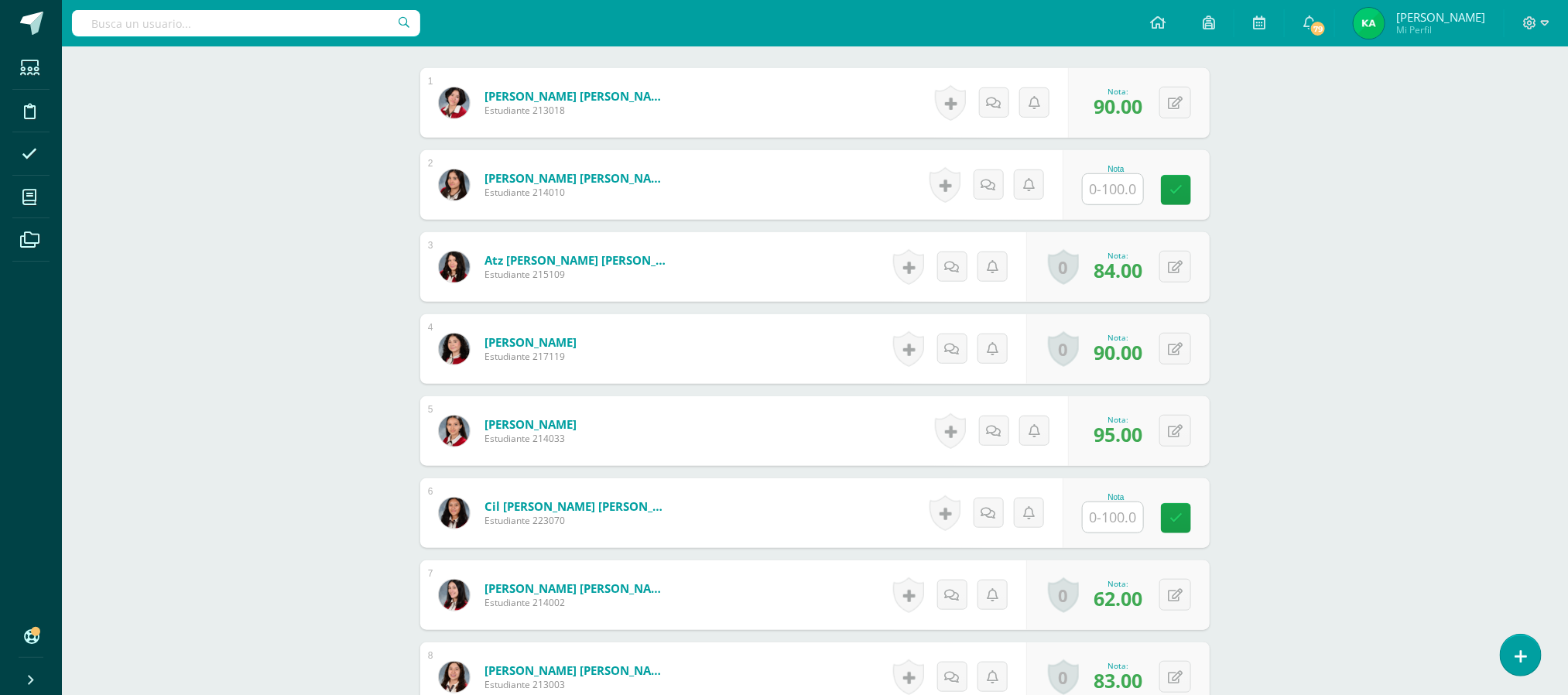
scroll to position [0, 0]
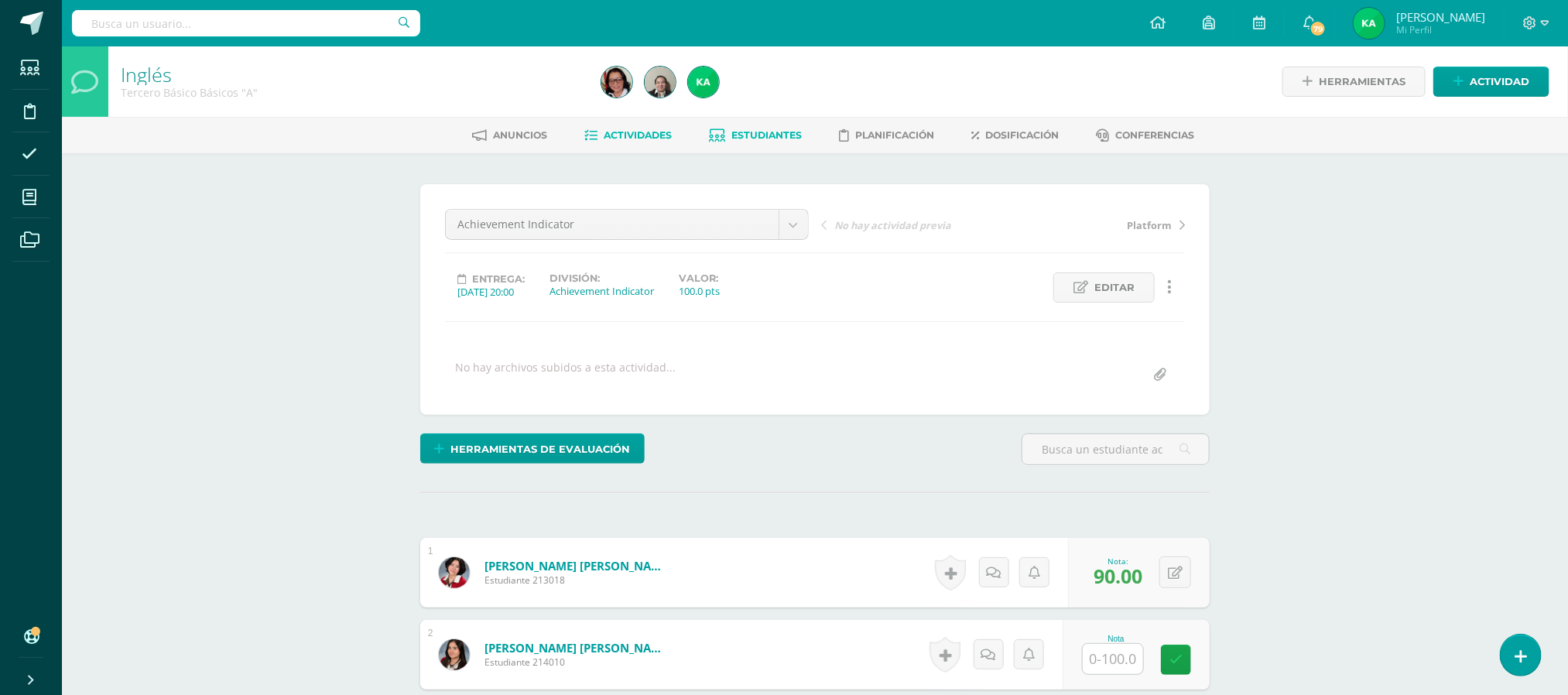
click at [771, 139] on span "Estudiantes" at bounding box center [767, 135] width 70 height 11
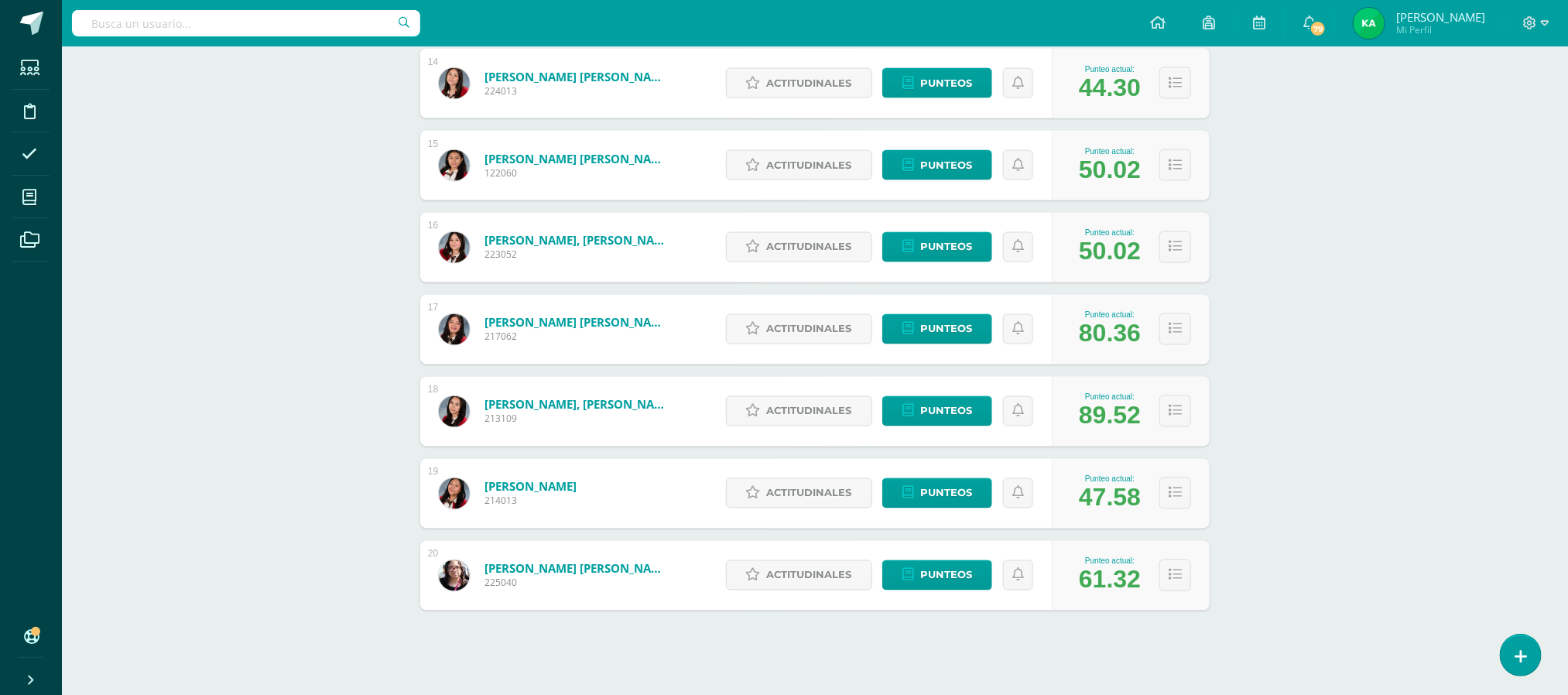
scroll to position [1368, 0]
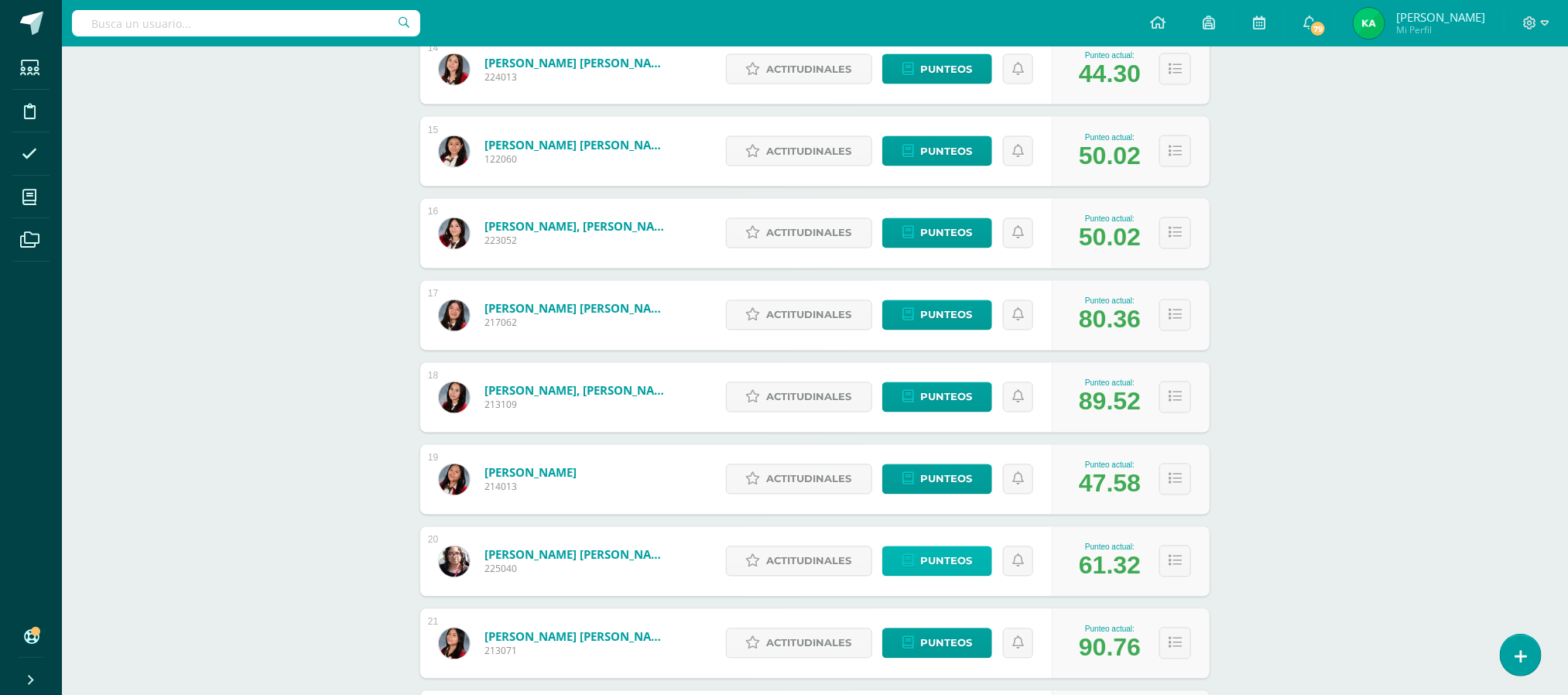
click at [926, 560] on span "Punteos" at bounding box center [945, 561] width 52 height 29
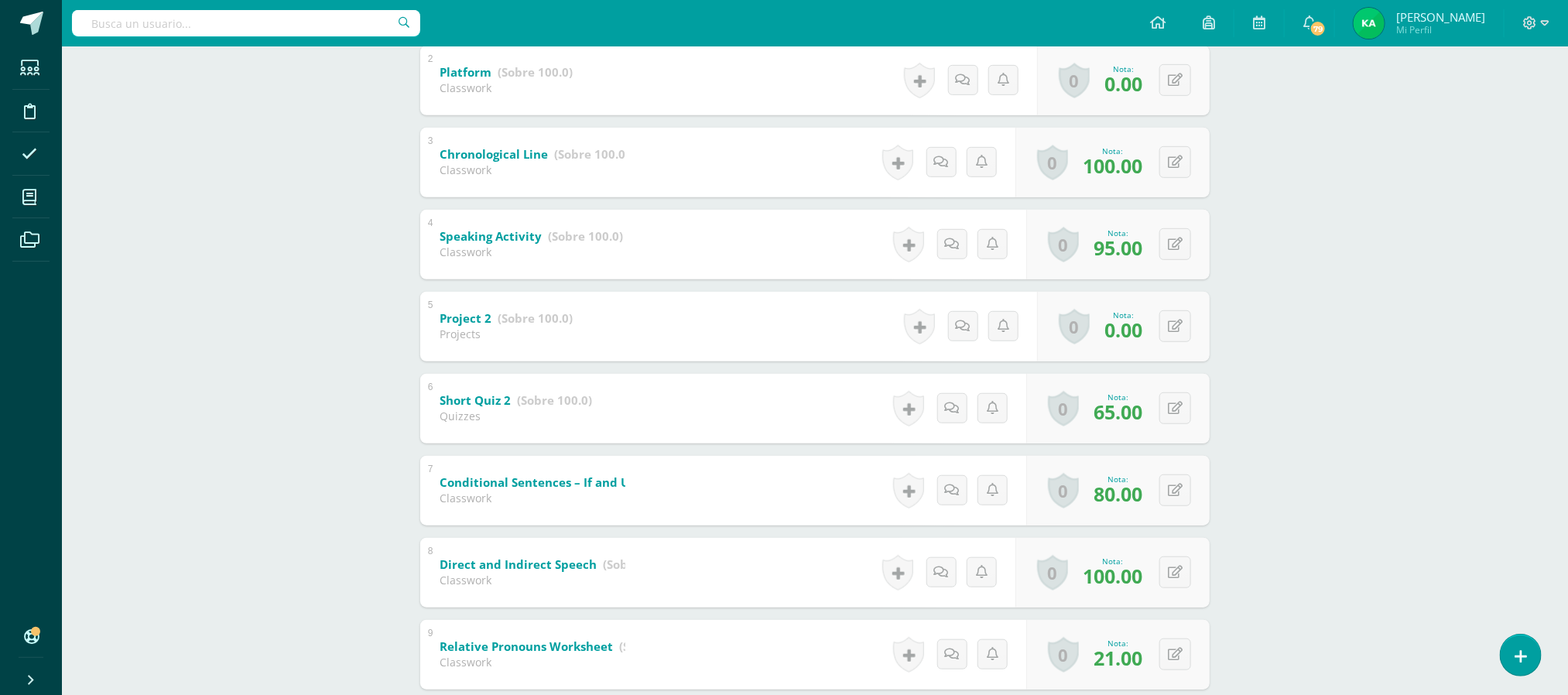
scroll to position [427, 0]
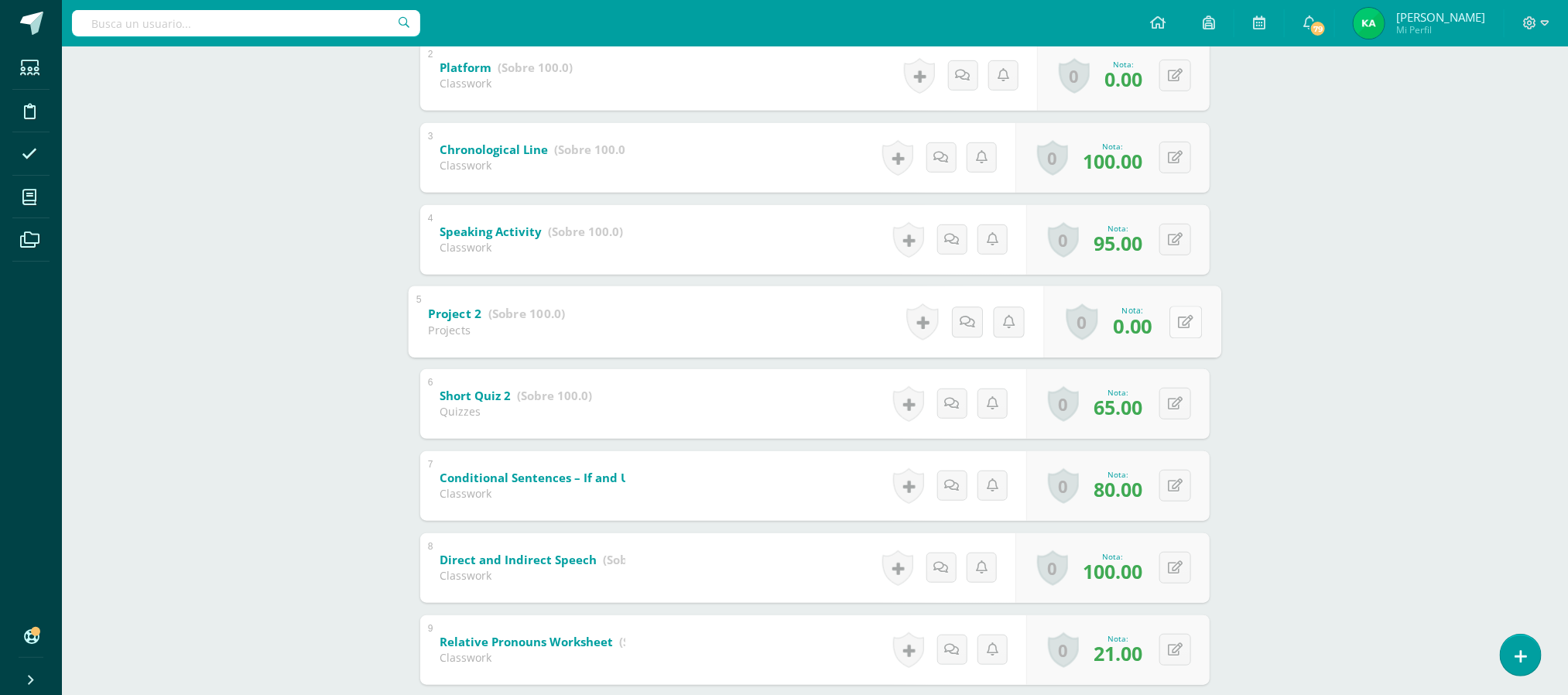
click at [1170, 323] on button at bounding box center [1185, 322] width 33 height 33
type input "50"
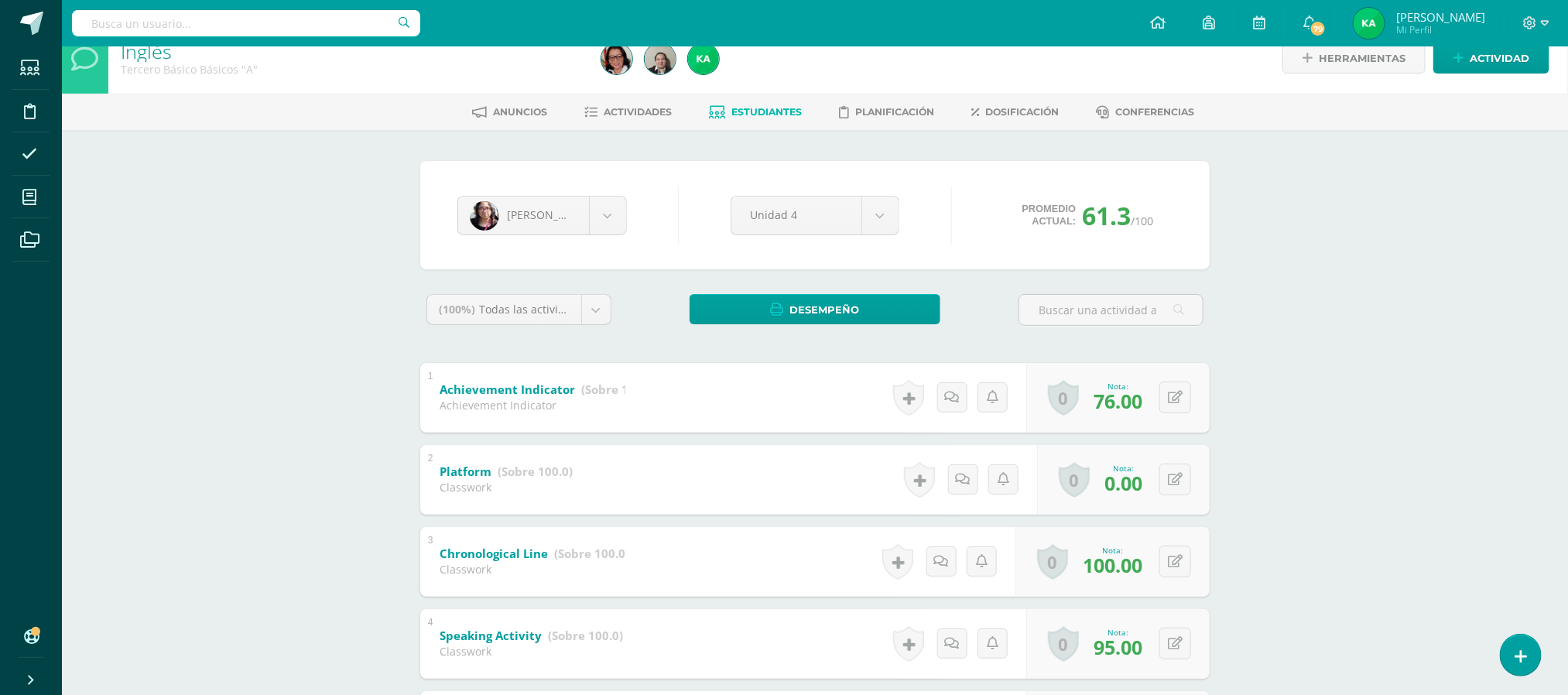
scroll to position [0, 0]
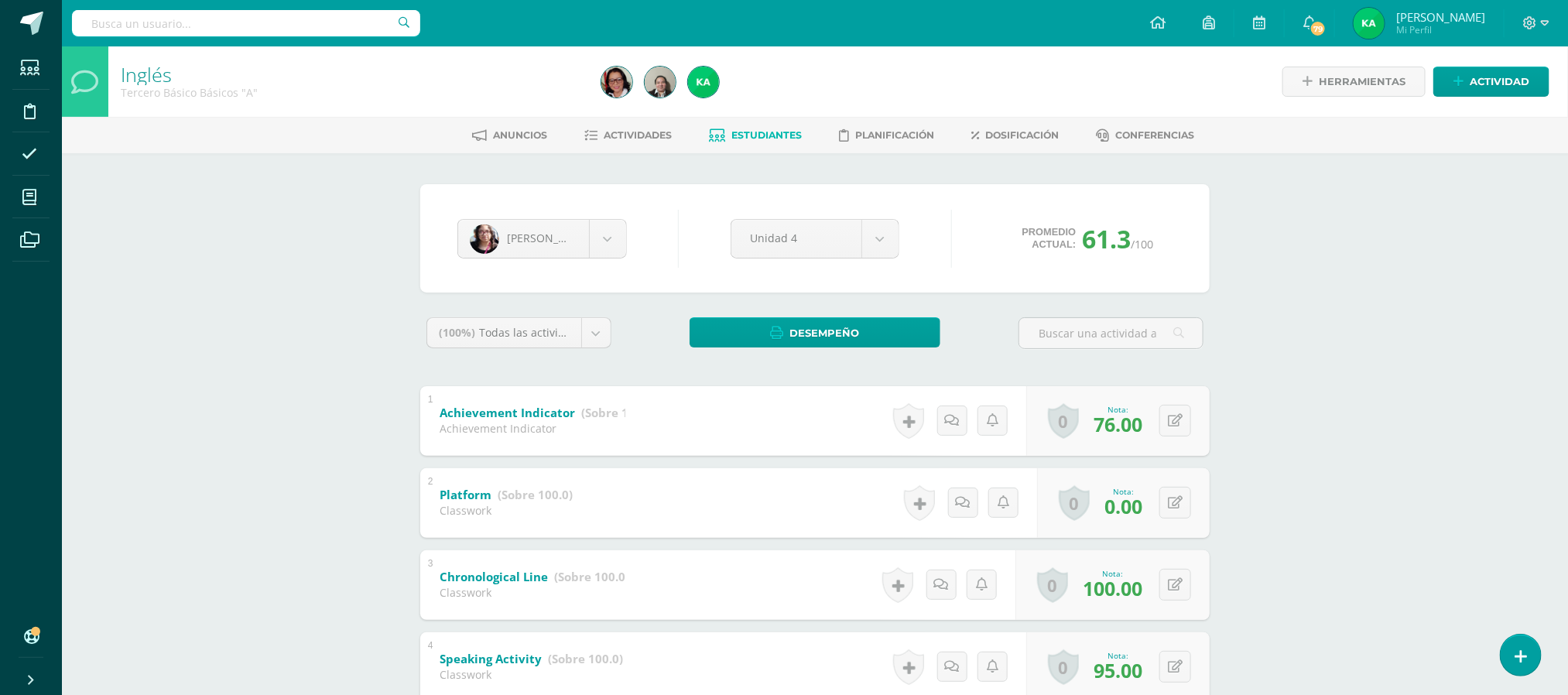
click at [753, 129] on span "Estudiantes" at bounding box center [767, 135] width 70 height 11
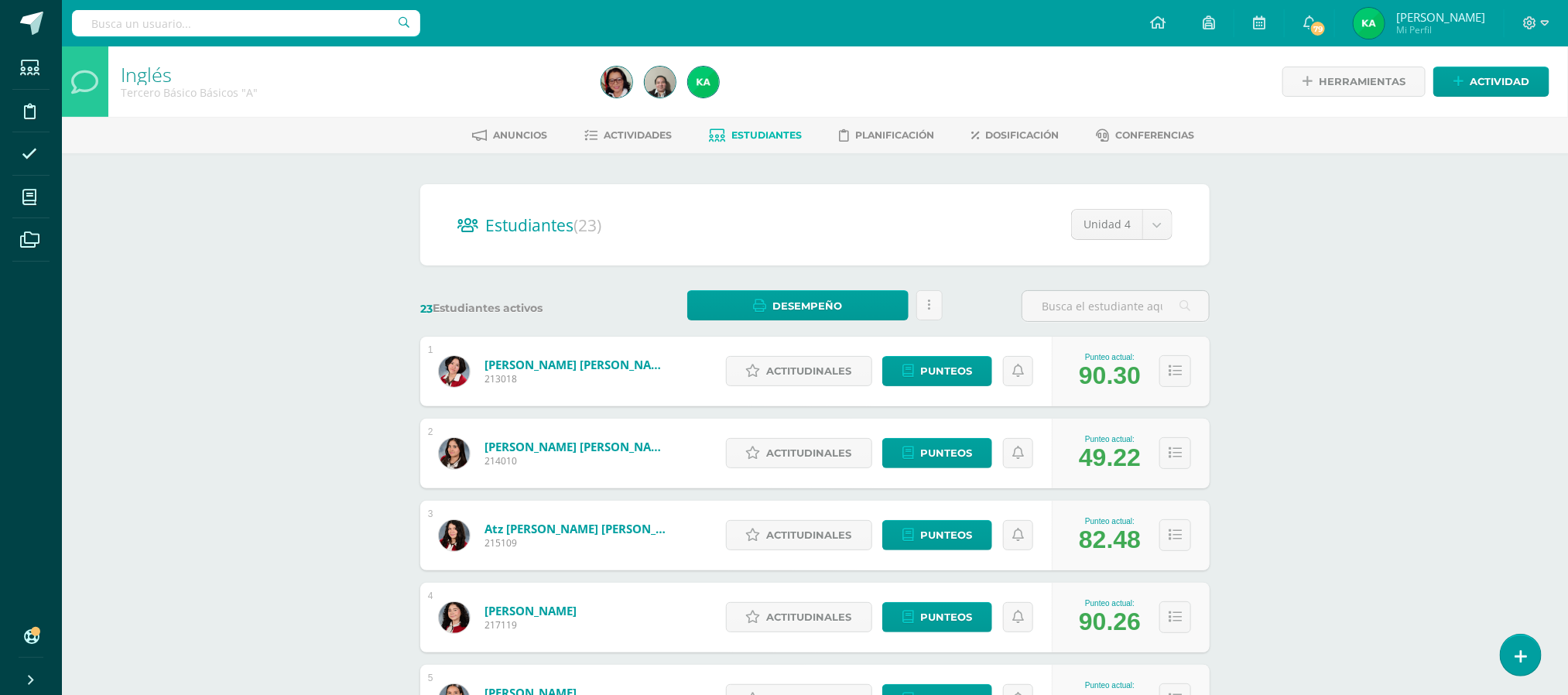
click at [146, 77] on link "Inglés" at bounding box center [146, 75] width 51 height 26
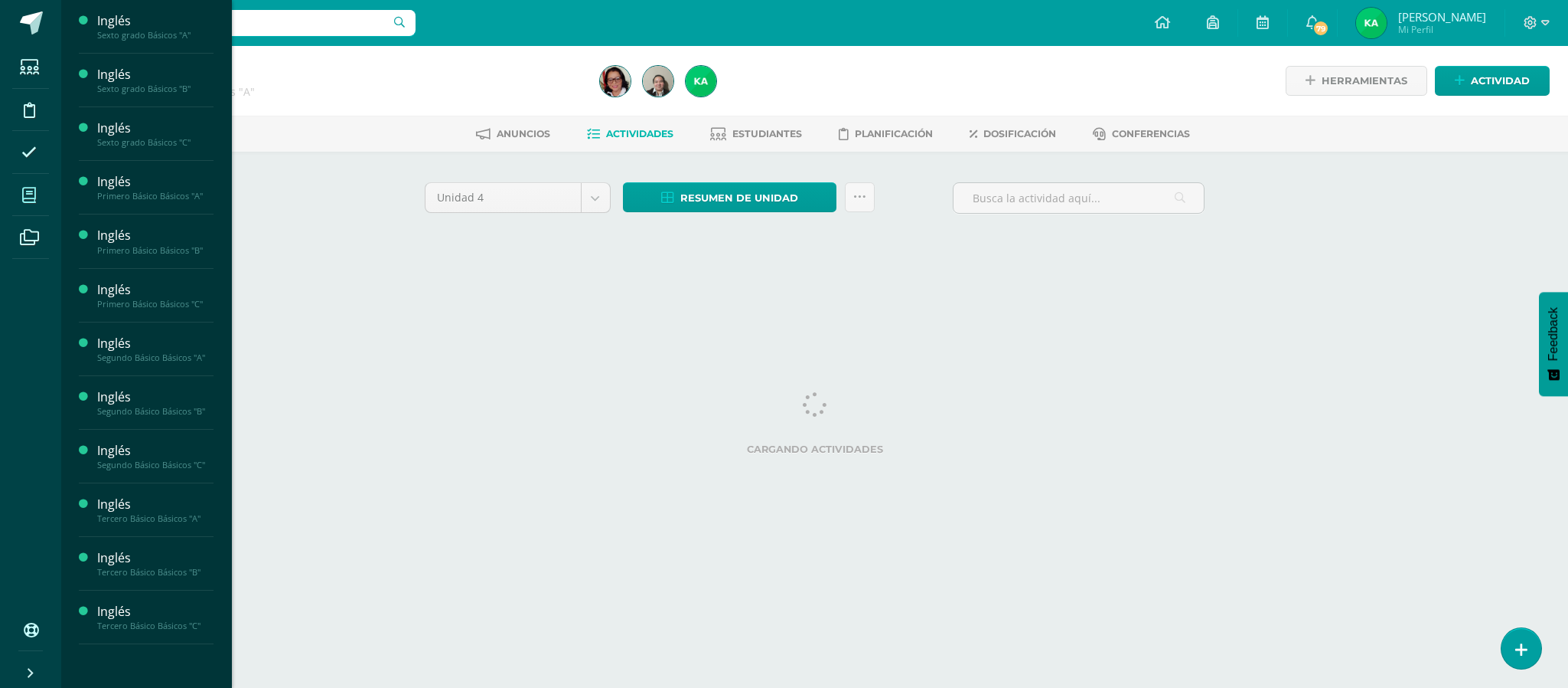
click at [28, 199] on icon at bounding box center [28, 195] width 14 height 15
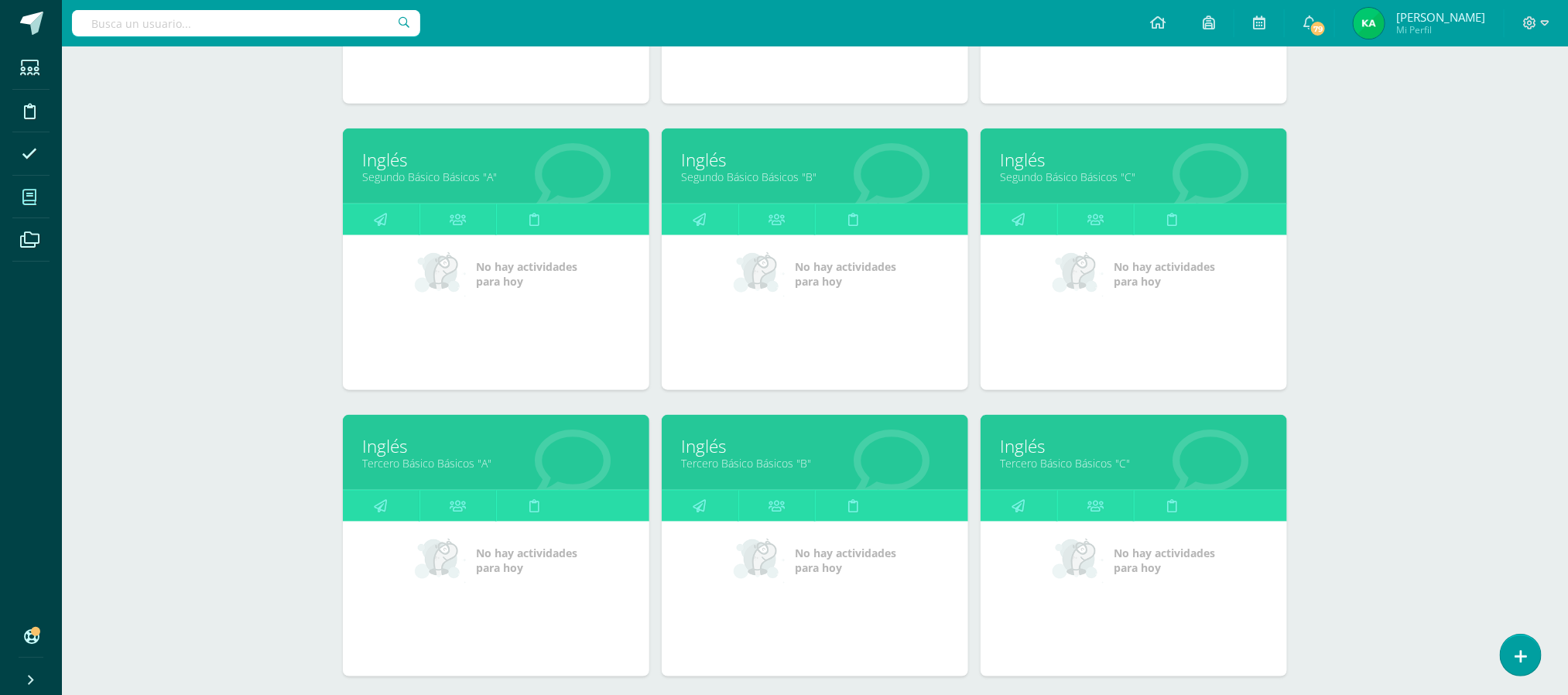
scroll to position [843, 0]
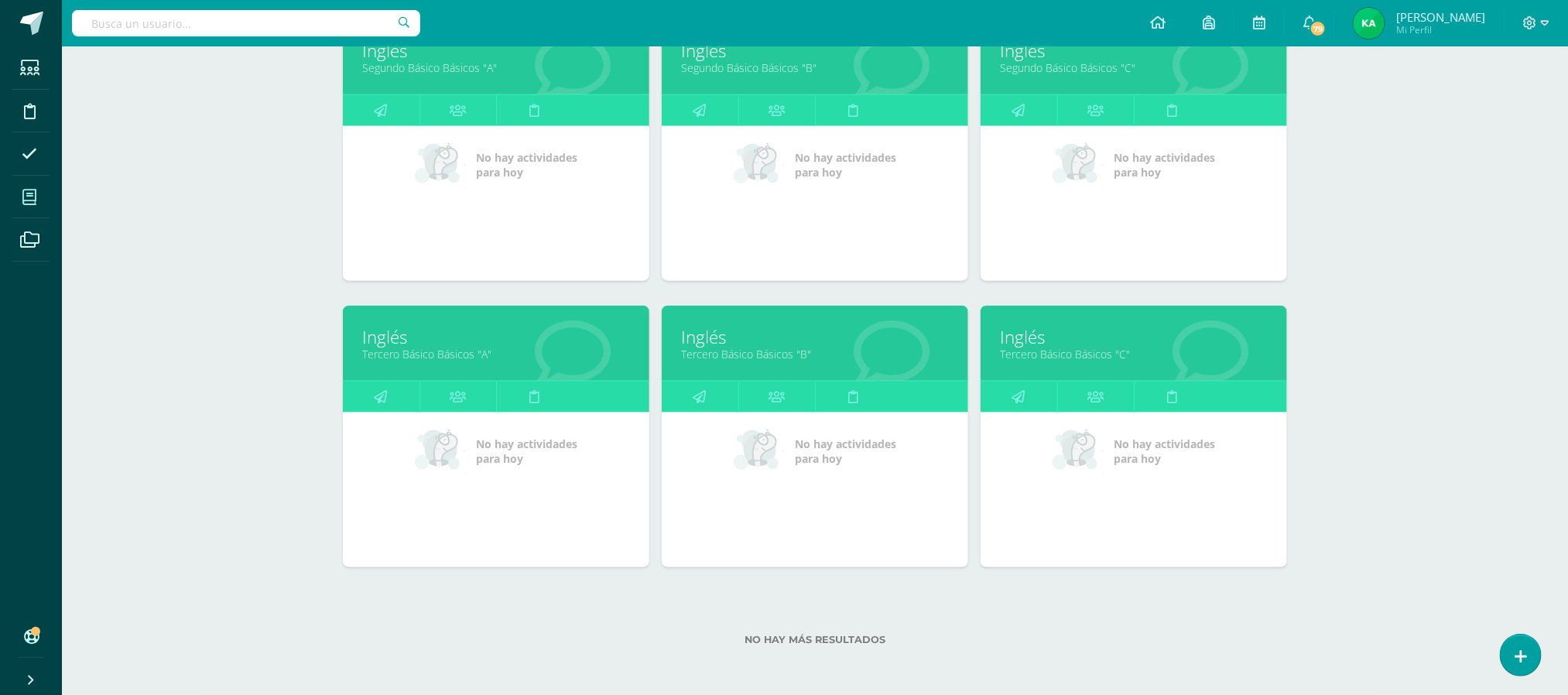
click at [736, 352] on link "Tercero Básico Básicos "B"" at bounding box center [815, 354] width 268 height 15
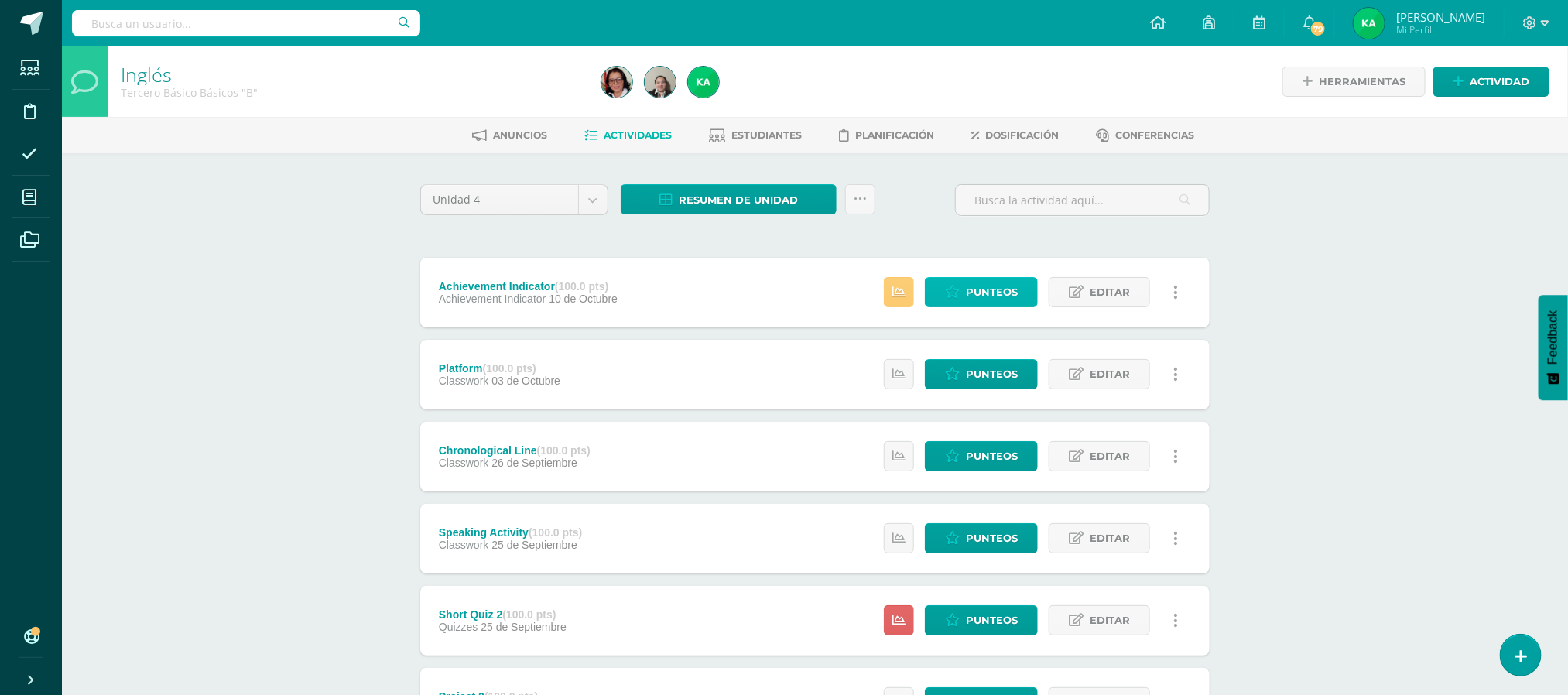
click at [992, 293] on span "Punteos" at bounding box center [991, 292] width 52 height 29
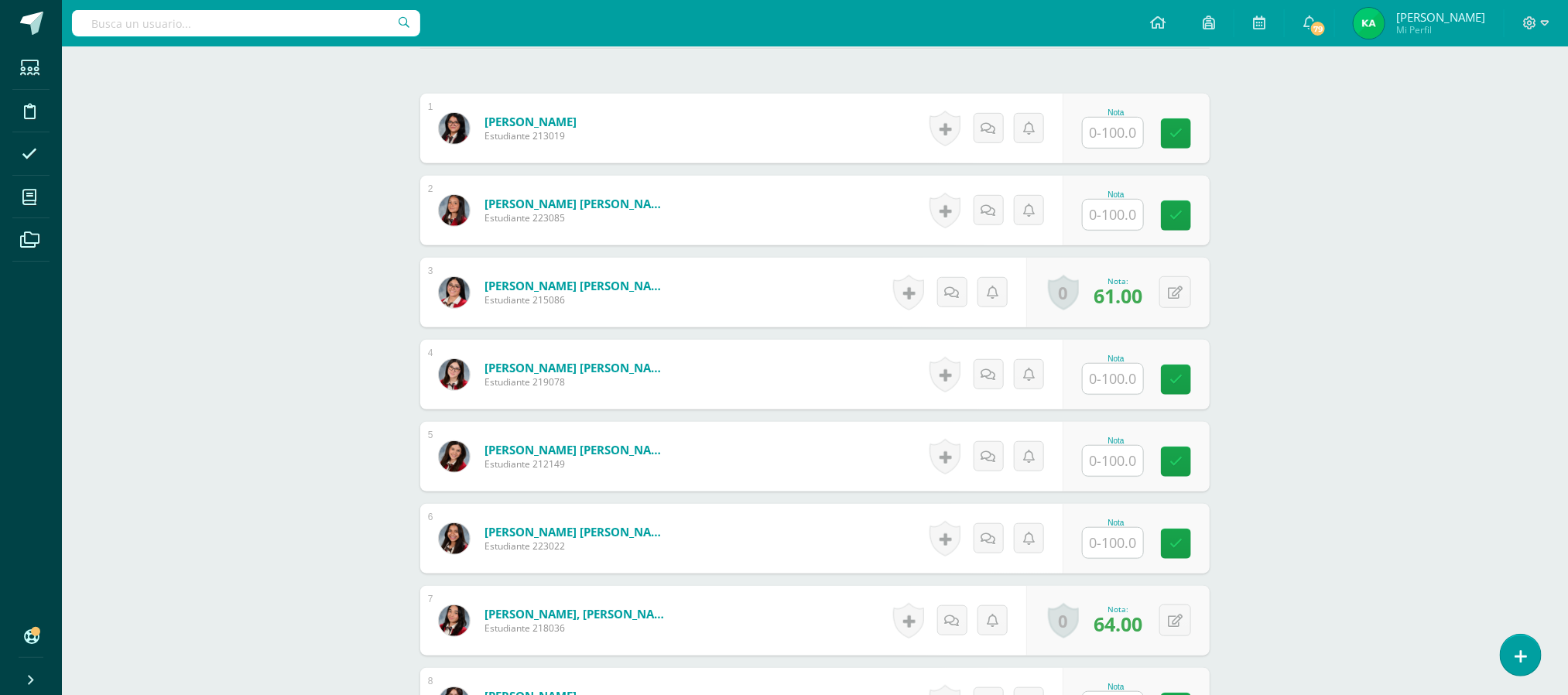
scroll to position [457, 0]
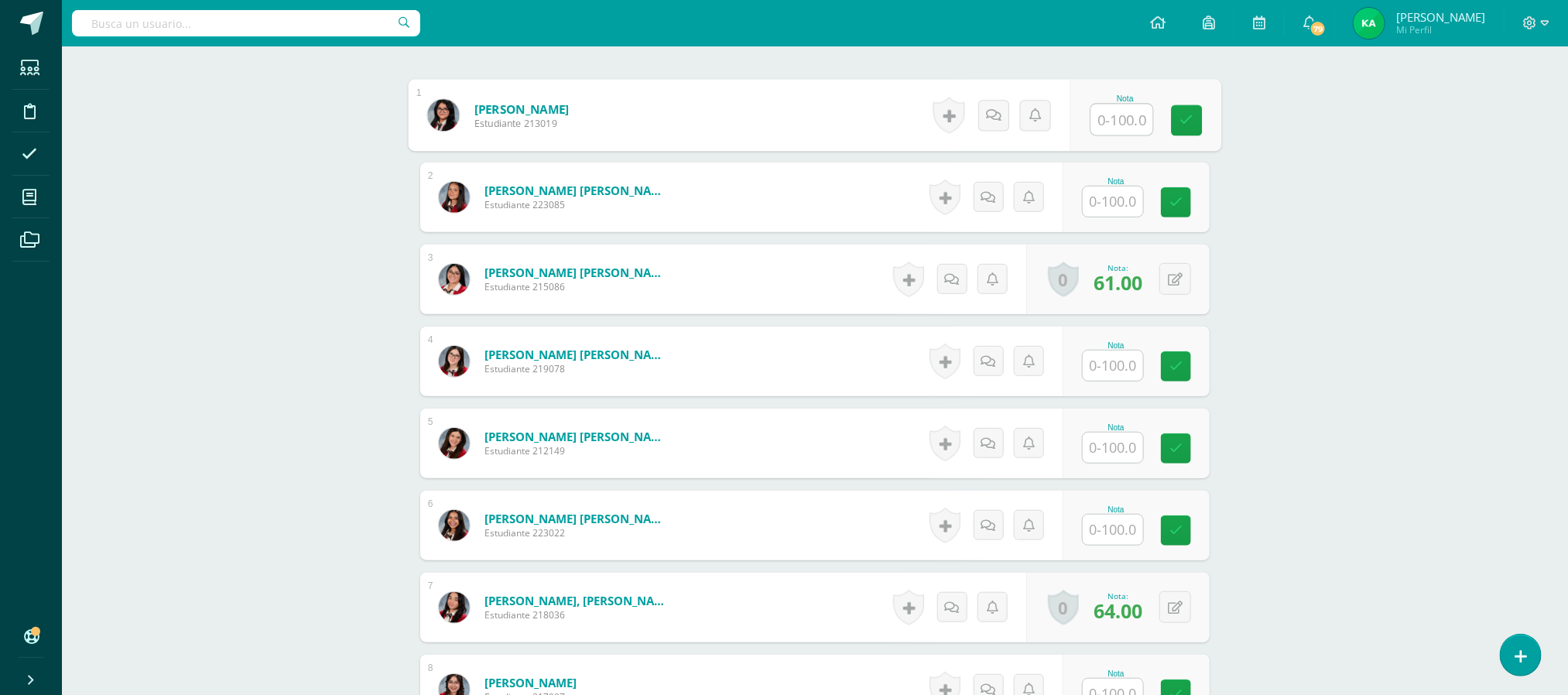
click at [1112, 120] on input "text" at bounding box center [1122, 120] width 62 height 31
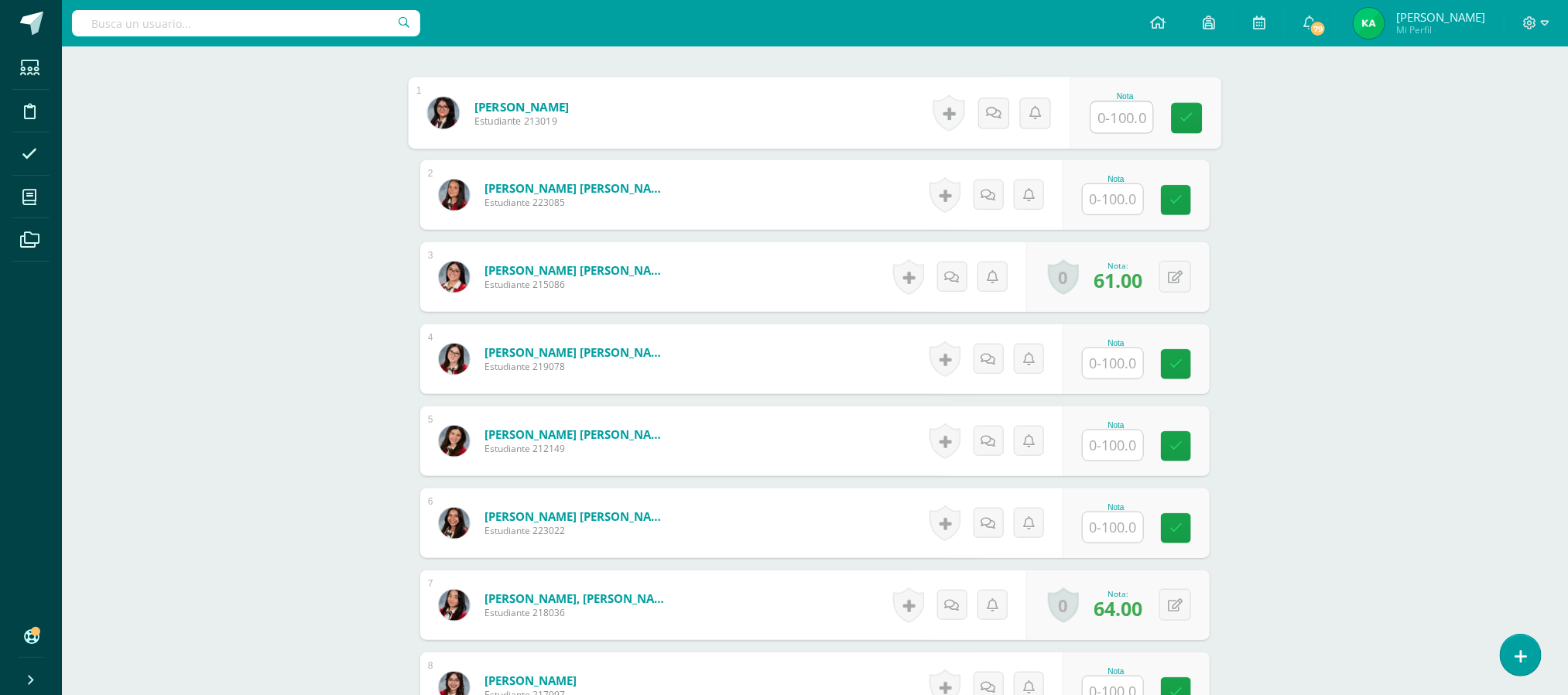
type input "*"
type input "91"
click at [1113, 520] on input "text" at bounding box center [1122, 528] width 62 height 31
type input "90"
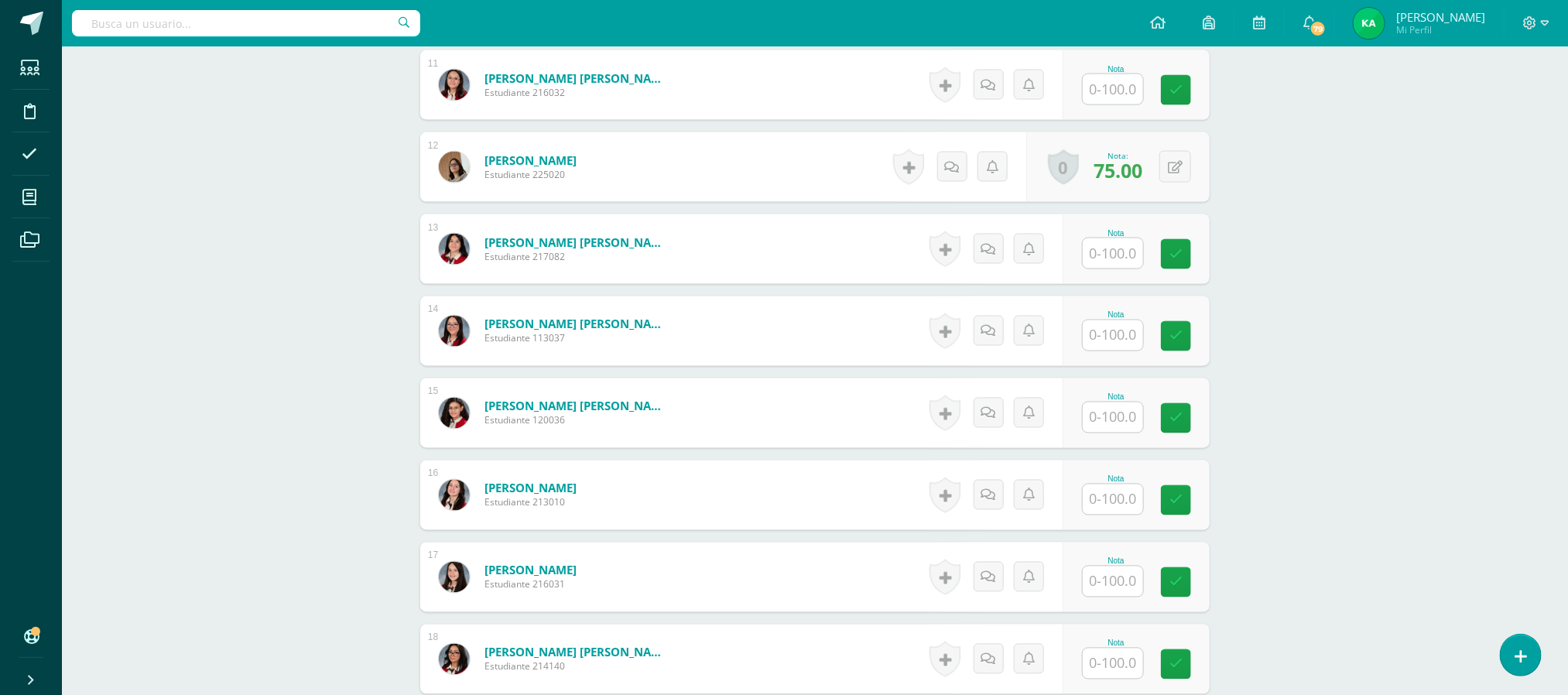
scroll to position [1316, 0]
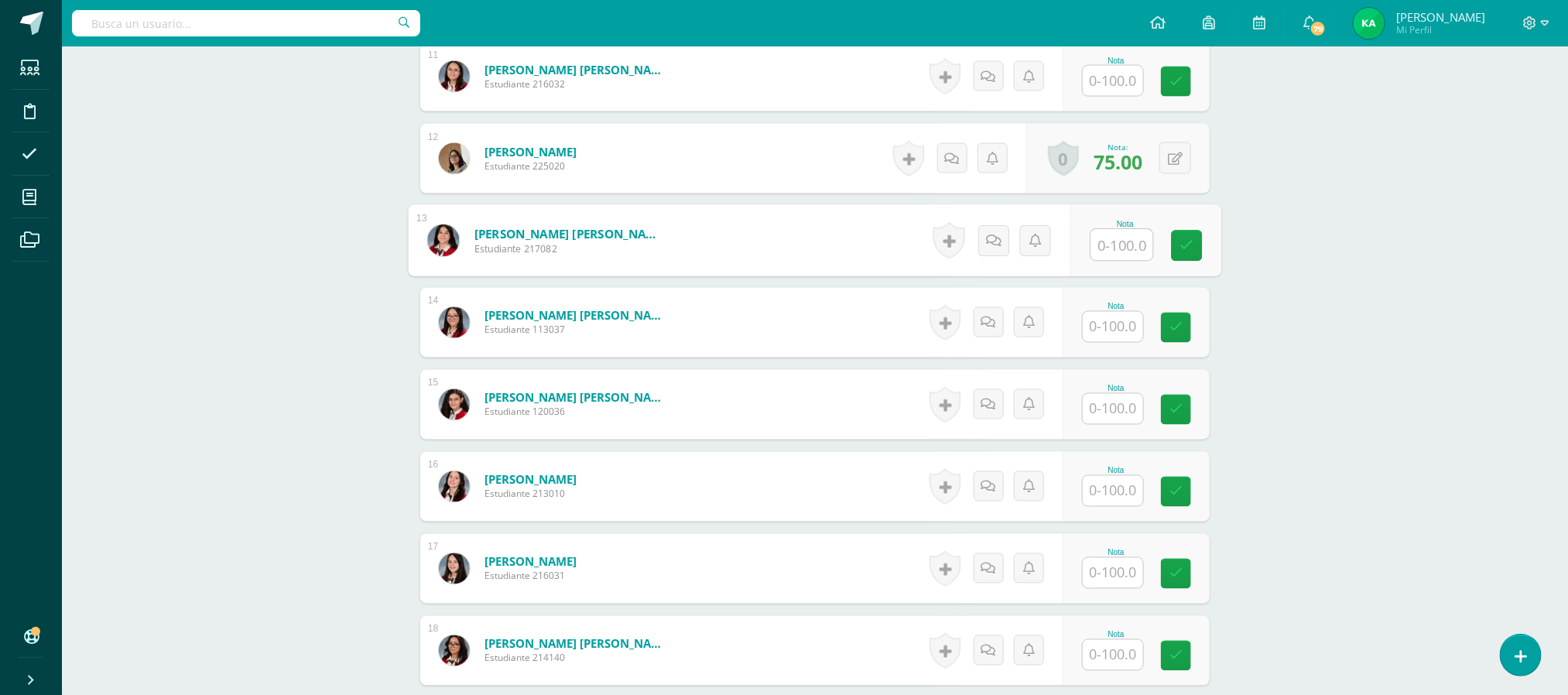
click at [1116, 248] on input "text" at bounding box center [1122, 245] width 62 height 31
type input "90"
click at [1116, 416] on input "text" at bounding box center [1122, 410] width 62 height 31
type input "90"
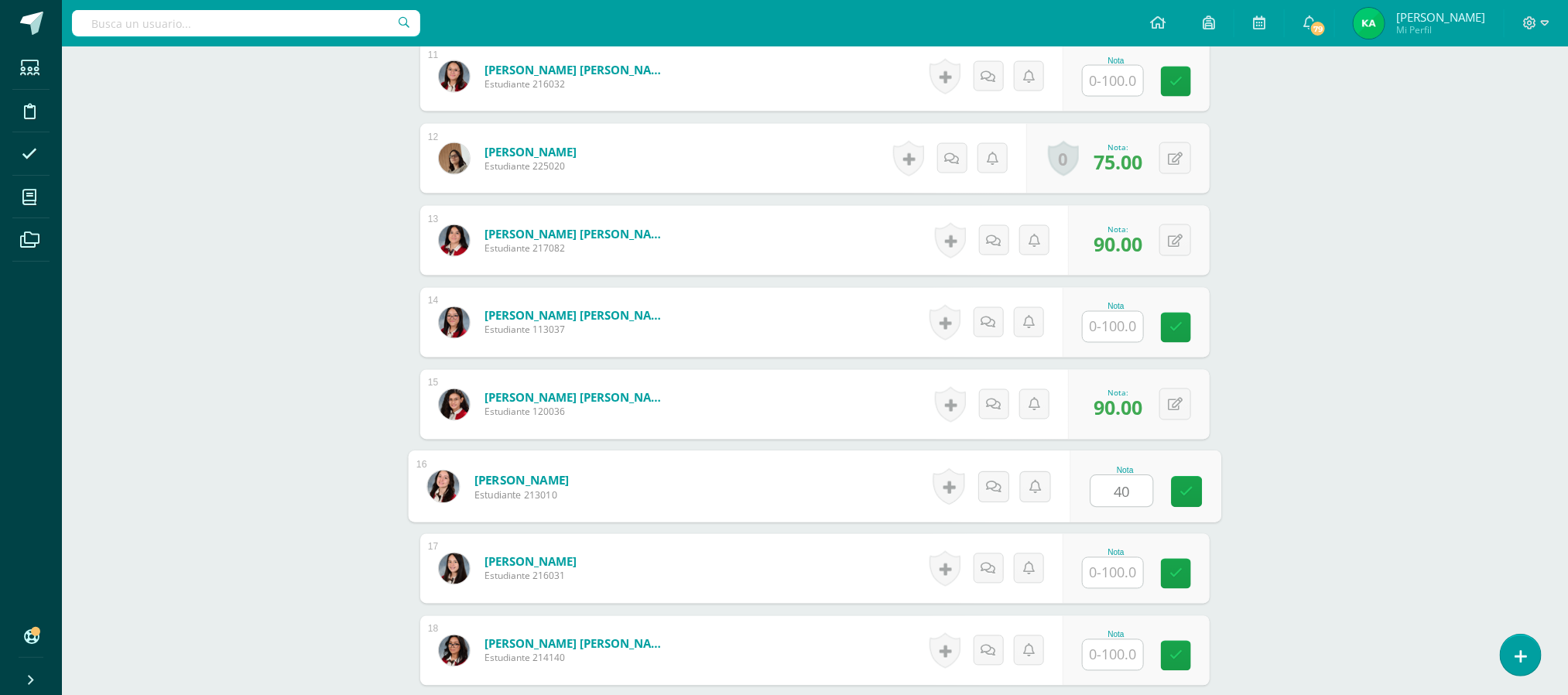
type input "40"
type input "88"
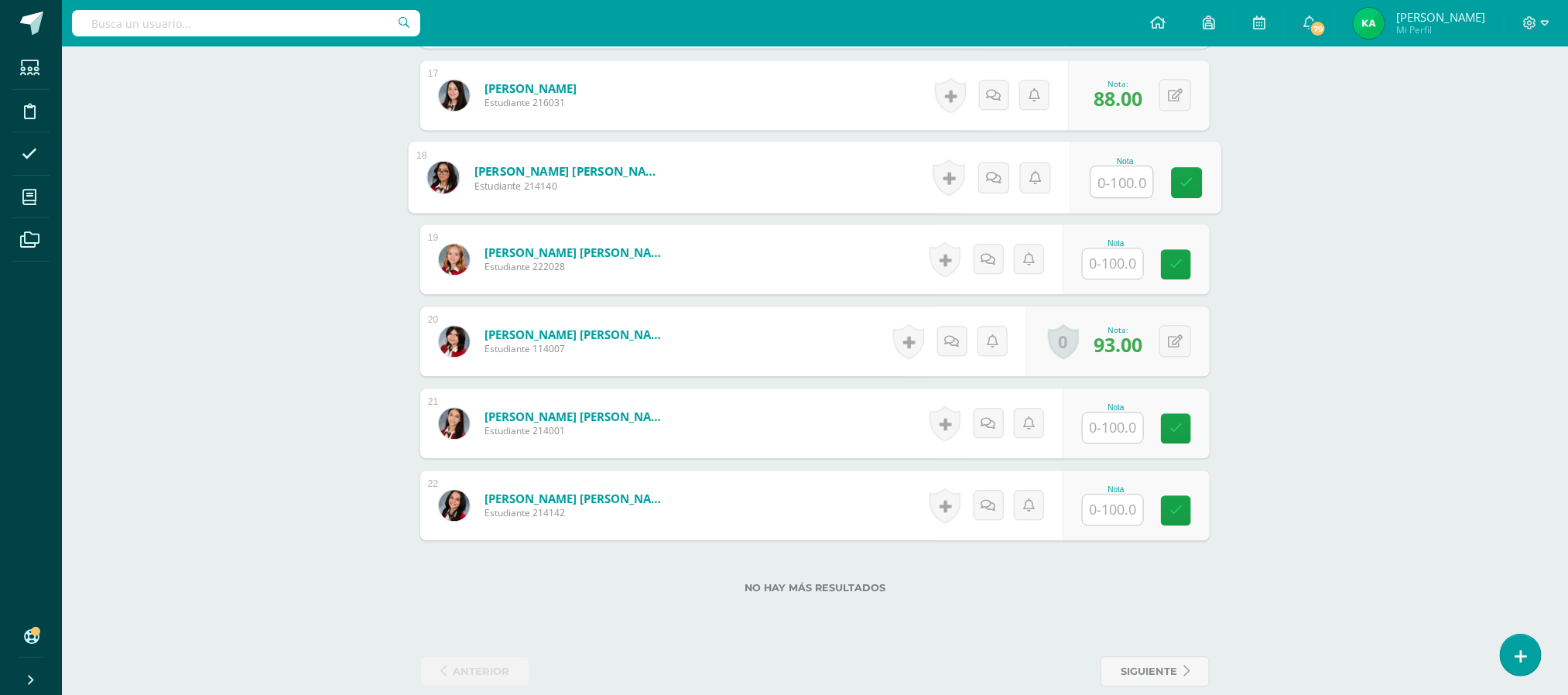
scroll to position [1818, 0]
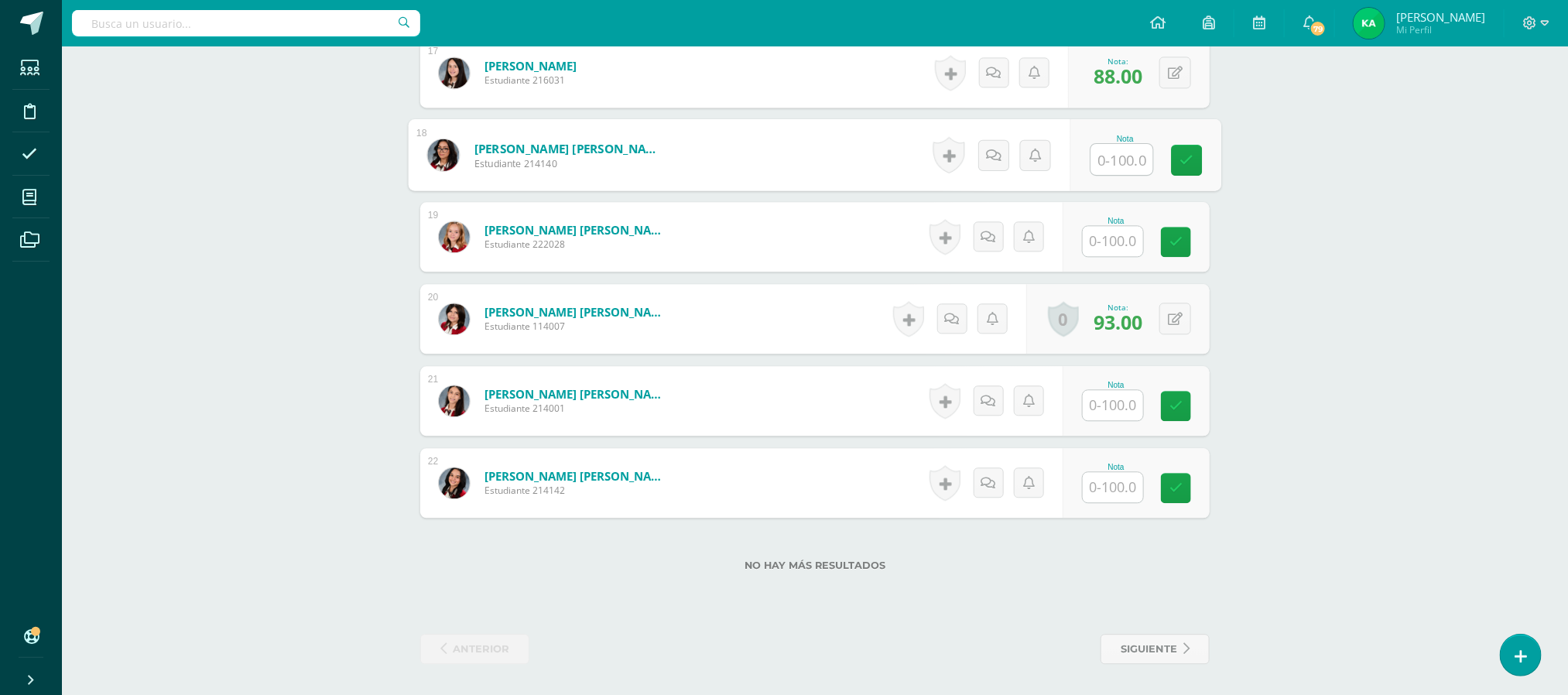
click at [1120, 237] on input "text" at bounding box center [1113, 241] width 61 height 30
type input "90"
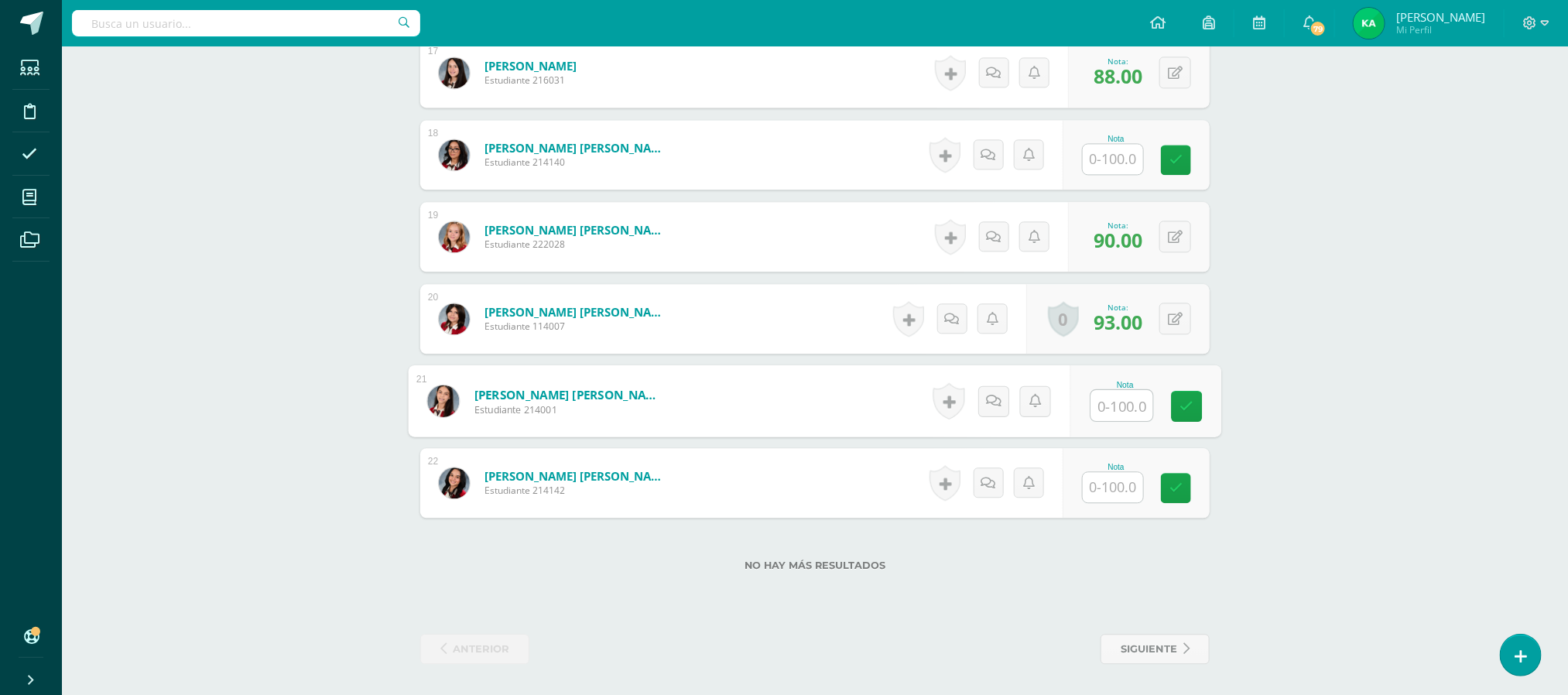
click at [1114, 407] on input "text" at bounding box center [1122, 406] width 62 height 31
type input "92"
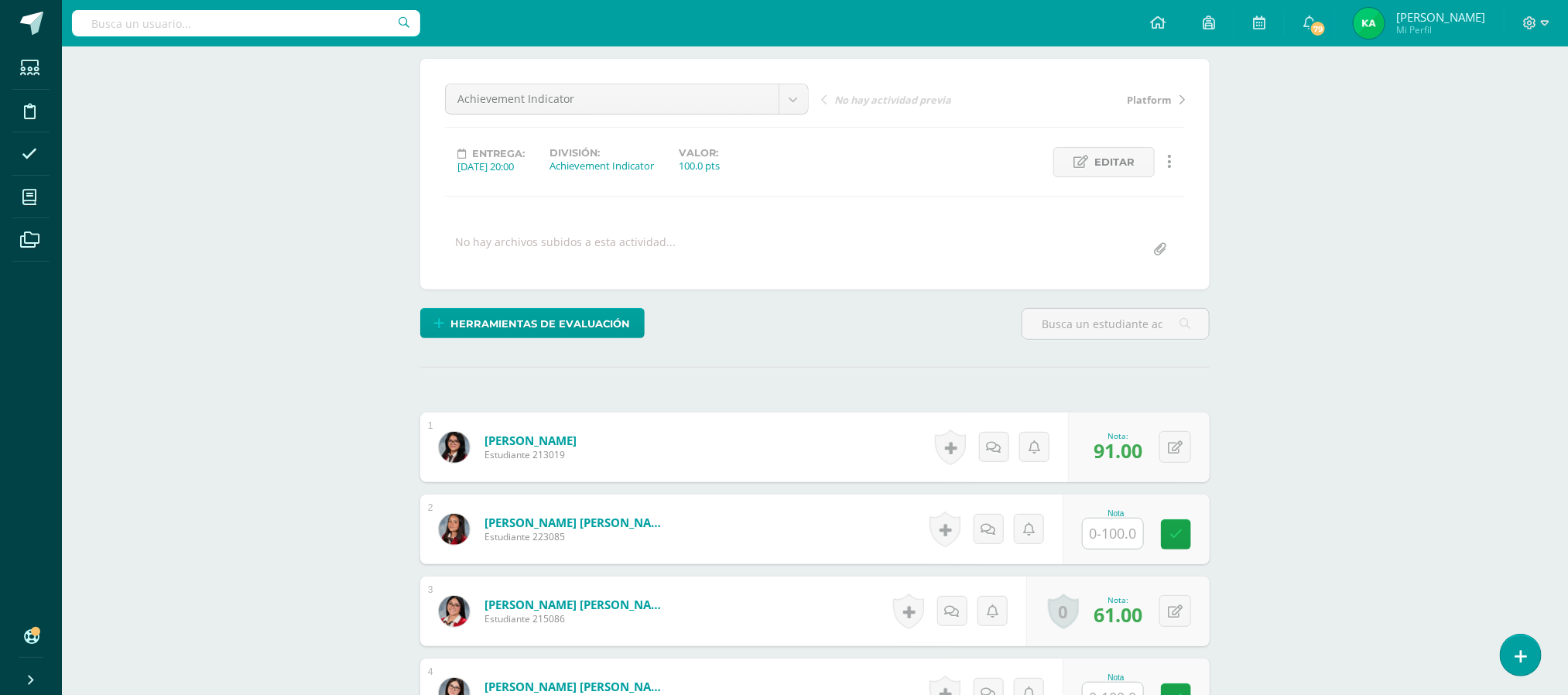
scroll to position [0, 0]
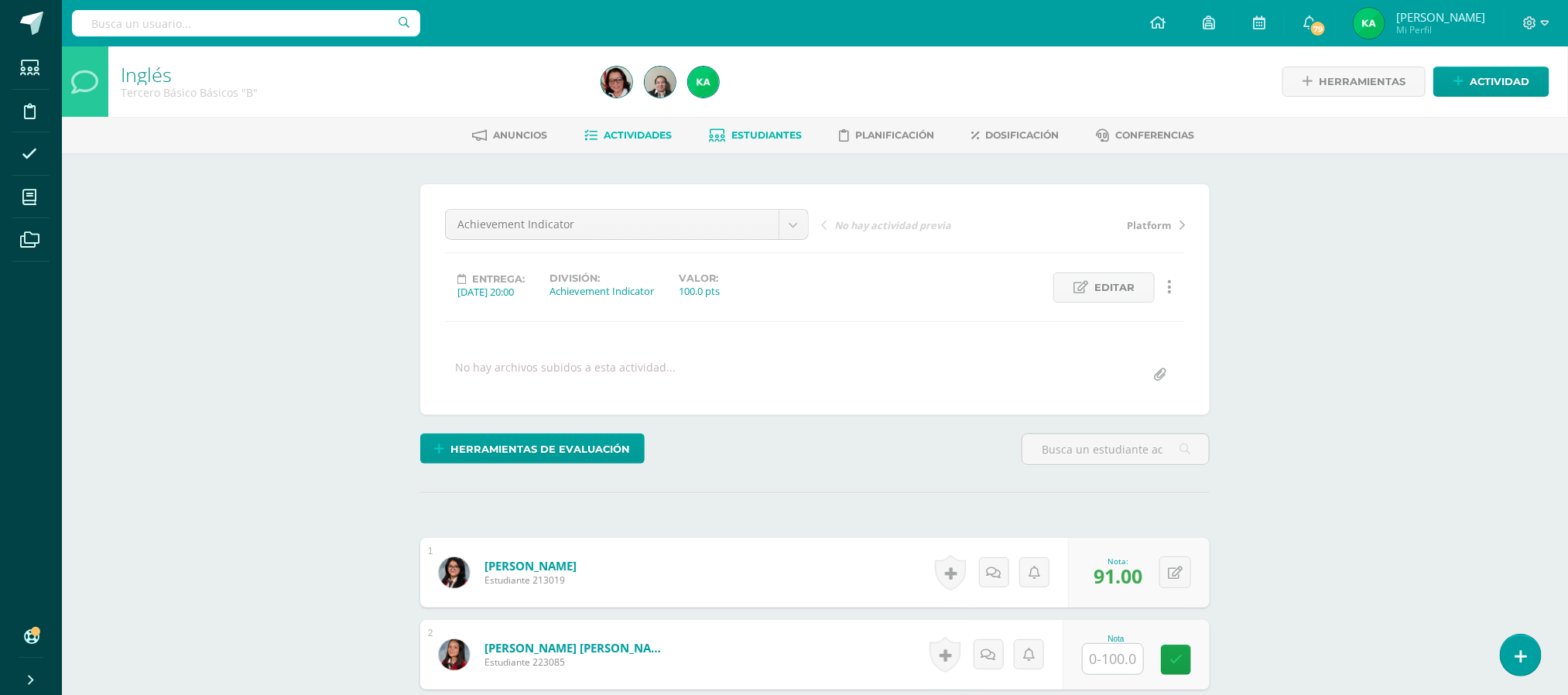
click at [753, 135] on span "Estudiantes" at bounding box center [767, 135] width 70 height 11
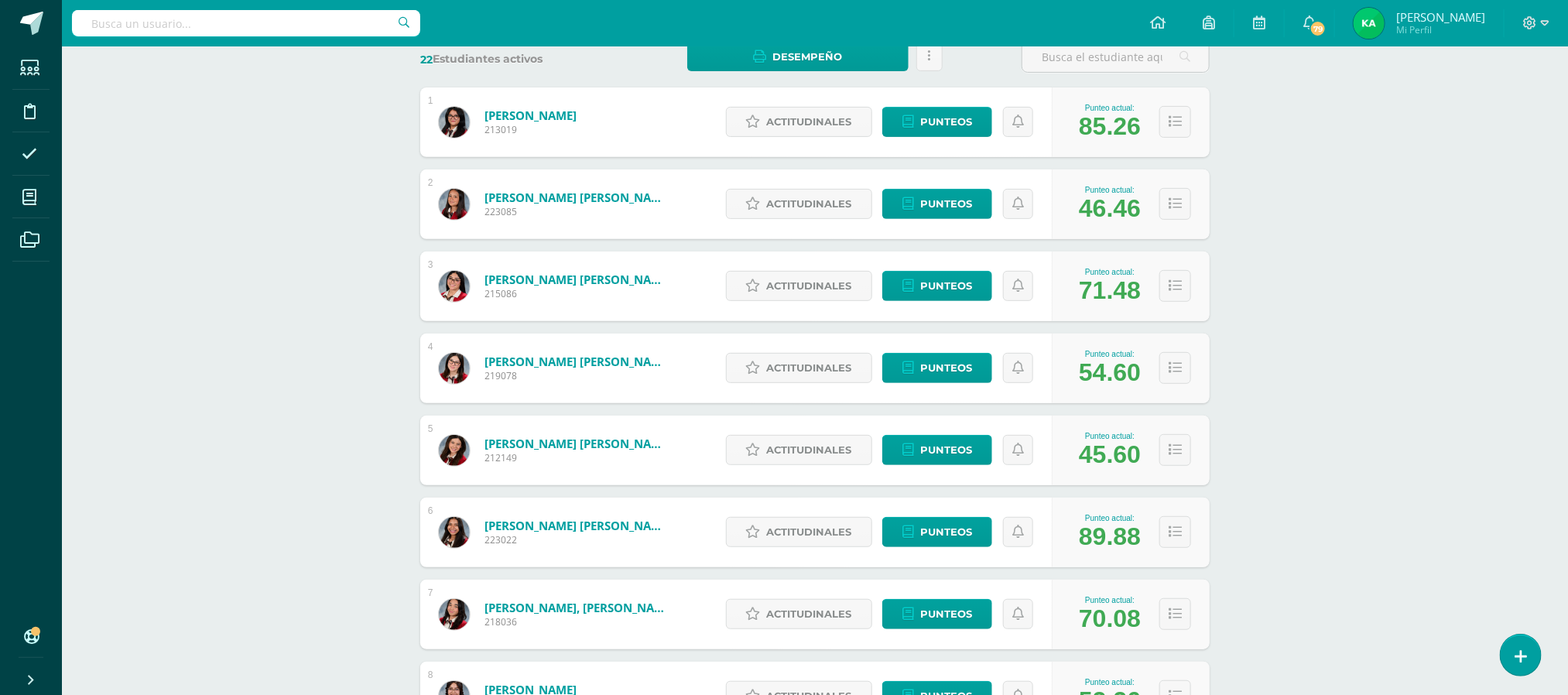
scroll to position [262, 0]
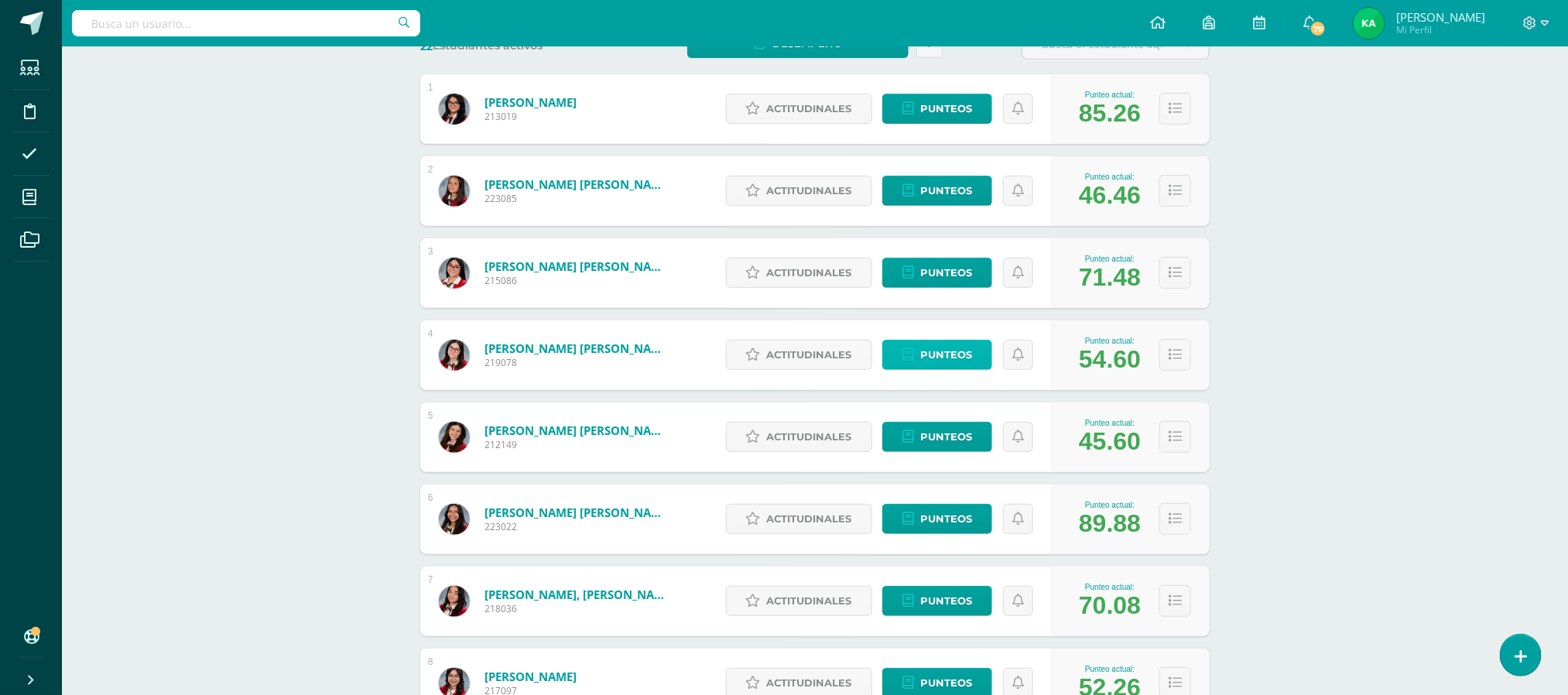
click at [943, 355] on span "Punteos" at bounding box center [945, 354] width 52 height 29
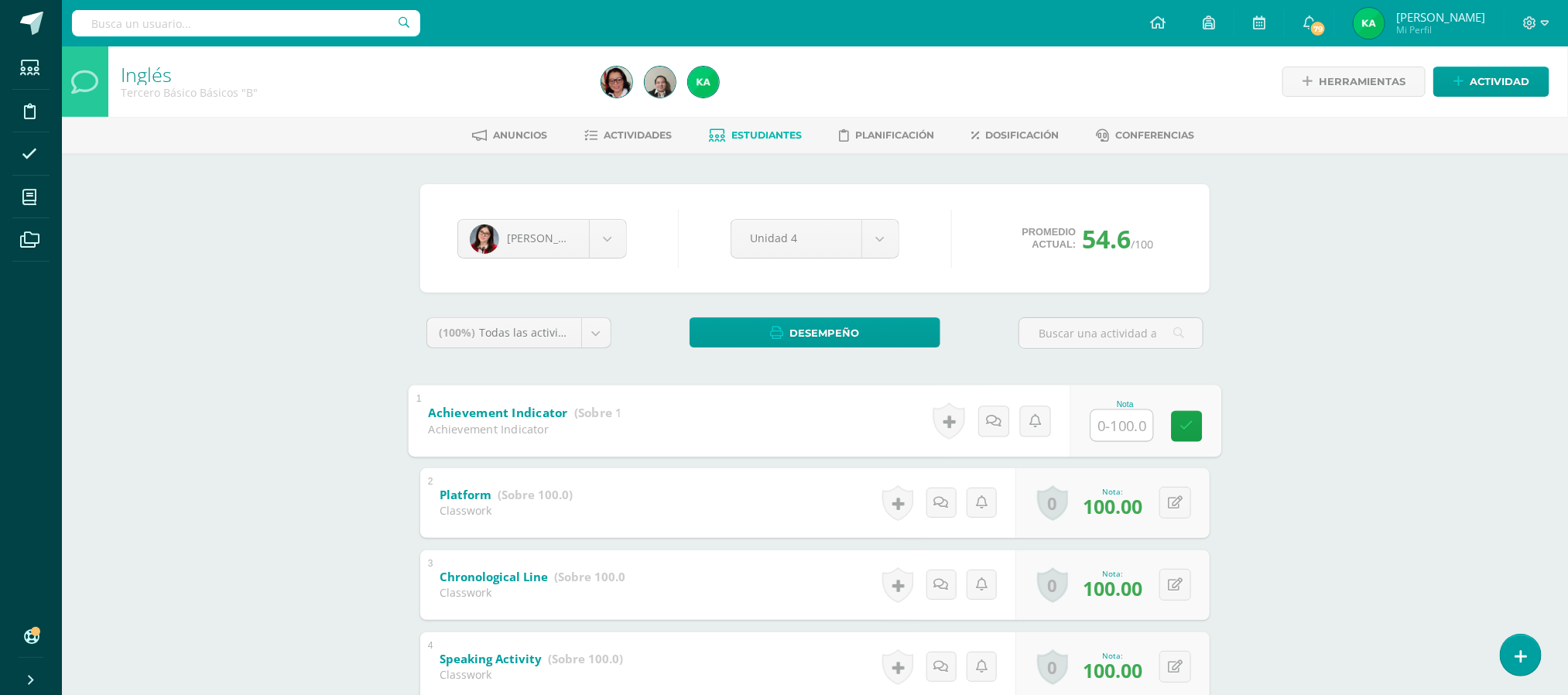
click at [1103, 421] on input "text" at bounding box center [1122, 425] width 62 height 31
type input "90"
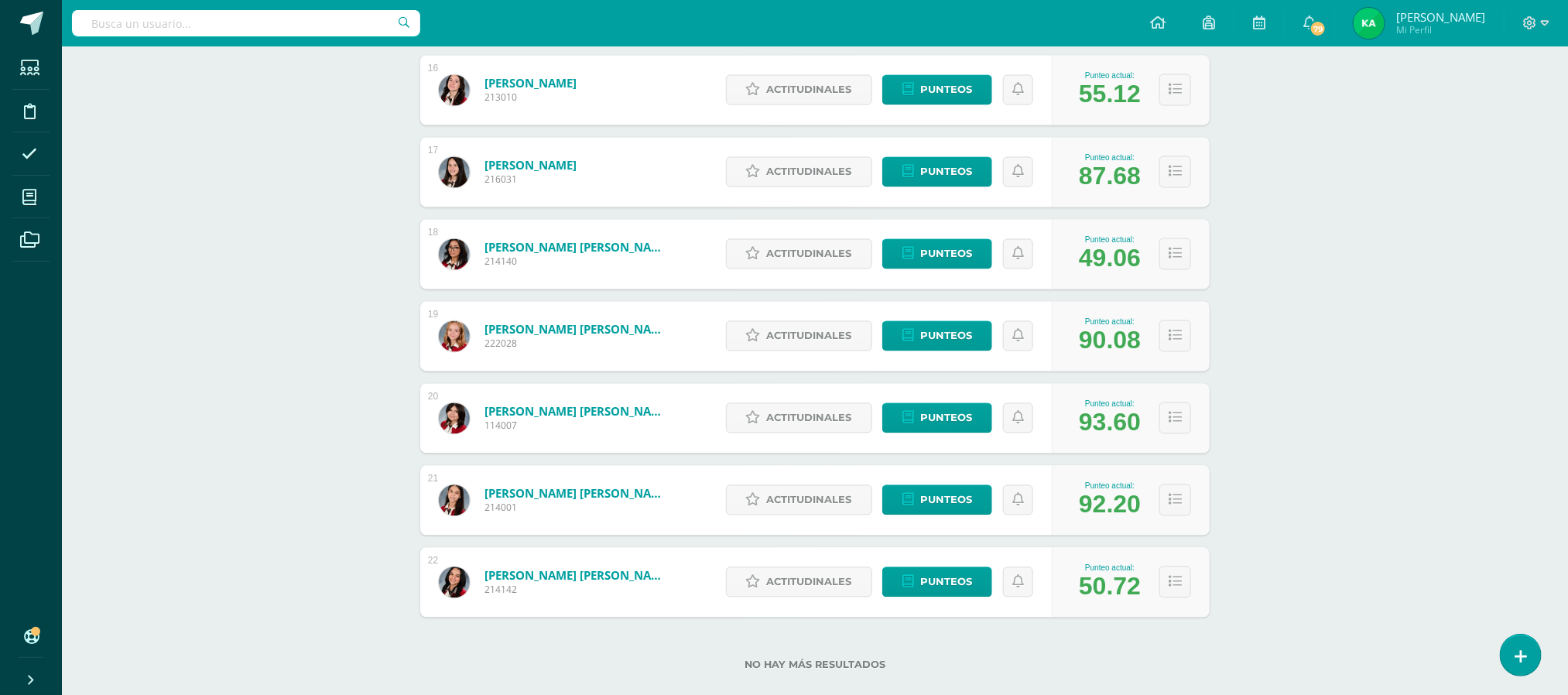
scroll to position [1537, 0]
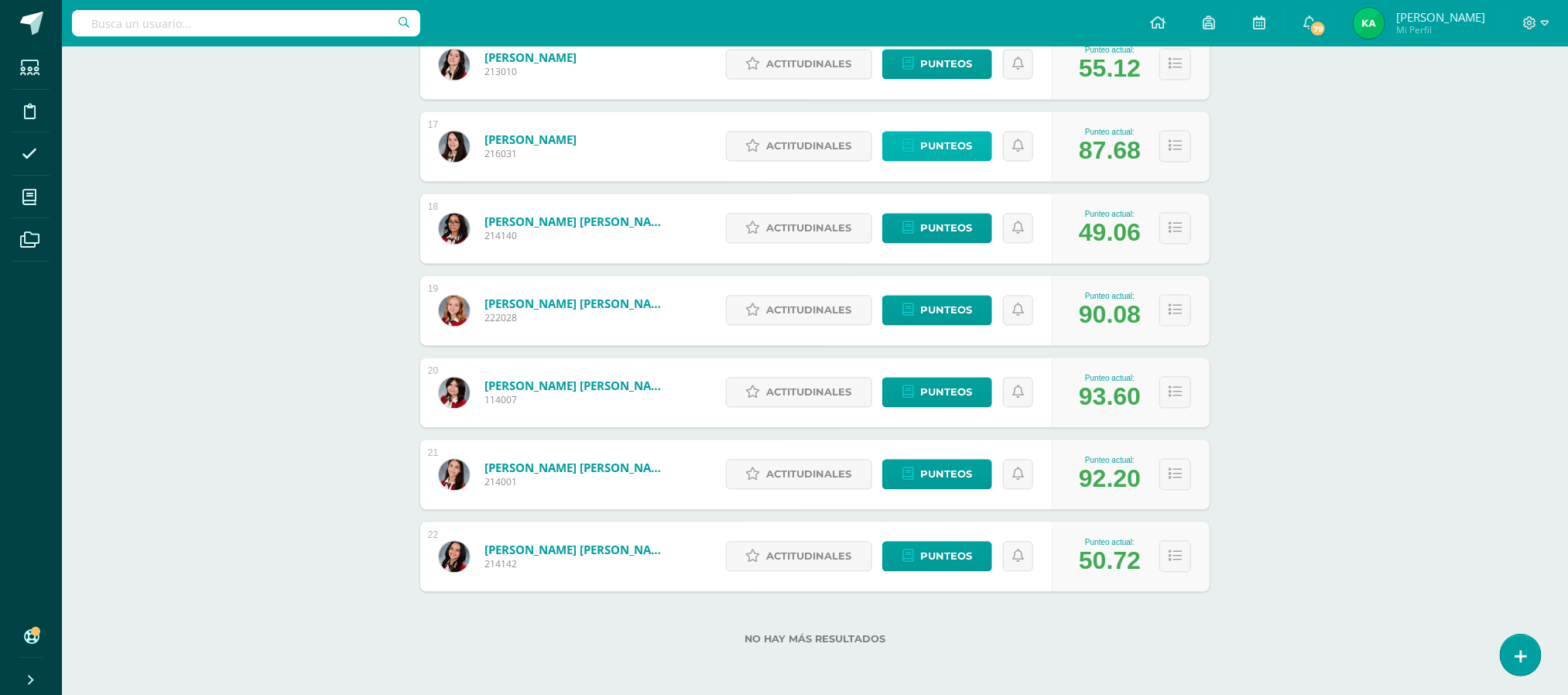
click at [920, 151] on span "Punteos" at bounding box center [945, 146] width 52 height 29
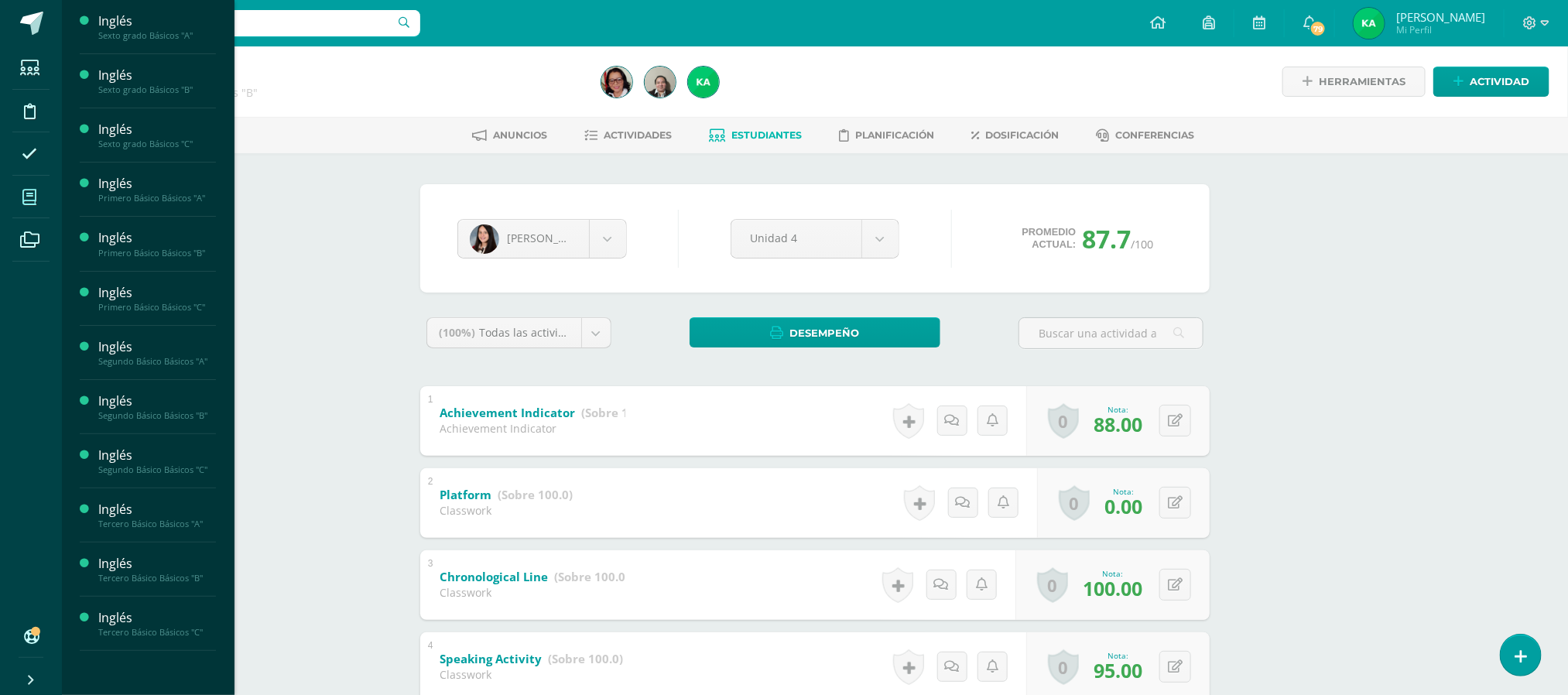
click at [25, 193] on icon at bounding box center [29, 197] width 14 height 16
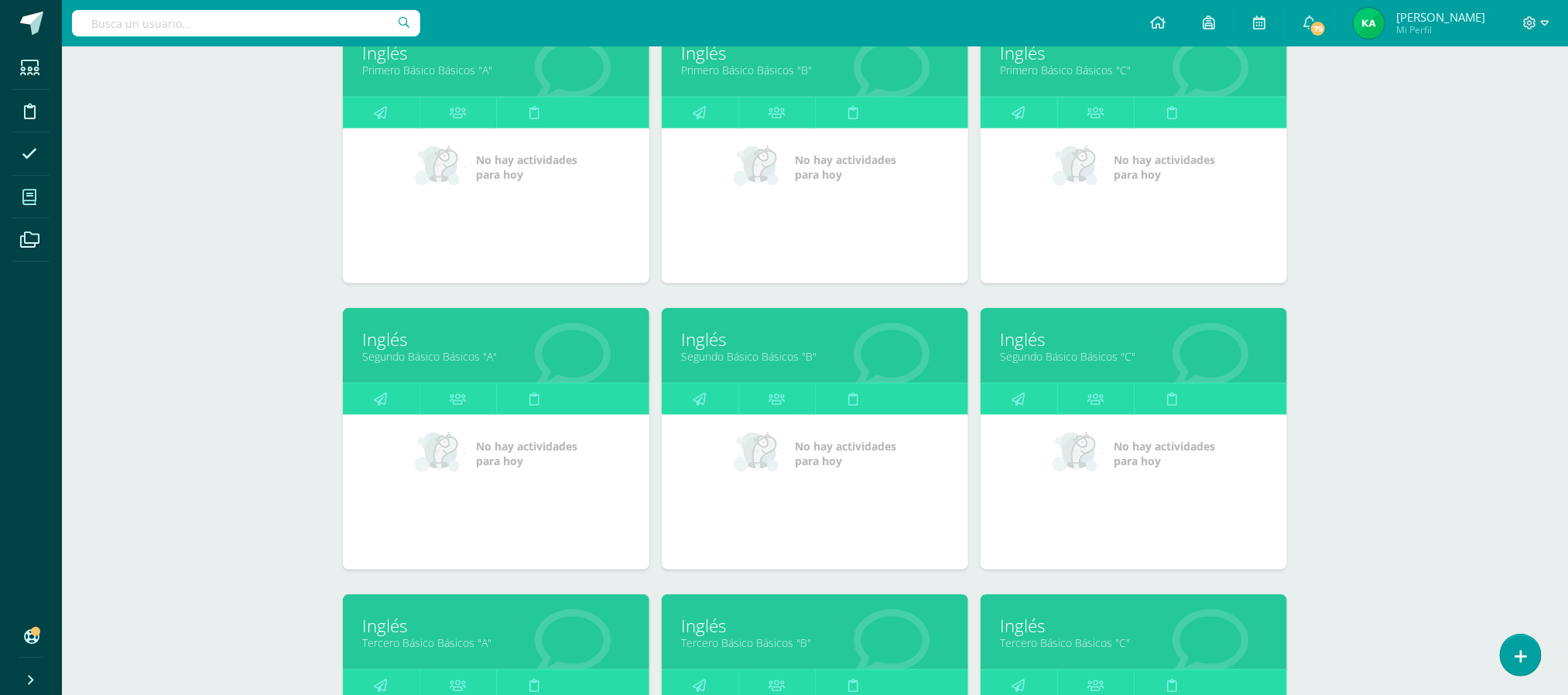
scroll to position [843, 0]
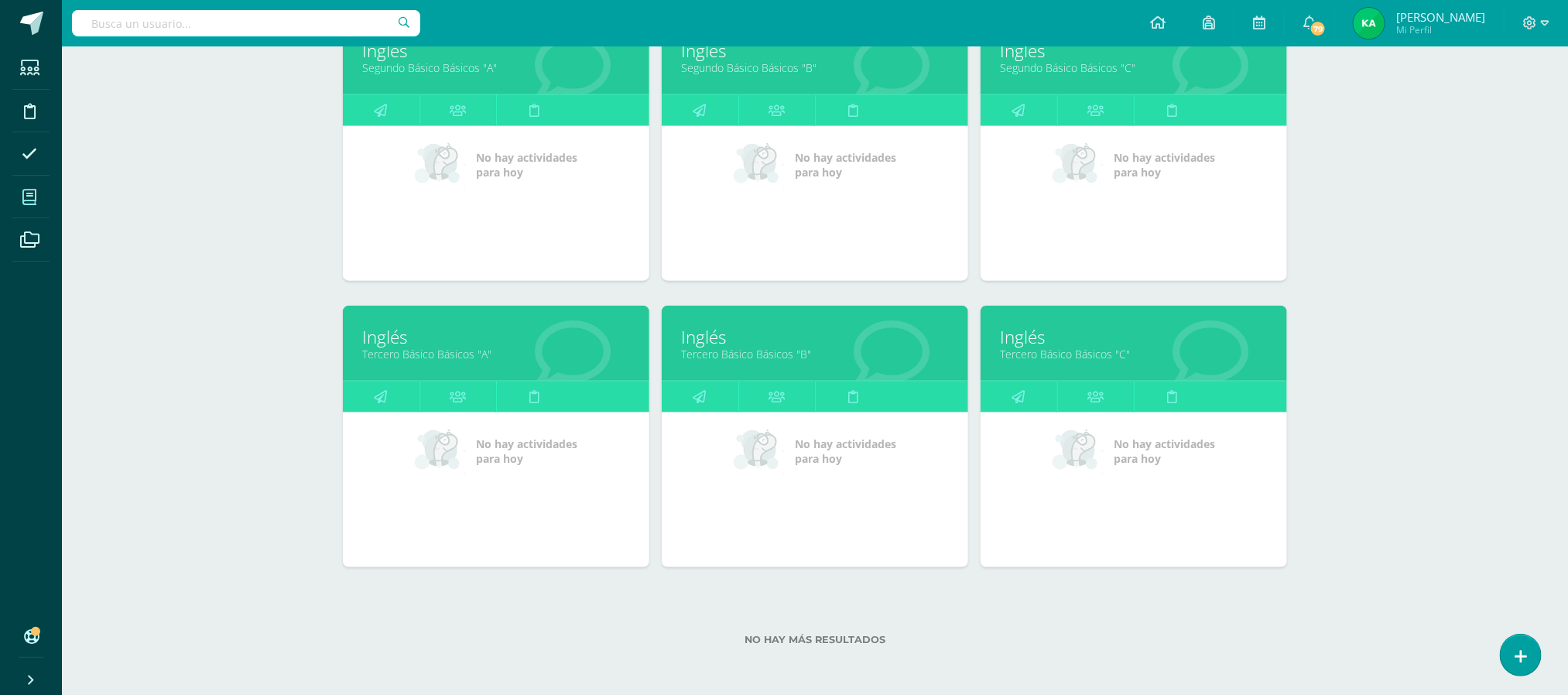
click at [1087, 348] on link "Tercero Básico Básicos "C"" at bounding box center [1134, 354] width 268 height 15
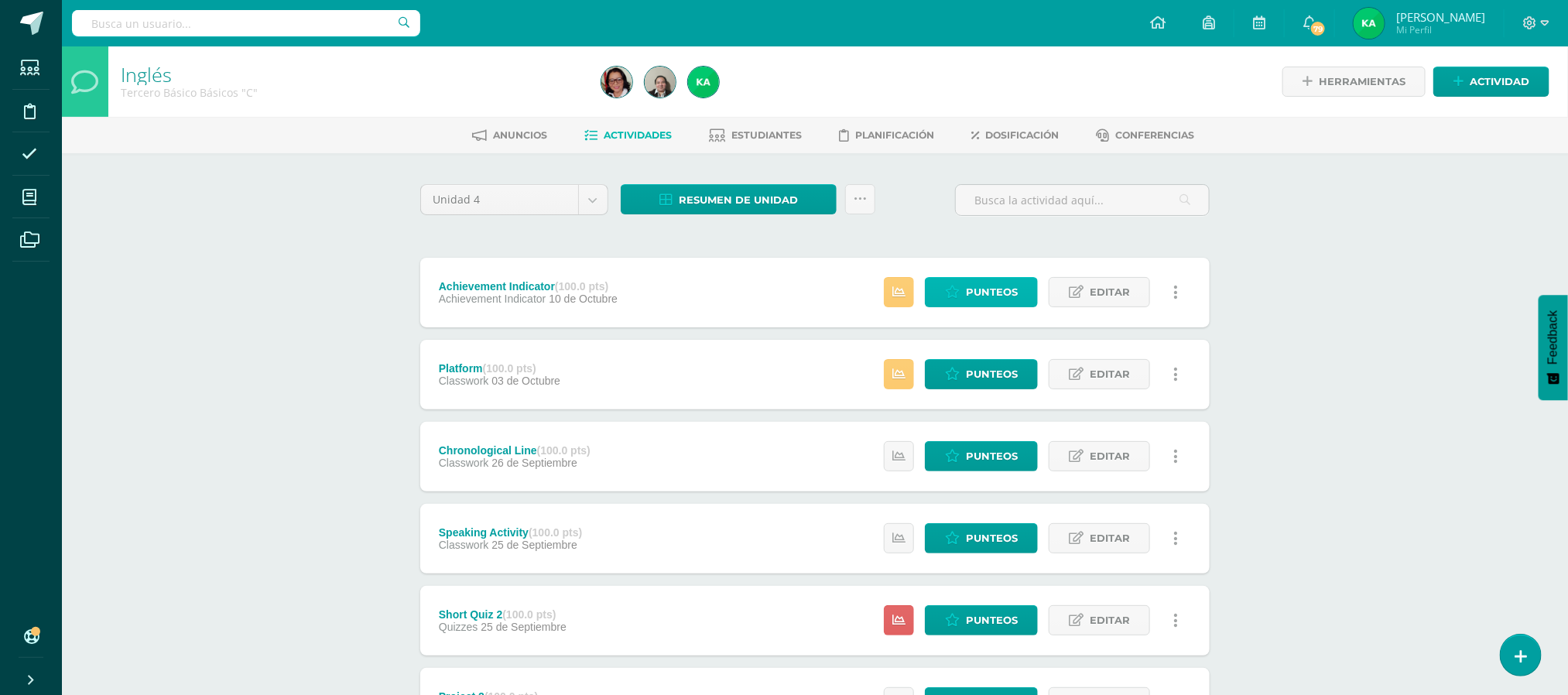
click at [988, 284] on span "Punteos" at bounding box center [991, 292] width 52 height 29
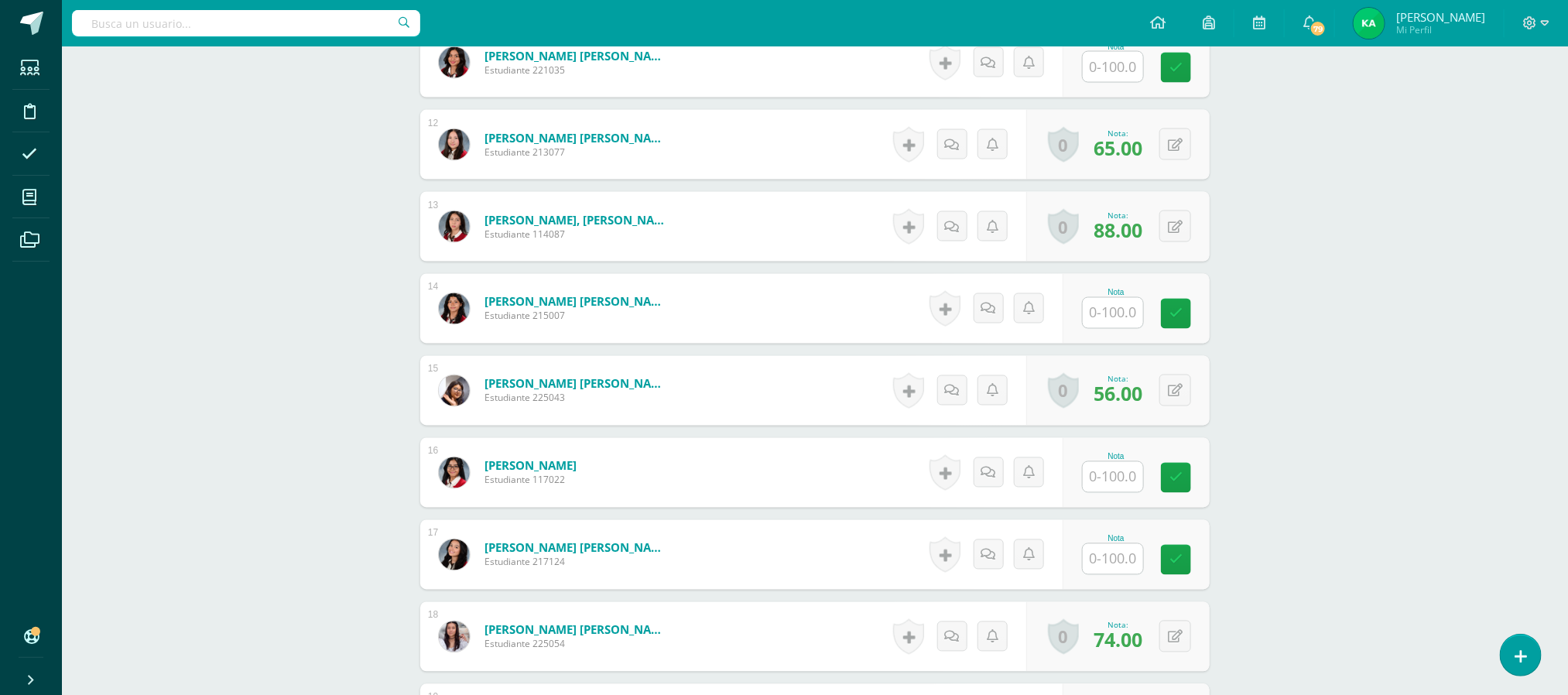
scroll to position [1347, 0]
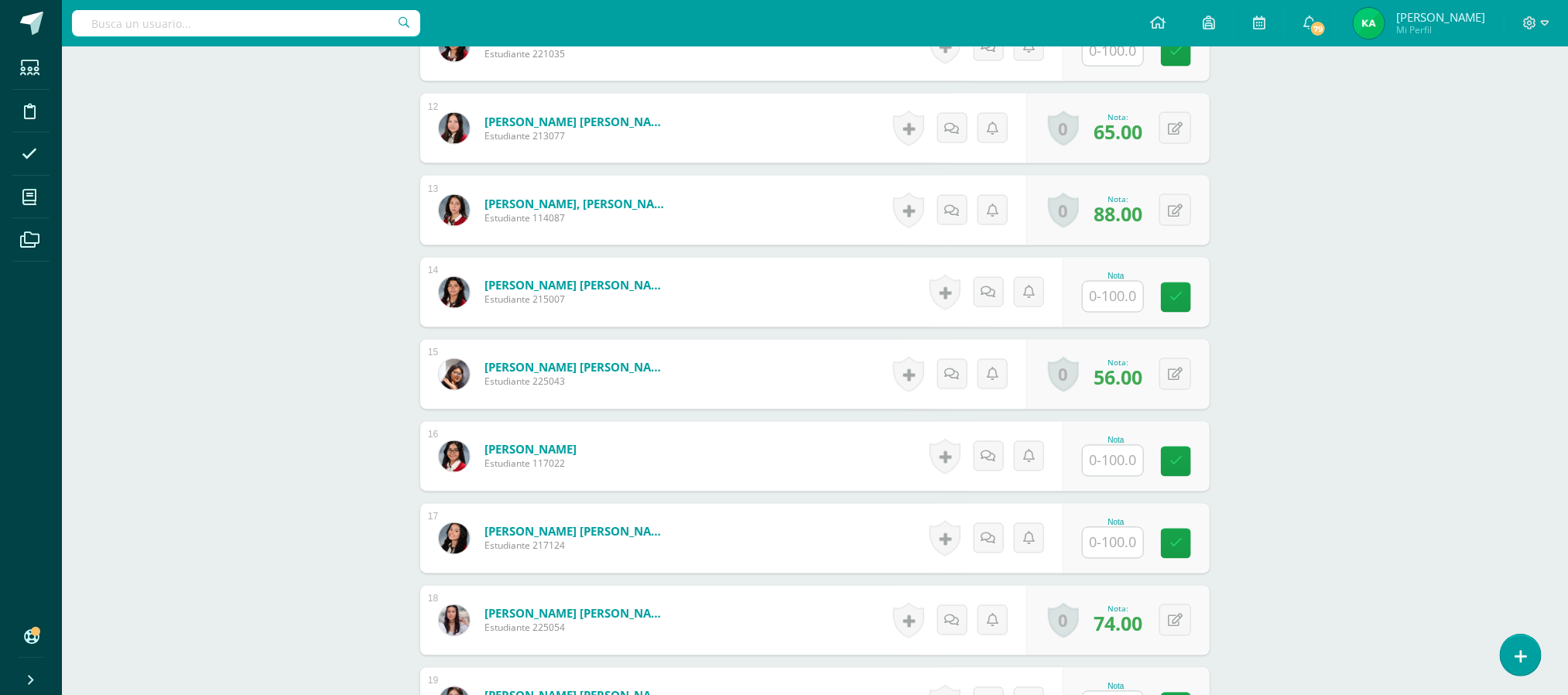
click at [1119, 302] on input "text" at bounding box center [1113, 297] width 61 height 30
type input "92"
click at [1117, 463] on input "text" at bounding box center [1122, 461] width 62 height 31
type input "90"
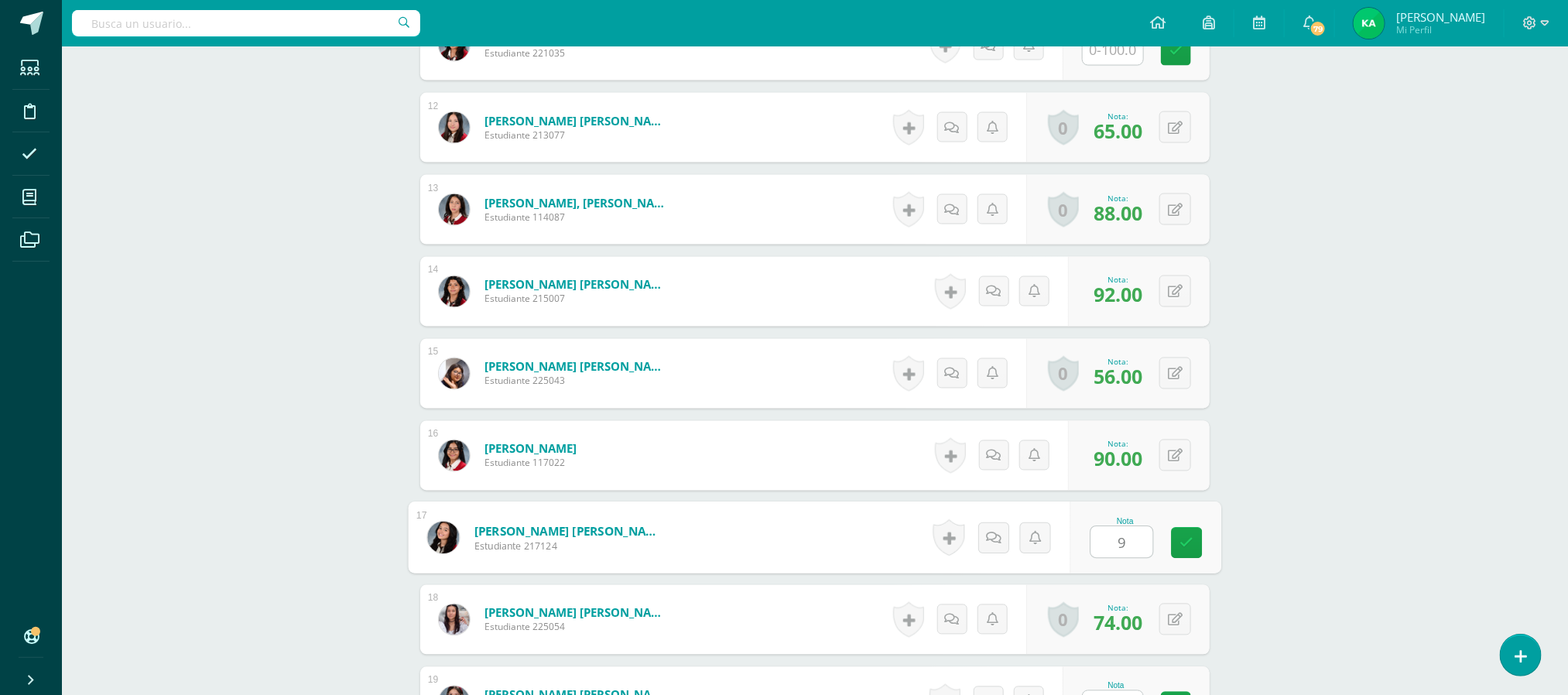
type input "90"
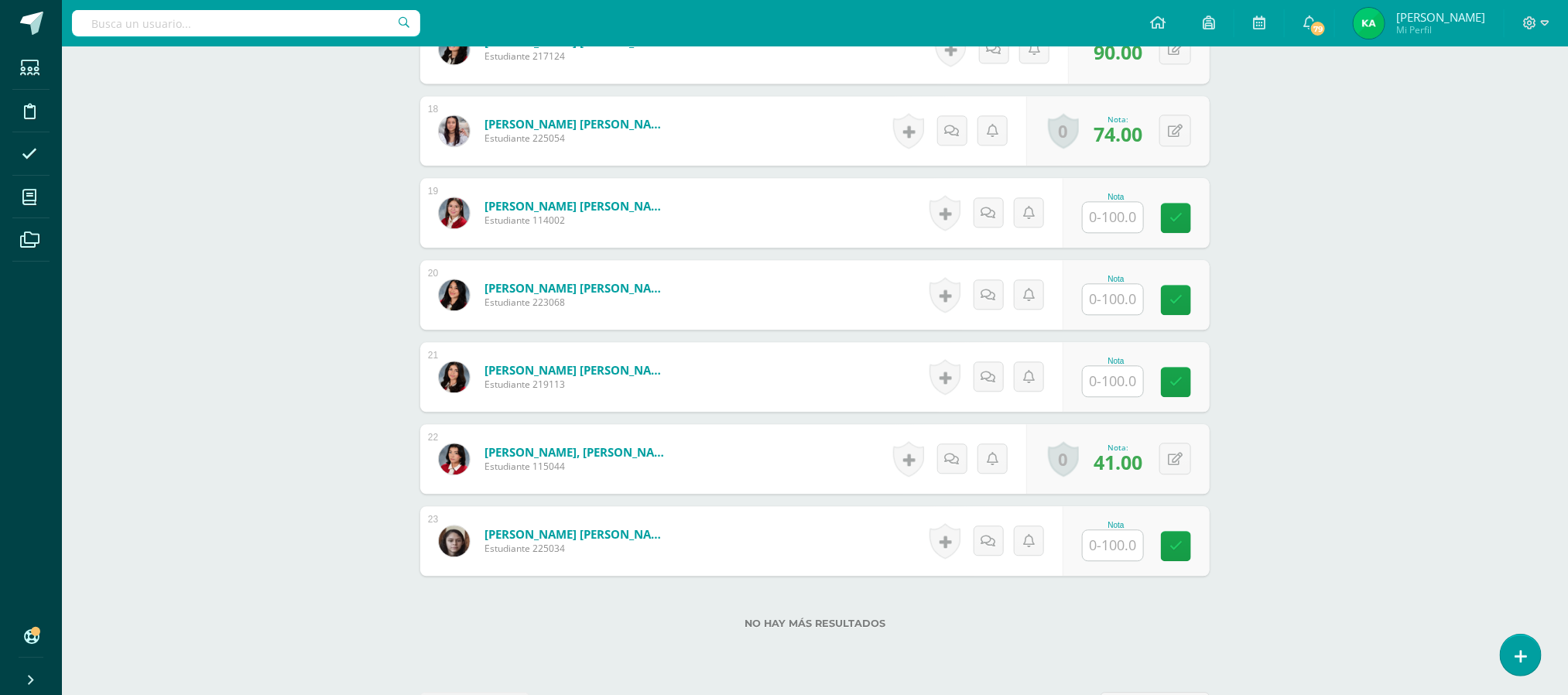
scroll to position [1864, 0]
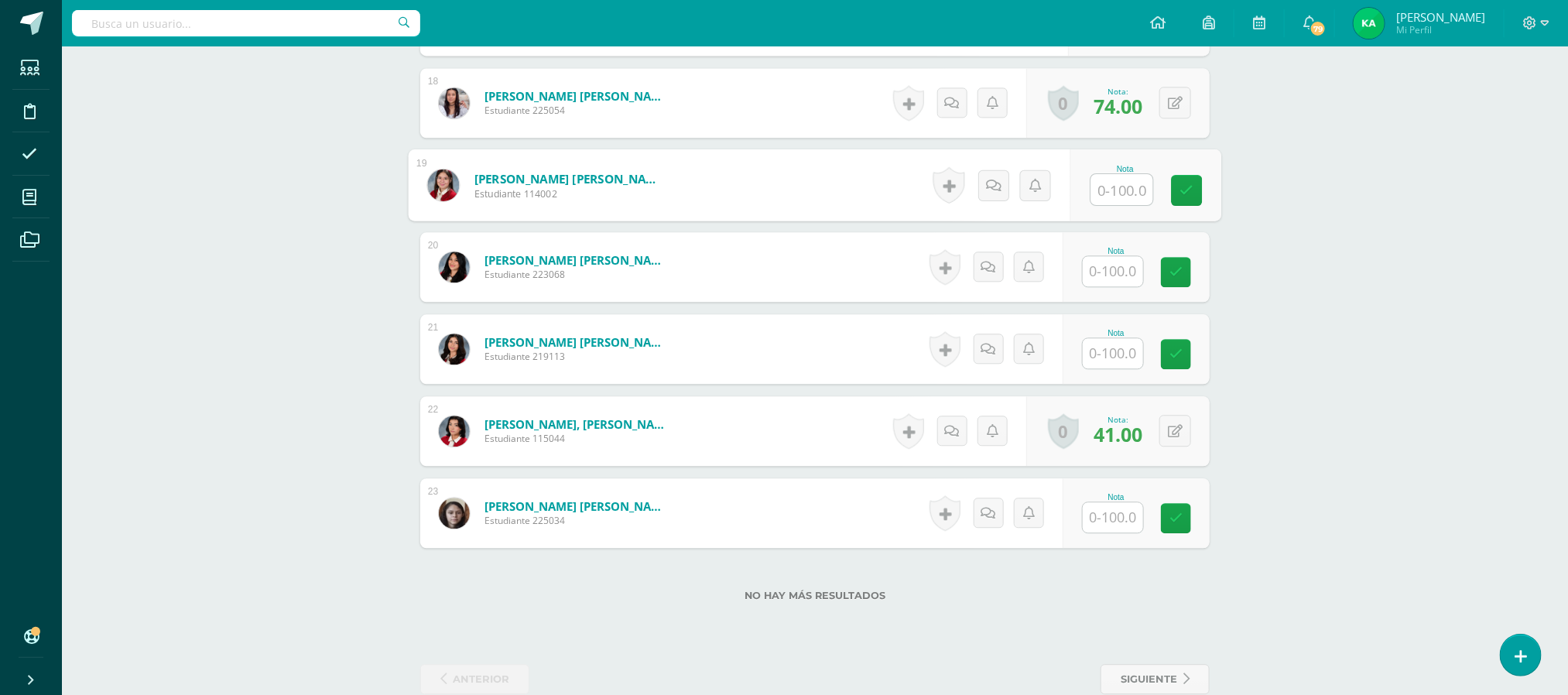
click at [1120, 191] on input "text" at bounding box center [1122, 189] width 62 height 31
type input "90"
click at [1128, 353] on input "text" at bounding box center [1122, 354] width 62 height 31
type input "72"
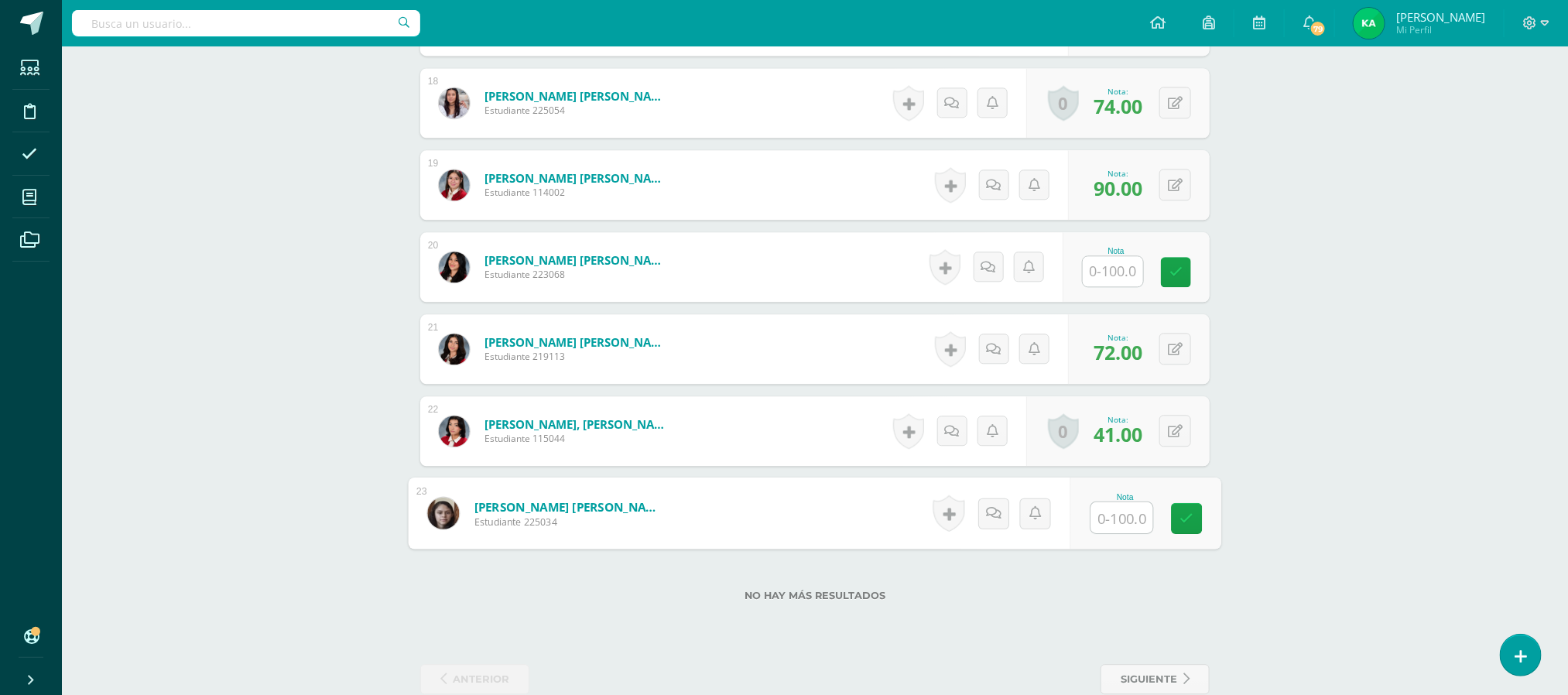
click at [1116, 516] on input "text" at bounding box center [1122, 518] width 62 height 31
type input "25"
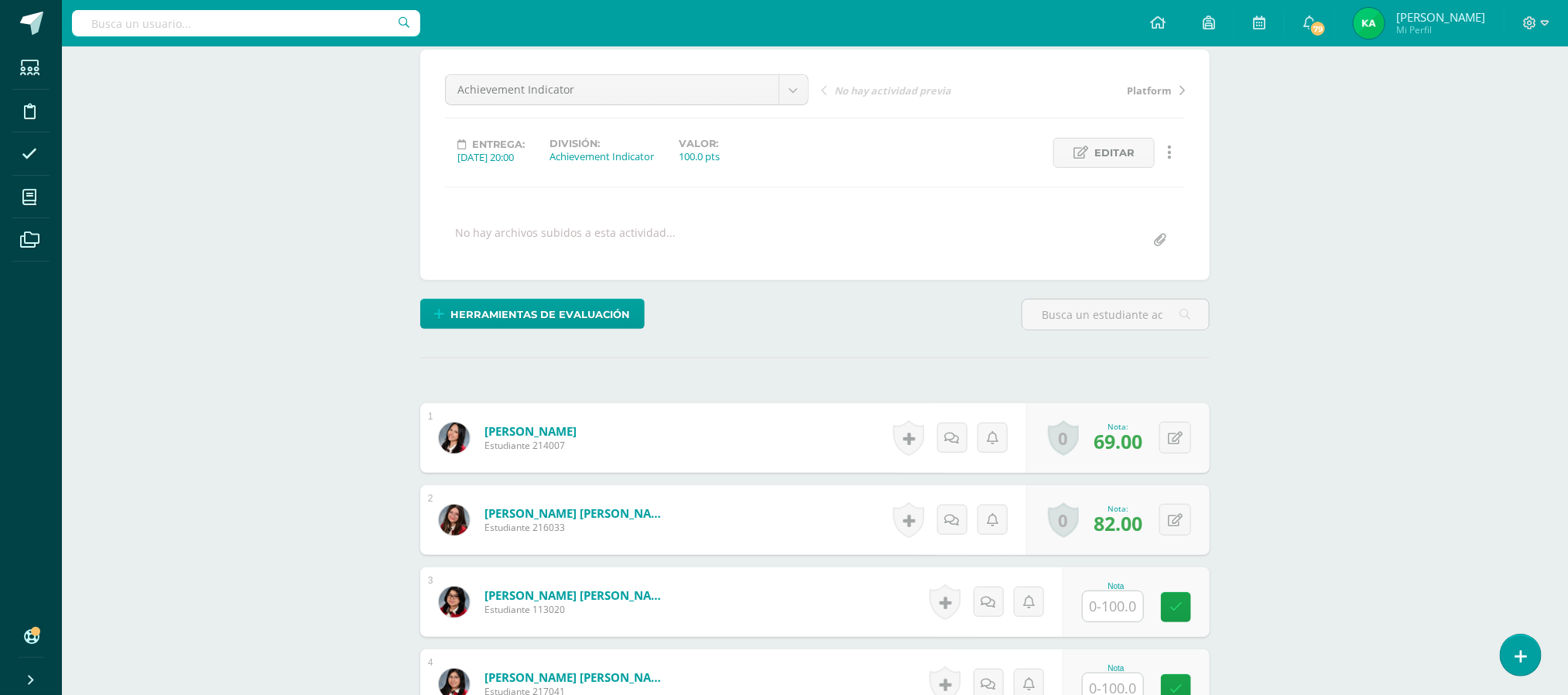
scroll to position [0, 0]
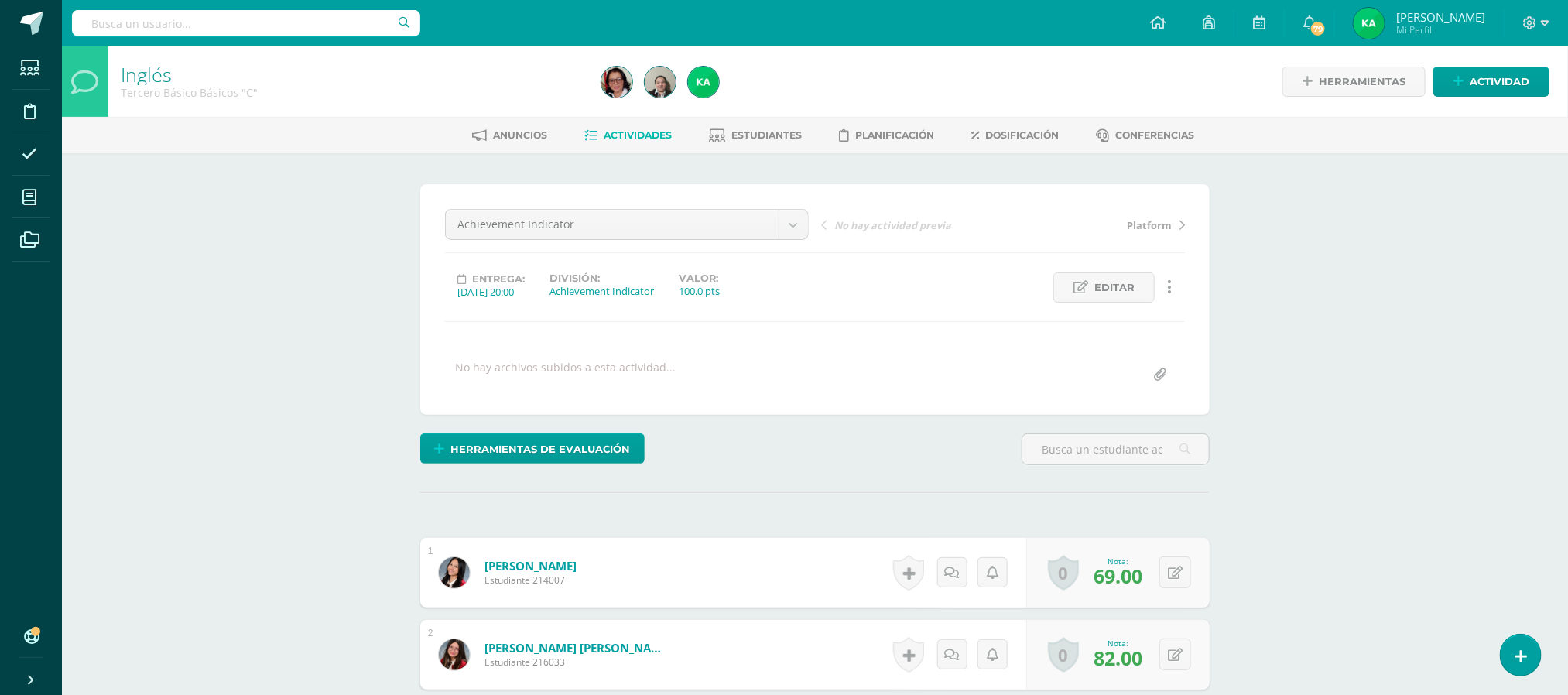
click at [634, 132] on span "Actividades" at bounding box center [638, 135] width 68 height 11
click at [765, 135] on span "Estudiantes" at bounding box center [767, 135] width 70 height 11
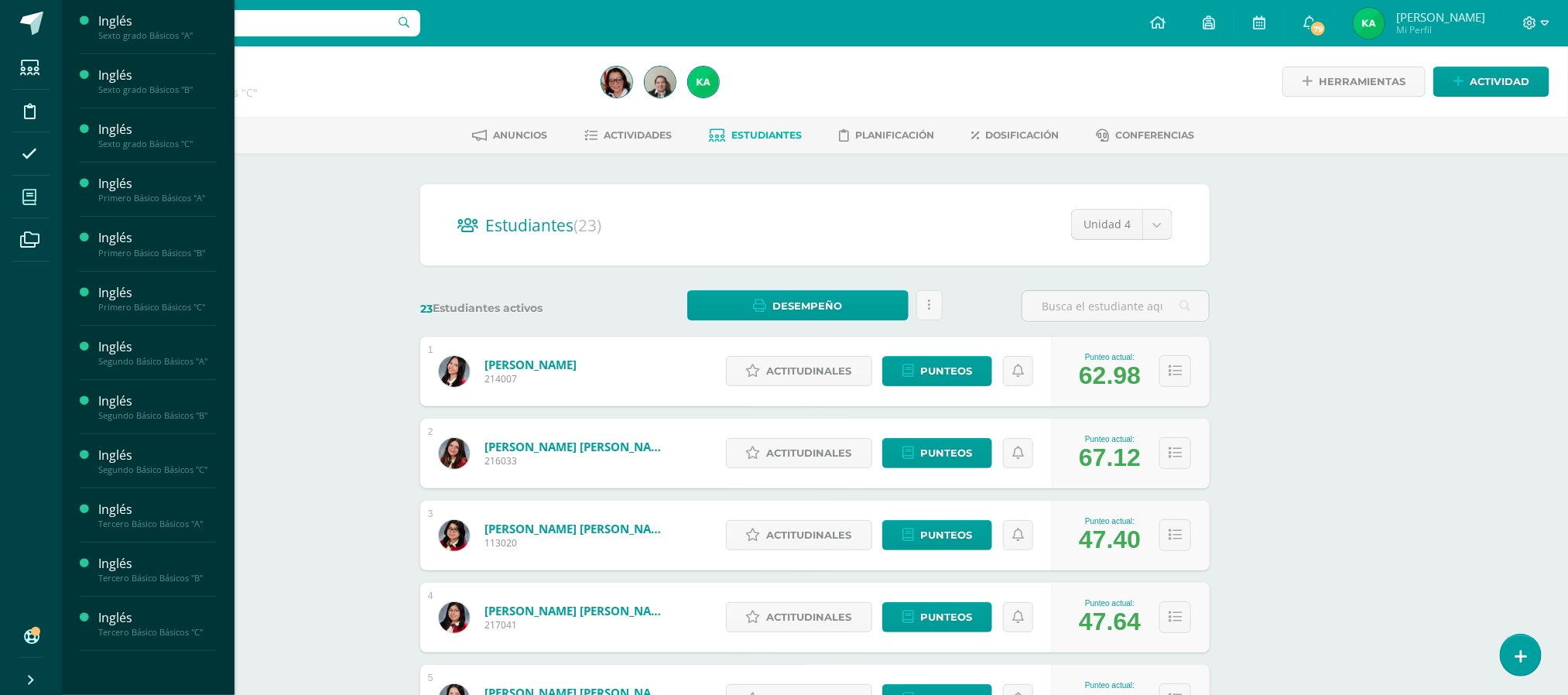
click at [42, 191] on span at bounding box center [30, 197] width 34 height 34
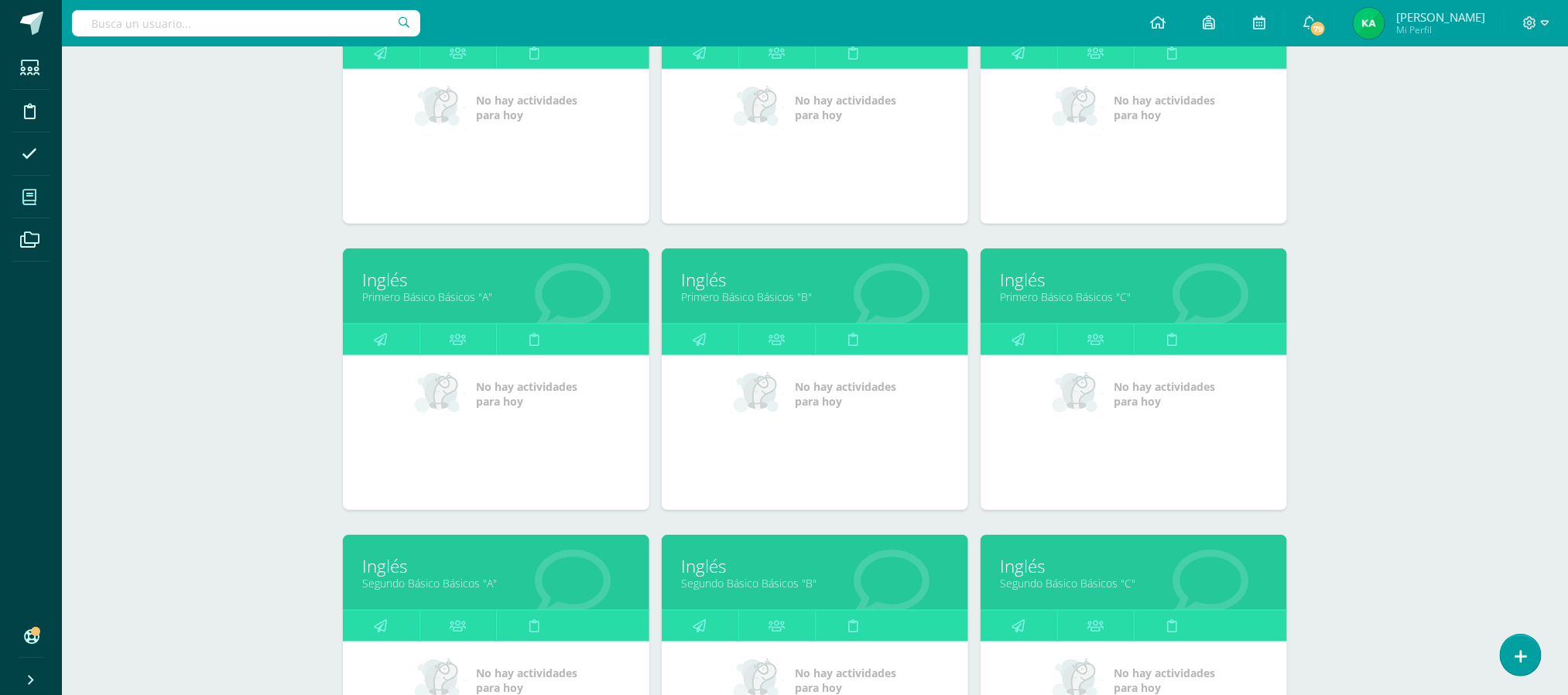
scroll to position [552, 0]
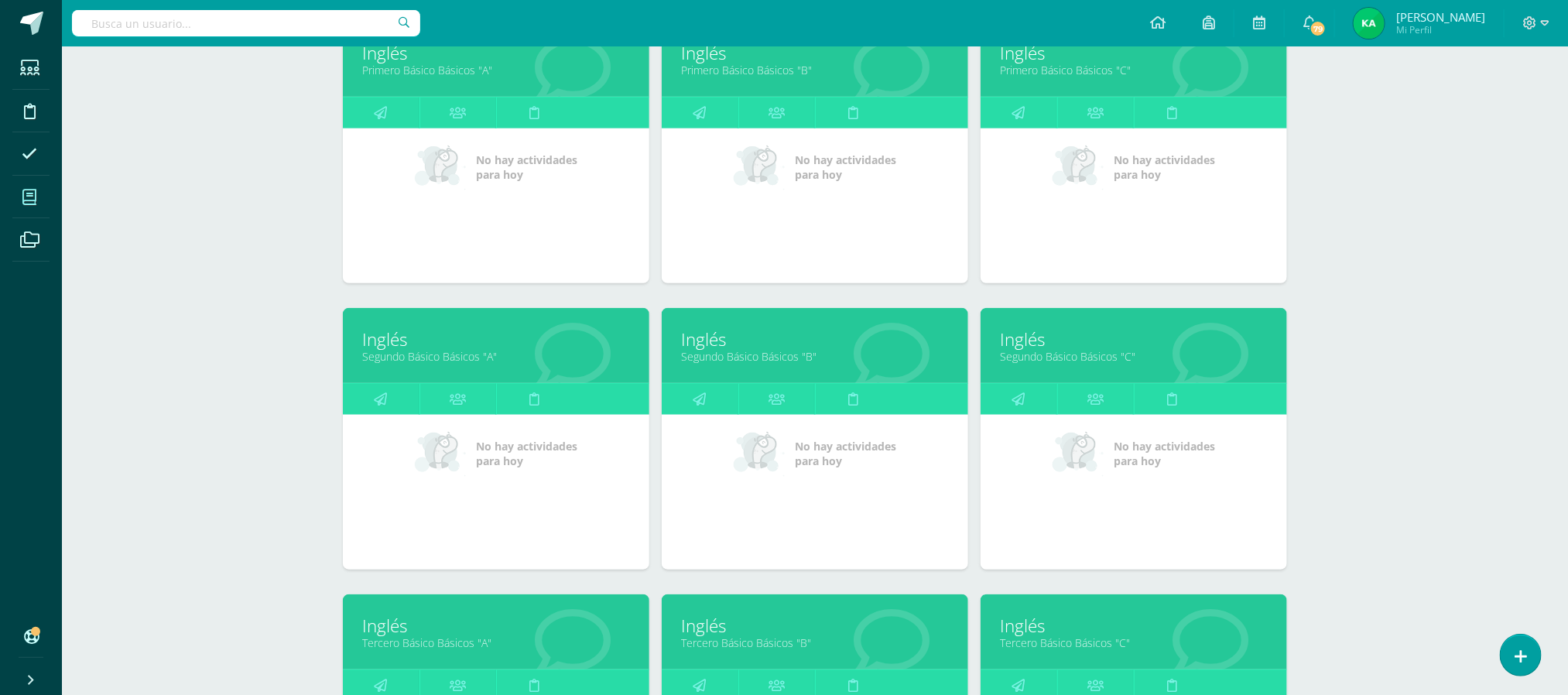
click at [774, 643] on link "Tercero Básico Básicos "B"" at bounding box center [815, 643] width 268 height 15
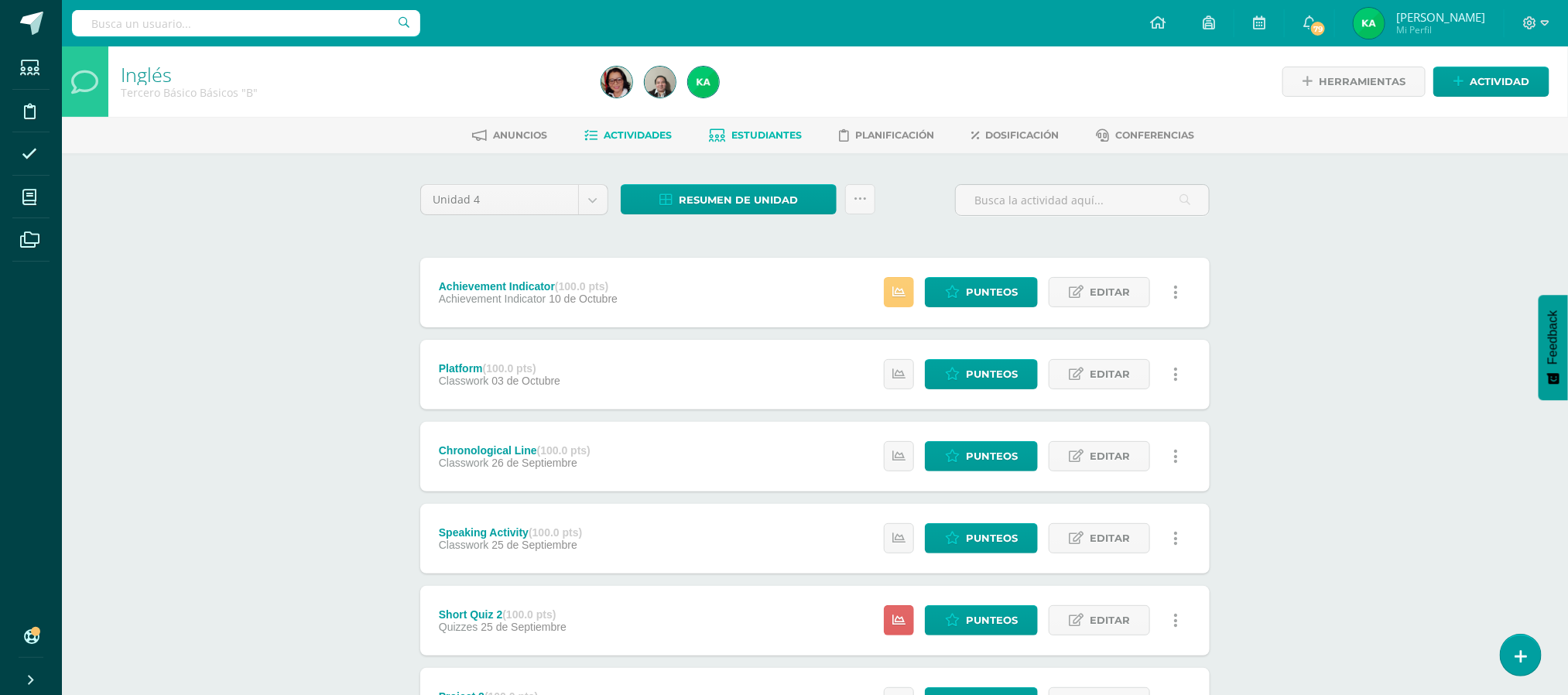
click at [757, 134] on span "Estudiantes" at bounding box center [767, 135] width 70 height 11
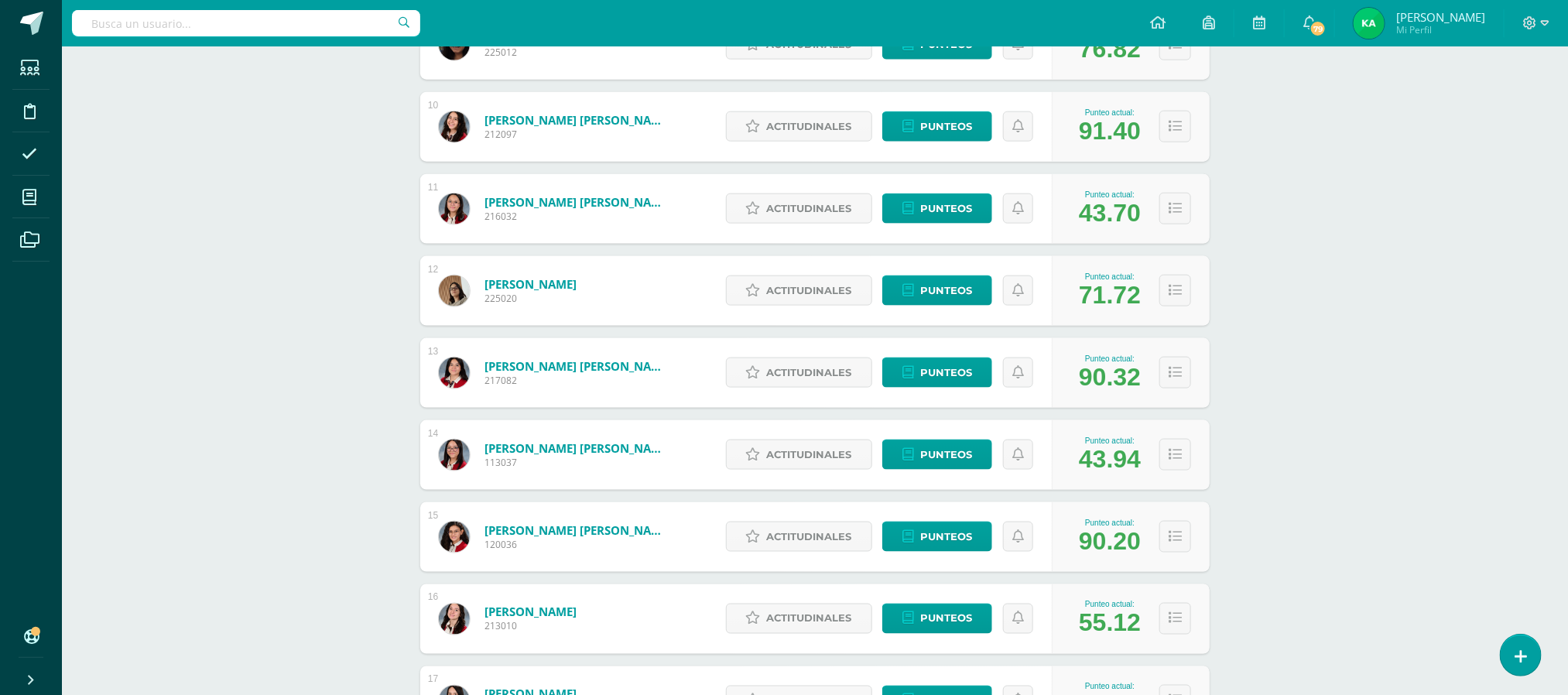
scroll to position [994, 0]
